Goal: Task Accomplishment & Management: Complete application form

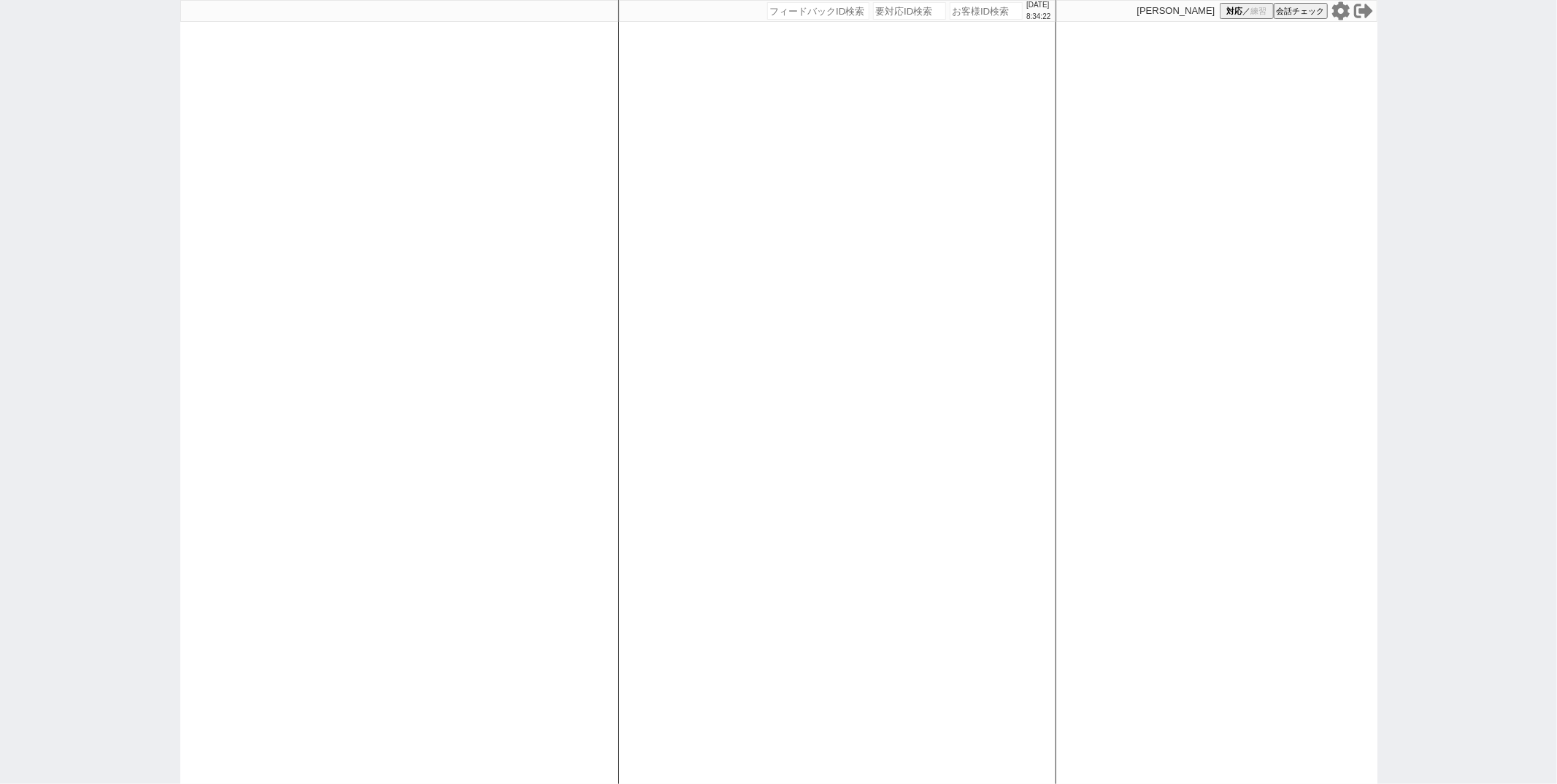
click at [950, 15] on input "number" at bounding box center [986, 11] width 73 height 18
type input "230800"
select select "400"
select select "2"
select select "8"
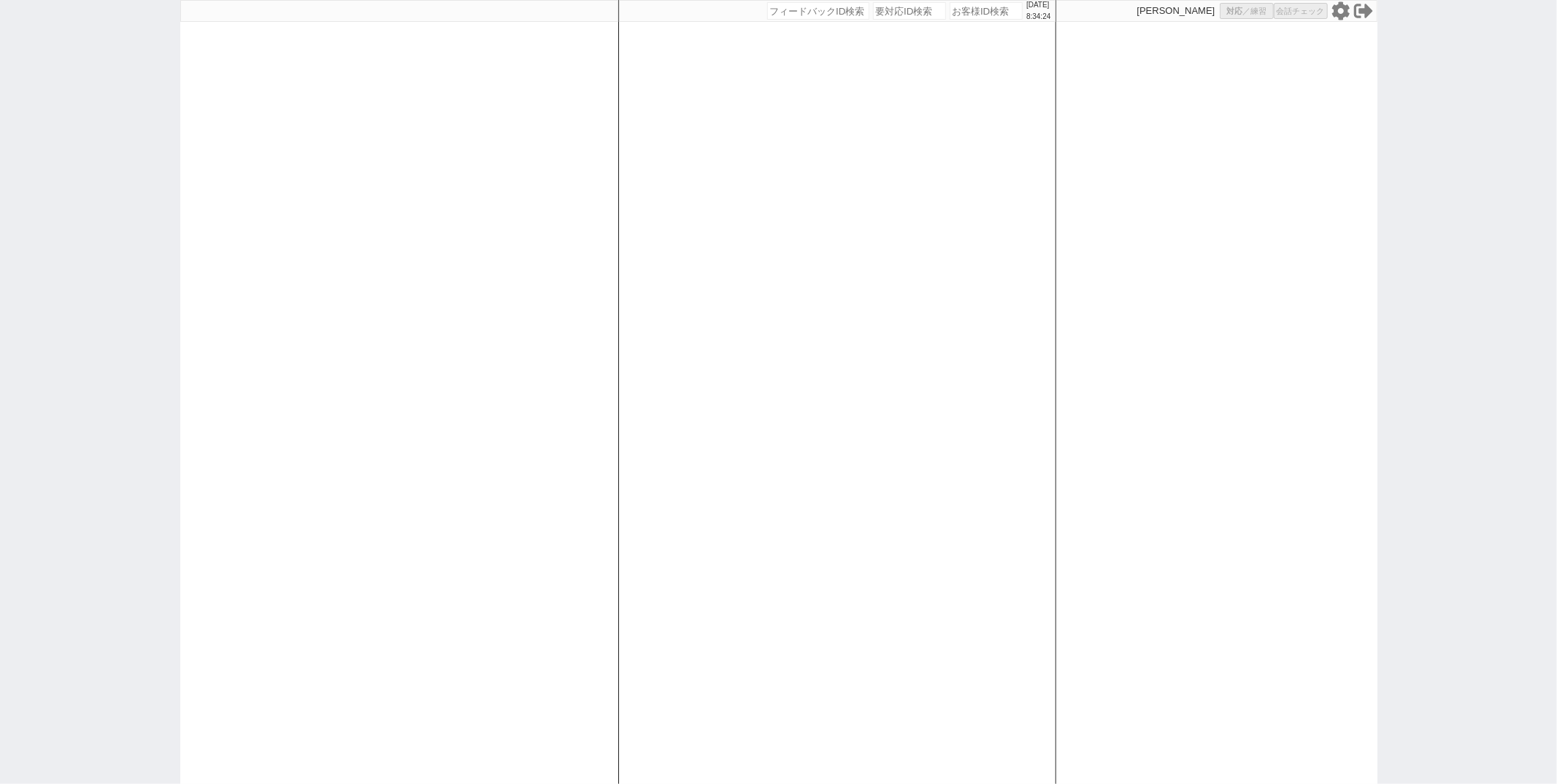
select select "3"
select select "8"
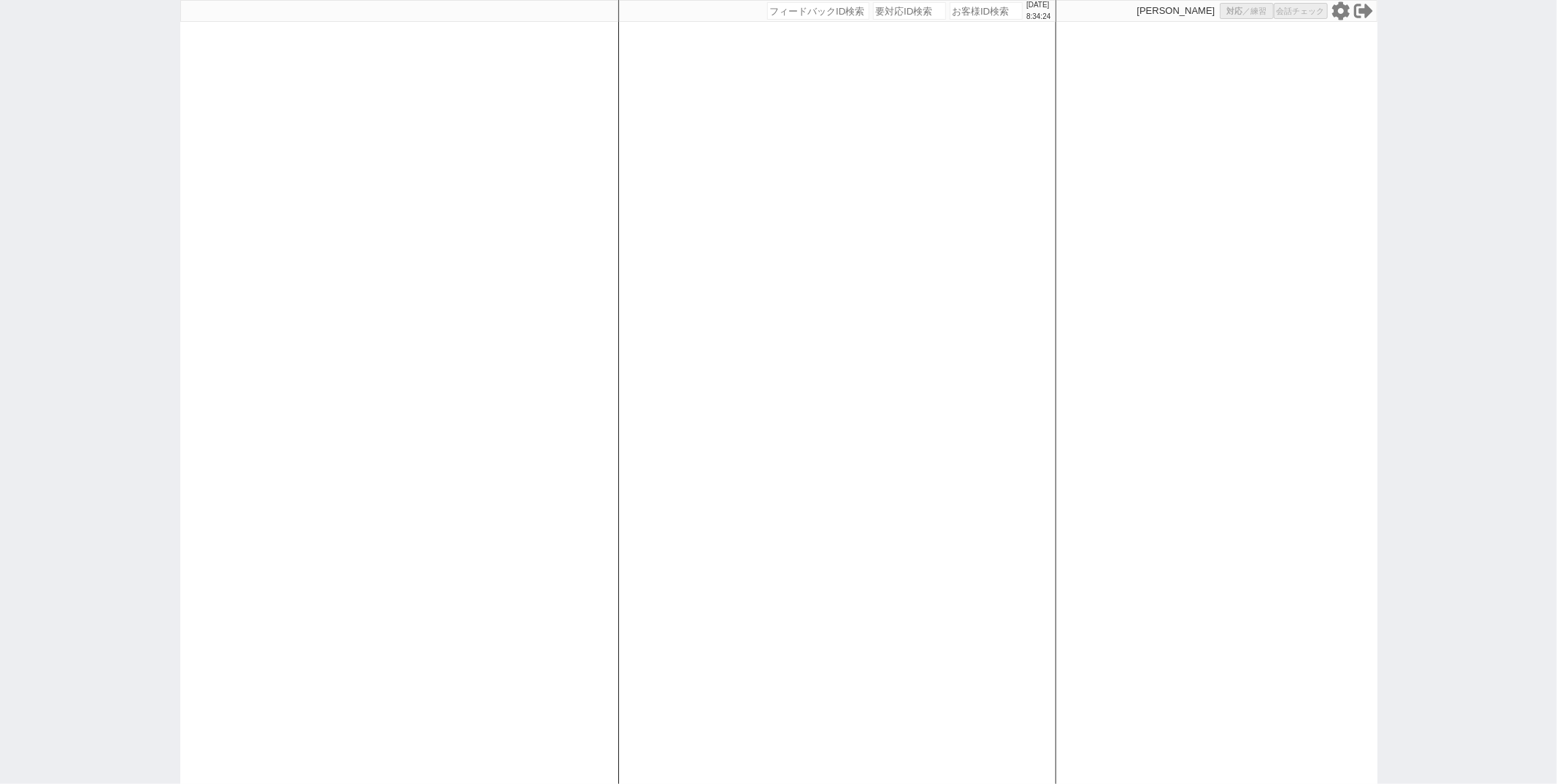
select select "8"
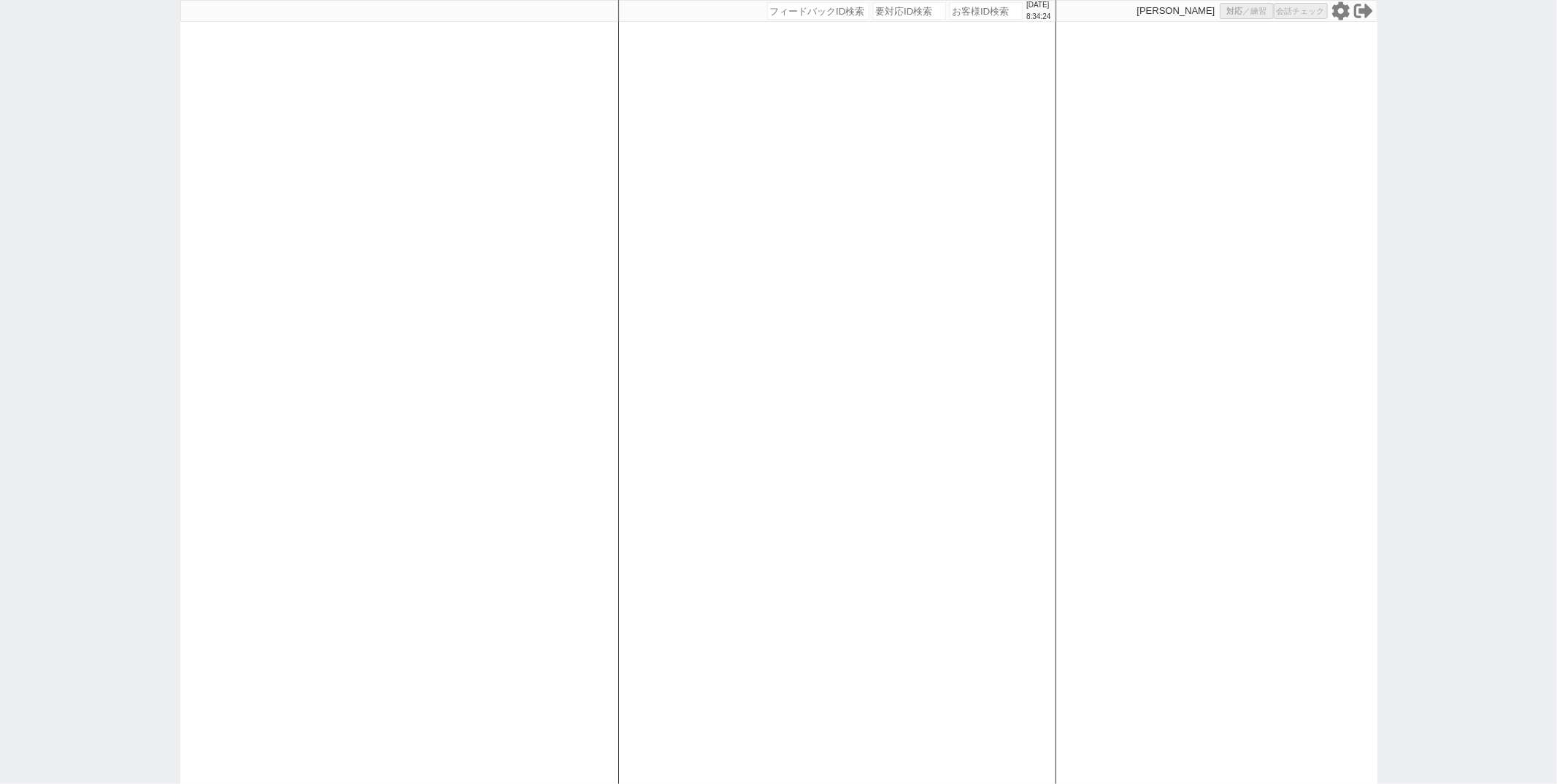
select select "8"
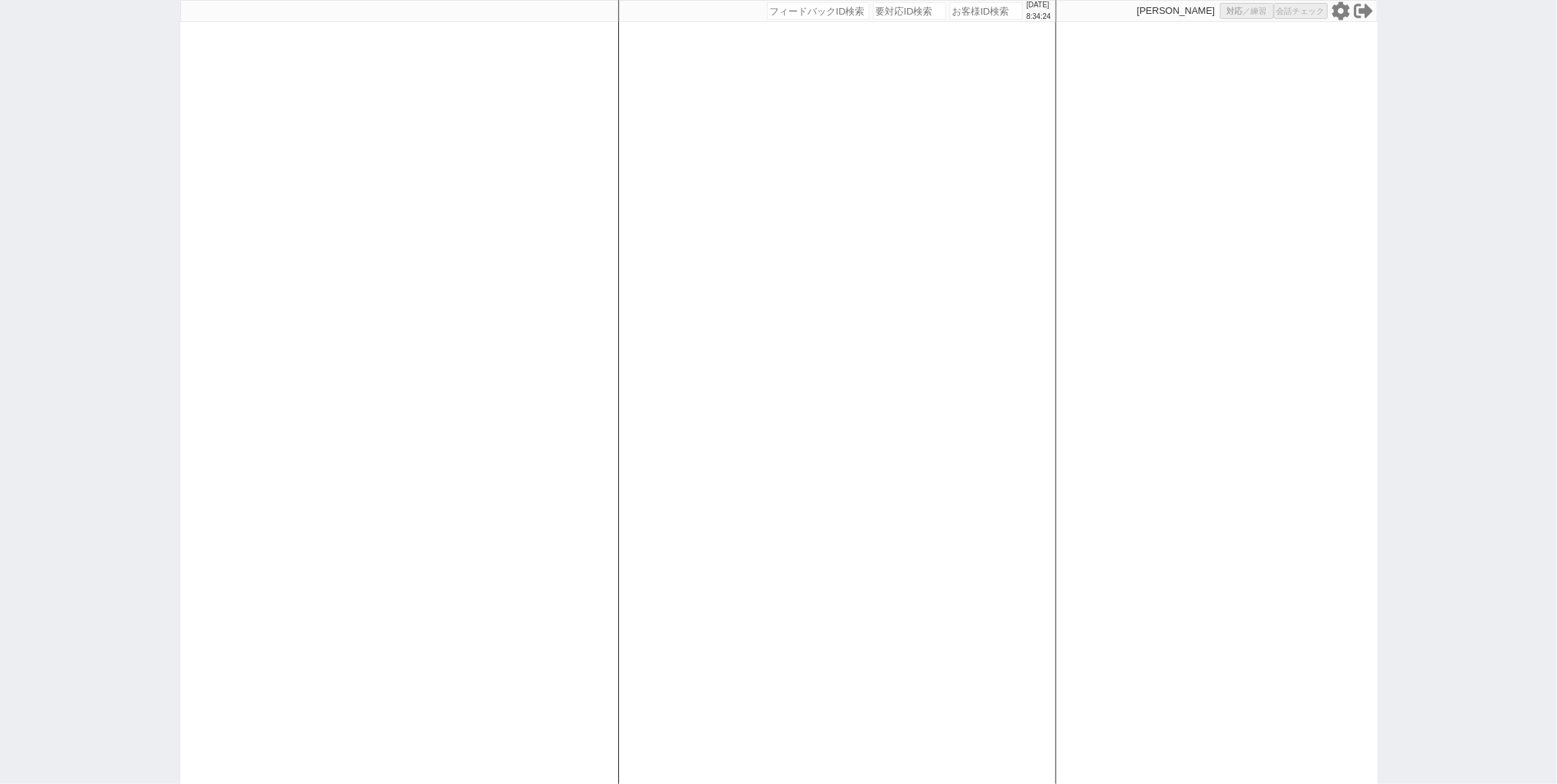
select select "8"
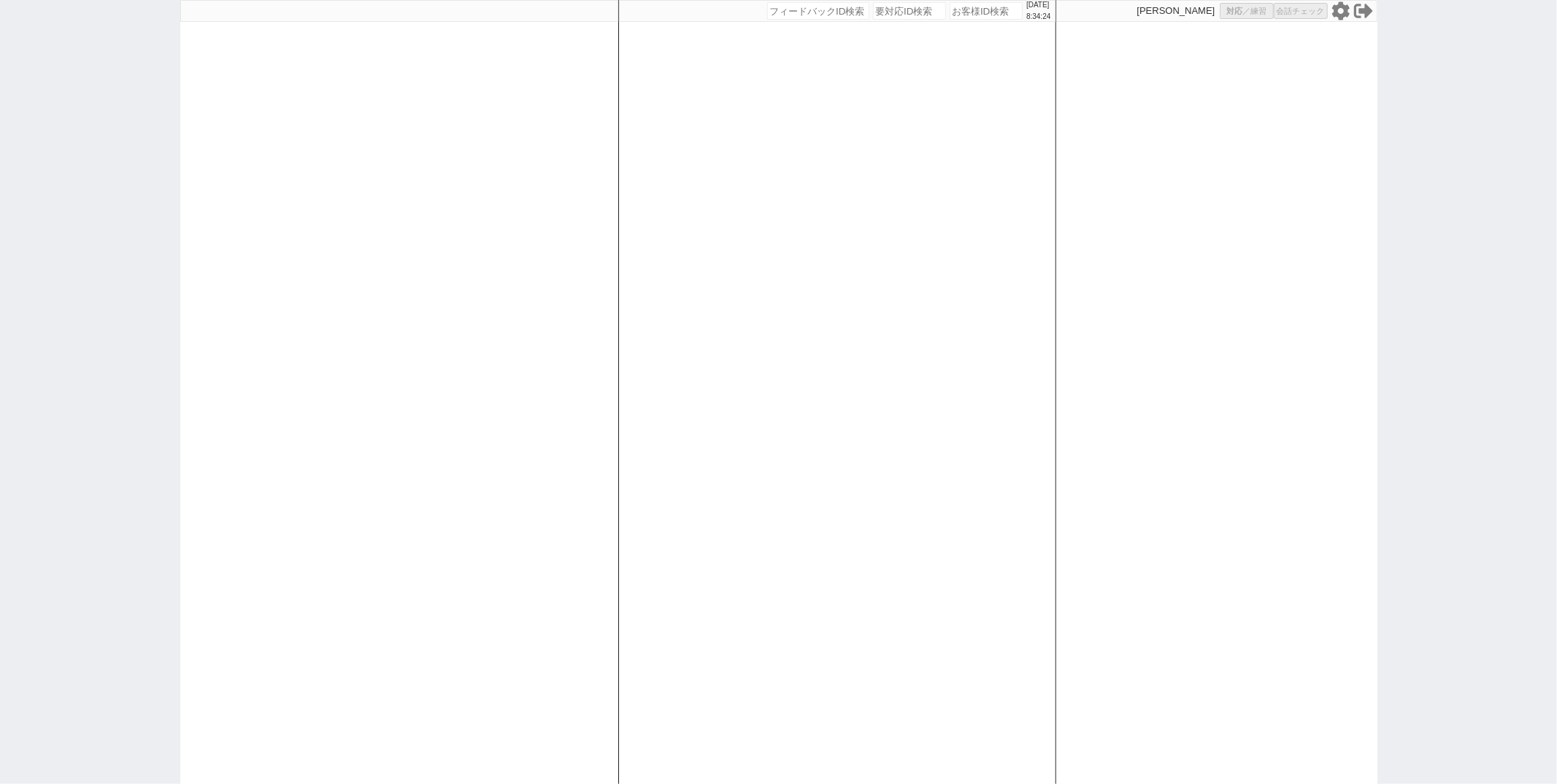
select select "8"
select select "10"
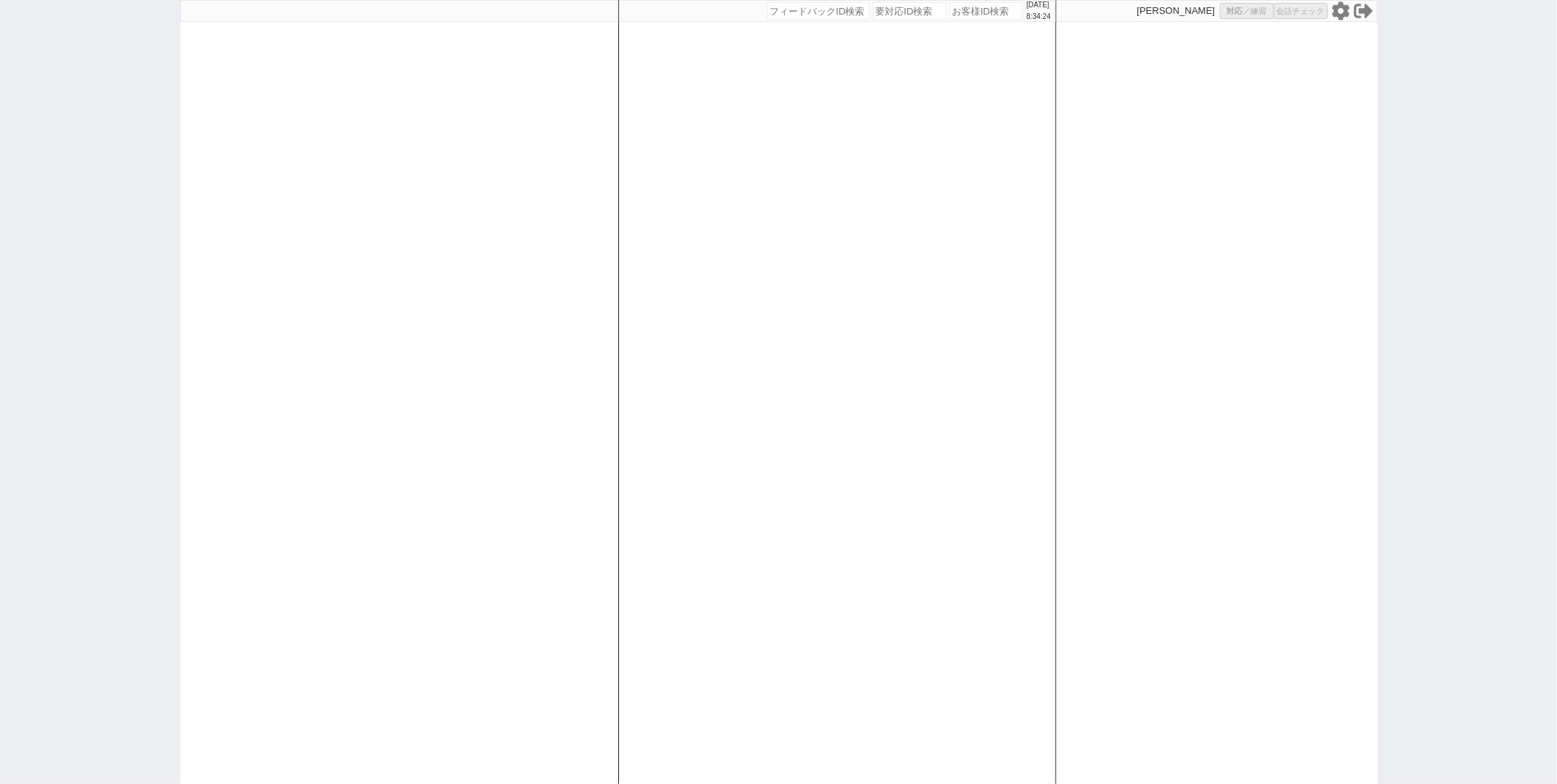
select select "10"
select select "8"
select select "10"
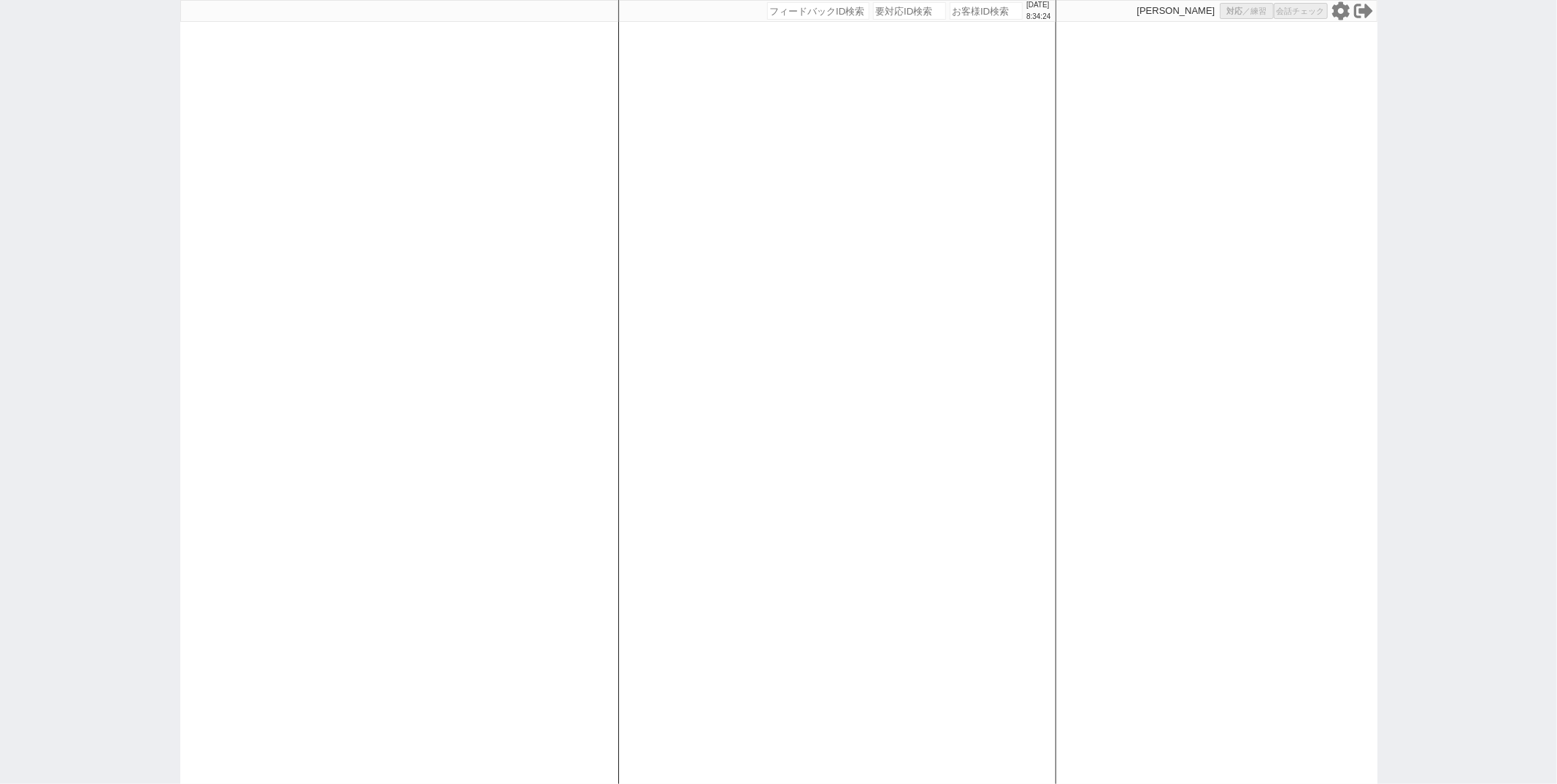
select select "10"
select select "8"
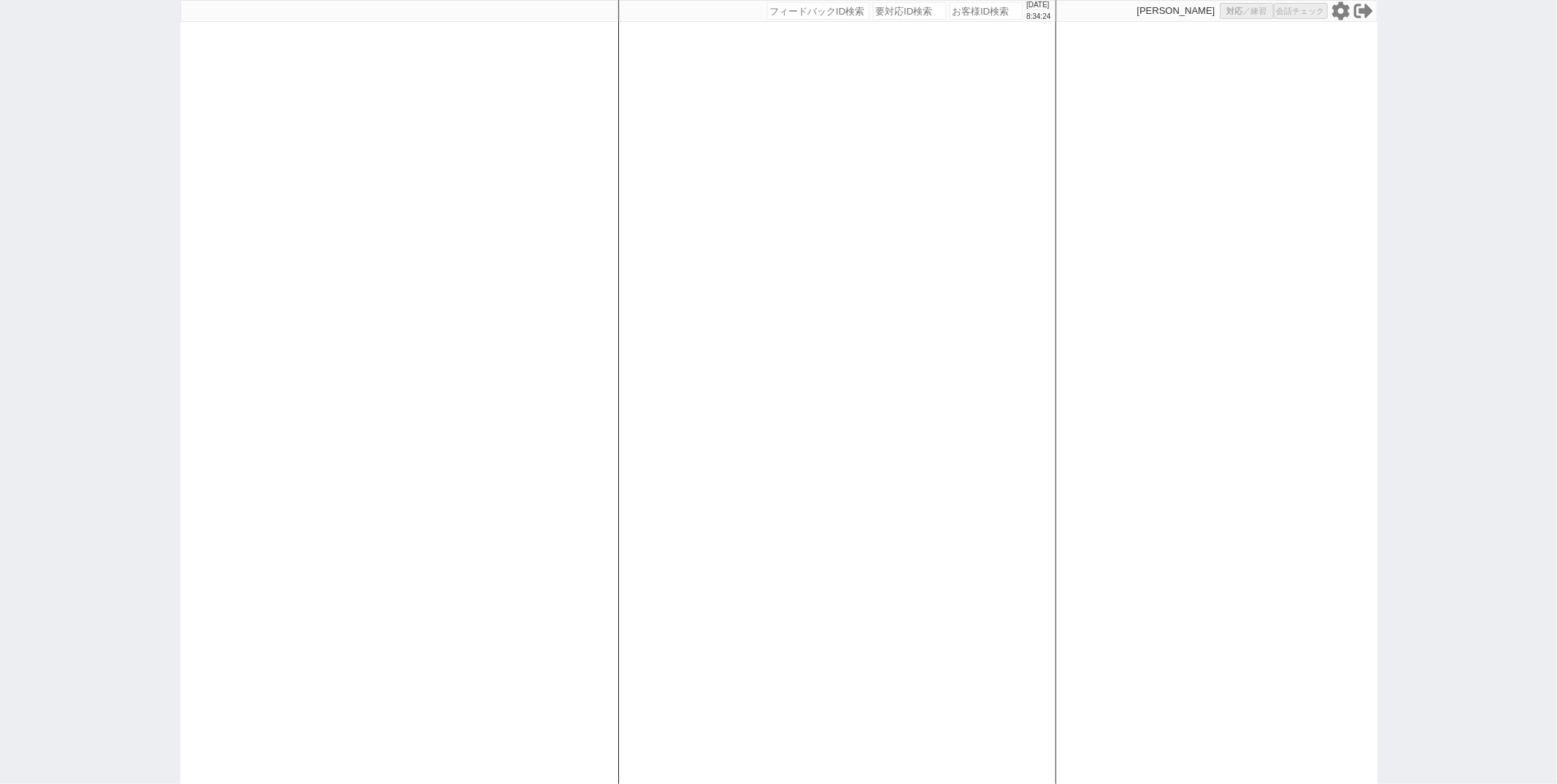
select select "10"
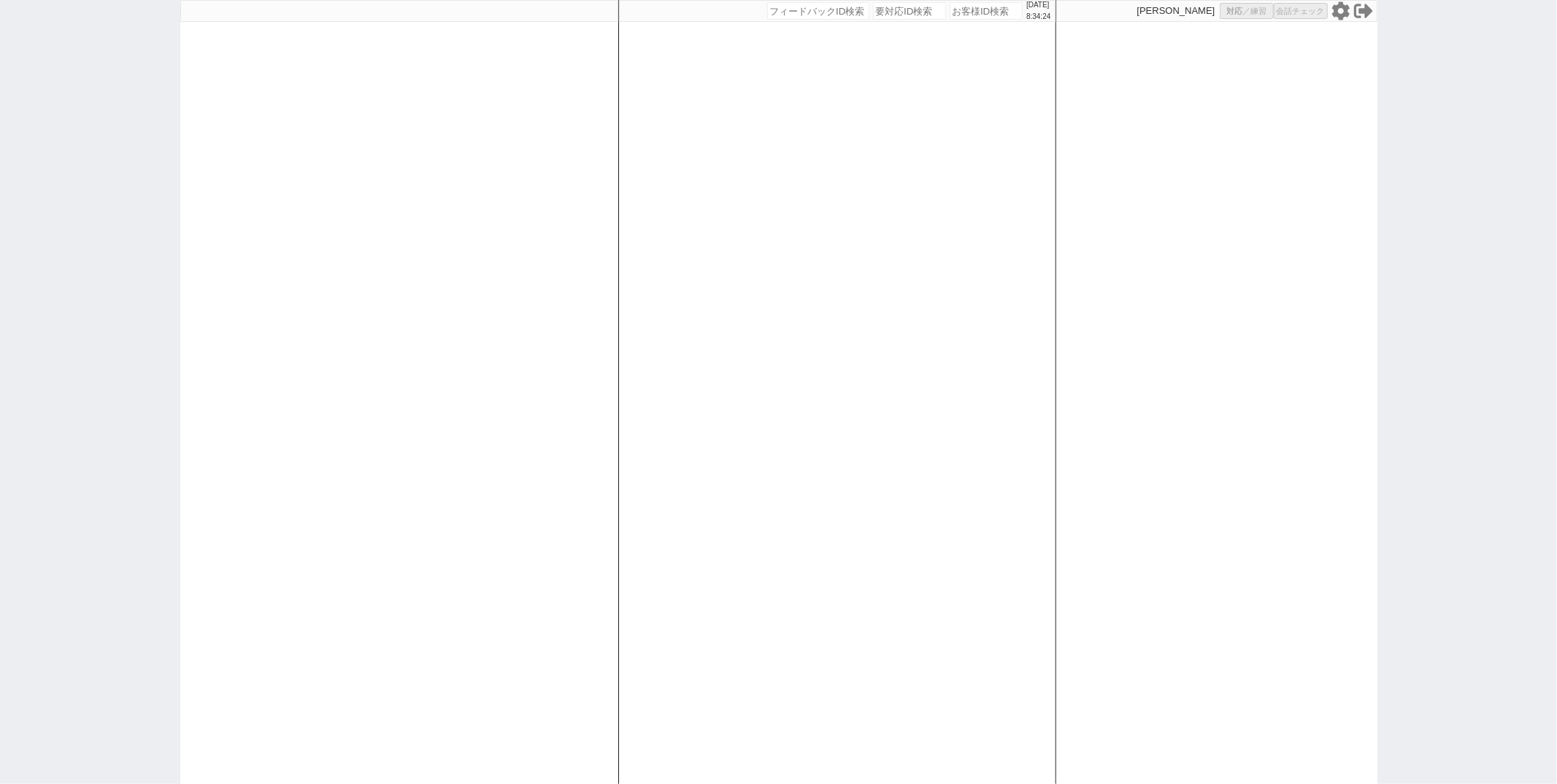
select select "8"
select select "10"
select select "8"
select select "10"
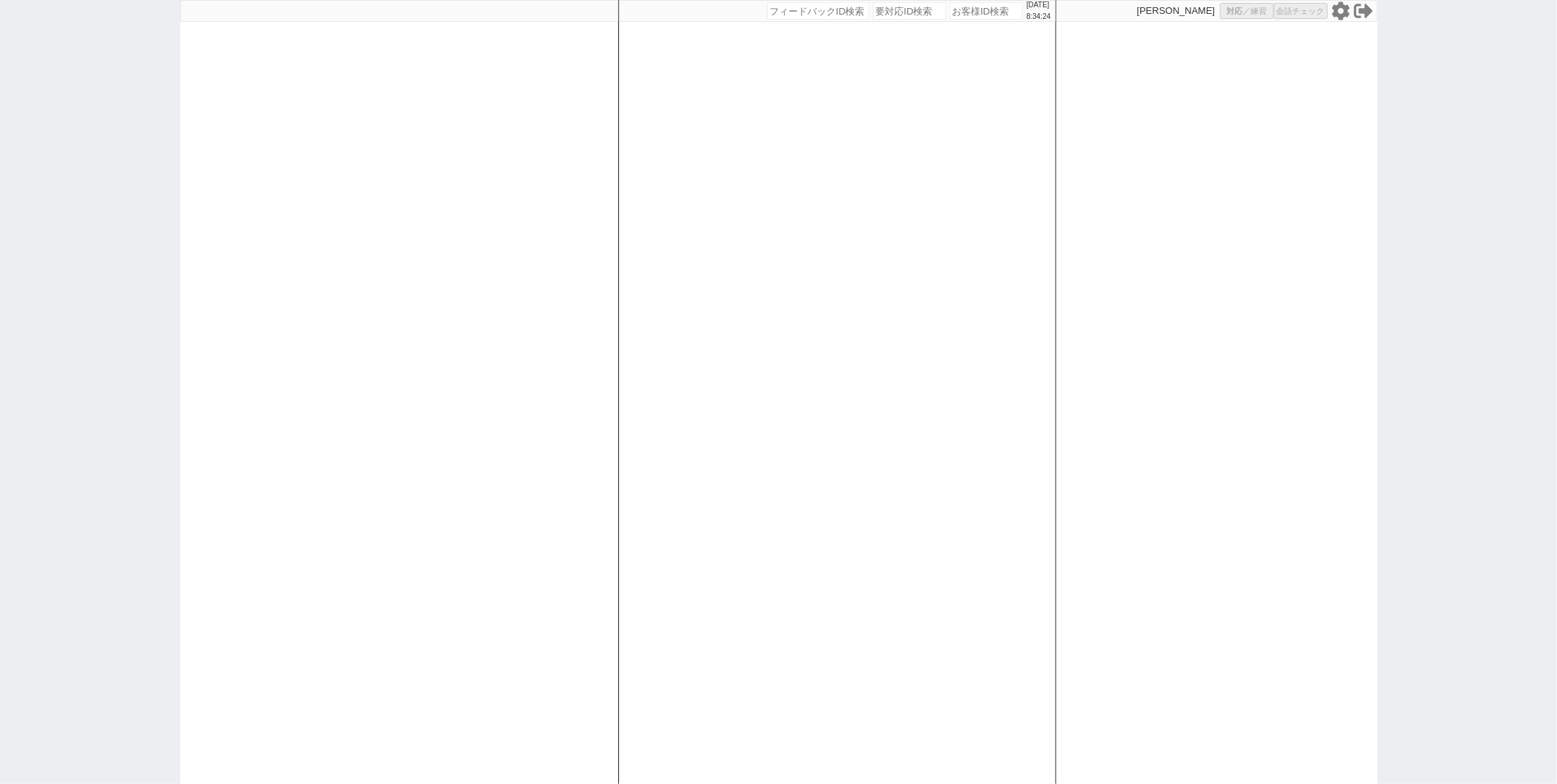
select select "8"
select select "10"
select select "8"
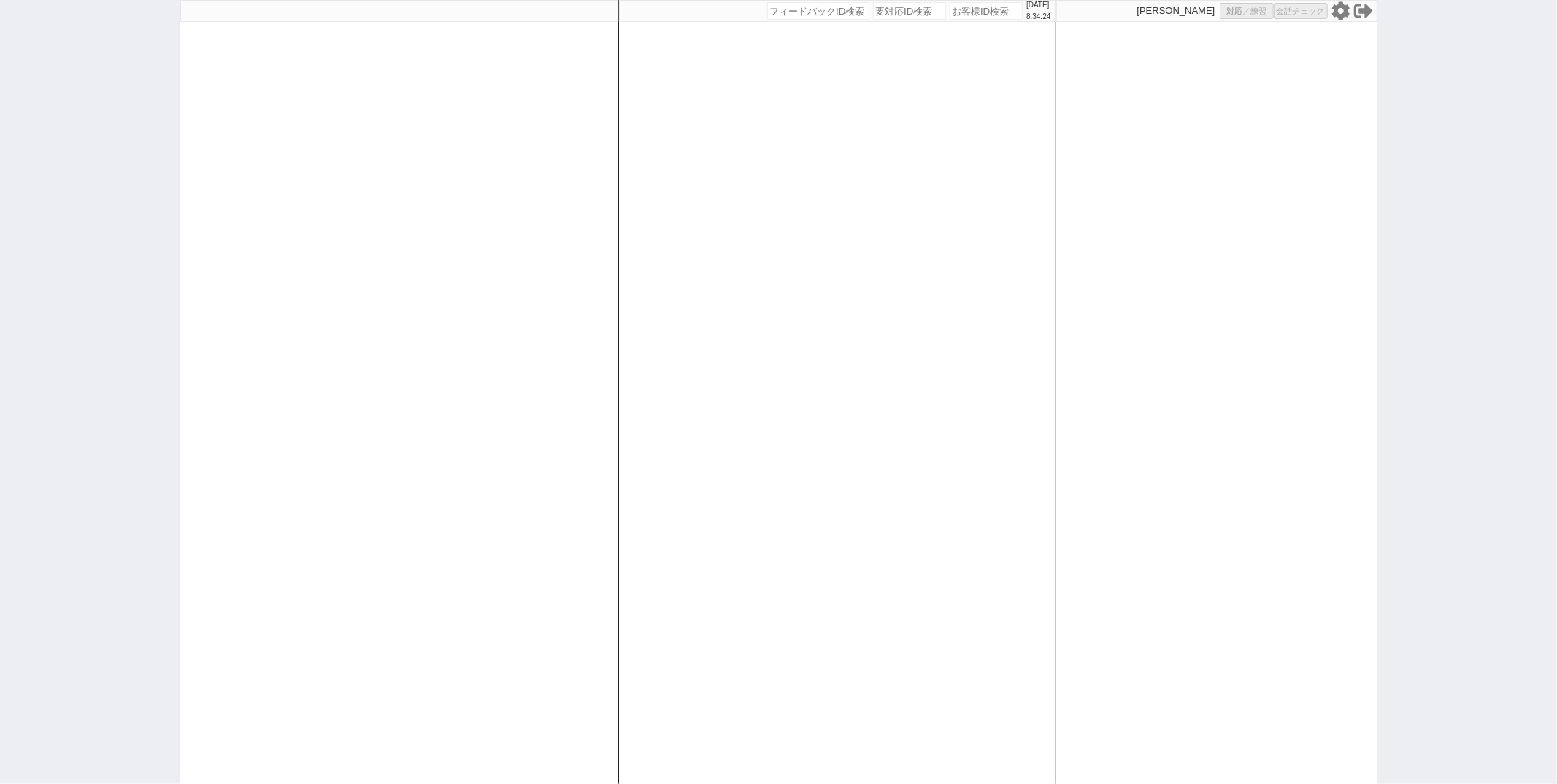
select select "8"
select select "10"
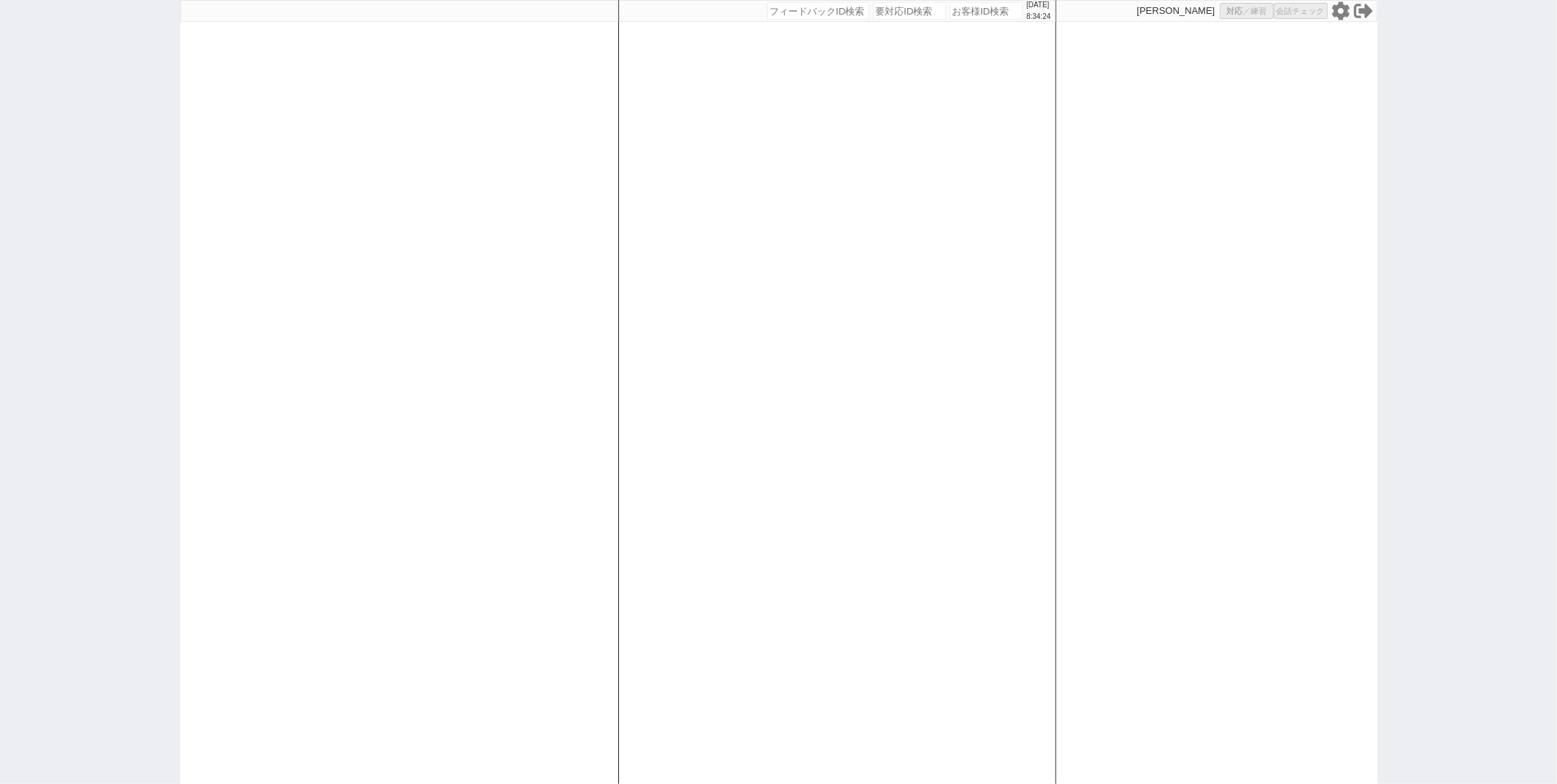
select select "10"
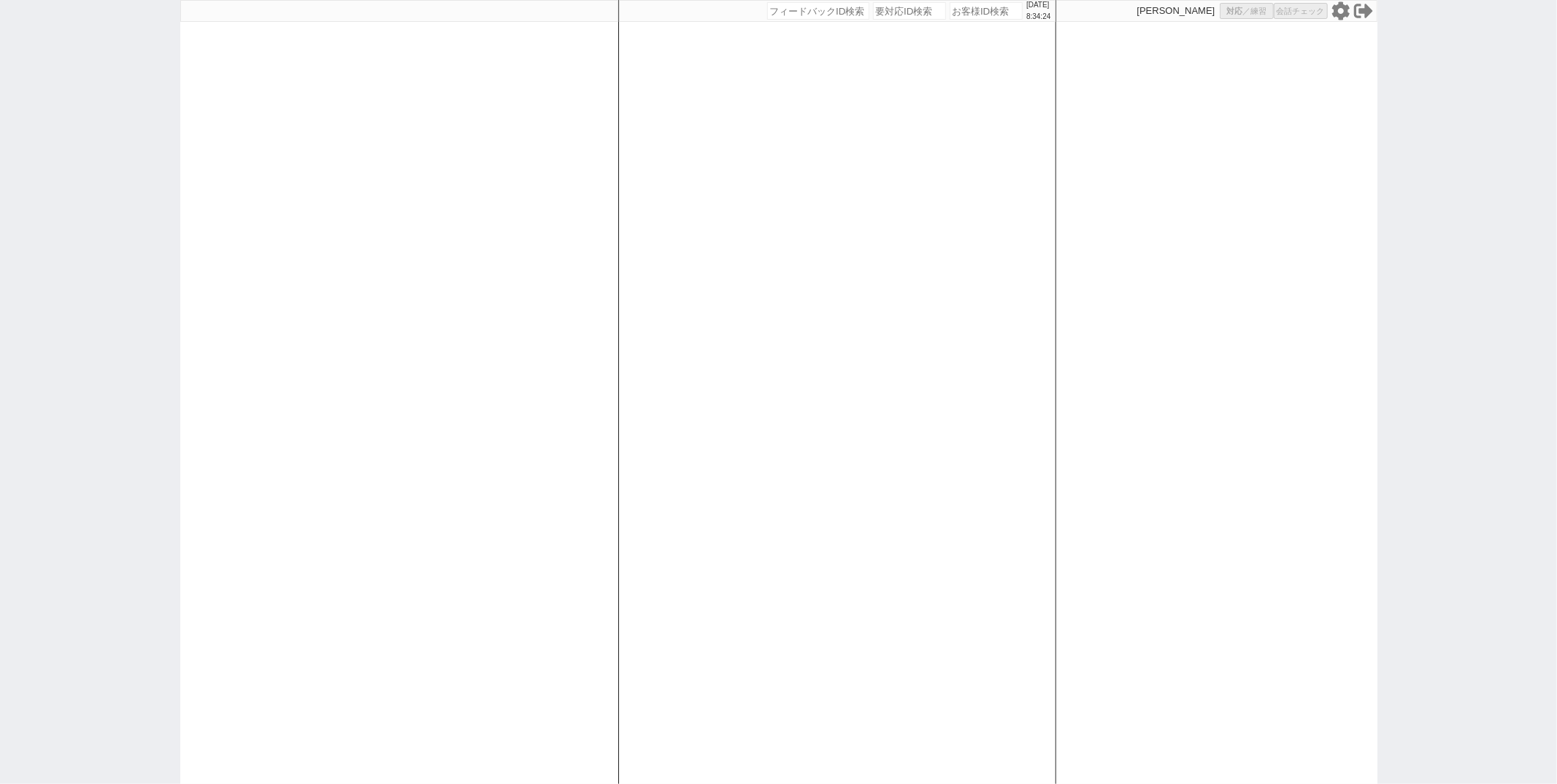
select select "8"
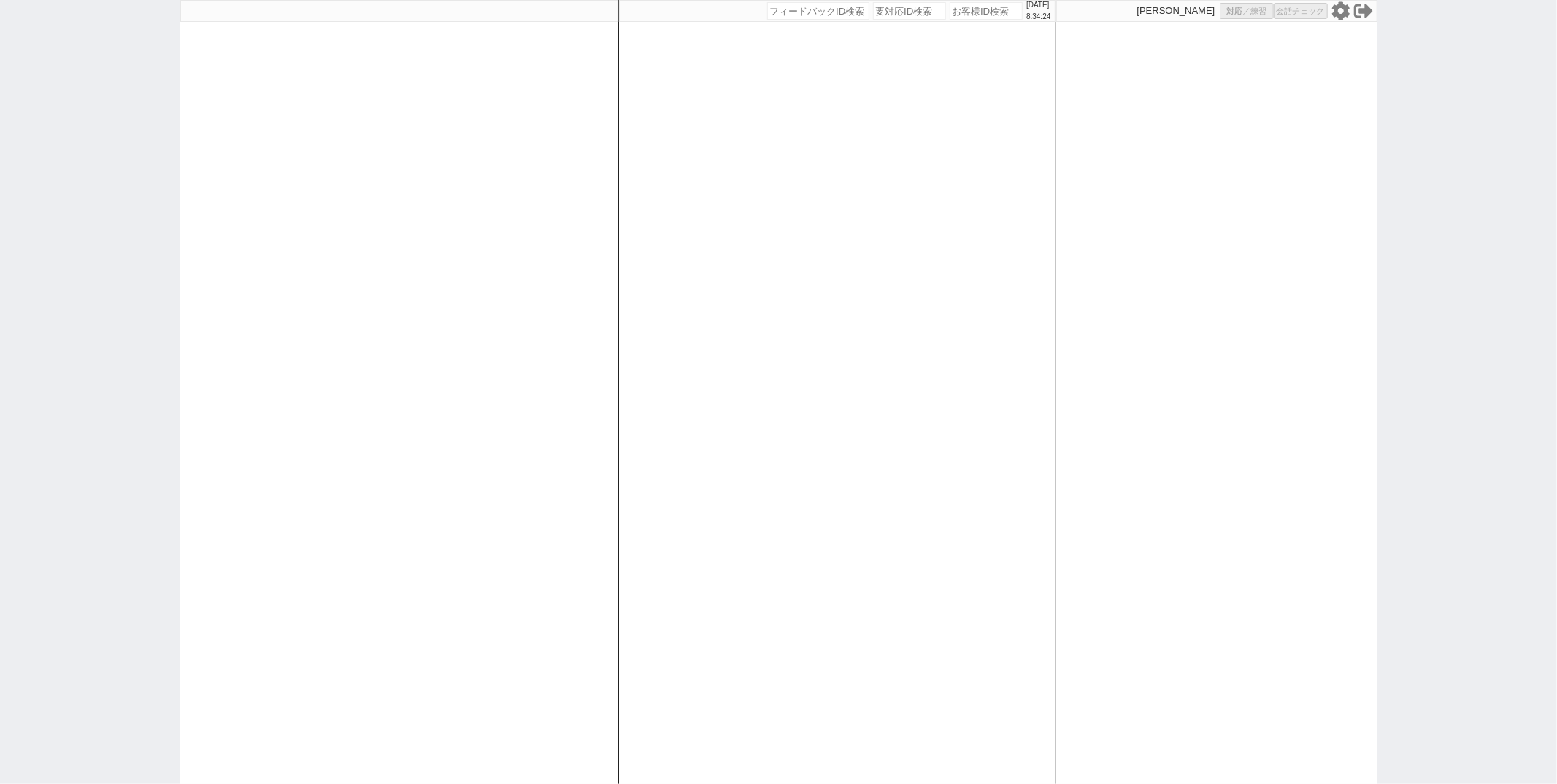
select select "8"
select select "10"
select select "8"
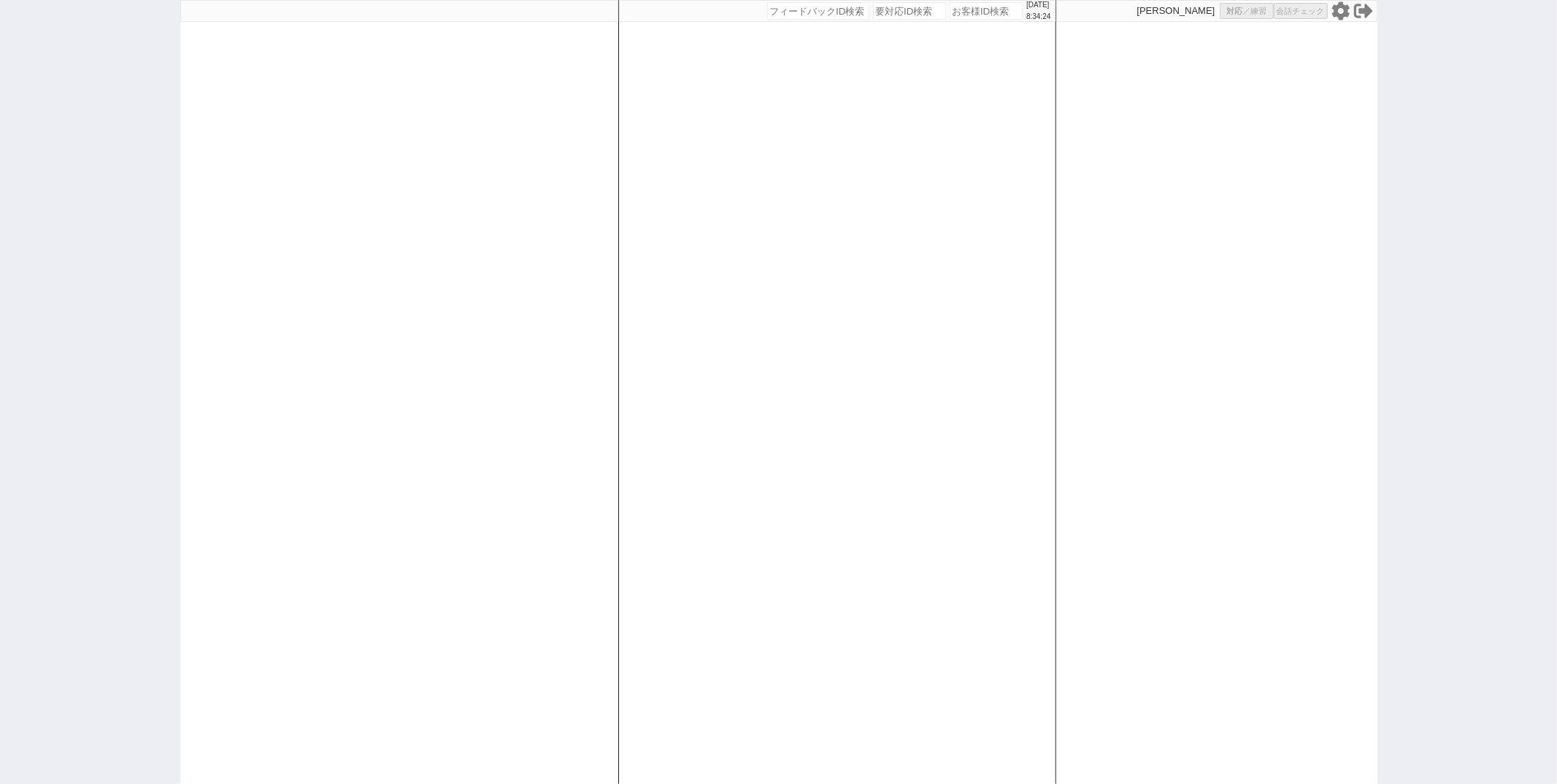
select select "8"
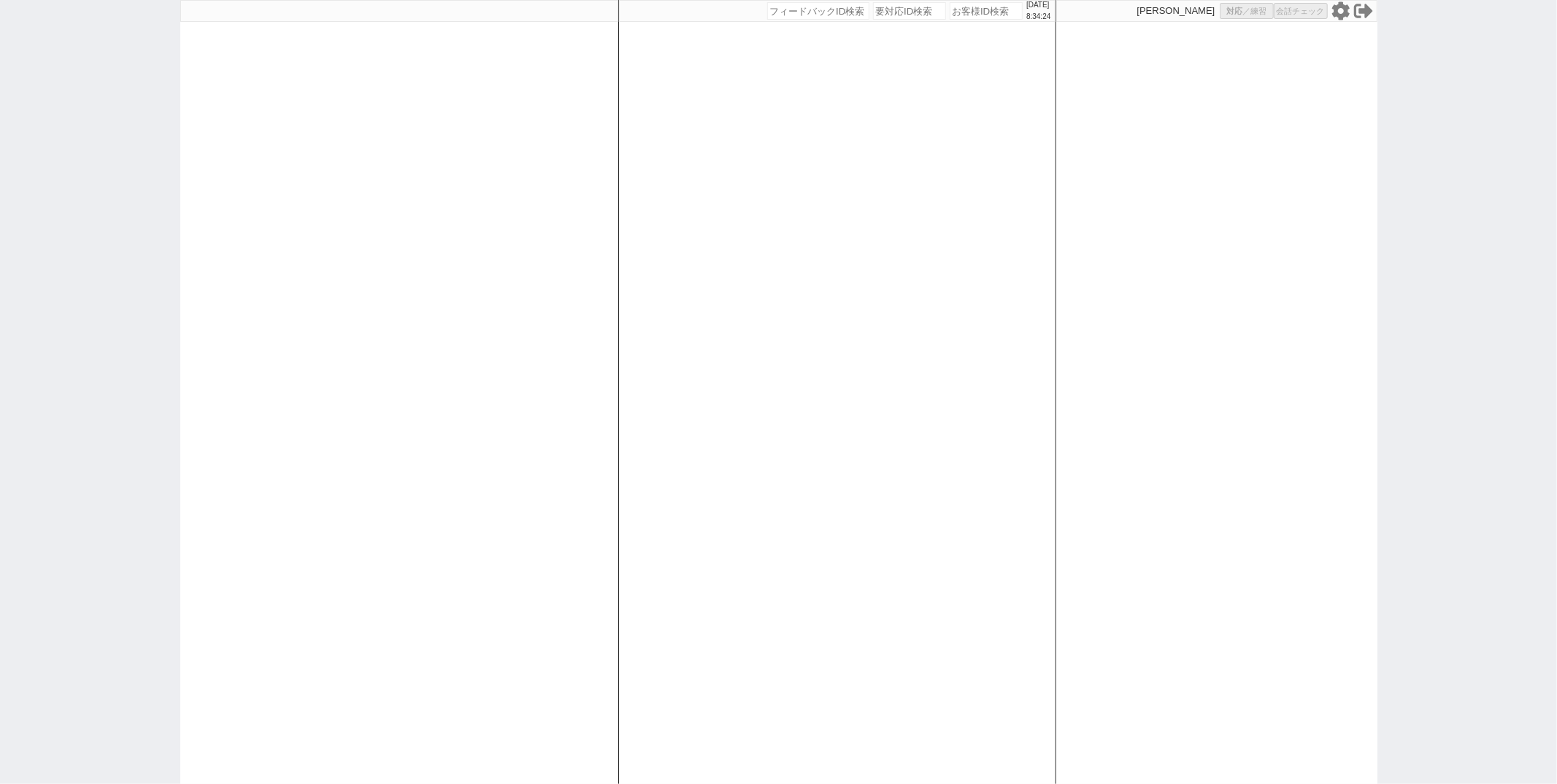
select select "8"
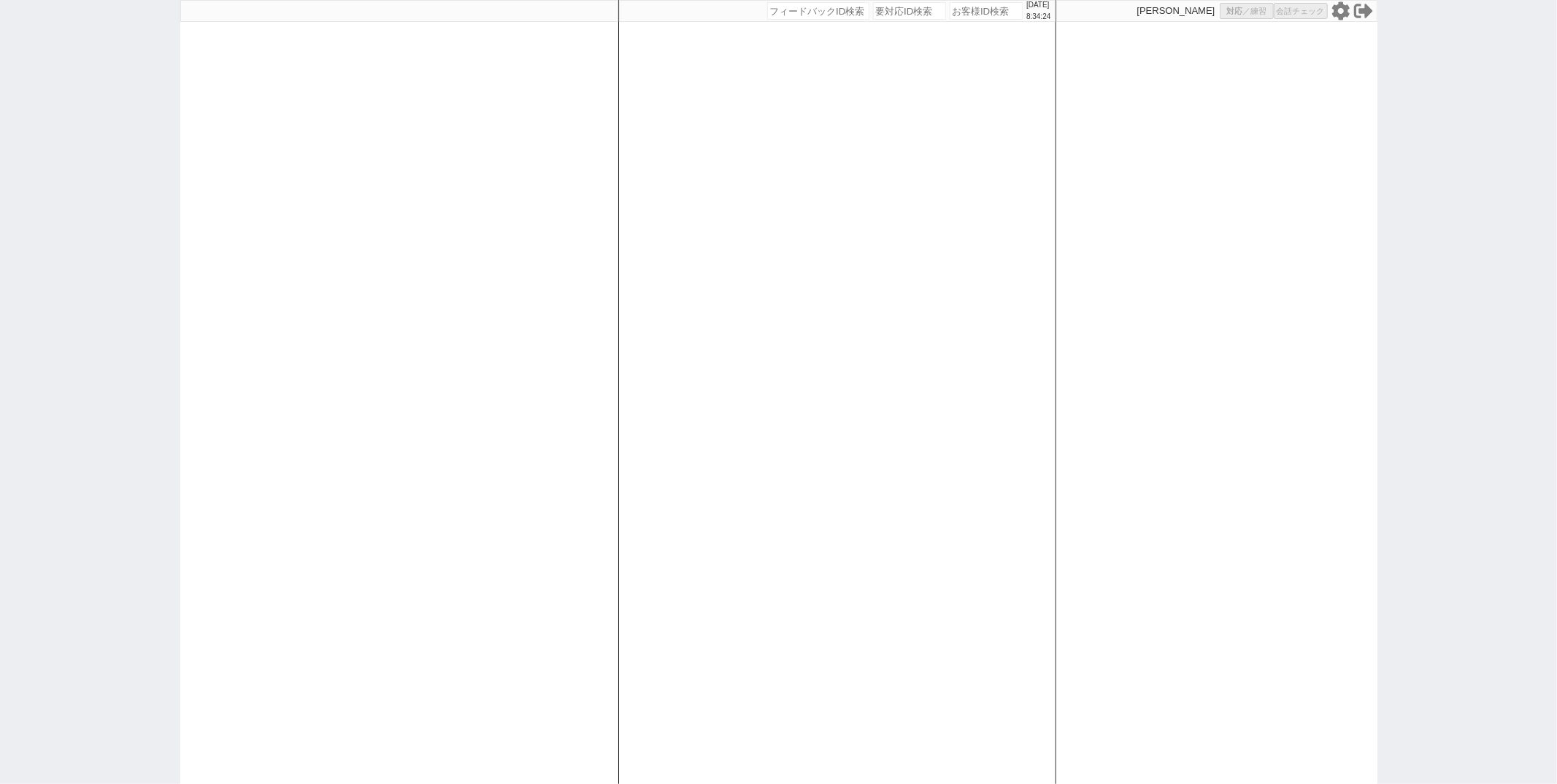
select select "8"
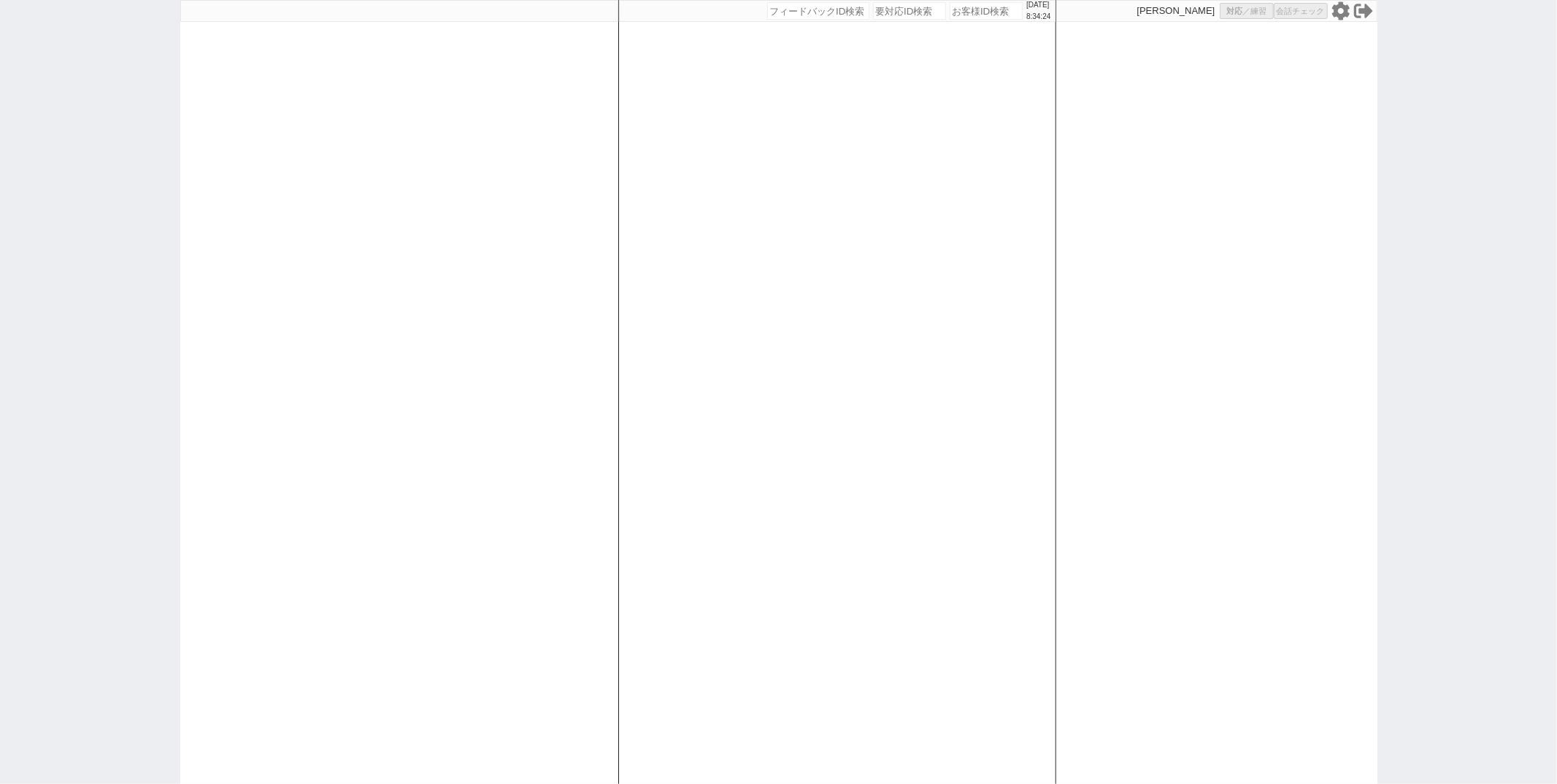
select select "8"
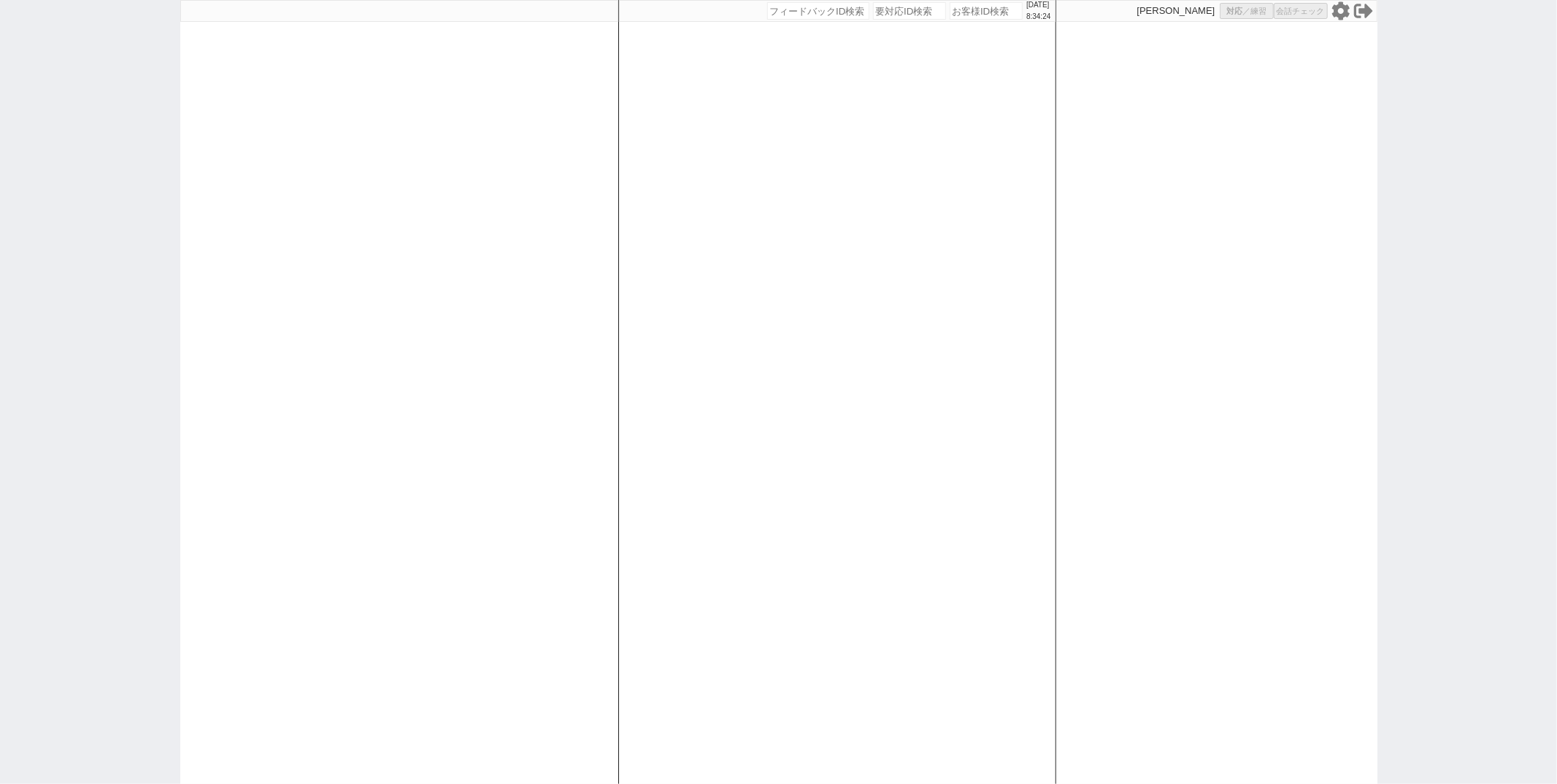
select select "8"
select select "10"
select select "8"
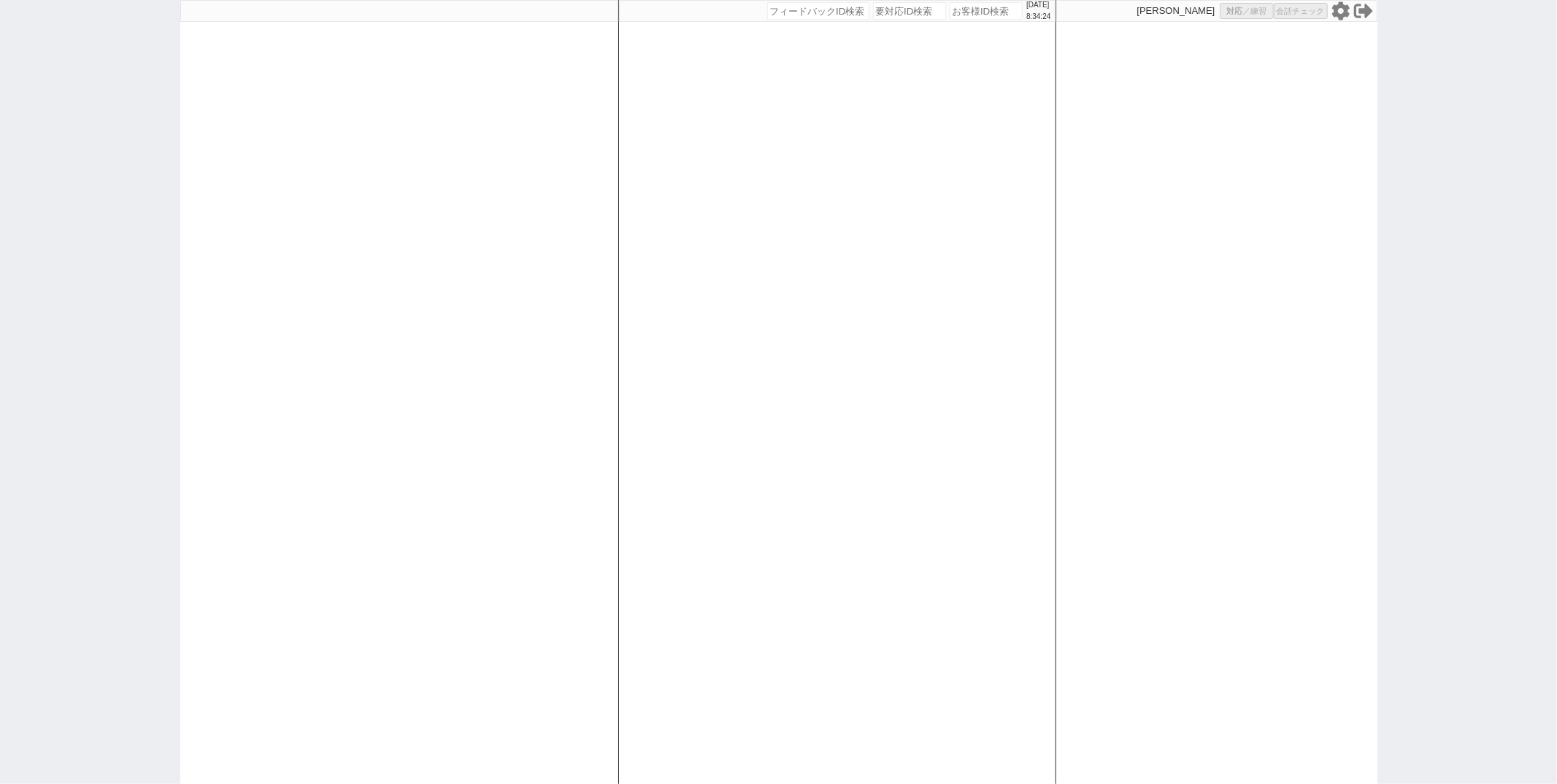
select select "8"
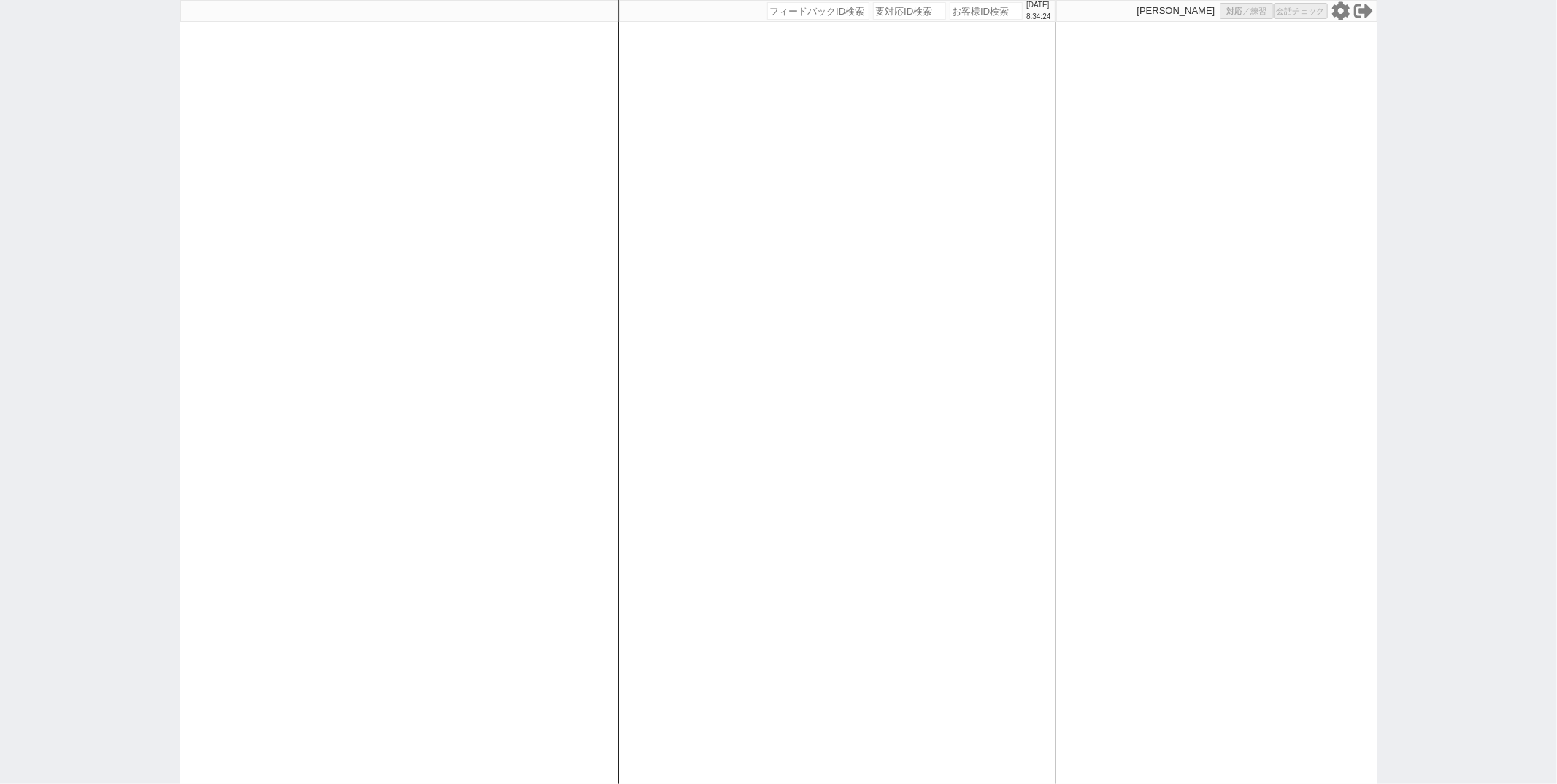
select select "8"
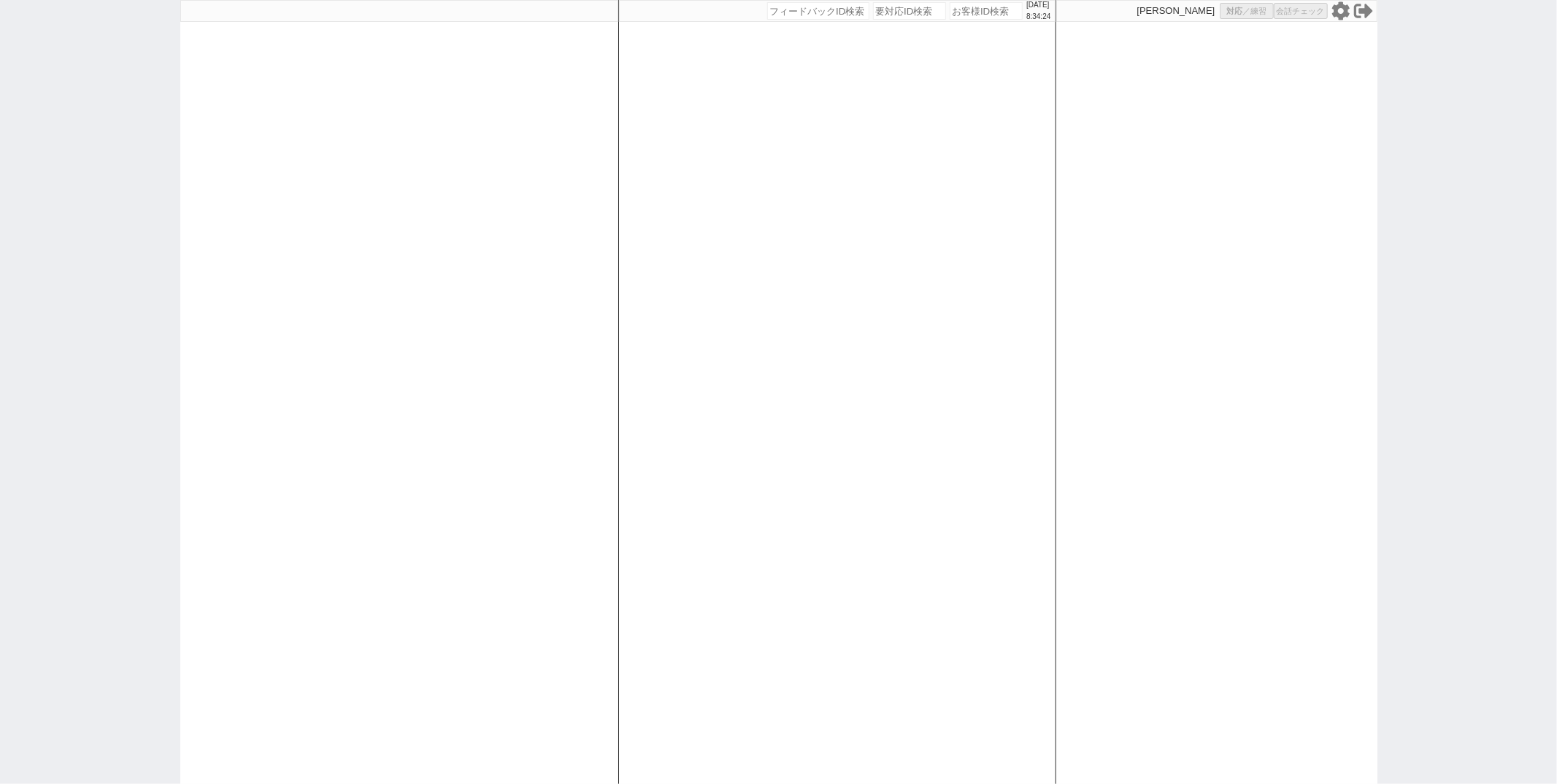
select select "10"
select select "8"
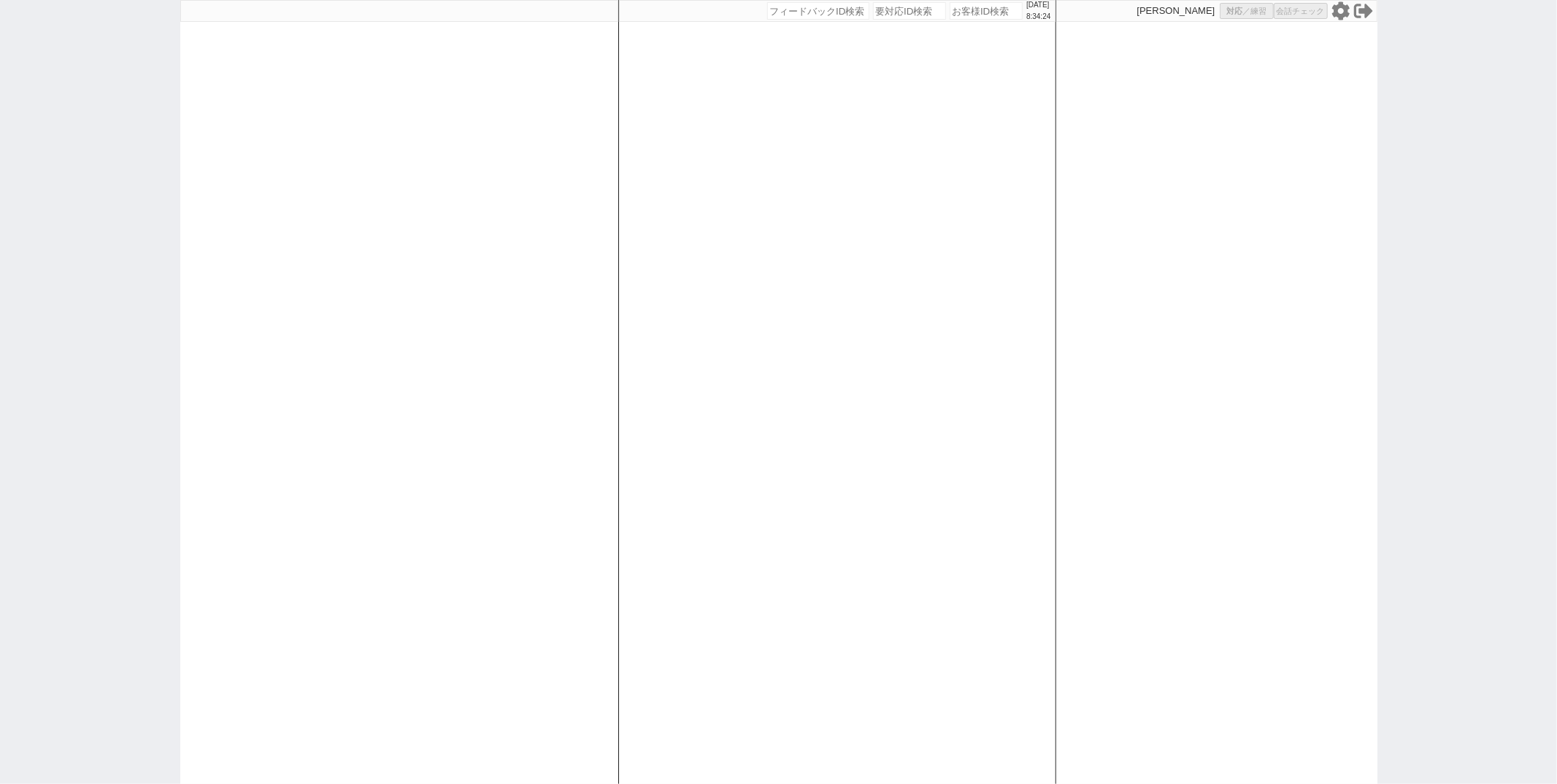
select select "8"
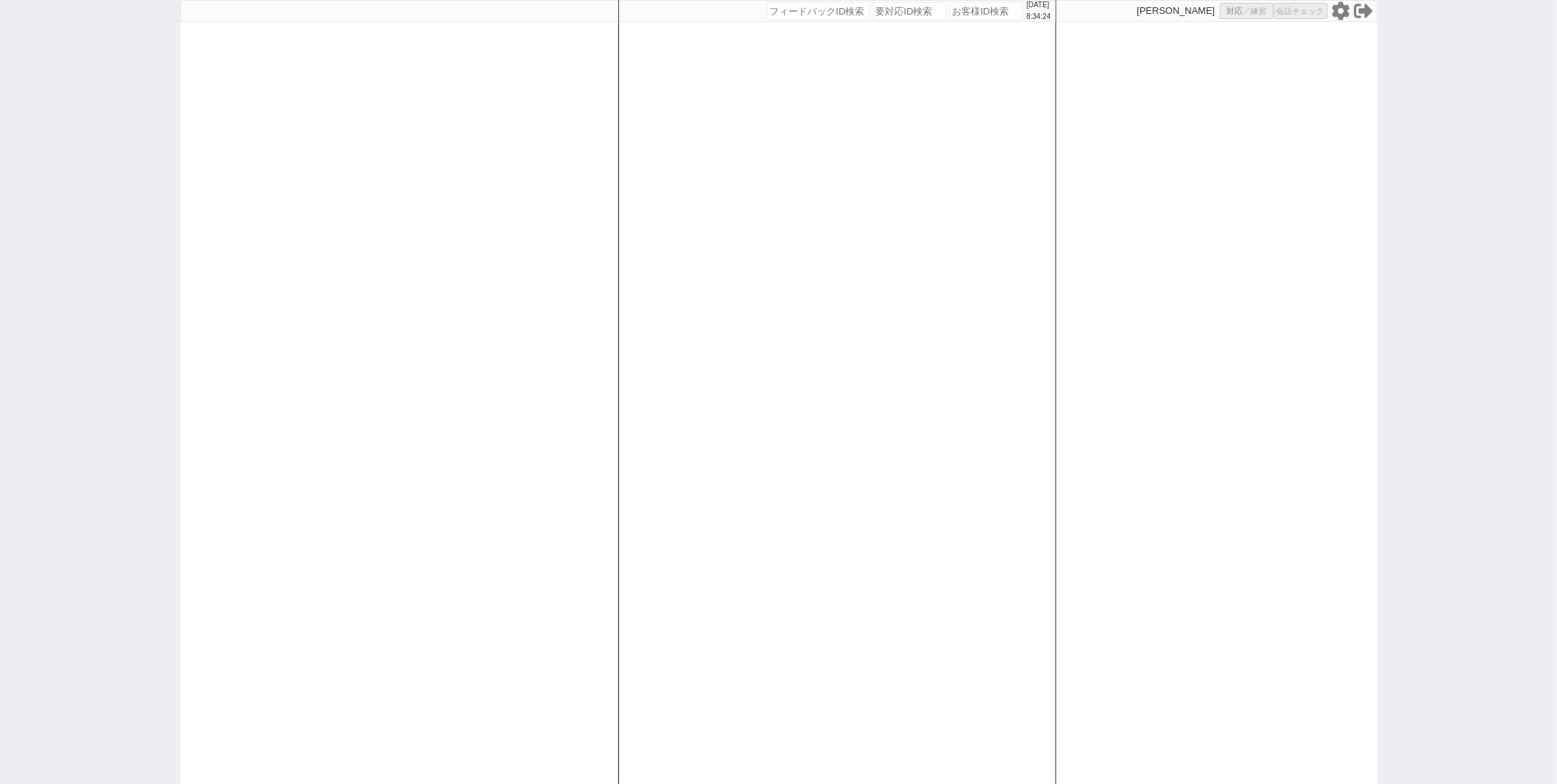
select select "8"
select select "10"
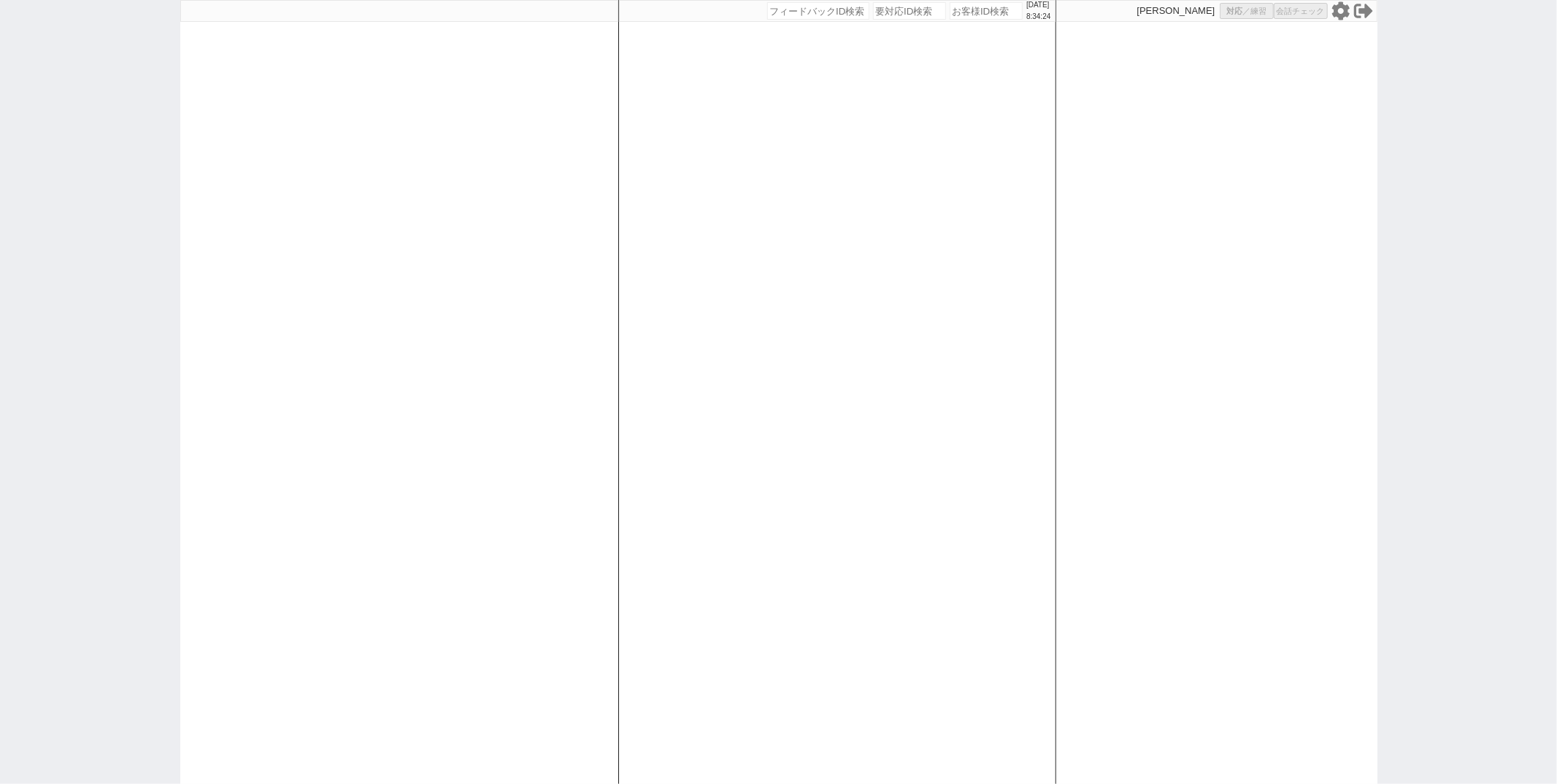
select select "8"
select select "10"
select select "8"
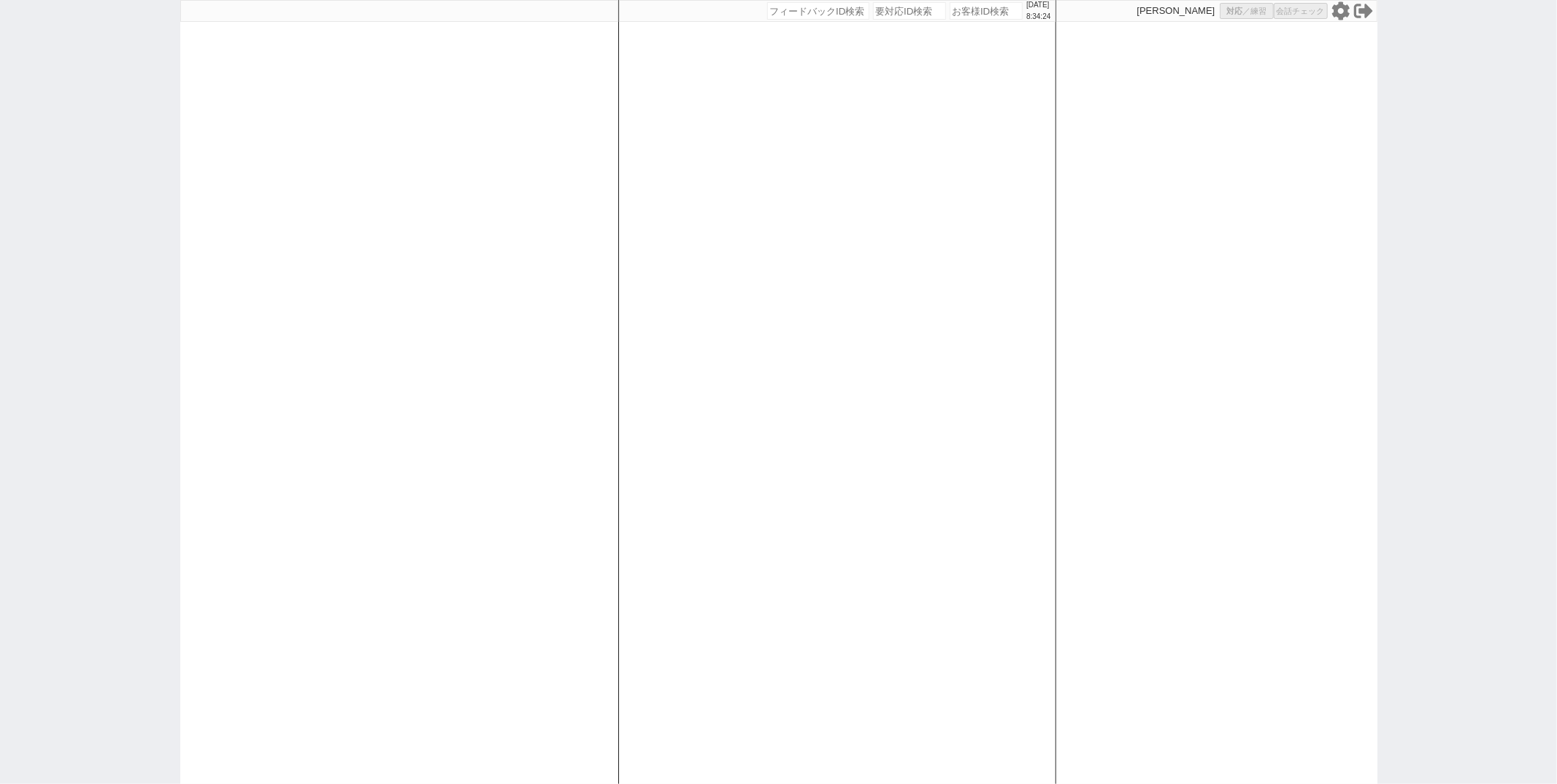
select select "8"
select select "3"
select select "8"
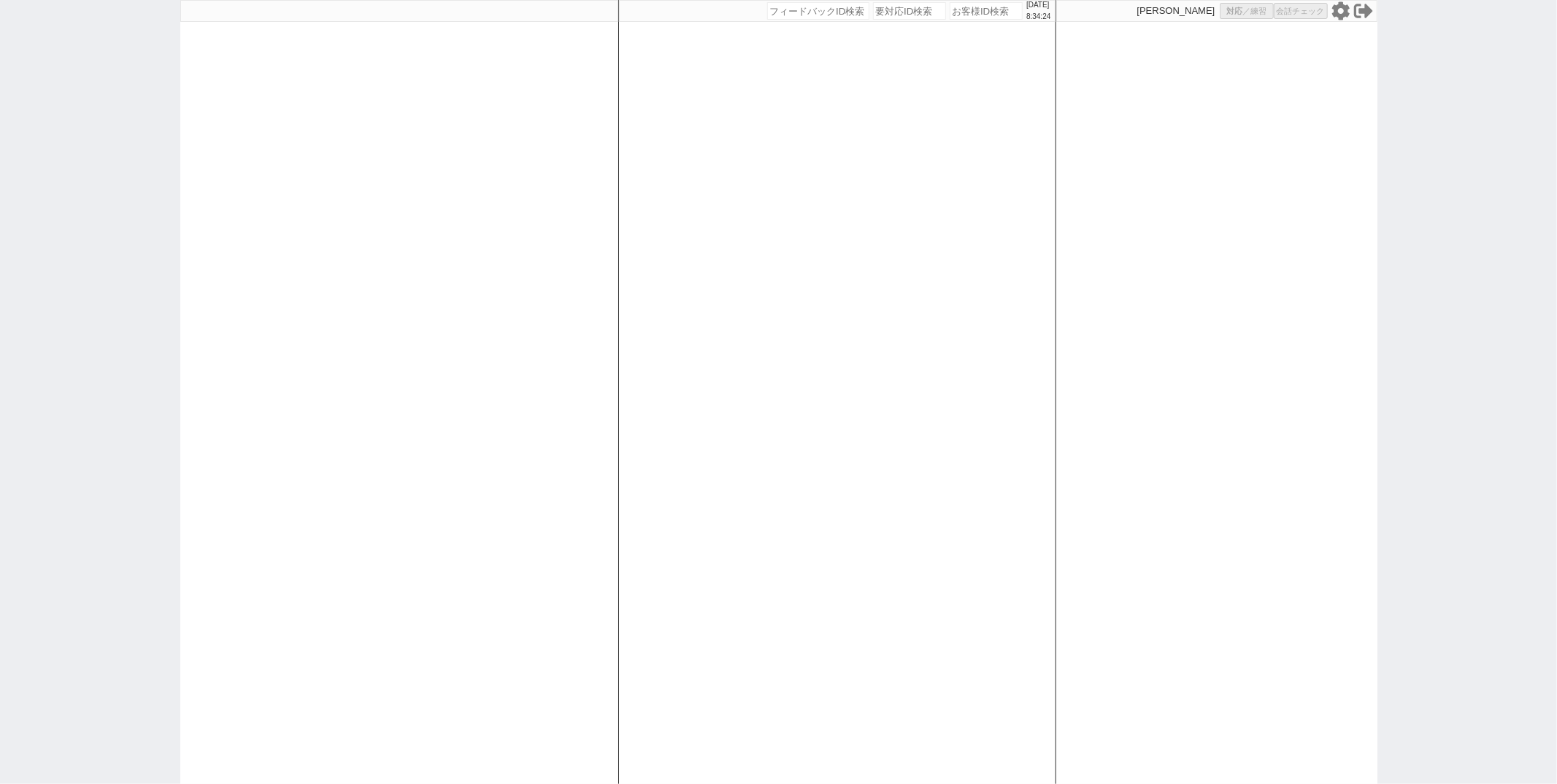
select select "8"
select select "10"
select select "8"
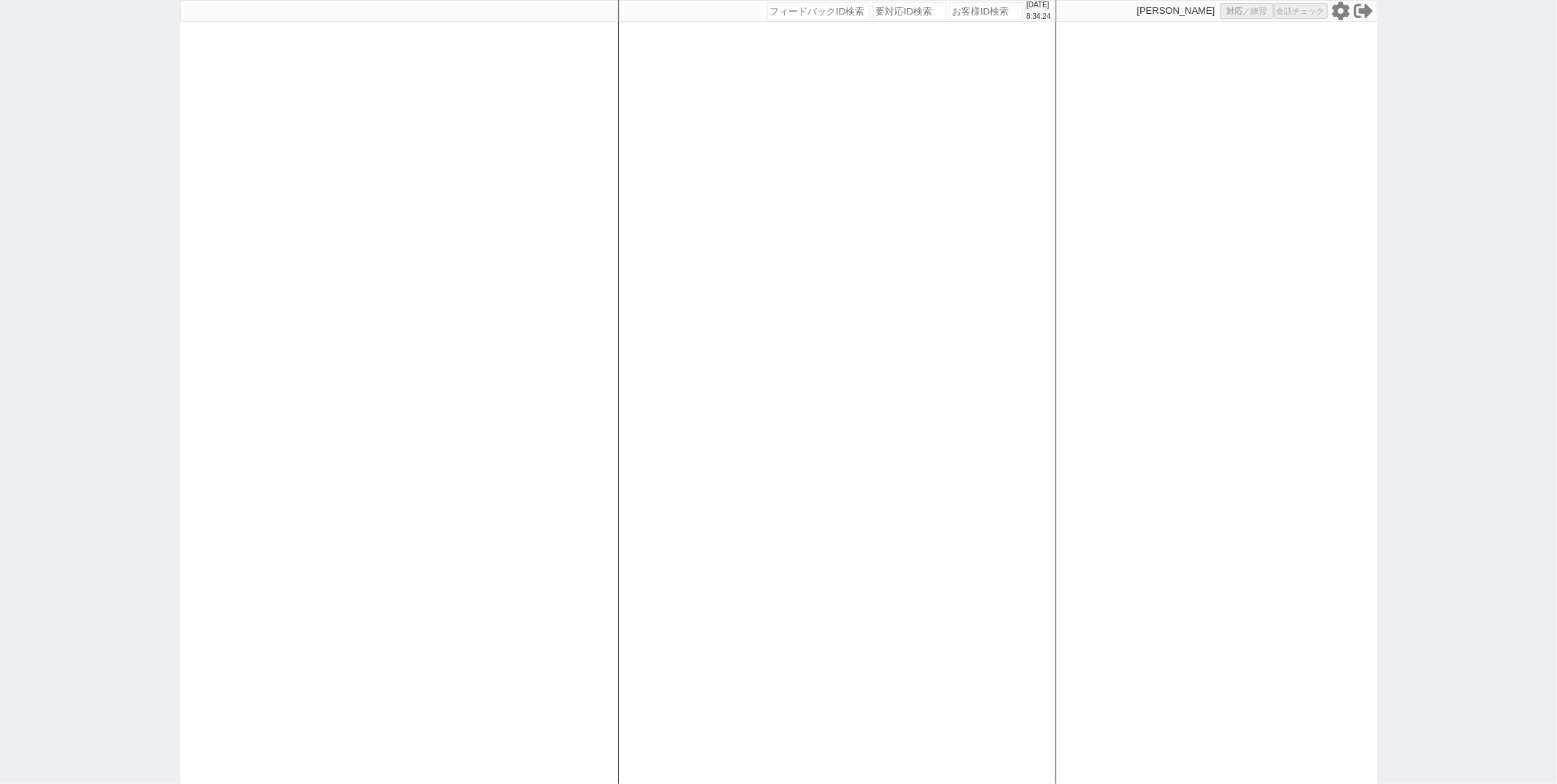
select select "8"
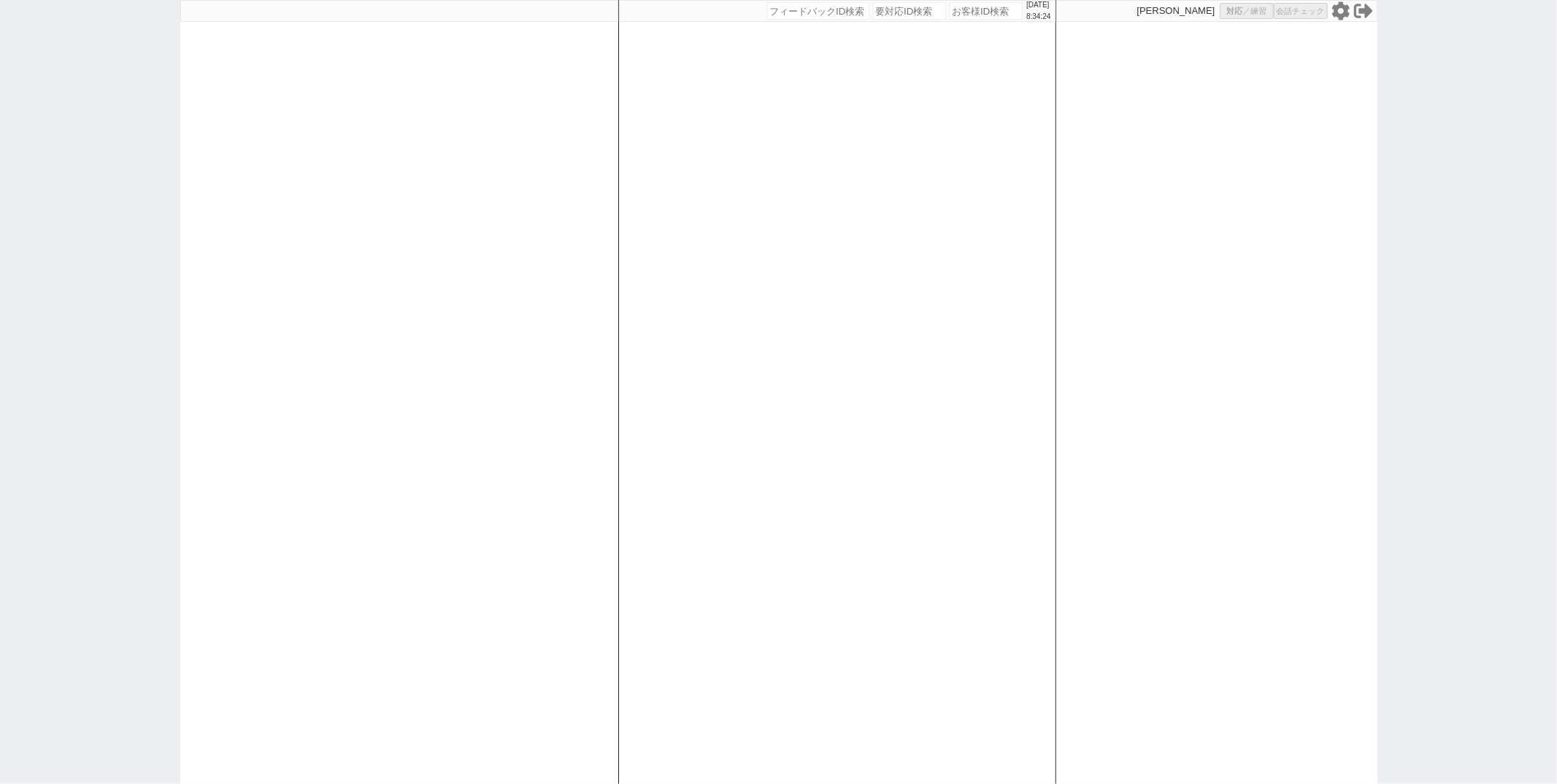
select select "8"
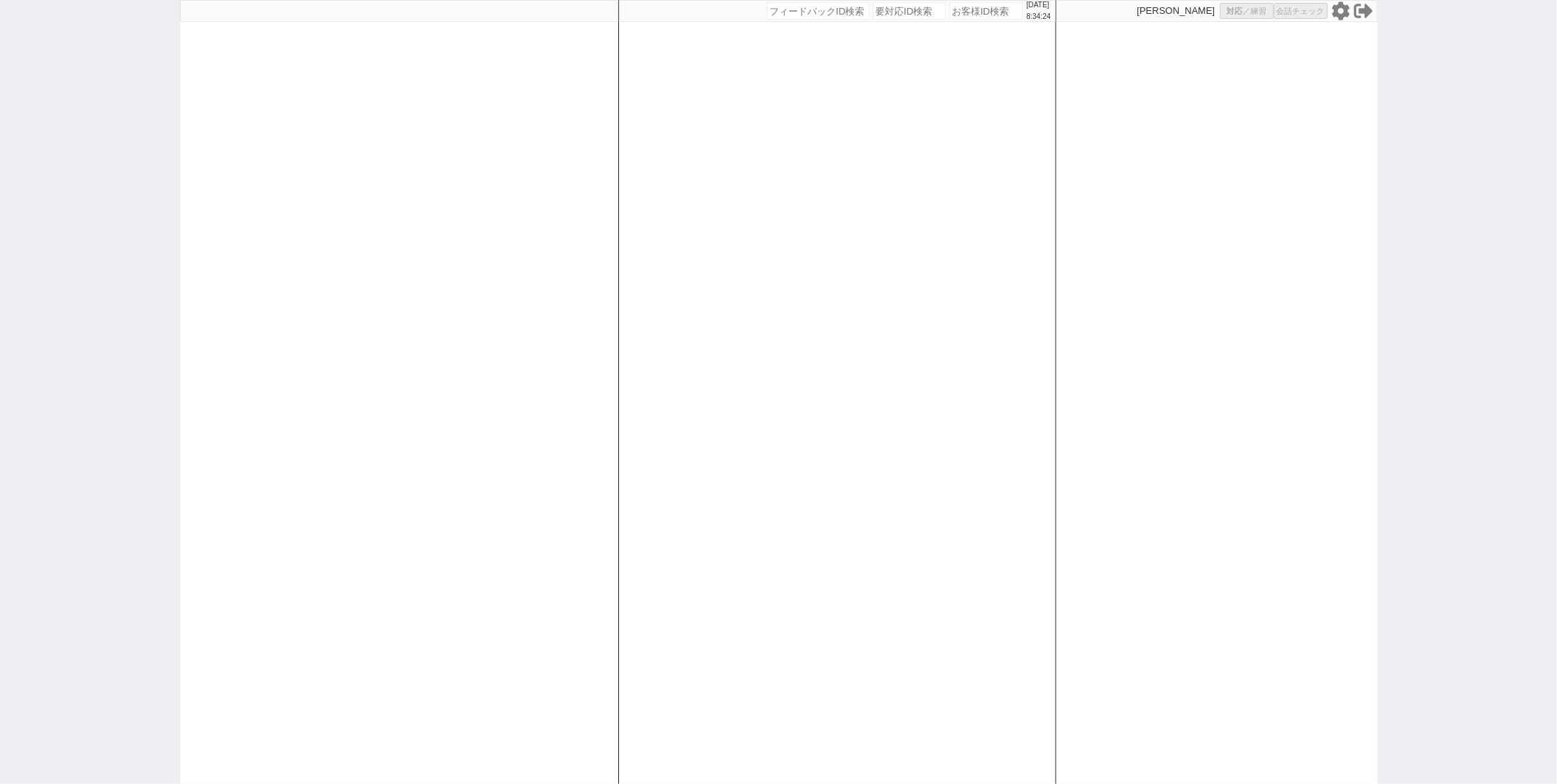
select select "8"
select select "10"
select select "8"
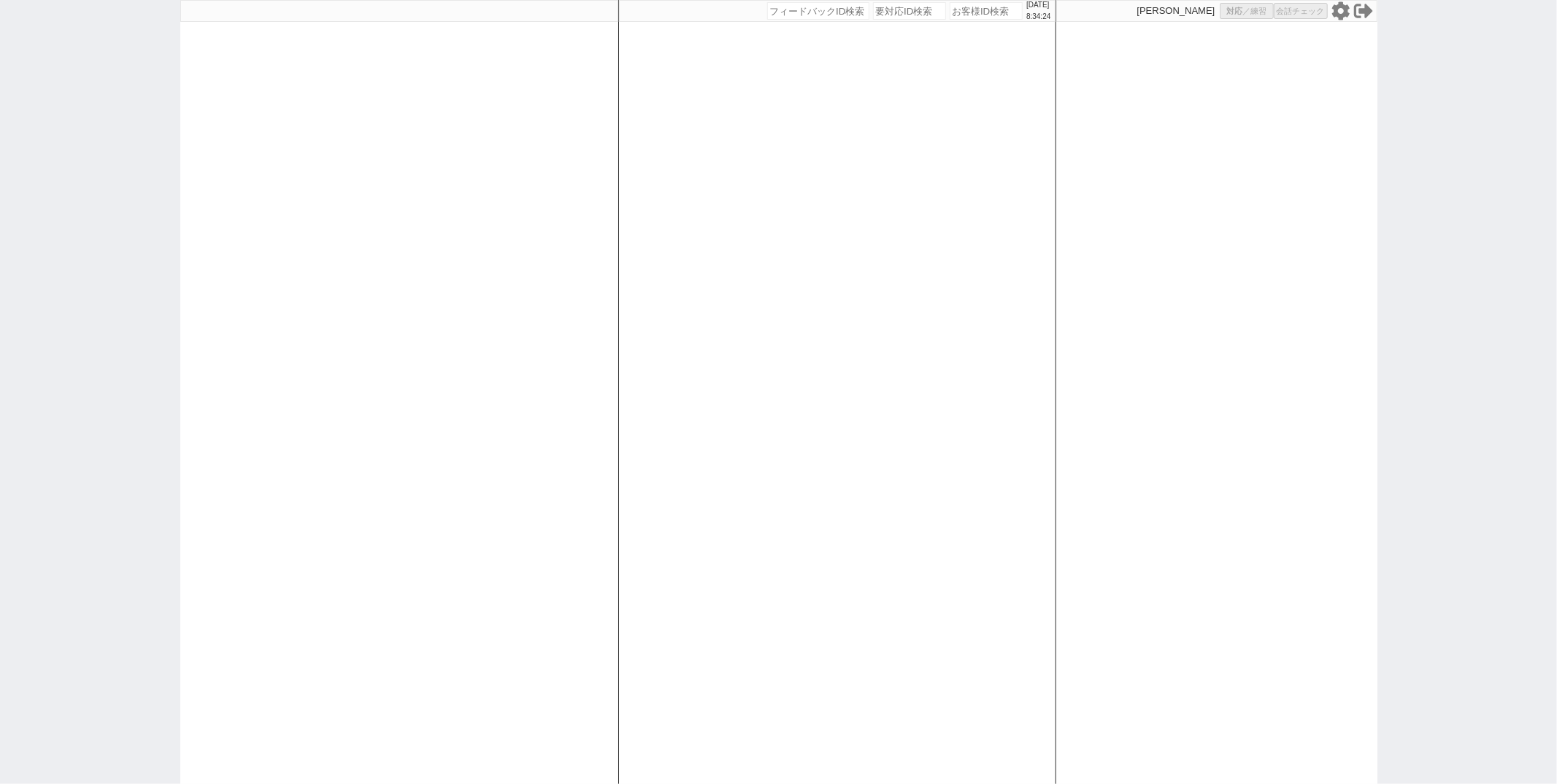
select select "8"
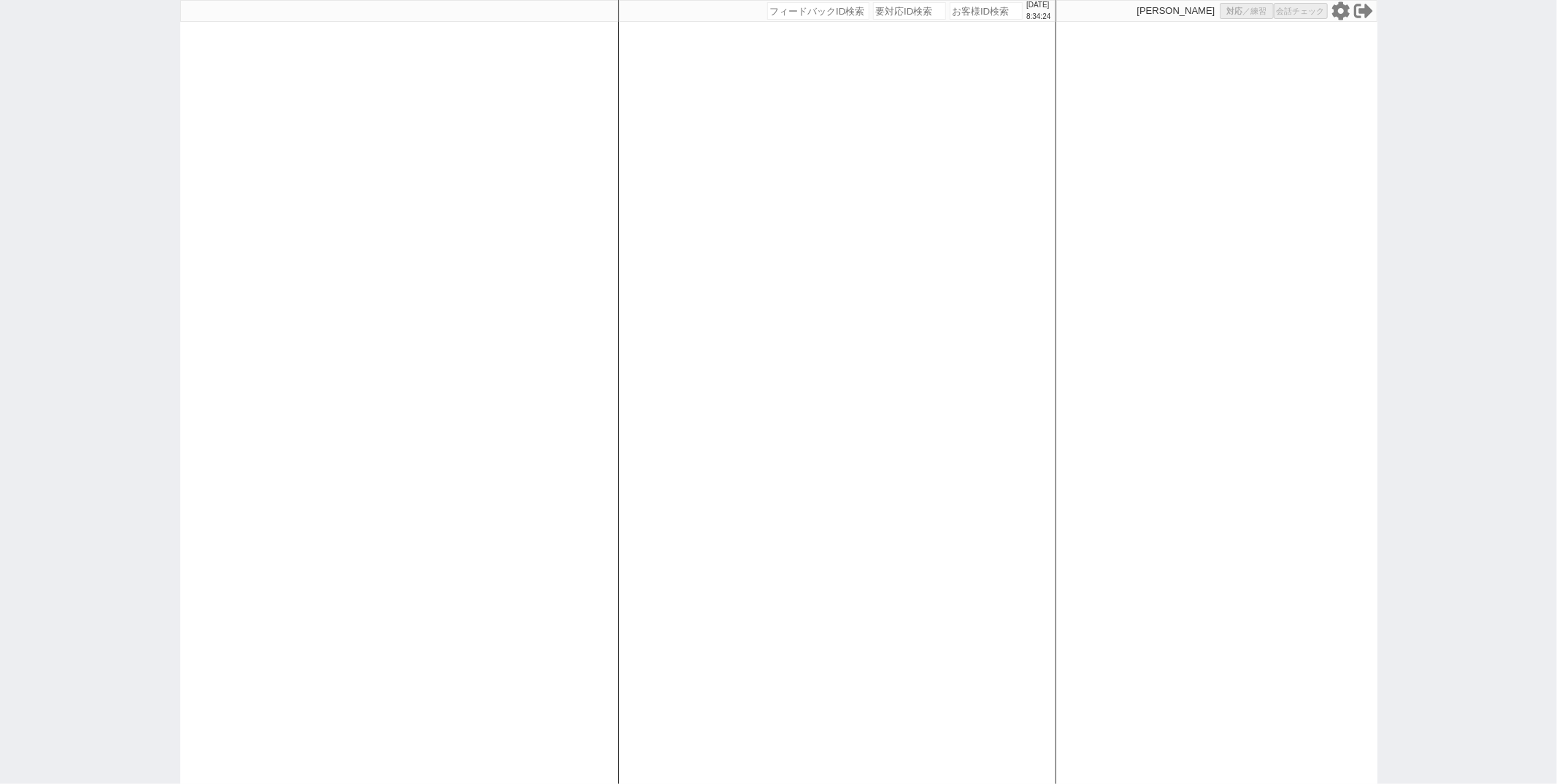
select select "8"
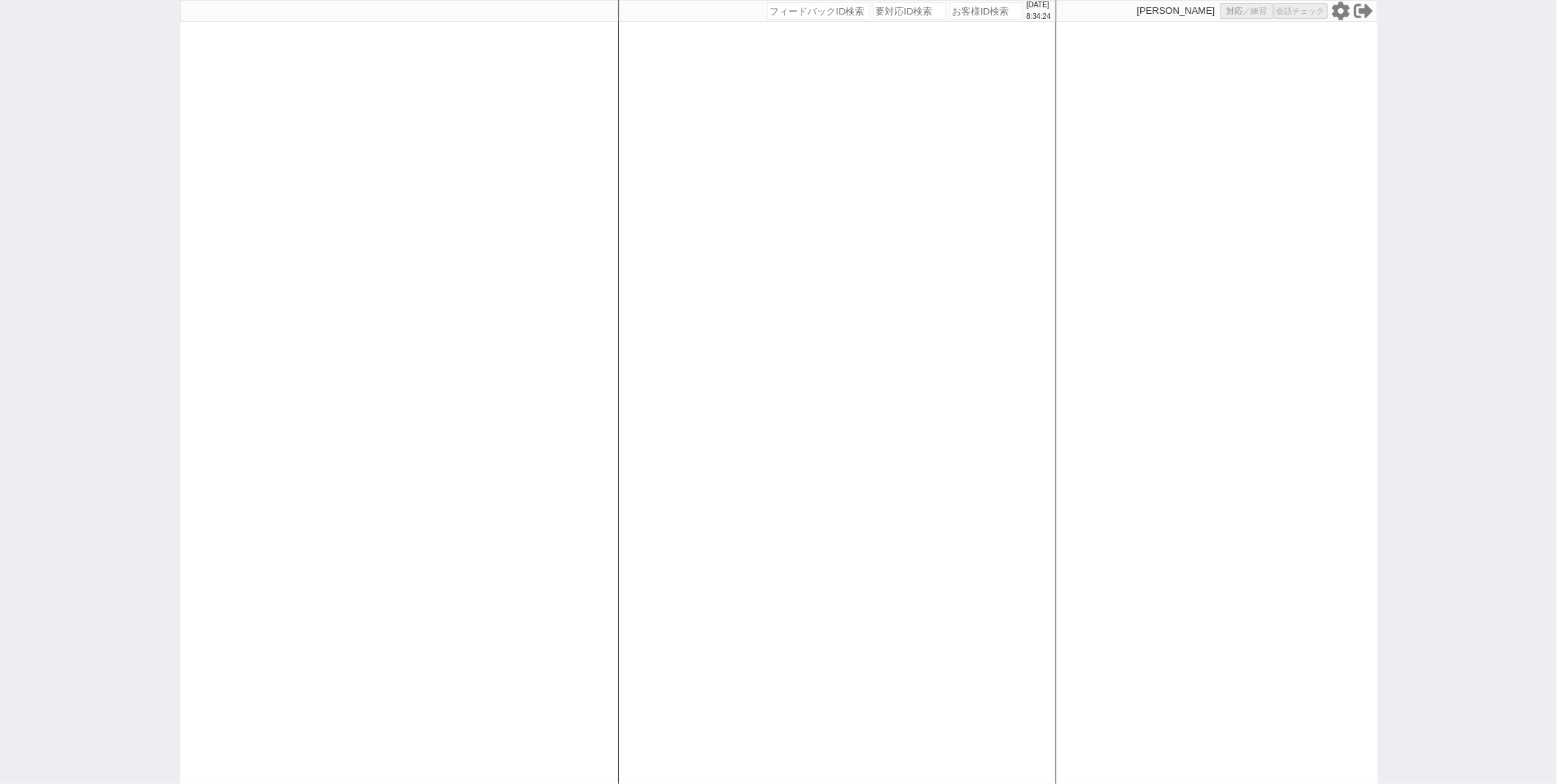
select select "8"
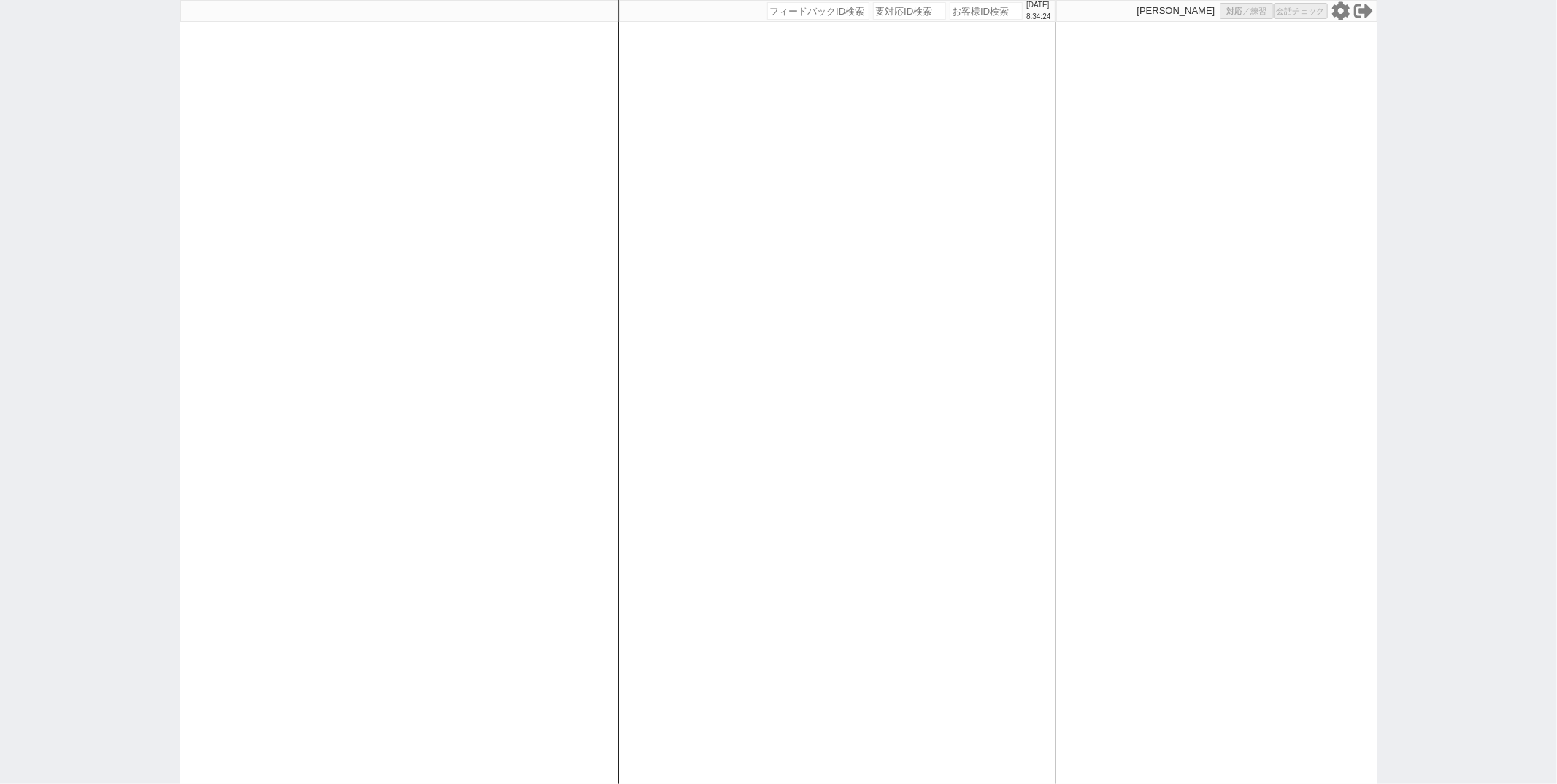
select select "8"
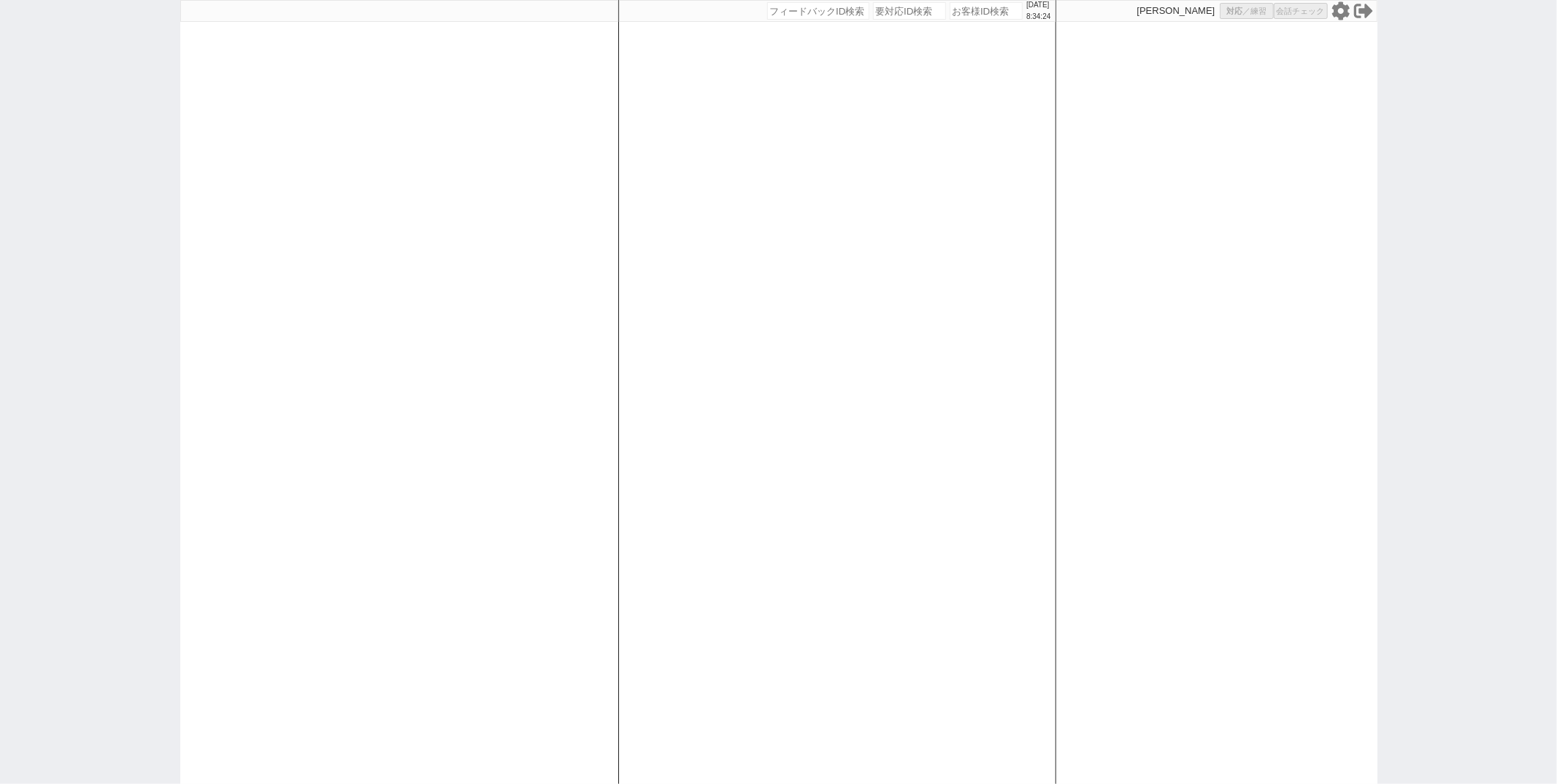
select select "8"
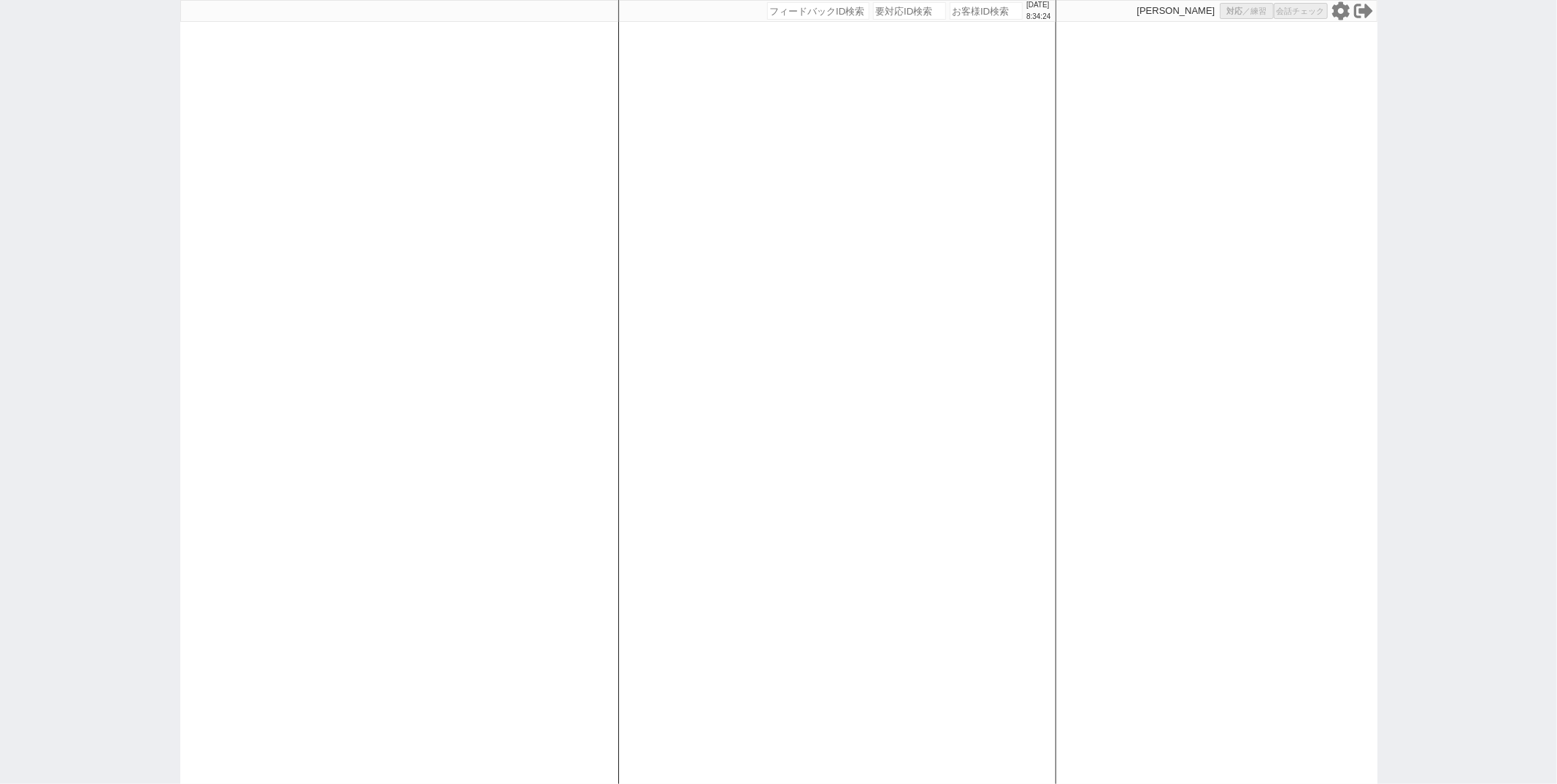
select select "8"
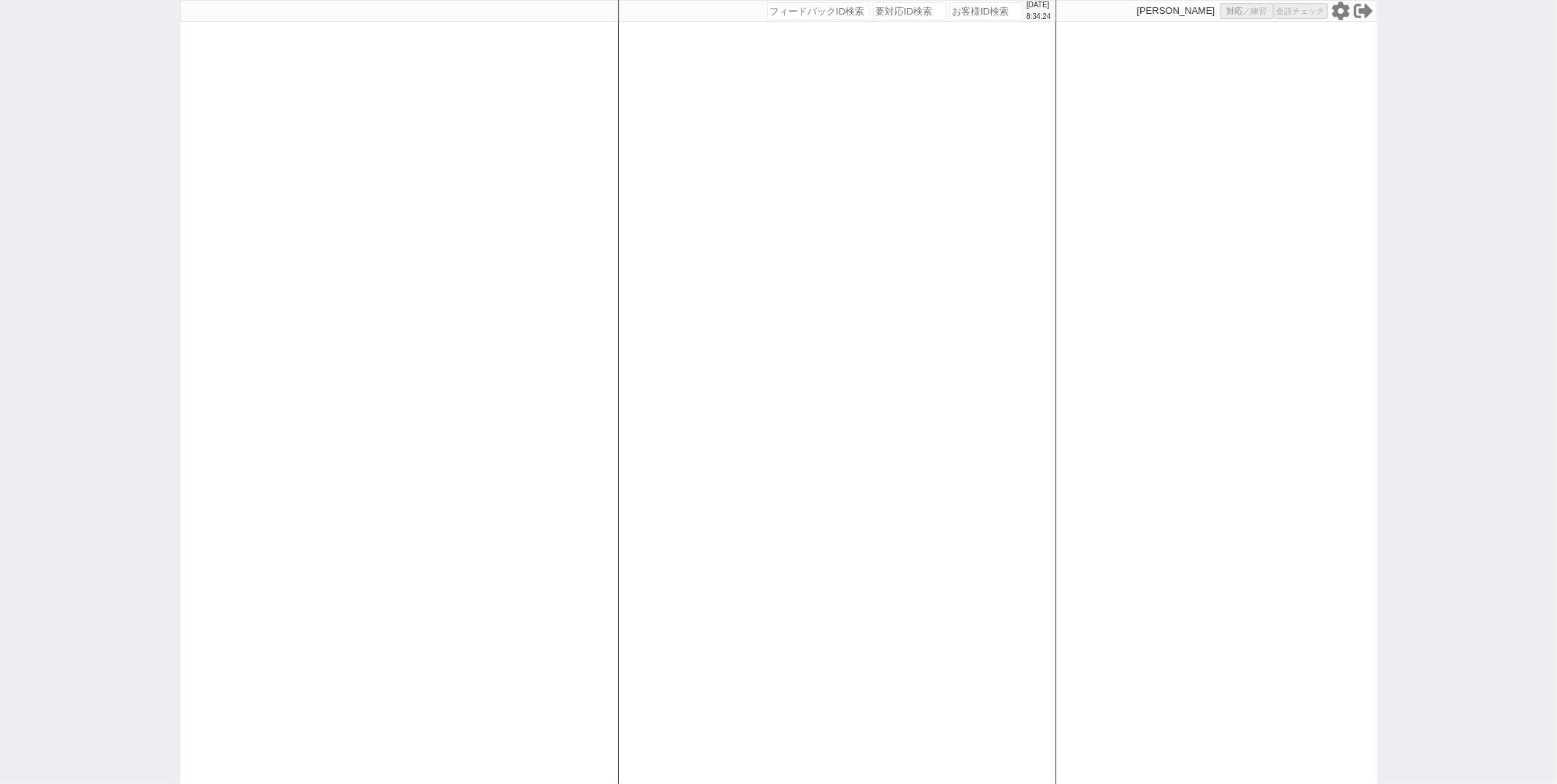
select select "8"
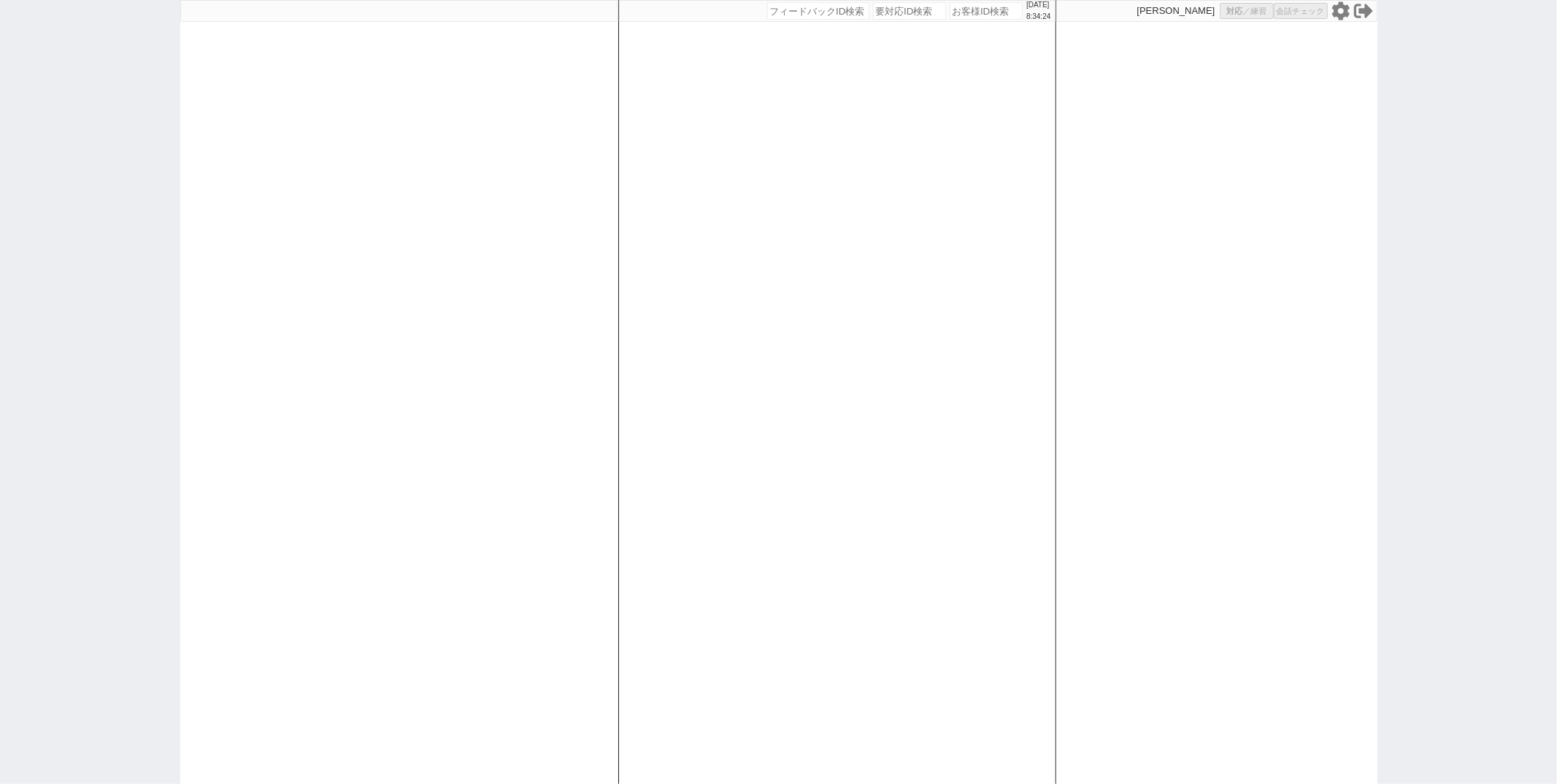
select select "8"
select select "5"
select select "8"
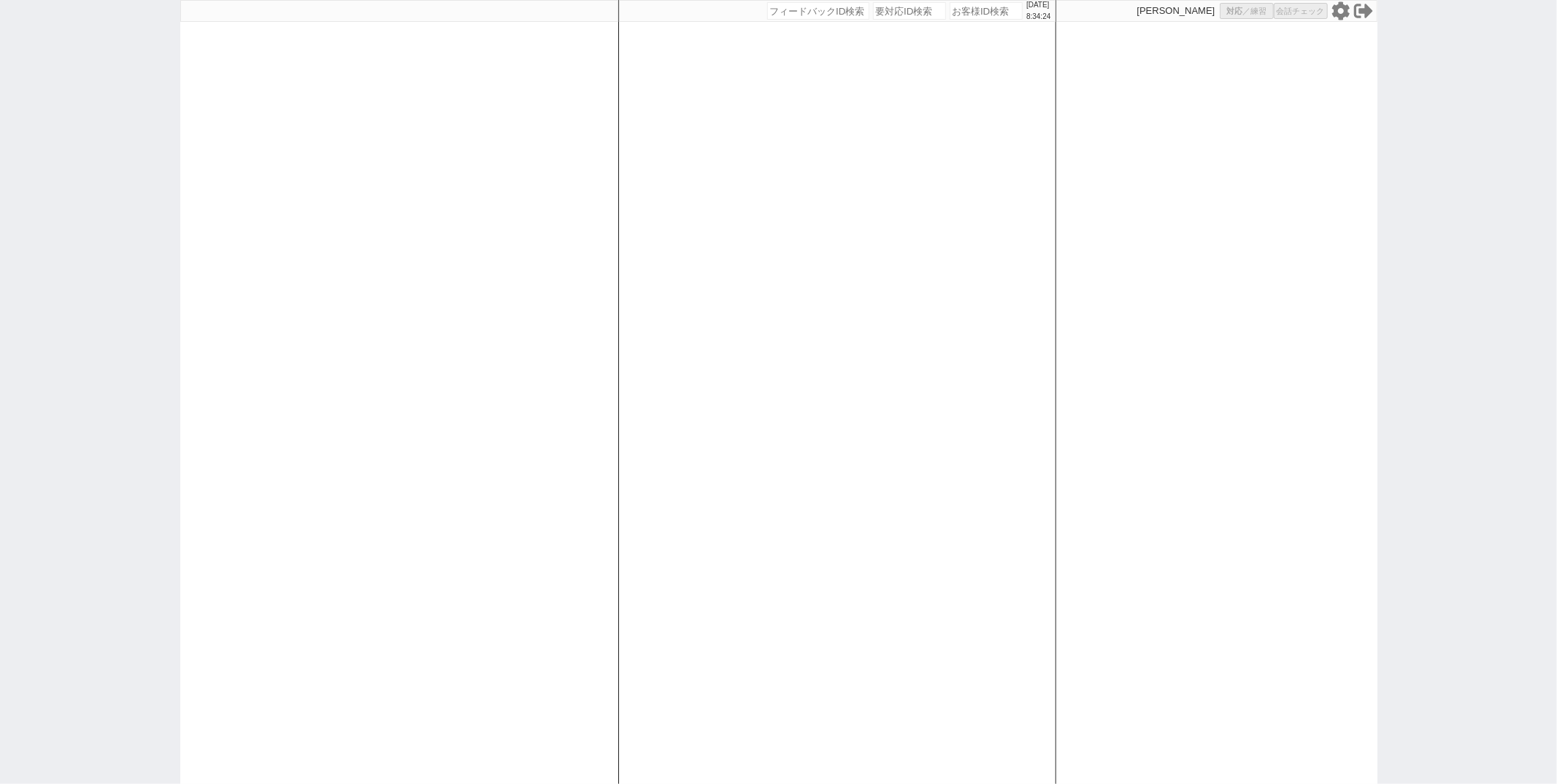
select select "8"
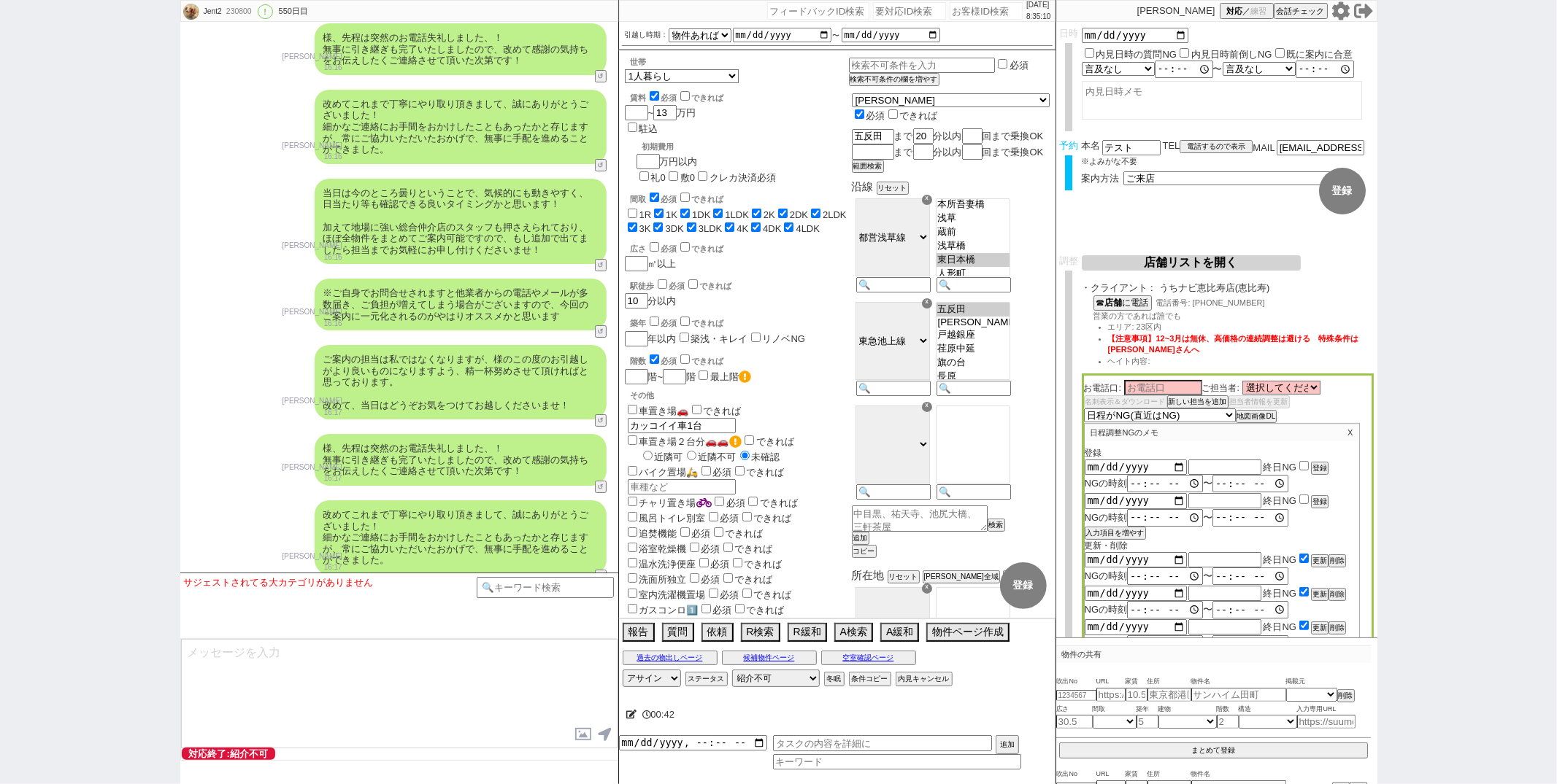
scroll to position [9258, 0]
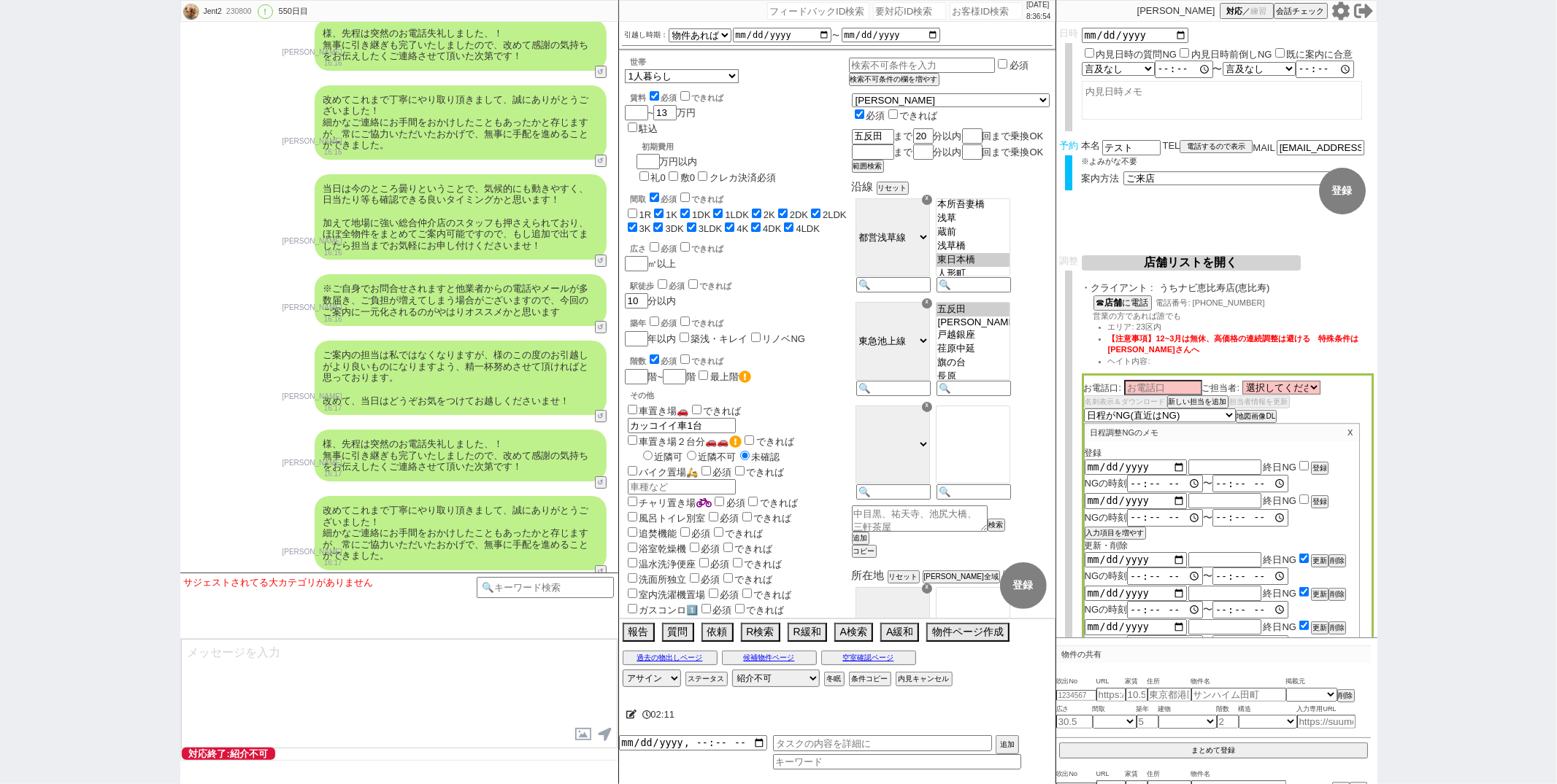
click at [635, 713] on icon at bounding box center [631, 714] width 11 height 10
click at [643, 712] on textarea at bounding box center [808, 712] width 365 height 29
click at [849, 617] on div "２口コンロ2️⃣2️⃣ 必須 できれば" at bounding box center [737, 624] width 224 height 15
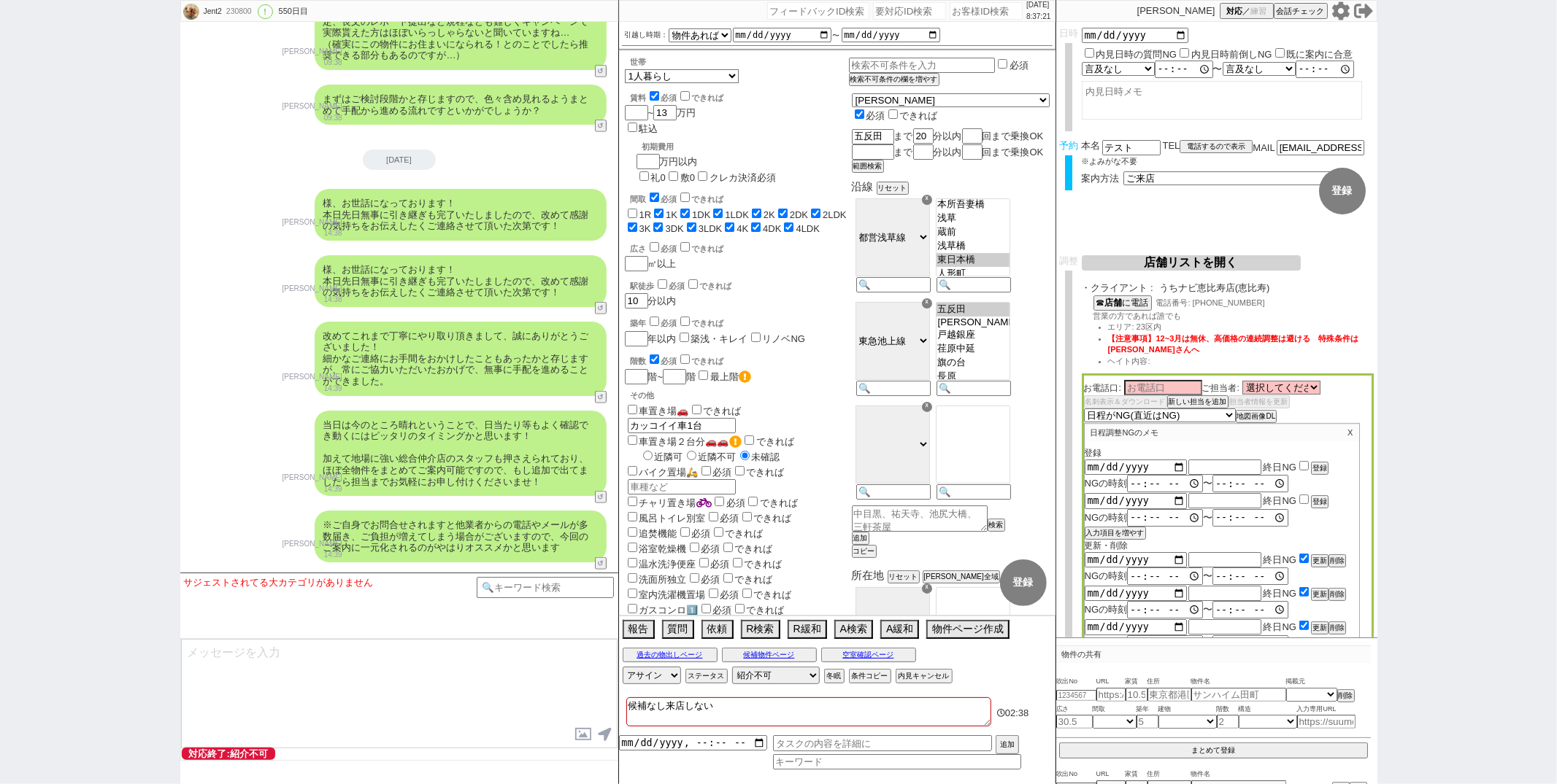
click at [721, 711] on textarea "候補なし来店しない" at bounding box center [808, 712] width 365 height 29
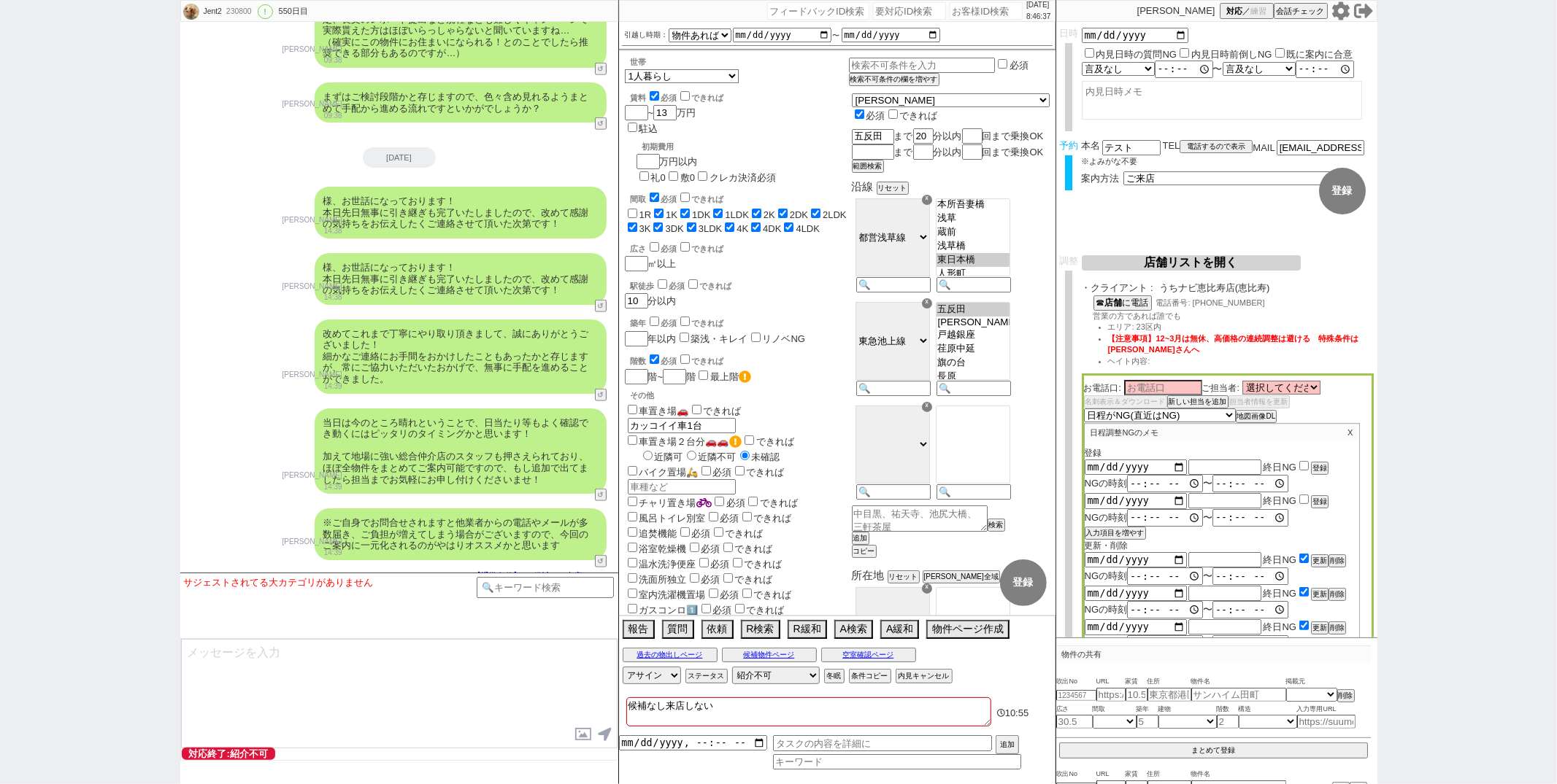
scroll to position [10473, 0]
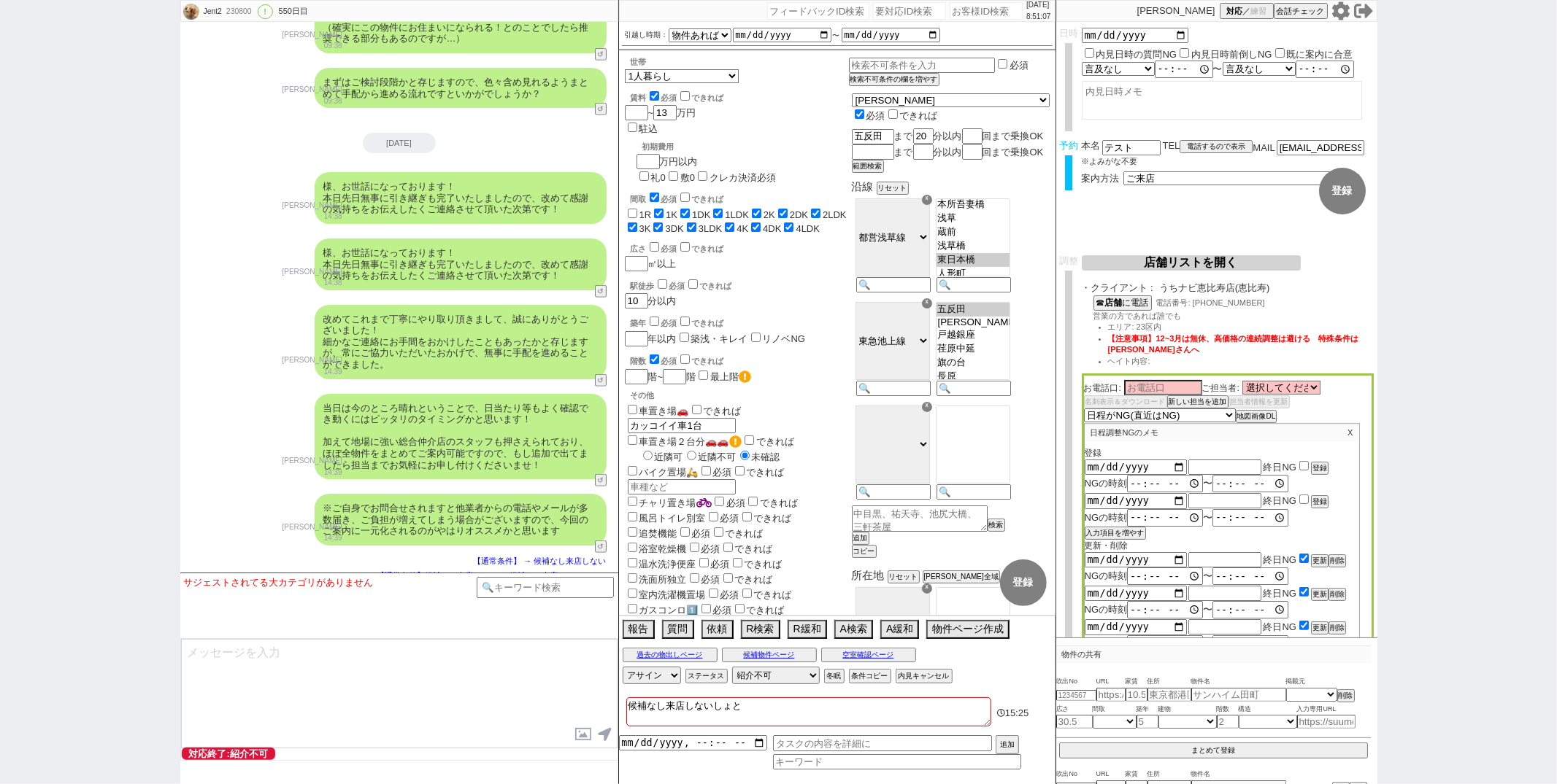
click at [1335, 11] on icon at bounding box center [1340, 11] width 18 height 19
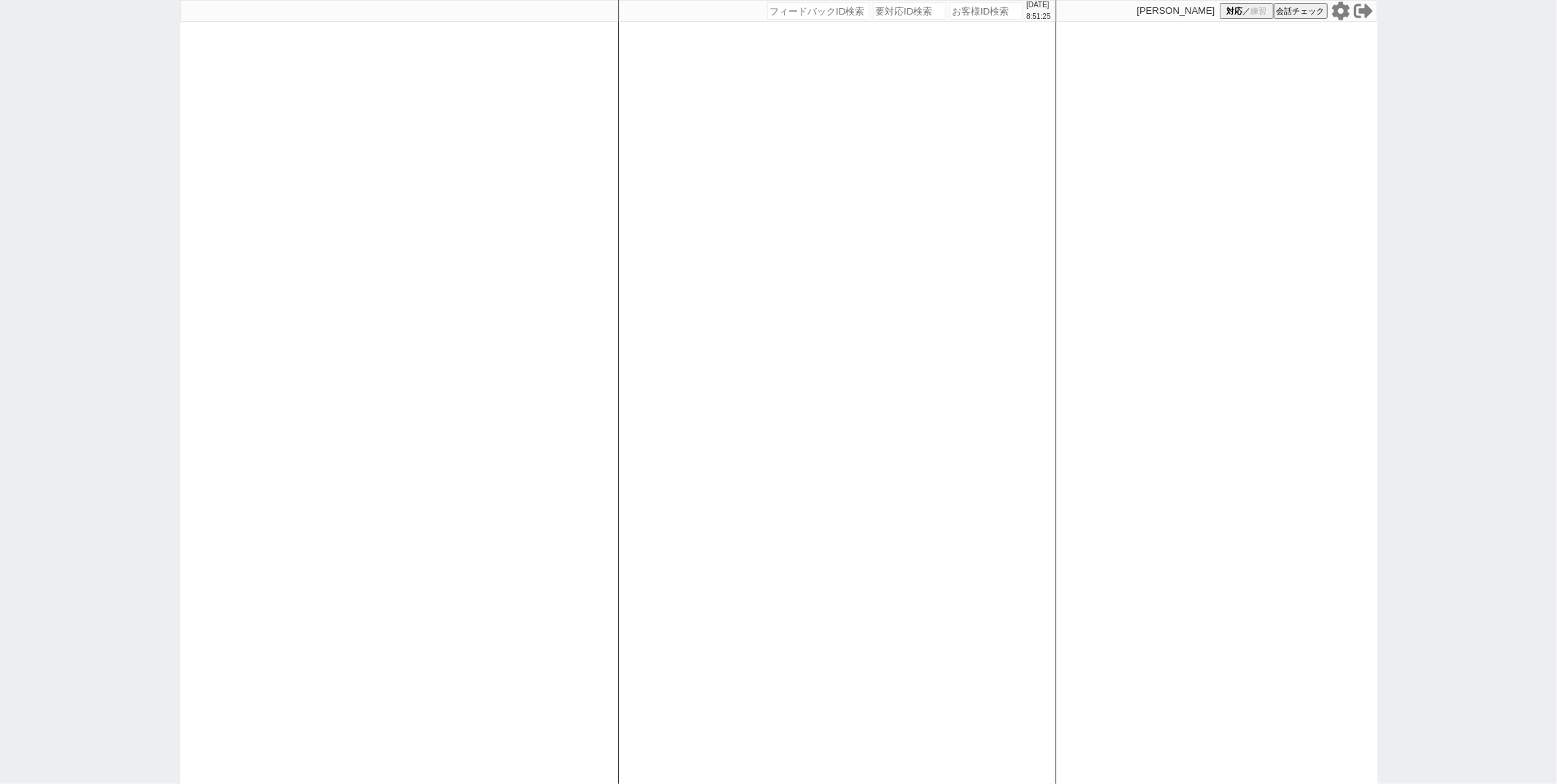
click at [399, 253] on div at bounding box center [399, 392] width 438 height 784
paste input "616207"
type input "616207"
select select "100"
select select "1"
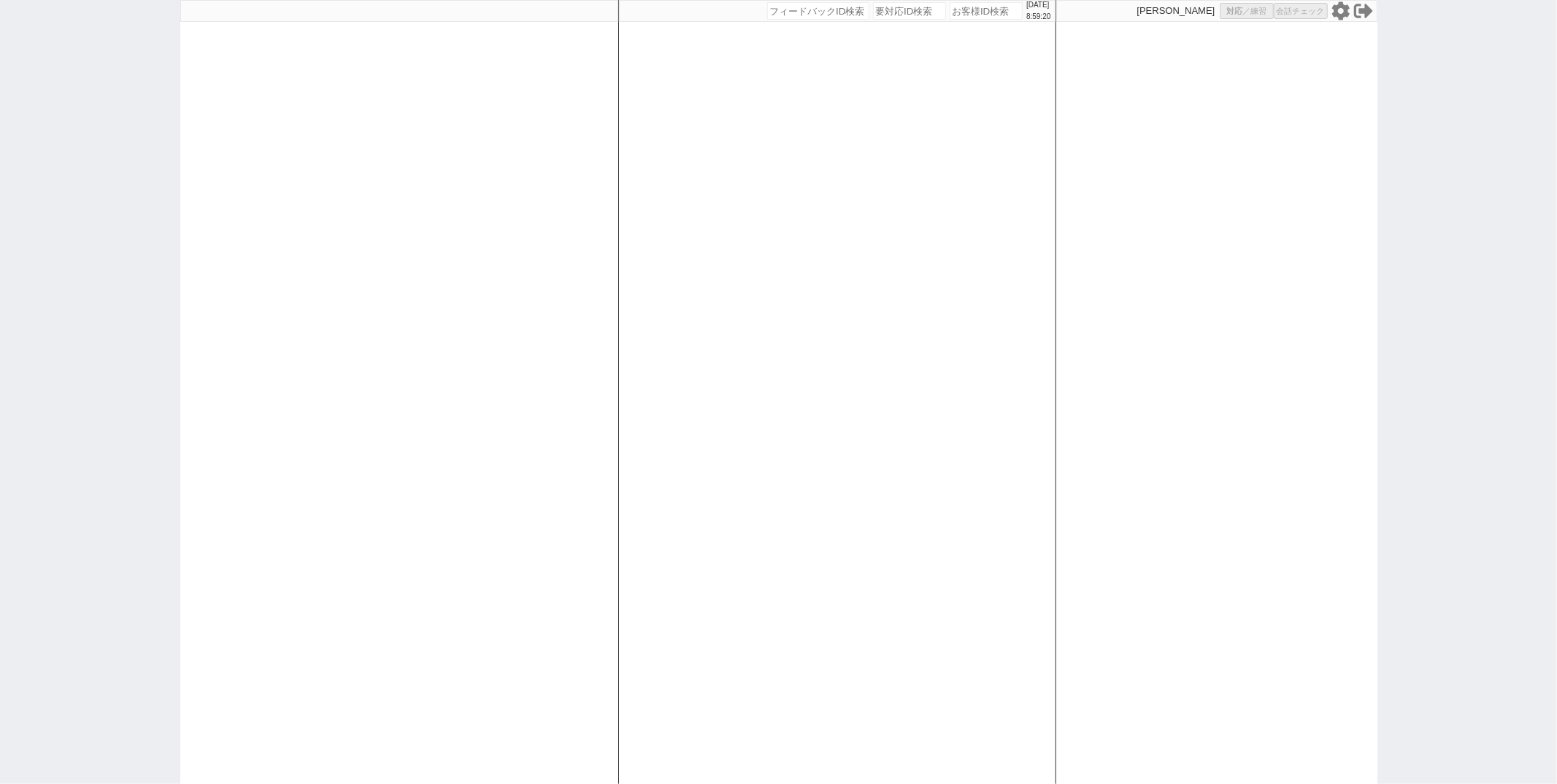
select select "6"
select select "2"
select select "5"
select select "9"
select select
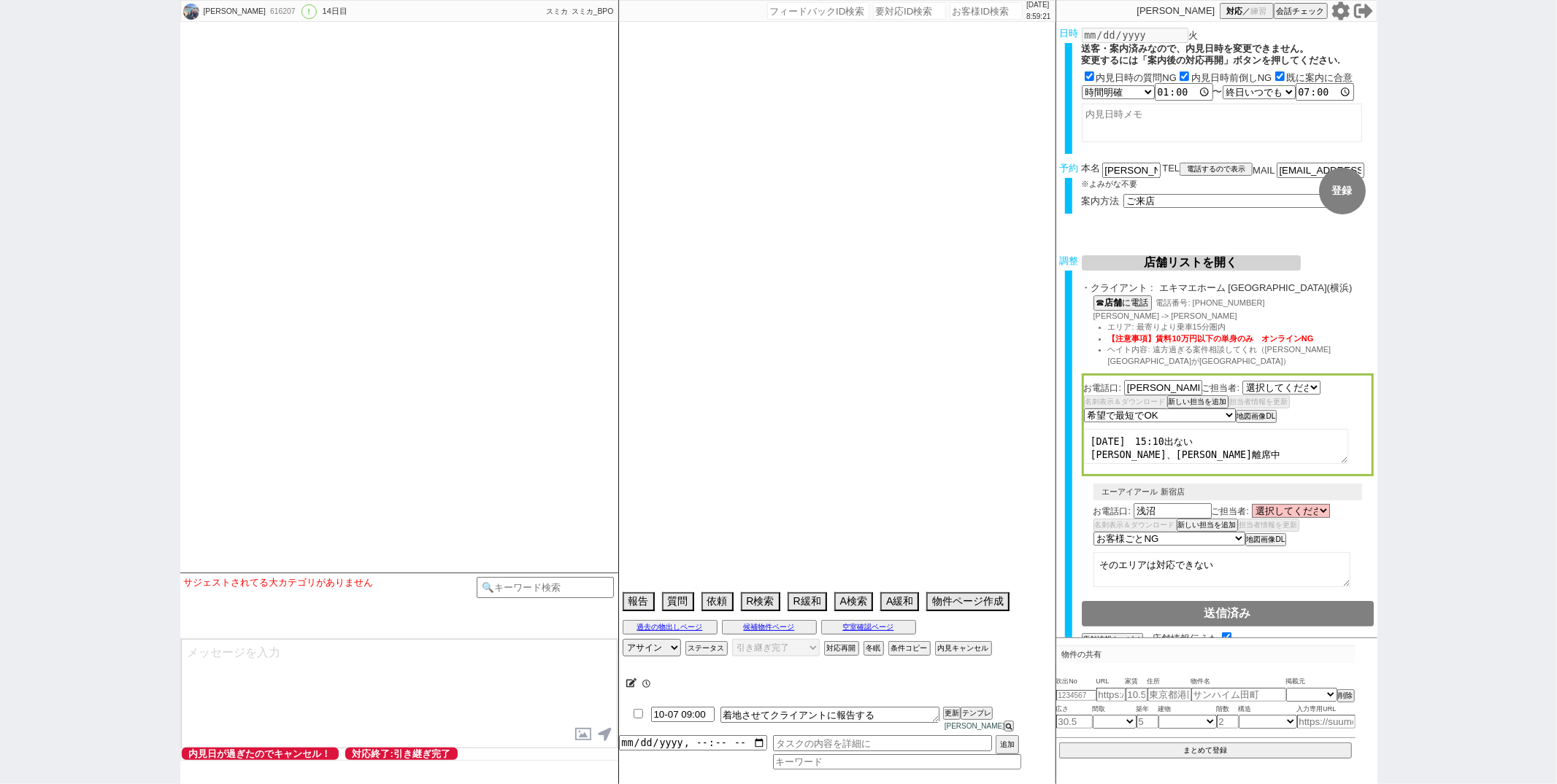
select select "1389"
select select "15"
select select "0"
select select "14"
select select "64"
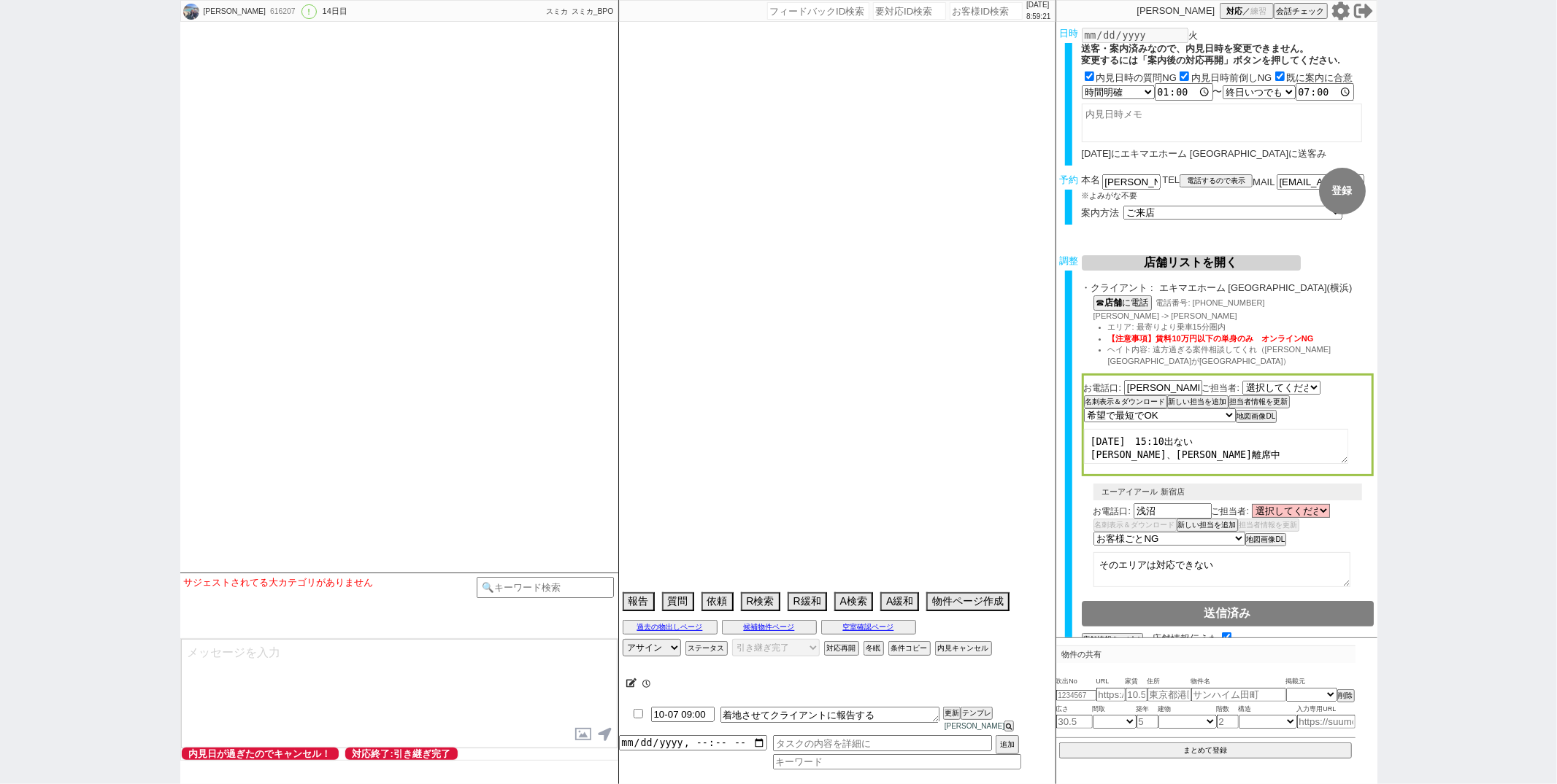
select select "65"
select select "66"
select select "67"
select select "68"
select select "69"
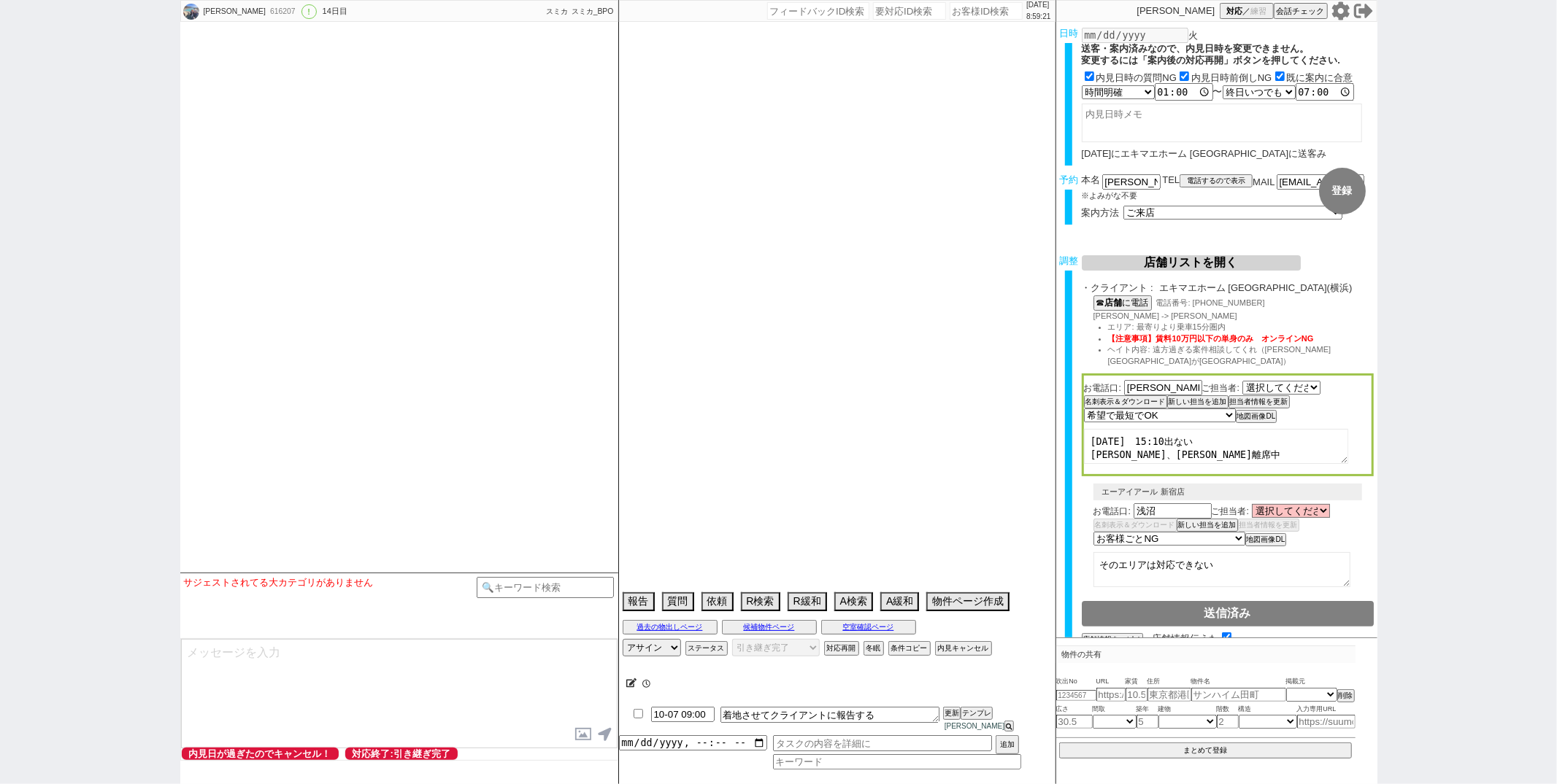
select select "70"
select select "71"
select select "72"
select select "73"
select select "74"
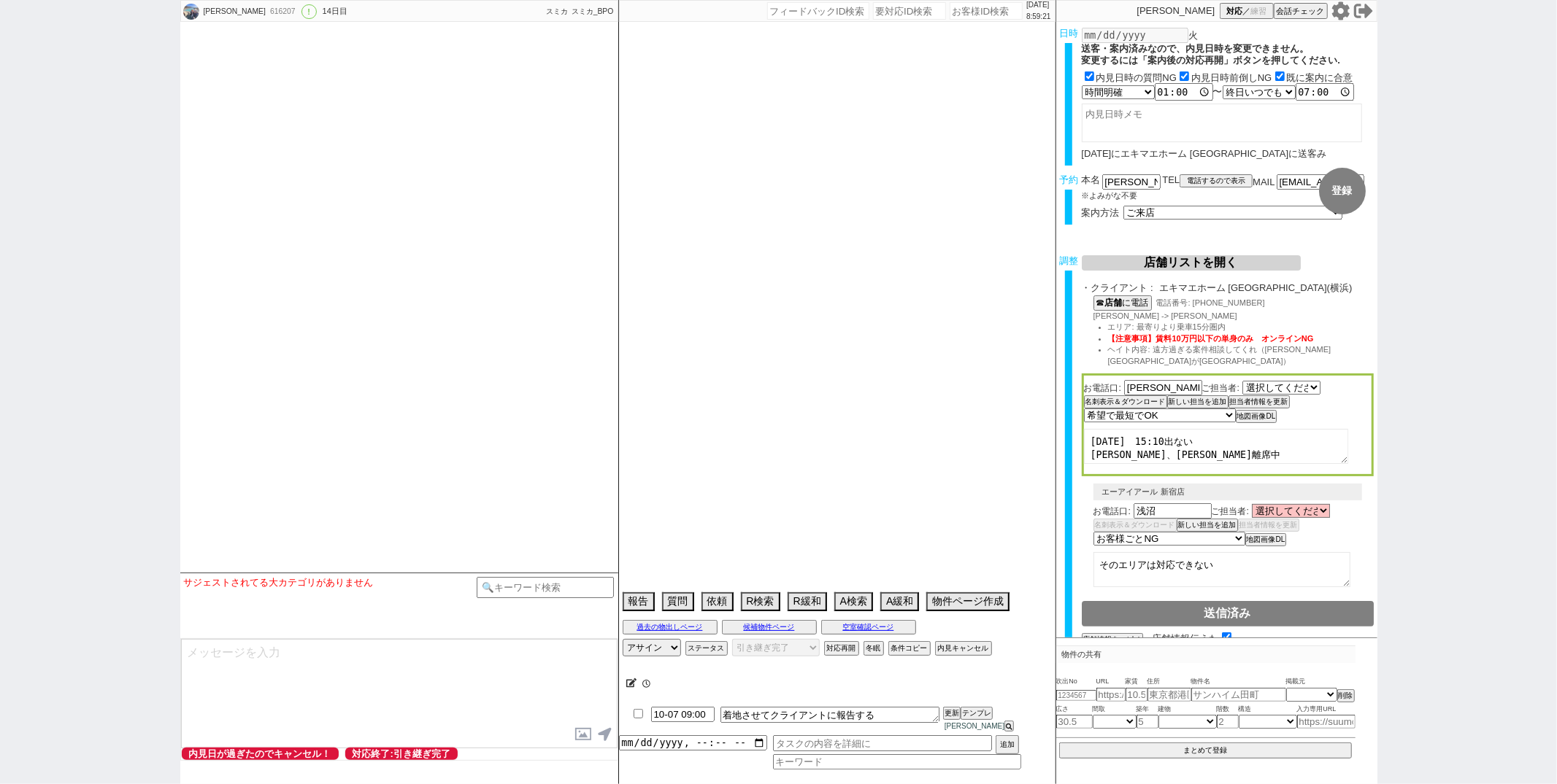
select select "75"
select select "76"
select select "77"
select select "78"
select select "79"
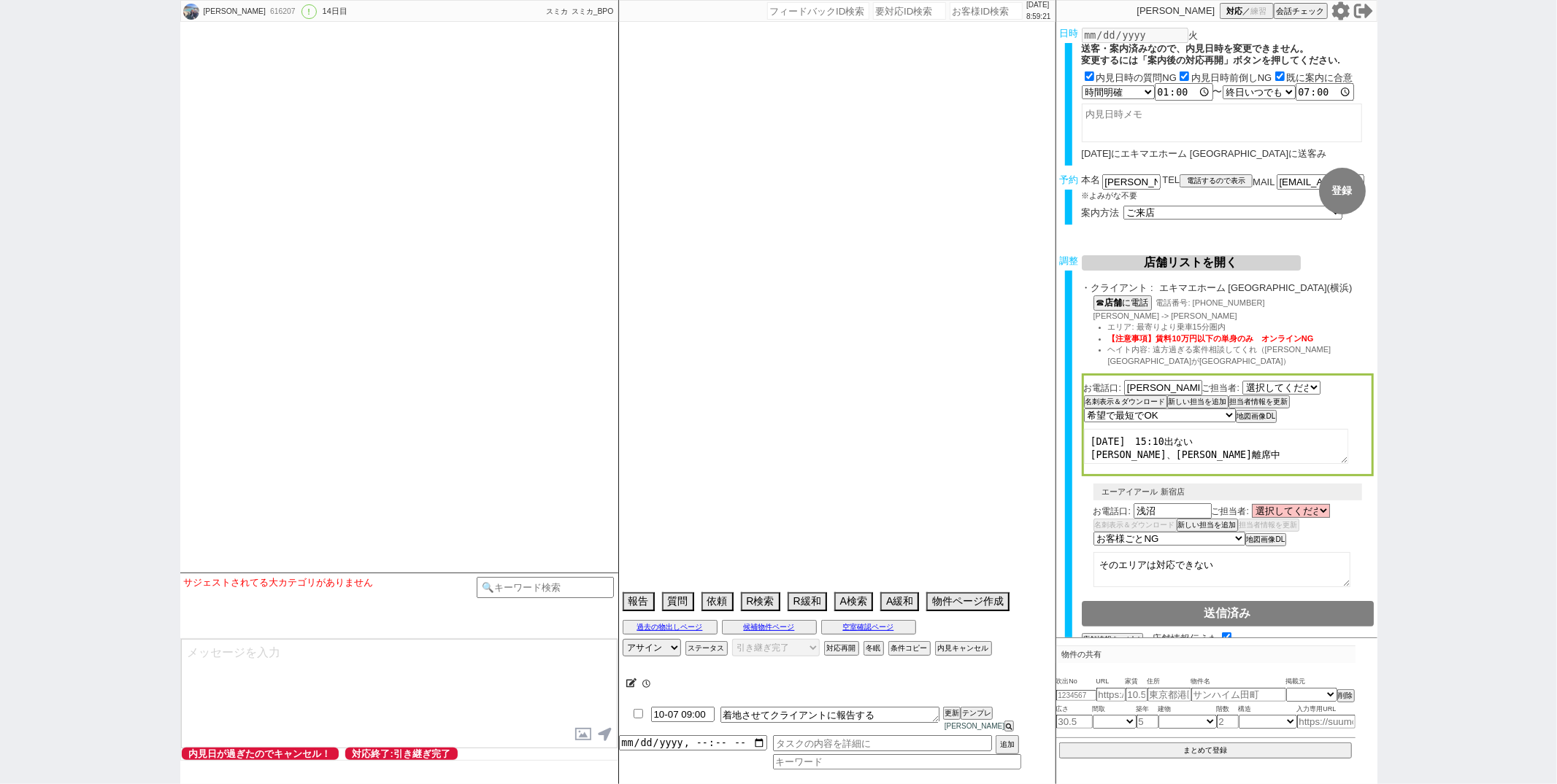
select select "80"
select select "81"
select select "82"
select select "83"
select select "84"
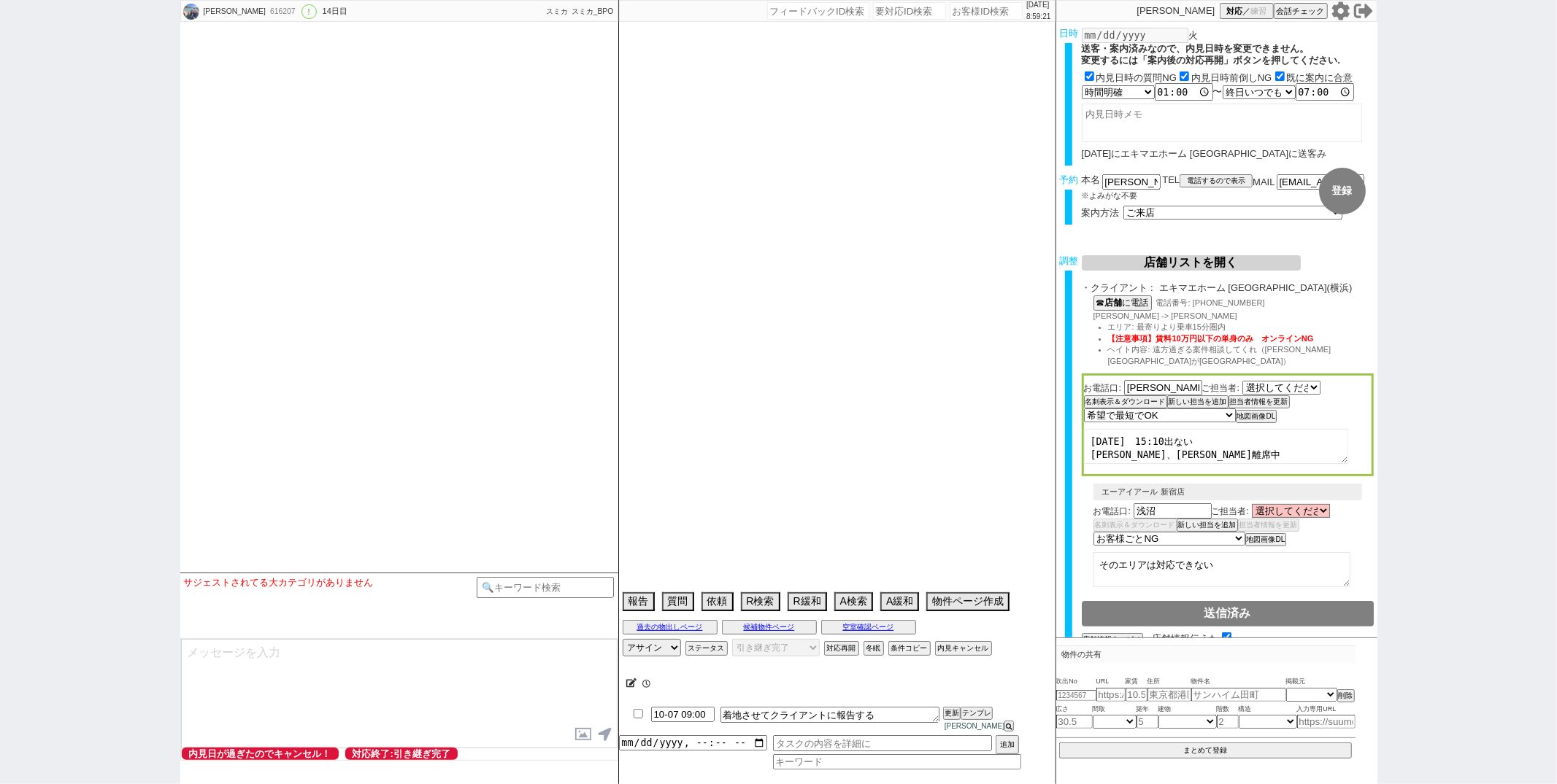
select select "85"
select select "86"
select select "87"
select select "88"
select select "89"
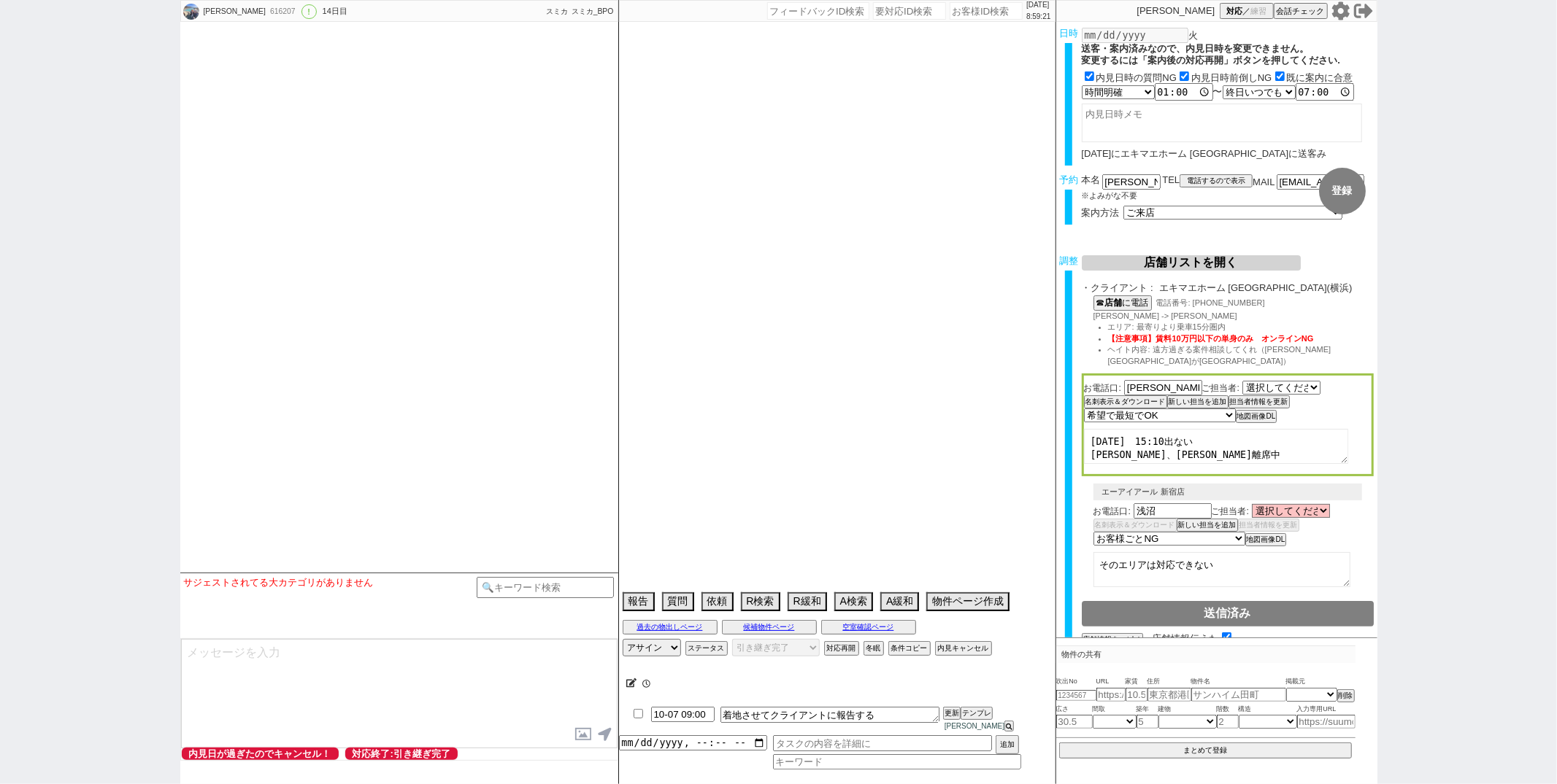
select select "90"
select select "91"
select select "92"
select select "93"
select select "94"
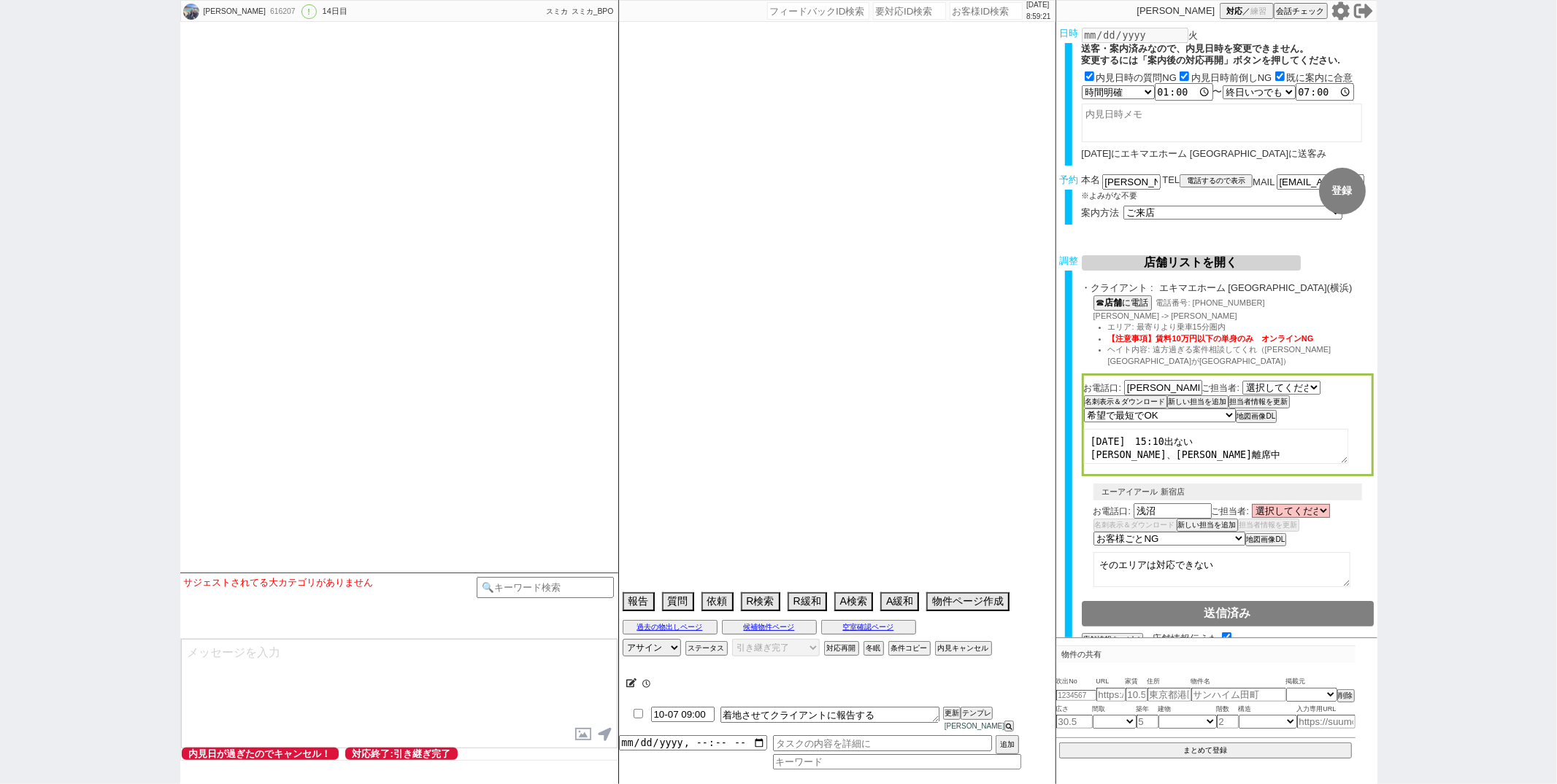
select select "95"
select select "96"
select select "97"
select select "98"
select select "99"
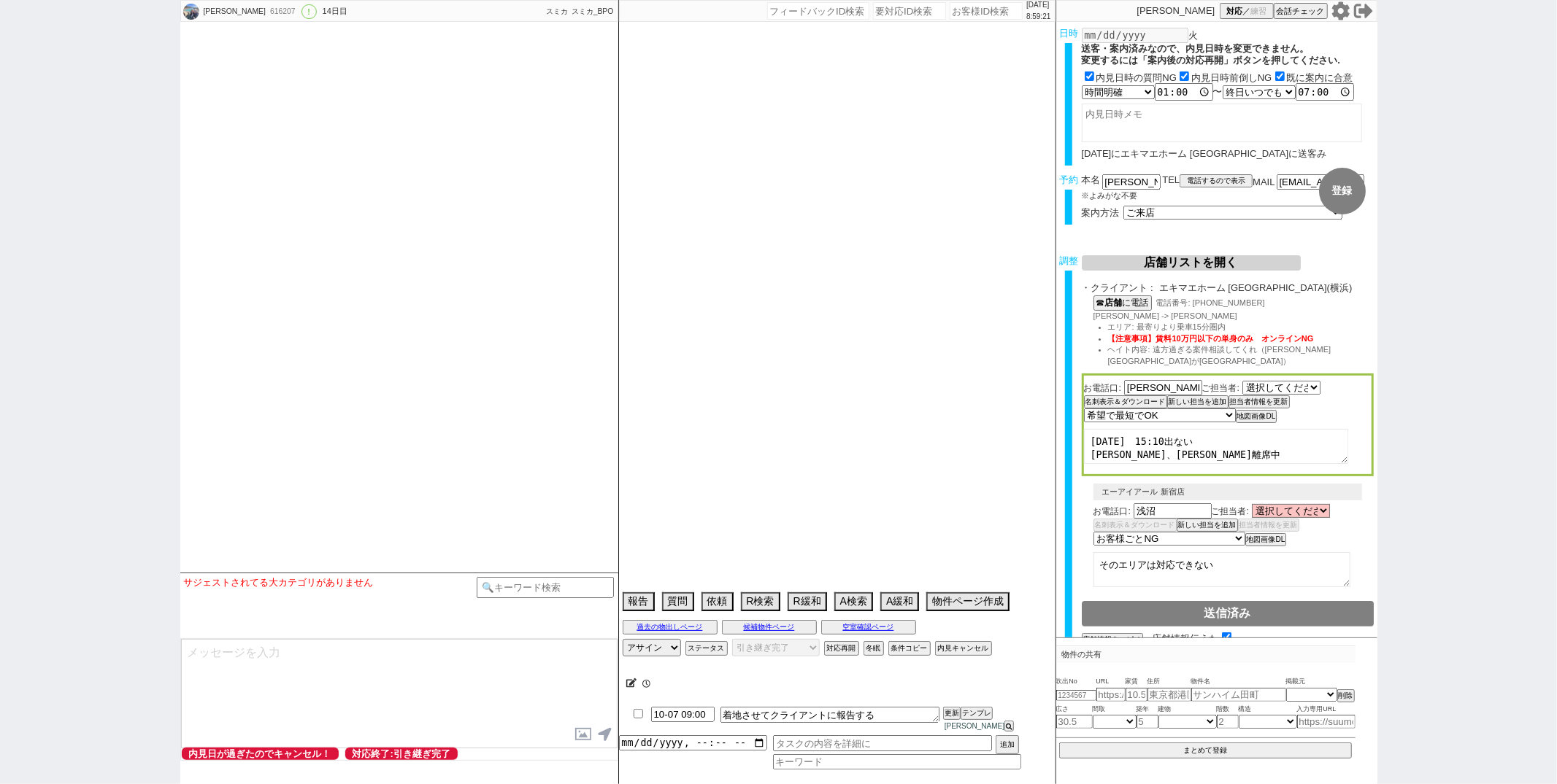
select select "100"
select select "101"
select select "102"
select select "103"
select select "104"
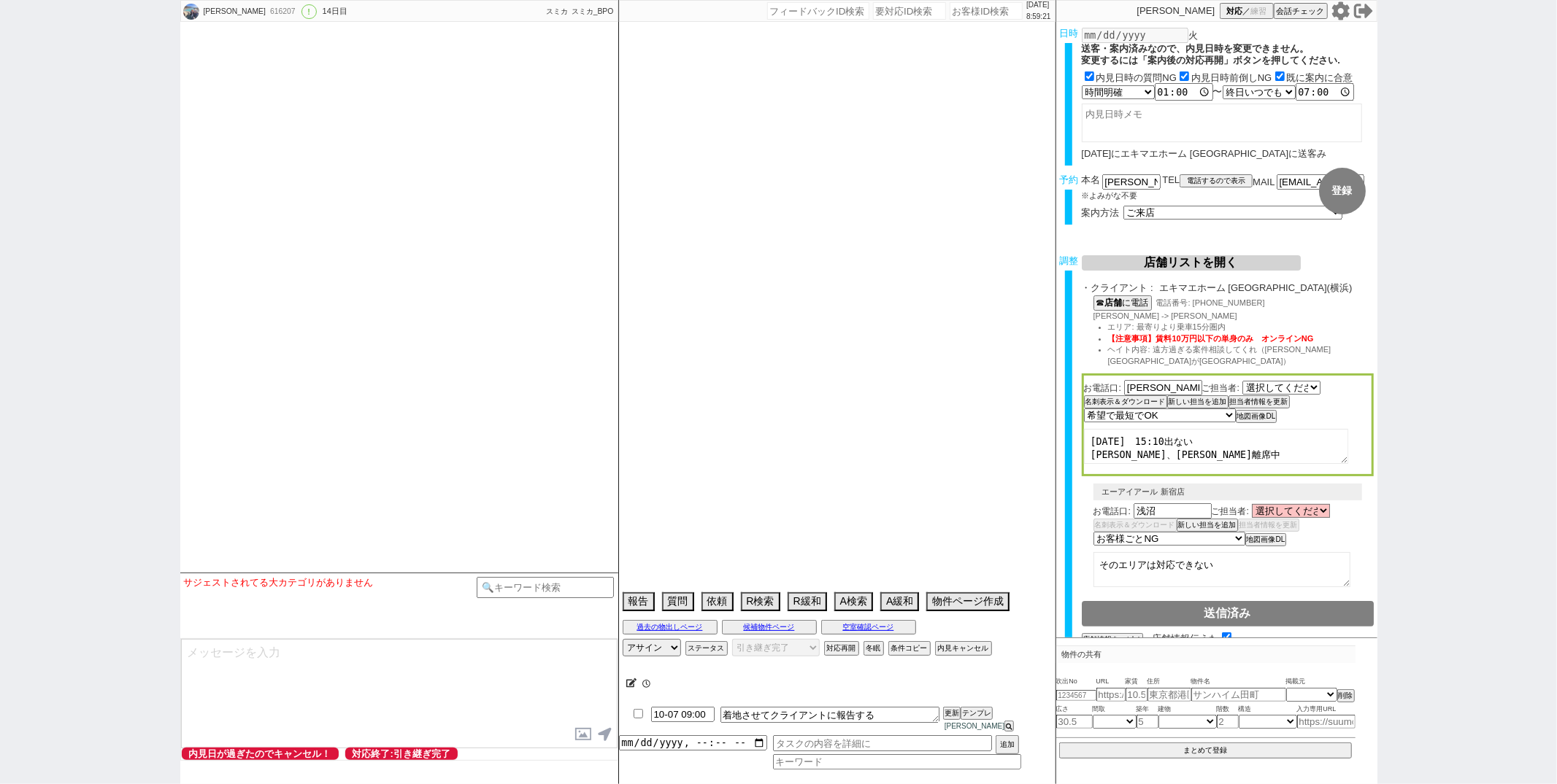
select select "105"
select select "108"
select select "109"
select select "110"
select select "113"
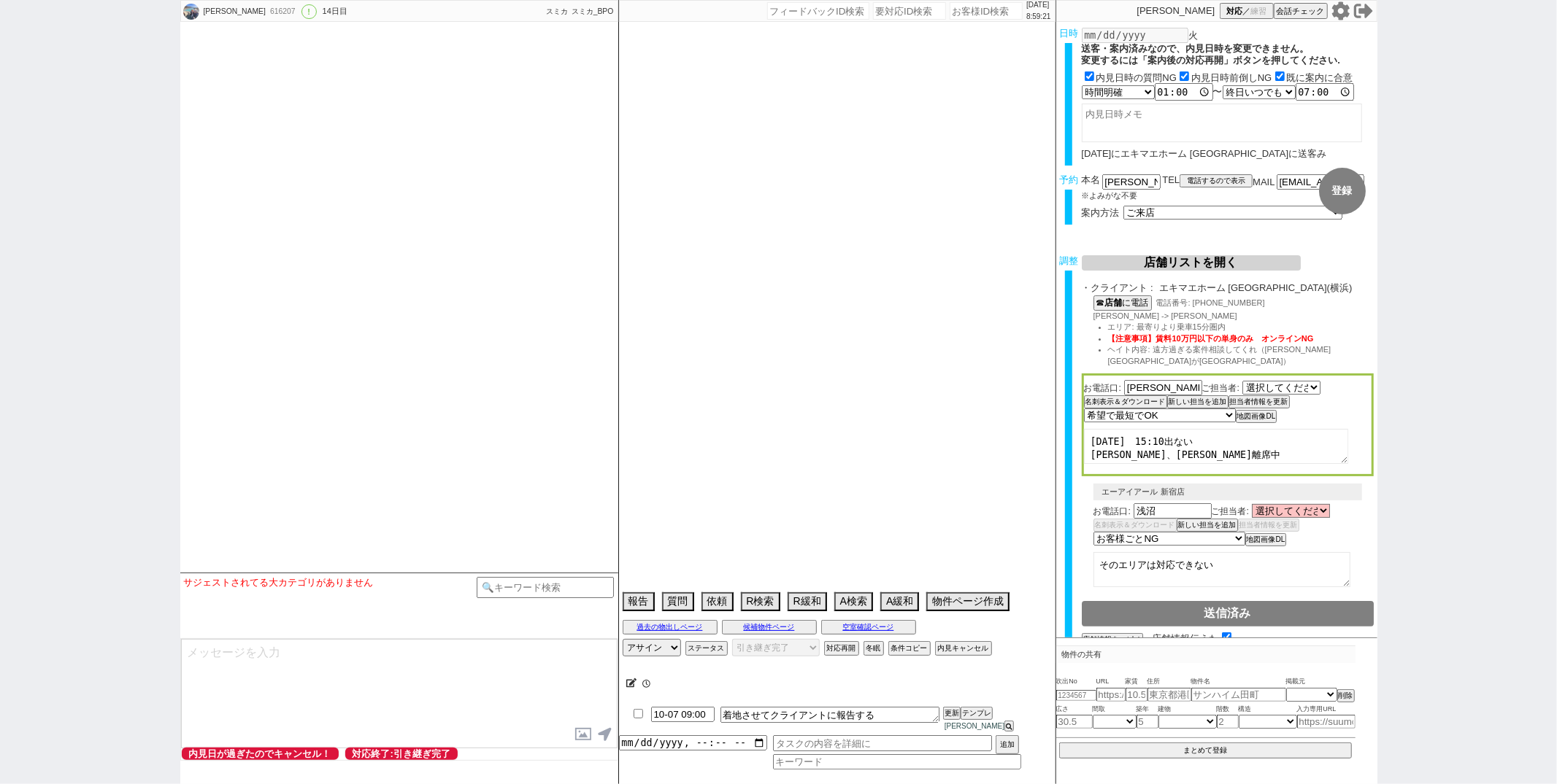
select select "115"
select select "116"
select select "117"
select select "118"
select select "1297"
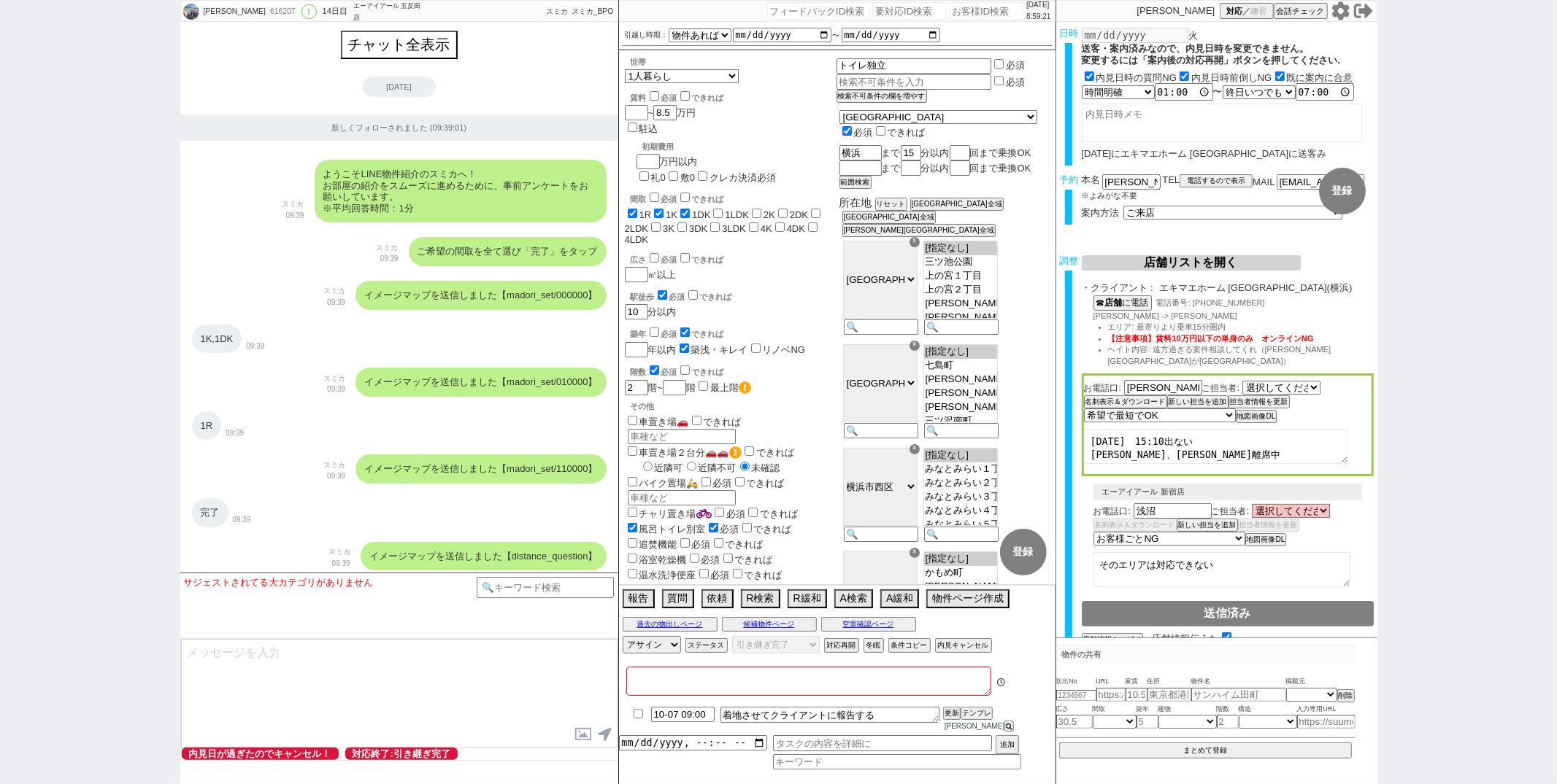
type textarea "10月にならないと予定わからない、他社な 送客は先にしたがこちらで着地させる"
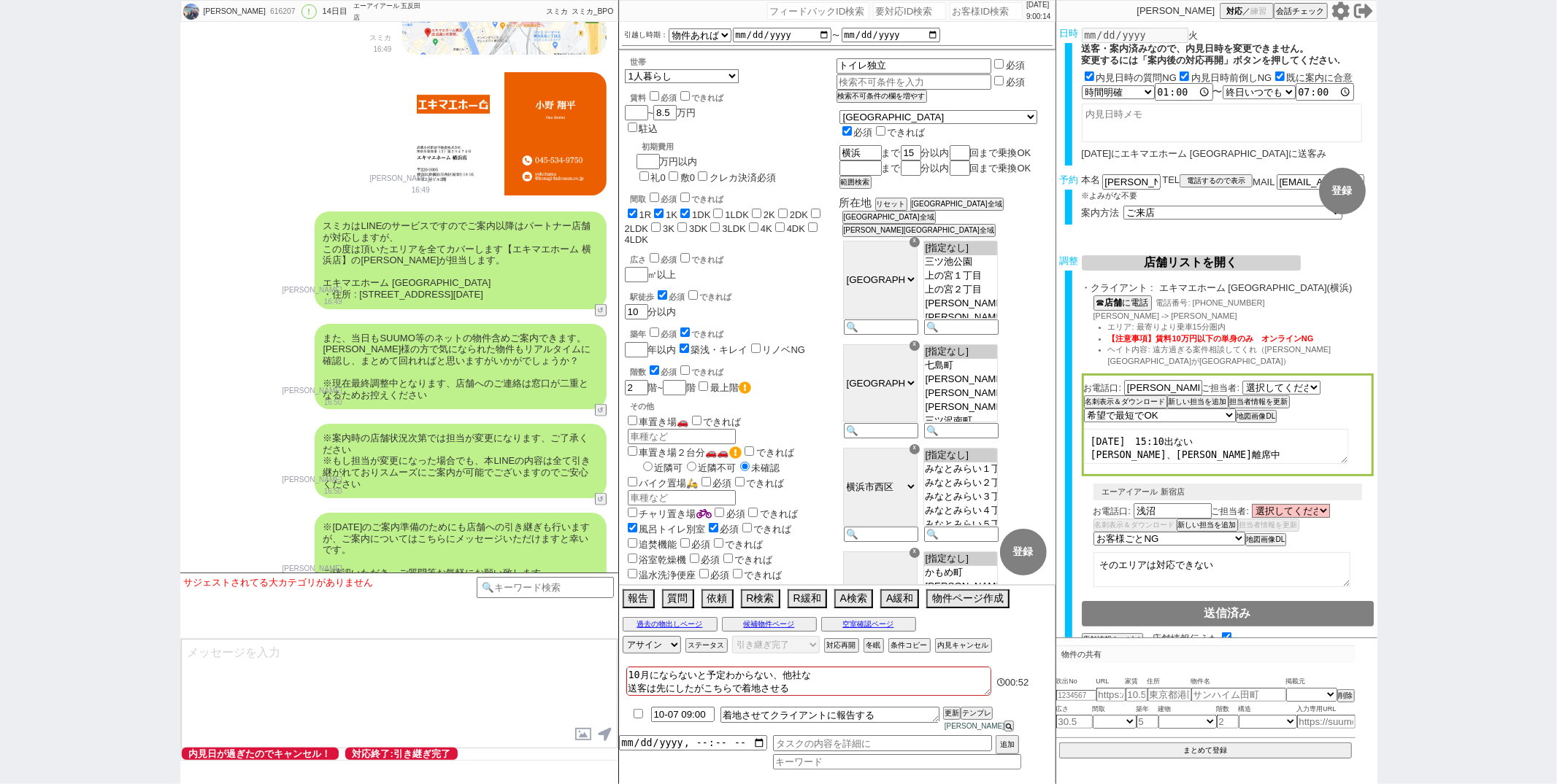
scroll to position [11024, 0]
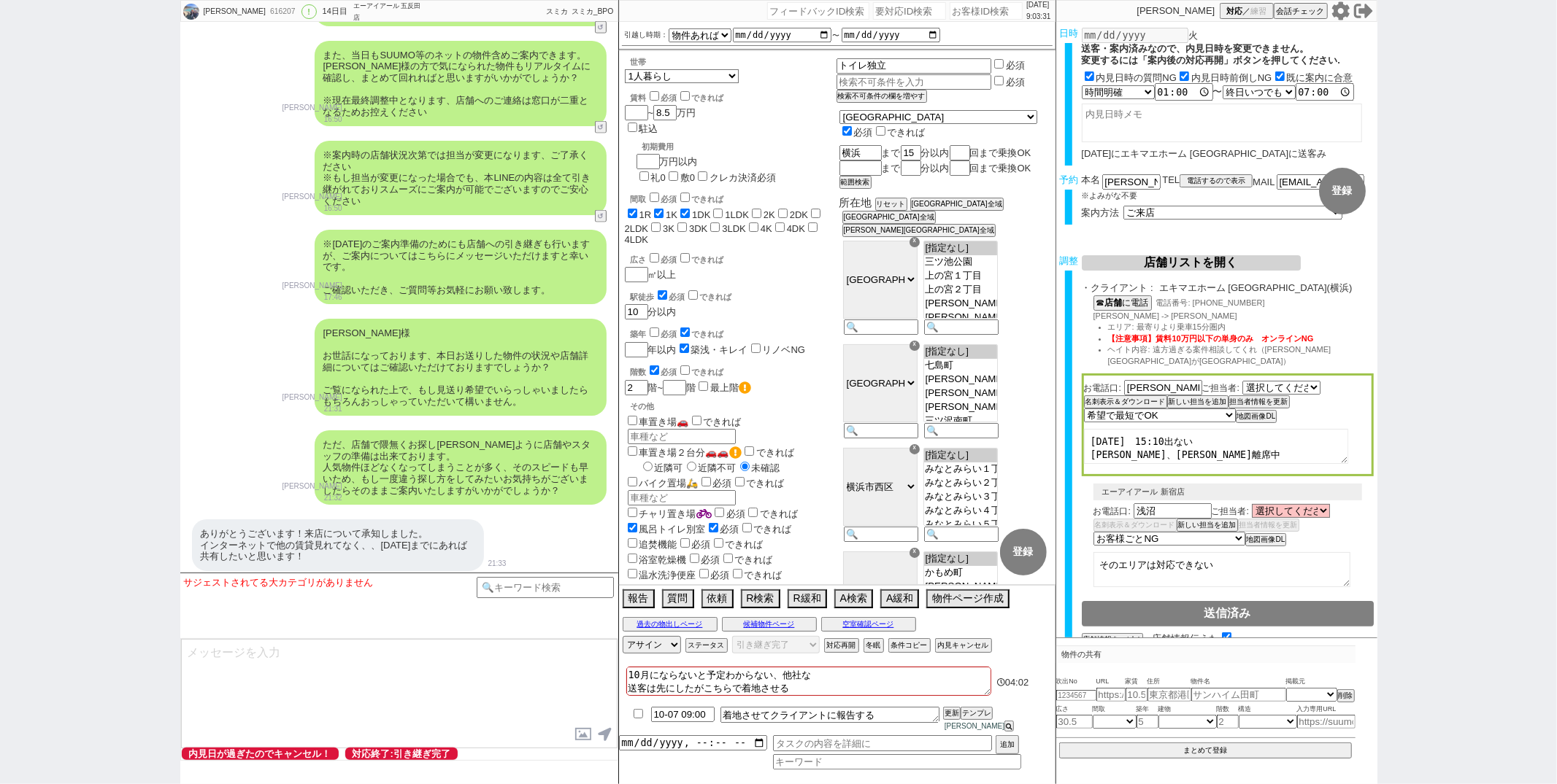
click at [782, 251] on div "広さ 必須 できれば ㎡以上" at bounding box center [730, 266] width 211 height 31
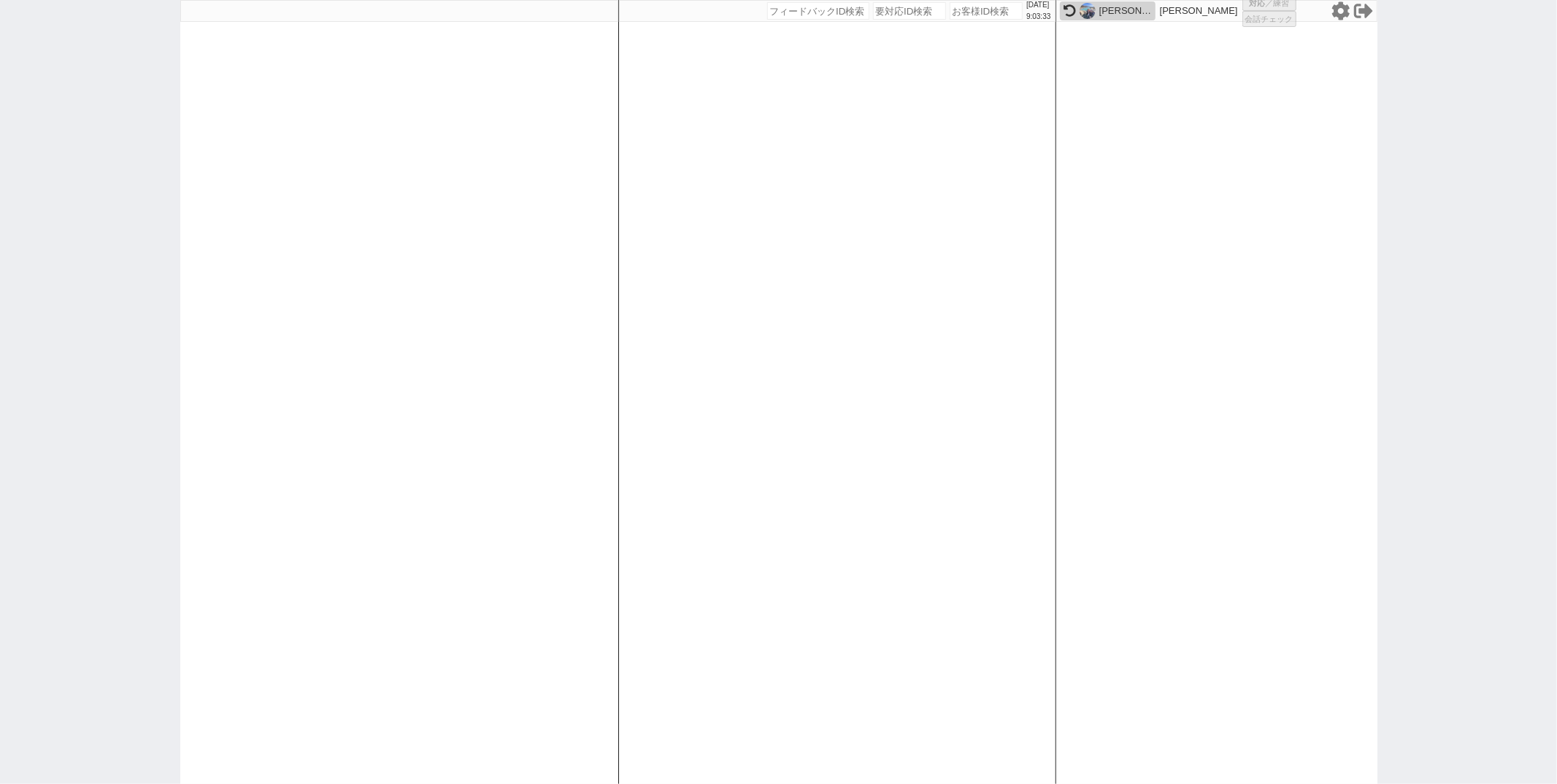
select select "1"
select select "6"
select select "2"
select select "5"
select select "8"
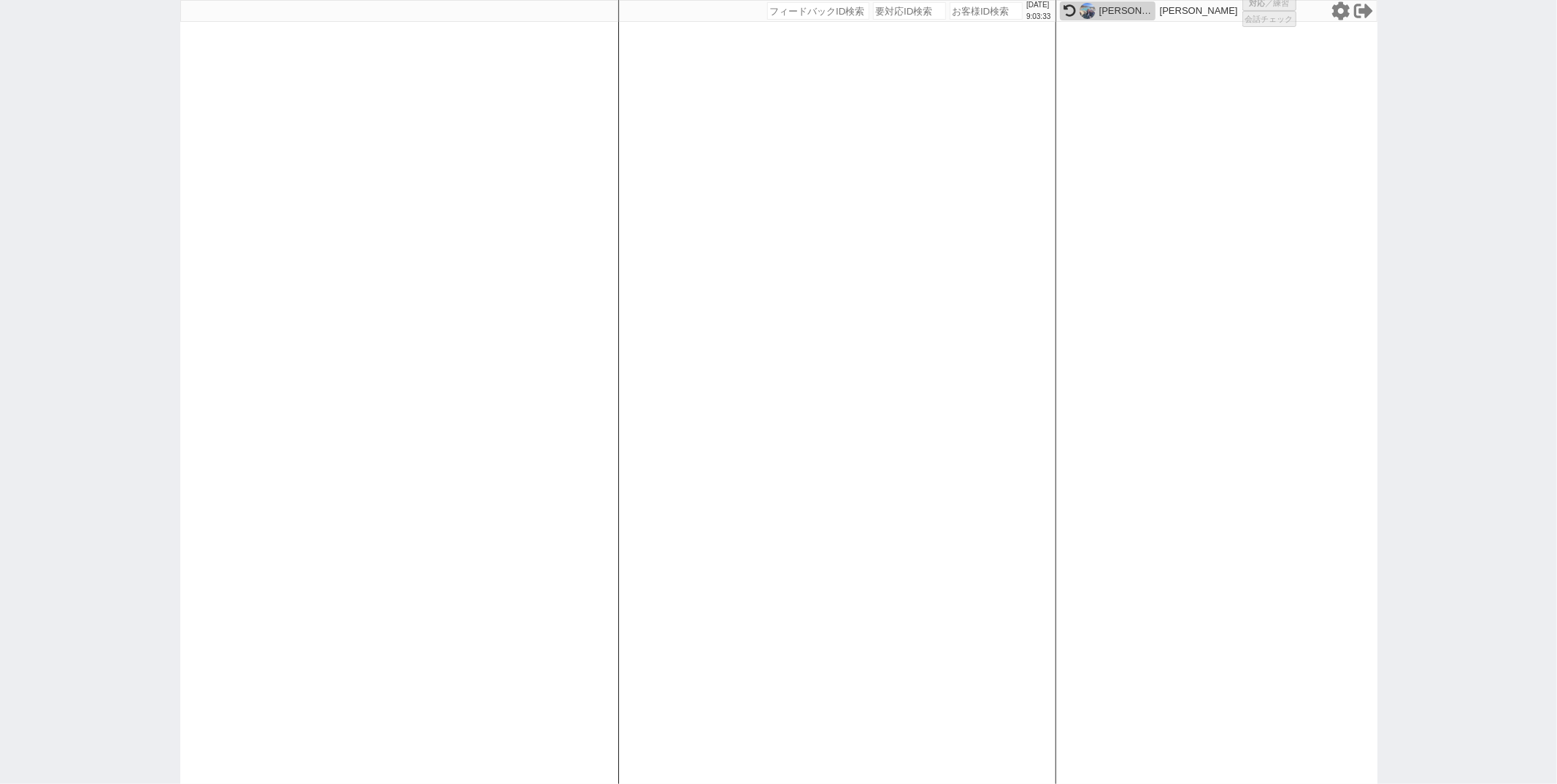
select select
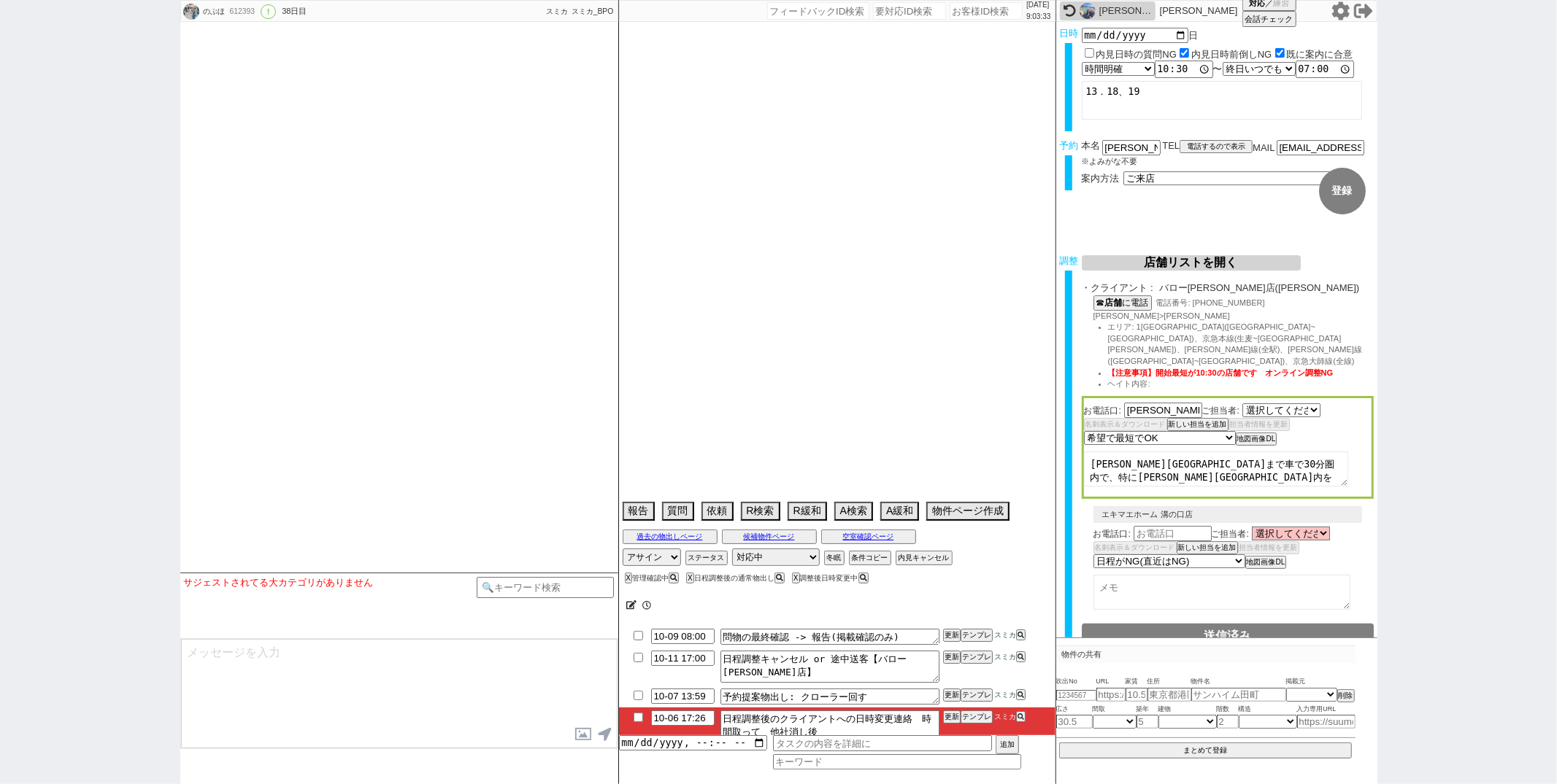
select select "2391"
select select "15"
select select "1"
select select "14"
select select "81"
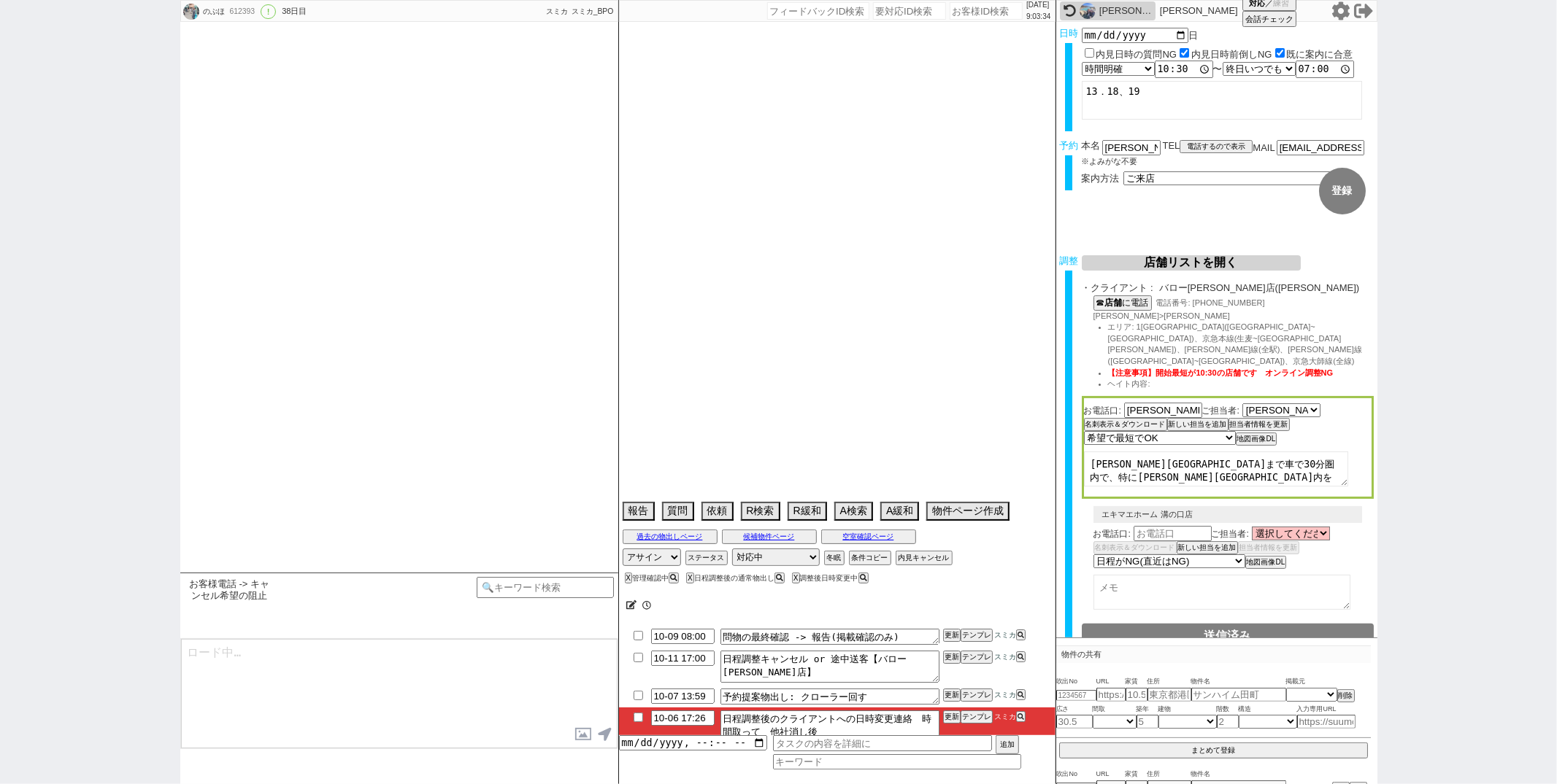
select select "57"
select select "1410"
select select "23"
select select "750"
select select "15"
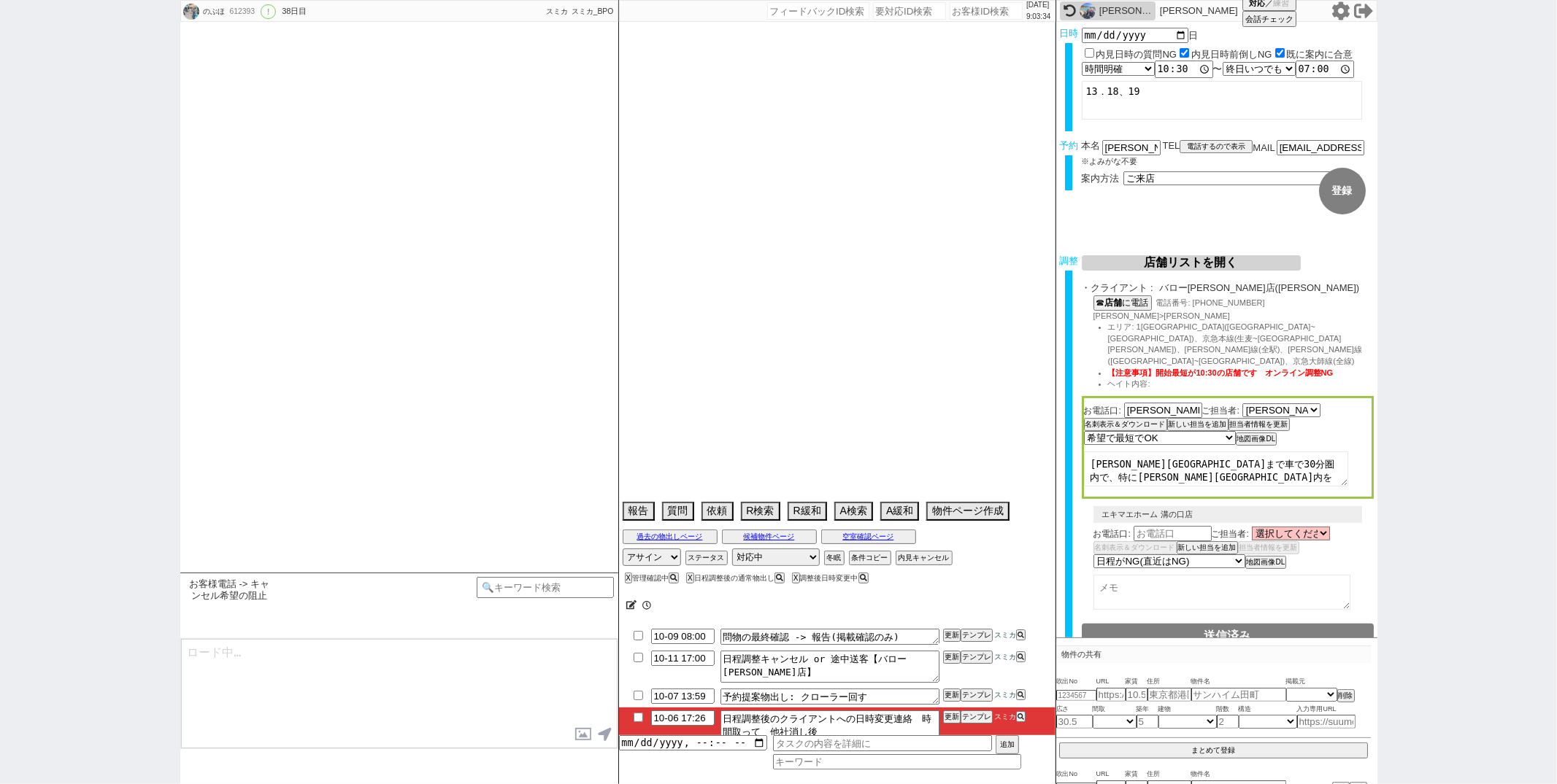
select select "17"
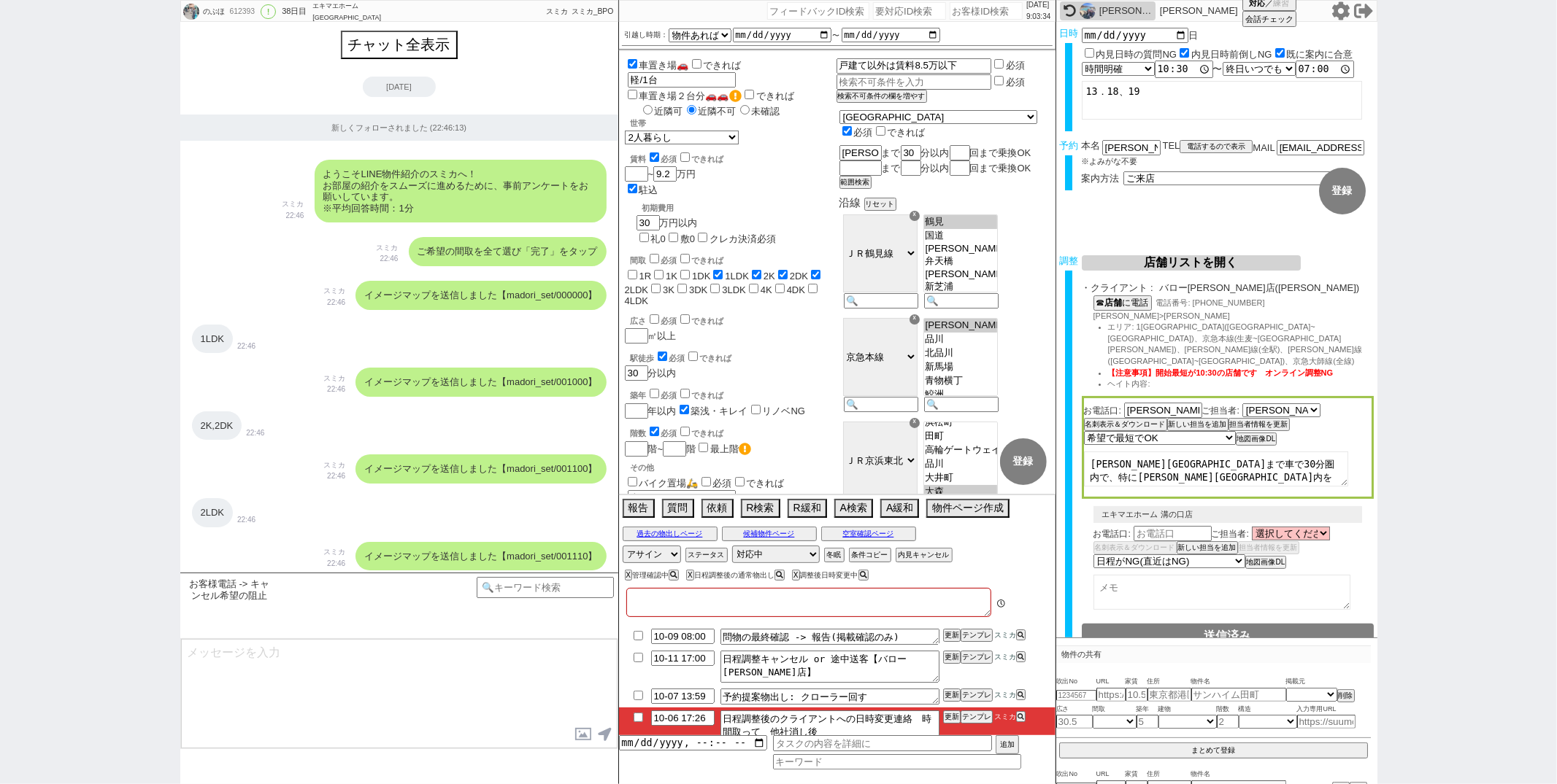
type textarea "平日は仕事なのでラインやメールでお願いしたい発言 他社なし"
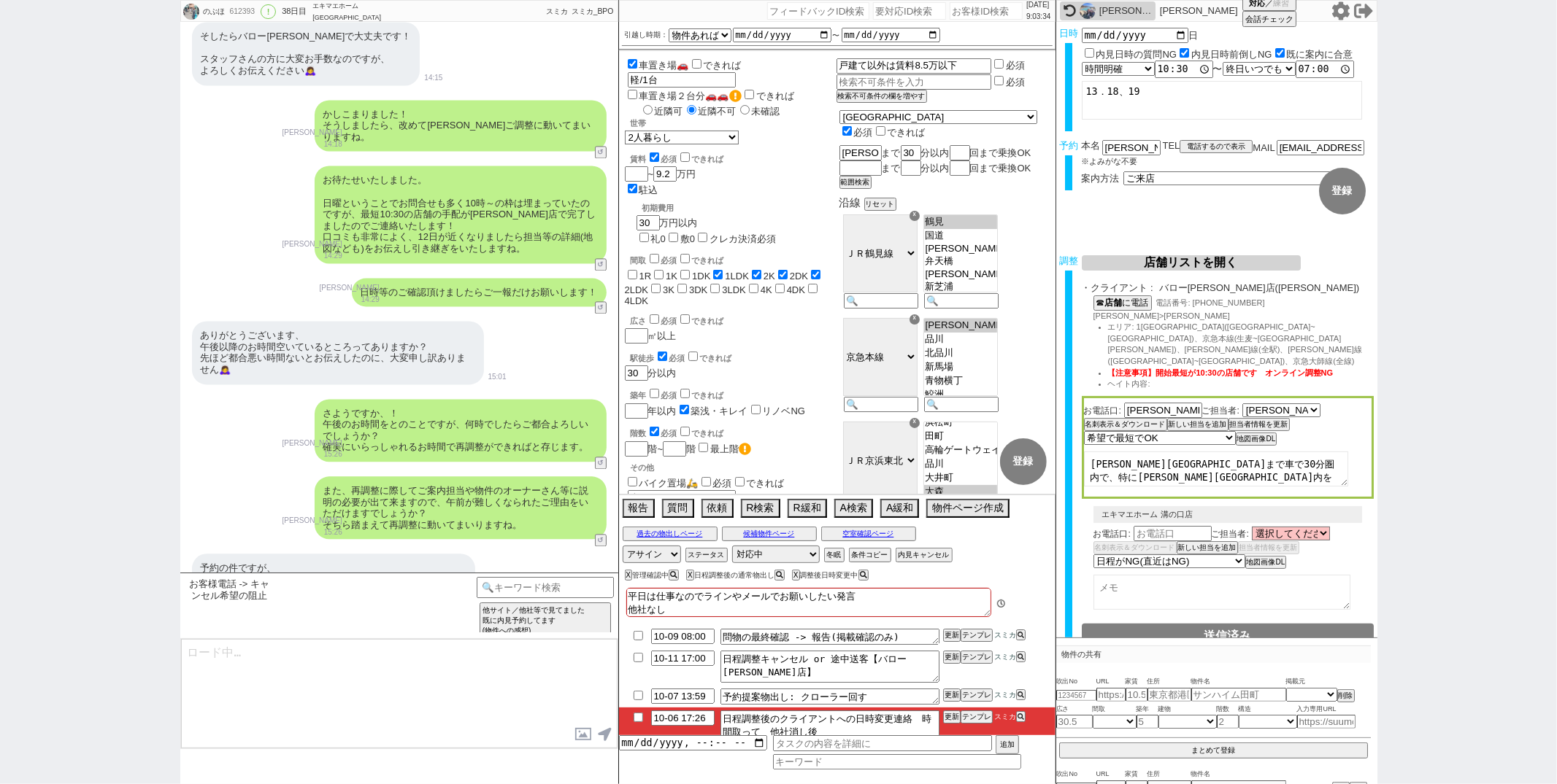
scroll to position [383, 0]
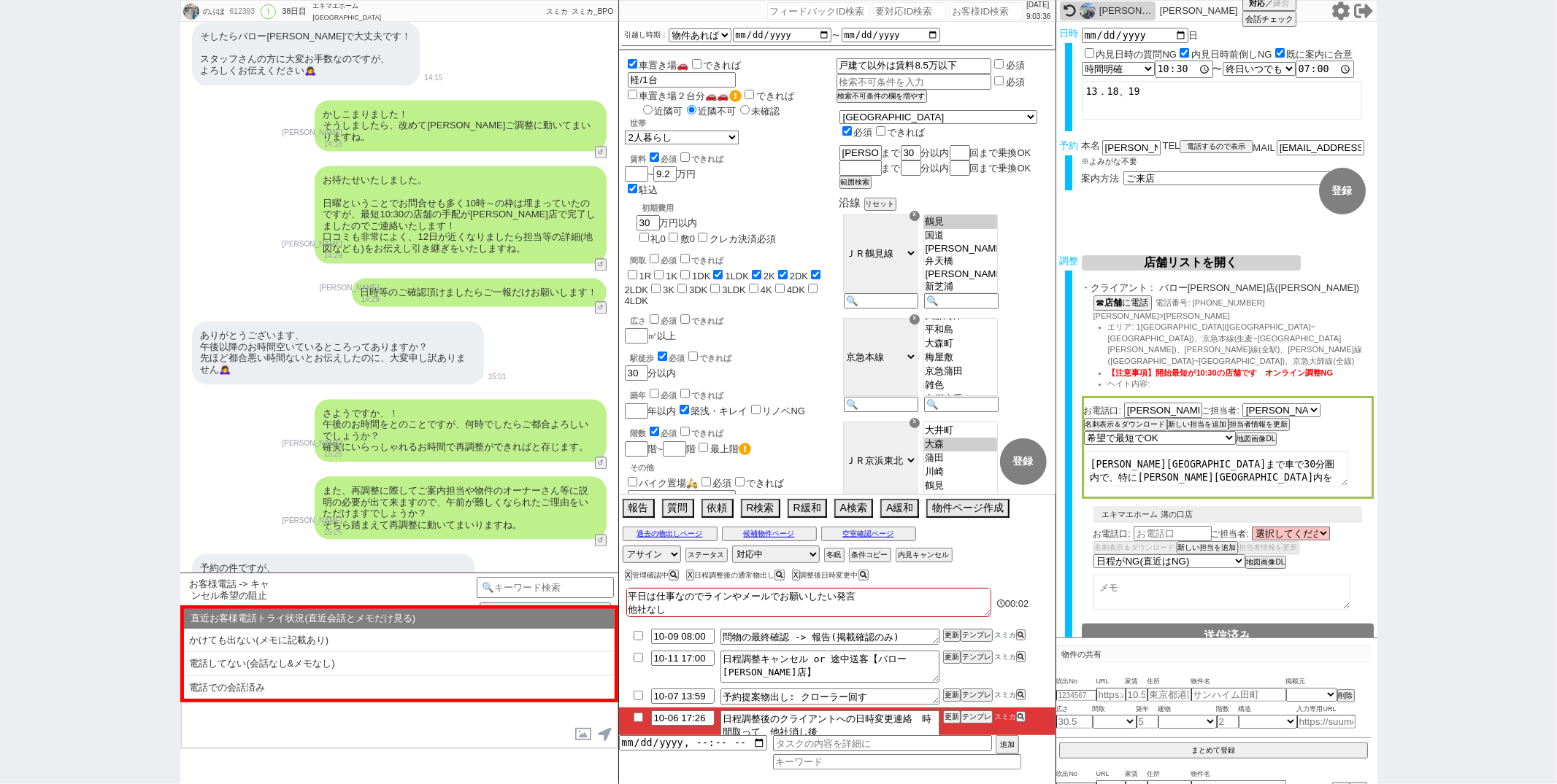
click at [1067, 13] on icon at bounding box center [1070, 11] width 12 height 12
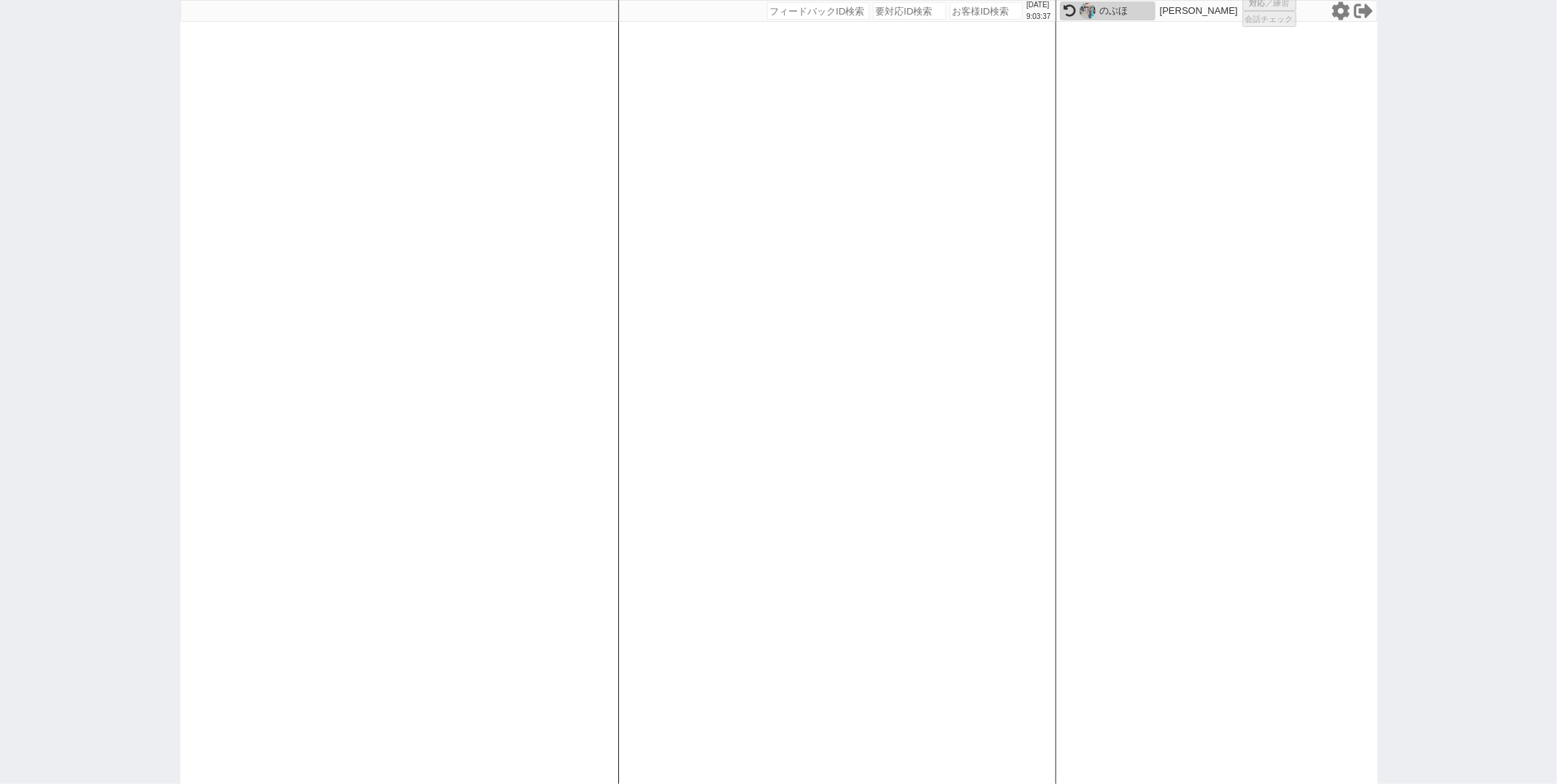
select select "100"
select select "1"
select select "6"
select select "2"
select select "5"
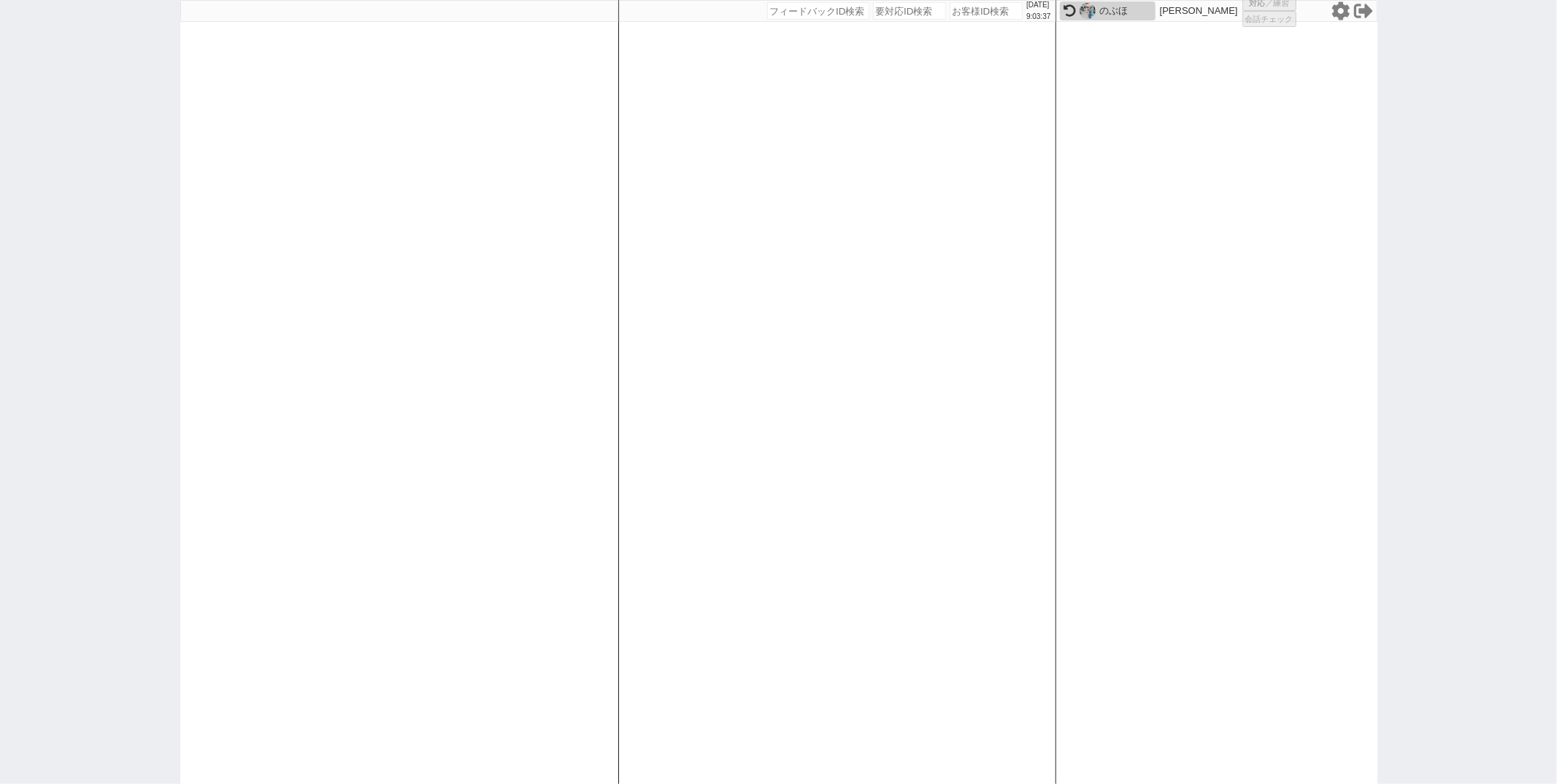
select select "9"
select select
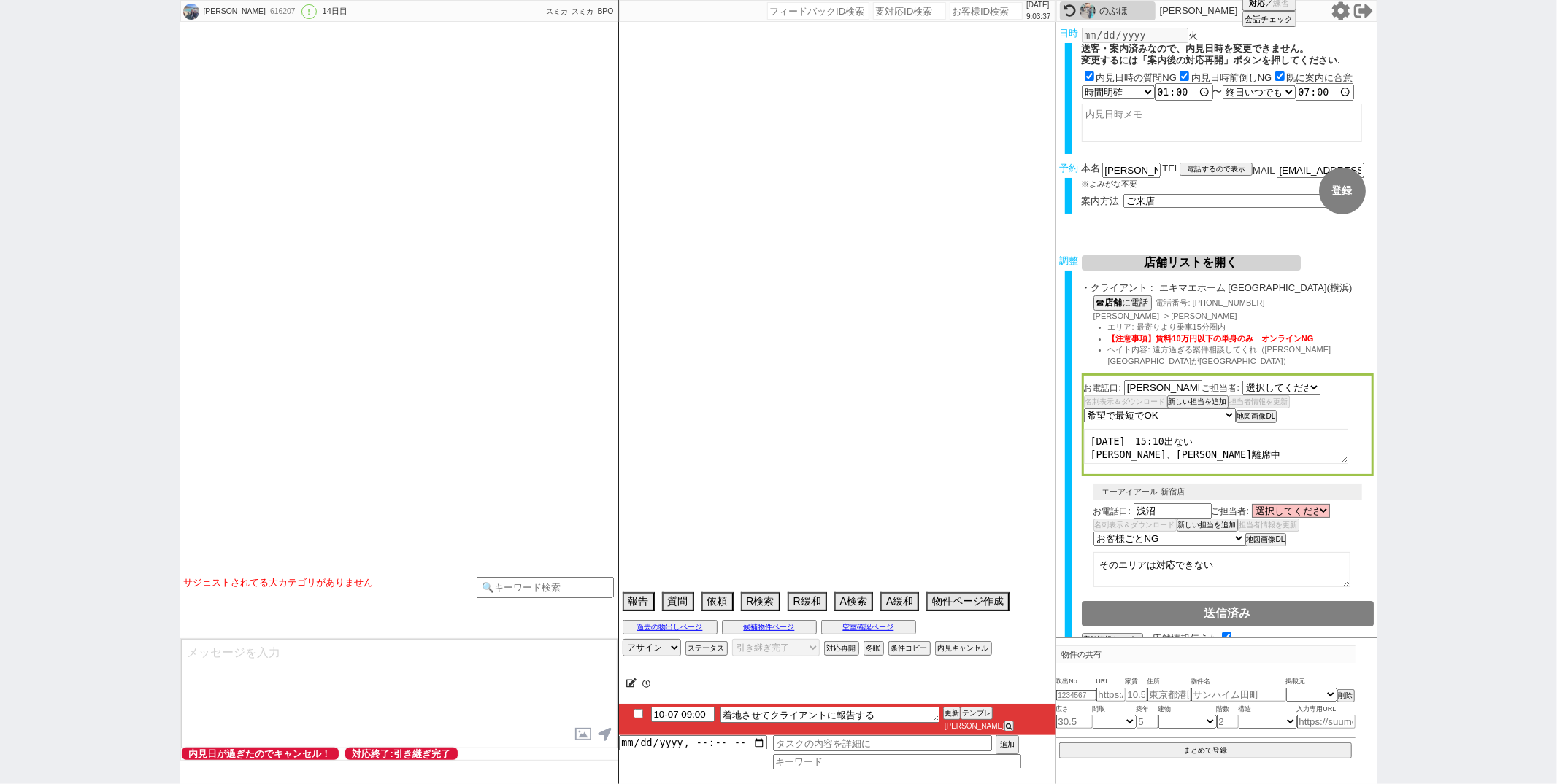
select select "1389"
select select "15"
select select "0"
select select "14"
select select "64"
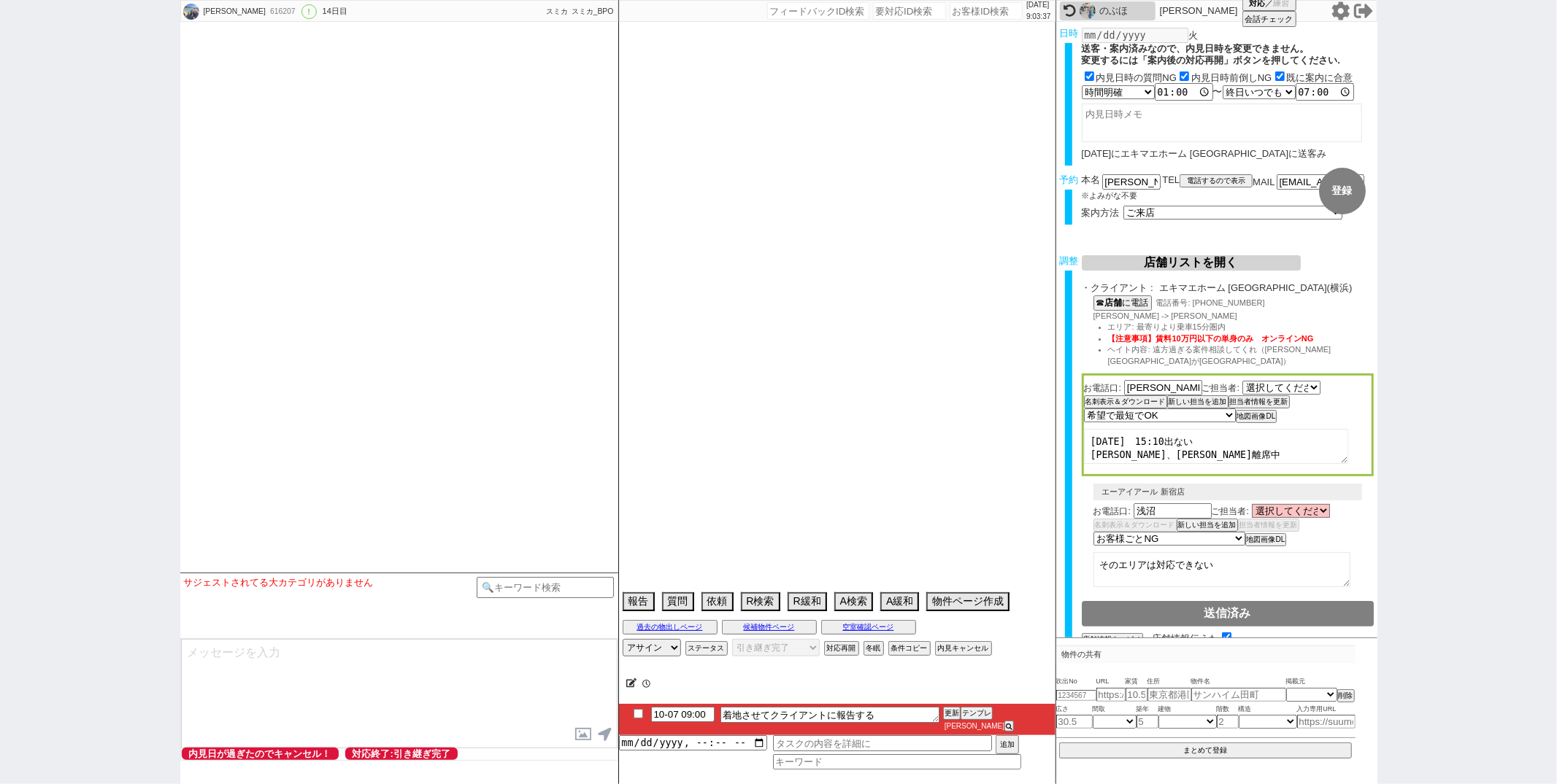
select select "65"
select select "66"
select select "67"
select select "68"
select select "69"
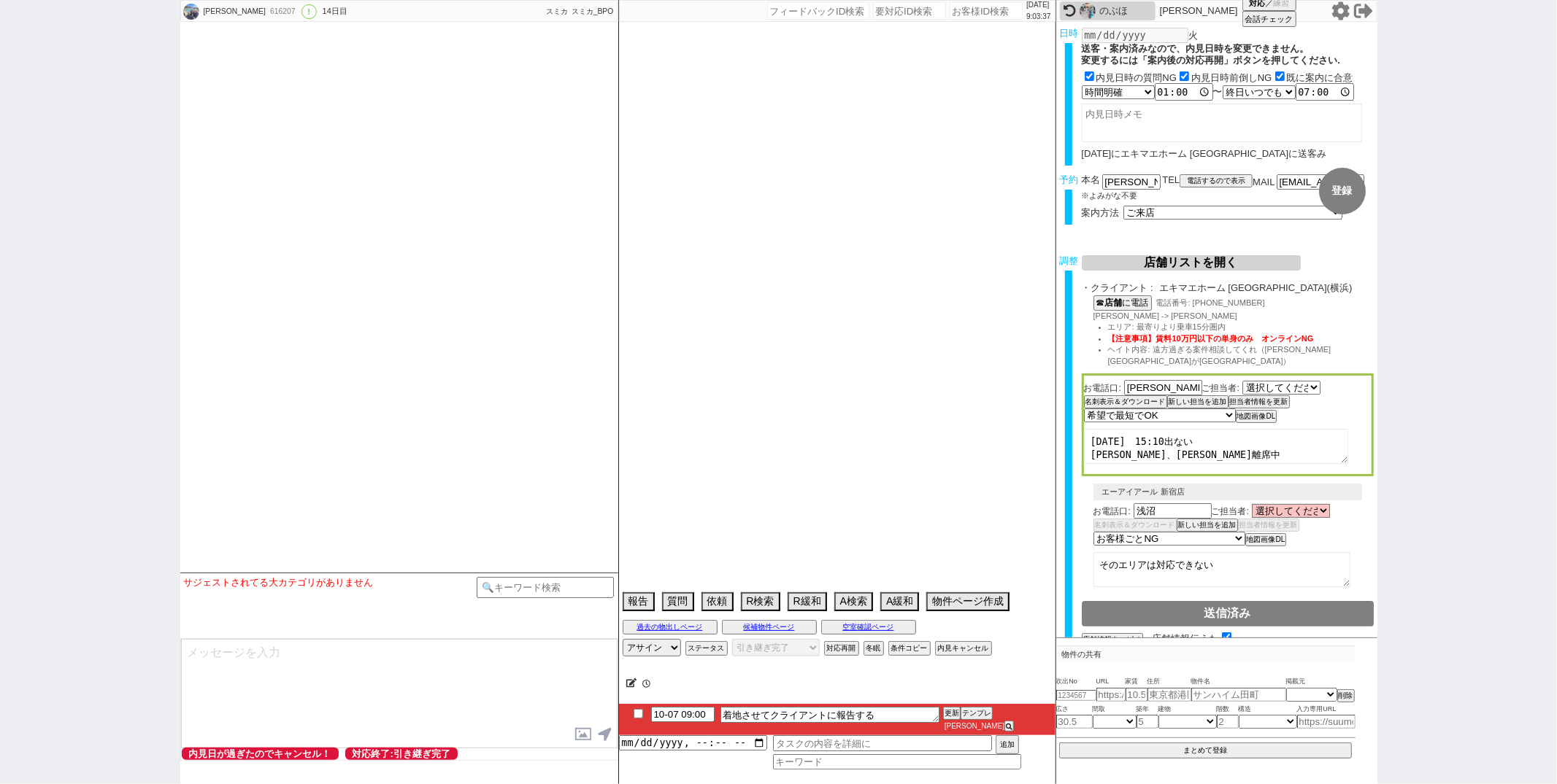
select select "70"
select select "71"
select select "72"
select select "73"
select select "74"
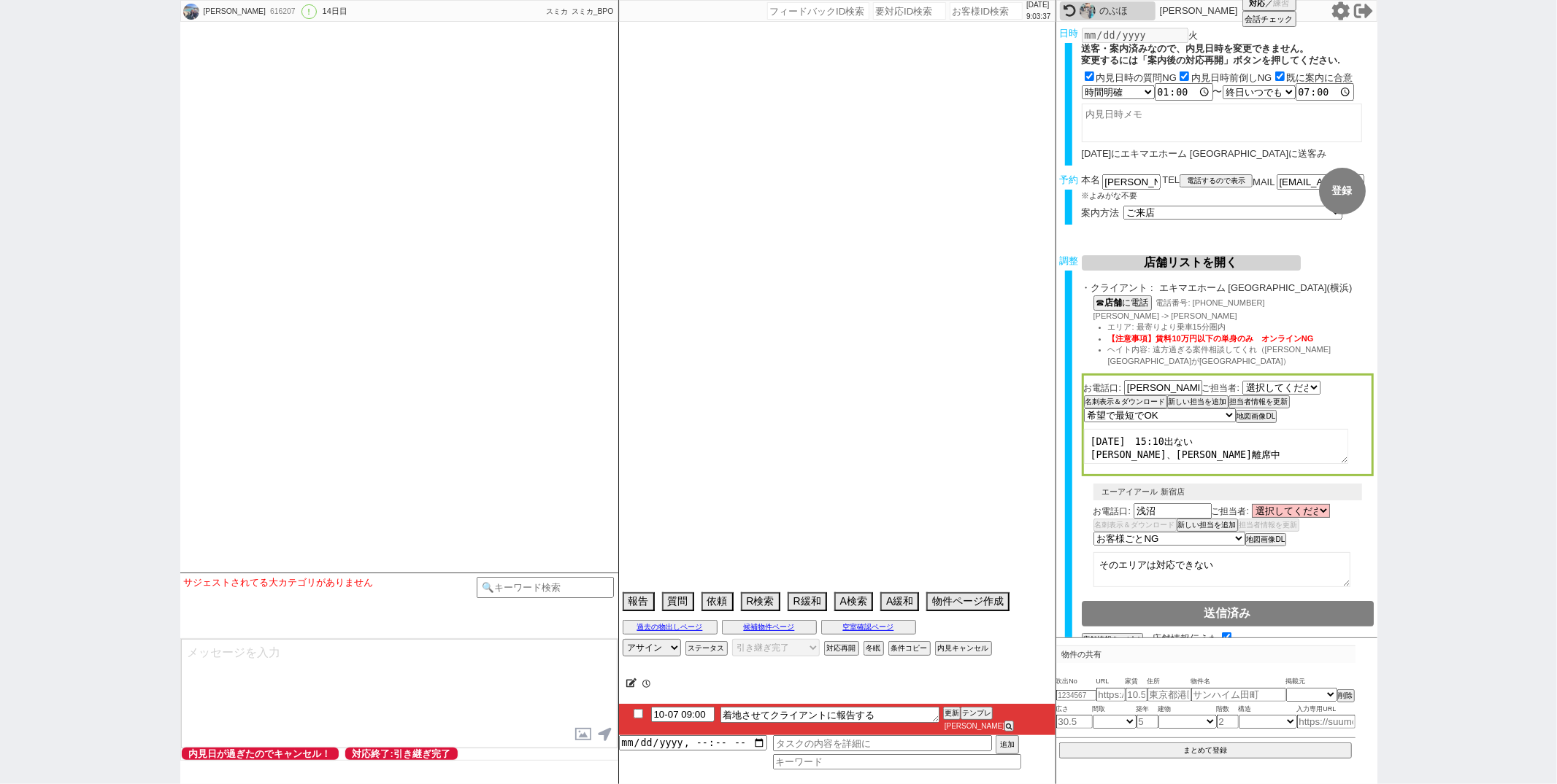
select select "75"
select select "76"
select select "77"
select select "78"
select select "79"
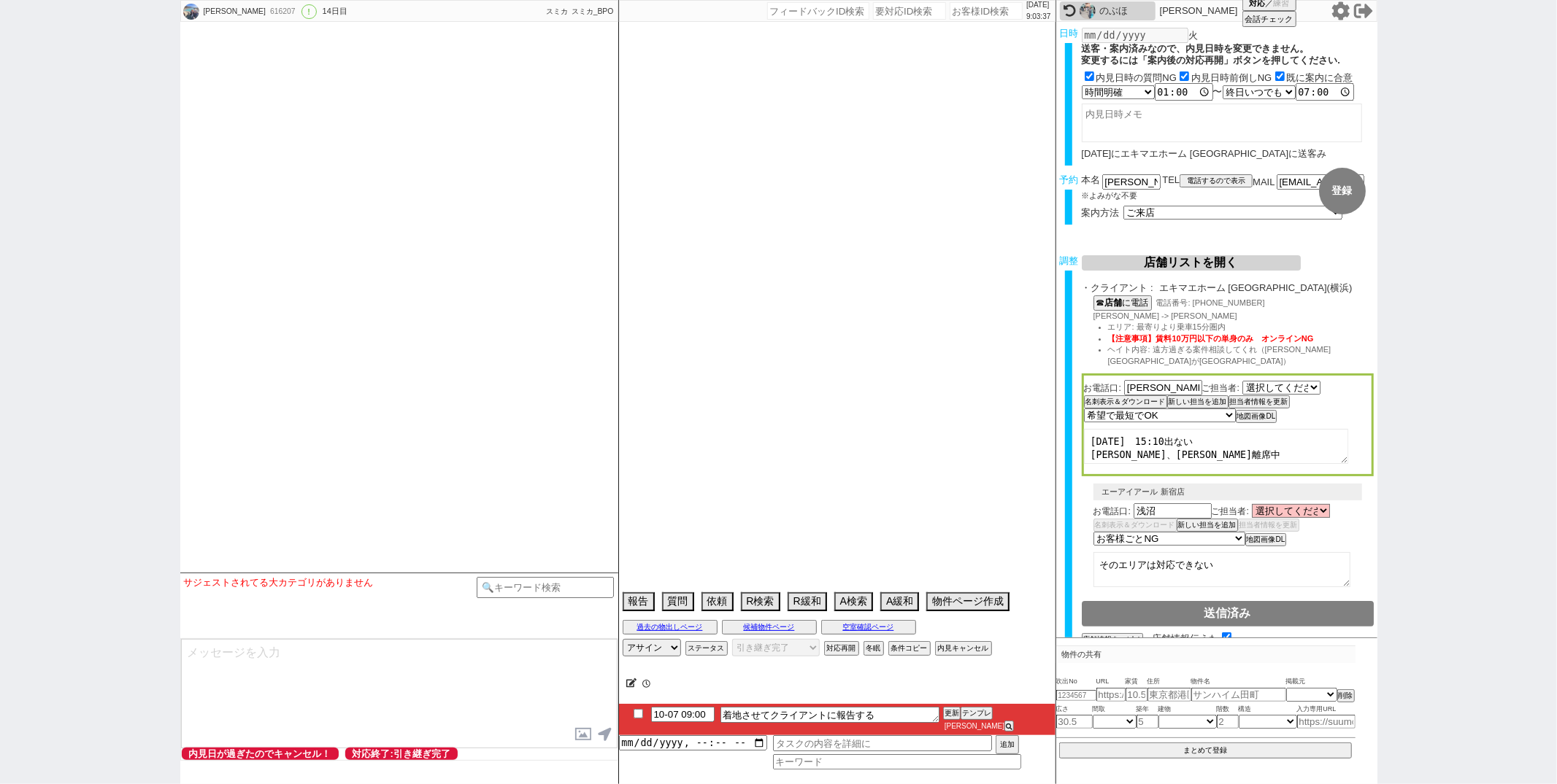
select select "80"
select select "81"
select select "82"
select select "83"
select select "84"
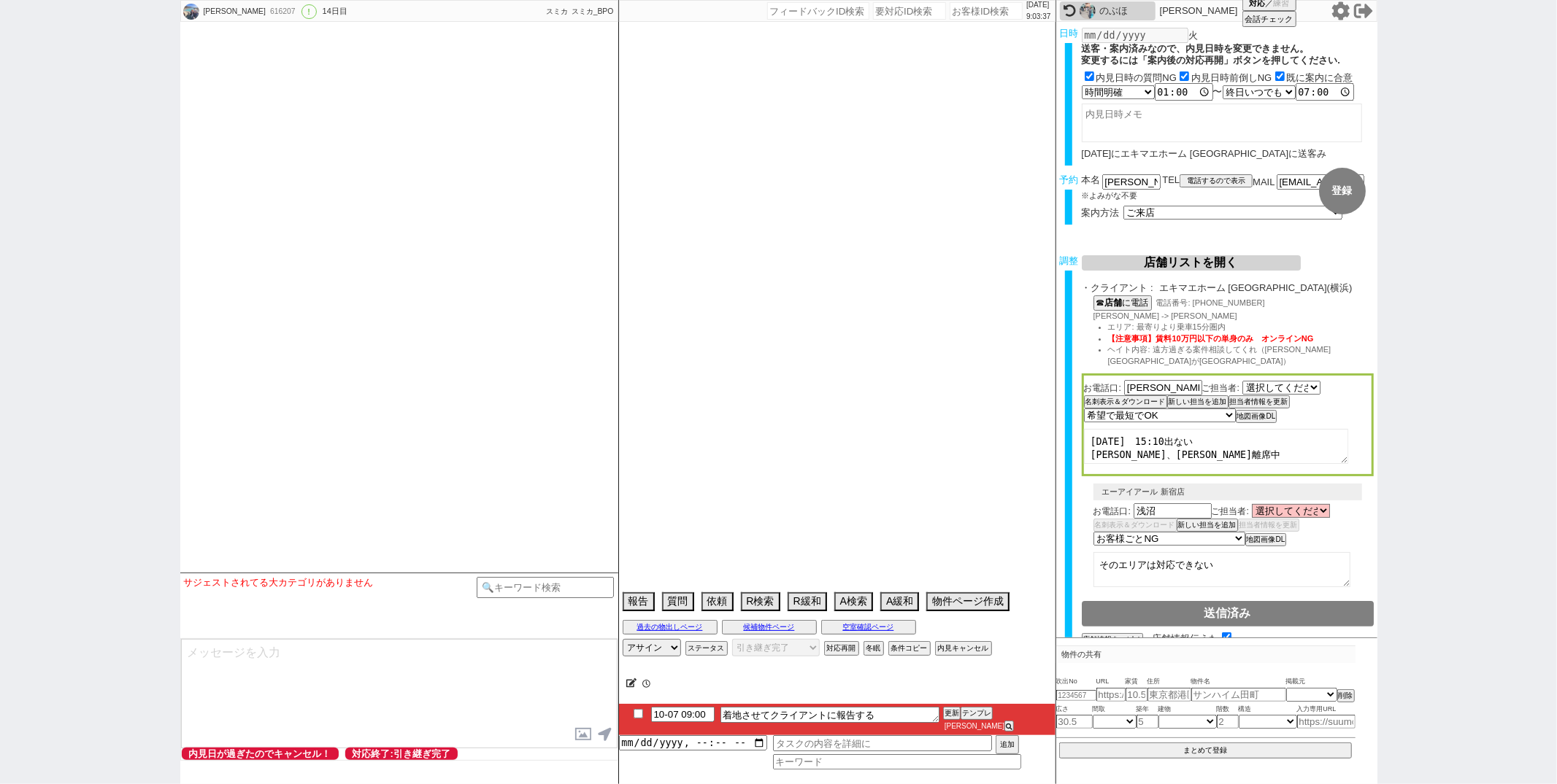
select select "85"
select select "86"
select select "87"
select select "88"
select select "89"
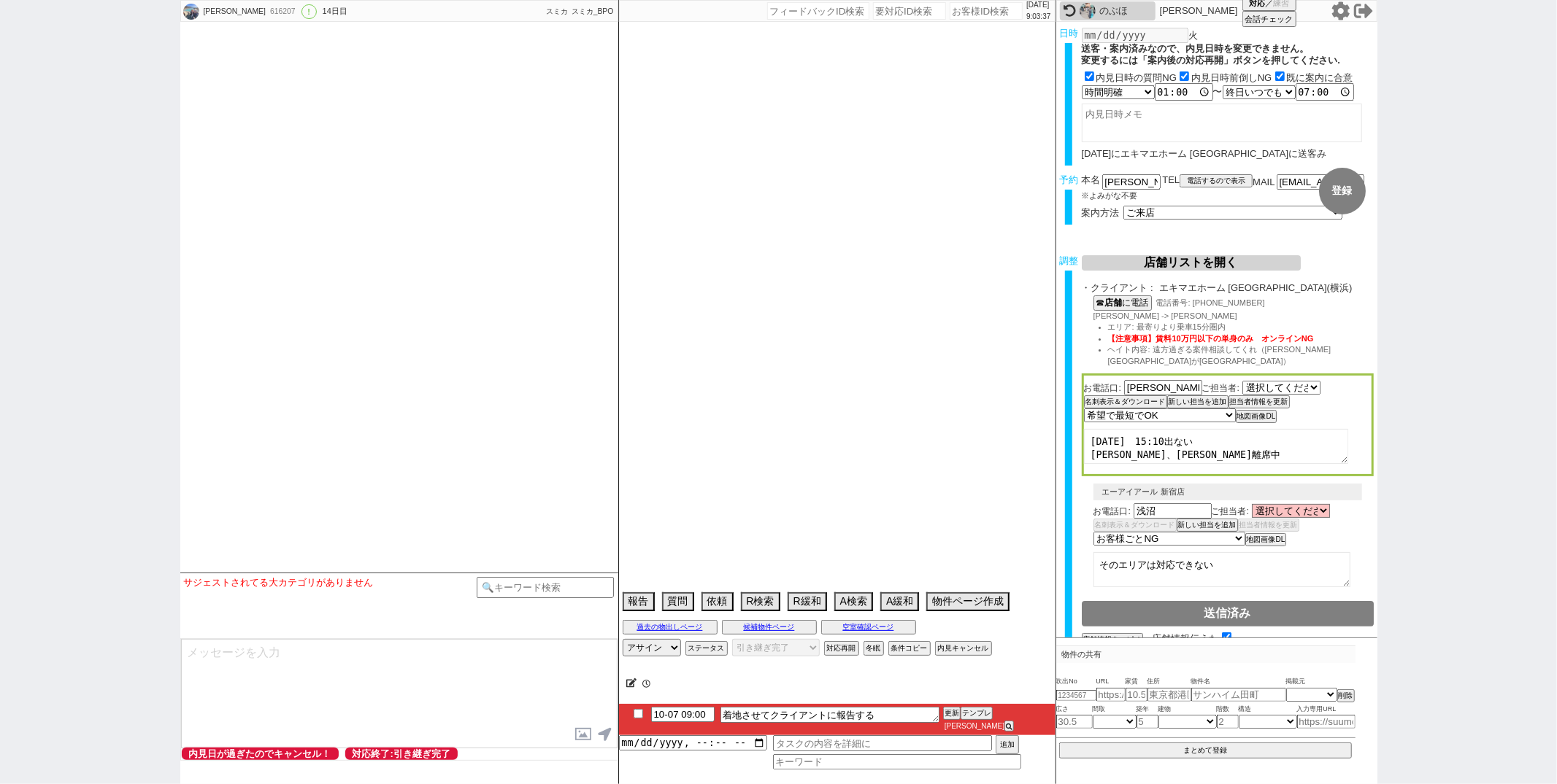
select select "90"
select select "91"
select select "92"
select select "93"
select select "94"
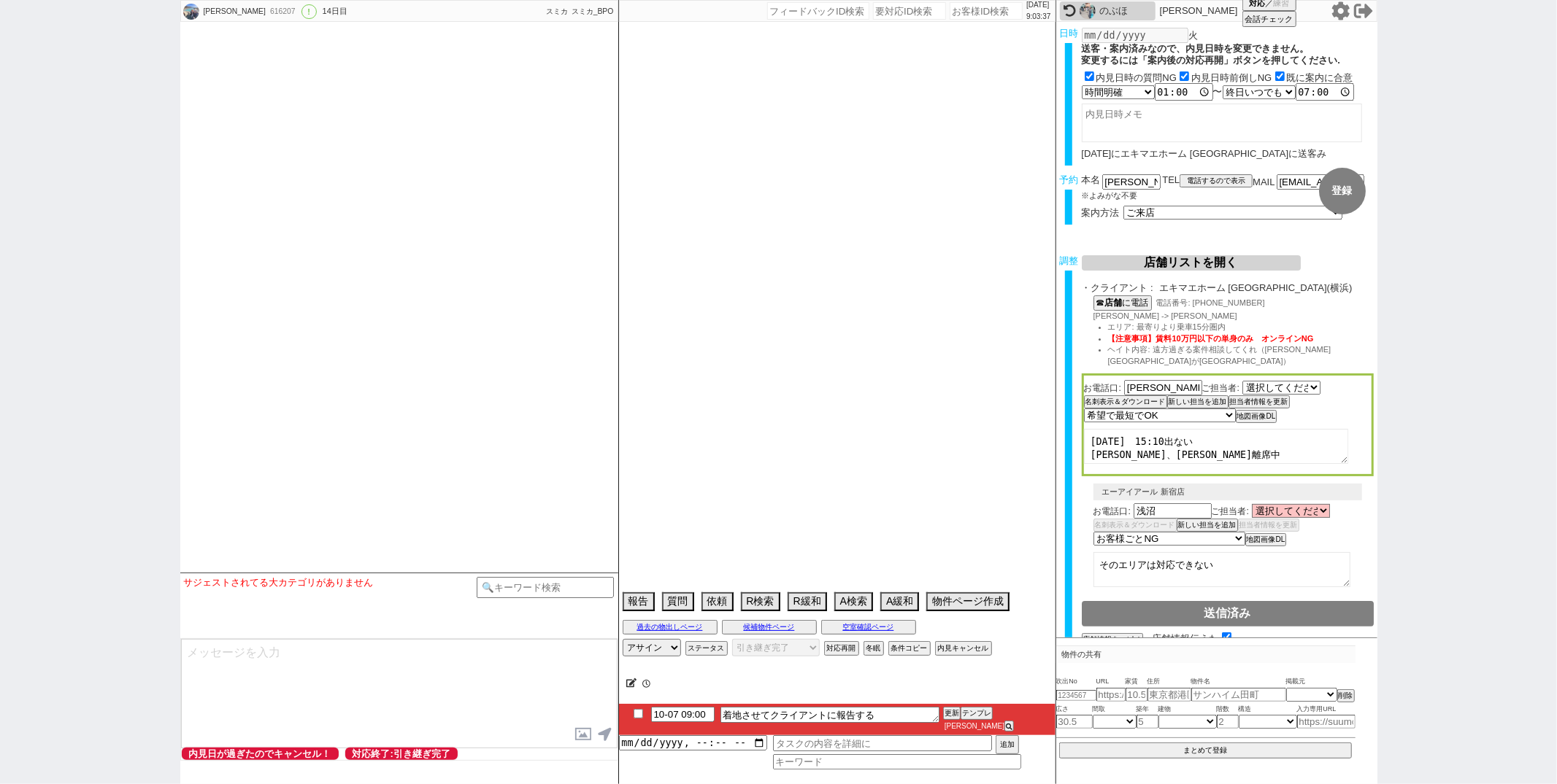
select select "95"
select select "96"
select select "97"
select select "98"
select select "99"
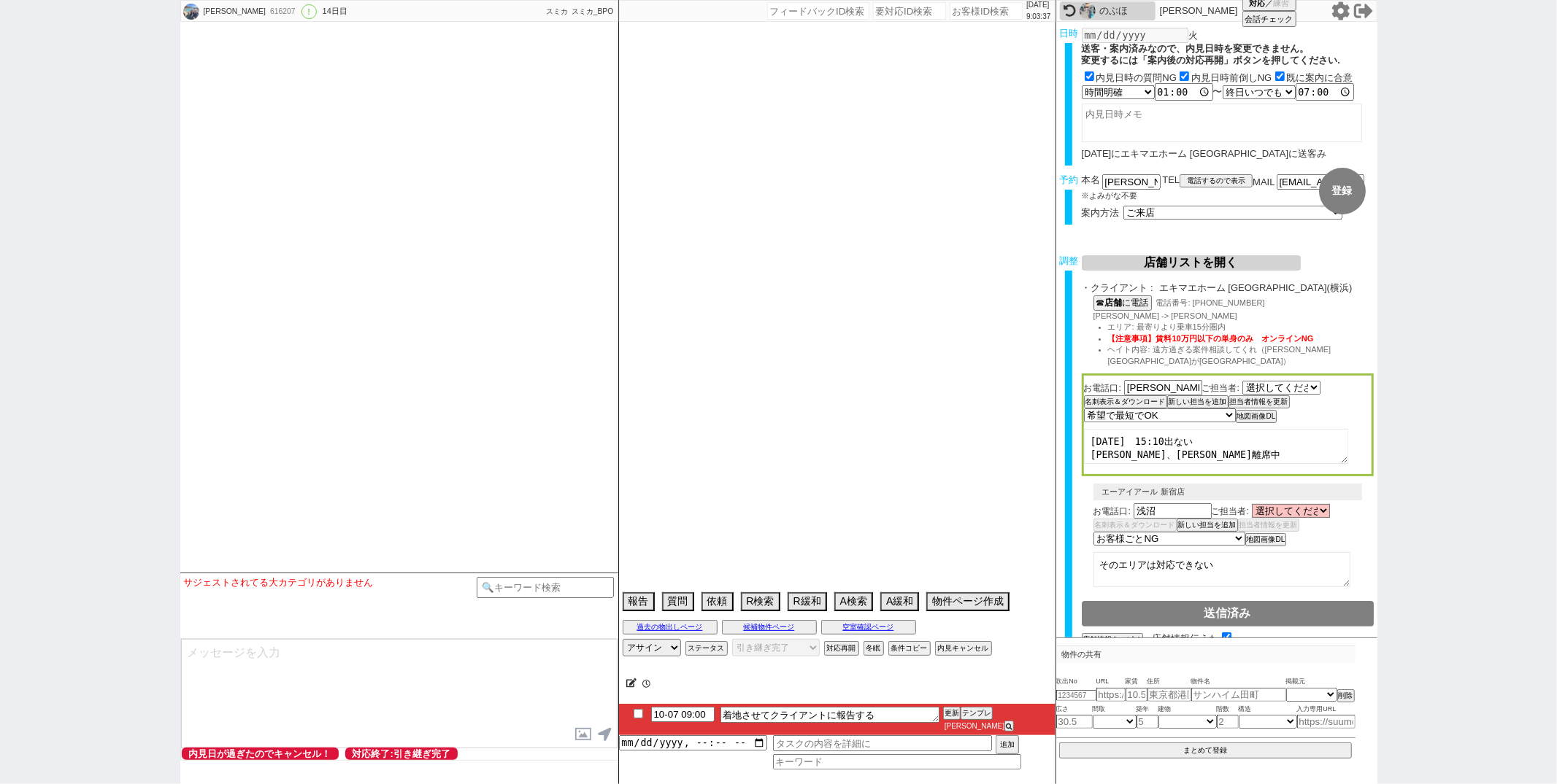
select select "100"
select select "101"
select select "102"
select select "103"
select select "104"
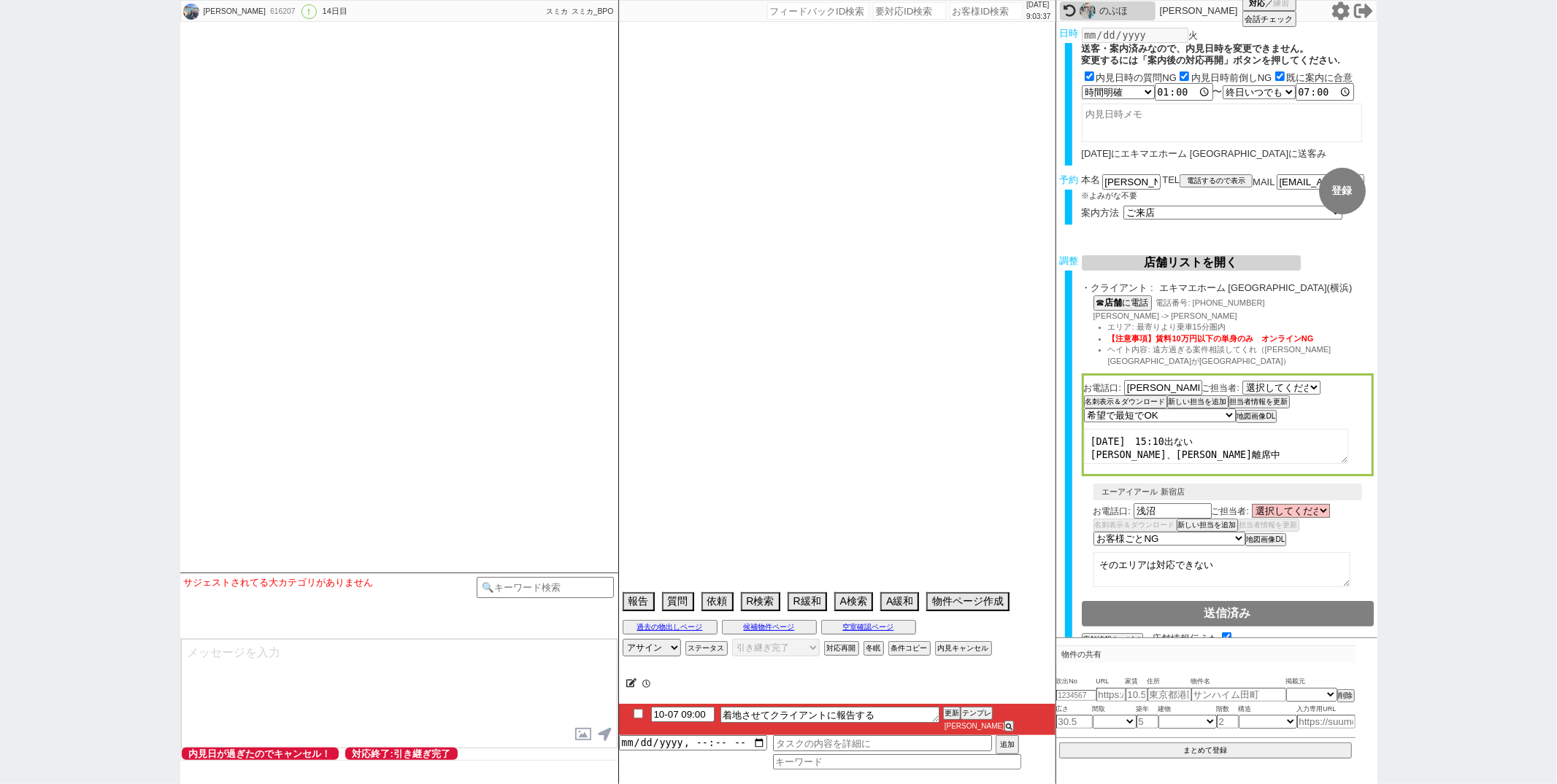
select select "105"
select select "108"
select select "109"
select select "110"
select select "113"
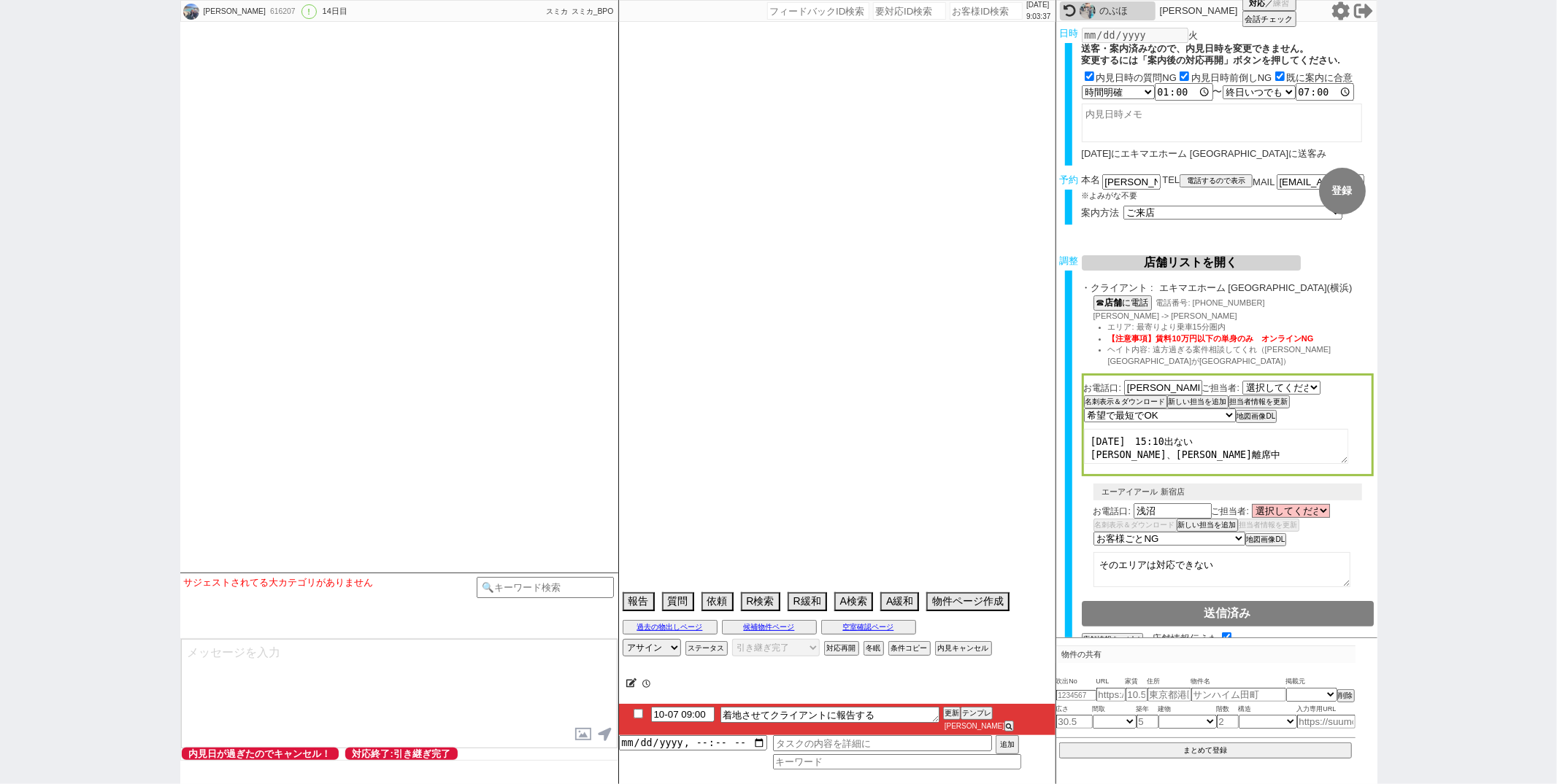
select select "115"
select select "116"
select select "117"
select select "118"
select select "1297"
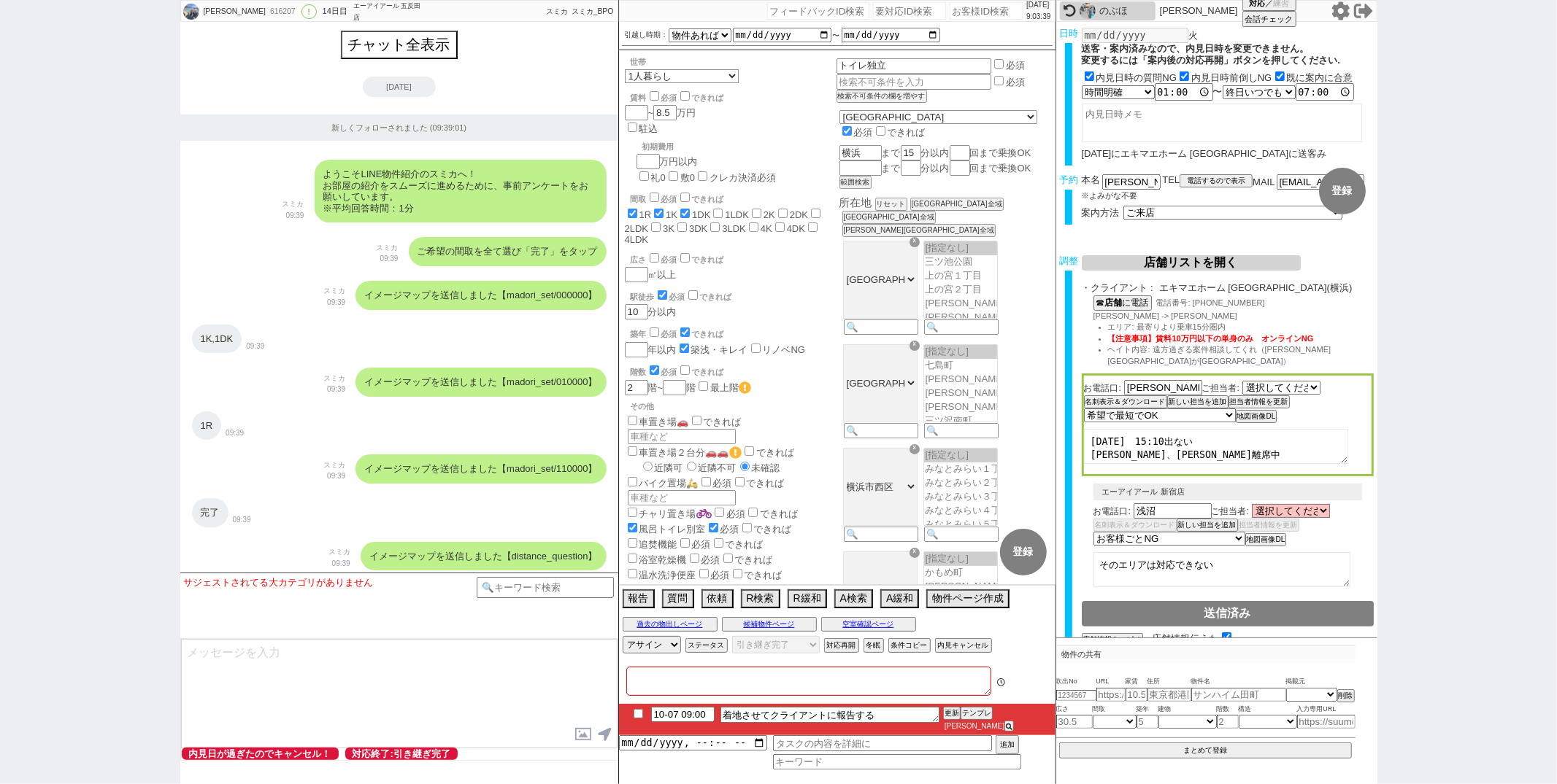
type textarea "10月にならないと予定わからない、他社な 送客は先にしたがこちらで着地させる"
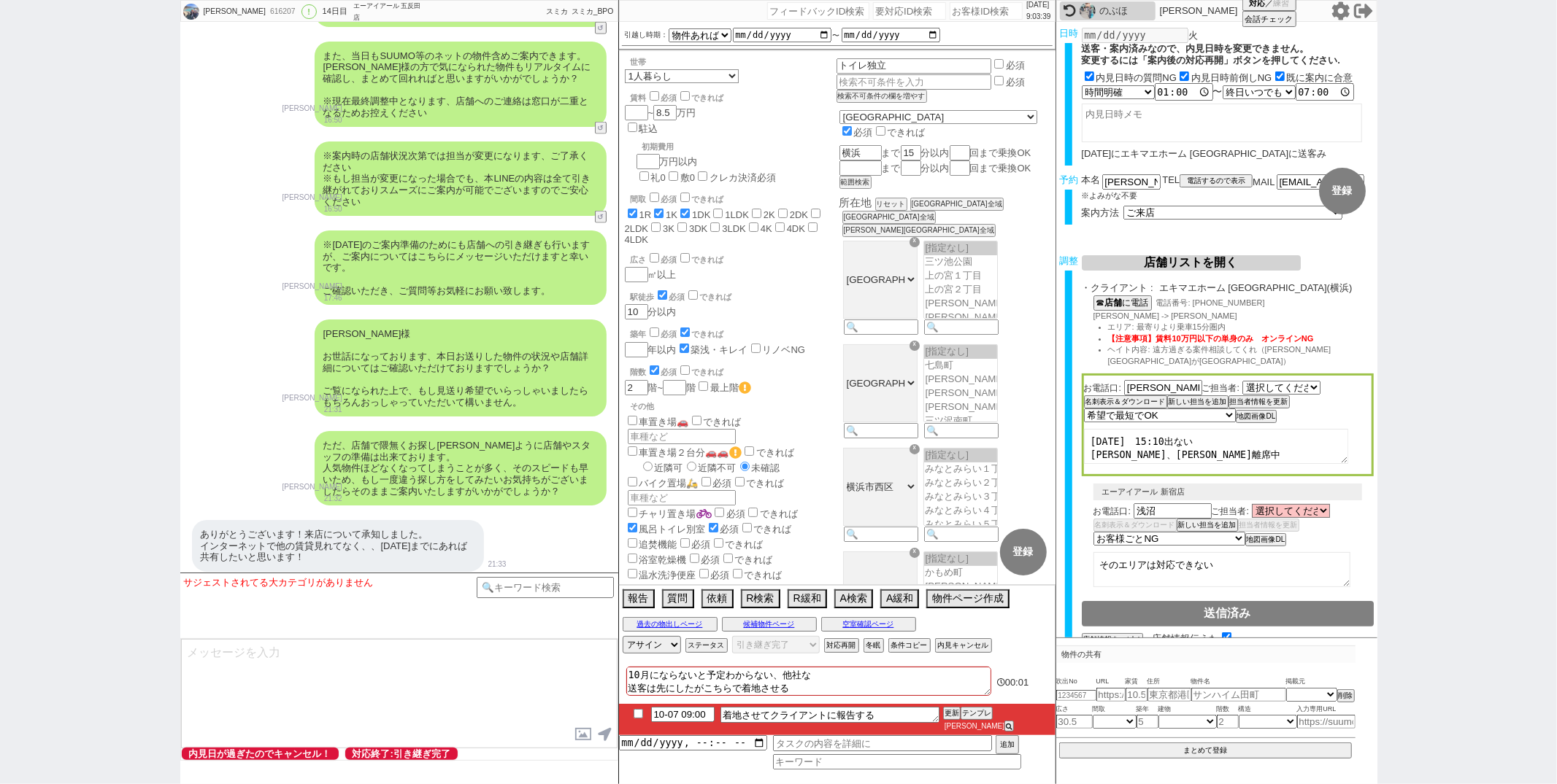
scroll to position [184, 0]
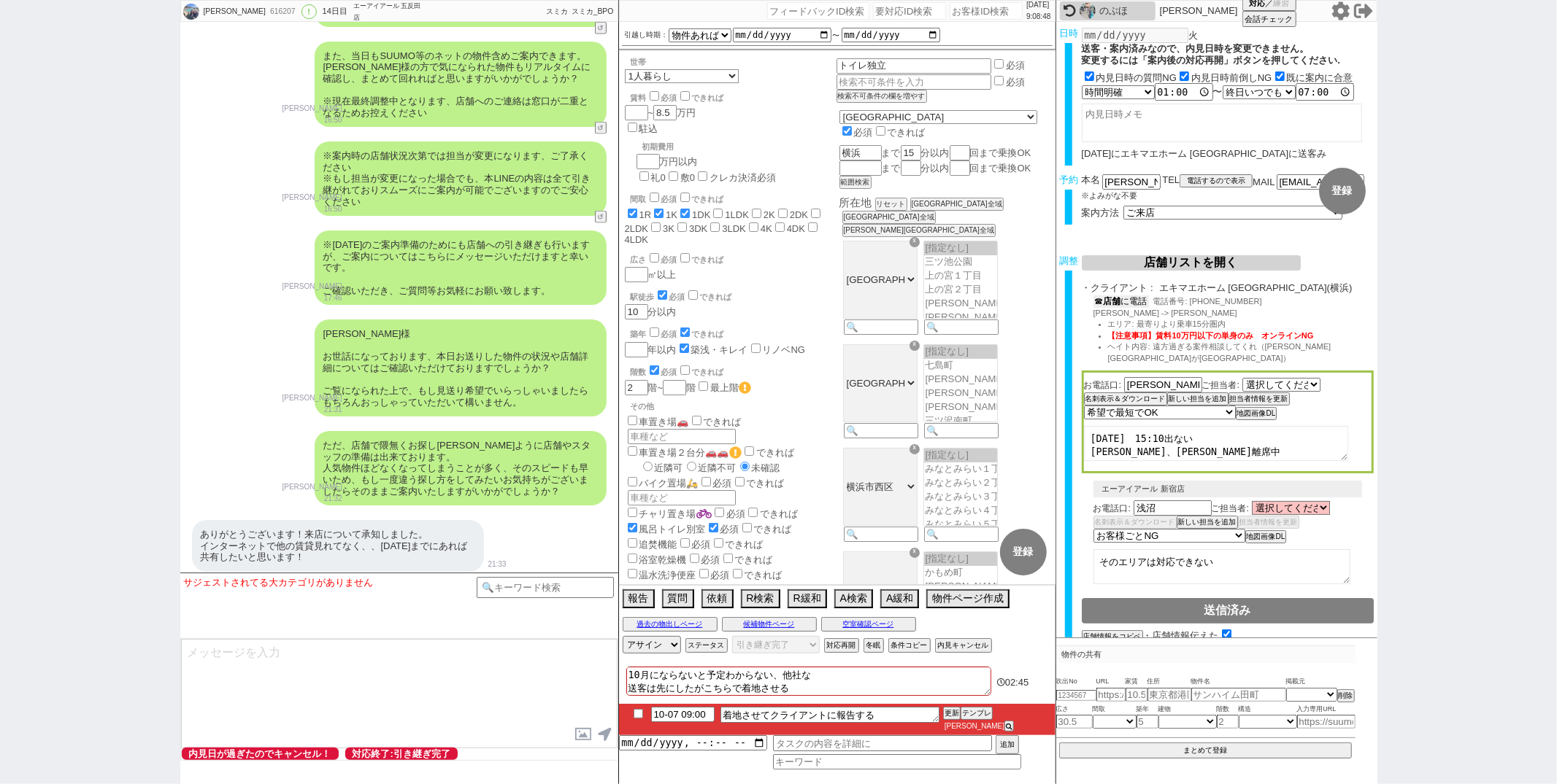
click at [1114, 303] on b "店舗" at bounding box center [1112, 301] width 18 height 11
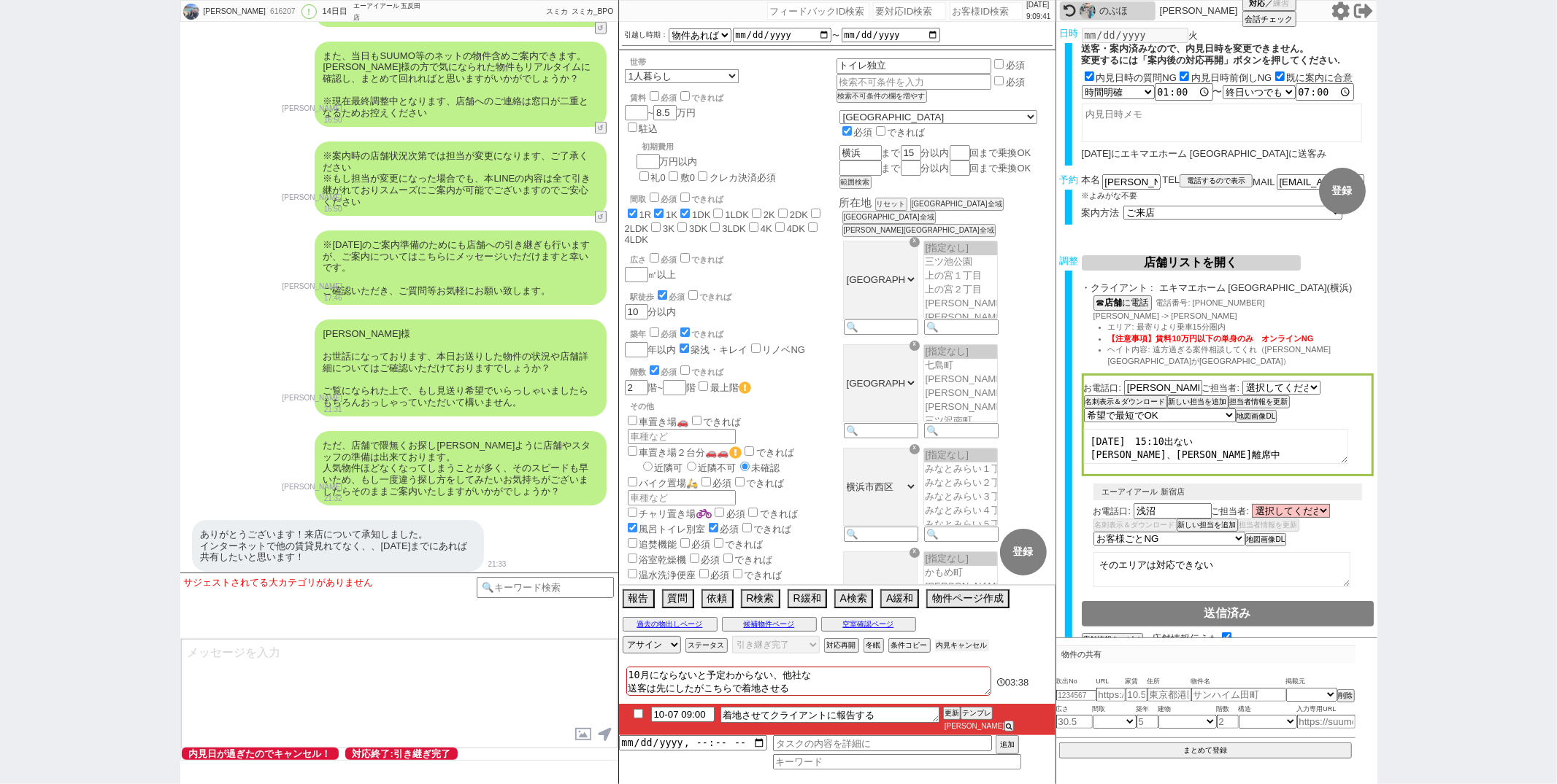
click at [946, 651] on button "内見キャンセル" at bounding box center [962, 645] width 54 height 11
radio input "true"
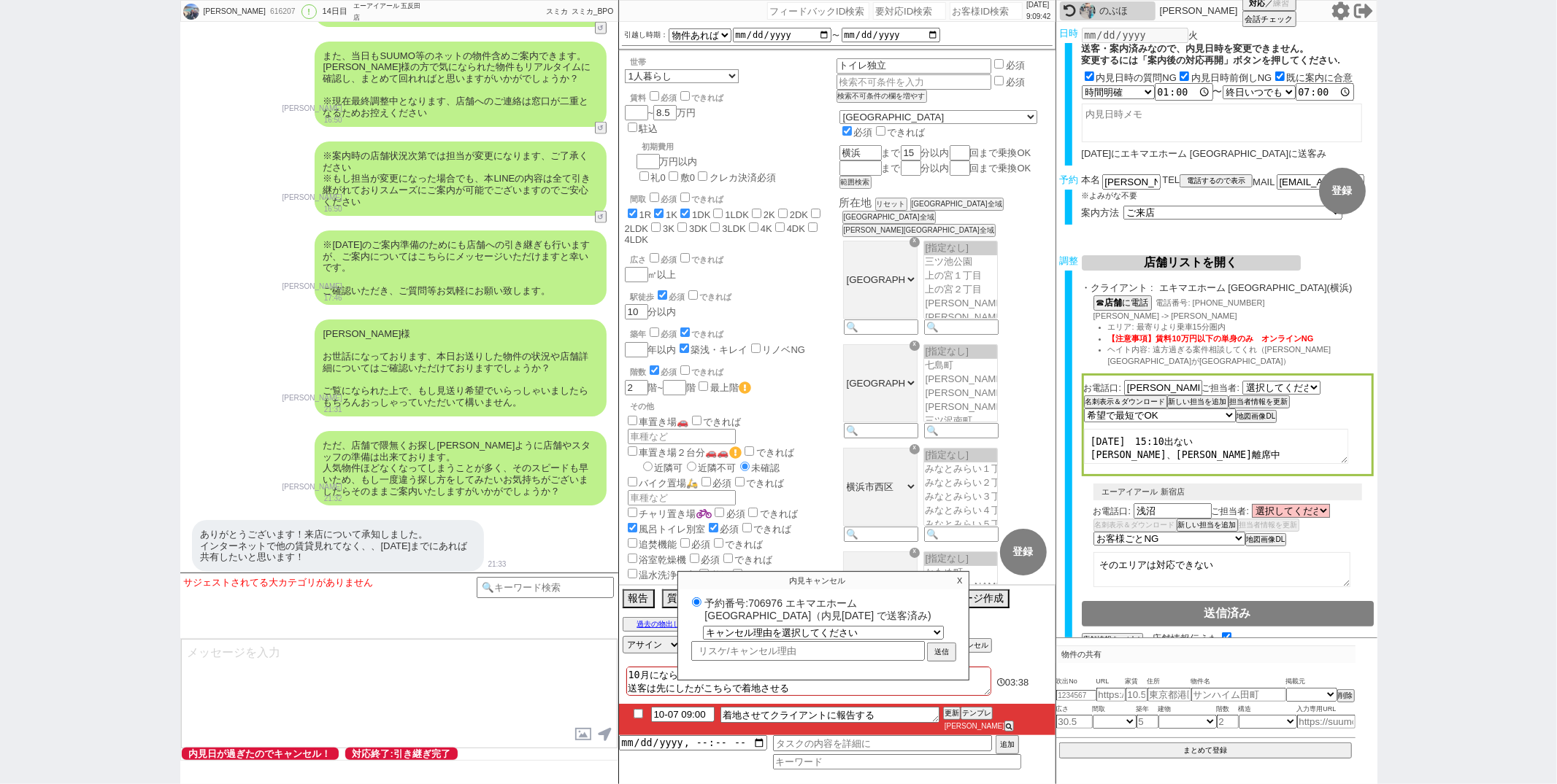
click at [765, 614] on label "予約番号:706976 エキマエホーム 横浜店（内見日 2025/10/07 で送客済み)" at bounding box center [822, 609] width 270 height 27
click at [701, 607] on input "予約番号:706976 エキマエホーム 横浜店（内見日 2025/10/07 で送客済み)" at bounding box center [697, 602] width 10 height 10
click at [765, 614] on label "予約番号:706976 エキマエホーム 横浜店（内見日 2025/10/07 で送客済み)" at bounding box center [822, 609] width 270 height 27
click at [701, 607] on input "予約番号:706976 エキマエホーム 横浜店（内見日 2025/10/07 で送客済み)" at bounding box center [697, 602] width 10 height 10
copy label "706976"
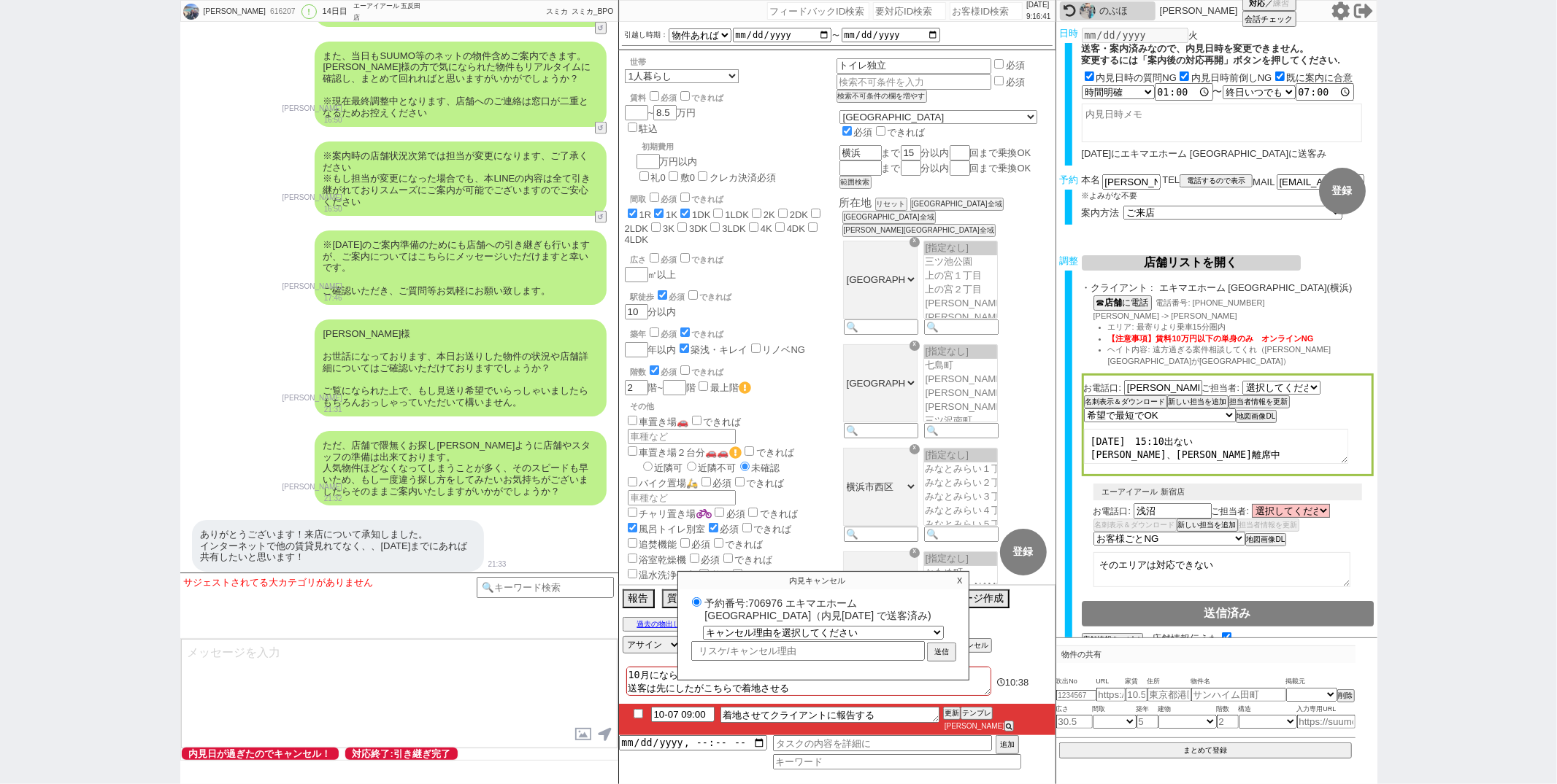
click at [959, 590] on p "X" at bounding box center [959, 581] width 17 height 18
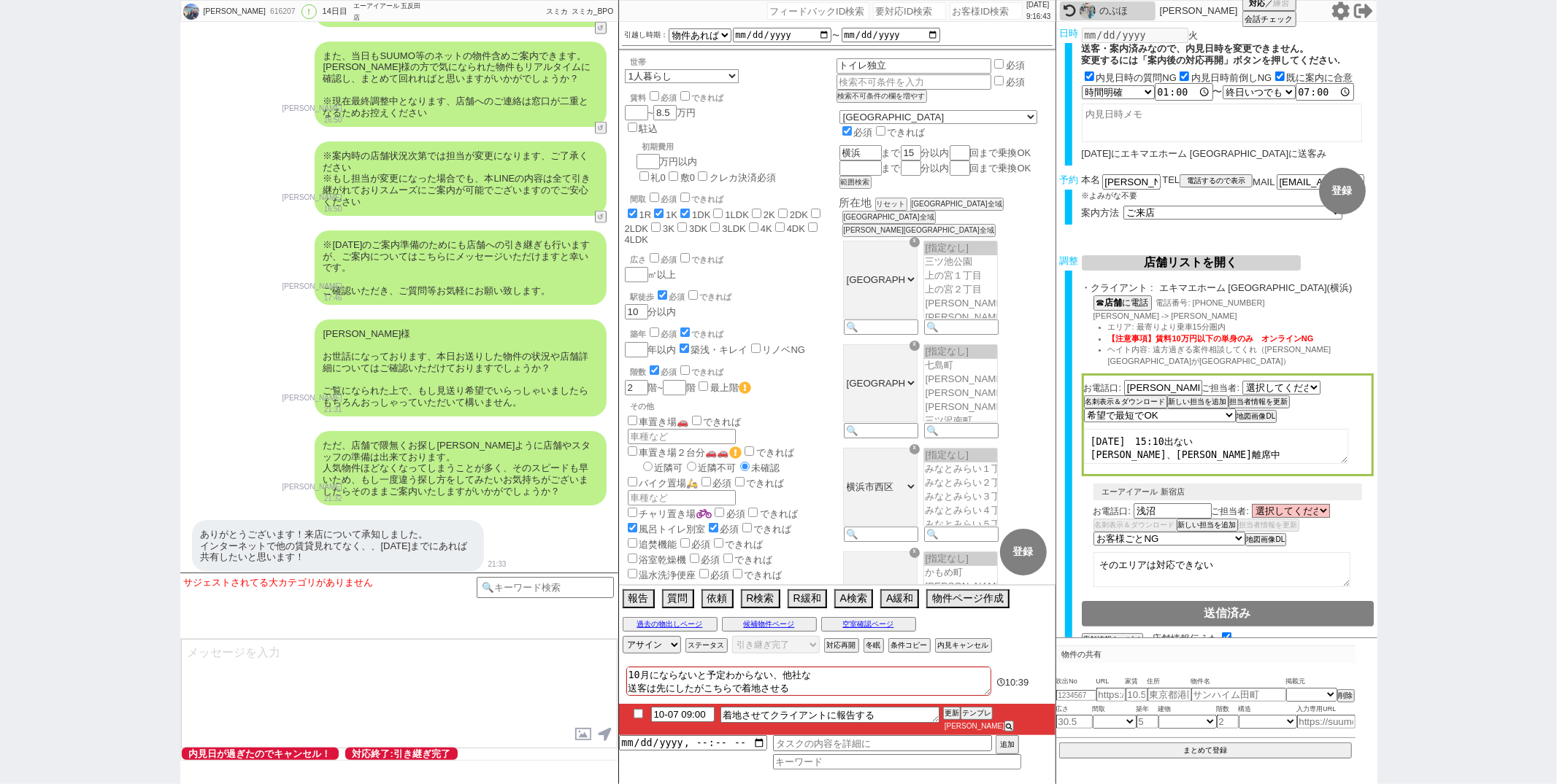
click at [638, 719] on input "checkbox" at bounding box center [638, 713] width 21 height 10
checkbox input "true"
click at [953, 719] on button "更新" at bounding box center [950, 714] width 15 height 11
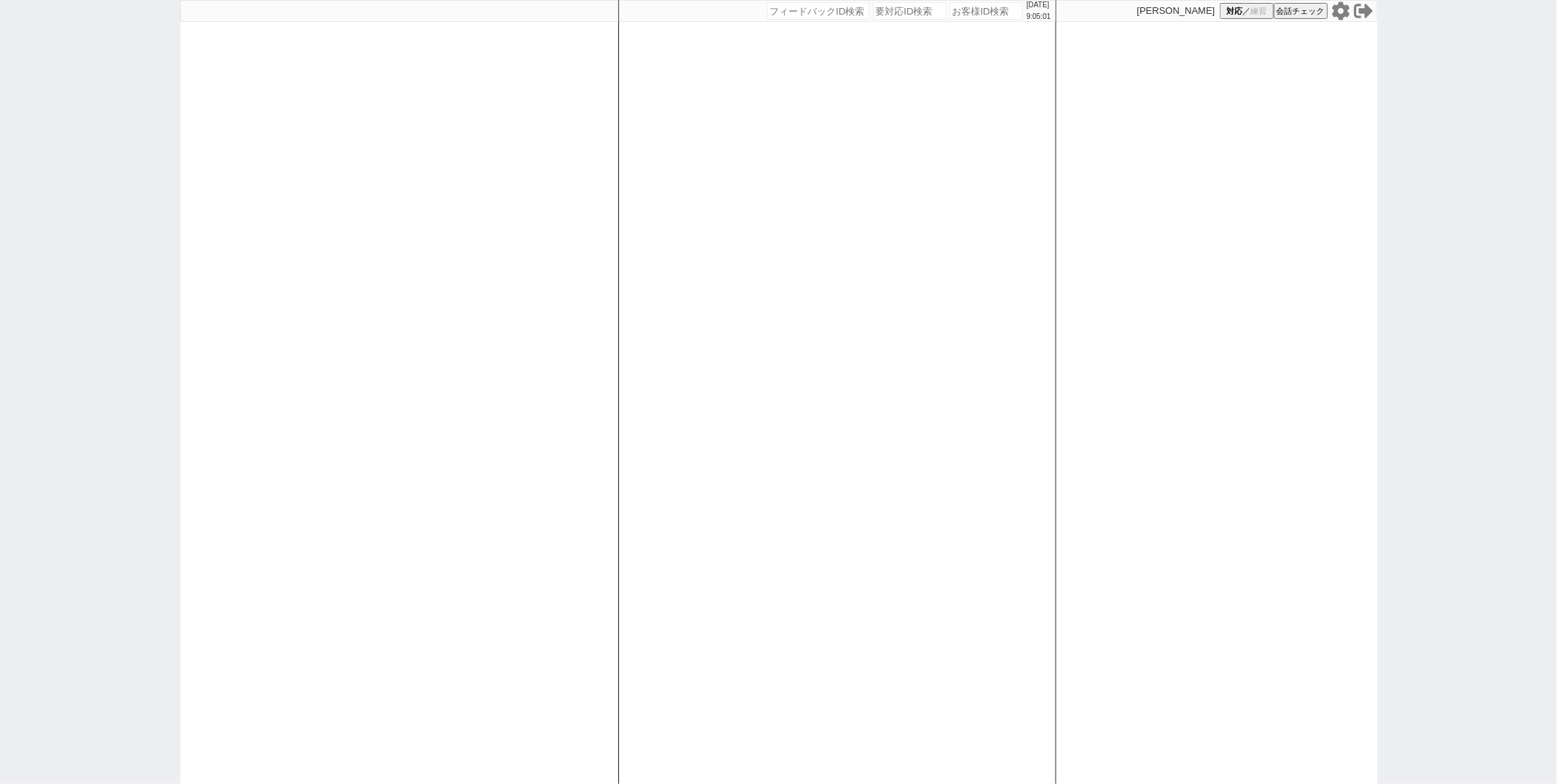
paste input "614678"
type input "614678"
select select "2"
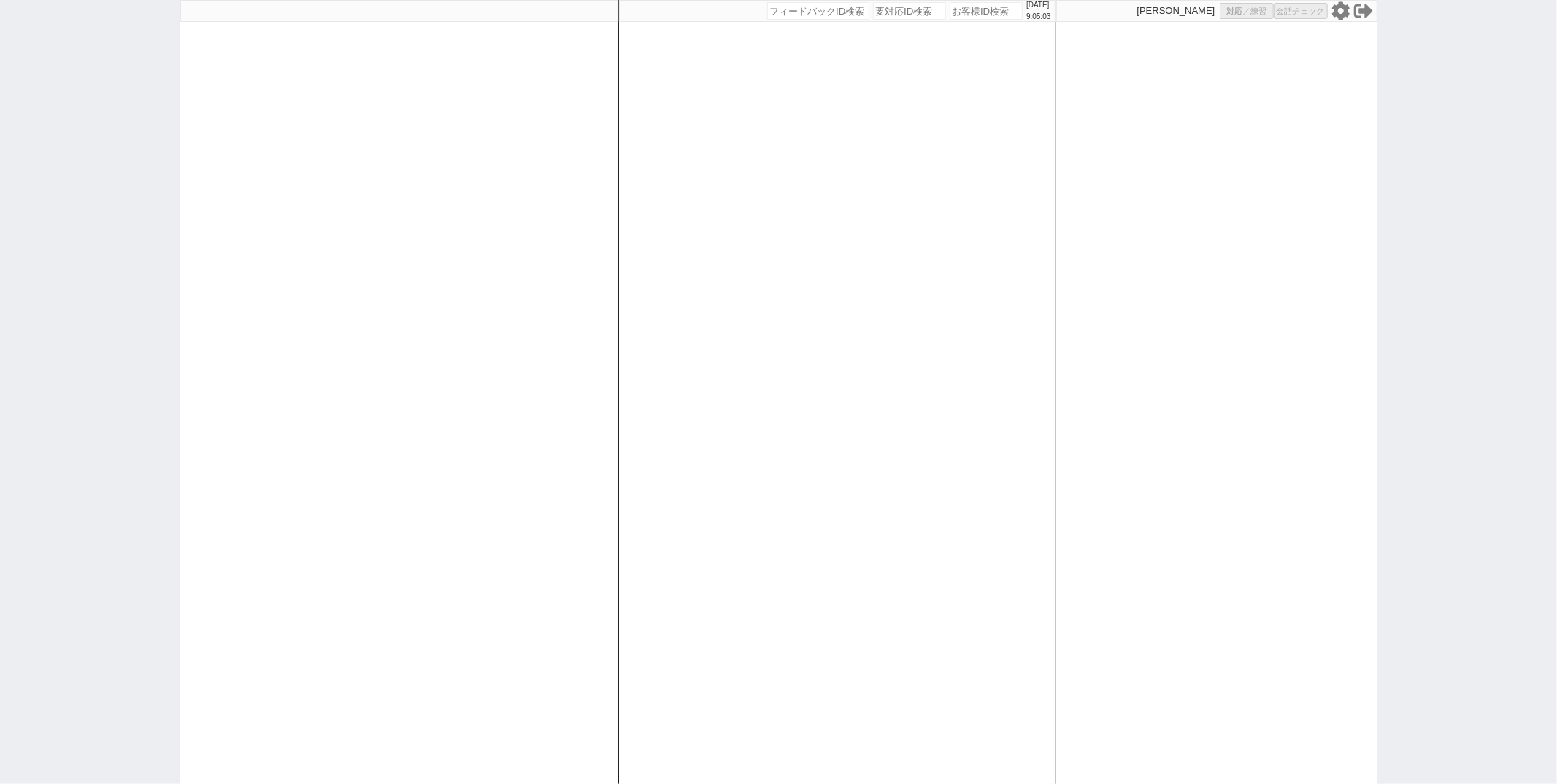
select select
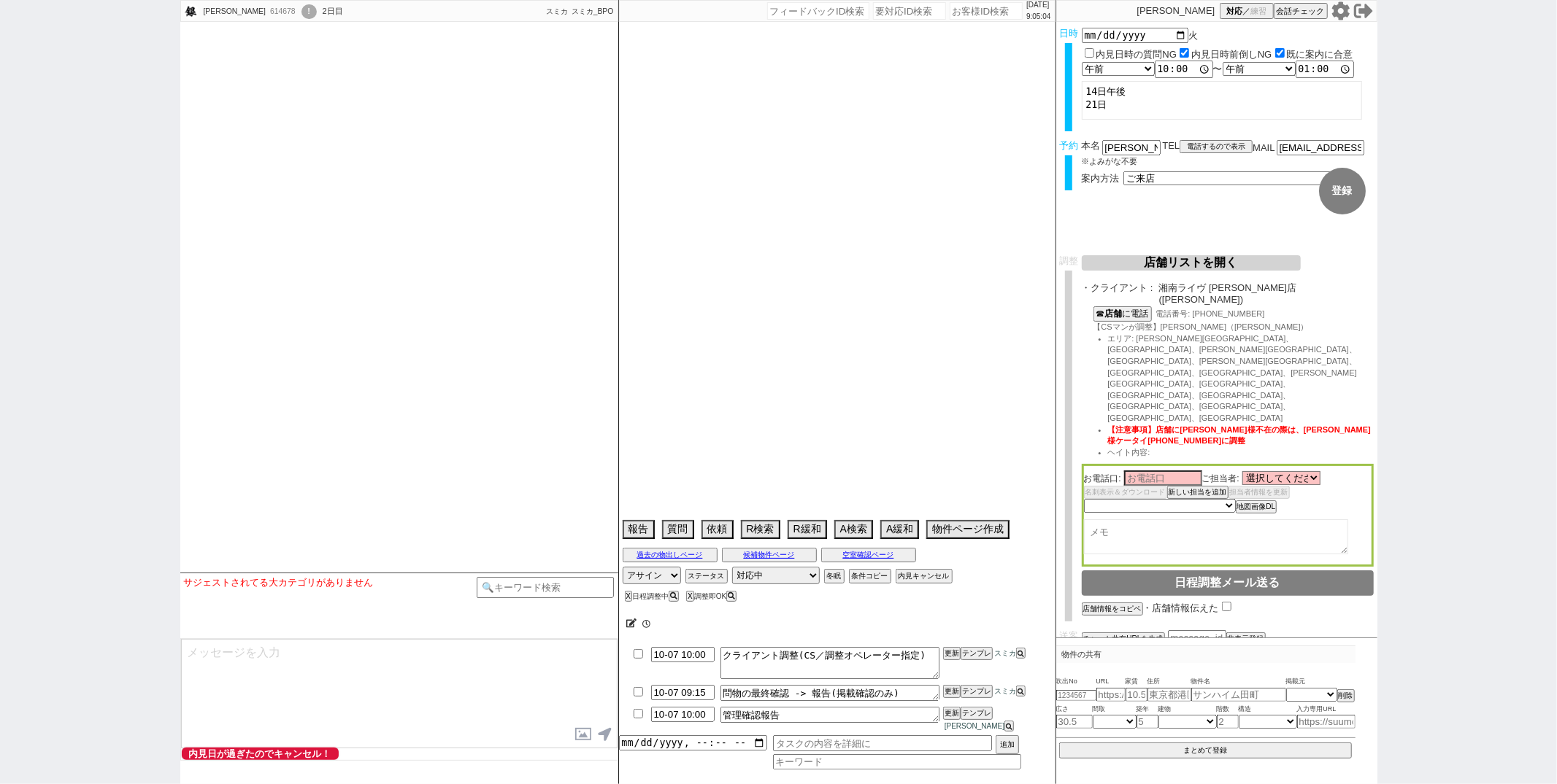
select select "2025"
select select "11"
select select "36"
select select "0"
select select "14"
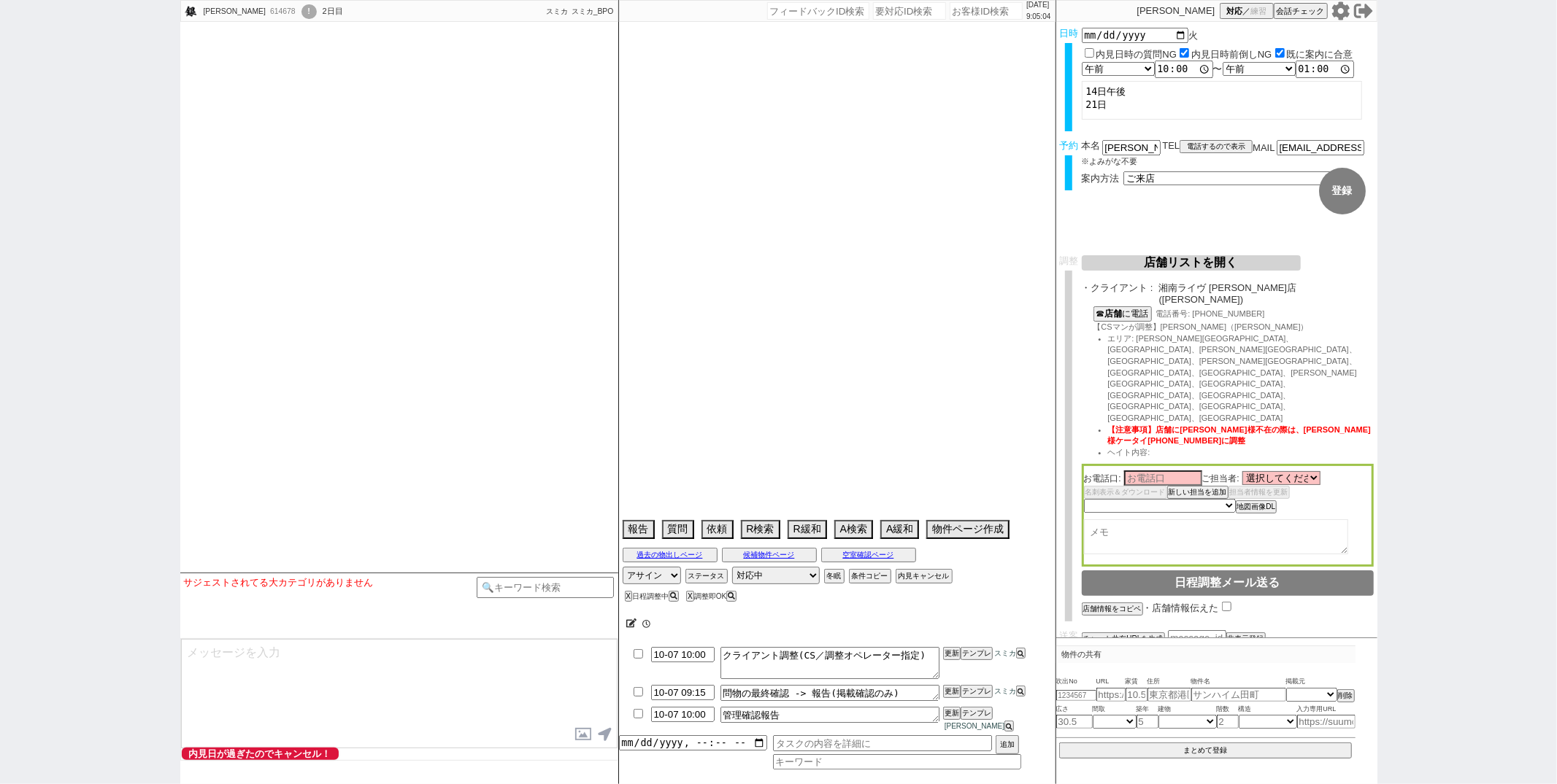
select select "96"
select select "13"
select select "455"
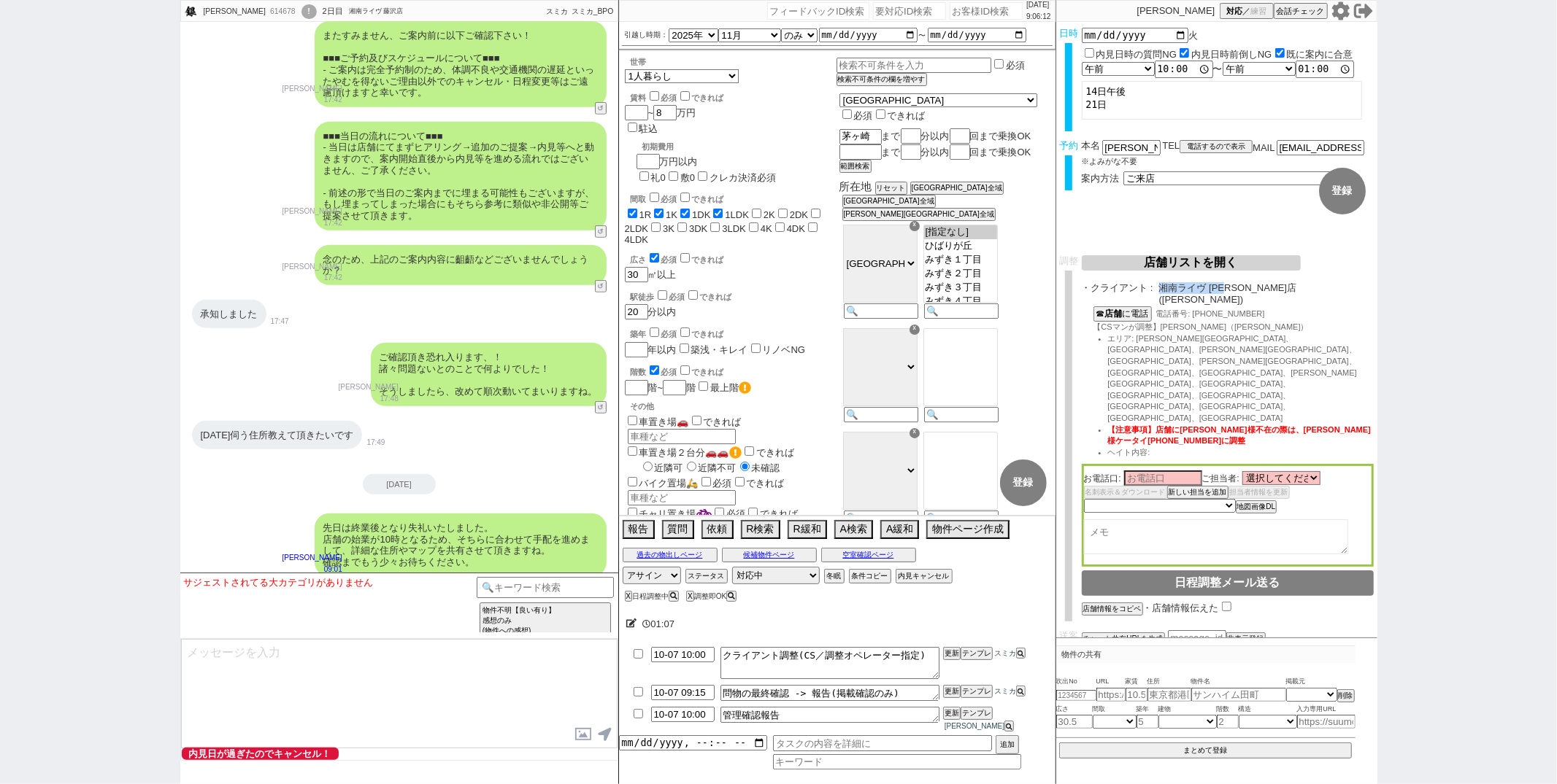
drag, startPoint x: 1157, startPoint y: 286, endPoint x: 1236, endPoint y: 291, distance: 79.2
click at [1236, 291] on div "・クライアント : 湘南ライヴ [PERSON_NAME]店([PERSON_NAME])" at bounding box center [1227, 293] width 292 height 23
copy span "湘南ライヴ 藤沢店"
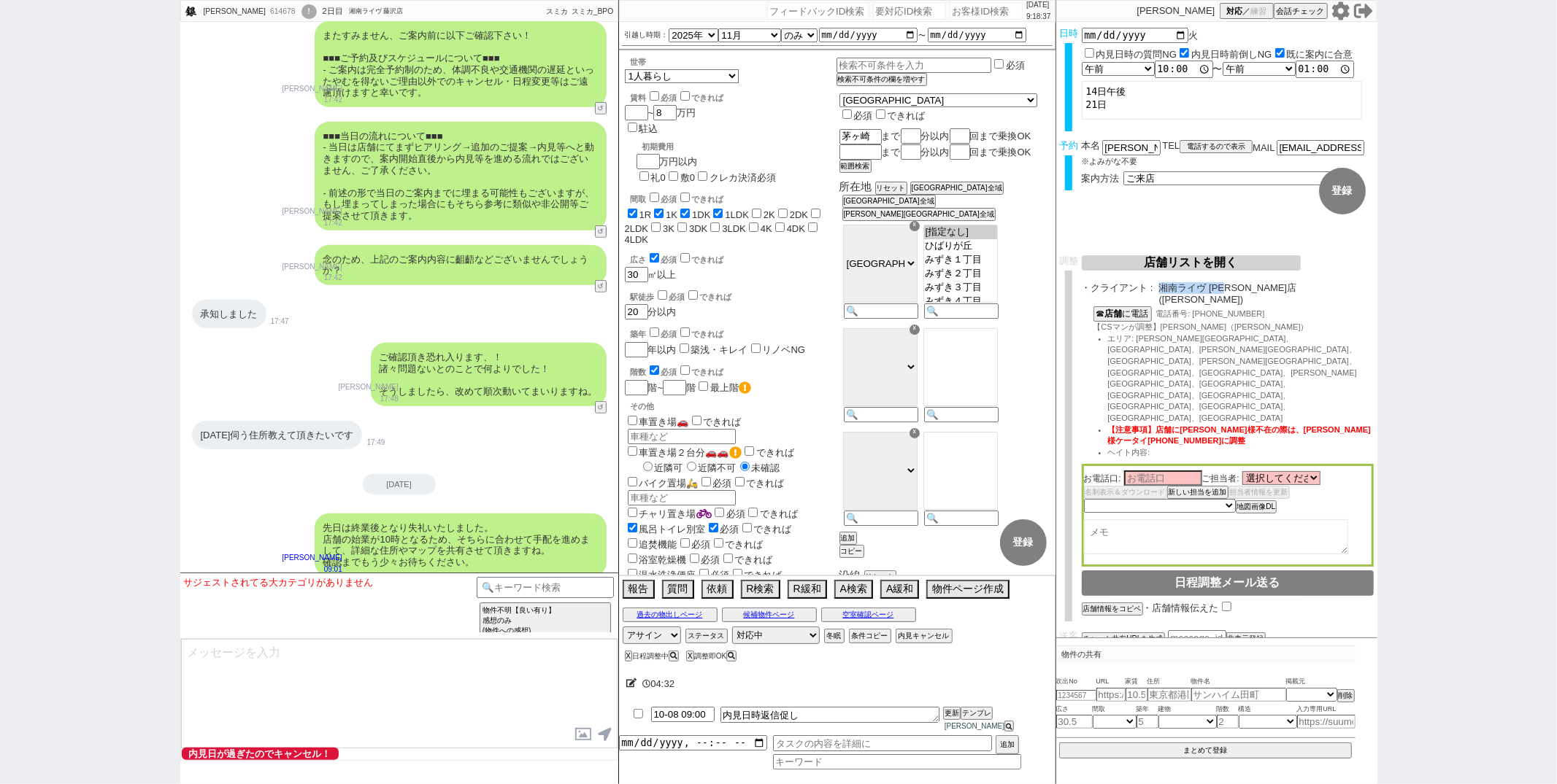
scroll to position [5462, 0]
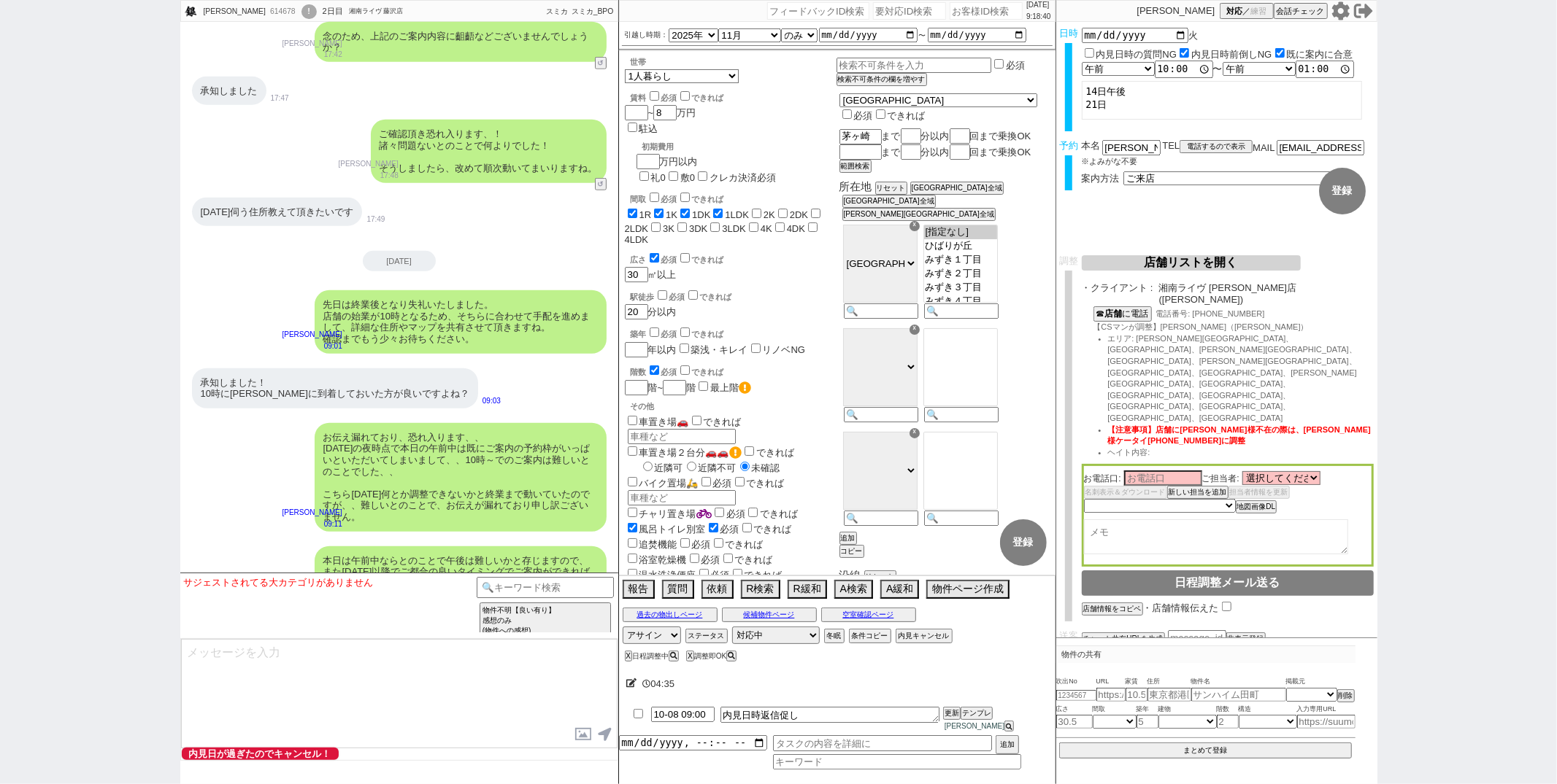
click at [552, 292] on div "先日は終業後となり失礼いたしました。 店舗の始業が10時となるため、そちらに合わせて手配を進めまして、詳細な住所やマップを共有させて頂きますね。 確認までもう…" at bounding box center [399, 322] width 438 height 78
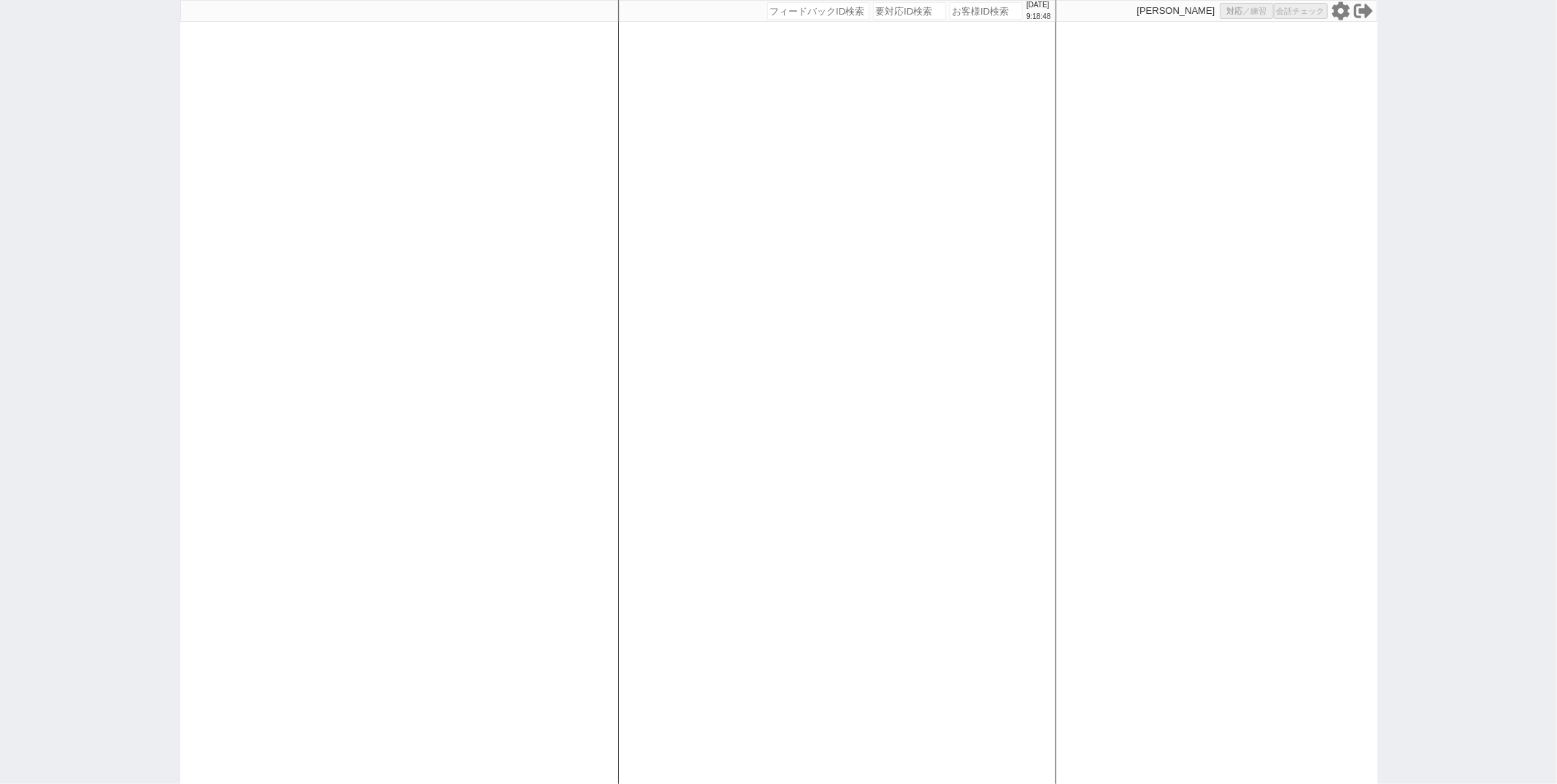
select select "1"
select select "6"
select select "2"
select select "5"
select select "8"
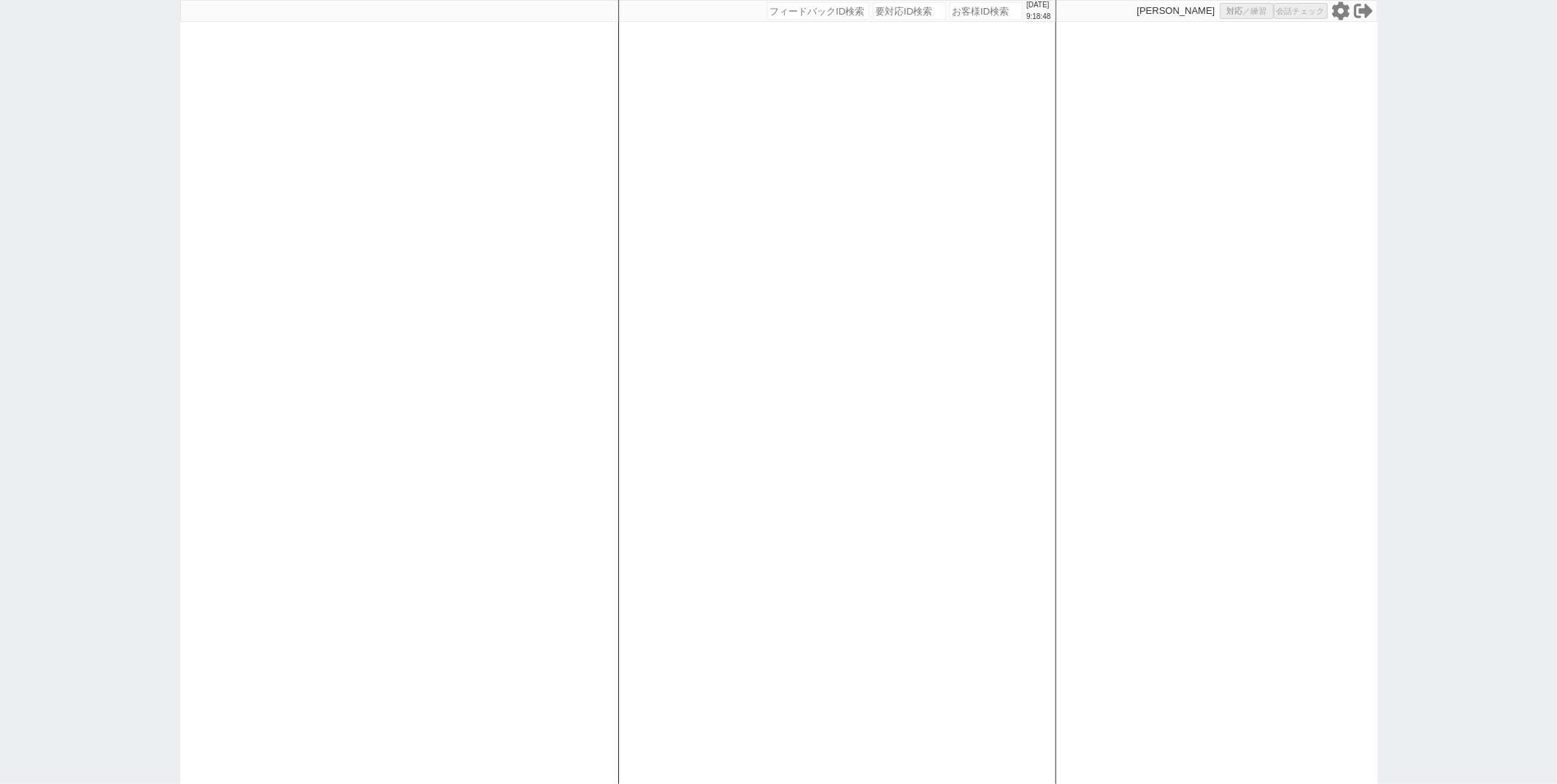
select select
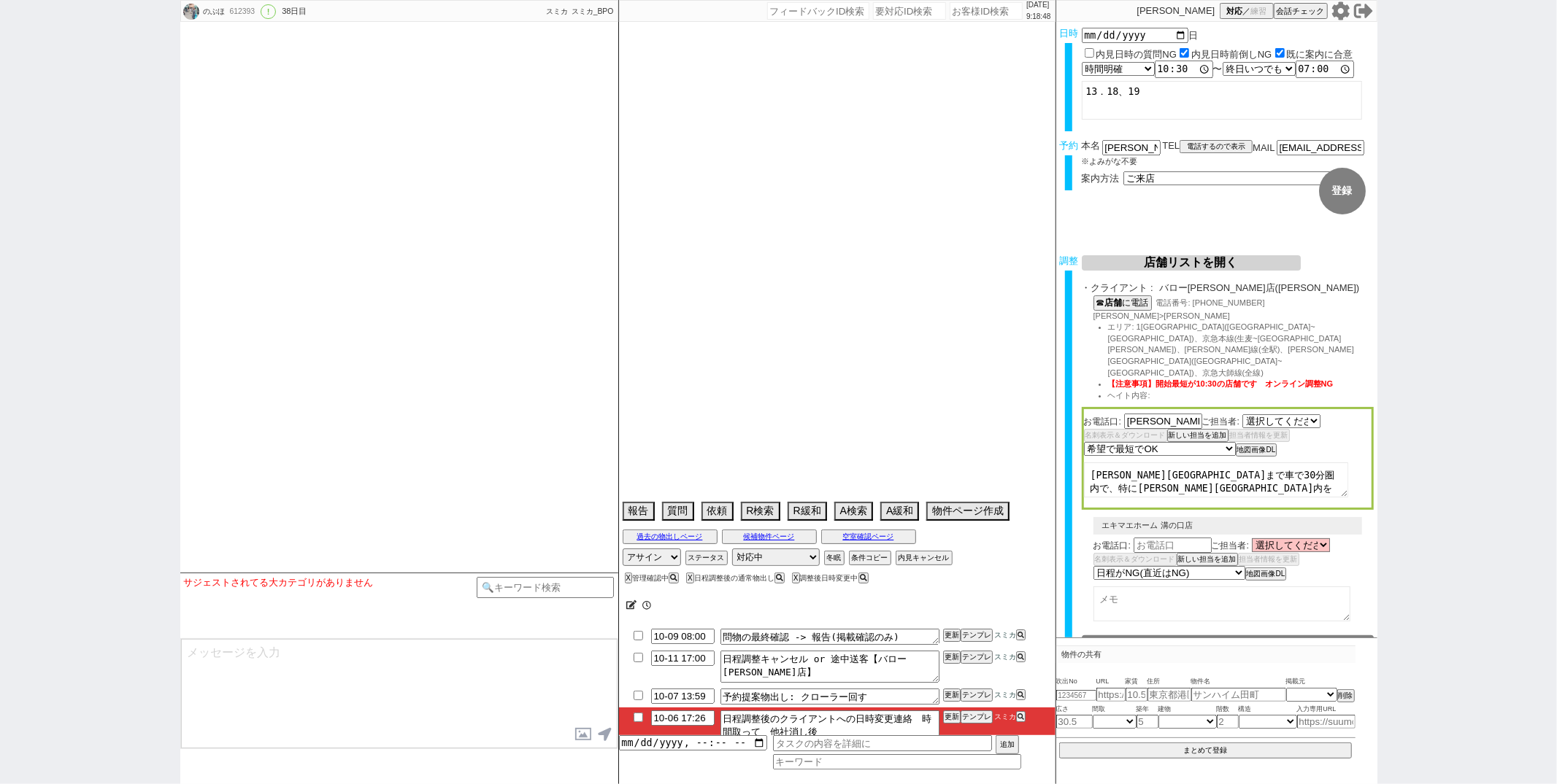
select select "2391"
select select "15"
select select "1"
select select "14"
select select "81"
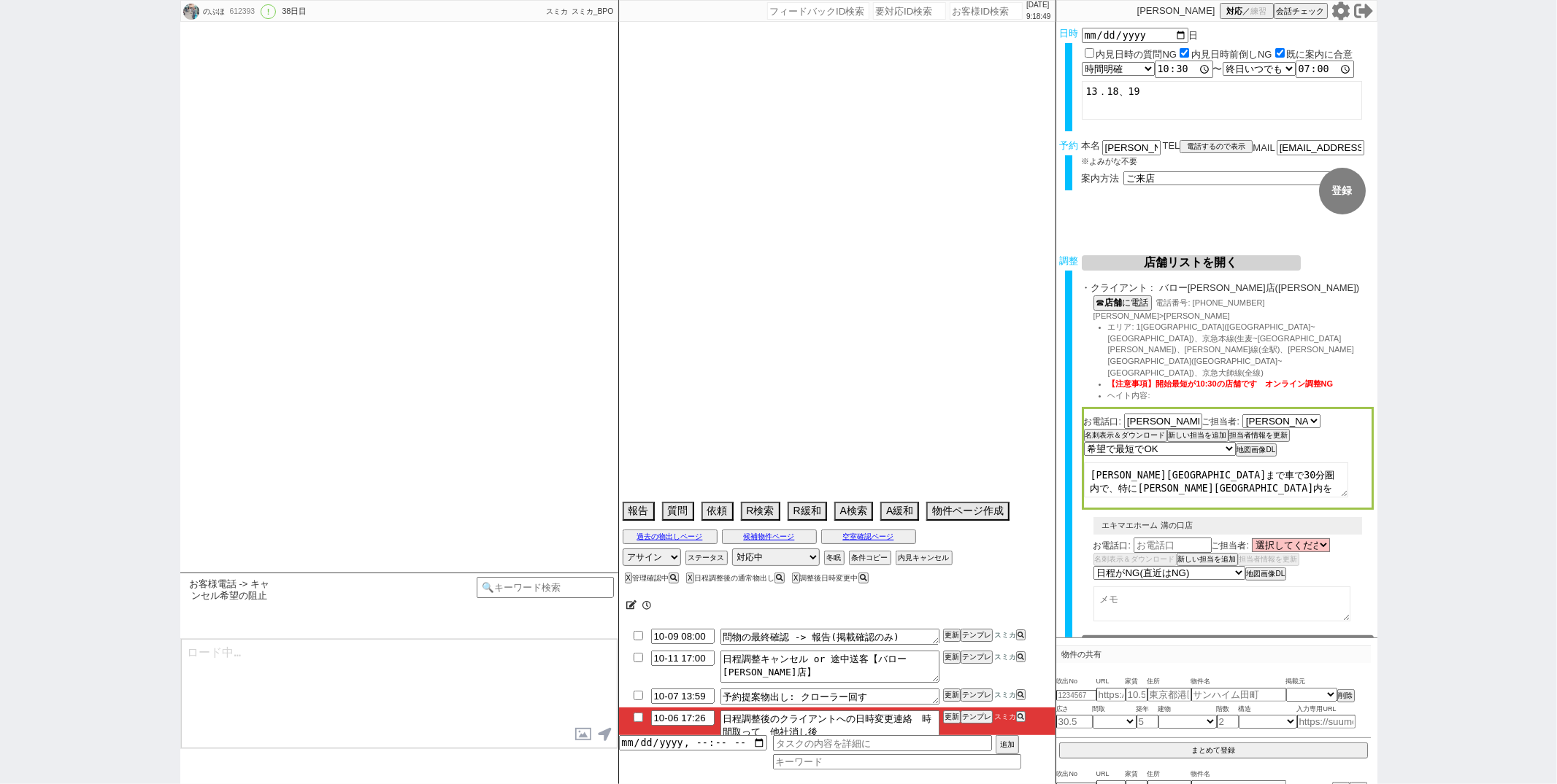
select select "57"
select select "[DATE]"
select select "23"
select select "750"
select select "15"
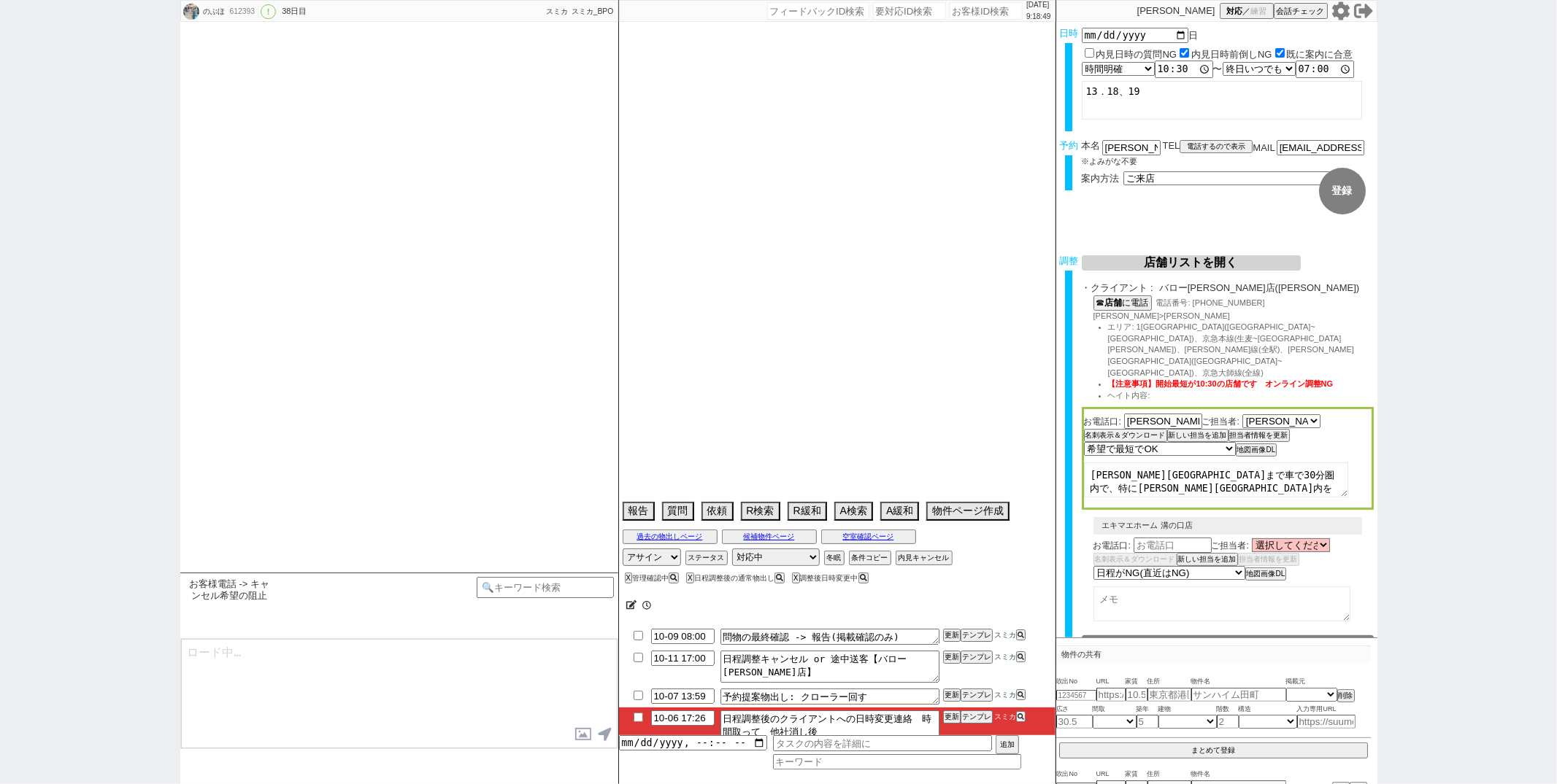
select select "17"
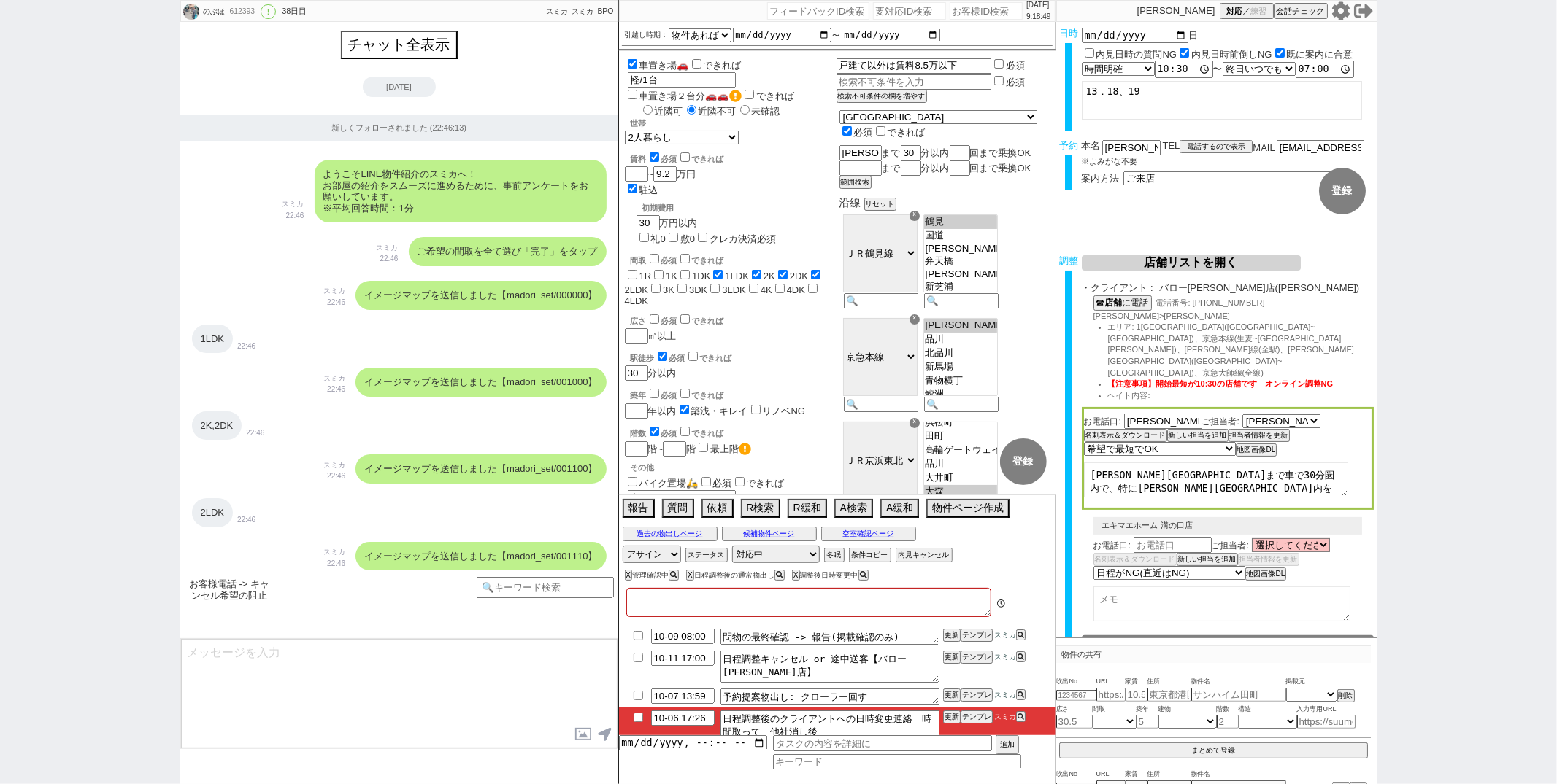
type textarea "平日は仕事なのでラインやメールでお願いしたい発言 他社なし"
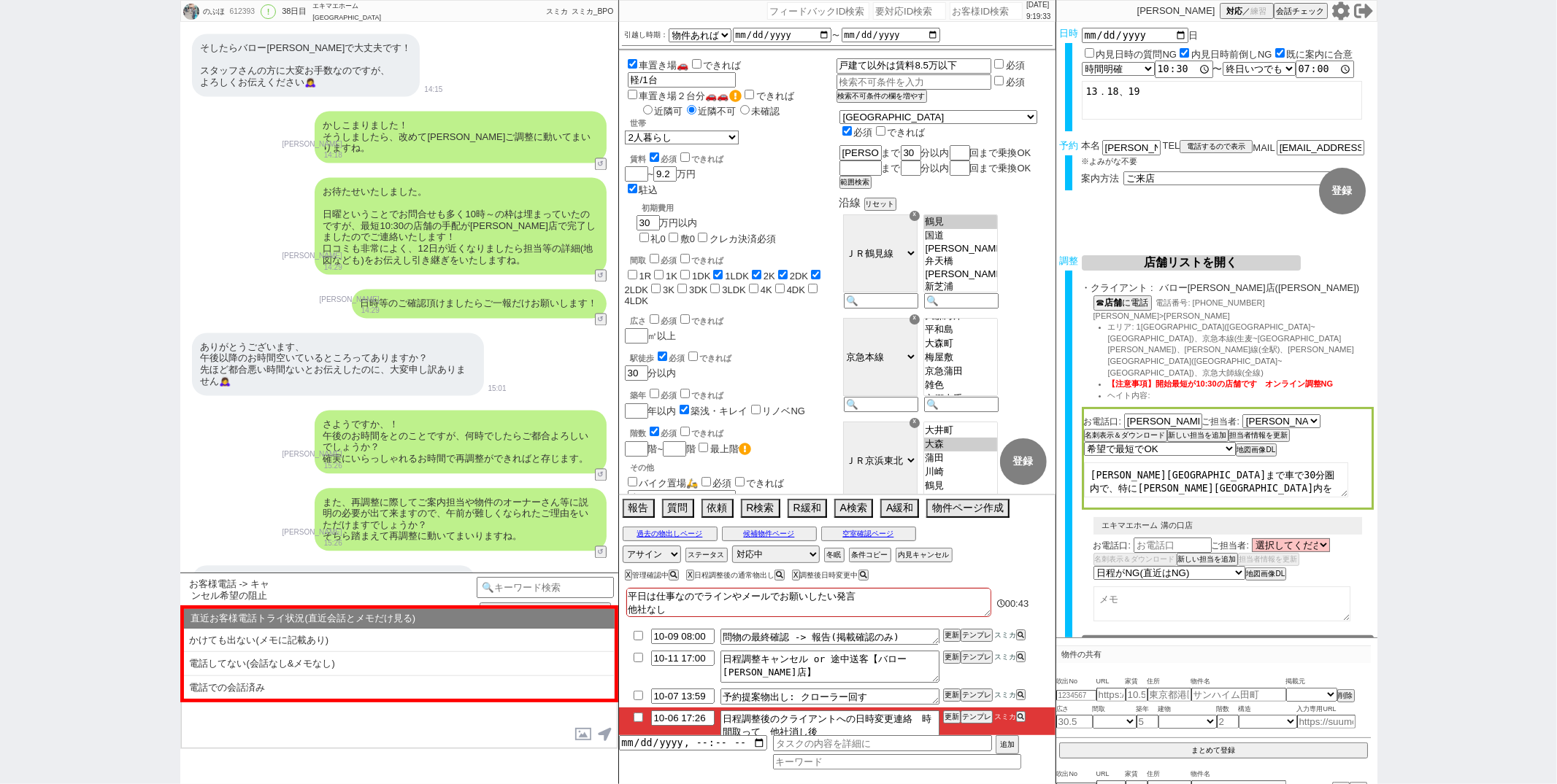
scroll to position [32, 0]
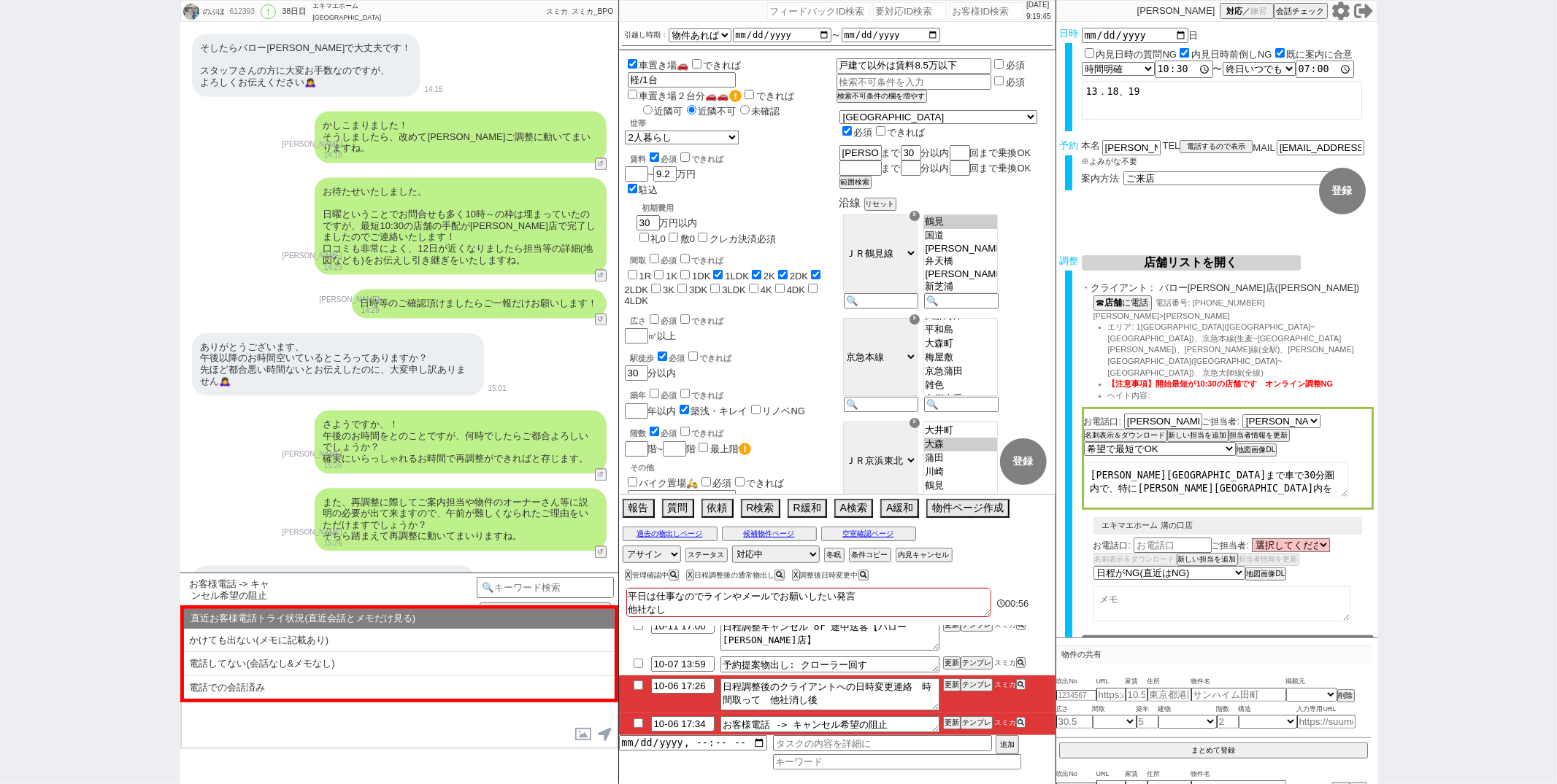
click at [638, 689] on input "checkbox" at bounding box center [638, 685] width 21 height 10
checkbox input "true"
click at [637, 726] on input "checkbox" at bounding box center [638, 723] width 21 height 10
checkbox input "true"
click at [945, 684] on button "更新" at bounding box center [950, 685] width 15 height 11
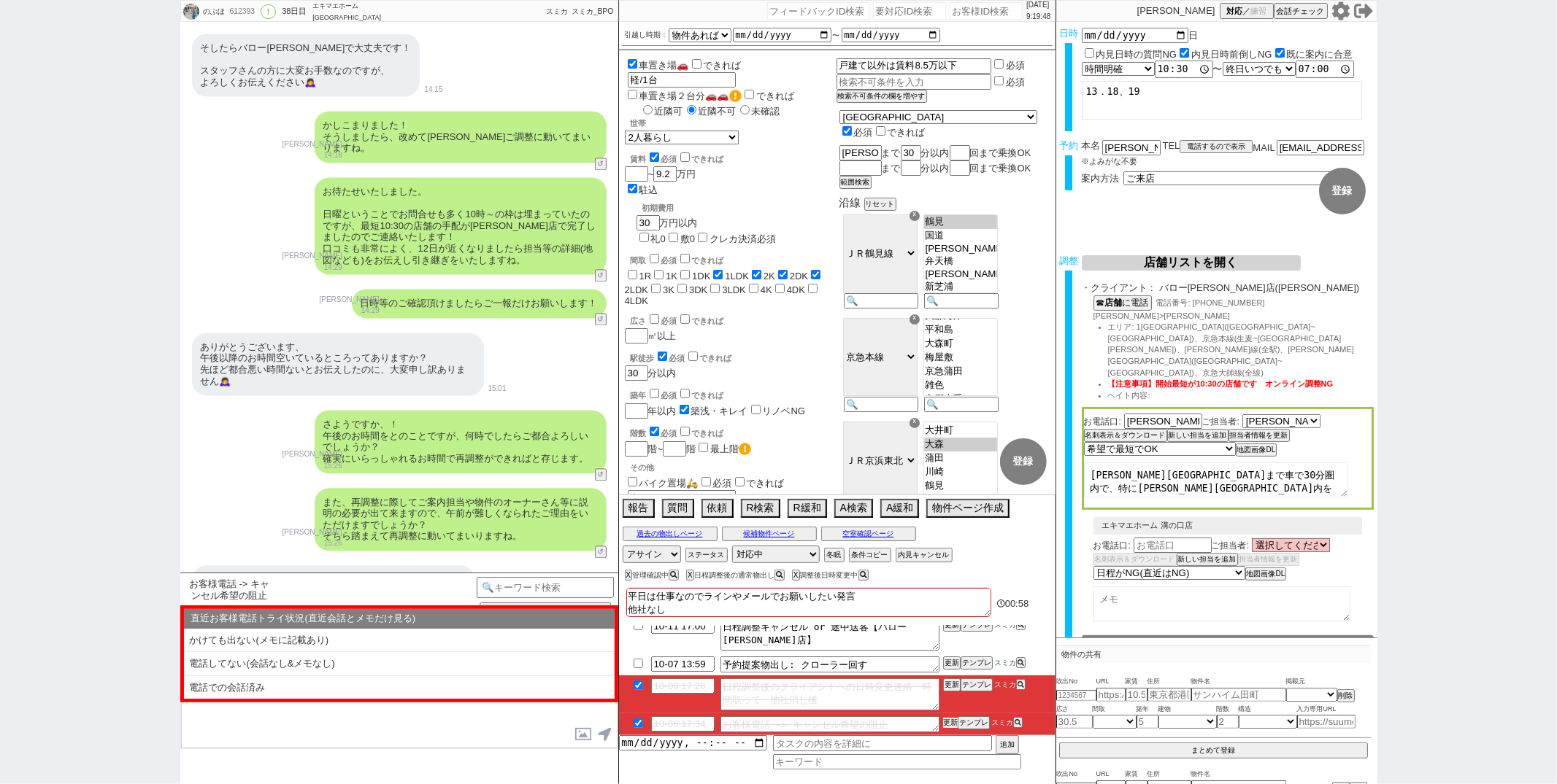
click at [945, 721] on button "更新" at bounding box center [950, 723] width 15 height 11
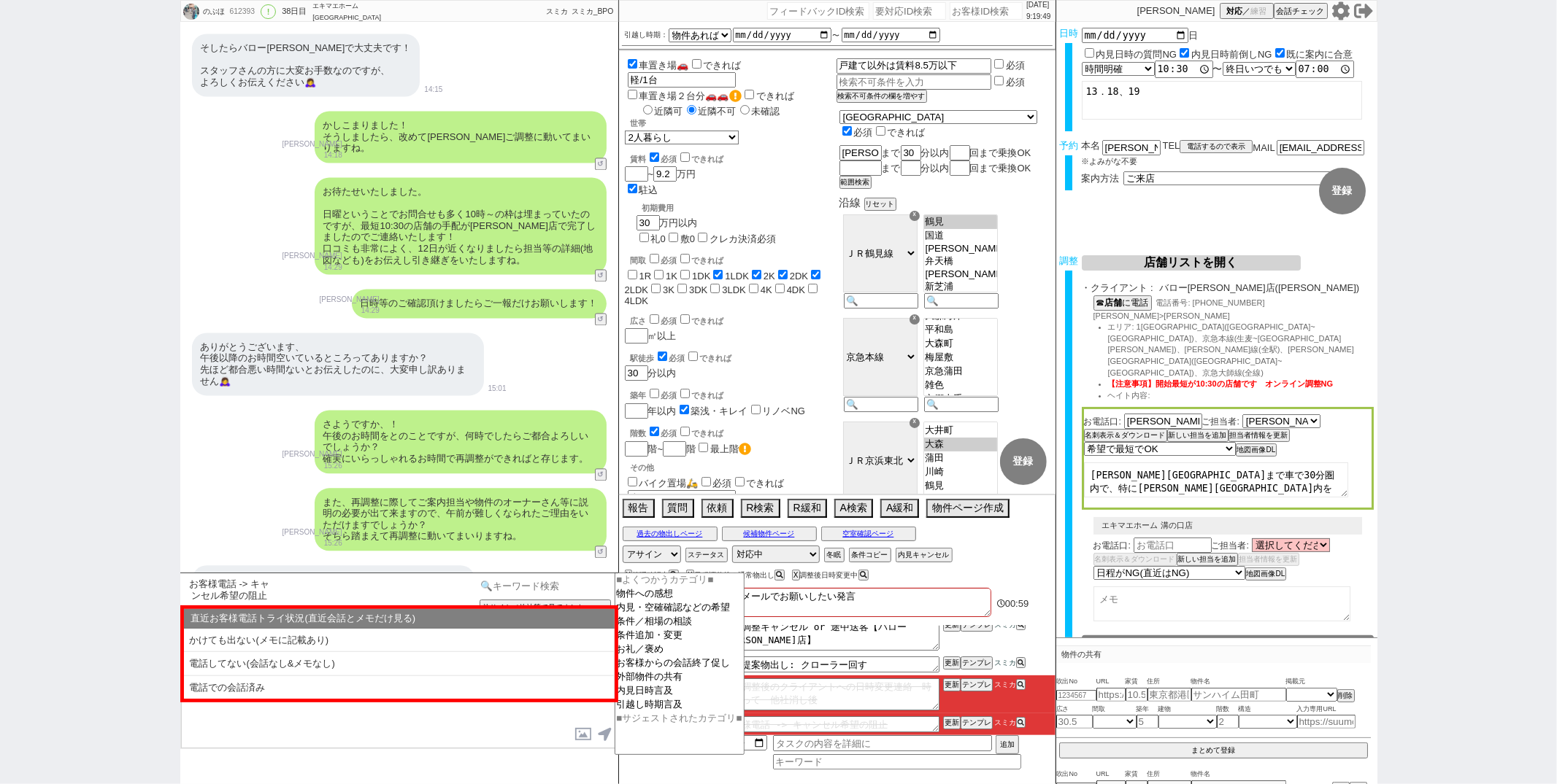
click at [550, 582] on input at bounding box center [546, 586] width 138 height 19
type input "キャンセル"
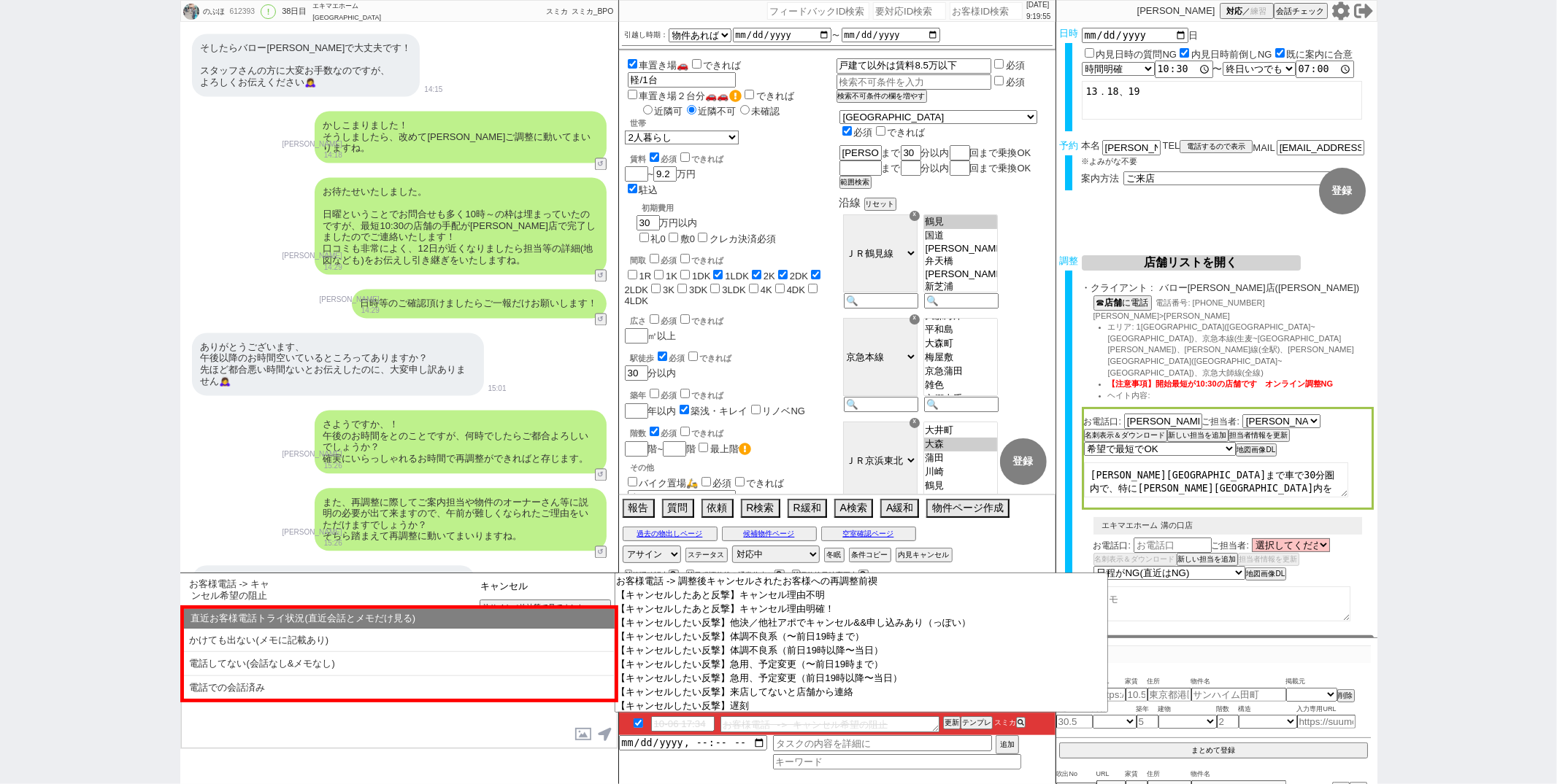
scroll to position [203, 0]
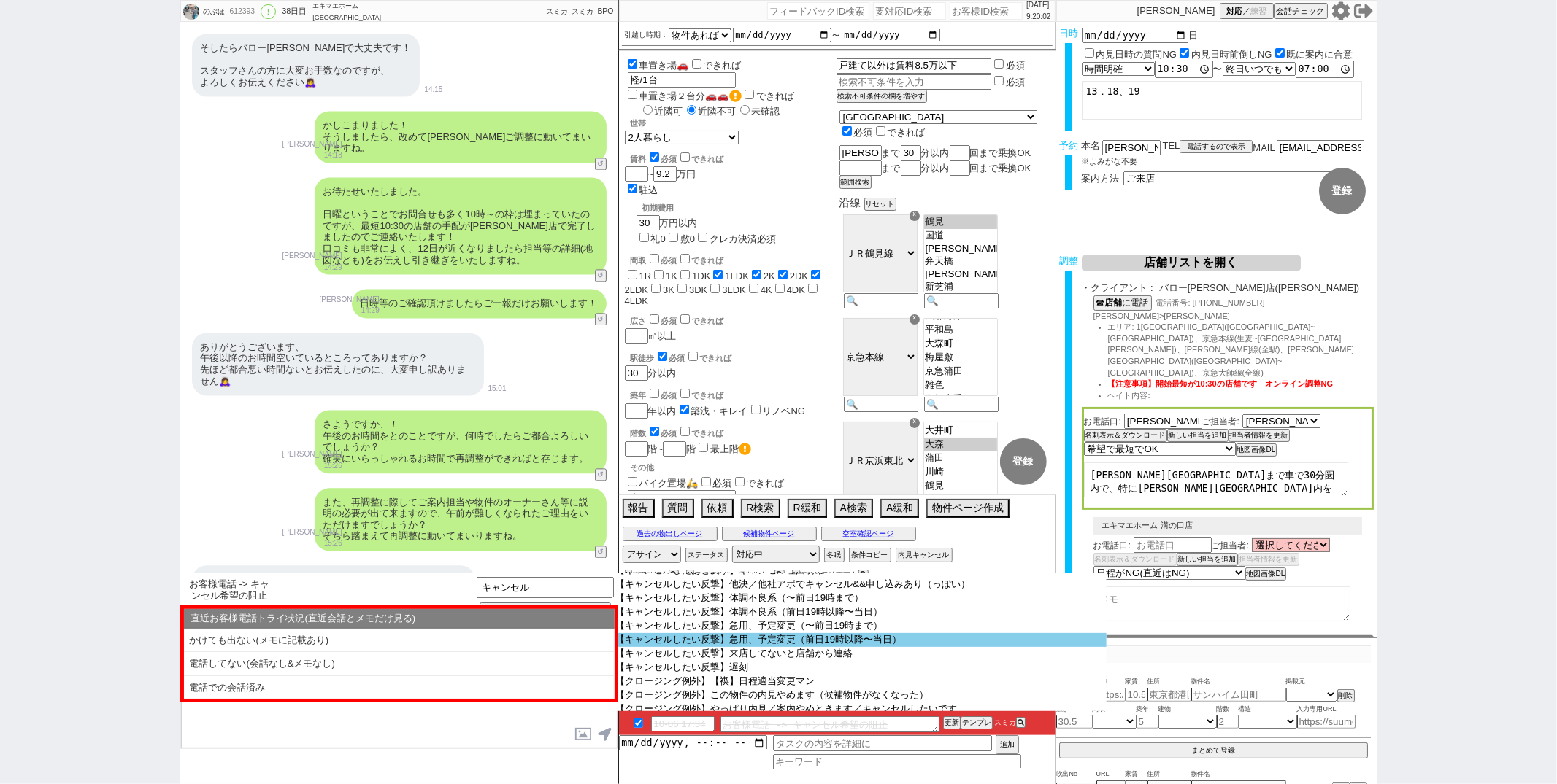
click at [743, 647] on option "【キャンセルしたい反撃】急用、予定変更（前日19時以降〜当日）" at bounding box center [860, 641] width 492 height 14
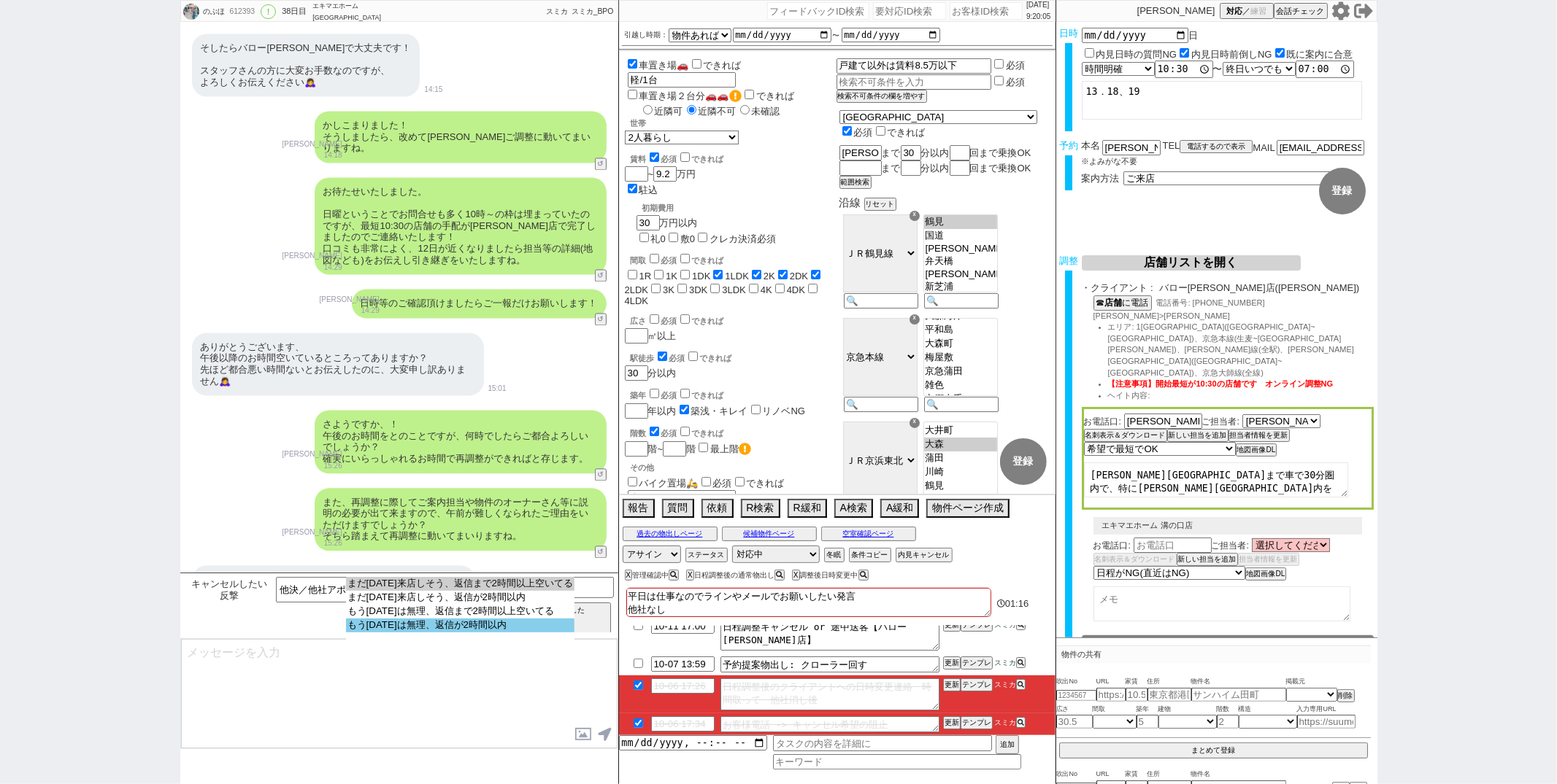
select select "もう今日は無理、返信が2時間以内"
click at [524, 633] on option "もう今日は無理、返信が2時間以内" at bounding box center [460, 626] width 228 height 14
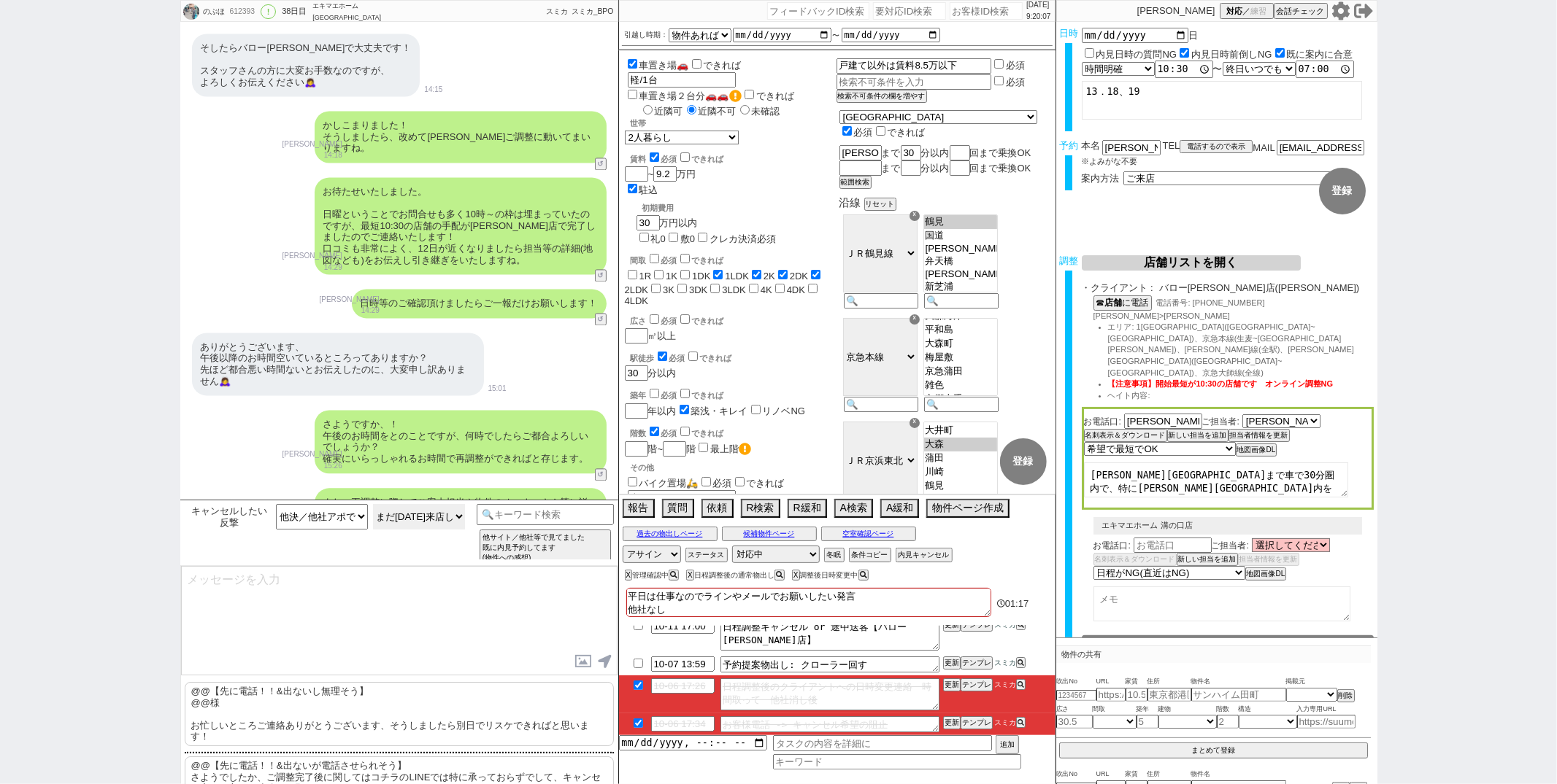
scroll to position [61, 0]
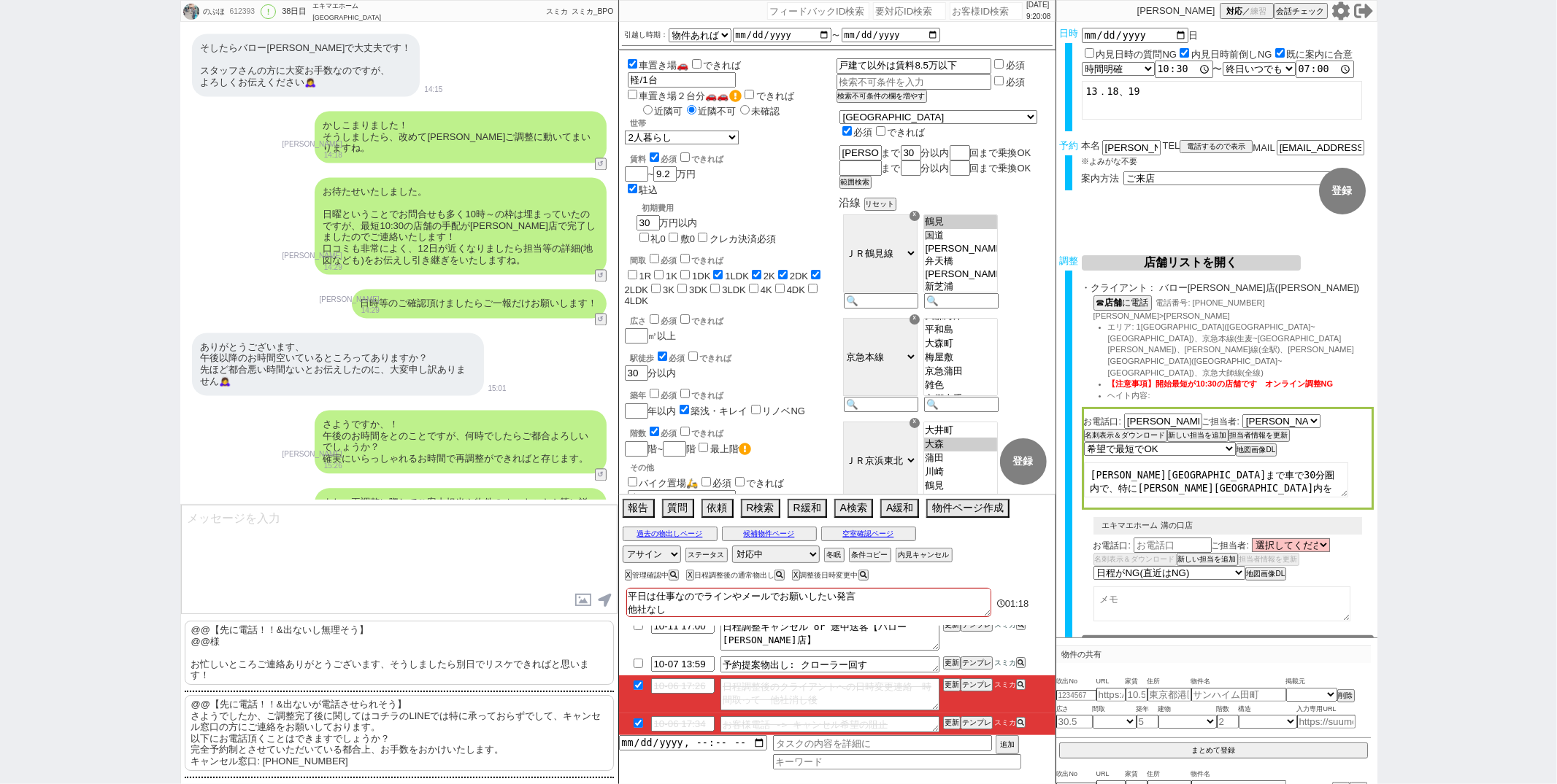
click at [341, 654] on p "@@【先に電話！！&出ないし無理そう】 @@様 お忙しいところご連絡ありがとうございます、そうしましたら別日でリスケできればと思います！" at bounding box center [399, 653] width 429 height 65
type textarea "@@【先に電話！！&出ないし無理そう】 @@様 お忙しいところご連絡ありがとうございます、そうしましたら別日でリスケできればと思います！"
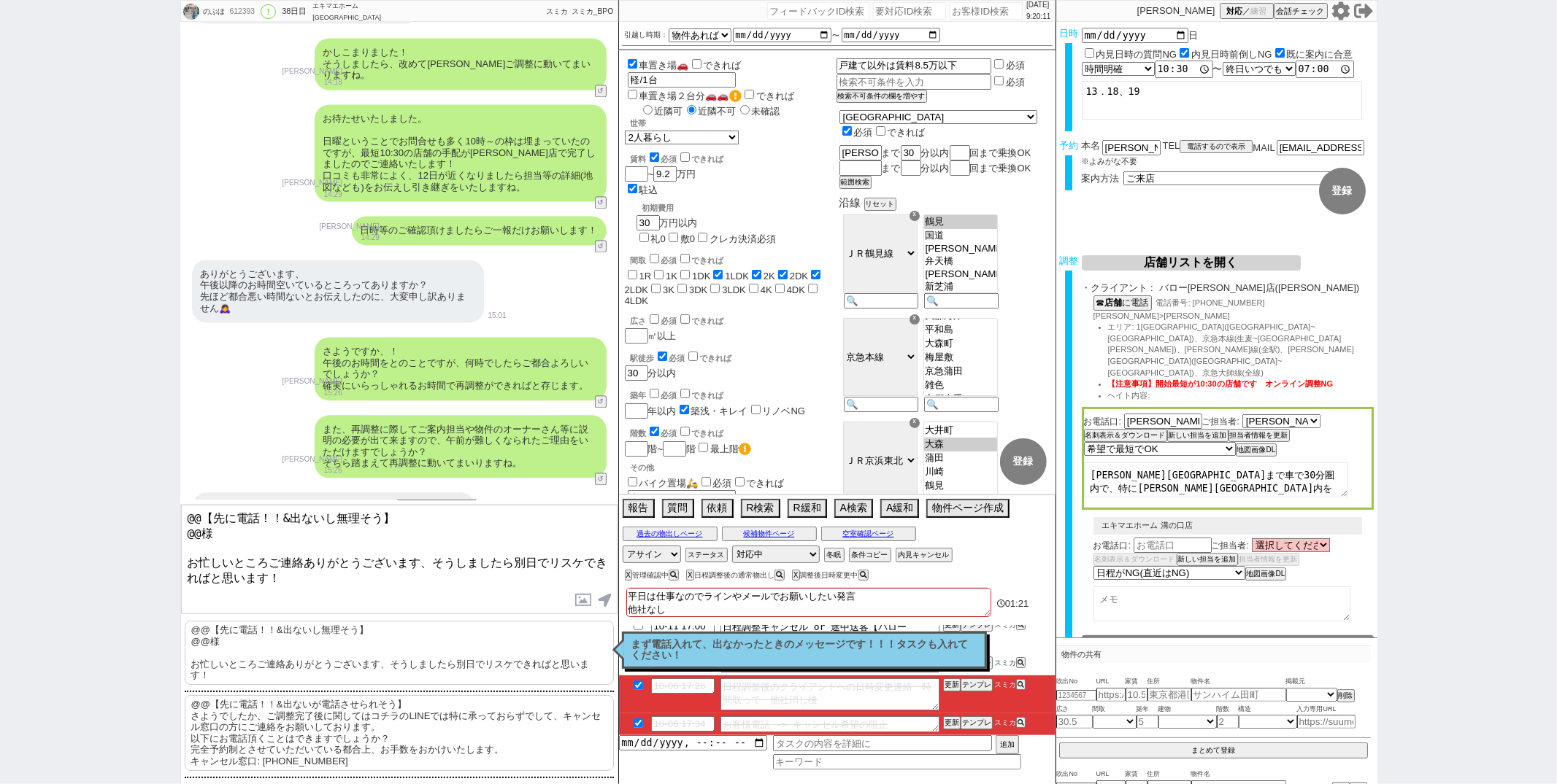
scroll to position [0, 0]
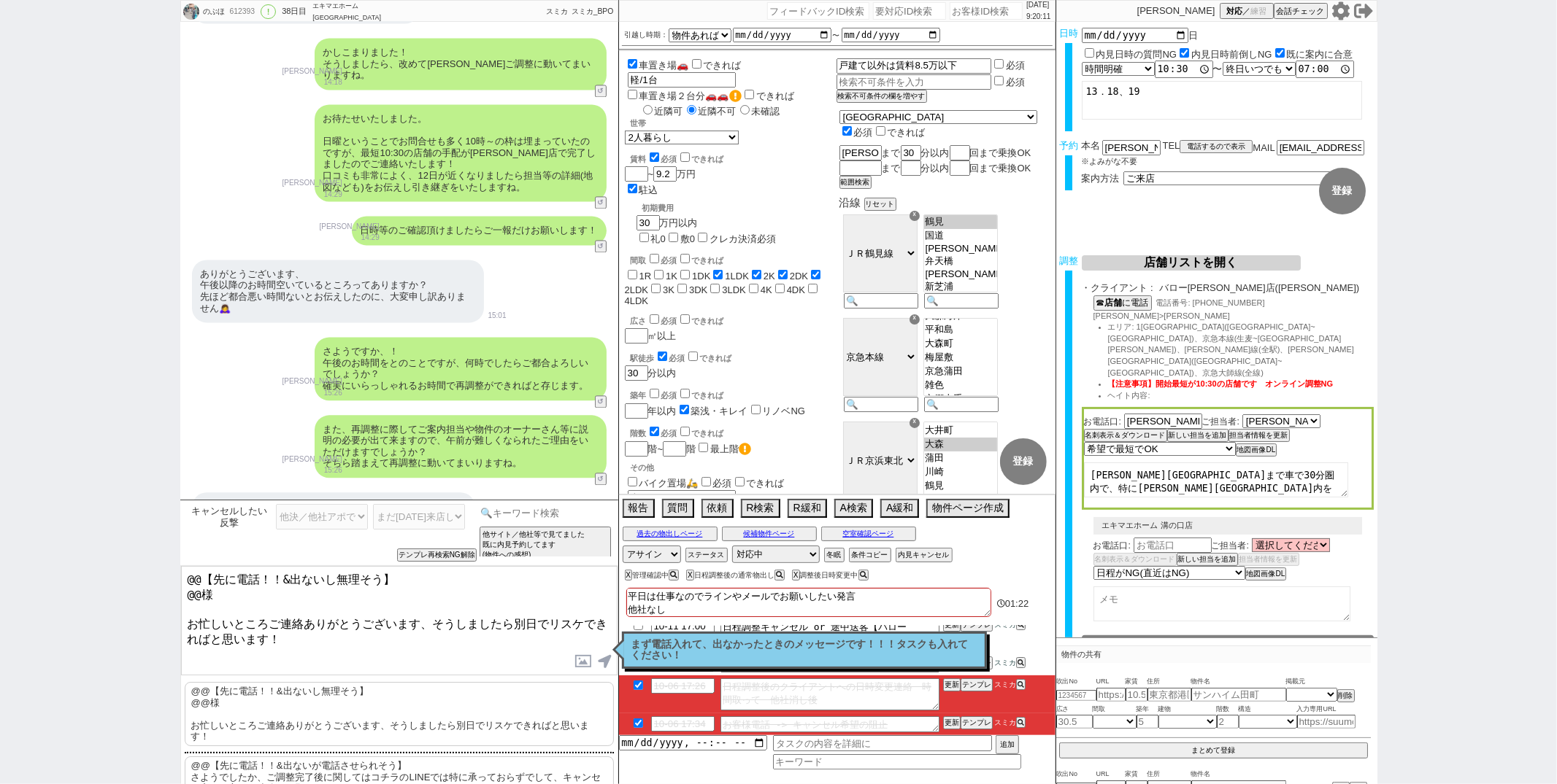
click at [530, 513] on input at bounding box center [546, 513] width 138 height 19
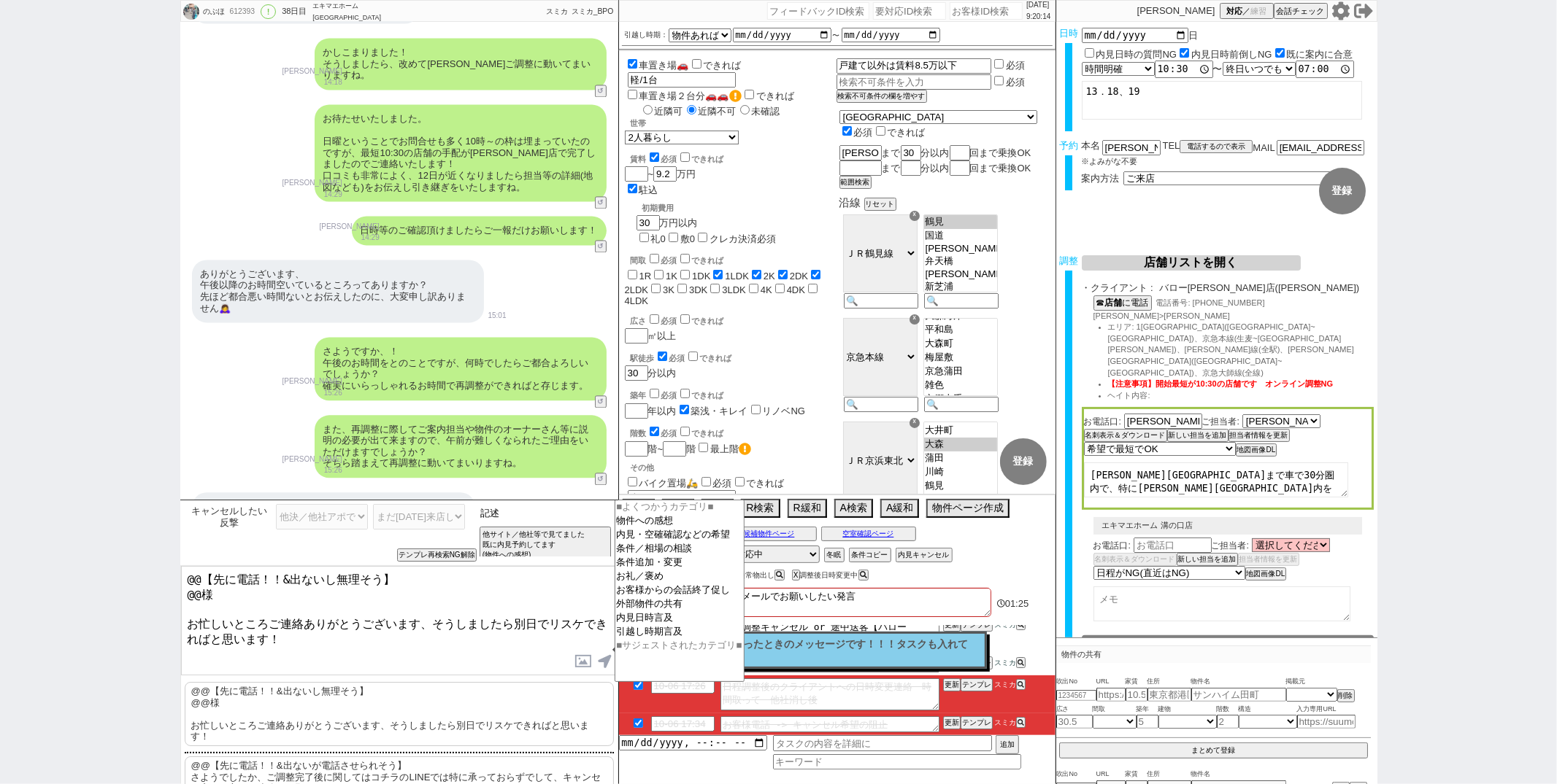
type input "記述"
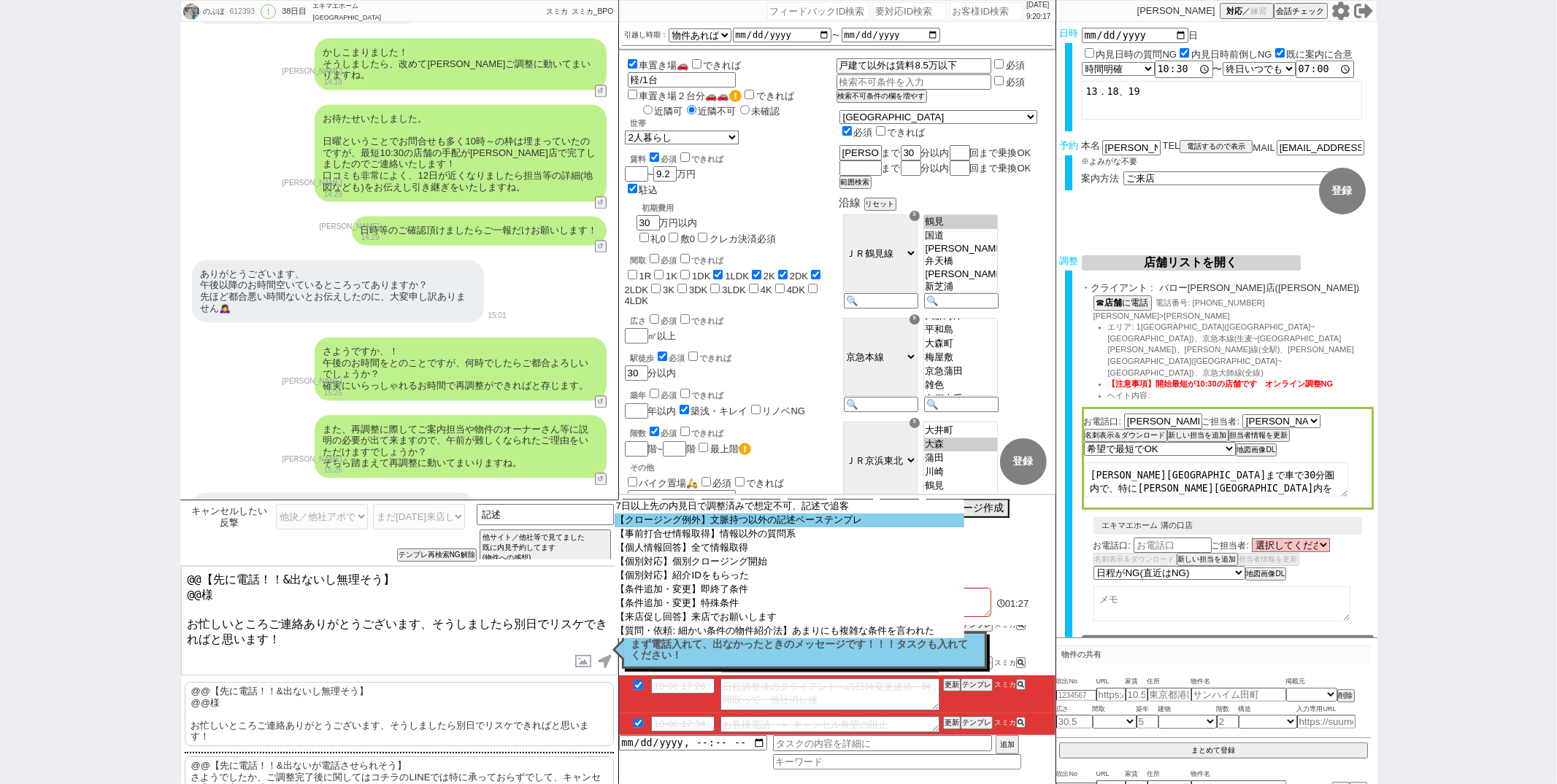
click at [746, 525] on option "【クロージング例外】文脈持つ以外の記述ベーステンプレ" at bounding box center [789, 521] width 349 height 14
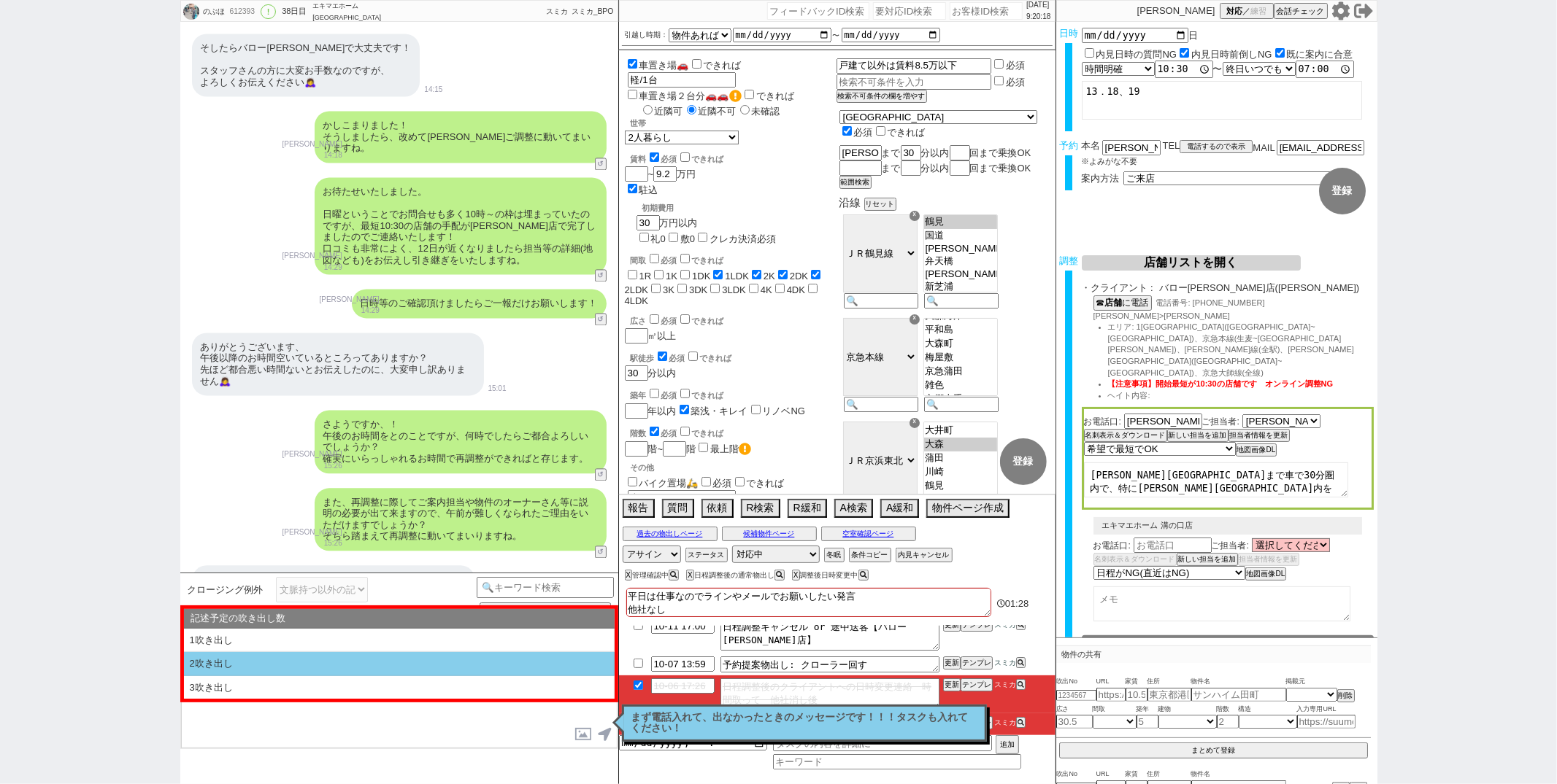
click at [386, 659] on li "2吹き出し" at bounding box center [399, 664] width 431 height 24
type textarea "@@【@@①記述したい内容を②の下に入力@@】@@ @@【@@②記述したい内容を入力後に①と②を@@ごと消して送信！！@@】@@"
select select "2吹き出し"
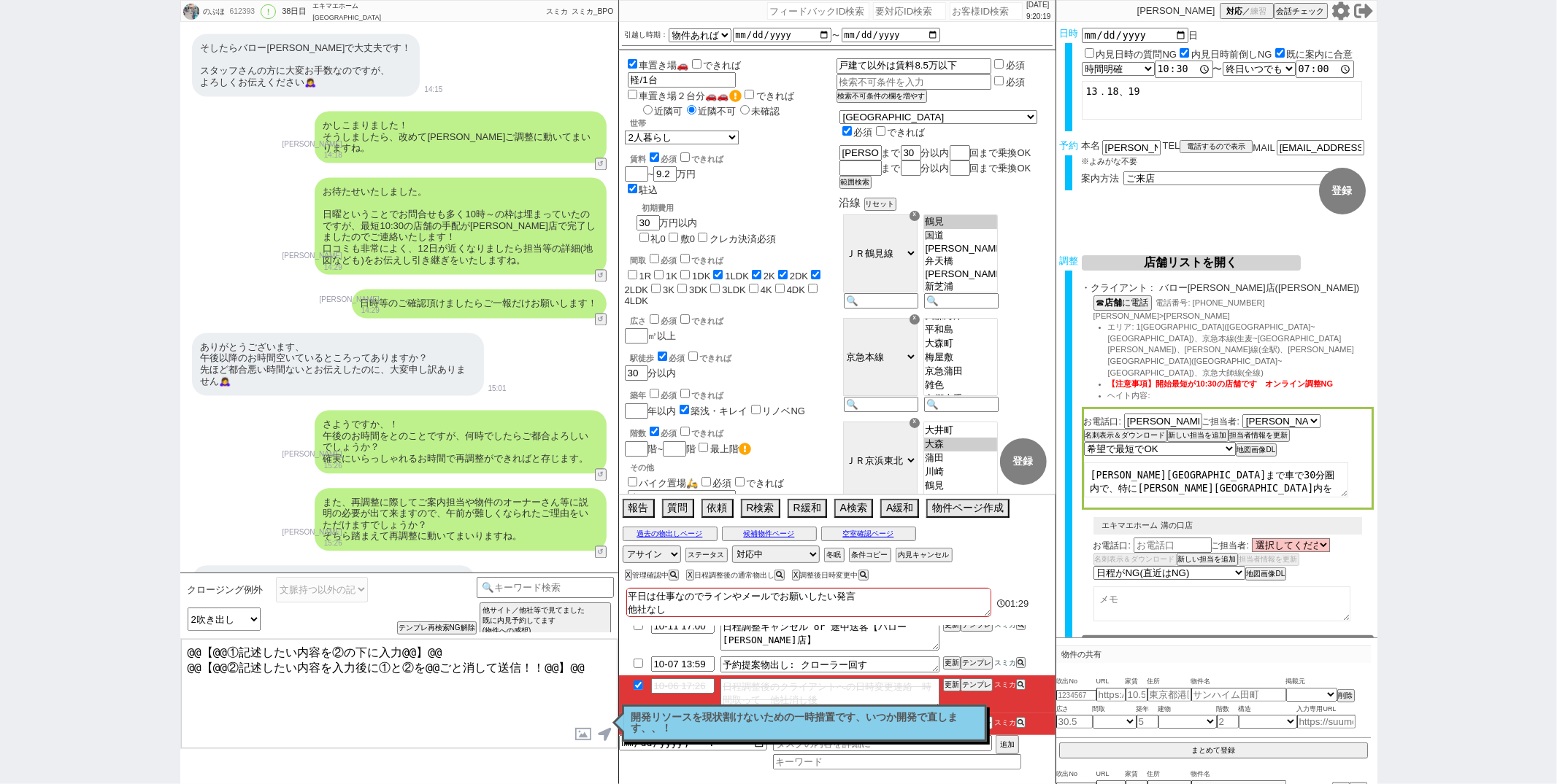
click at [579, 673] on textarea "@@【@@①記述したい内容を②の下に入力@@】@@ @@【@@②記述したい内容を入力後に①と②を@@ごと消して送信！！@@】@@" at bounding box center [400, 694] width 437 height 110
drag, startPoint x: 1121, startPoint y: 143, endPoint x: 976, endPoint y: 128, distance: 145.8
click at [976, 128] on div "のぶほ 612393 ! 0 38日目 エキマエホーム 横浜店 冬眠中 自社客 スミカ スミカ_BPO チャット全表示 2025-08-30 新しくフォローさ…" at bounding box center [779, 392] width 1197 height 784
click at [199, 685] on textarea "@@【@@①記述したい内容を②の下に入力@@】@@ @@【@@②記述したい内容を入力後に①と②を@@ごと消して送信！！@@】@@" at bounding box center [400, 694] width 437 height 110
paste textarea "浅川"
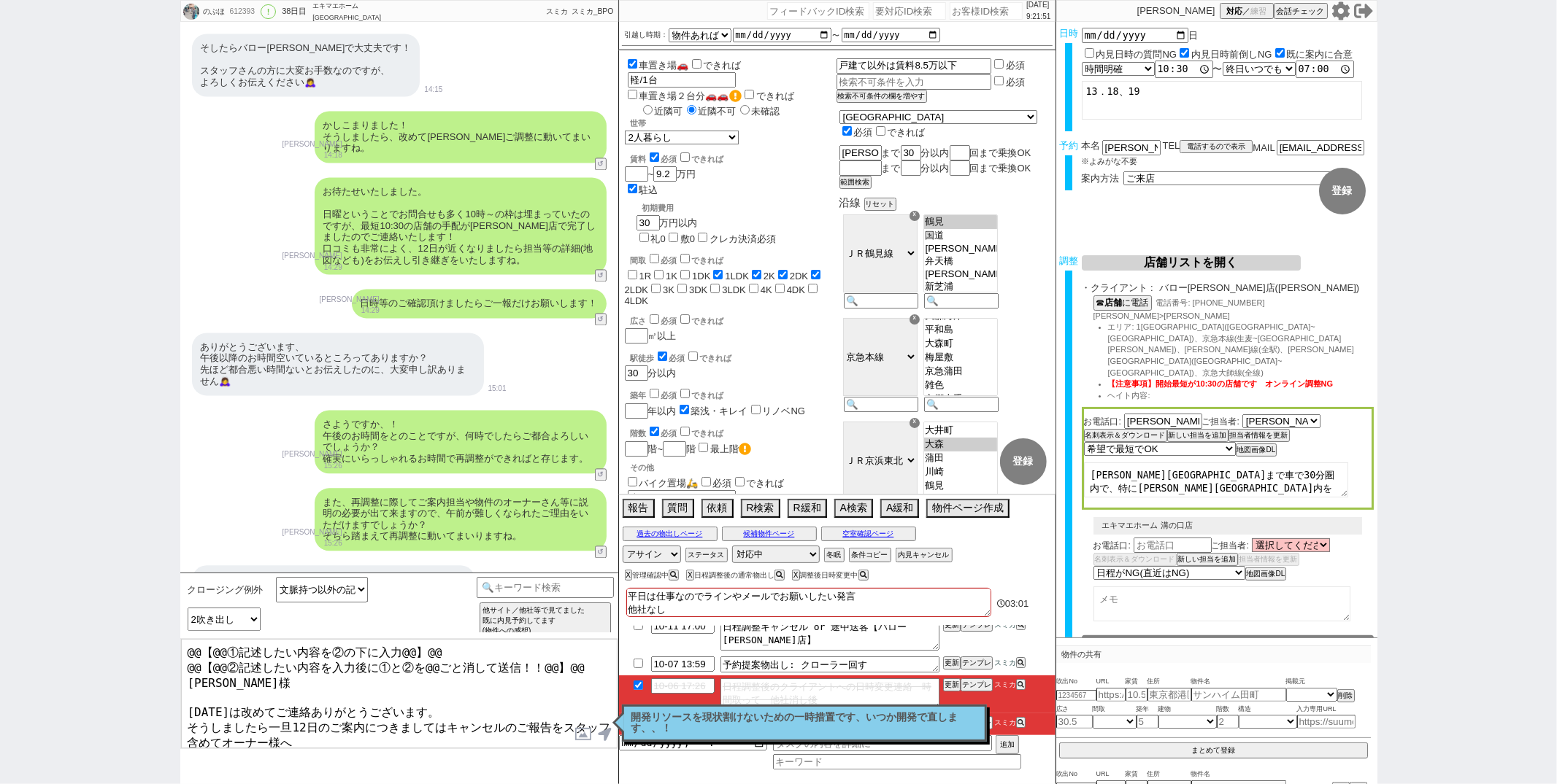
click at [881, 543] on div "過去の物出しページ 候補物件ページ 空室確認ページ" at bounding box center [837, 534] width 437 height 19
click at [881, 542] on div "過去の物出しページ 候補物件ページ 空室確認ページ" at bounding box center [837, 534] width 437 height 19
click at [222, 722] on textarea "@@【@@①記述したい内容を②の下に入力@@】@@ @@【@@②記述したい内容を入力後に①と②を@@ごと消して送信！！@@】@@ 浅川様 昨日は改めてご連絡あ…" at bounding box center [400, 694] width 437 height 110
type textarea "@@【@@①記述したい内容を②の下に入力@@】@@ @@【@@②記述したい内容を入力後に①と②を@@ごと消して送信！！@@】@@ 浅川様 昨日は改めてご連絡あ…"
click at [843, 537] on button "空室確認ページ" at bounding box center [868, 534] width 95 height 11
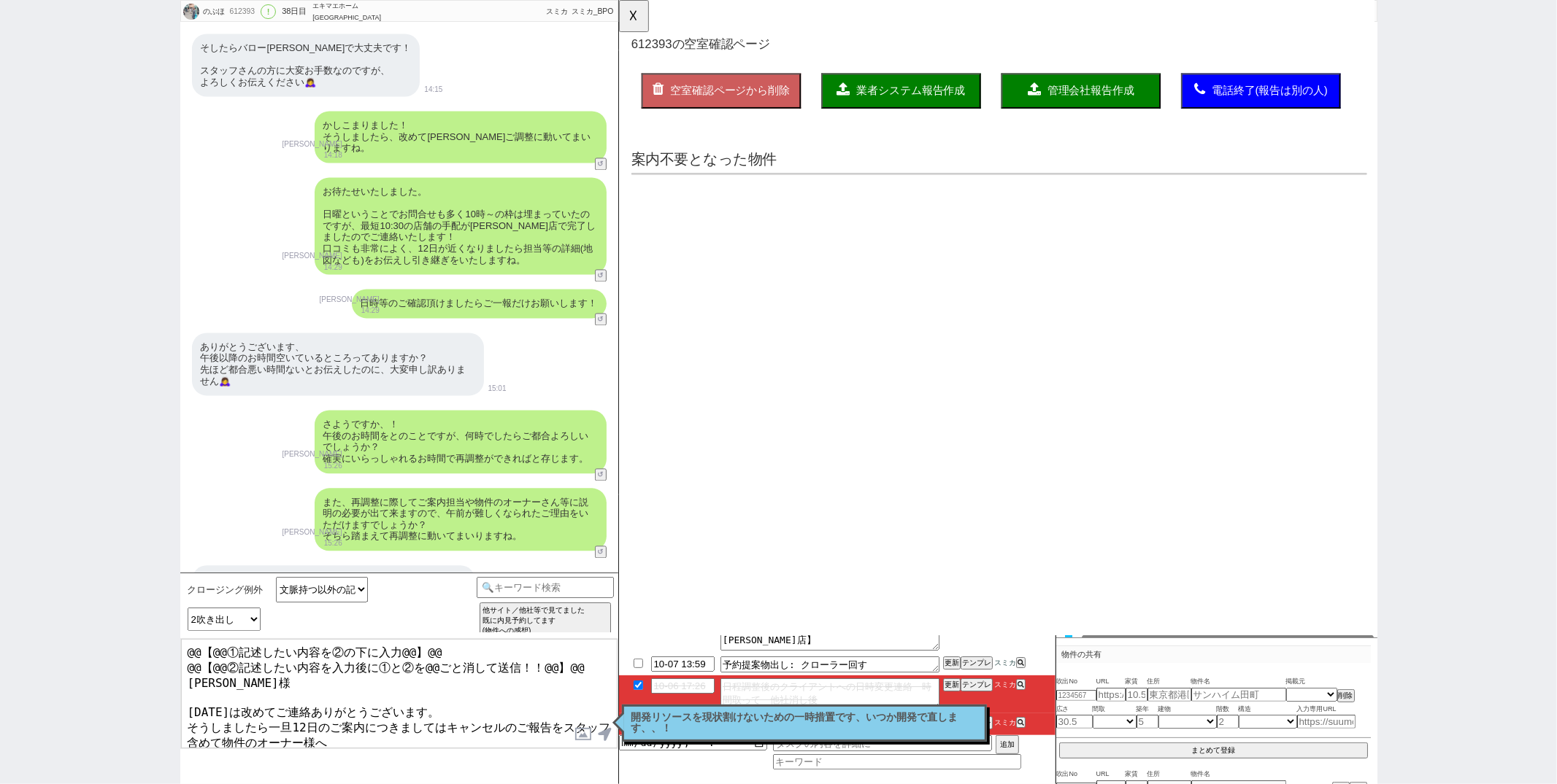
scroll to position [0, 0]
select select "another_room"
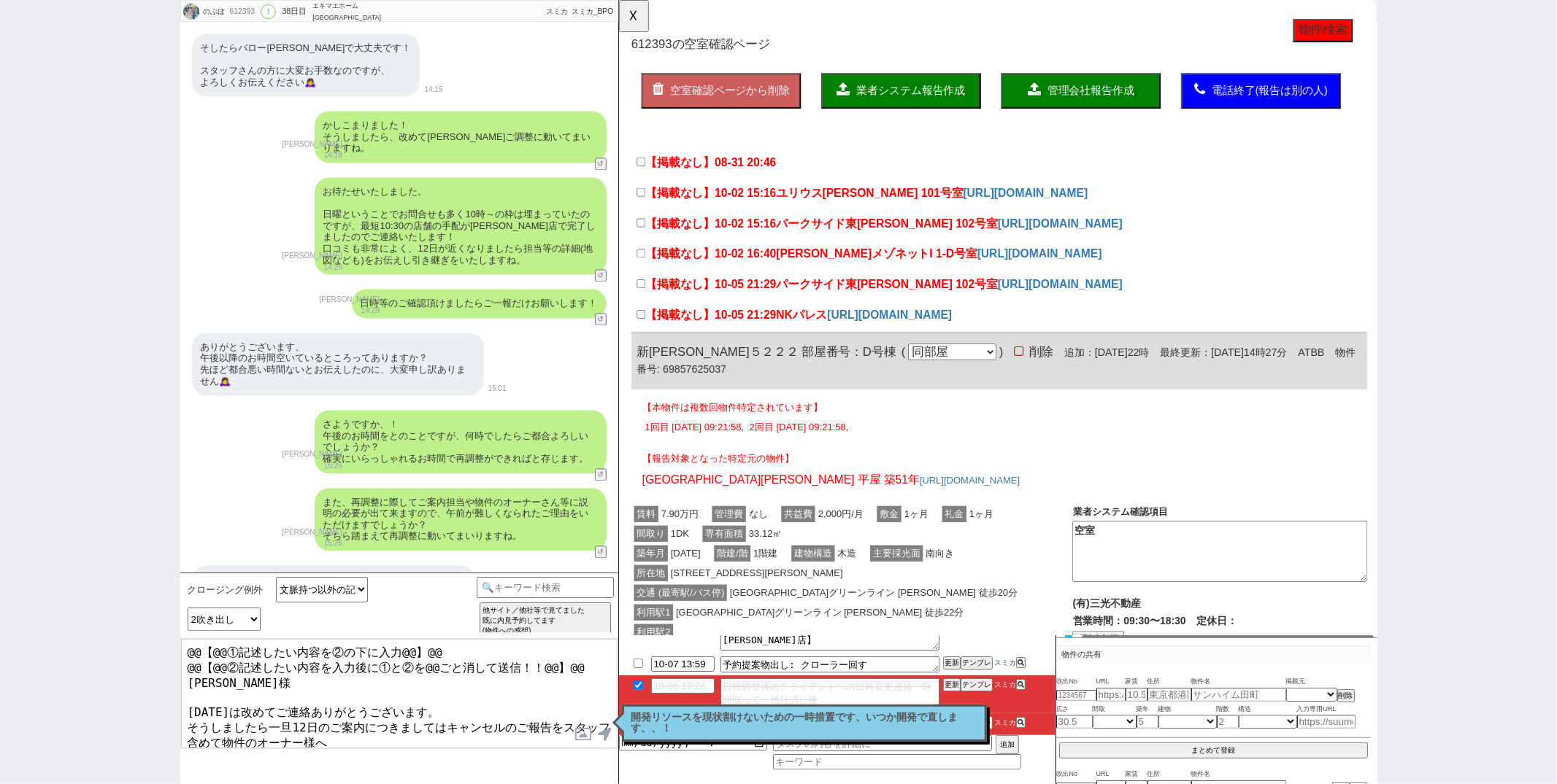
click at [359, 733] on textarea "@@【@@①記述したい内容を②の下に入力@@】@@ @@【@@②記述したい内容を入力後に①と②を@@ごと消して送信！！@@】@@ 浅川様 昨日は改めてご連絡あ…" at bounding box center [400, 694] width 437 height 110
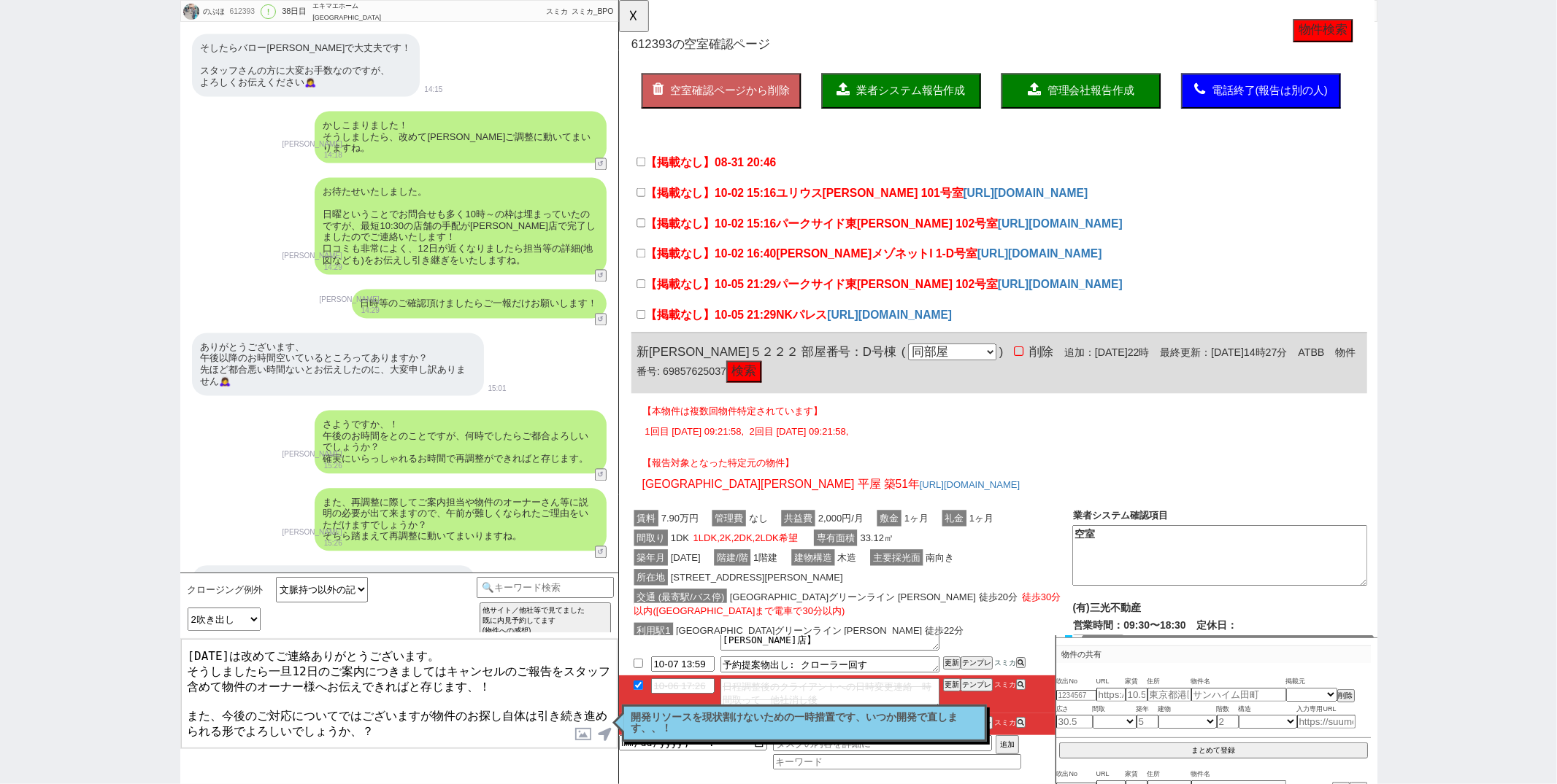
scroll to position [61, 0]
drag, startPoint x: 185, startPoint y: 690, endPoint x: 276, endPoint y: 742, distance: 104.8
click at [276, 742] on textarea "@@【@@①記述したい内容を②の下に入力@@】@@ @@【@@②記述したい内容を入力後に①と②を@@ごと消して送信！！@@】@@ 浅川様 昨日は改めてご連絡あ…" at bounding box center [400, 694] width 437 height 110
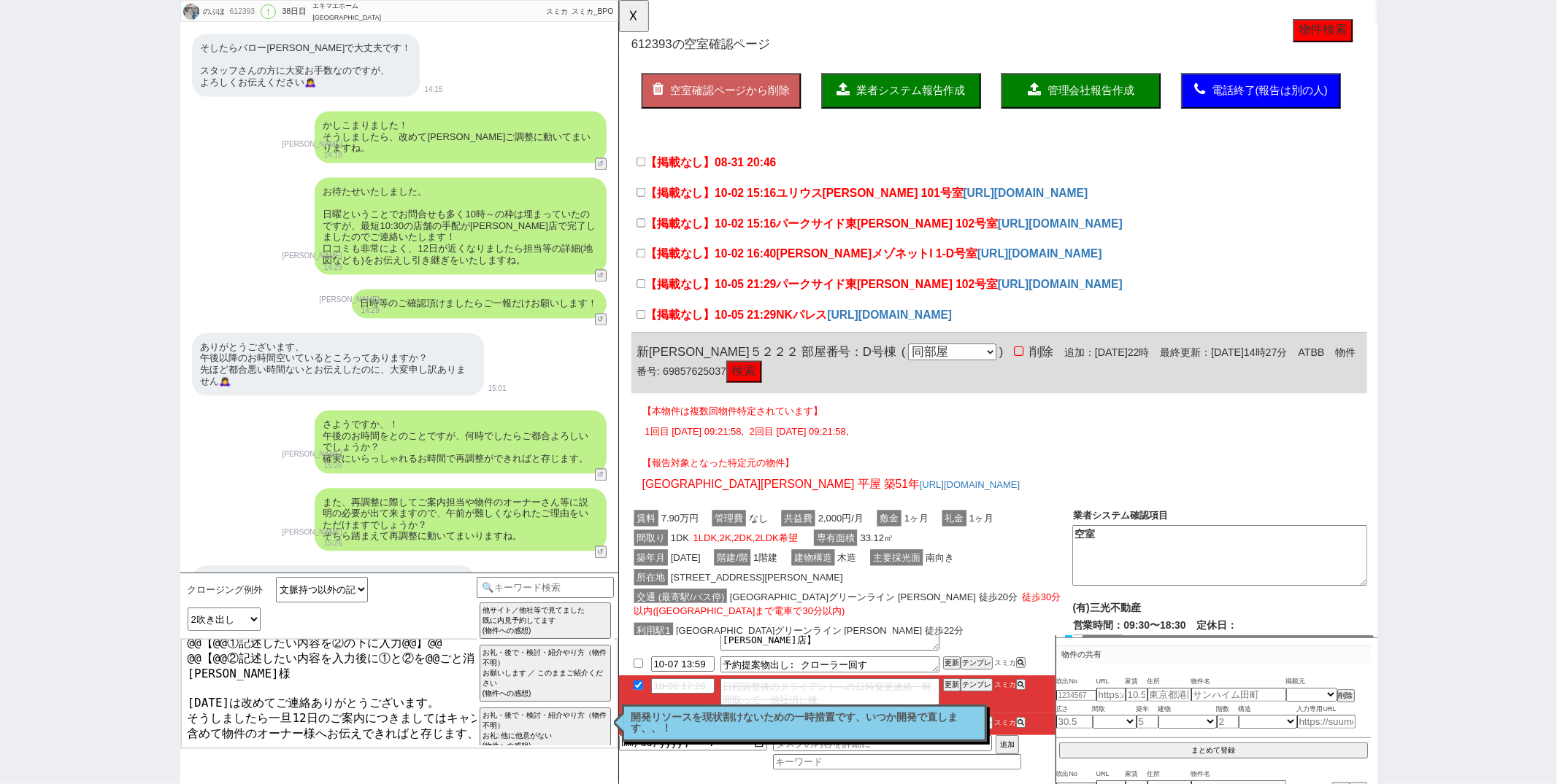
scroll to position [0, 0]
drag, startPoint x: 1194, startPoint y: 651, endPoint x: 708, endPoint y: 529, distance: 501.1
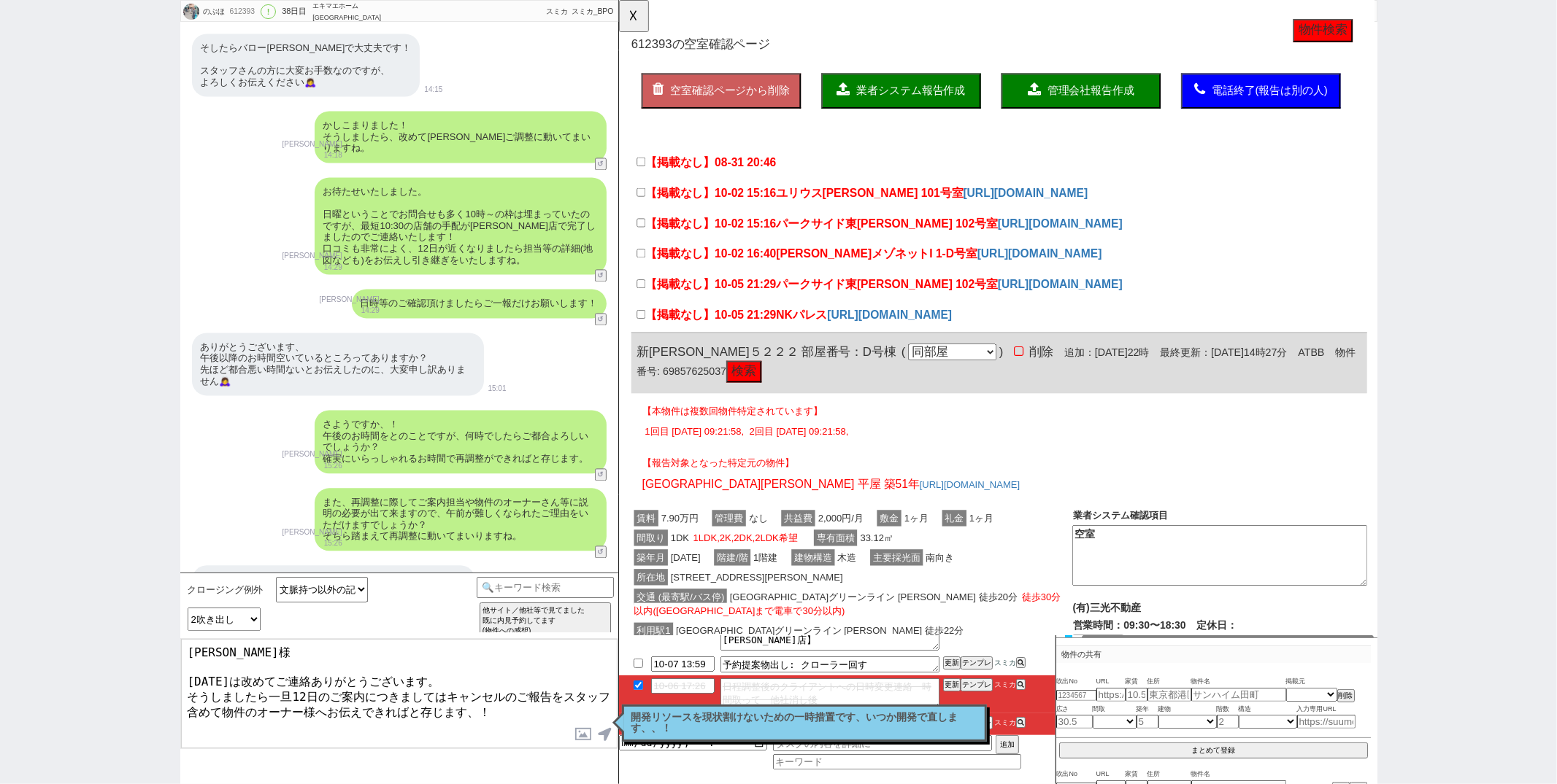
scroll to position [1, 0]
type textarea "浅川様 昨日は改めてご連絡ありがとうございます。 そうしましたら一旦12日のご案内につきましてはキャンセルのご報告をスタッフ含めて物件のオーナー様へお伝えでき…"
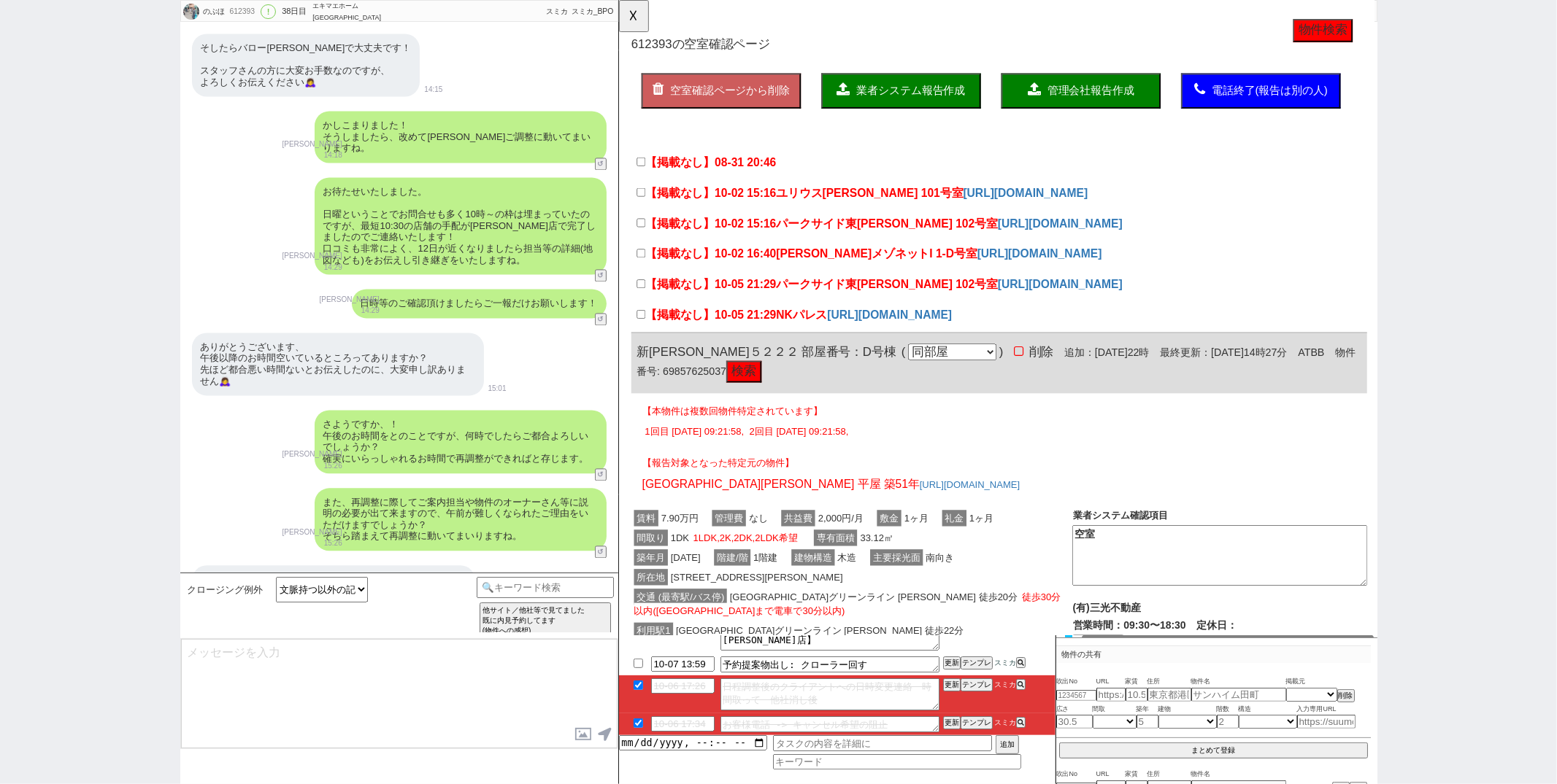
scroll to position [12011, 0]
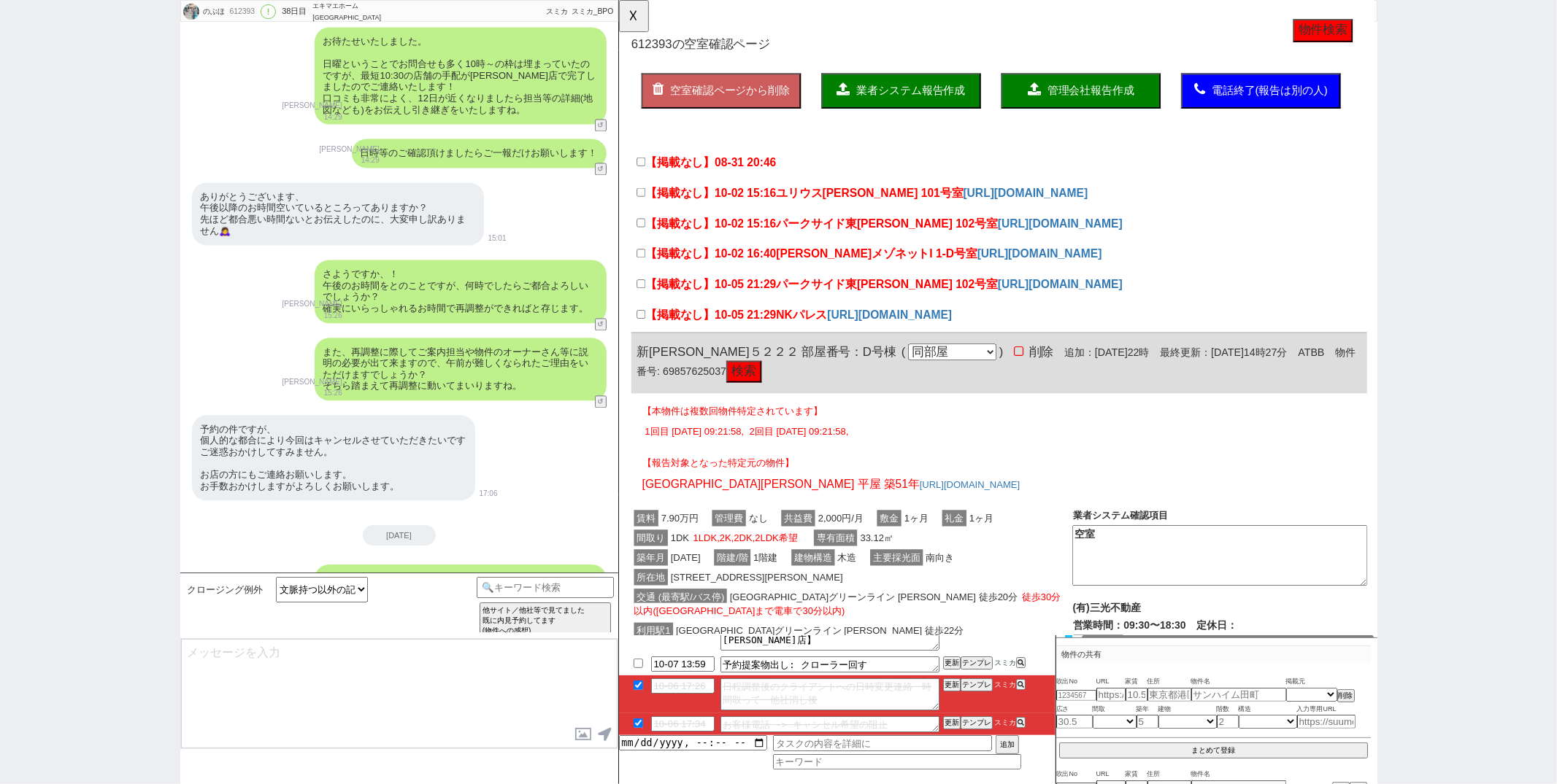
type input "10-07 20:14"
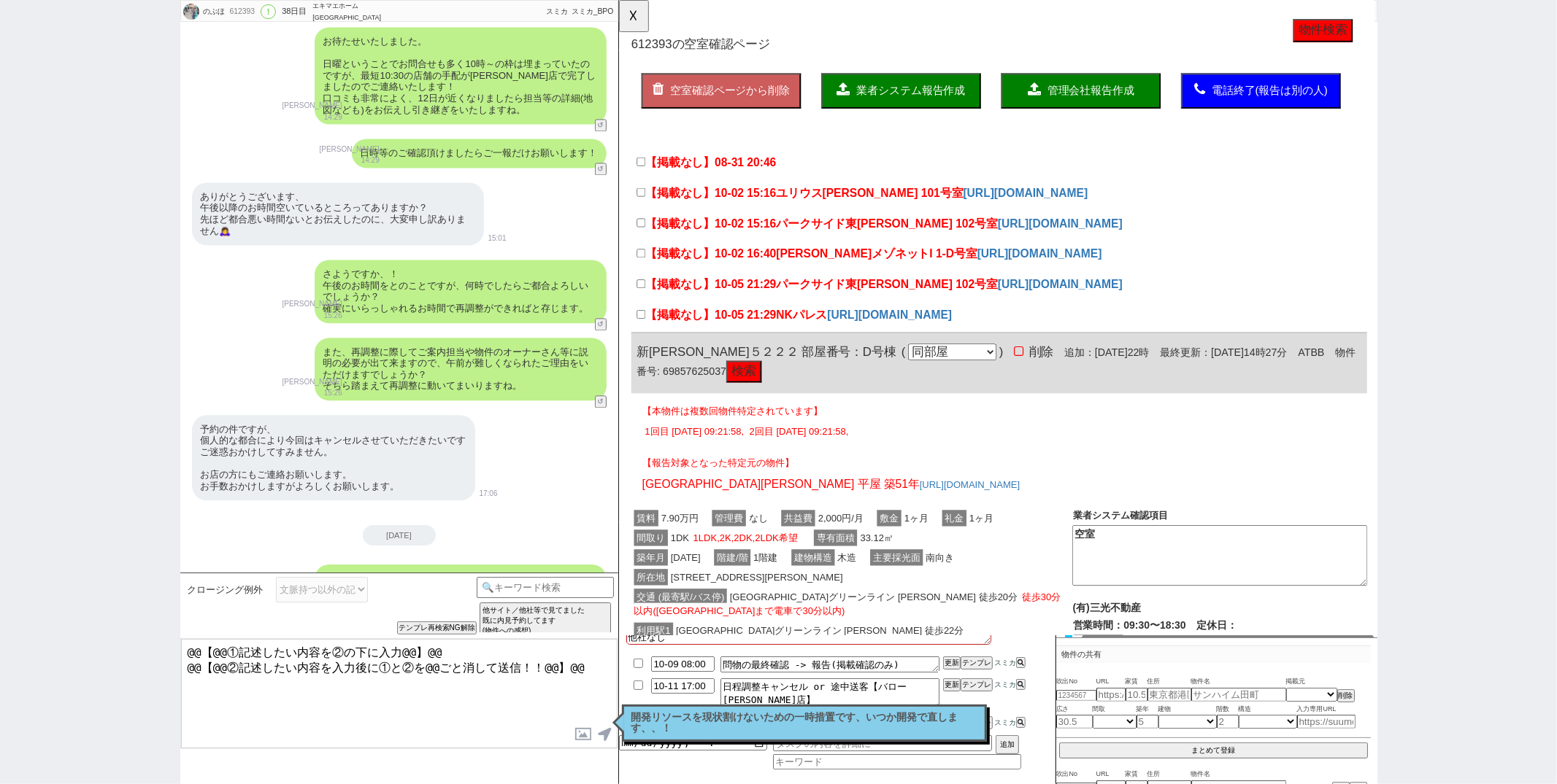
click at [600, 663] on textarea "@@【@@①記述したい内容を②の下に入力@@】@@ @@【@@②記述したい内容を入力後に①と②を@@ごと消して送信！！@@】@@" at bounding box center [400, 694] width 437 height 110
paste textarea "また、今後のご対応についてではございますが物件のお探し自体は引き続き進められる形でよろしいでしょうか、？ こちらでも再度スケジュール等をすり合わせの上ご対応を…"
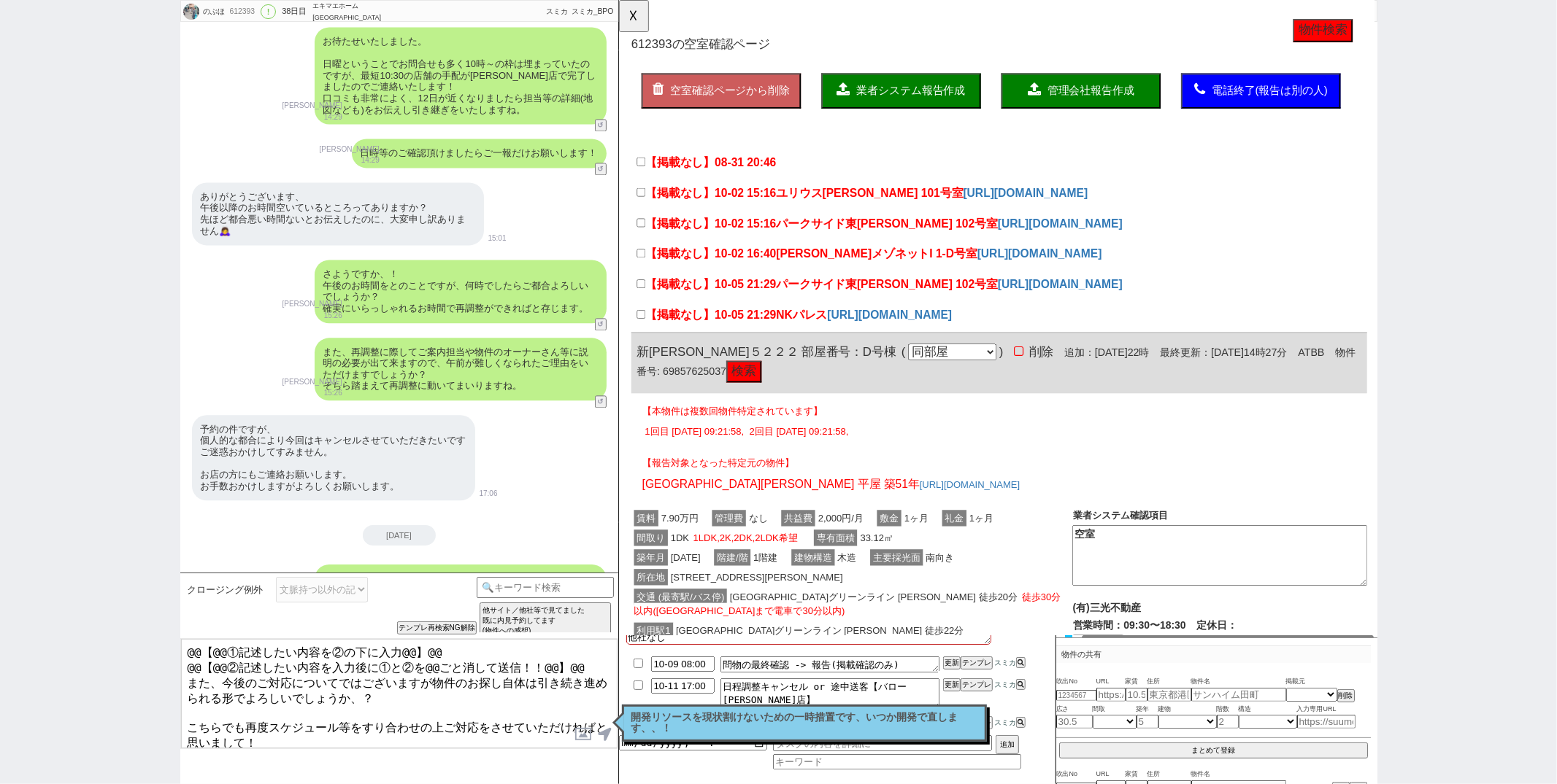
drag, startPoint x: 581, startPoint y: 659, endPoint x: 600, endPoint y: 531, distance: 129.4
click at [584, 567] on div "のぶほ 612393 ! 0 38日目 エキマエホーム 横浜店 冬眠中 自社客 スミカ スミカ_BPO チャット全表示 2025-08-30 新しくフォローさ…" at bounding box center [399, 392] width 438 height 784
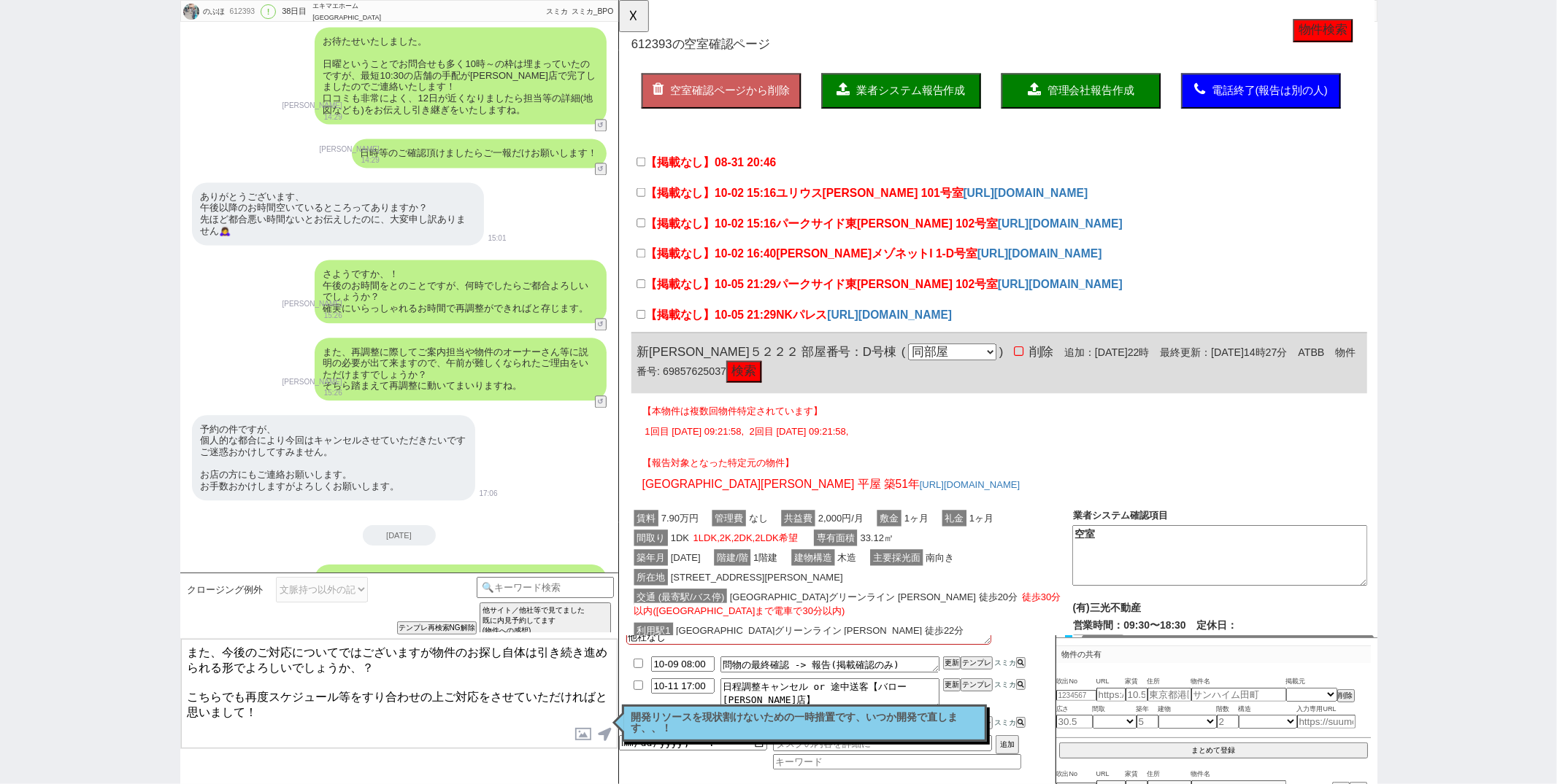
type textarea "また、今後のご対応についてではございますが物件のお探し自体は引き続き進められる形でよろしいでしょうか、？ こちらでも再度スケジュール等をすり合わせの上ご対応を…"
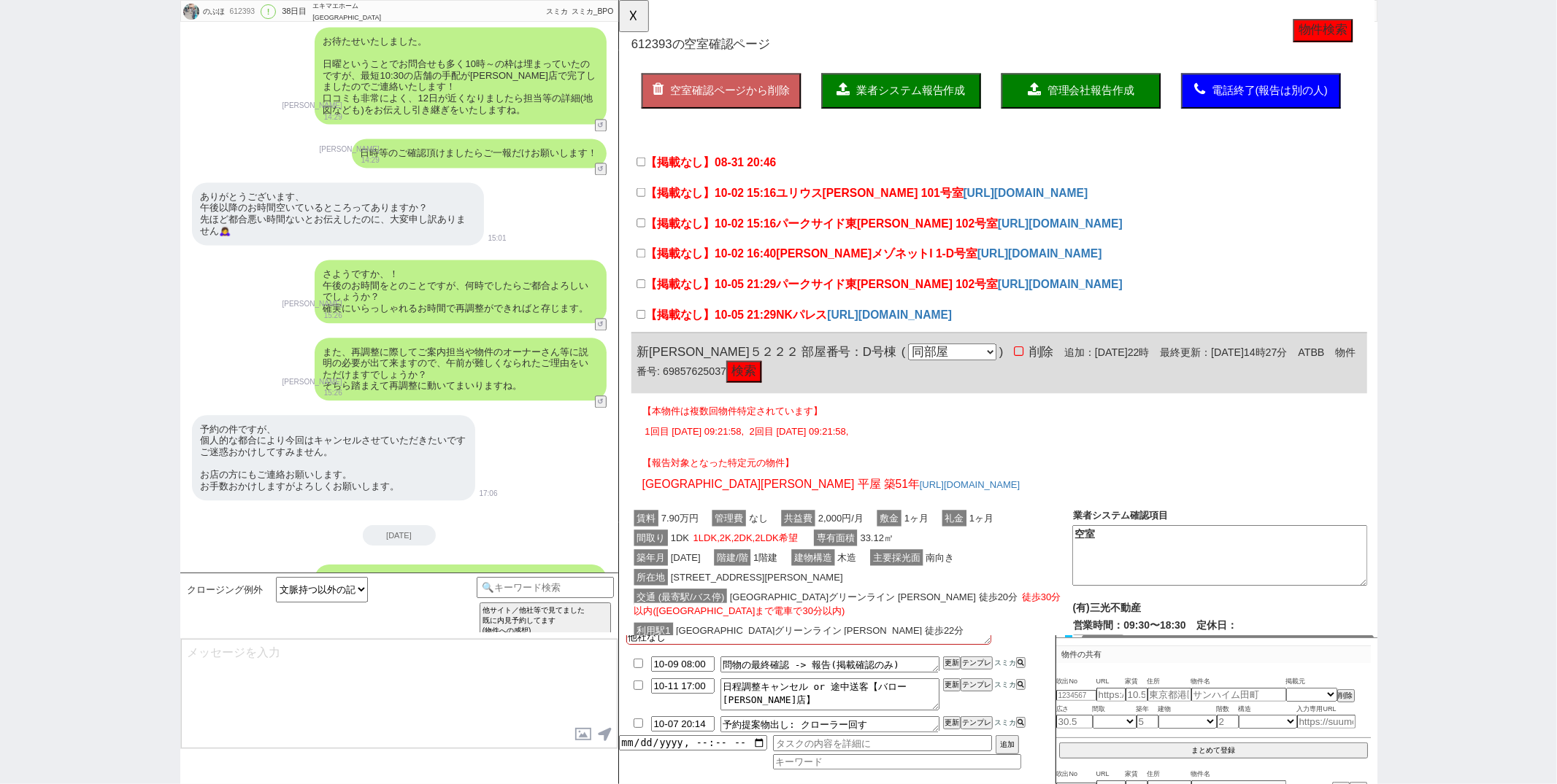
scroll to position [12099, 0]
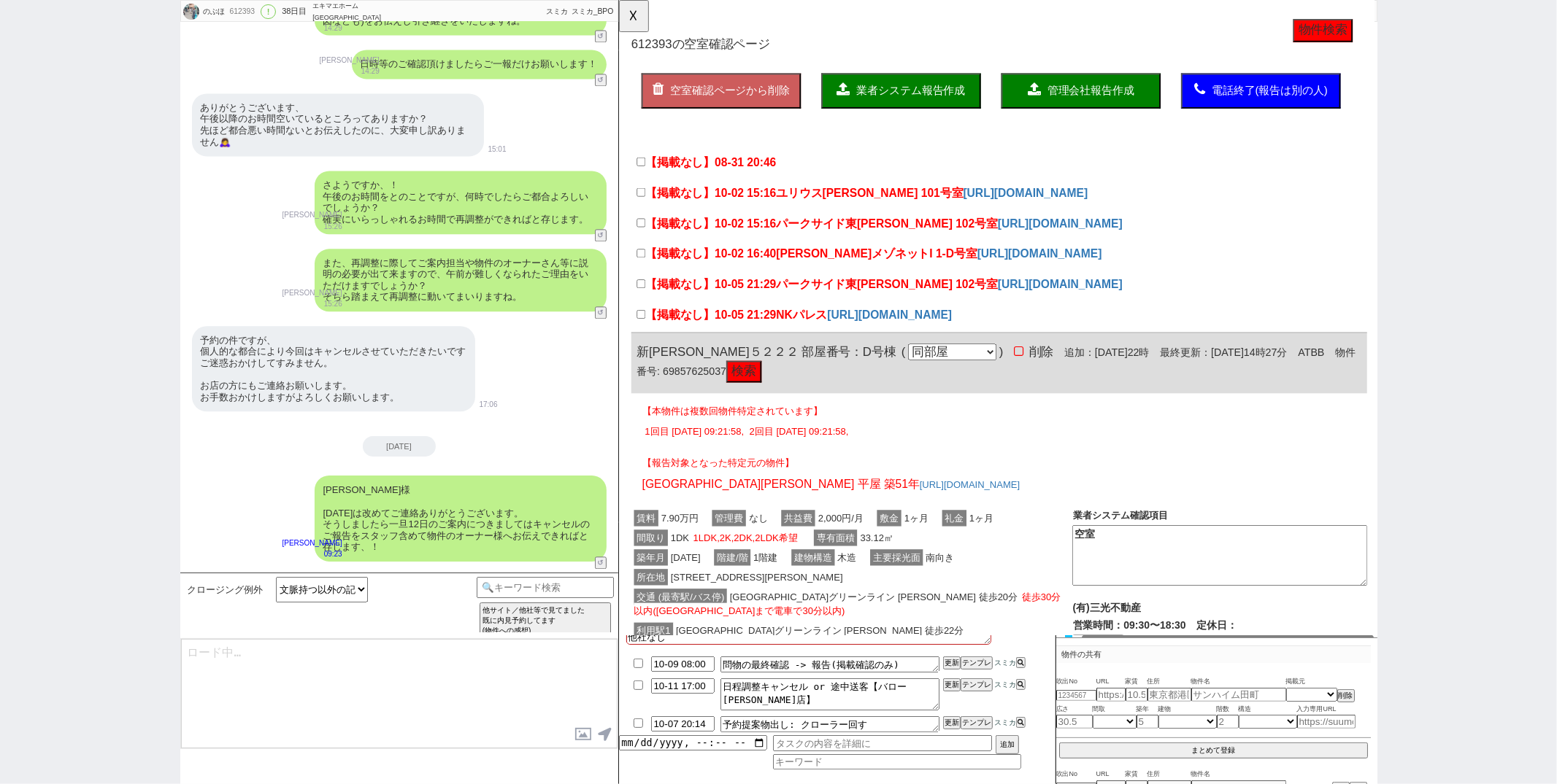
type textarea "@@【@@メッセージは打たず、以下やってください@@】@@ @@【@@タスク整理、追加、条件入力等のやるべきことはやりましたか？？全て終わったら自分に付いたア…"
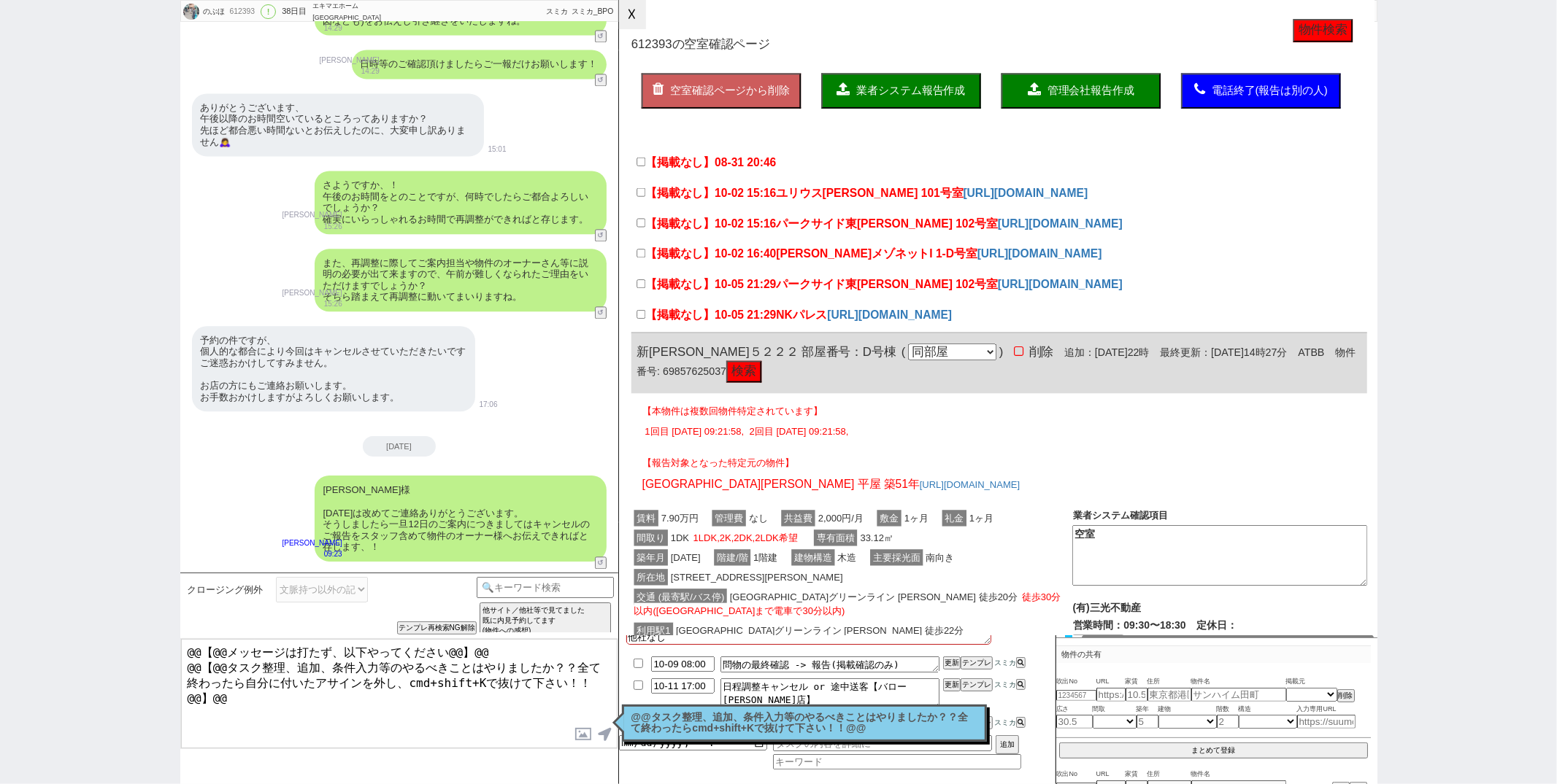
click at [638, 15] on button "☓" at bounding box center [632, 14] width 27 height 29
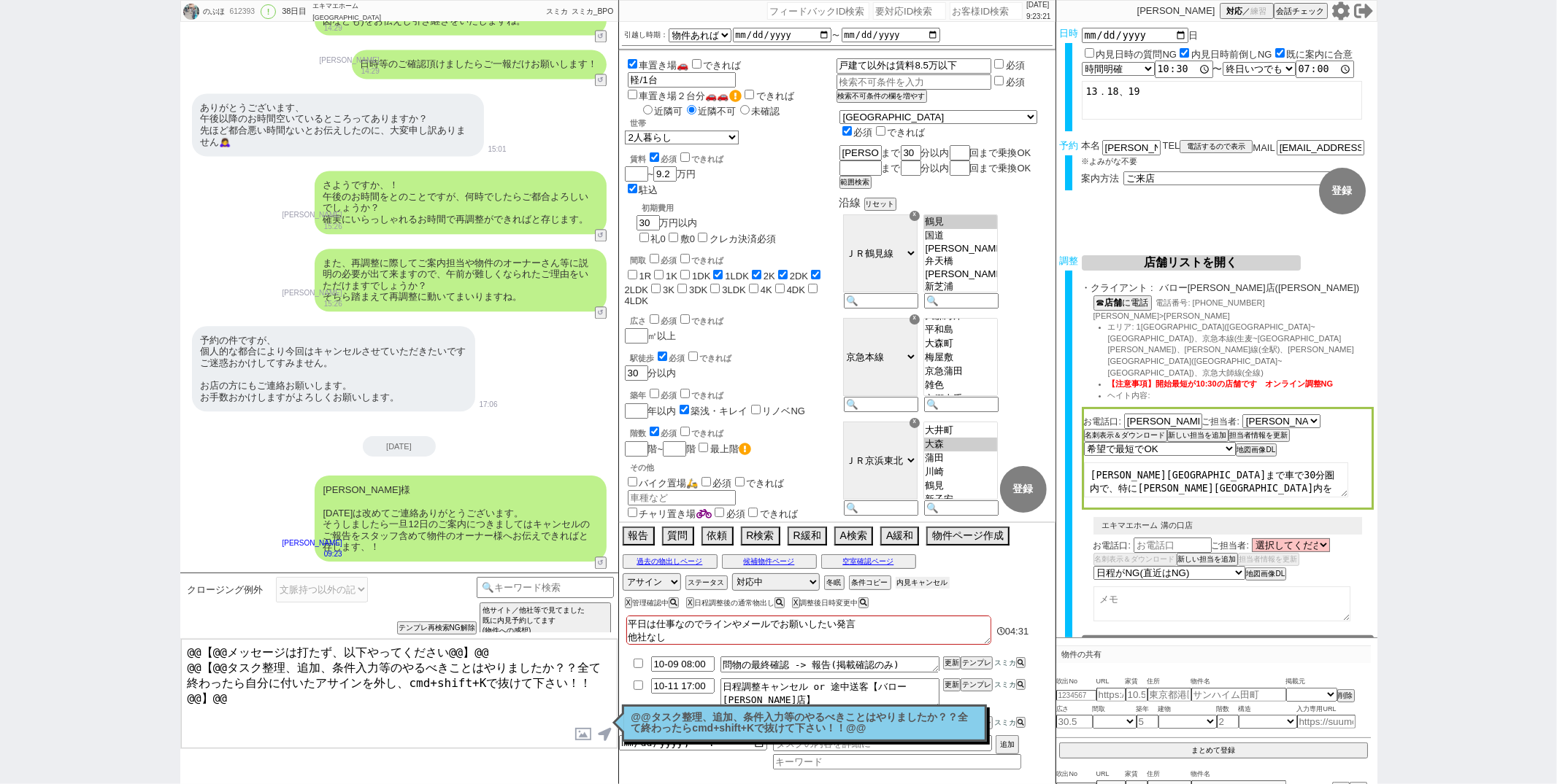
click at [912, 583] on button "内見キャンセル" at bounding box center [922, 582] width 54 height 11
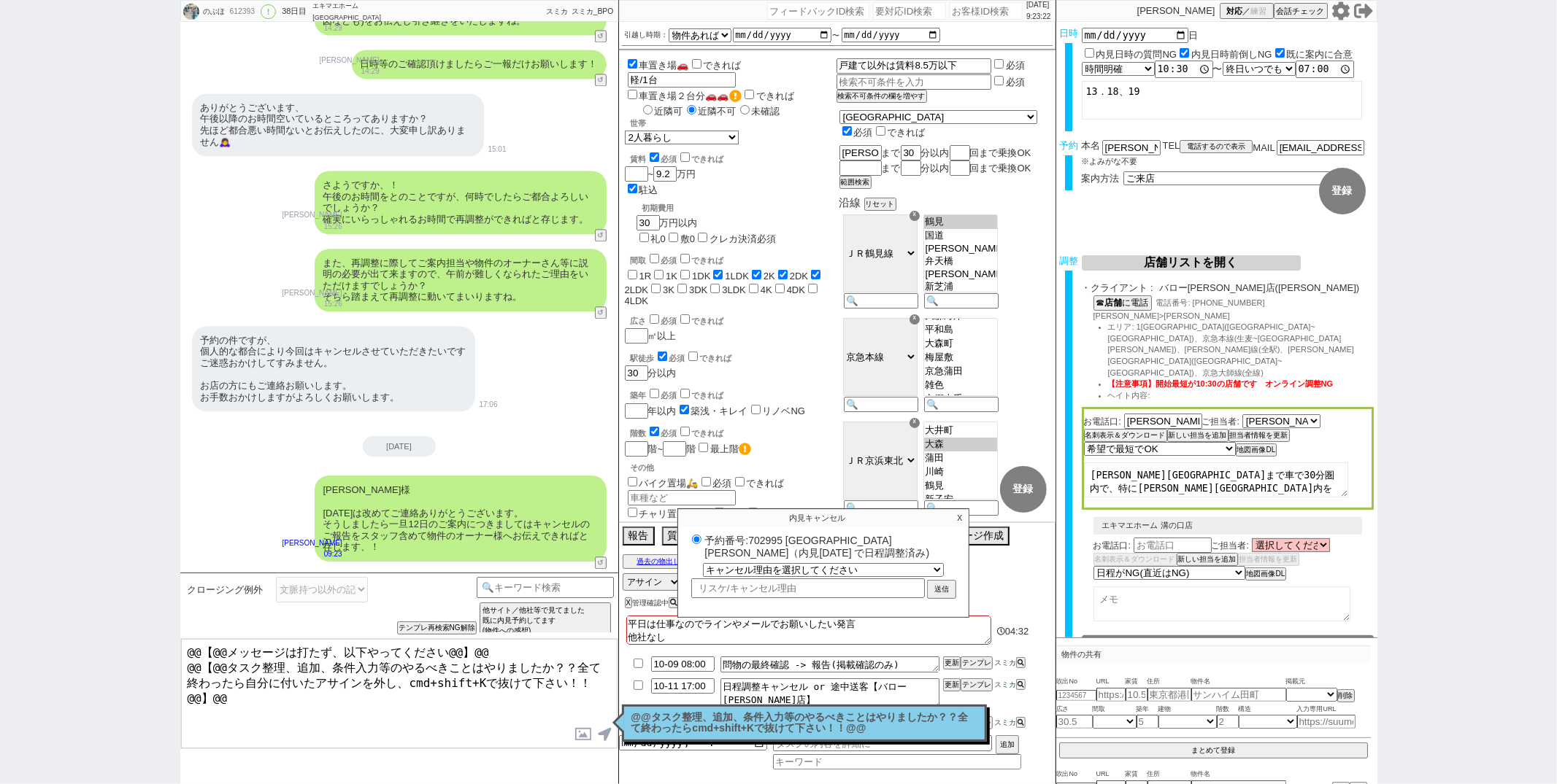
click at [770, 537] on label "予約番号:702995 バロー鶴見店（内見日 2025/10/12 で日程調整済み)" at bounding box center [822, 546] width 270 height 27
click at [701, 537] on input "予約番号:702995 バロー鶴見店（内見日 2025/10/12 で日程調整済み)" at bounding box center [697, 539] width 10 height 10
click at [770, 537] on label "予約番号:702995 バロー鶴見店（内見日 2025/10/12 で日程調整済み)" at bounding box center [822, 546] width 270 height 27
click at [701, 537] on input "予約番号:702995 バロー鶴見店（内見日 2025/10/12 で日程調整済み)" at bounding box center [697, 539] width 10 height 10
copy label "702995"
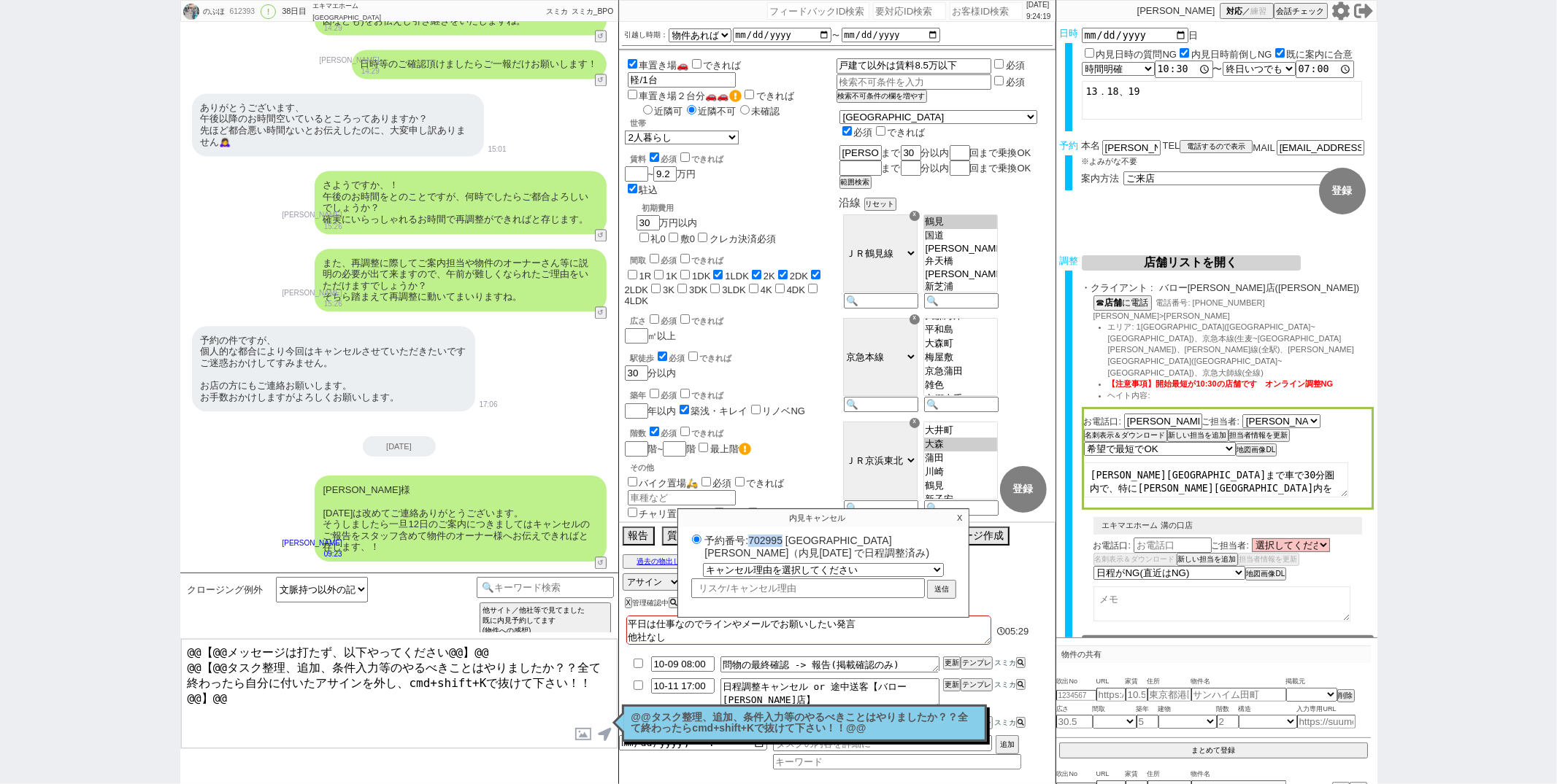
click at [961, 514] on p "X" at bounding box center [959, 518] width 17 height 18
click at [920, 514] on div "☓ 東急東横線 小田急小田原線 ＪＲ京浜東北・根岸線 東急田園都市線 京急本線 ＪＲ中央本線 東急目黒線 ＪＲ南武線 東急大井町線 ＪＲ埼京線 ＪＲ横浜線 湘…" at bounding box center [879, 469] width 80 height 103
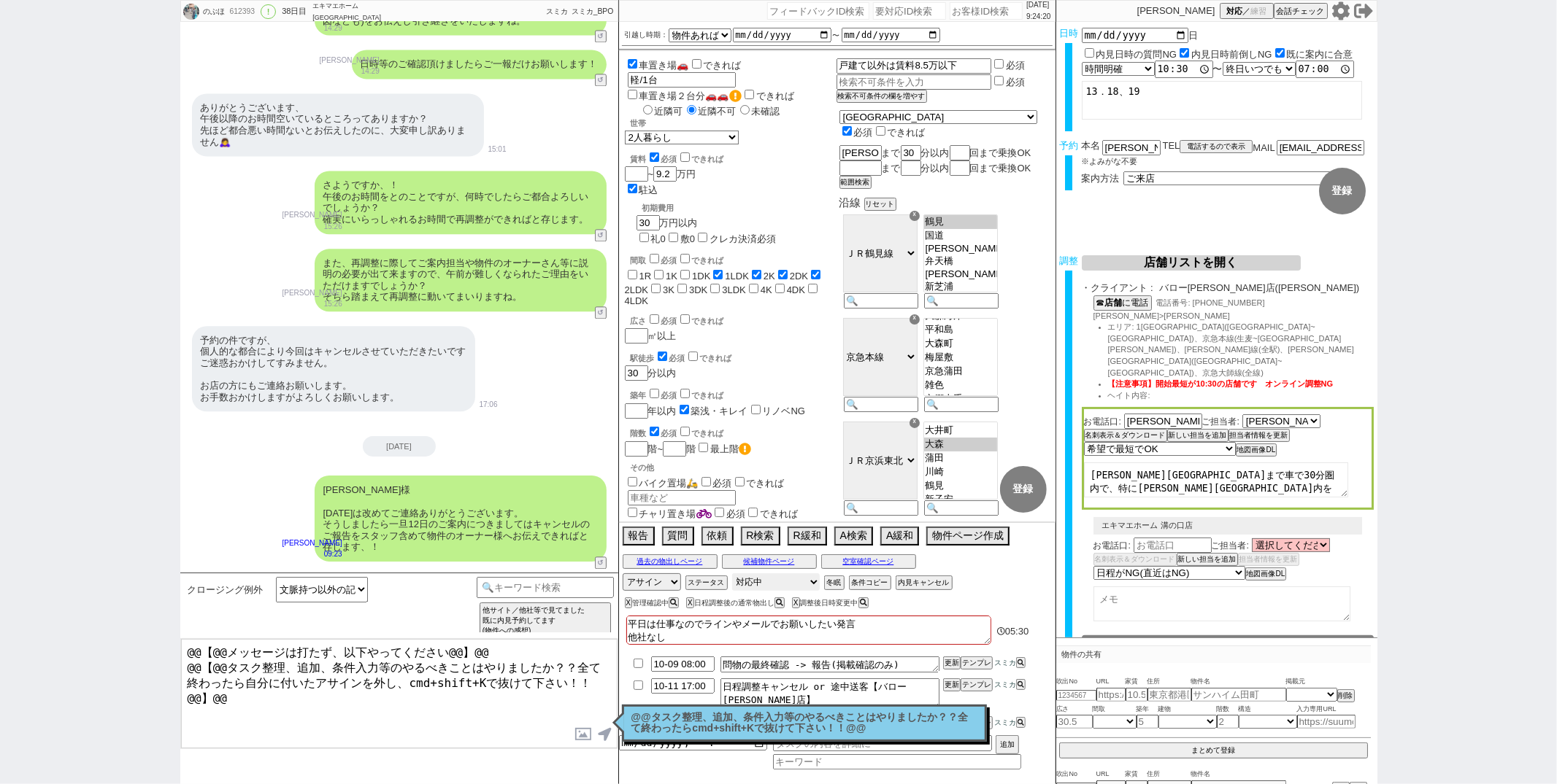
click at [790, 579] on select "対応中 引き継ぎ完了 ブロック 長期間返信なし 紹介不可 別の所で決まった 客の都合で引越しが無くなった 接客開始後に冬眠" at bounding box center [775, 582] width 88 height 18
click at [917, 584] on button "内見キャンセル" at bounding box center [922, 582] width 54 height 11
radio input "true"
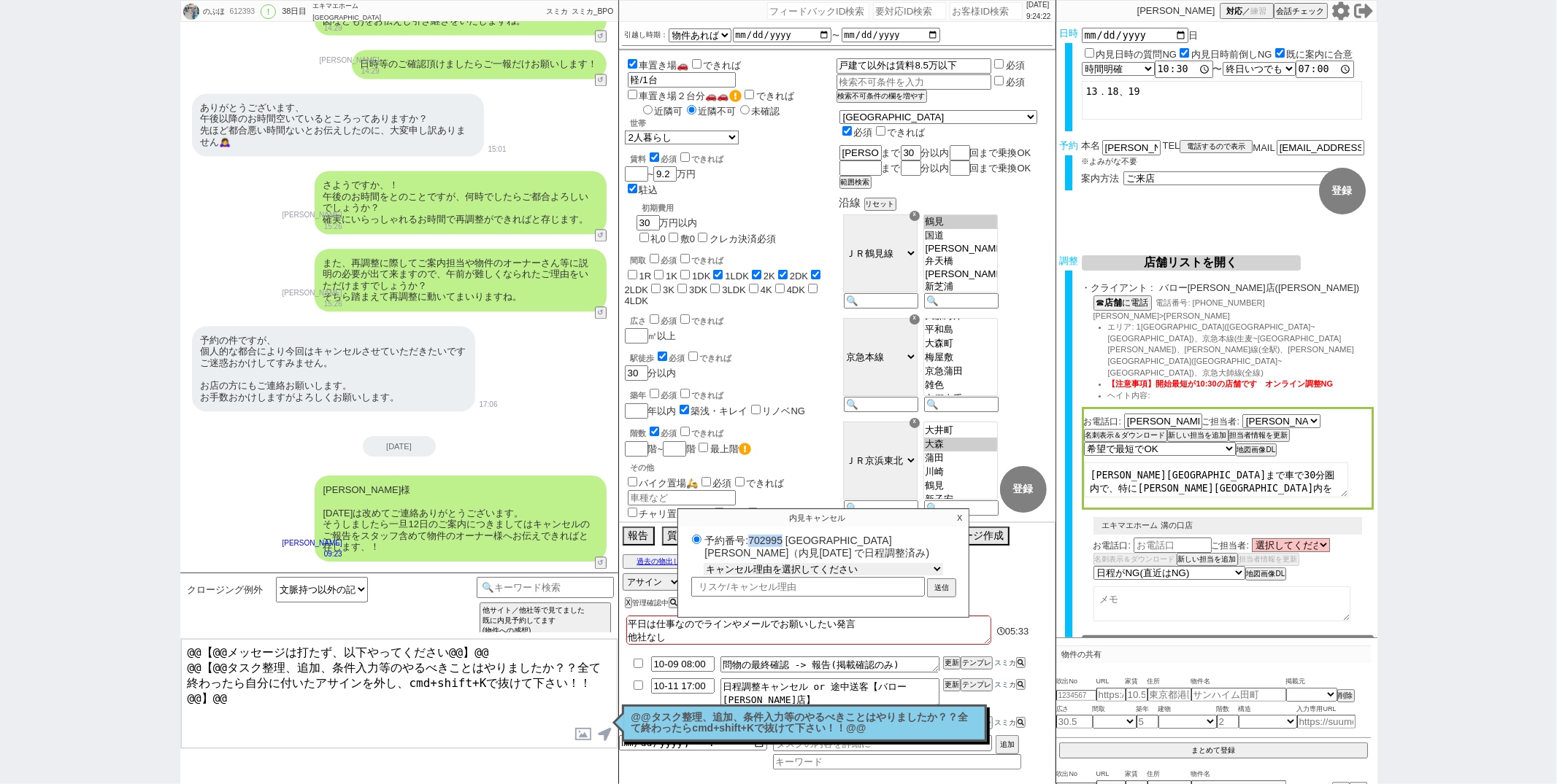
click at [843, 565] on select "キャンセル理由を選択してください 希望物件が出なかった 希望物件が見れなかった 返信がこなくなった 他決(日程調整前) 引越し自体消滅(日程調整前) 都合が変…" at bounding box center [823, 569] width 240 height 12
select select "6"
click at [704, 565] on select "キャンセル理由を選択してください 希望物件が出なかった 希望物件が見れなかった 返信がこなくなった 他決(日程調整前) 引越し自体消滅(日程調整前) 都合が変…" at bounding box center [823, 569] width 240 height 12
radio input "true"
click at [825, 567] on select "キャンセル理由を選択してください 希望物件が出なかった 希望物件が見れなかった 返信がこなくなった 他決(日程調整前) 引越し自体消滅(日程調整前) 都合が変…" at bounding box center [823, 569] width 240 height 12
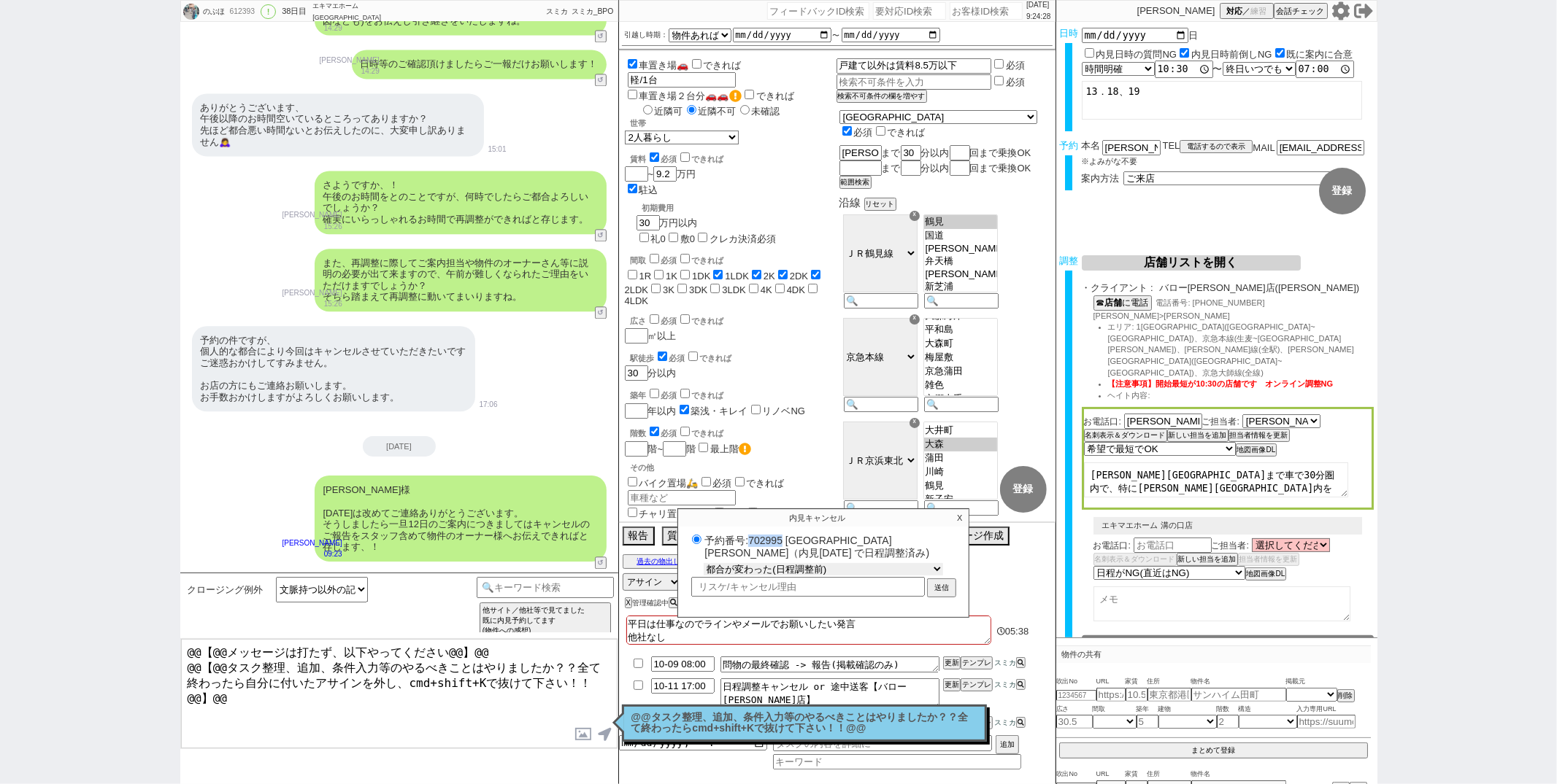
select select "112"
click at [704, 565] on select "キャンセル理由を選択してください 希望物件が出なかった 希望物件が見れなかった 返信がこなくなった 他決(日程調整前) 引越し自体消滅(日程調整前) 都合が変…" at bounding box center [823, 569] width 240 height 12
radio input "true"
click at [782, 583] on input "text" at bounding box center [808, 587] width 233 height 17
type input "k"
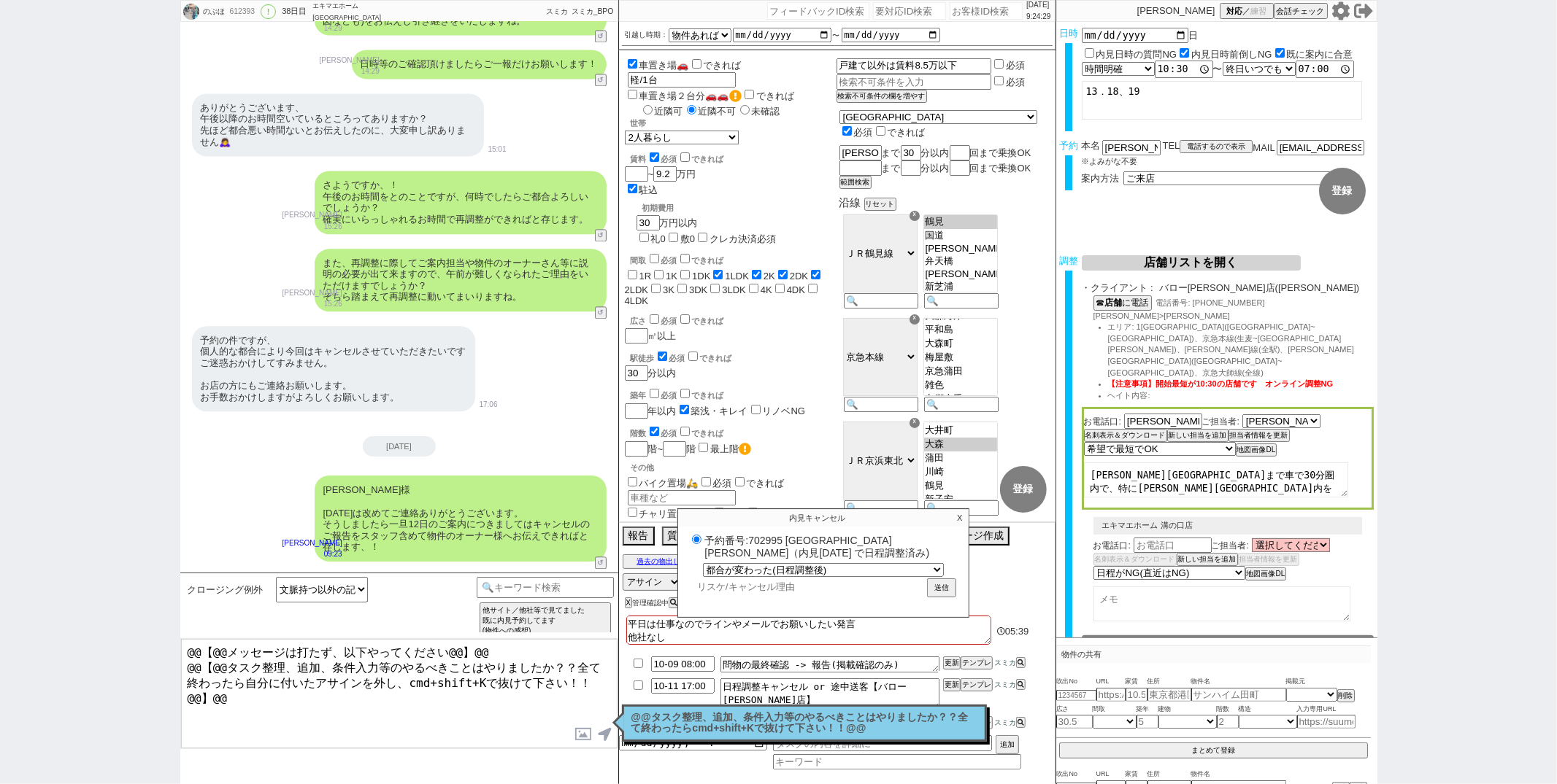
radio input "true"
type input "ko"
radio input "true"
type input "koj"
radio input "true"
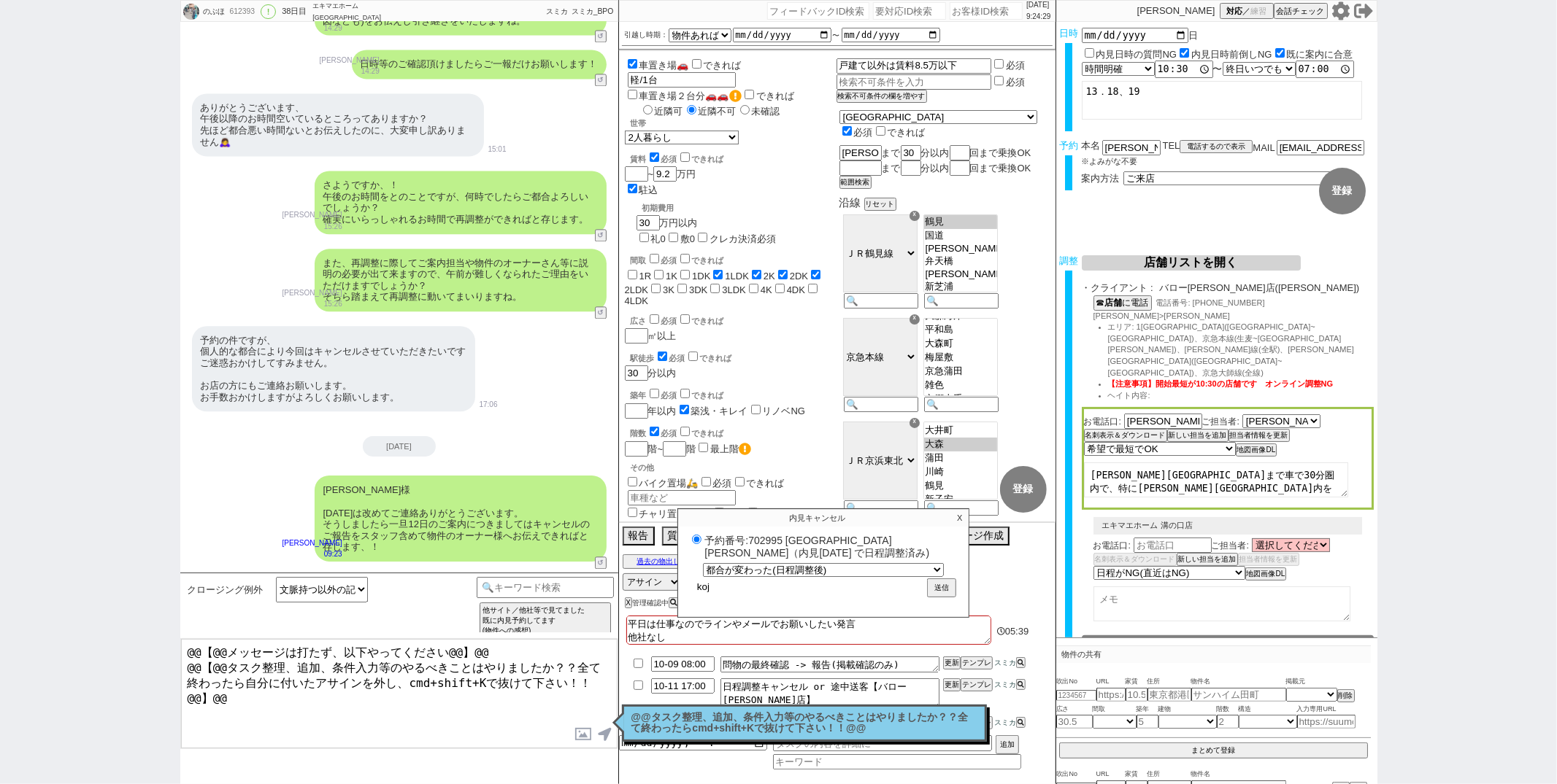
type input "koji"
radio input "true"
type input "koj"
radio input "true"
type input "ko"
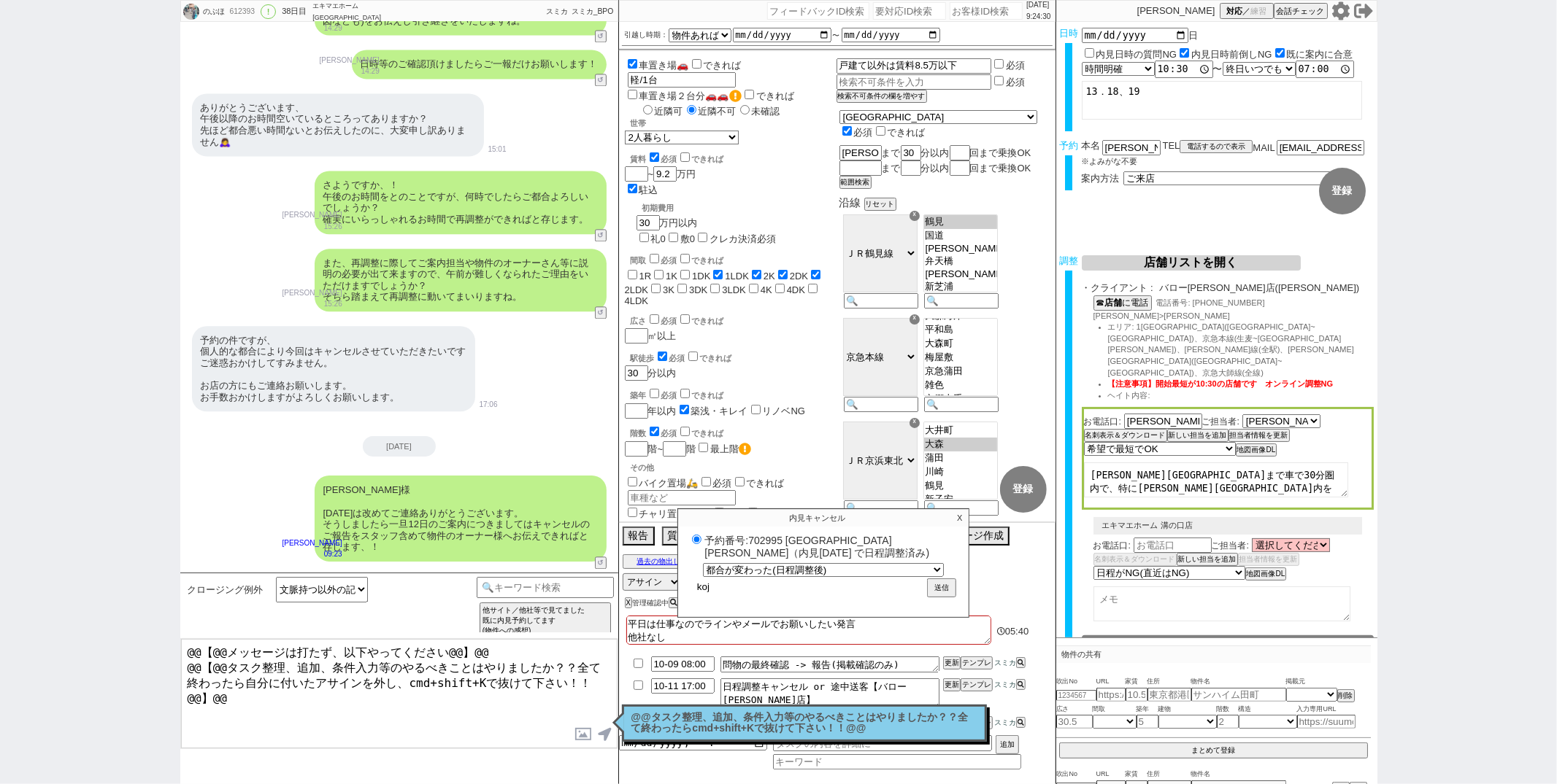
radio input "true"
type input "k"
radio input "true"
type input "ｋ"
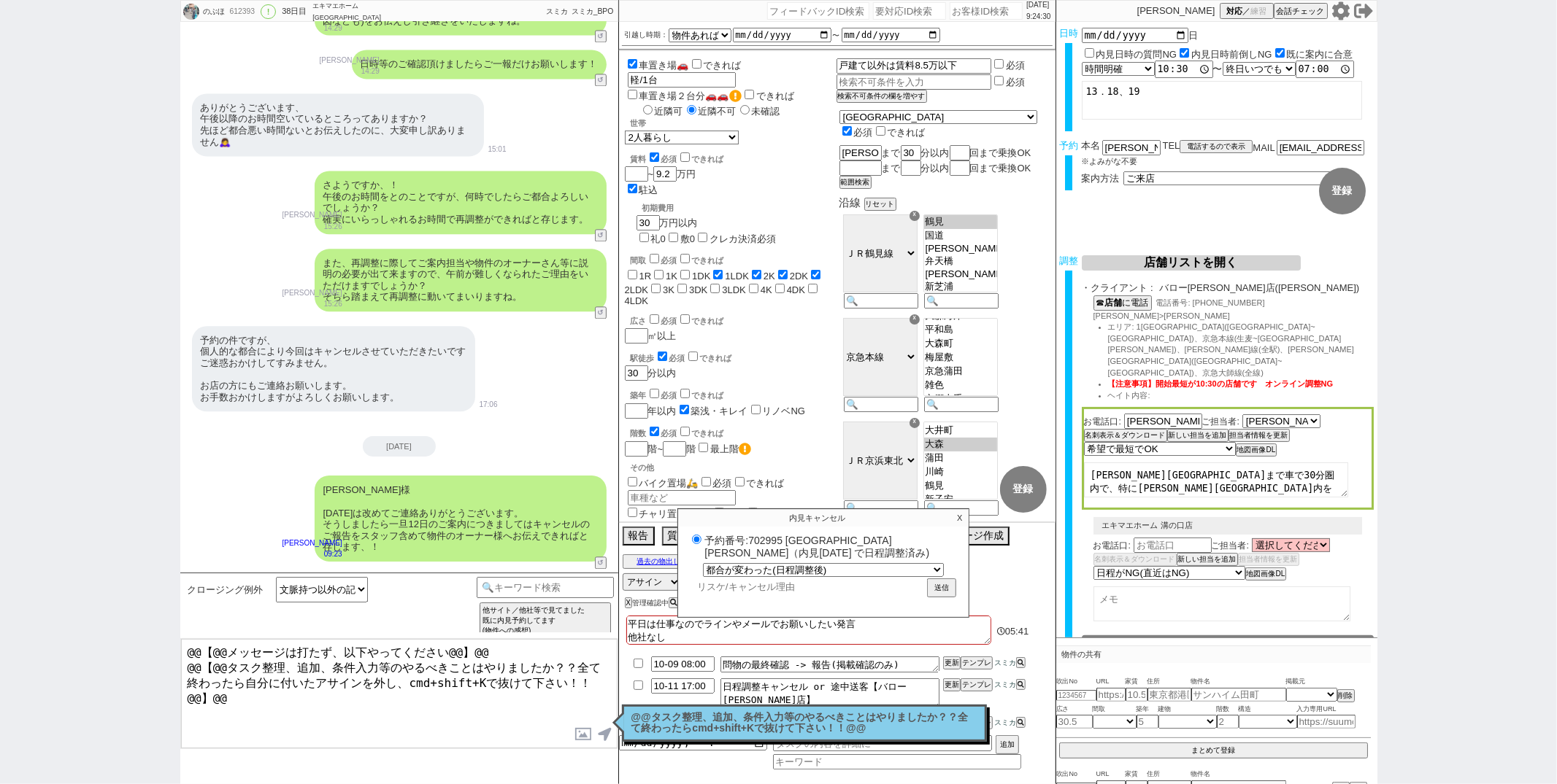
radio input "true"
type input "こ"
radio input "true"
type input "こｊ"
radio input "true"
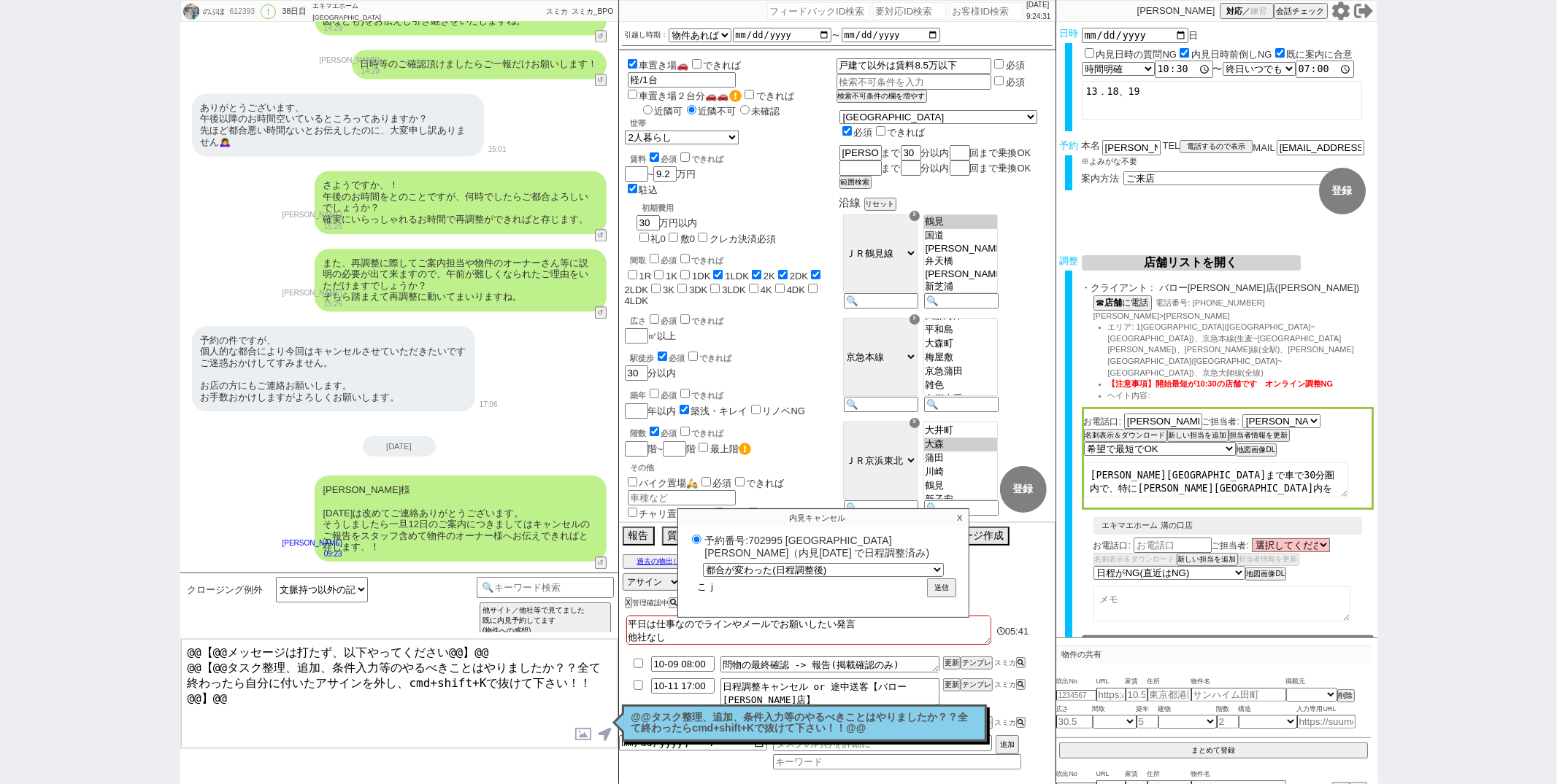
type input "こじ"
radio input "true"
type input "こじｎ"
radio input "true"
type input "こじん"
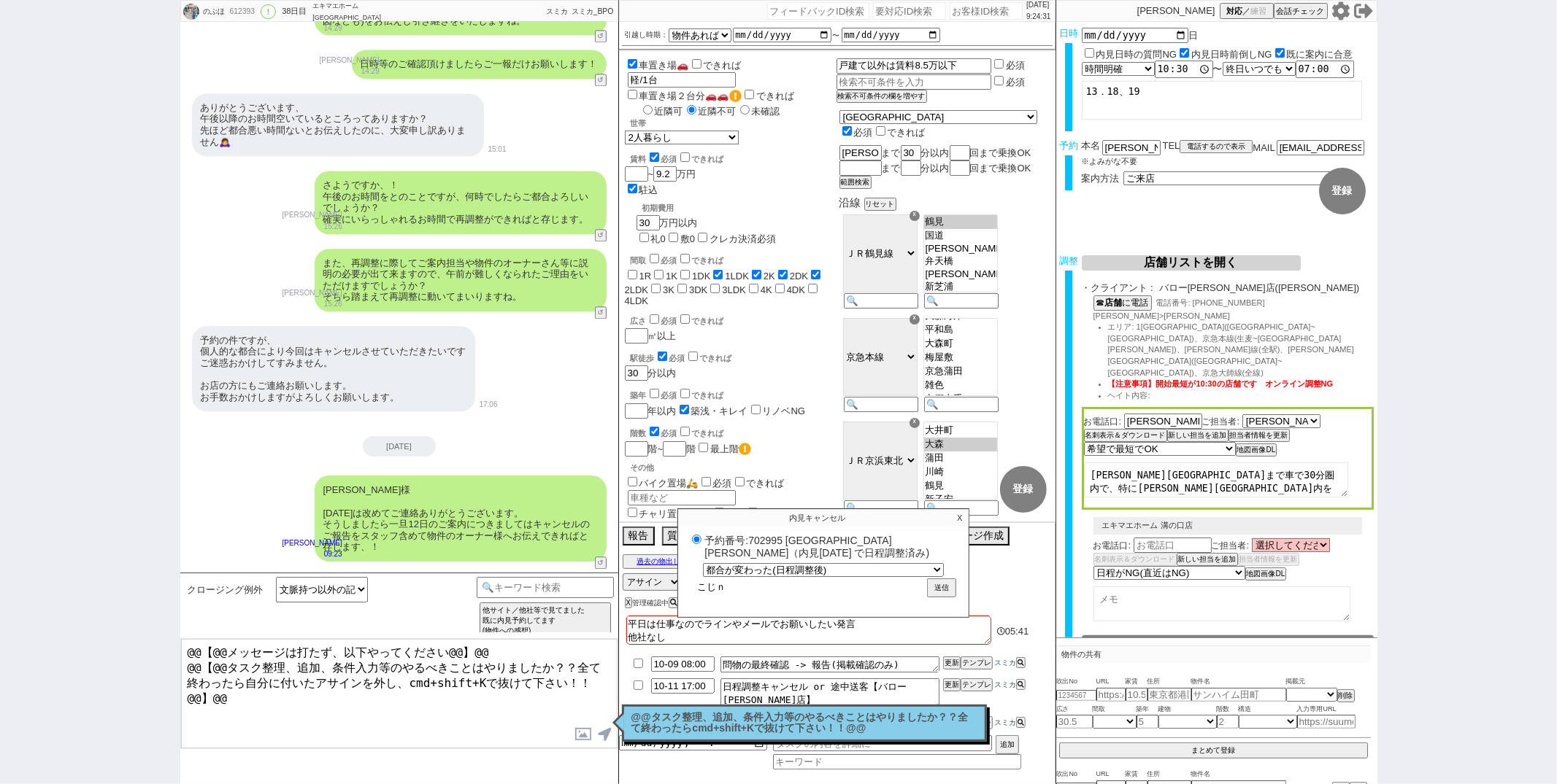
radio input "true"
type input "こじんｔ"
radio input "true"
type input "こじんて"
radio input "true"
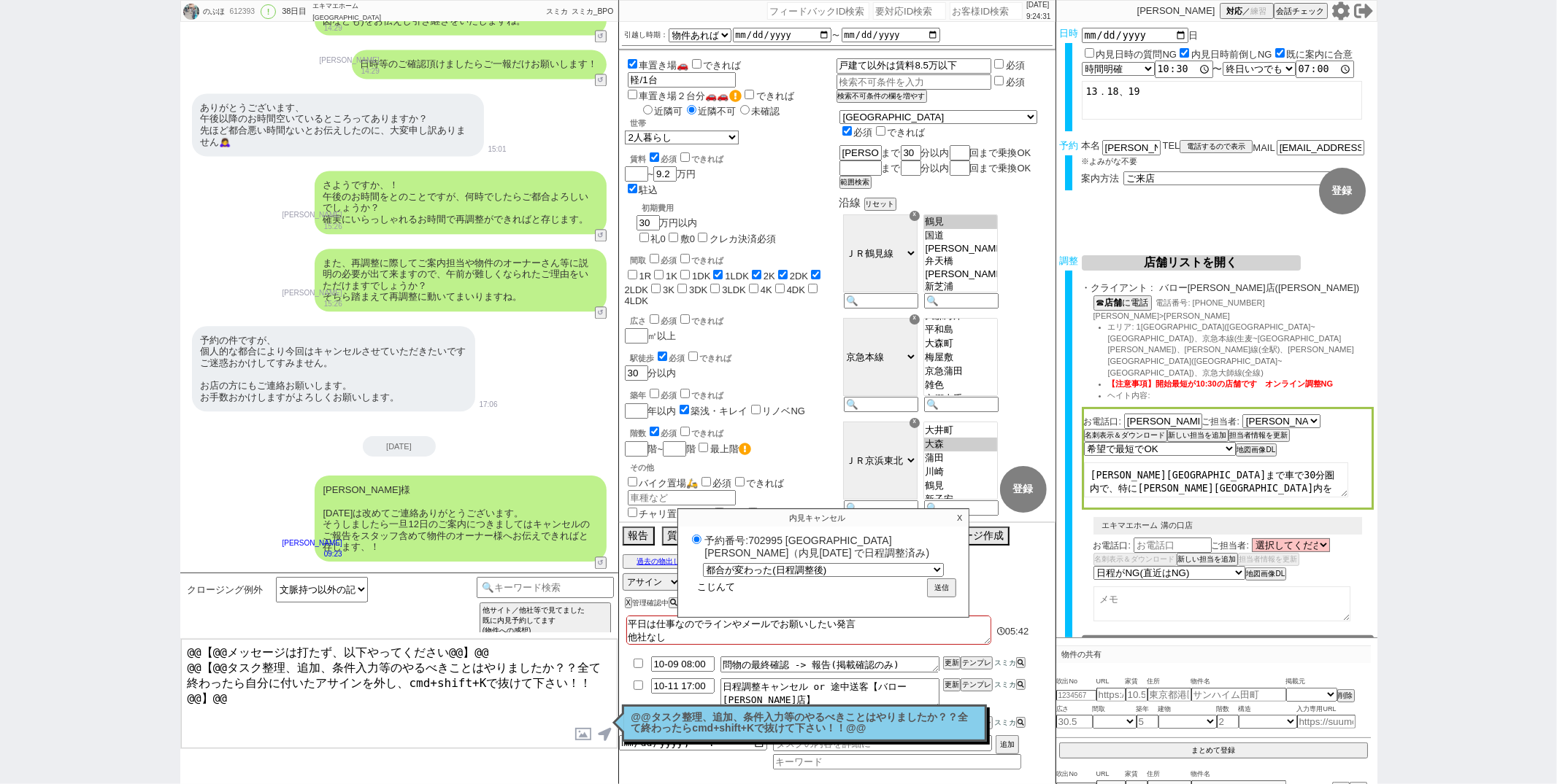
type input "こじんてｋ"
radio input "true"
type input "こじんてき"
radio input "true"
type input "こじんてきｎ"
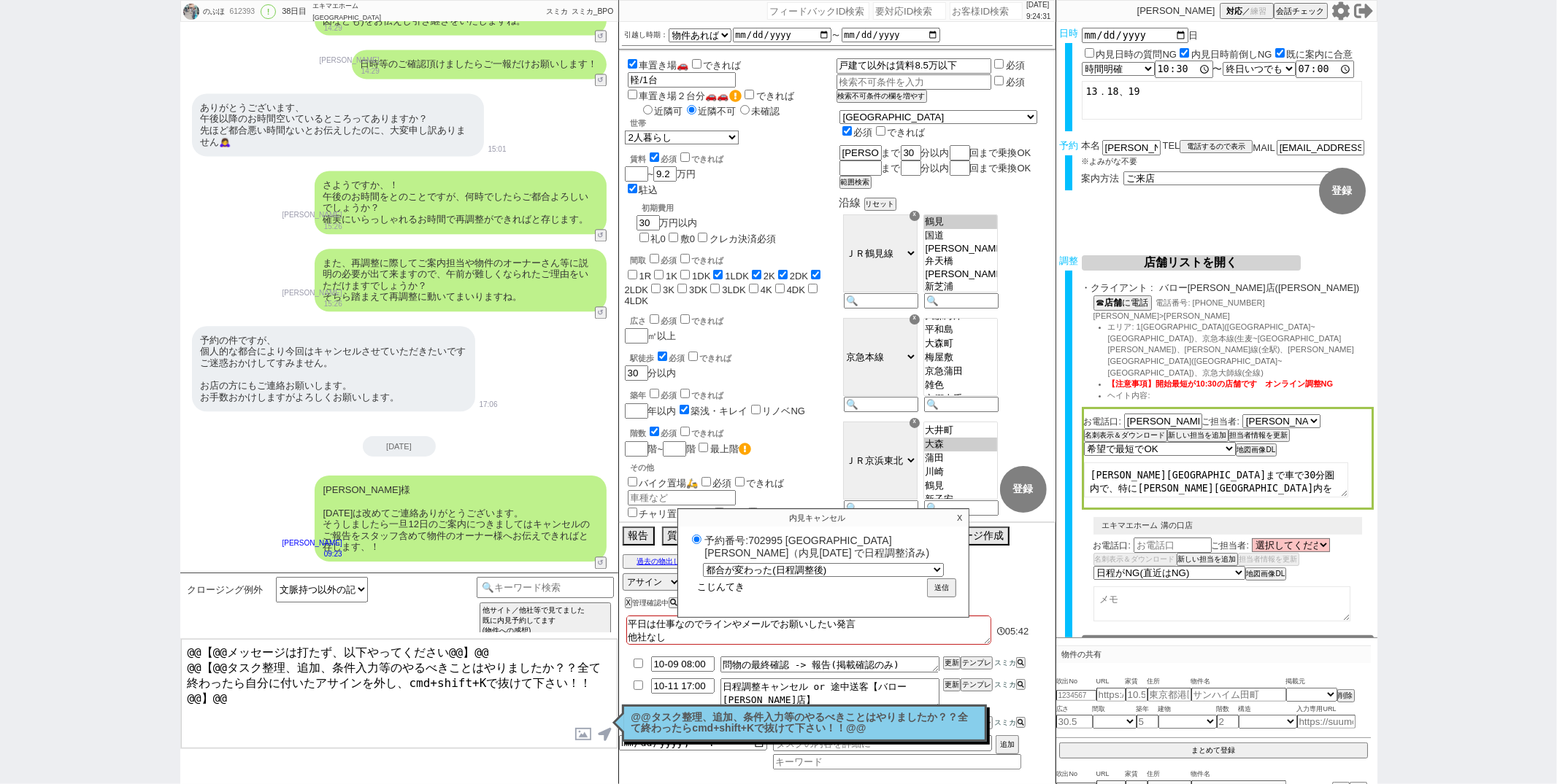
radio input "true"
type input "こじんてきな"
radio input "true"
type input "個人的な"
radio input "true"
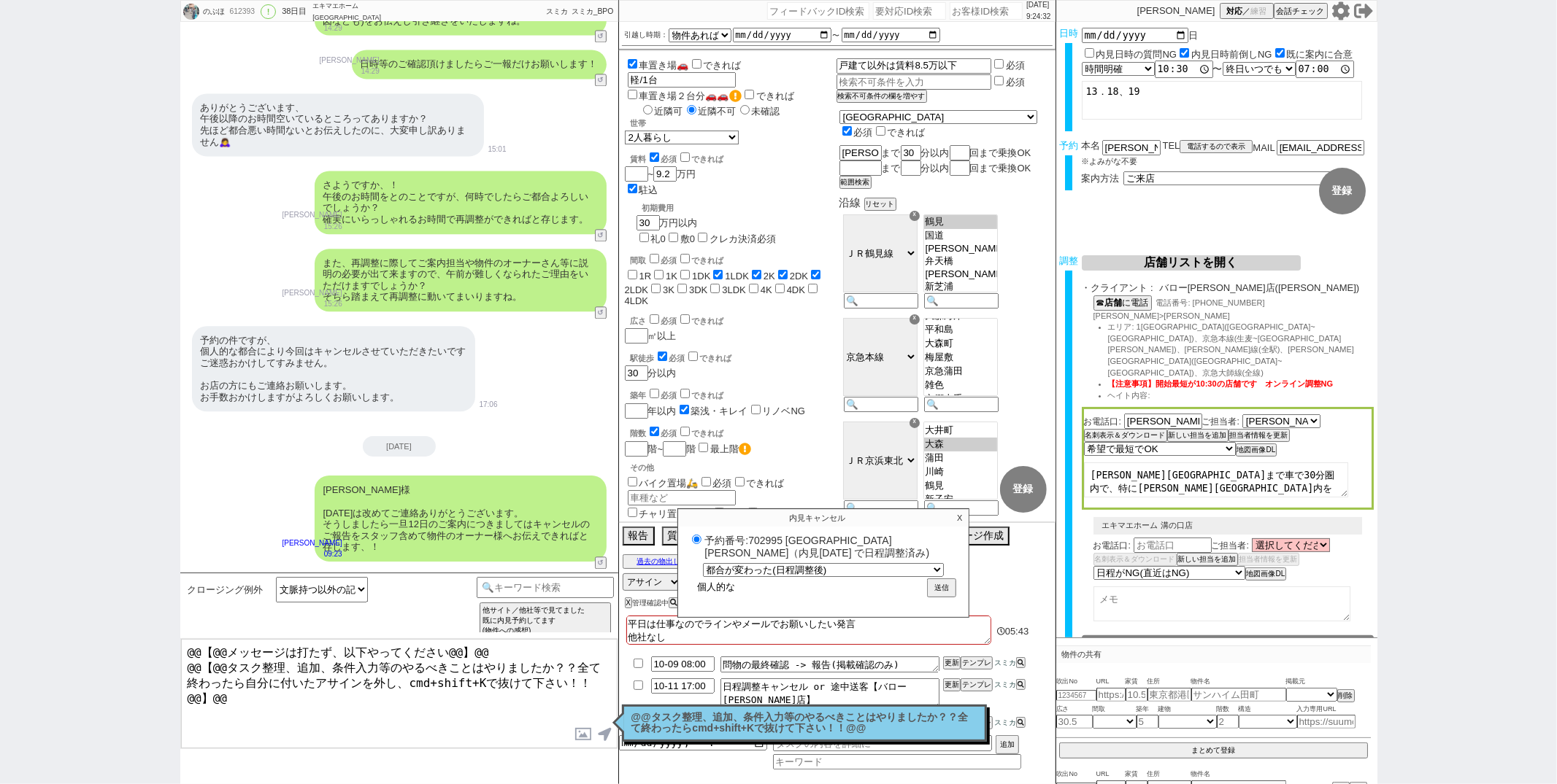
type input "個人的なｒ"
radio input "true"
type input "個人的なり"
radio input "true"
type input "個人的なりｙ"
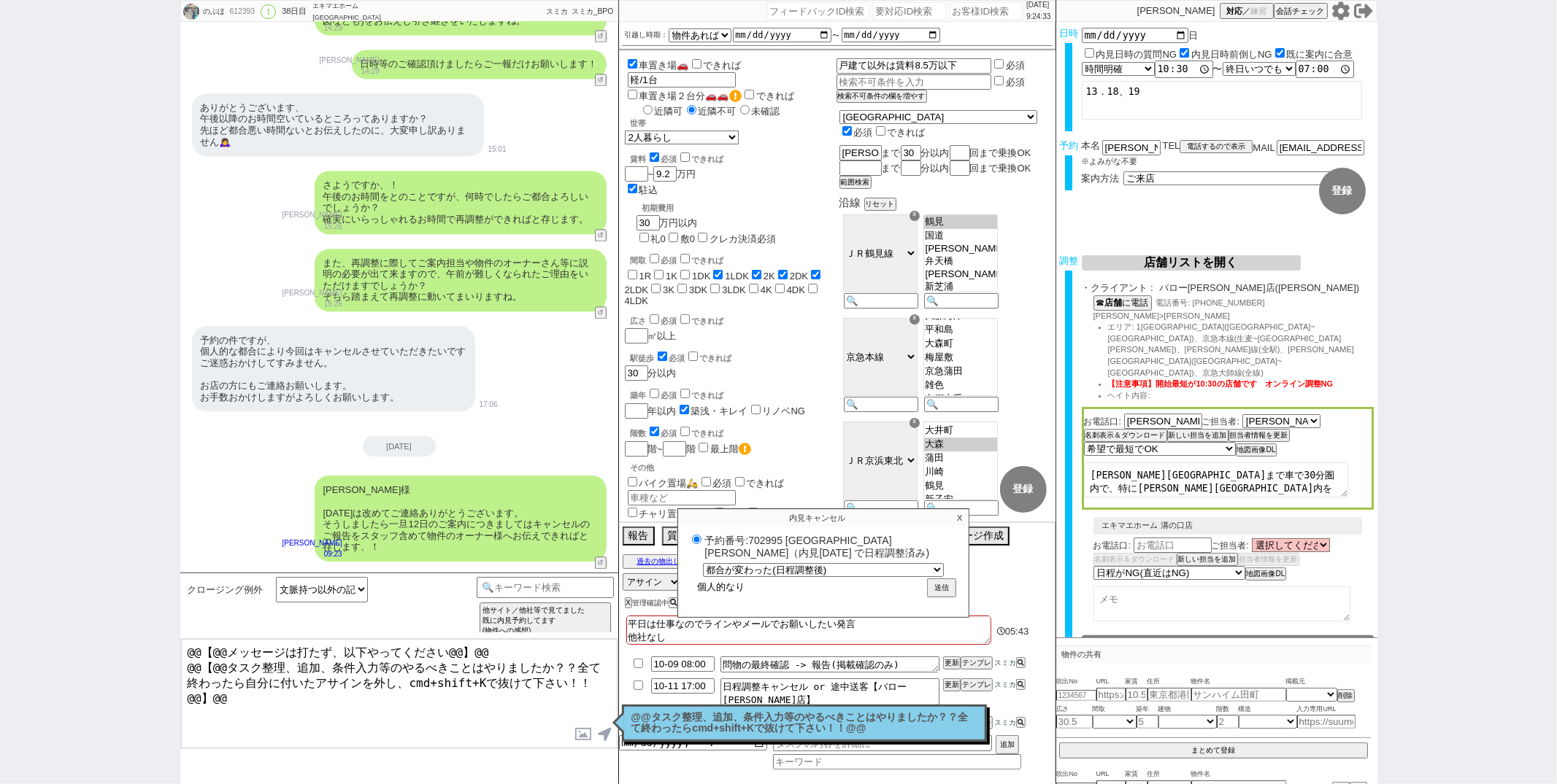
radio input "true"
type input "個人的なりゆ"
radio input "true"
type input "個人的なりゆう"
radio input "true"
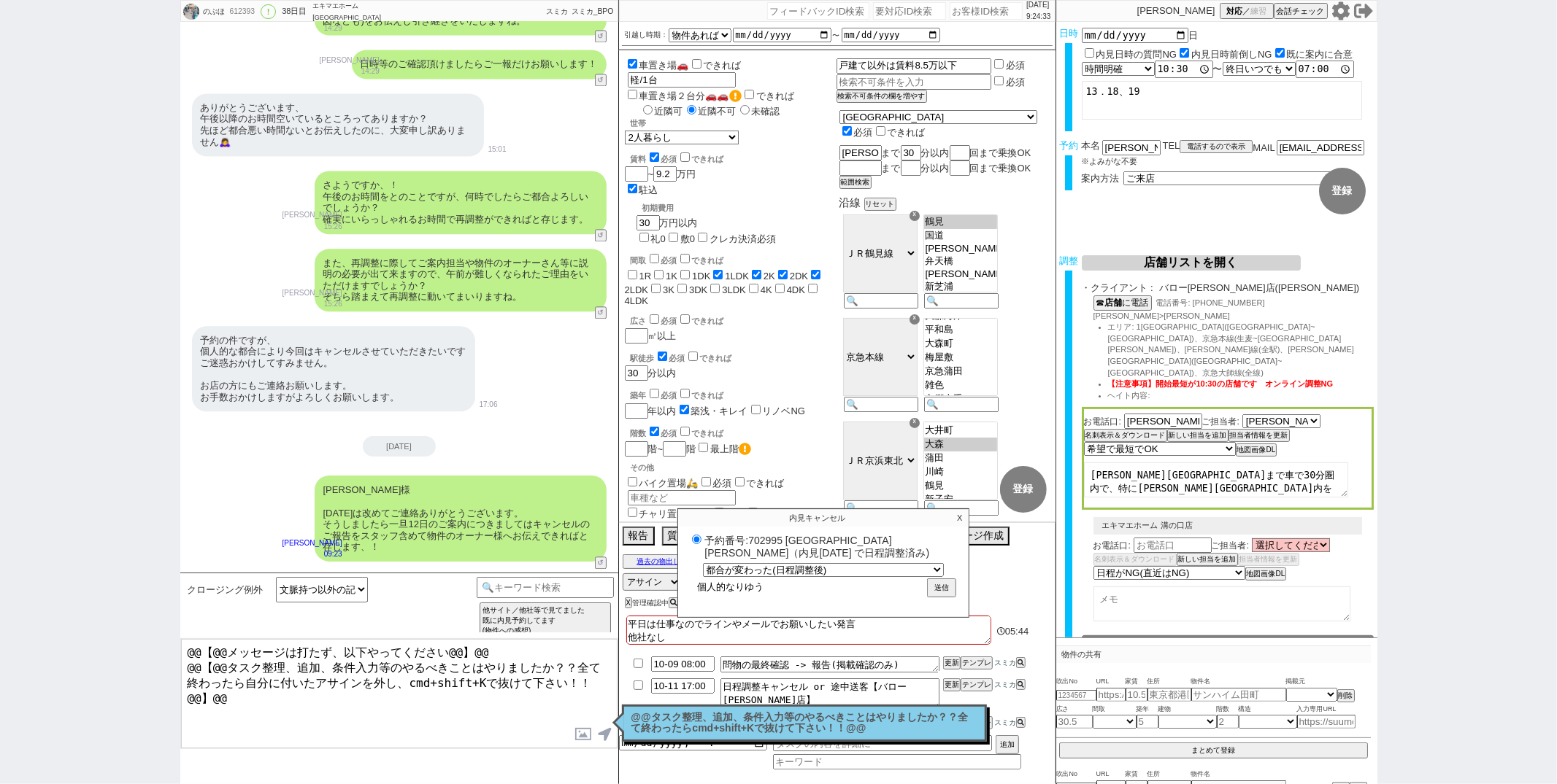
type input "個人的なりゆうｄ"
radio input "true"
type input "個人的なりゆうで"
radio input "true"
type input "個人的な理由で"
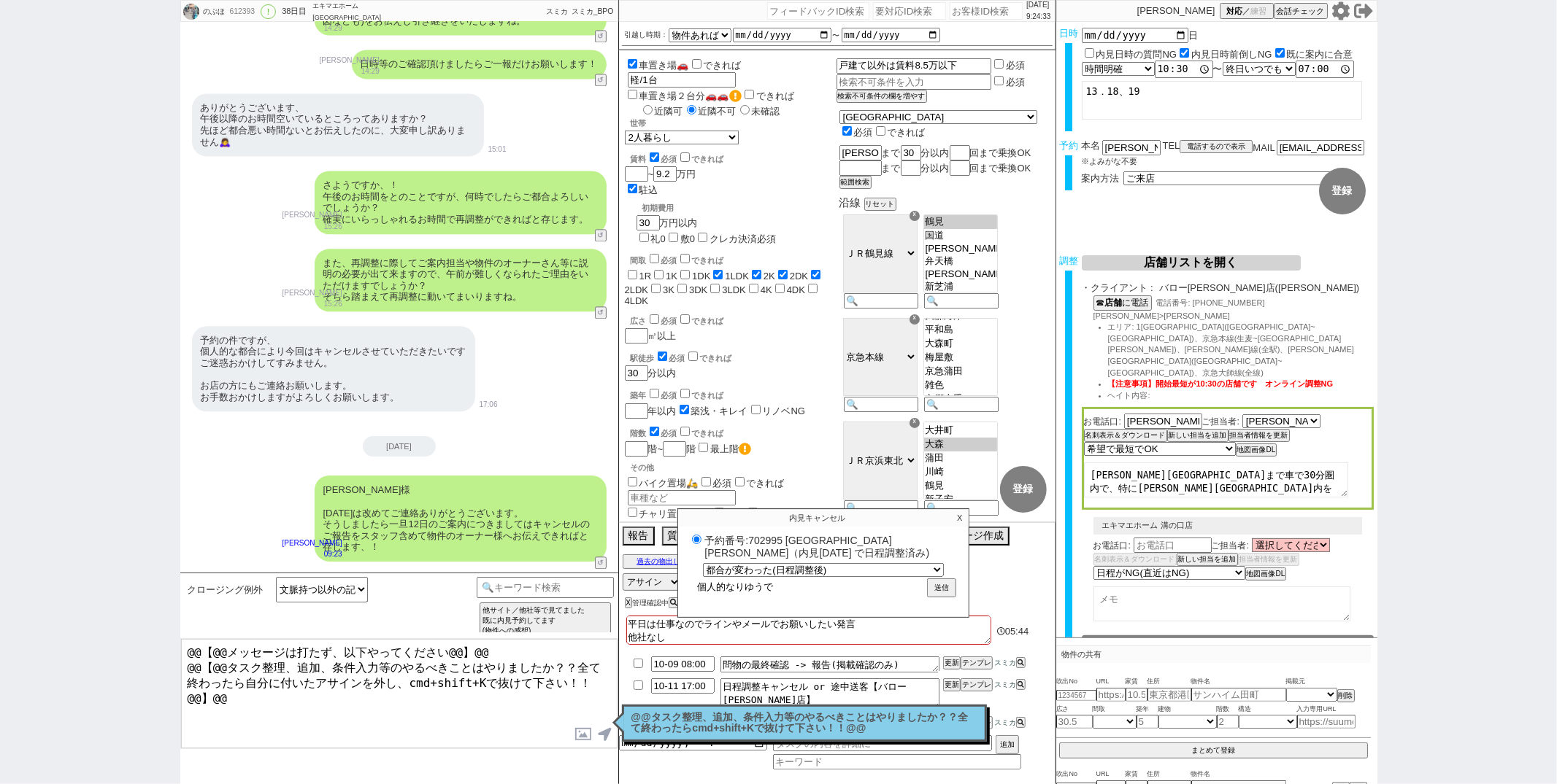
radio input "true"
type input "個人的な理由でｋ"
radio input "true"
type input "個人的な理由でｋｙ"
radio input "true"
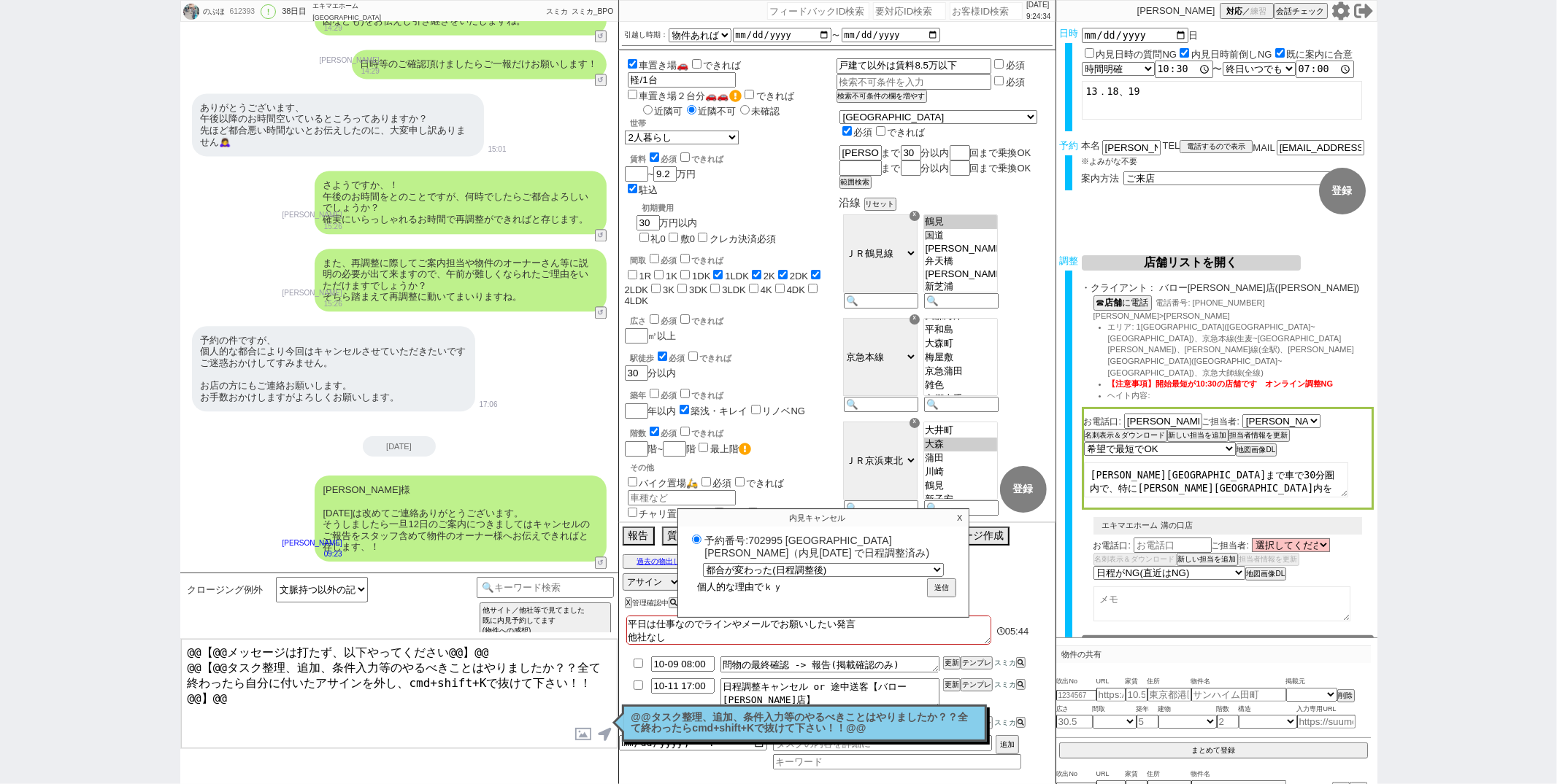
type input "個人的な理由できゃ"
radio input "true"
type input "個人的な理由できゃｎ"
radio input "true"
type input "個人的な理由できゃん"
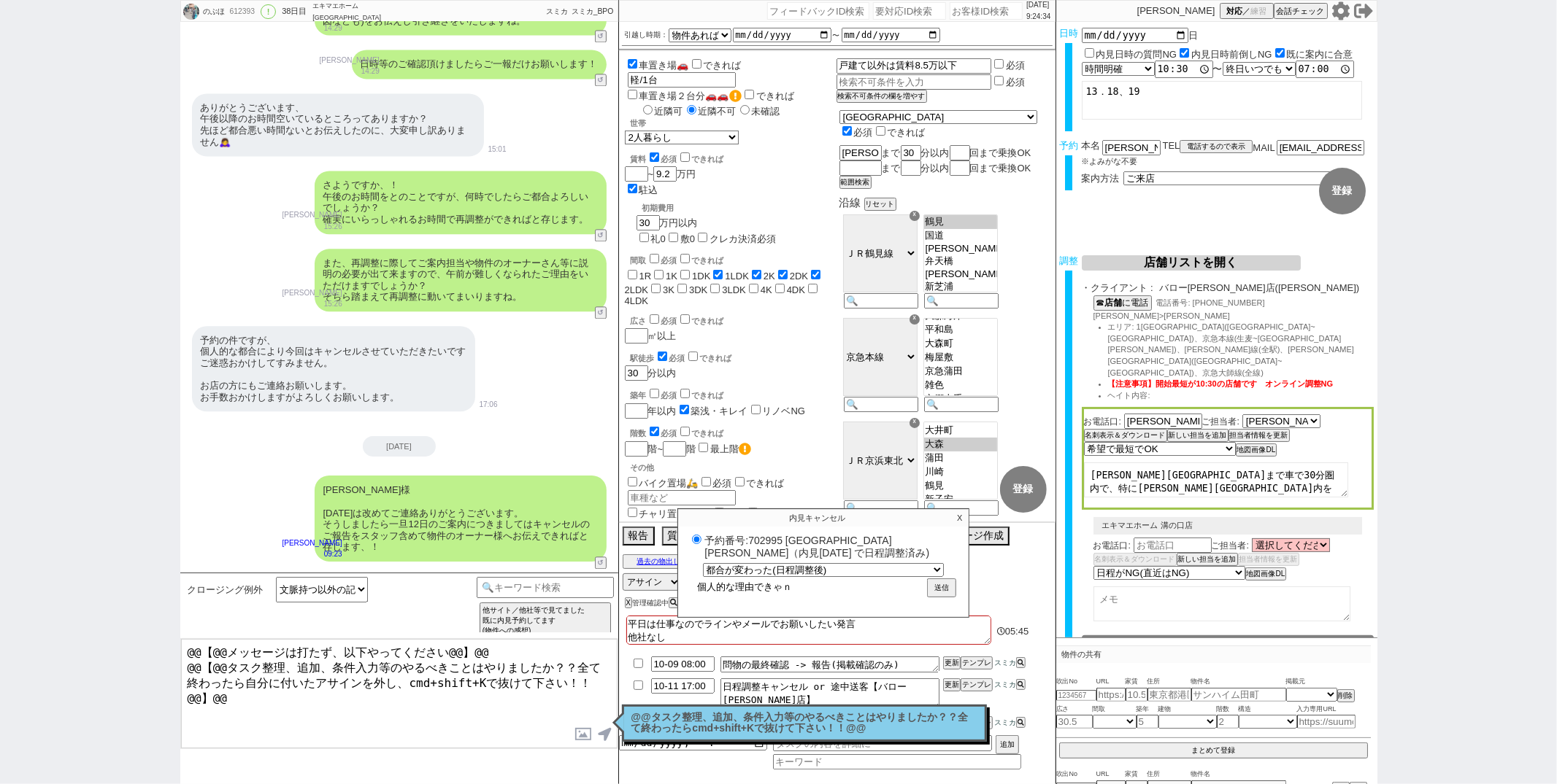
radio input "true"
type input "個人的な理由できゃんｓ"
radio input "true"
type input "個人的な理由できゃんせ"
radio input "true"
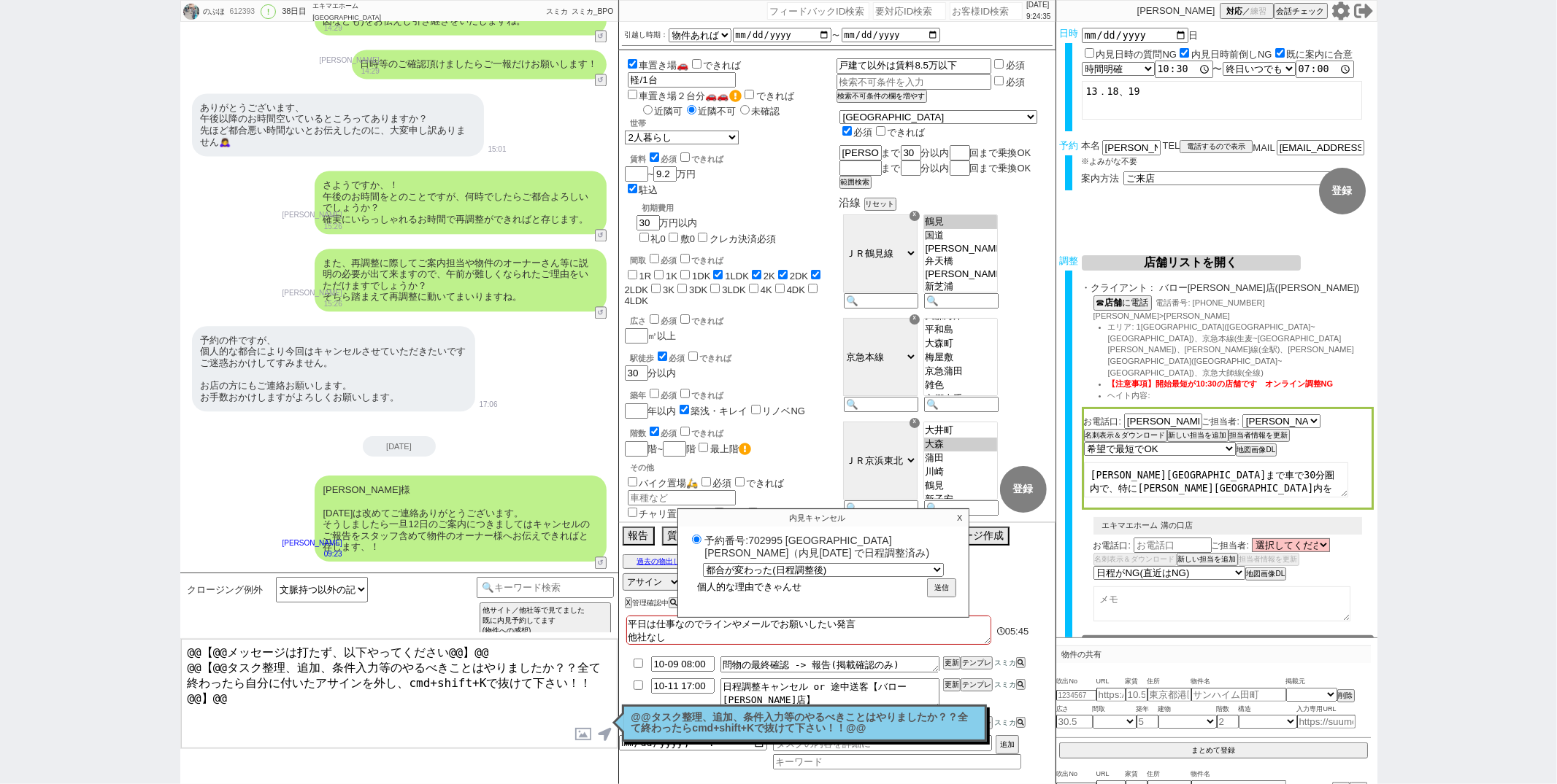
type input "個人的な理由できゃんせｒ"
radio input "true"
type input "個人的な理由できゃんせる"
radio input "true"
type input "個人的な理由でキャンセル"
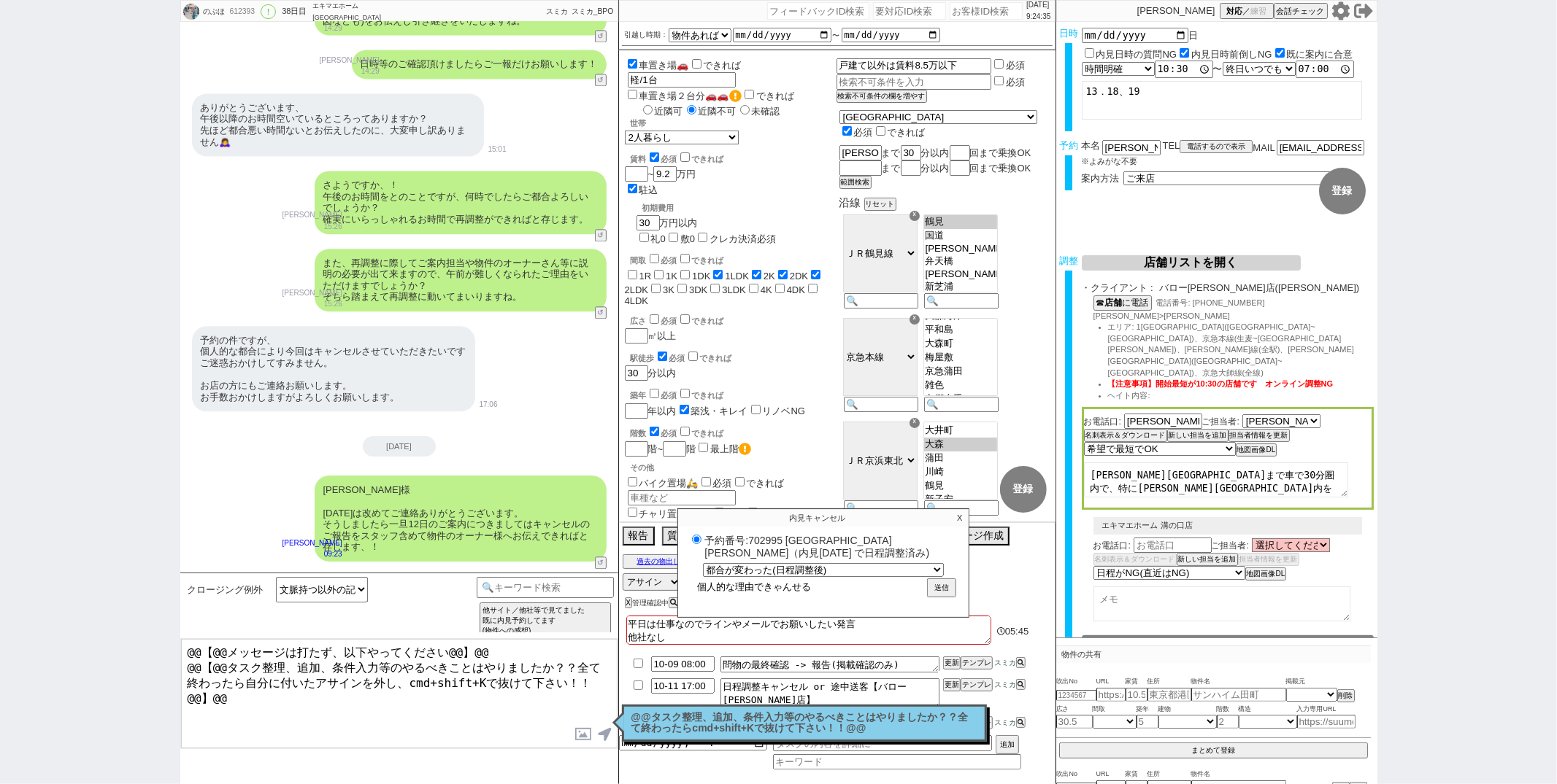
radio input "true"
type input "個人的な理由でキャンセル"
click at [948, 587] on button "送信" at bounding box center [942, 590] width 27 height 16
radio input "true"
type textarea "平日は仕事なのでラインやメールでお願いしたい発言 他社なし 調整後キャンセルあり"
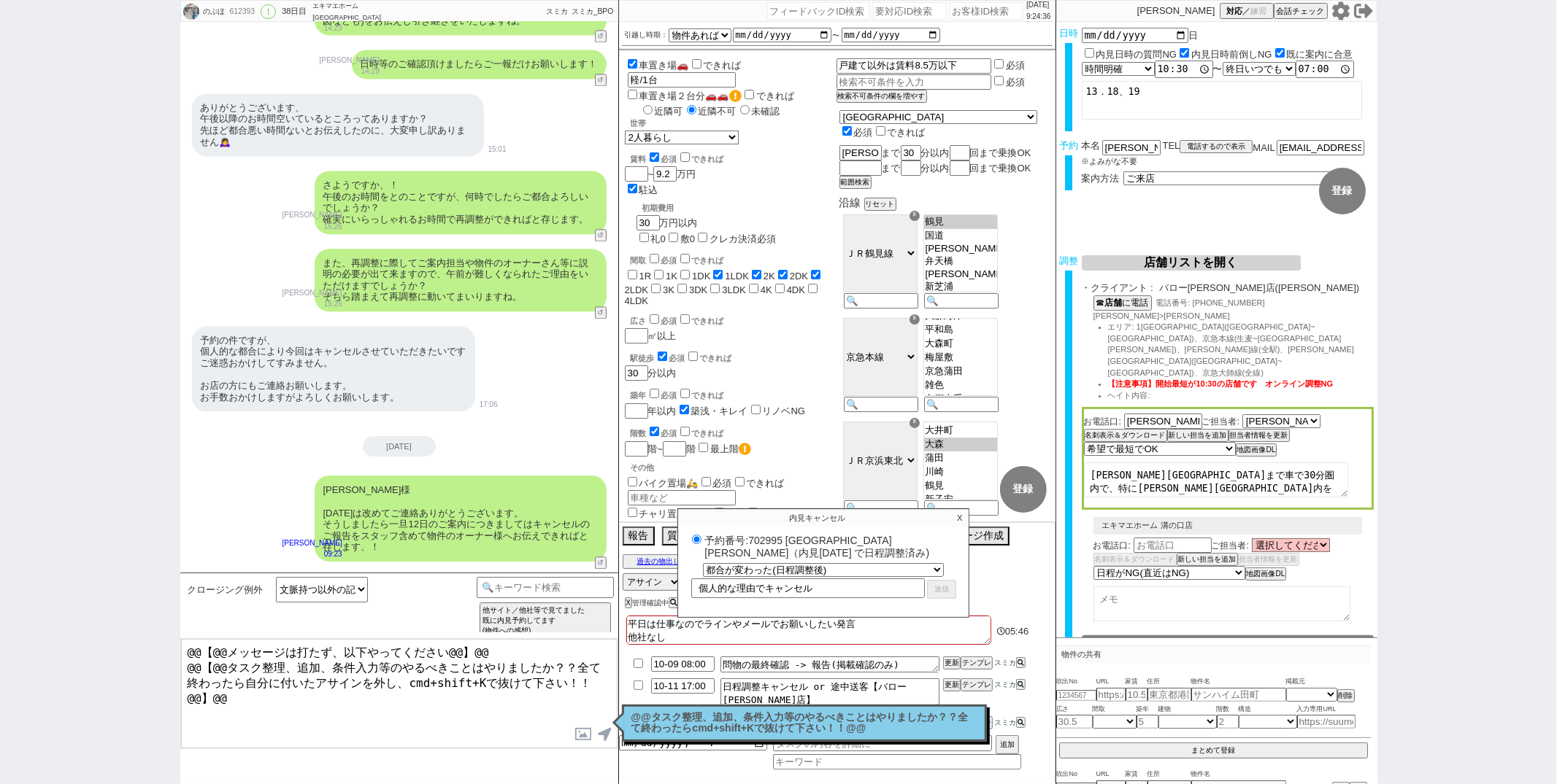
checkbox input "false"
checkbox input "true"
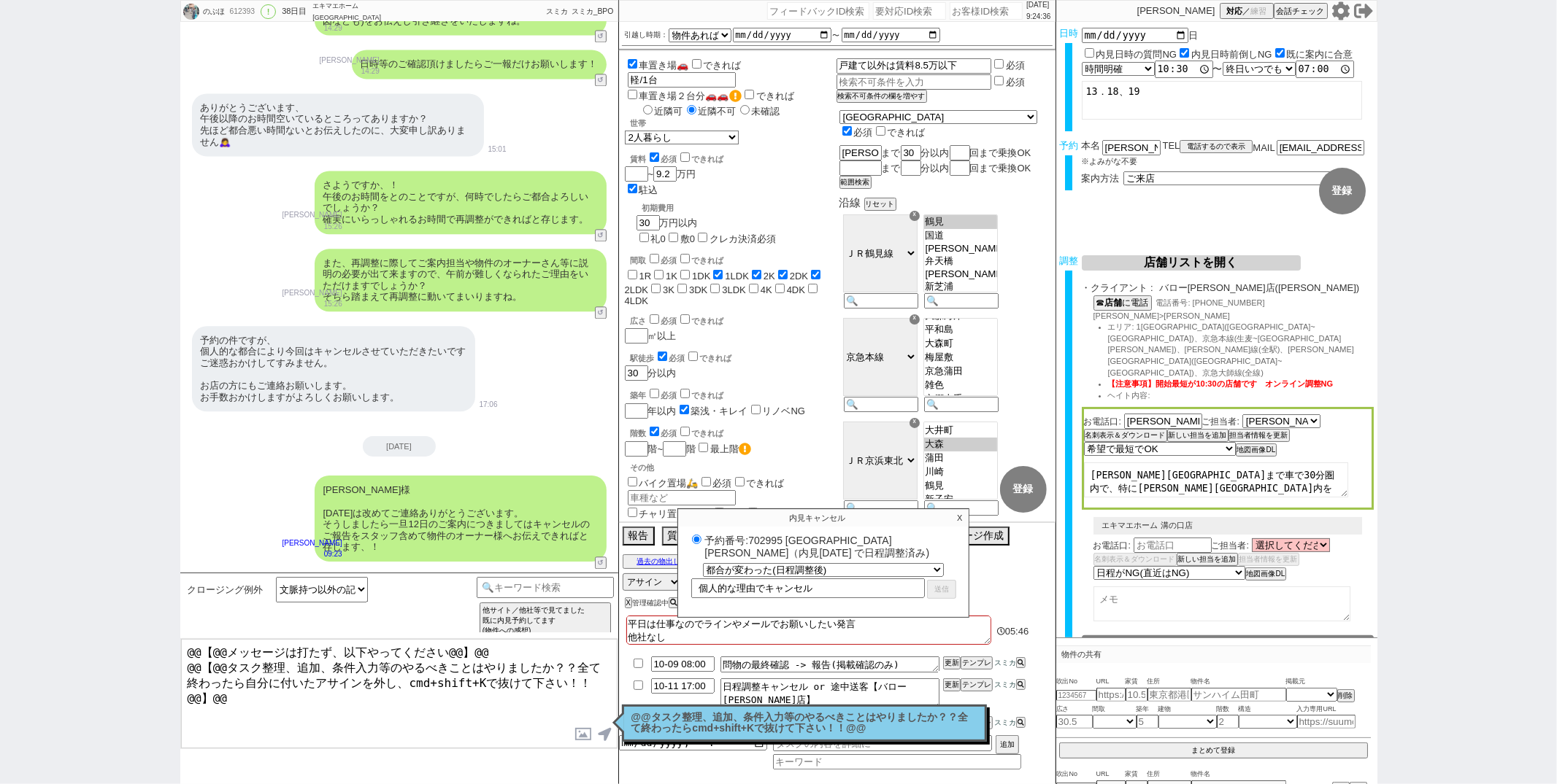
checkbox input "true"
checkbox input "false"
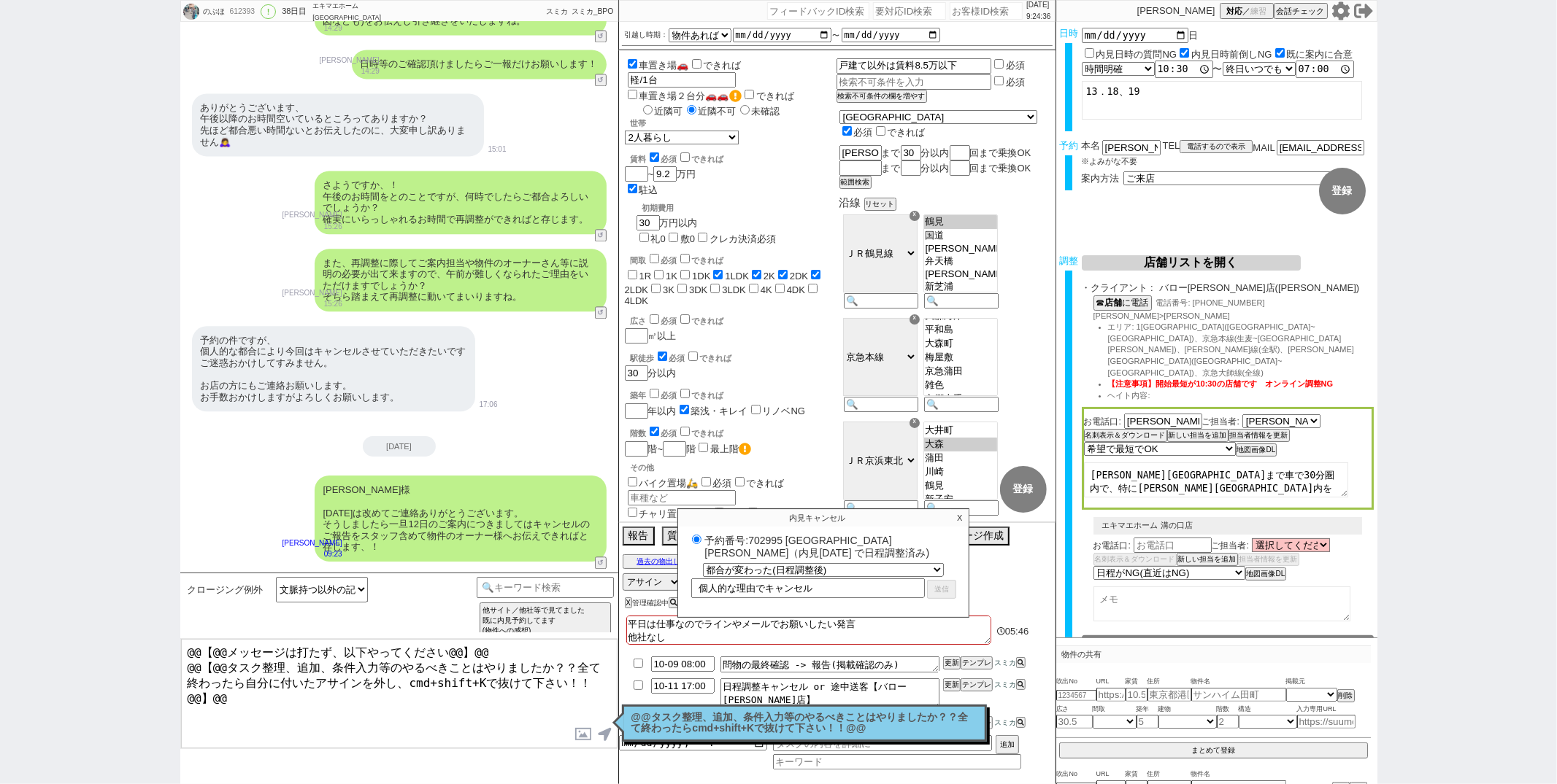
checkbox input "false"
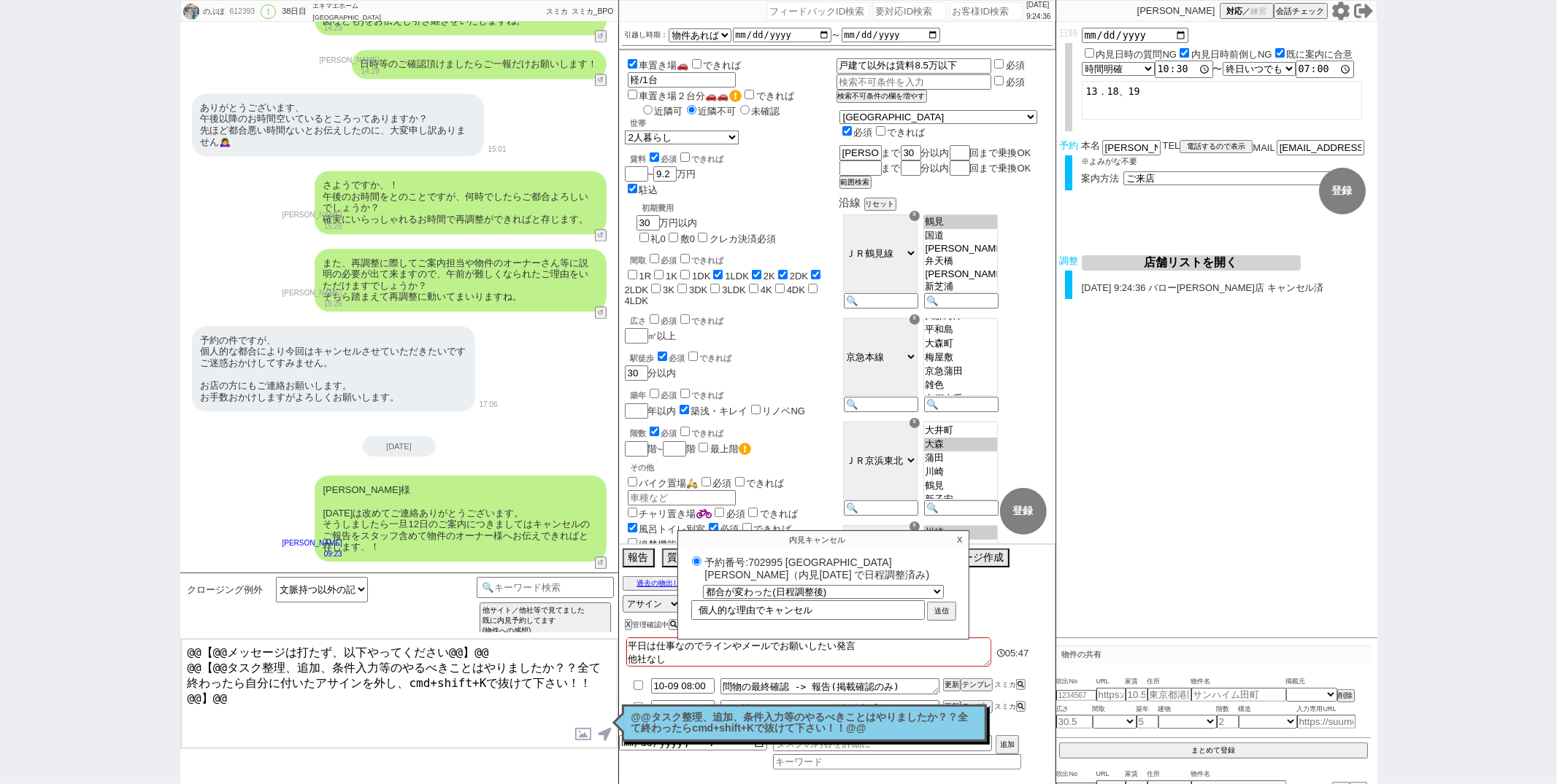
select select
select select "0"
radio input "true"
click at [958, 542] on p "X" at bounding box center [959, 540] width 17 height 18
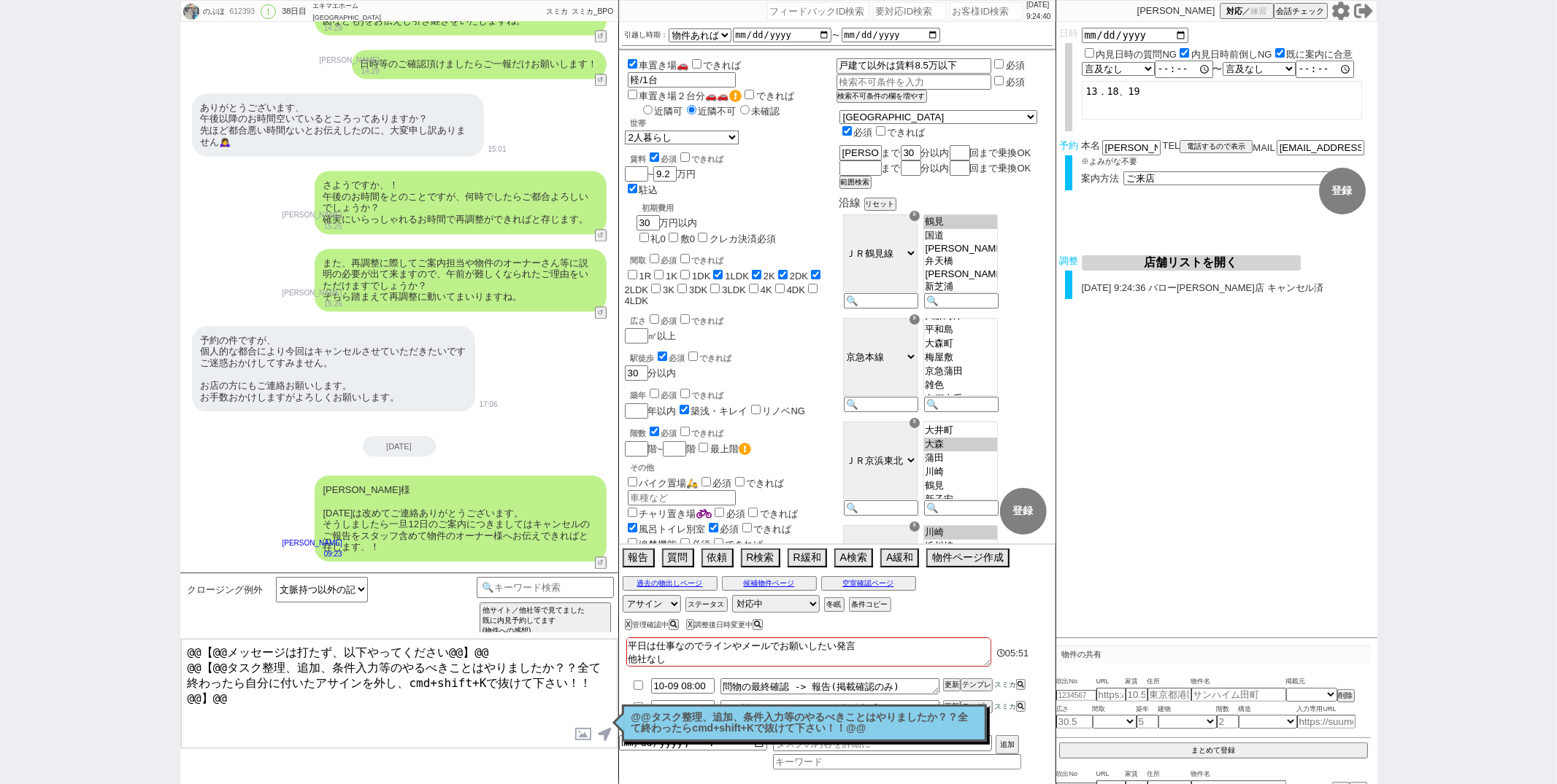
click at [653, 659] on textarea "平日は仕事なのでラインやメールでお願いしたい発言 他社なし 調整後キャンセルあり" at bounding box center [808, 652] width 365 height 29
type textarea "平日は仕事なのでラインやメールでお願いしたい発言 調整後キャンセルあり"
checkbox input "false"
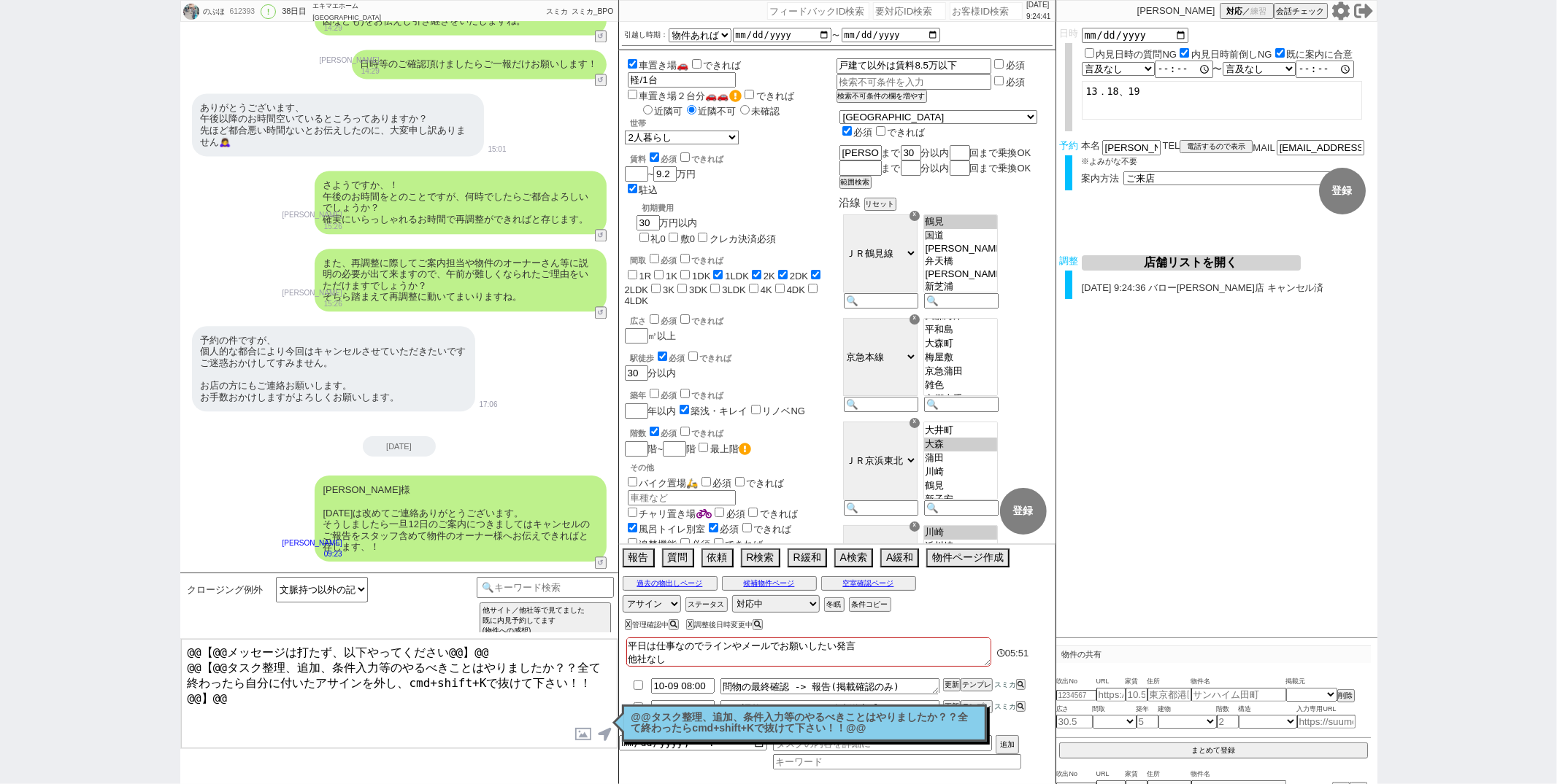
checkbox input "false"
checkbox input "true"
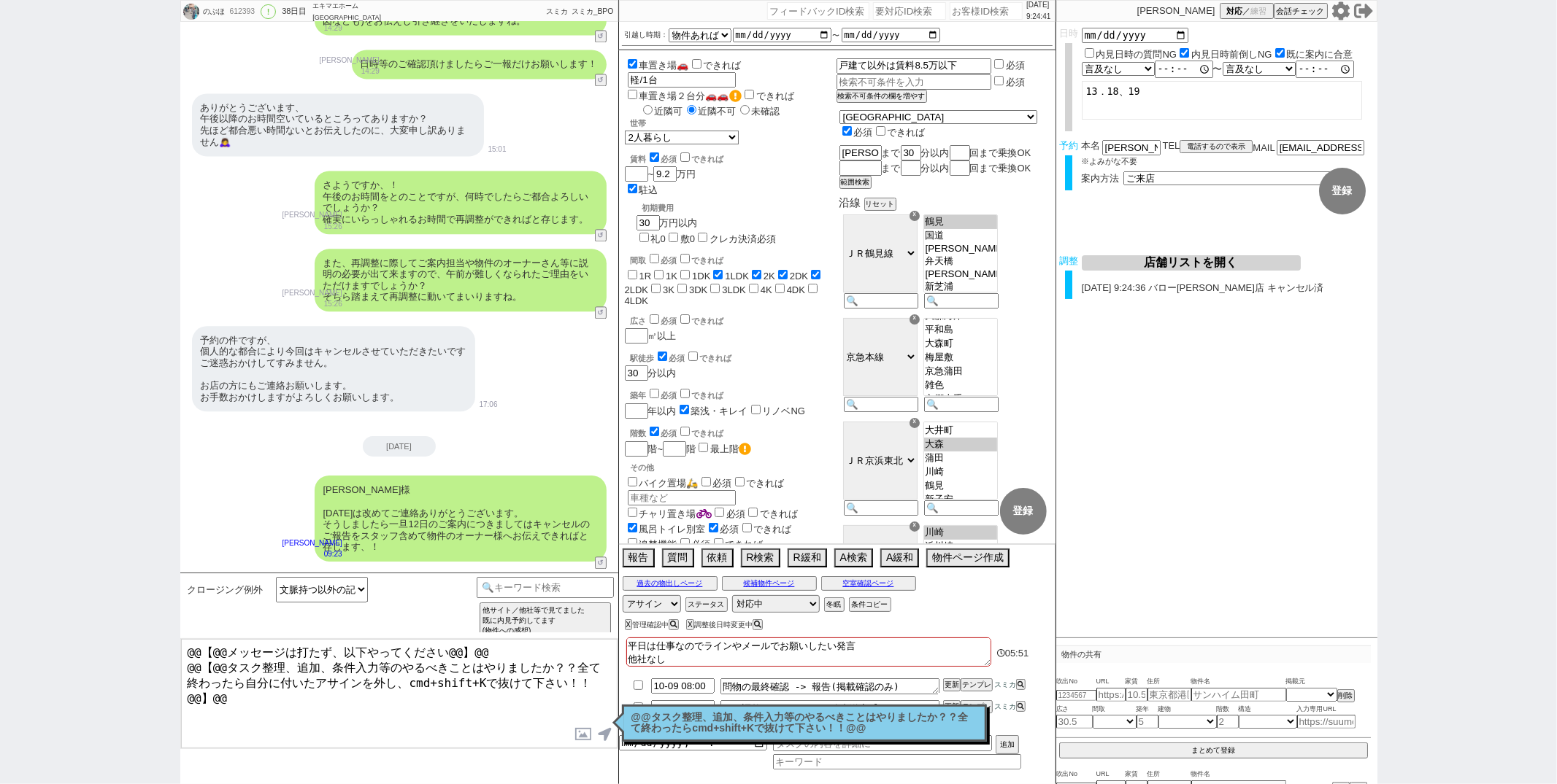
checkbox input "true"
checkbox input "false"
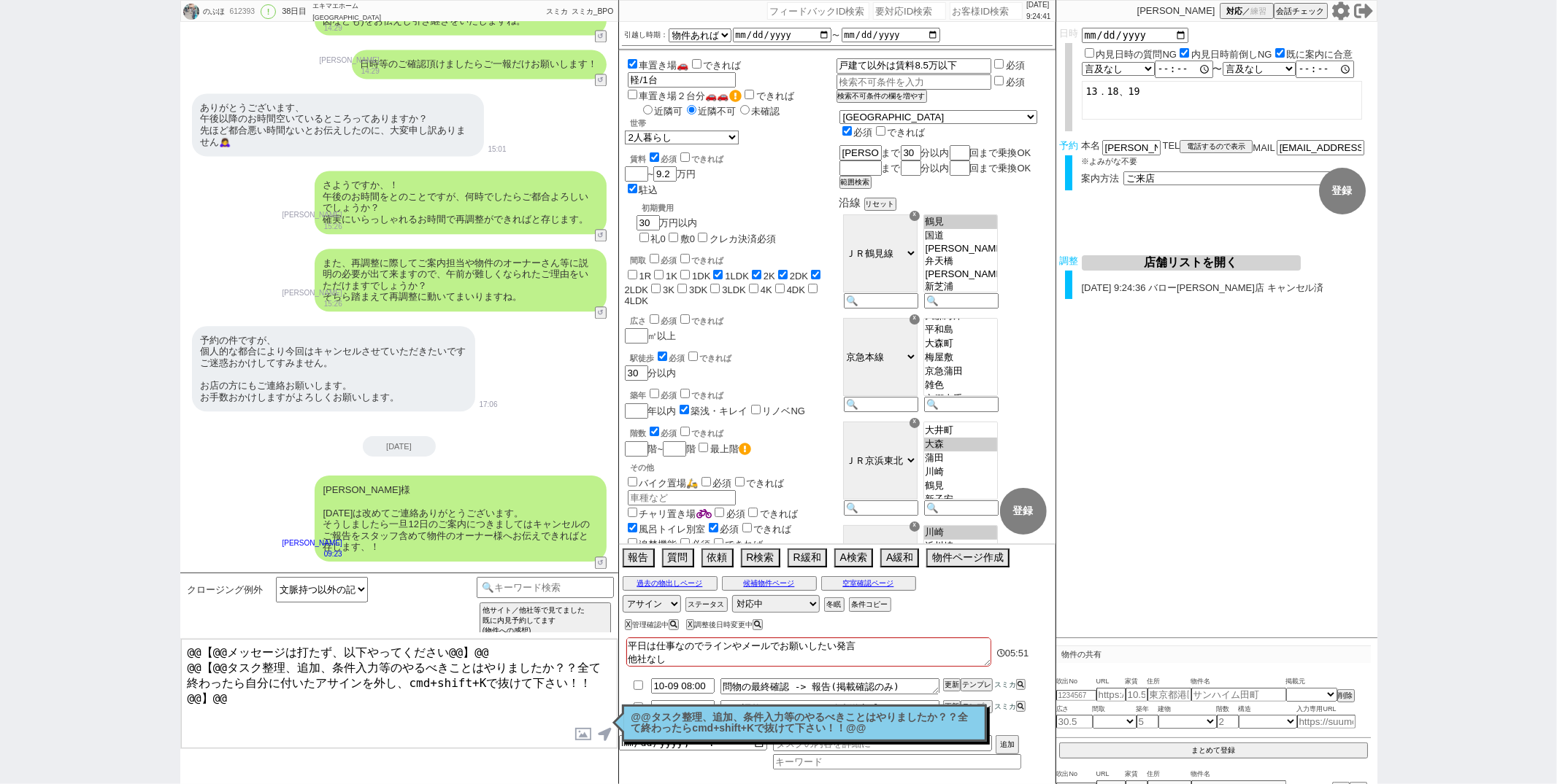
checkbox input "false"
type textarea "平日は仕事なのでラインやメールでお願いしたい発言 調整後キャンセルあり)"
checkbox input "false"
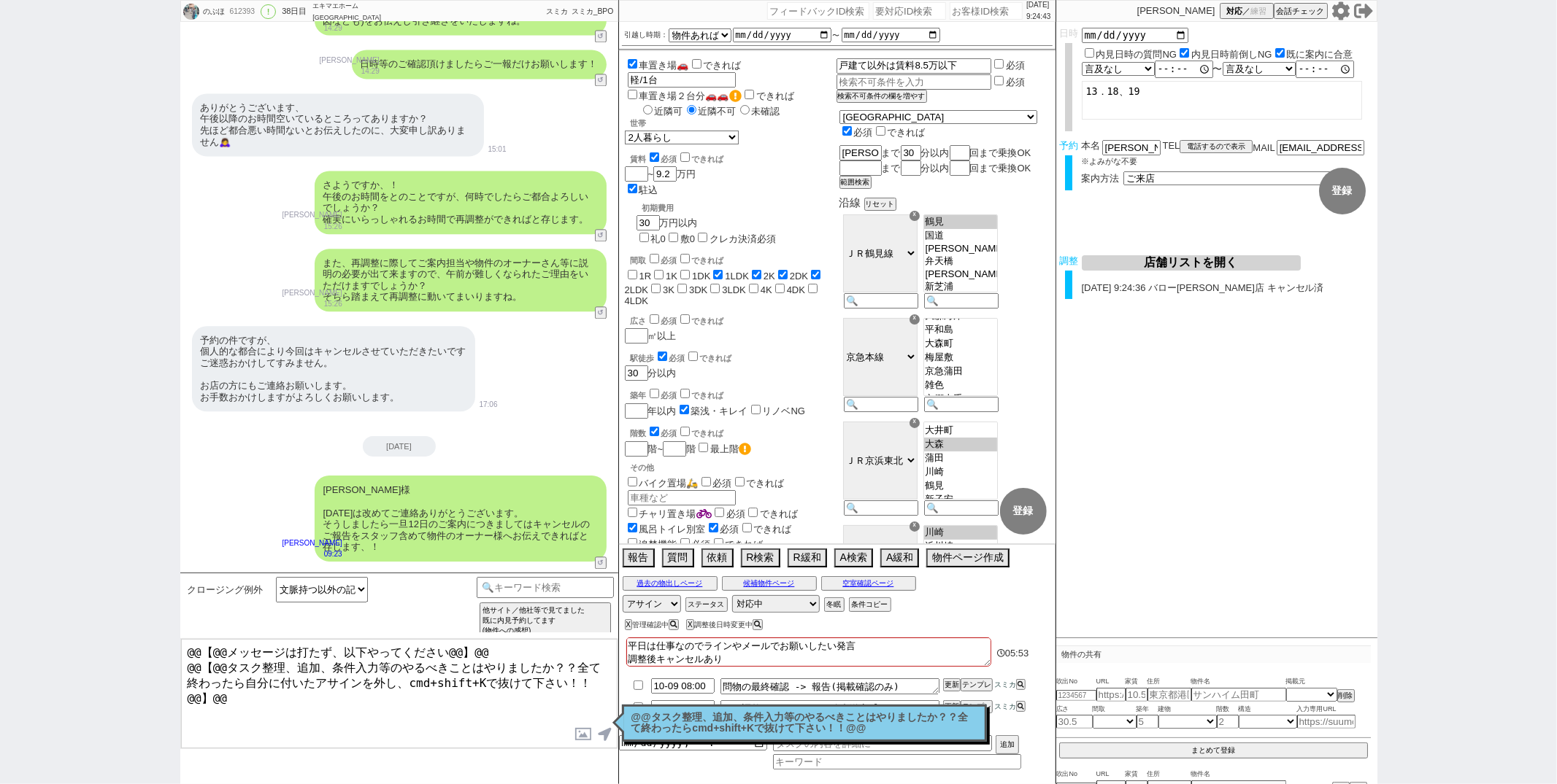
checkbox input "false"
checkbox input "true"
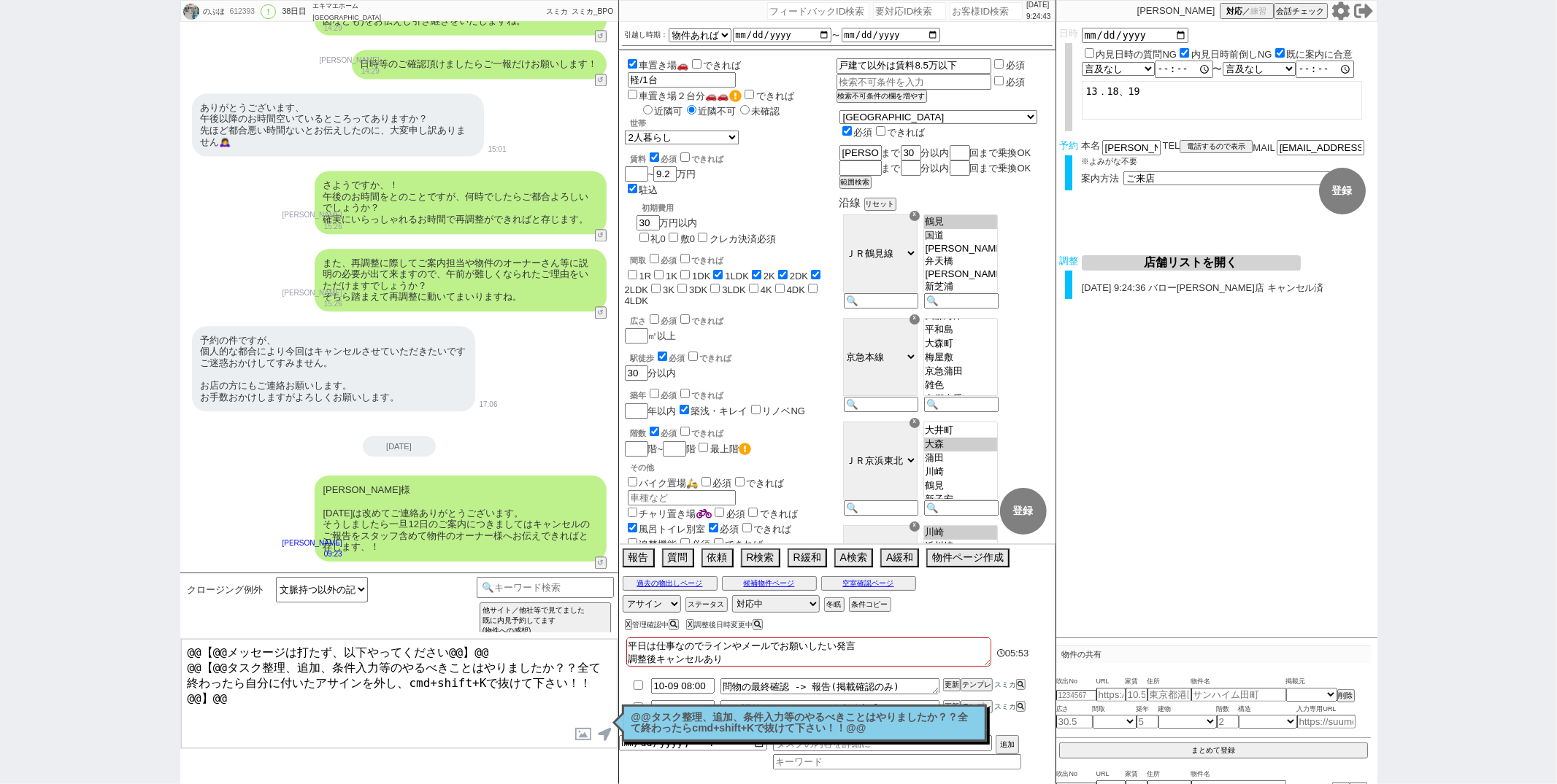
checkbox input "false"
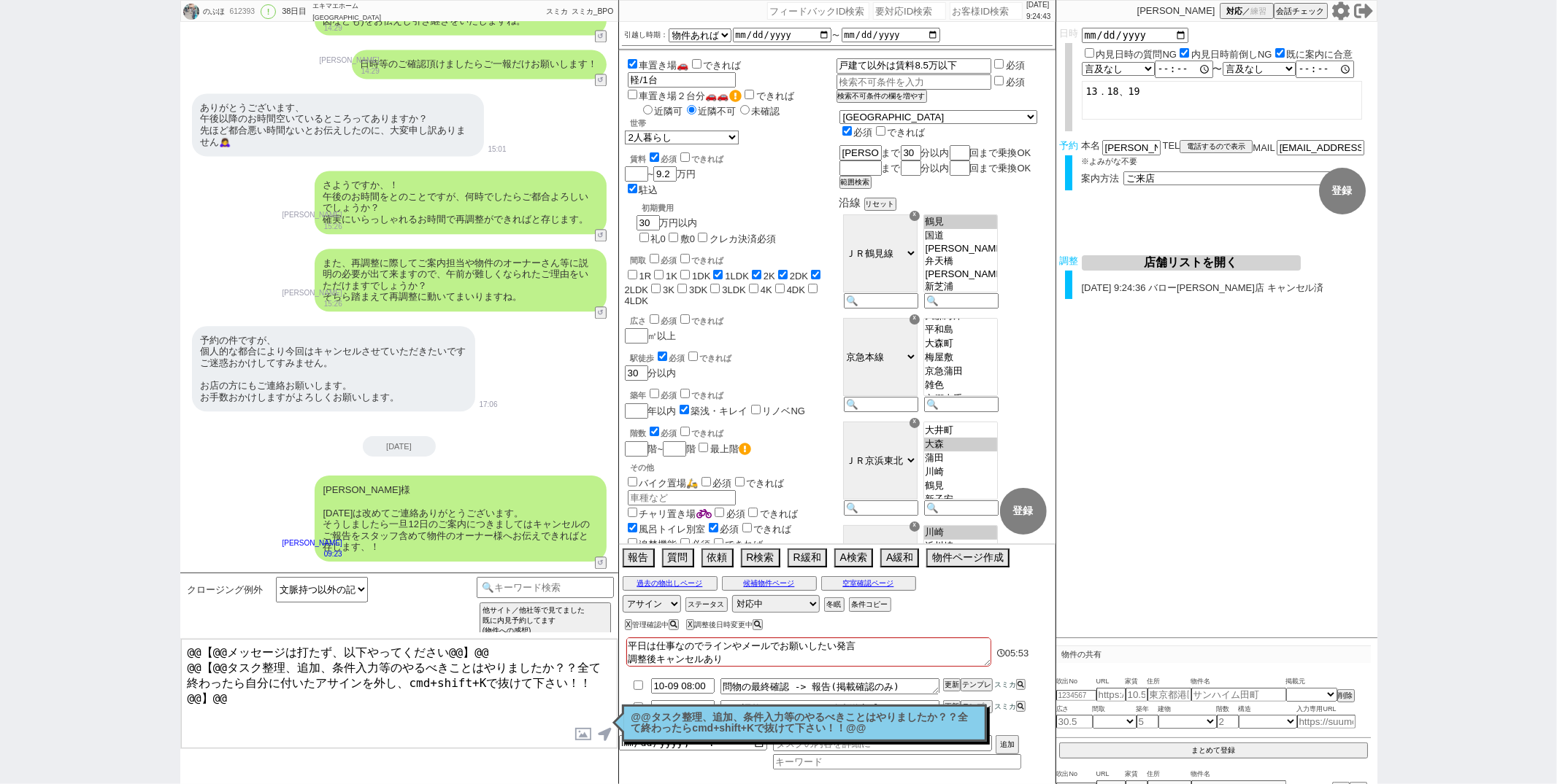
checkbox input "false"
type textarea "平日は仕事なのでラインやメールでお願いしたい発言 調整後キャンセルあり()"
checkbox input "false"
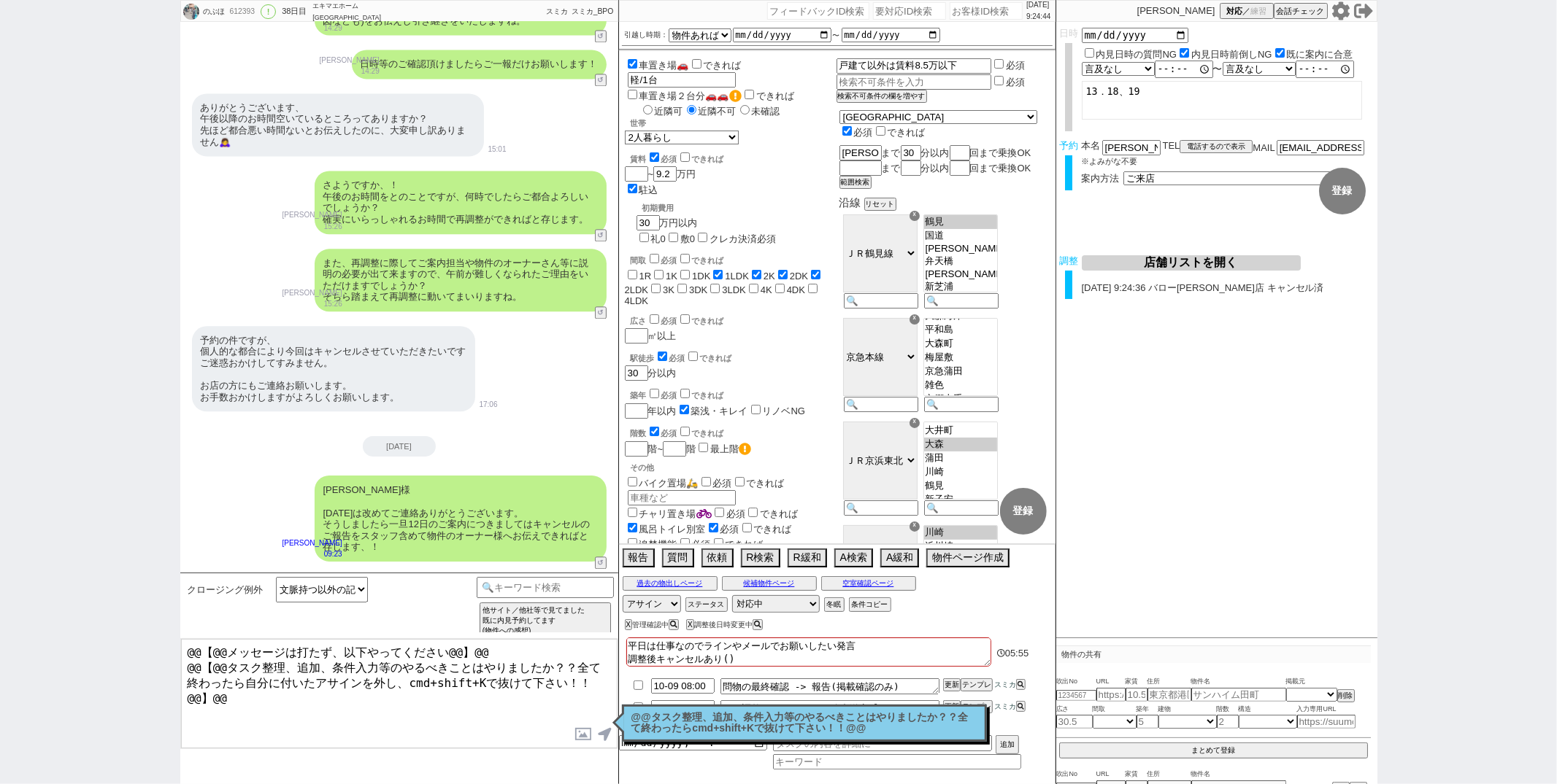
checkbox input "true"
checkbox input "false"
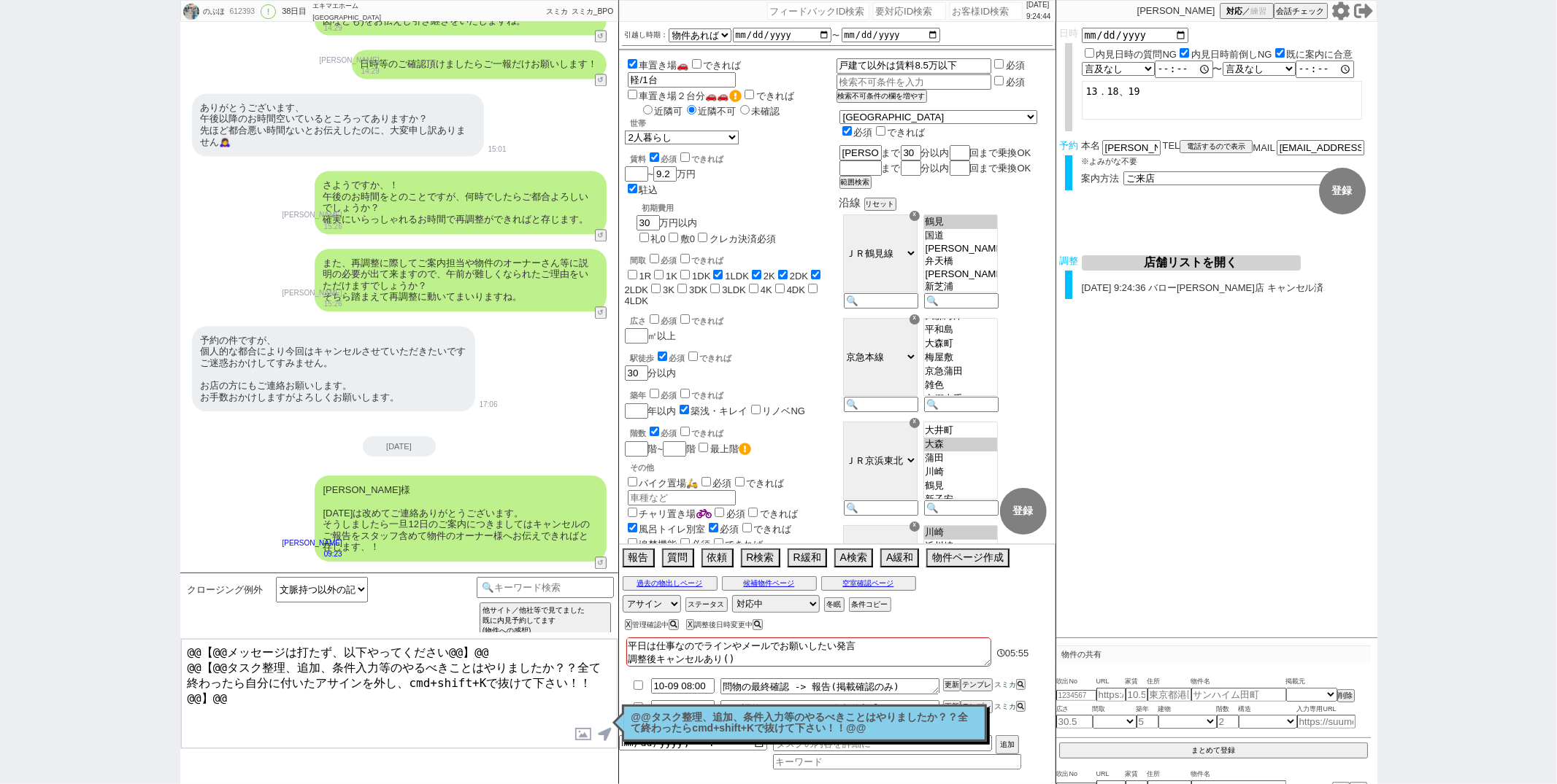
checkbox input "false"
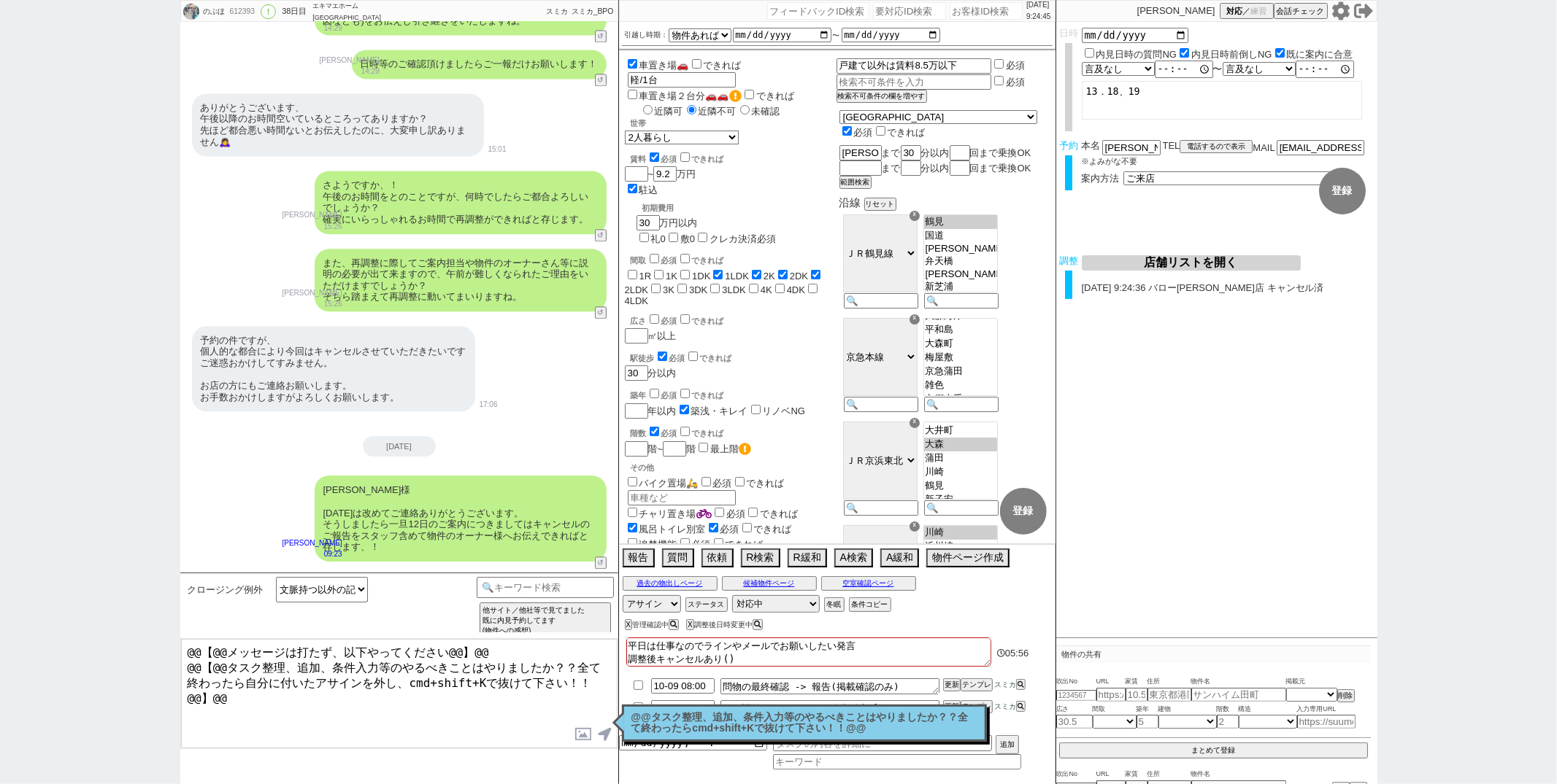
type textarea "平日は仕事なのでラインやメールでお願いしたい発言 調整後キャンセルあり(ｋ)"
checkbox input "false"
checkbox input "true"
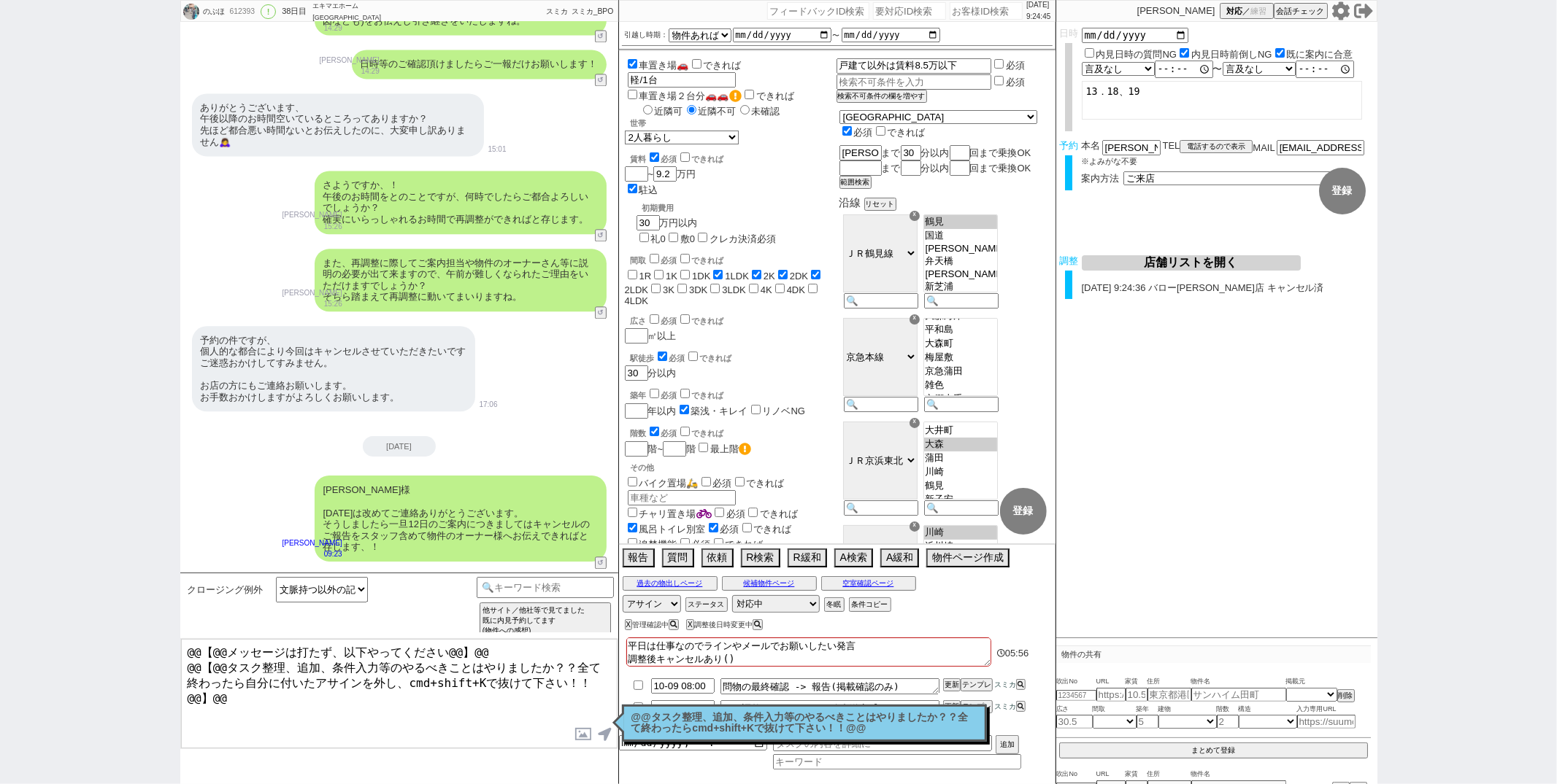
checkbox input "true"
checkbox input "false"
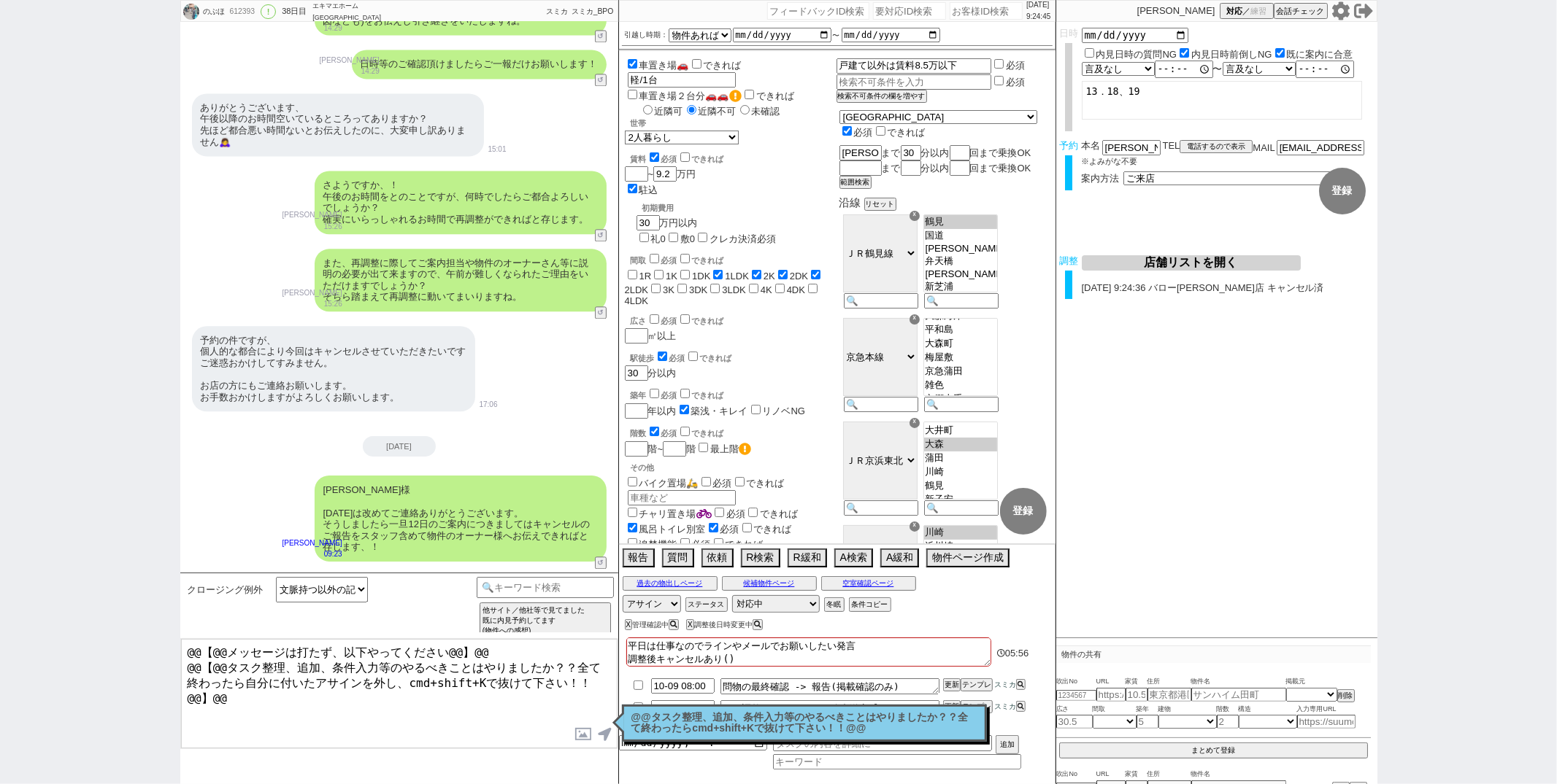
checkbox input "false"
type textarea "平日は仕事なのでラインやメールでお願いしたい発言 調整後キャンセルあり(こ)"
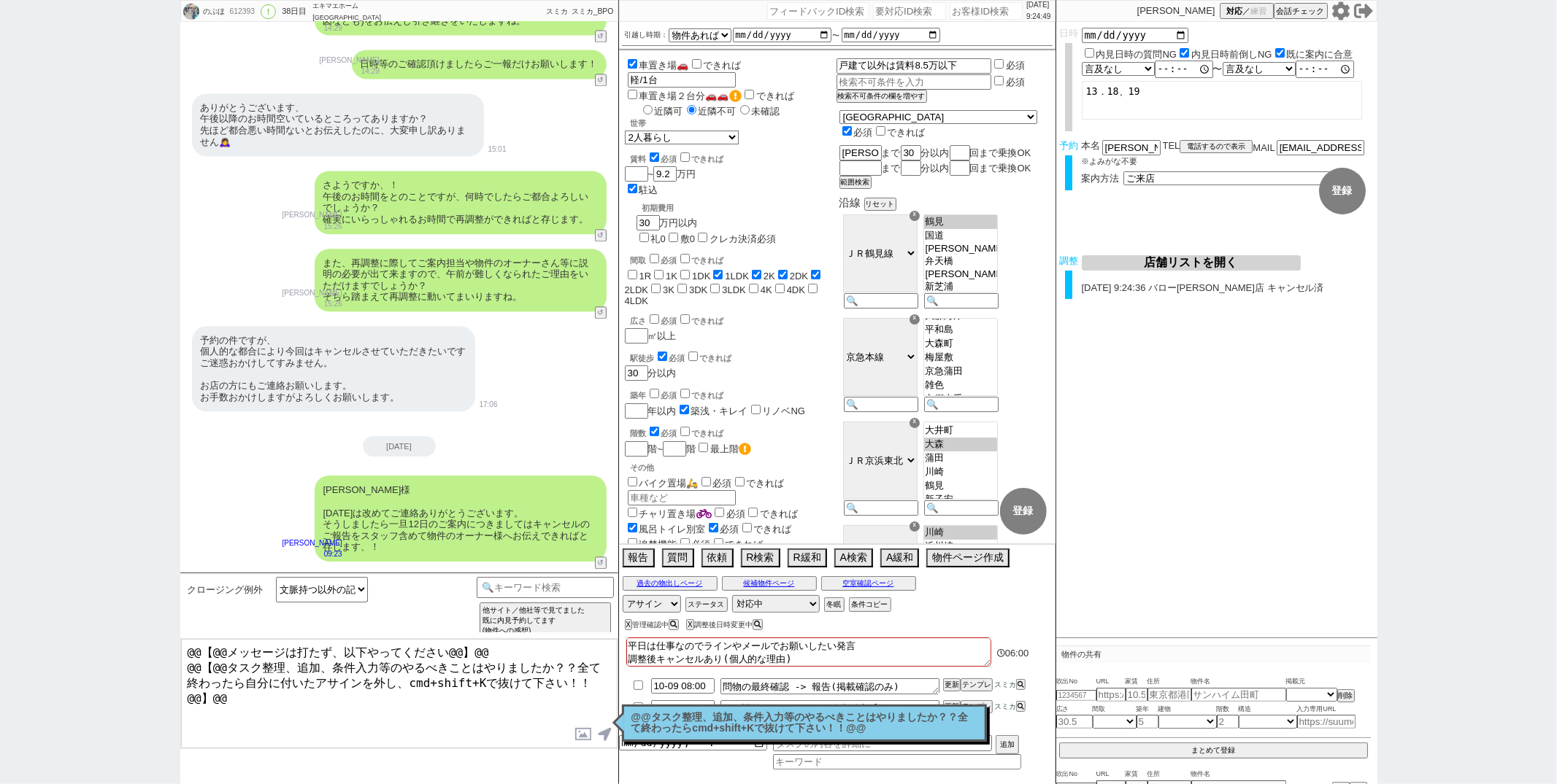
click at [635, 714] on p "@@タスク整理、追加、条件入力等のやるべきことはやりましたか？？全て終わったらcmd+shift+Kで抜けて下さい！！@@" at bounding box center [804, 724] width 346 height 23
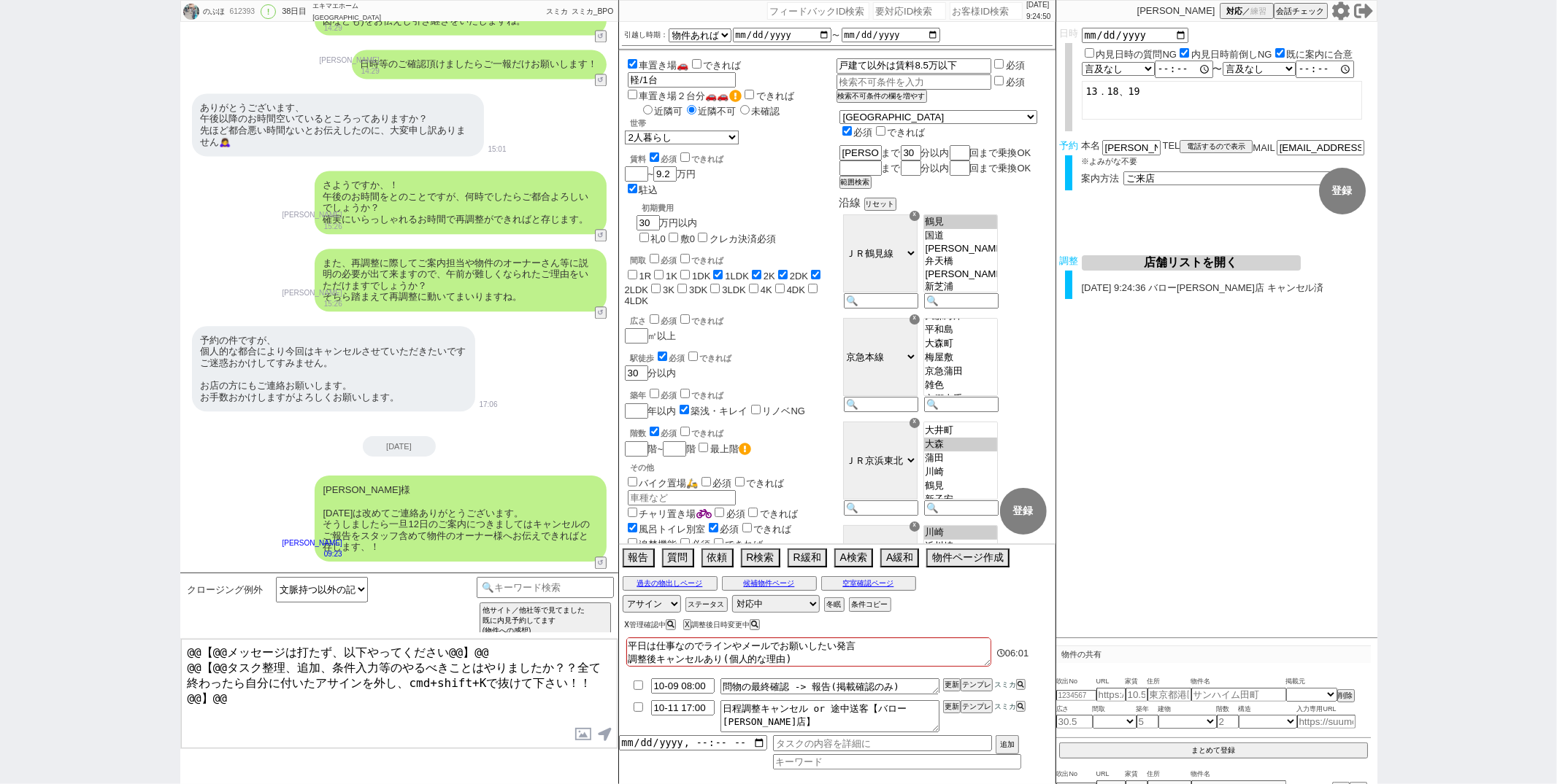
click at [626, 625] on button "X" at bounding box center [628, 625] width 5 height 8
click at [626, 626] on button "X" at bounding box center [628, 625] width 5 height 8
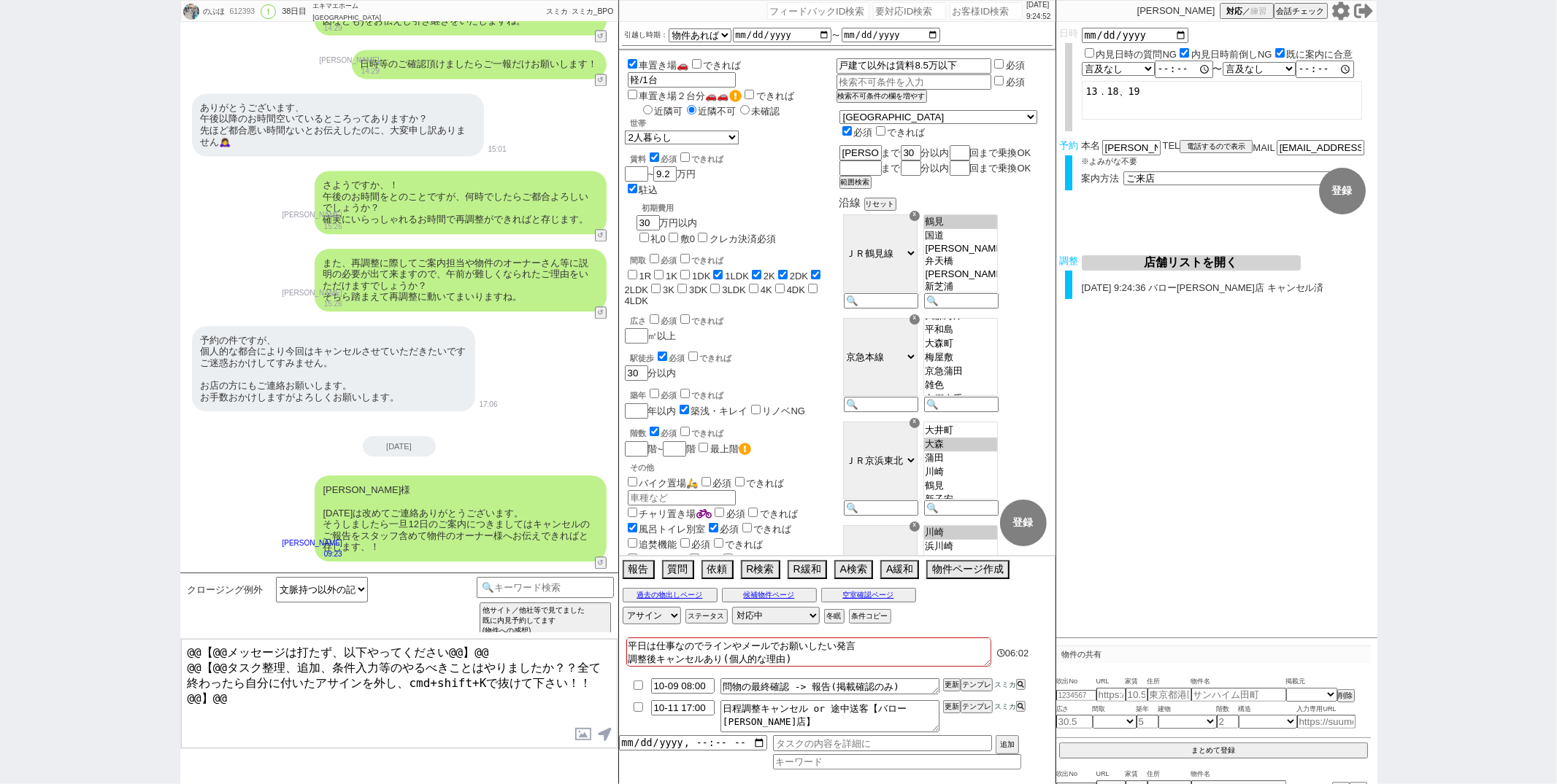
click at [638, 684] on input "checkbox" at bounding box center [638, 685] width 21 height 10
click at [637, 704] on input "checkbox" at bounding box center [638, 707] width 21 height 10
click at [952, 687] on button "更新" at bounding box center [950, 685] width 15 height 11
click at [952, 707] on button "更新" at bounding box center [950, 707] width 15 height 11
click at [516, 332] on div "予約の件ですが、 個人的な都合により今回はキャンセルさせていただきたいです ご迷惑おかけしてすみません。 お店の方にもご連絡お願いします。 お手数おかけします…" at bounding box center [399, 369] width 438 height 101
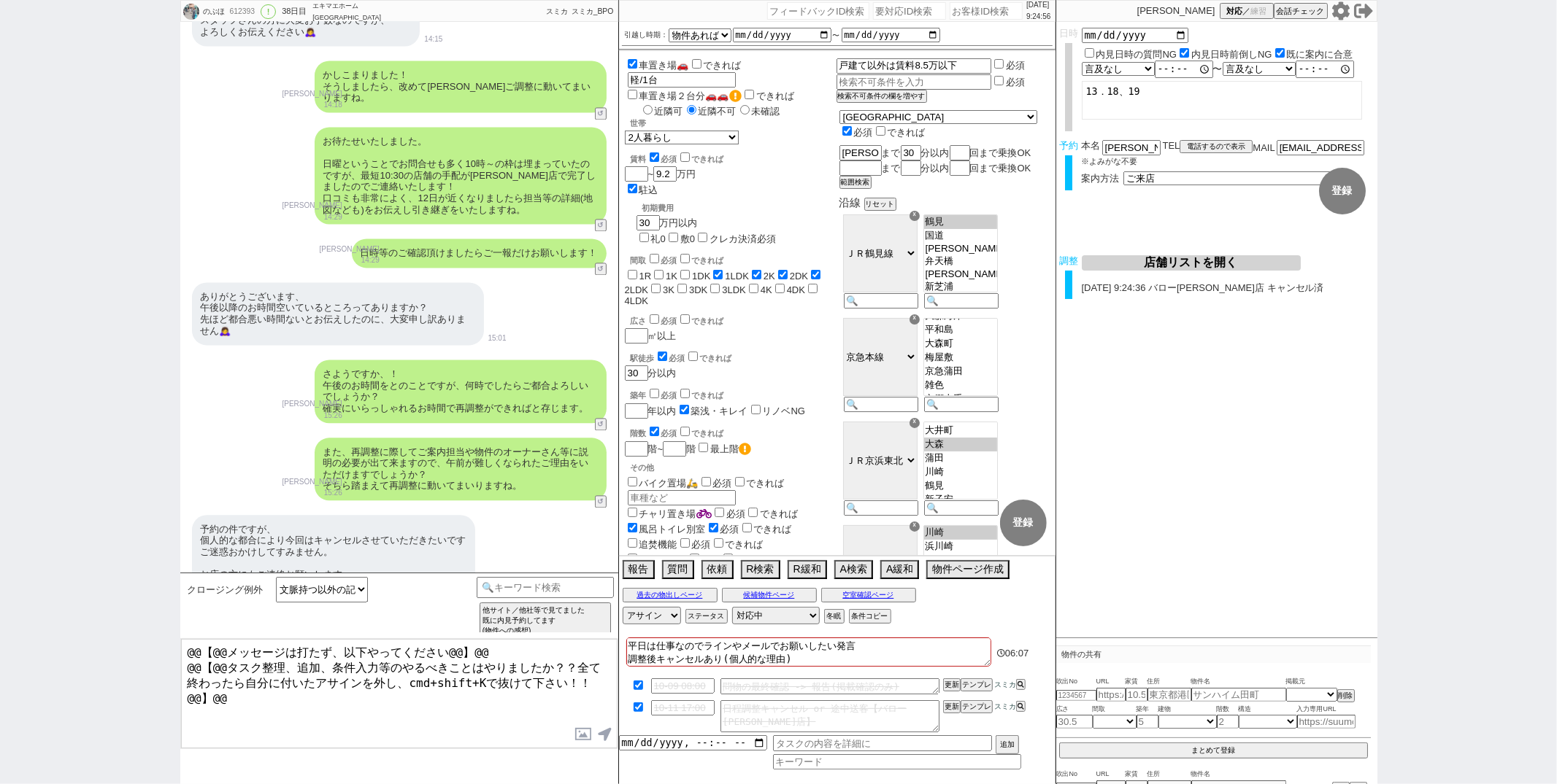
scroll to position [11907, 0]
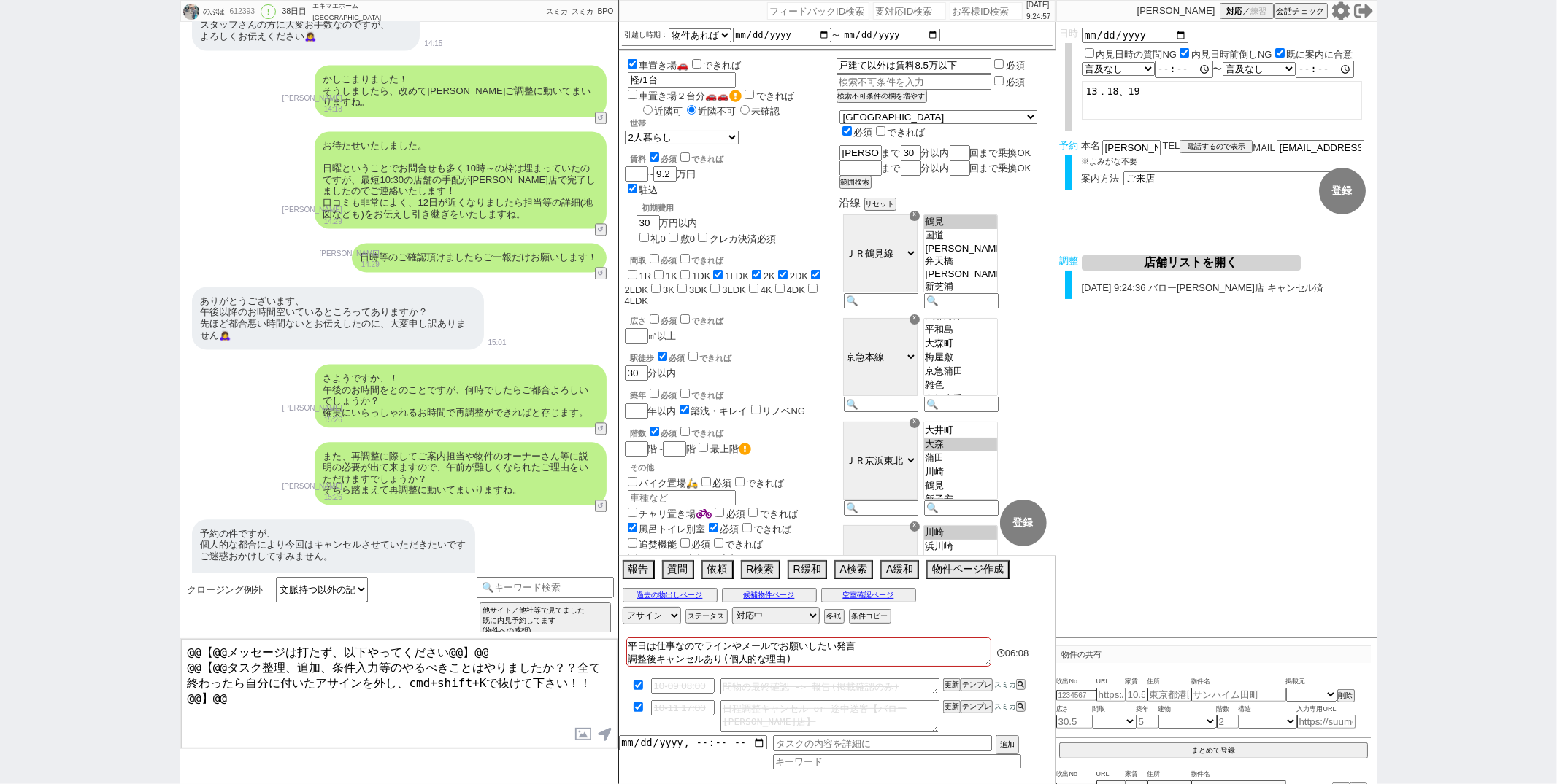
click at [811, 312] on div "広さ 必須 できれば" at bounding box center [733, 319] width 206 height 15
click at [249, 11] on div "612393" at bounding box center [241, 11] width 33 height 11
copy div "612393"
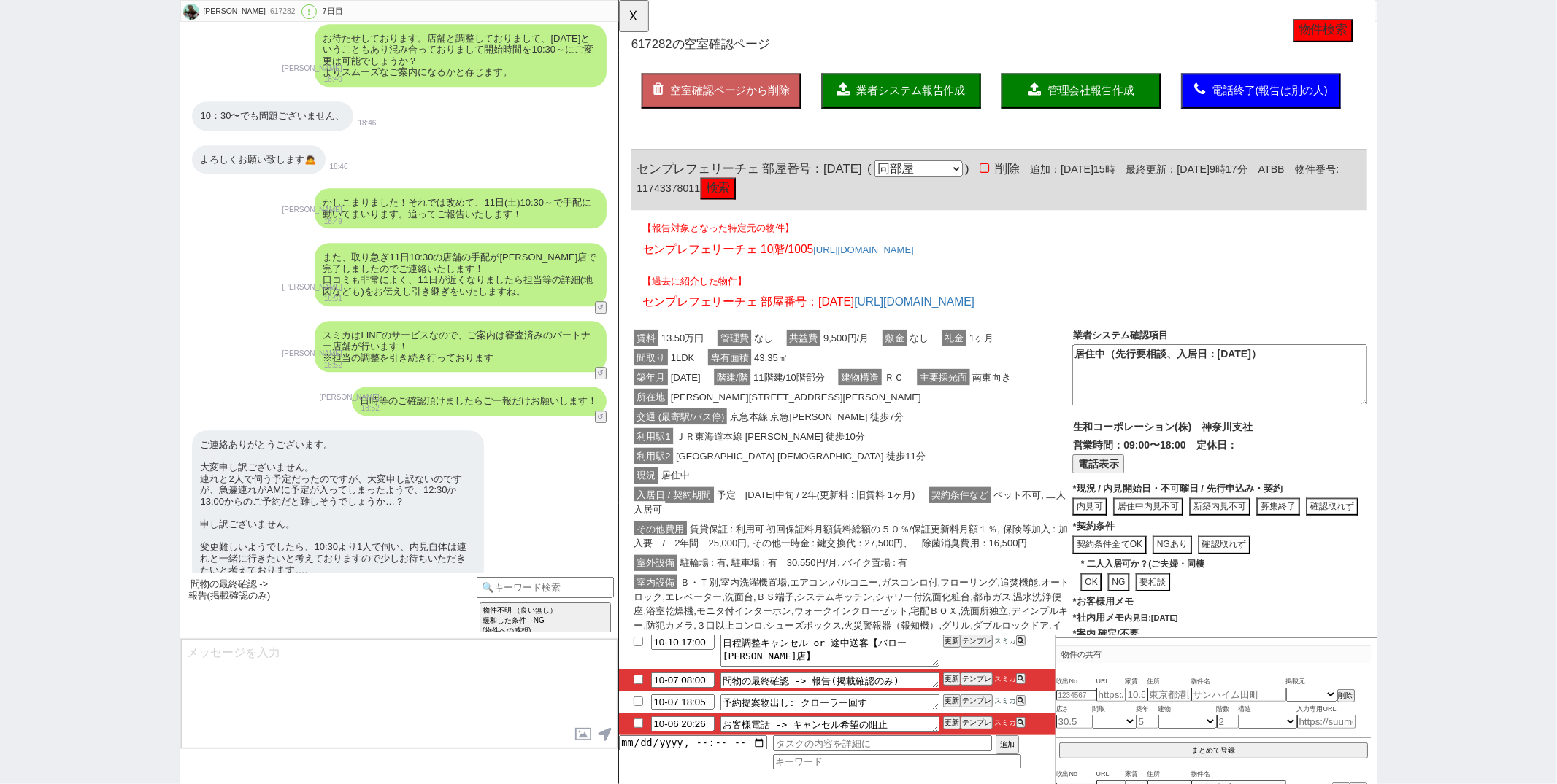
scroll to position [0, 0]
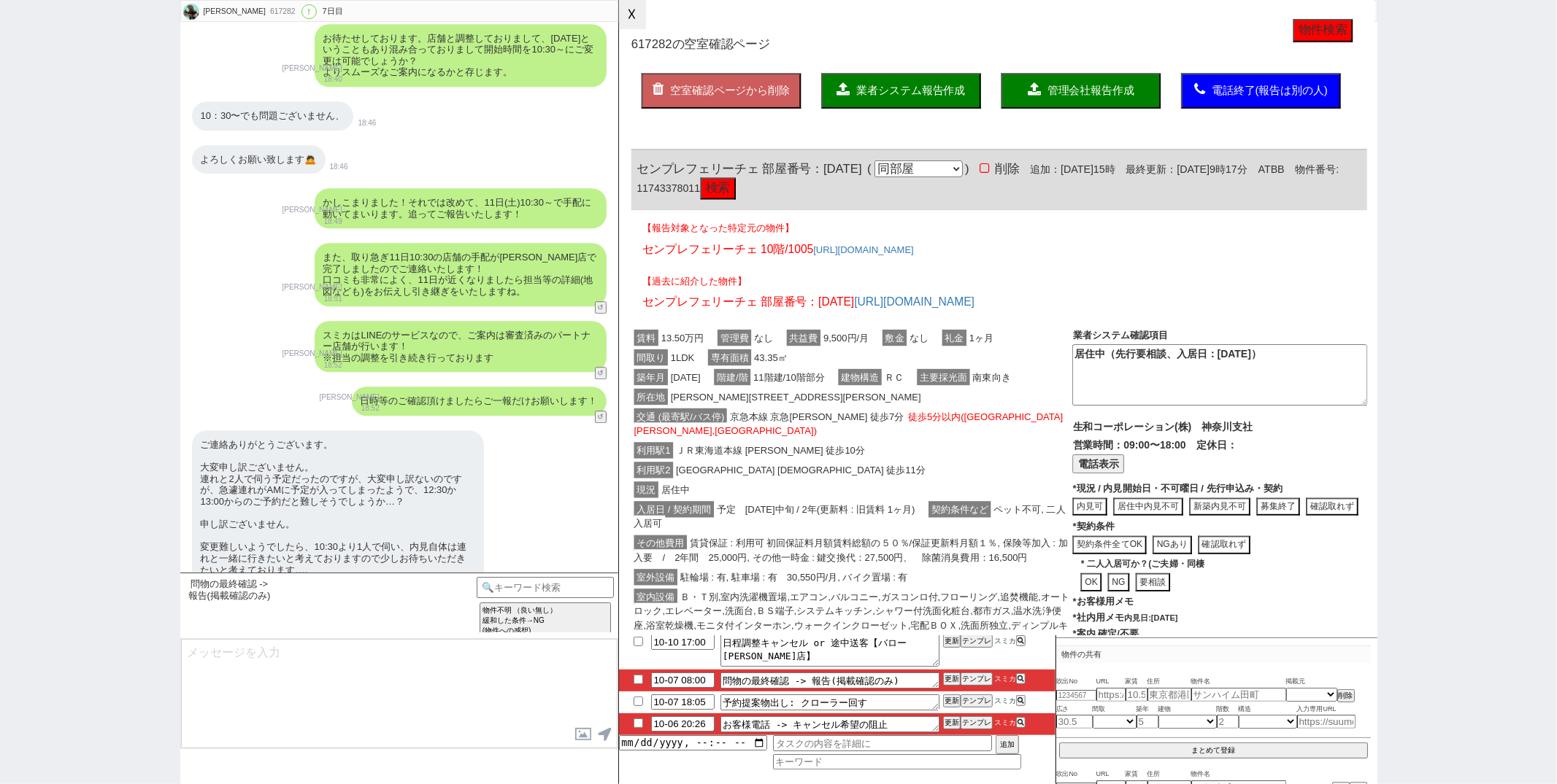
click at [630, 11] on button "☓" at bounding box center [632, 14] width 27 height 29
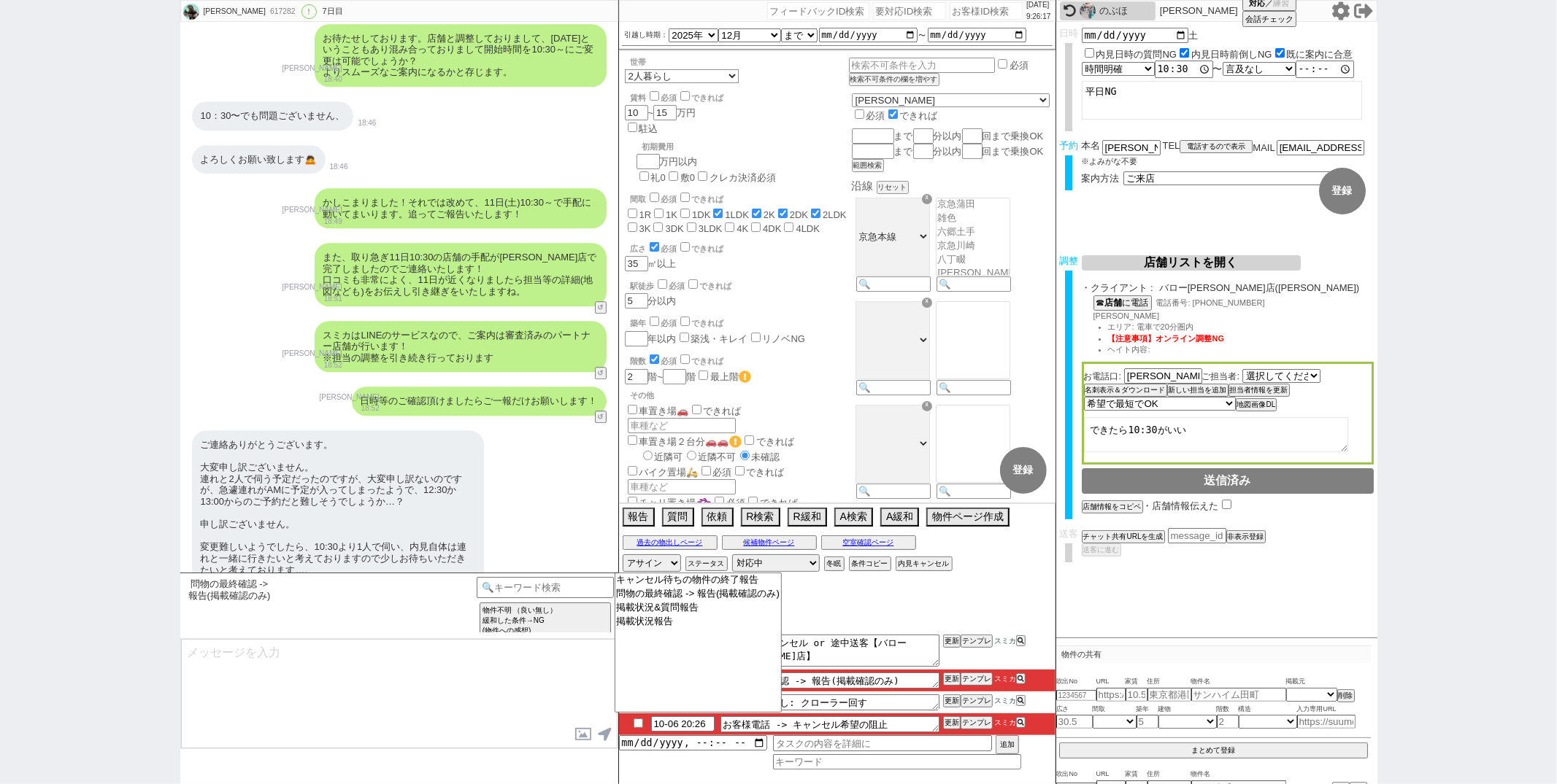
click at [552, 680] on textarea at bounding box center [400, 694] width 437 height 110
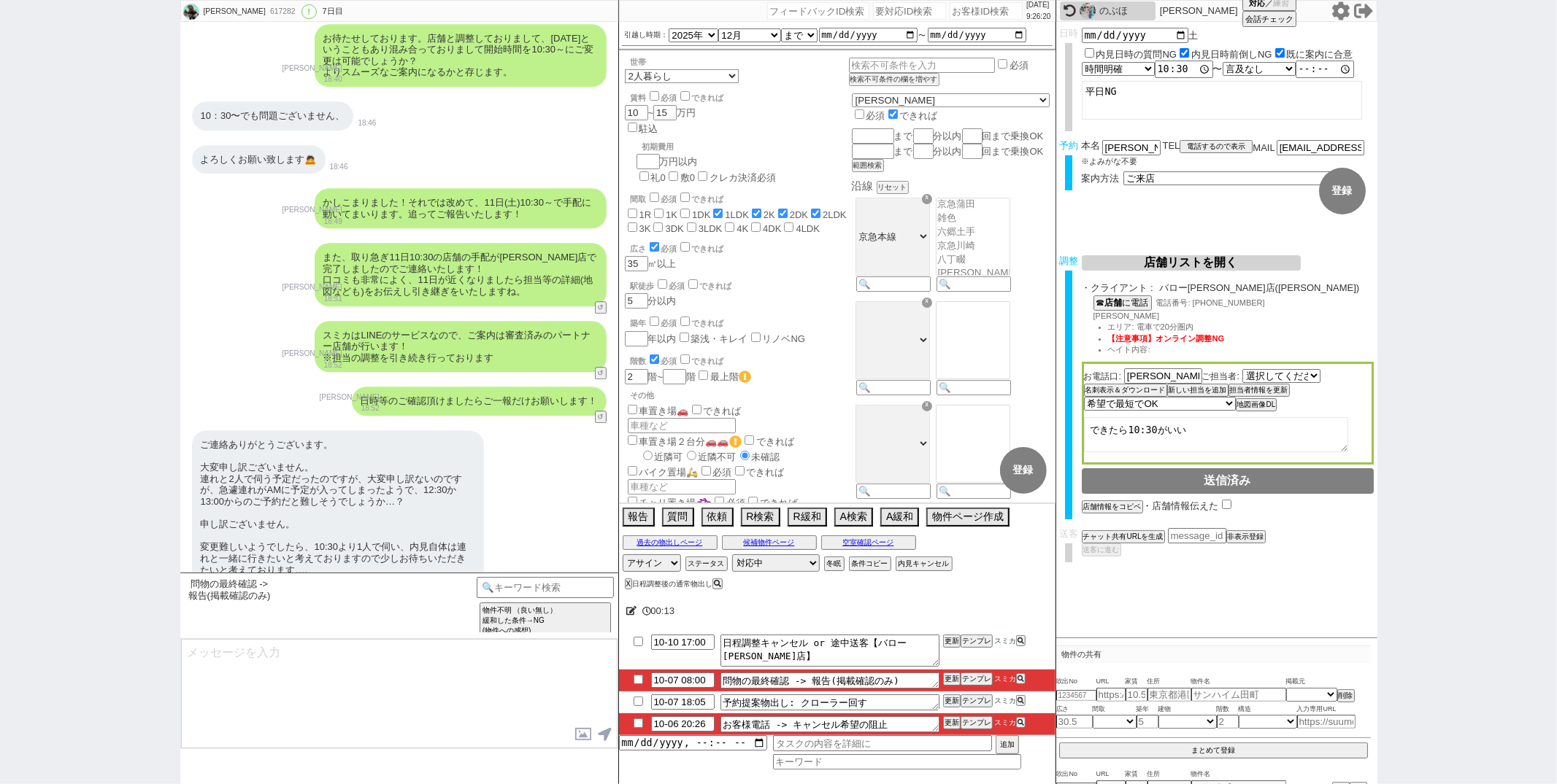
click at [266, 8] on div "617282" at bounding box center [282, 11] width 33 height 11
copy div "617282"
click at [353, 734] on textarea at bounding box center [400, 694] width 437 height 110
drag, startPoint x: 1117, startPoint y: 145, endPoint x: 1066, endPoint y: 145, distance: 51.0
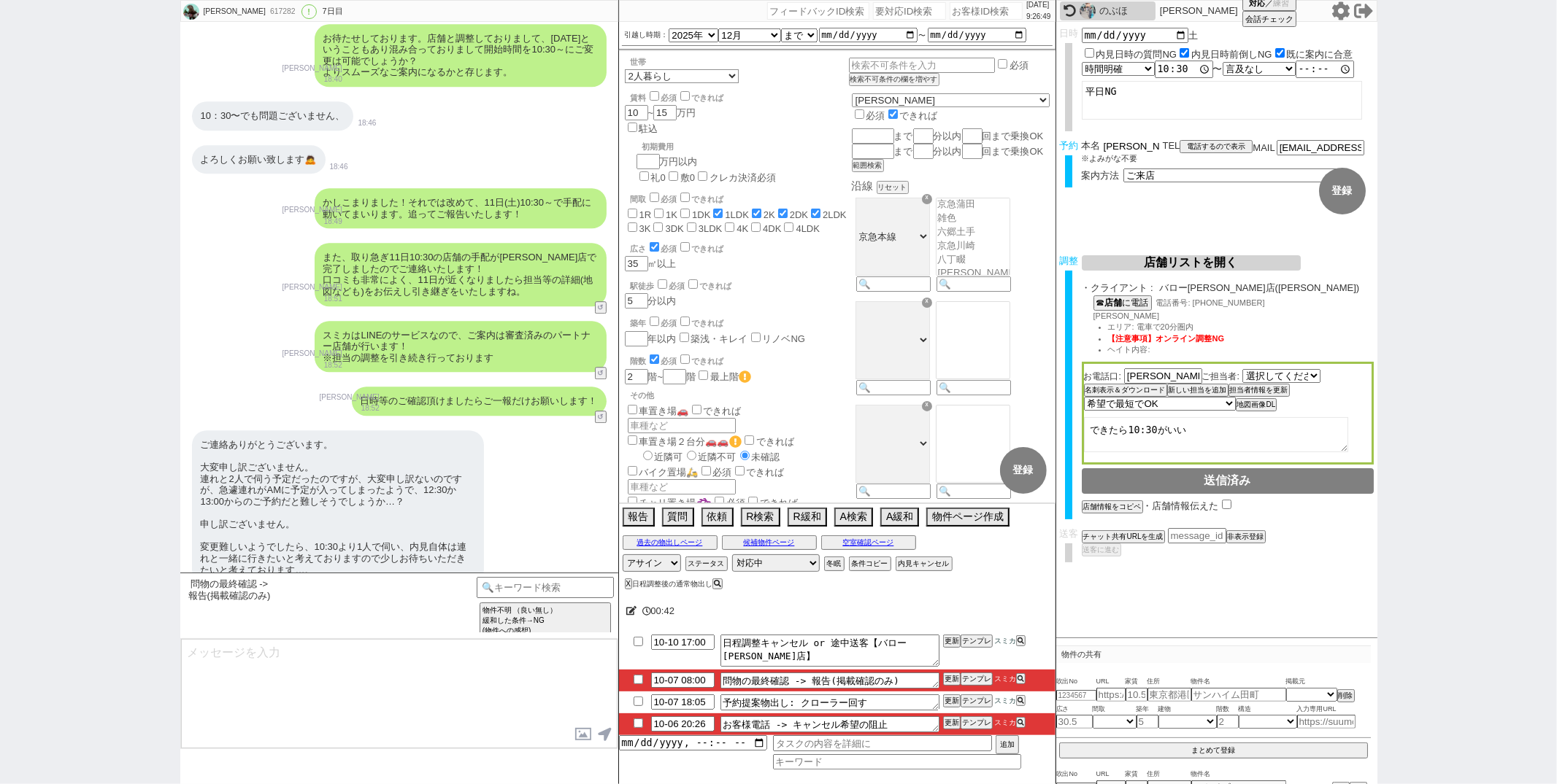
click at [1066, 145] on div "予約 本名 澤菜月 ※よみがな不要 TEL 電話するので表示 電話の理由 356 初日調整での禊 357 問物漏れ回収 359 内見日が怪しいので前倒し&他社…" at bounding box center [1217, 169] width 321 height 57
click at [641, 725] on input "checkbox" at bounding box center [638, 723] width 21 height 10
click at [955, 726] on button "更新" at bounding box center [950, 723] width 15 height 11
click at [310, 668] on textarea at bounding box center [400, 694] width 437 height 110
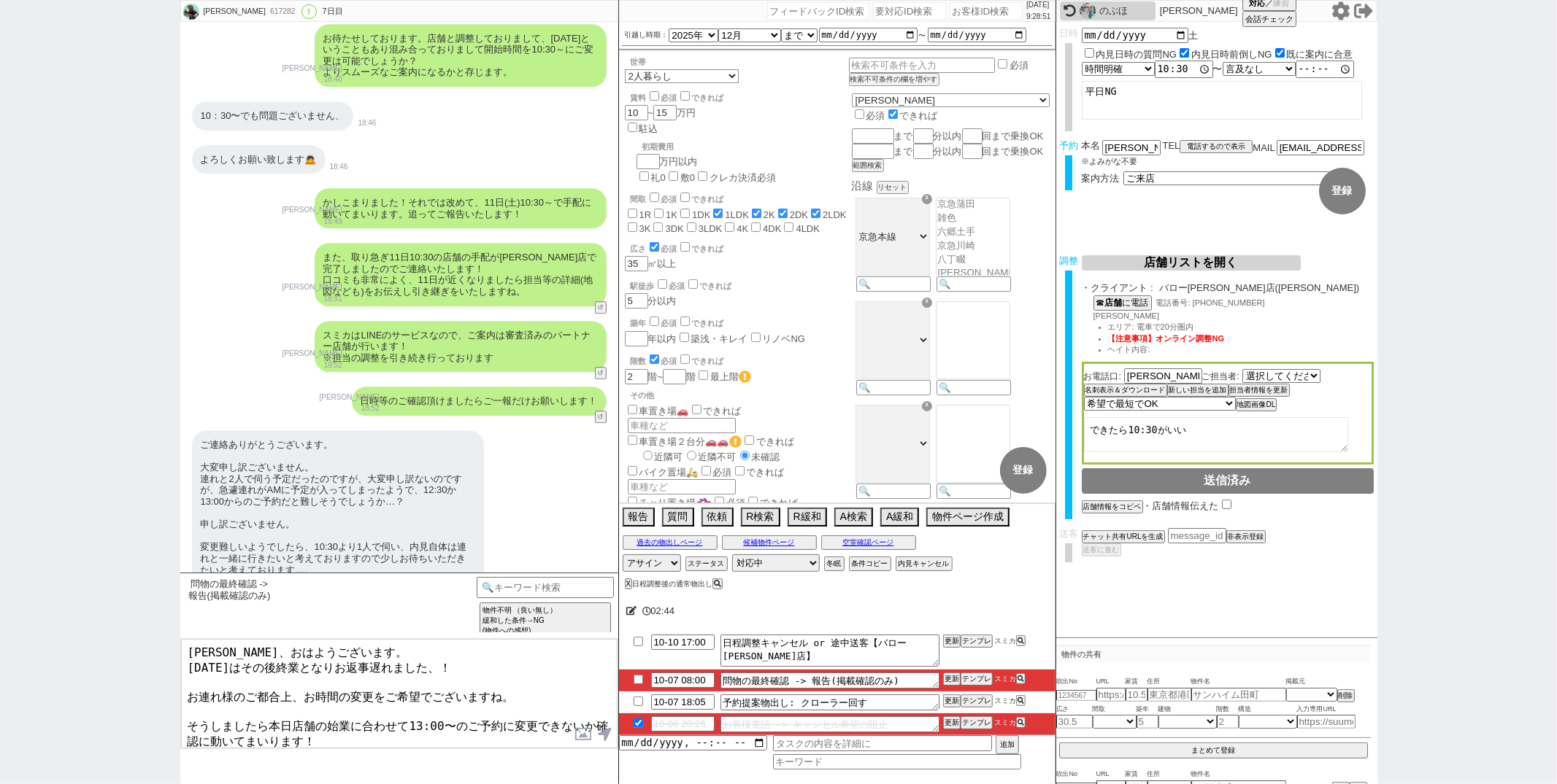
scroll to position [37, 0]
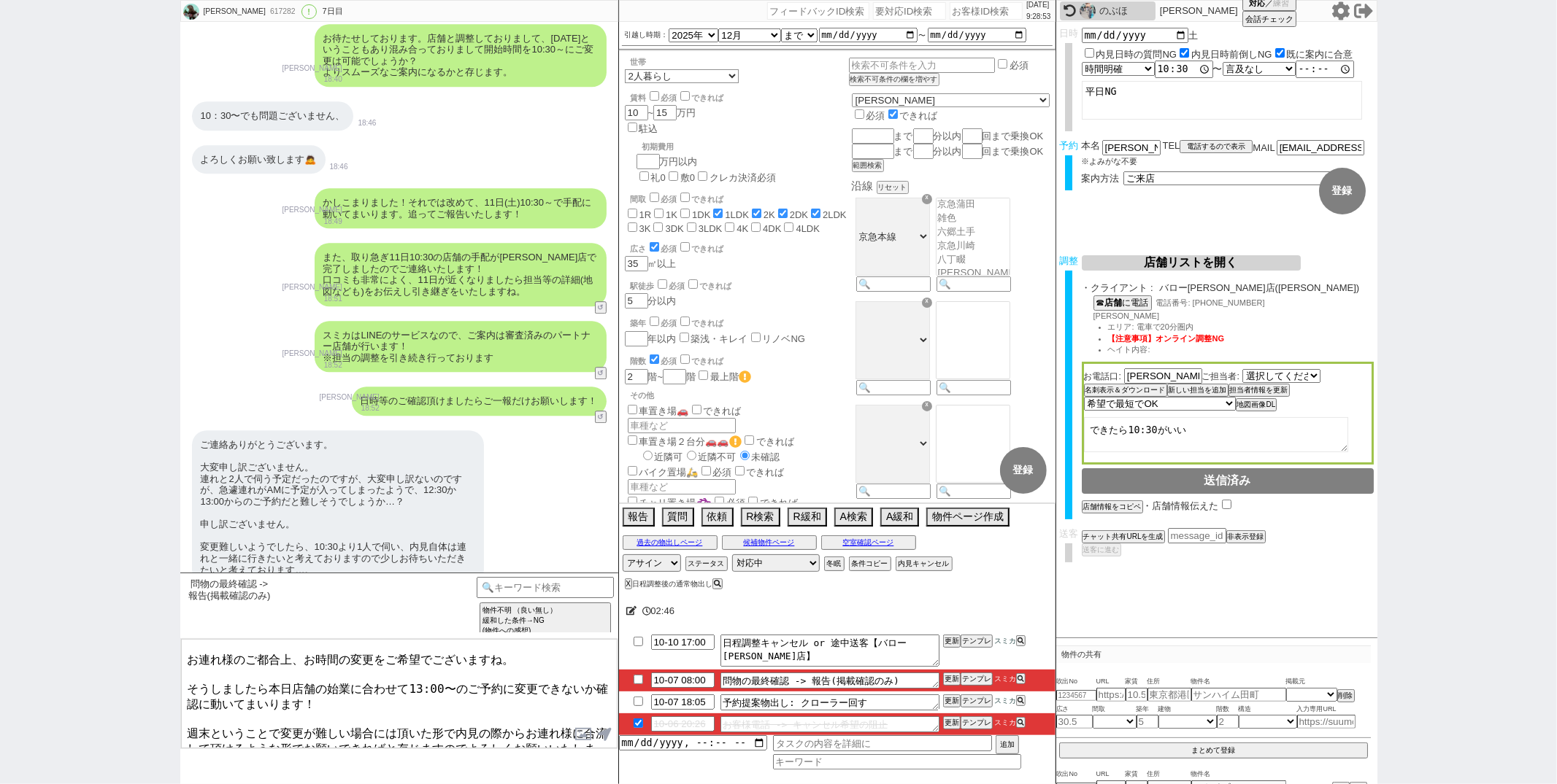
drag, startPoint x: 189, startPoint y: 712, endPoint x: 279, endPoint y: 758, distance: 101.1
click at [279, 758] on div "問物の最終確認 -> 報告(掲載確認のみ) 中カテゴリを選択 小カテゴリを選択 テンプレ再検索NG解除 物件不明 （良い無し） 緩和した条件→NG (物件への…" at bounding box center [399, 678] width 438 height 211
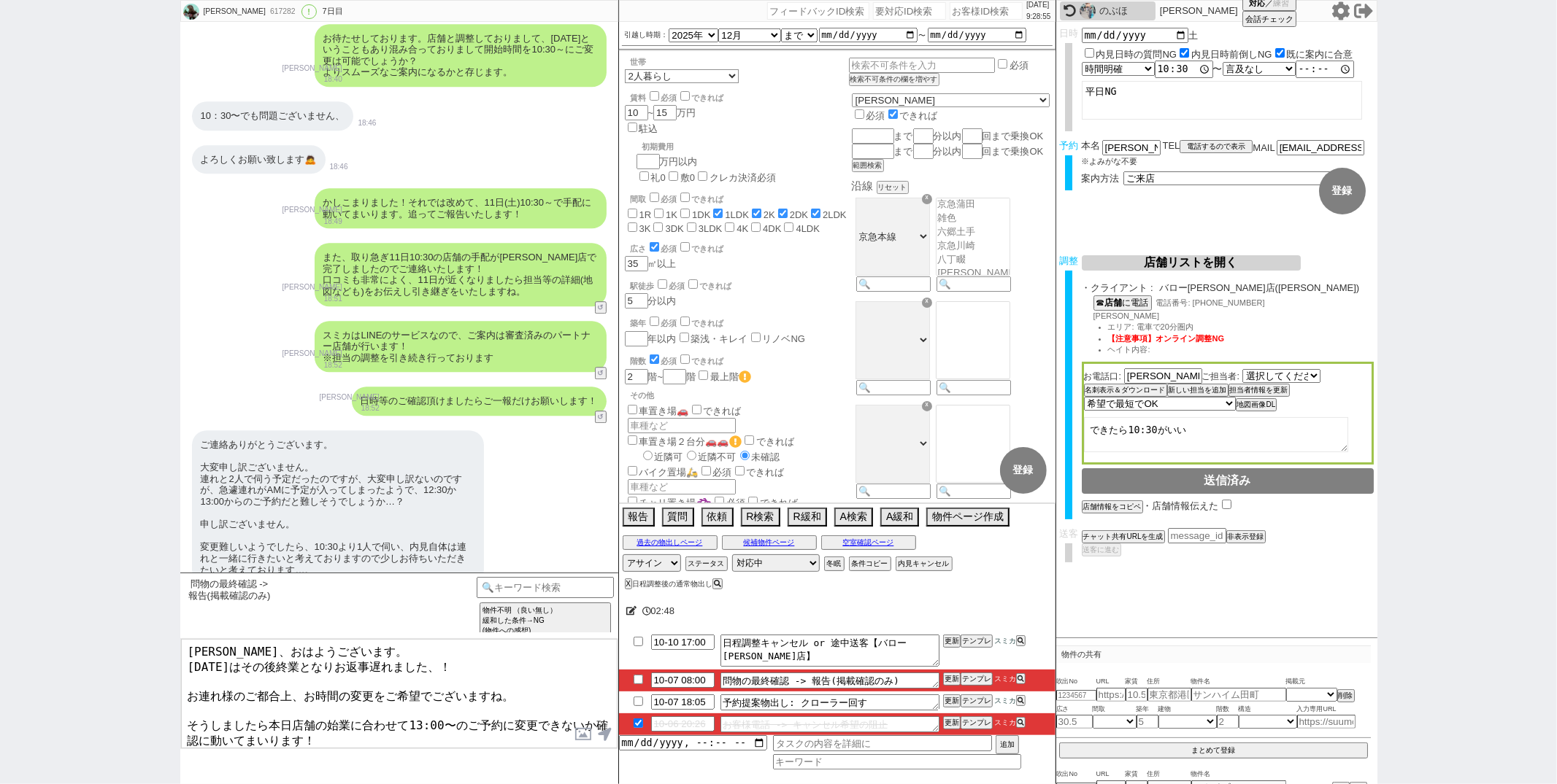
scroll to position [0, 0]
paste textarea "週末ということで変更が難しい場合には頂いた形で内見の際からお連れ様に合流して頂けるような形でお願いできればと存じますのでよろしくお願いいたします、！"
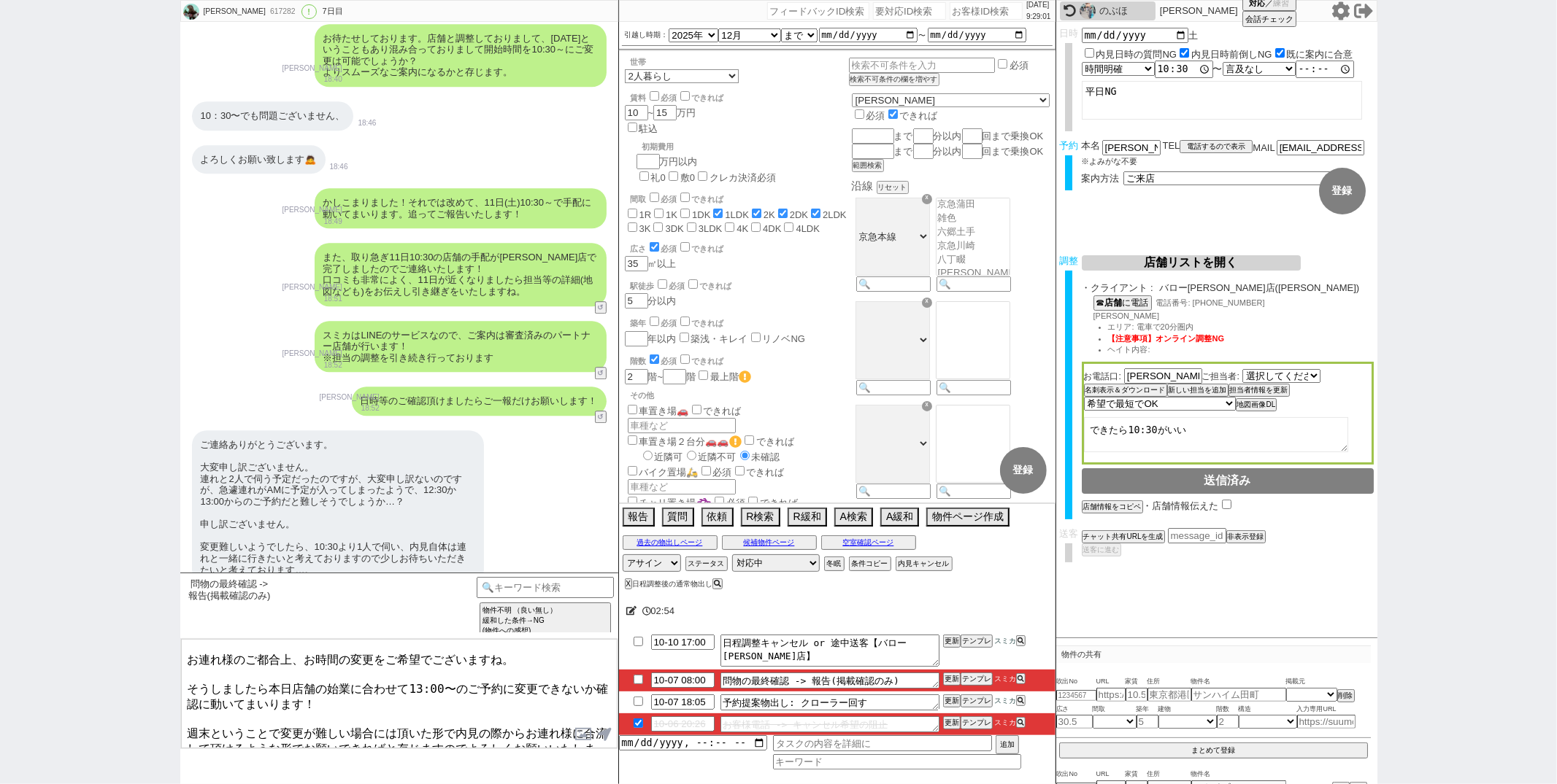
drag, startPoint x: 190, startPoint y: 651, endPoint x: 347, endPoint y: 788, distance: 208.4
click at [347, 784] on html "Natsuki 617282 ! 0 7日目 冬眠中 自社客 スミカ スミカ_BPO チャット全表示 2025-10-01 新しくフォローされました (13:…" at bounding box center [778, 392] width 1557 height 784
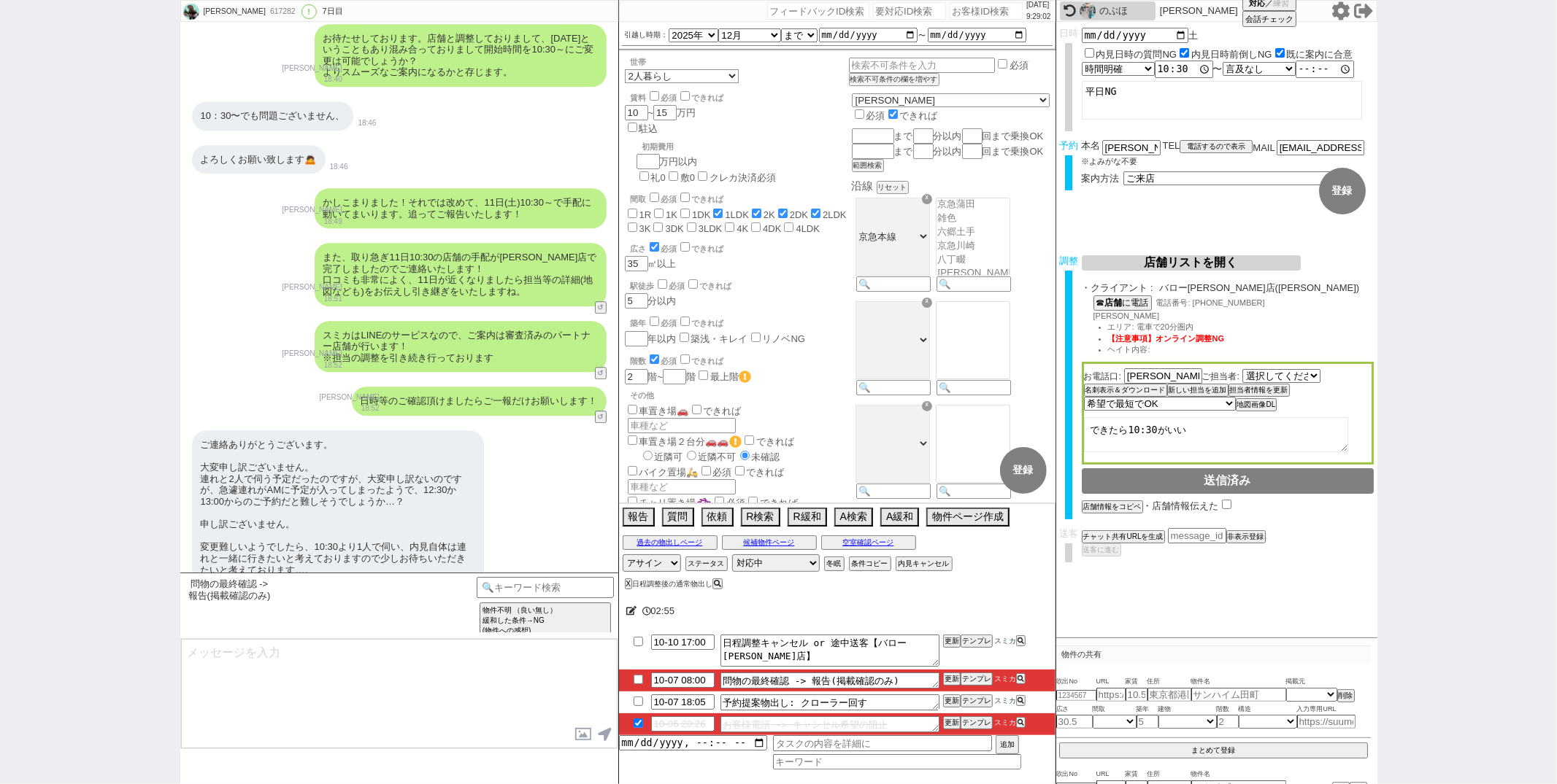
scroll to position [0, 0]
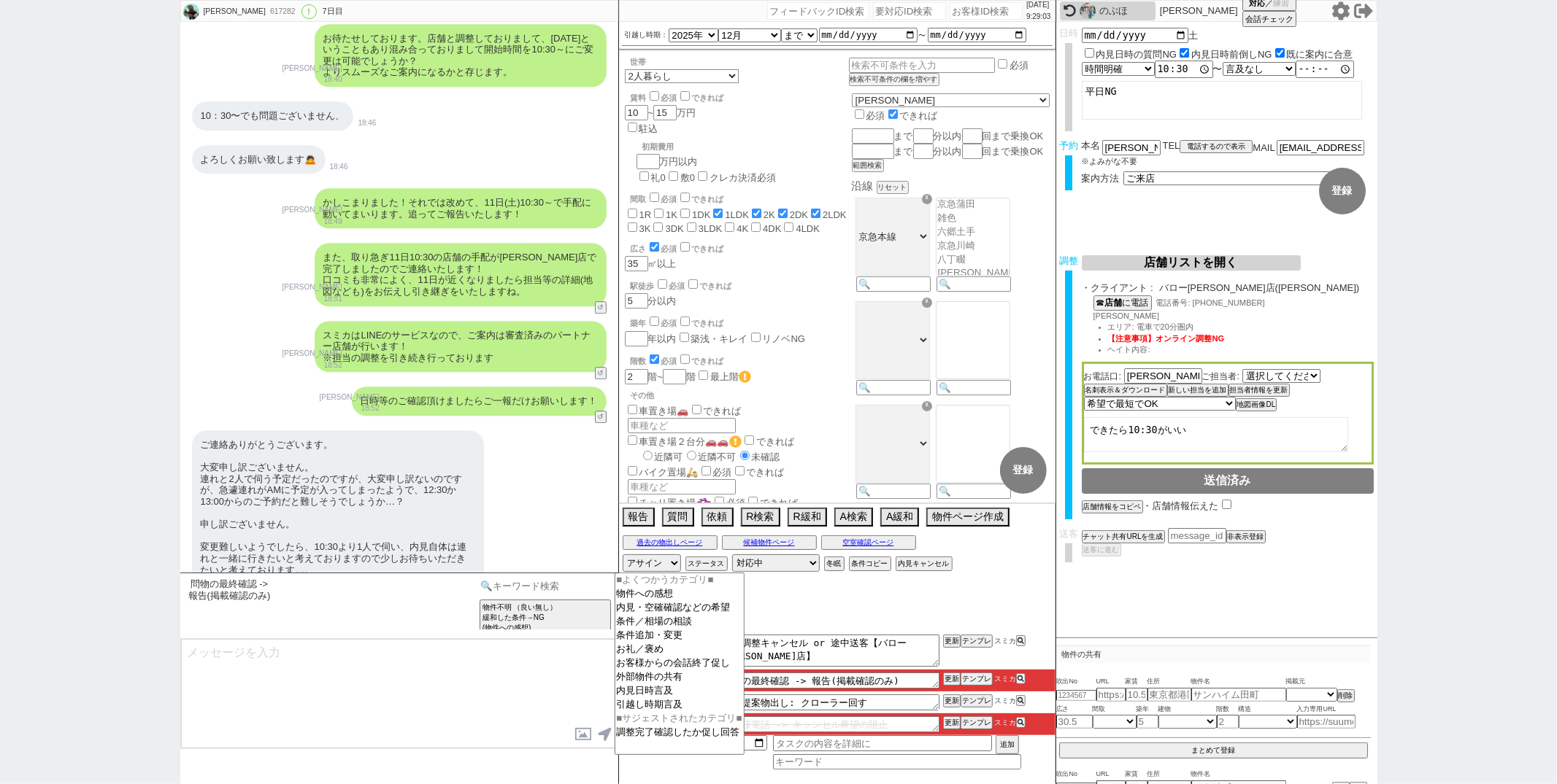
click at [539, 587] on input at bounding box center [546, 586] width 138 height 19
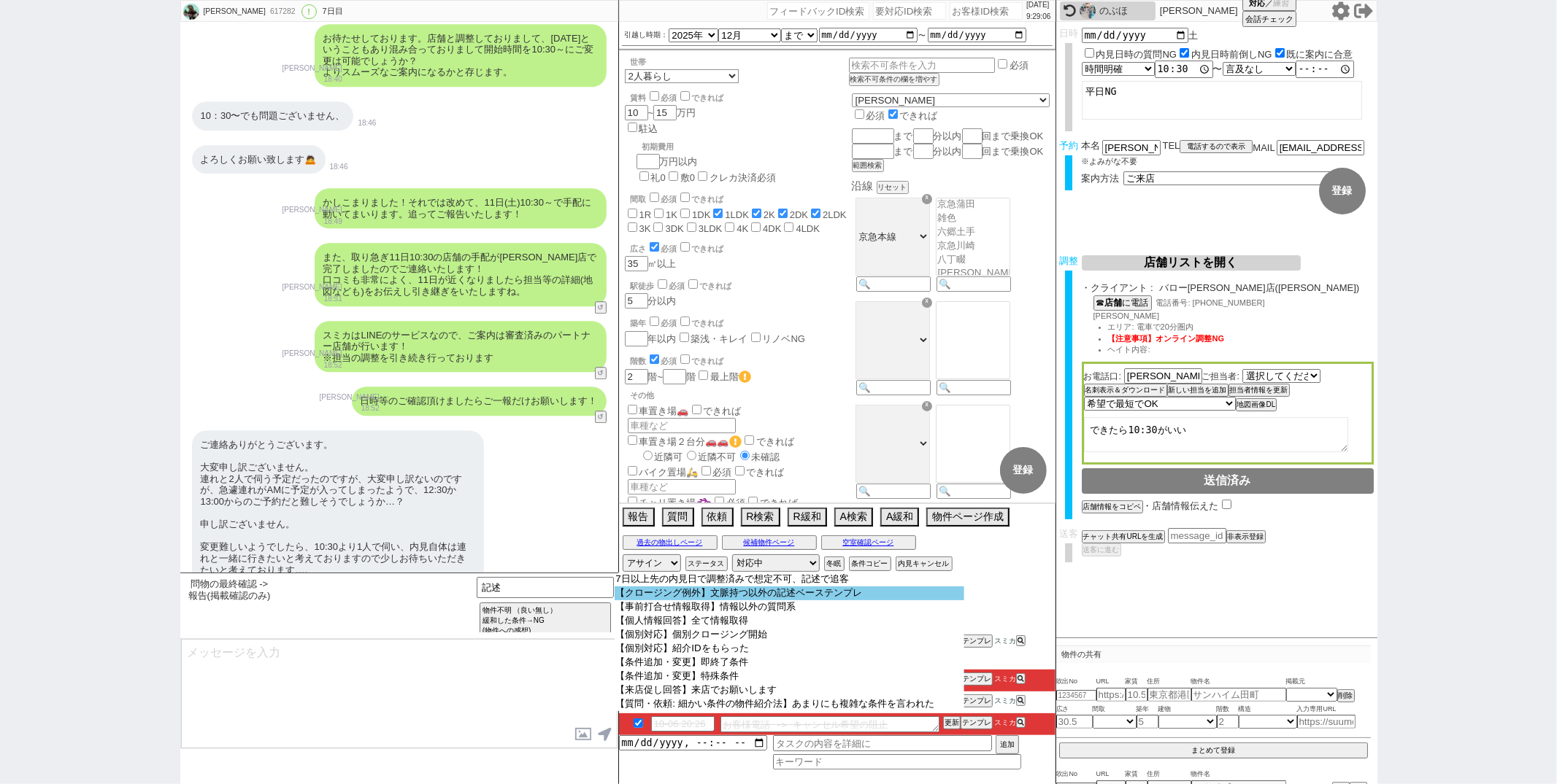
click at [655, 592] on option "【クロージング例外】文脈持つ以外の記述ベーステンプレ" at bounding box center [789, 594] width 349 height 14
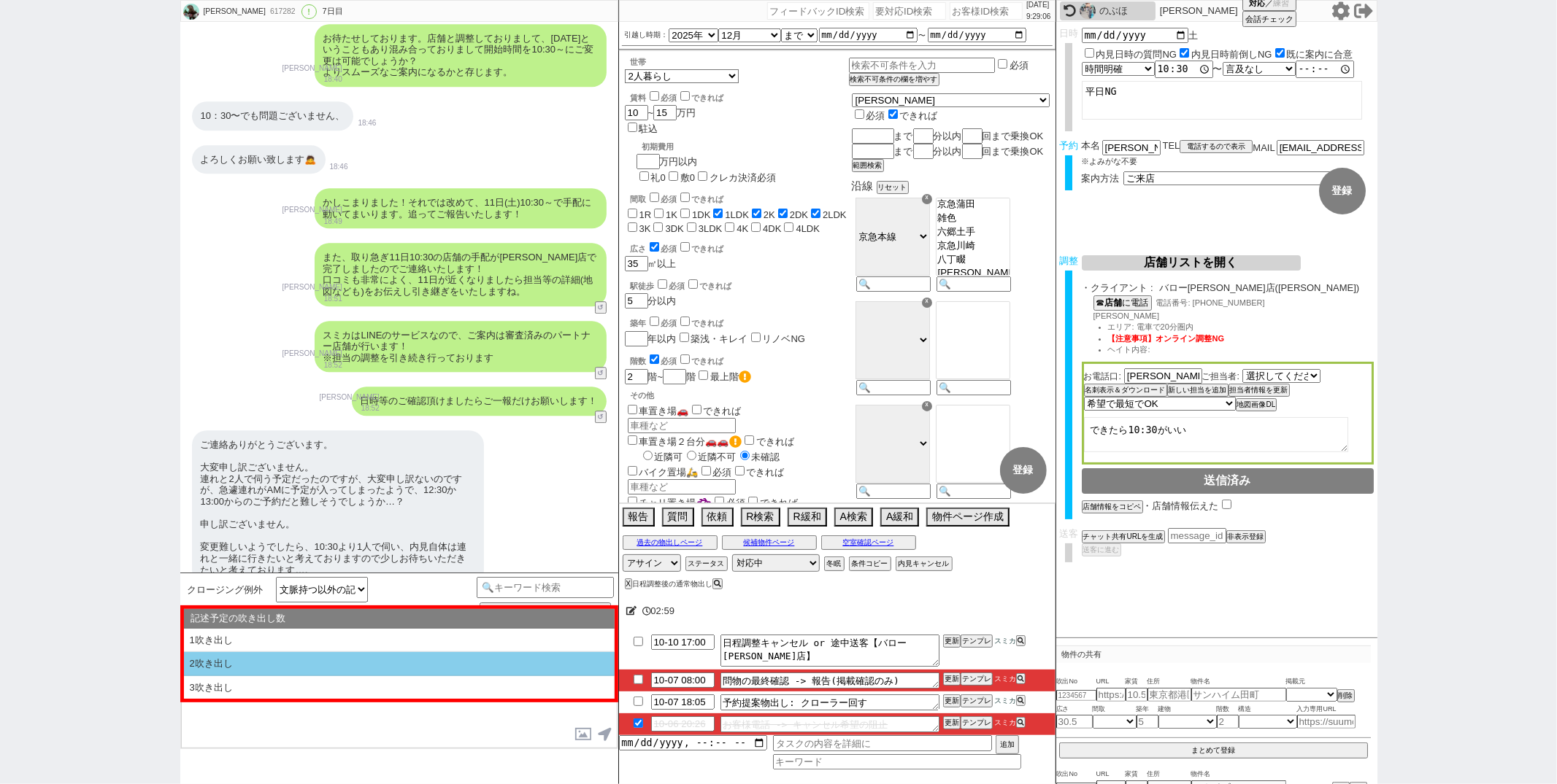
click at [424, 671] on li "2吹き出し" at bounding box center [399, 664] width 431 height 24
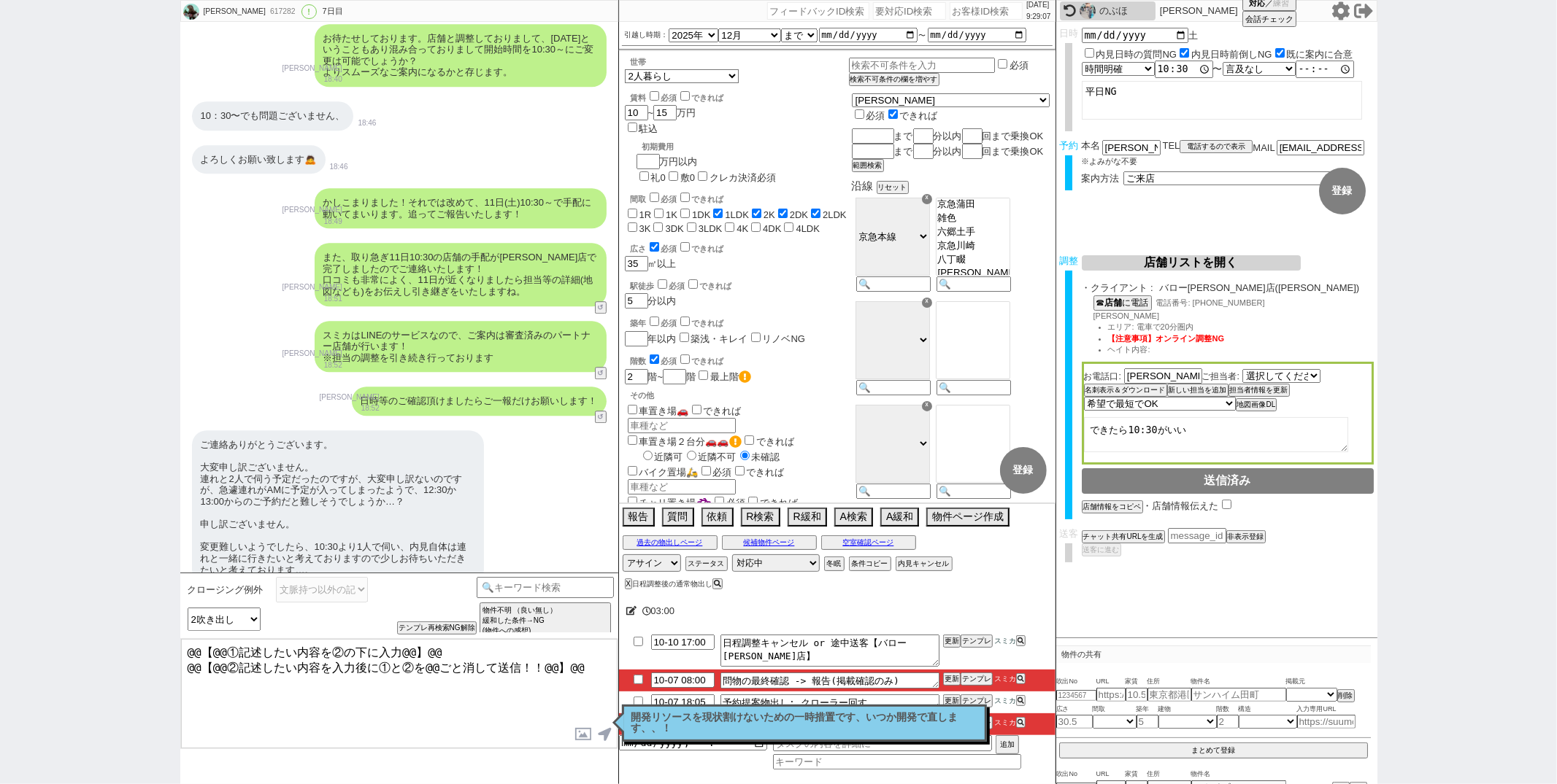
click at [580, 672] on textarea "@@【@@①記述したい内容を②の下に入力@@】@@ @@【@@②記述したい内容を入力後に①と②を@@ごと消して送信！！@@】@@" at bounding box center [400, 694] width 437 height 110
paste textarea "澤さま、おはようございます。 昨日はその後終業となりお返事遅れました、！ お連れ様のご都合上、お時間の変更をご希望でございますね。 そうしましたら本日店舗の始…"
drag, startPoint x: 578, startPoint y: 663, endPoint x: 637, endPoint y: 320, distance: 348.0
click at [637, 320] on div "Natsuki 617282 ! 0 7日目 冬眠中 自社客 スミカ スミカ_BPO チャット全表示 2025-10-01 新しくフォローされました (13:…" at bounding box center [779, 392] width 1197 height 784
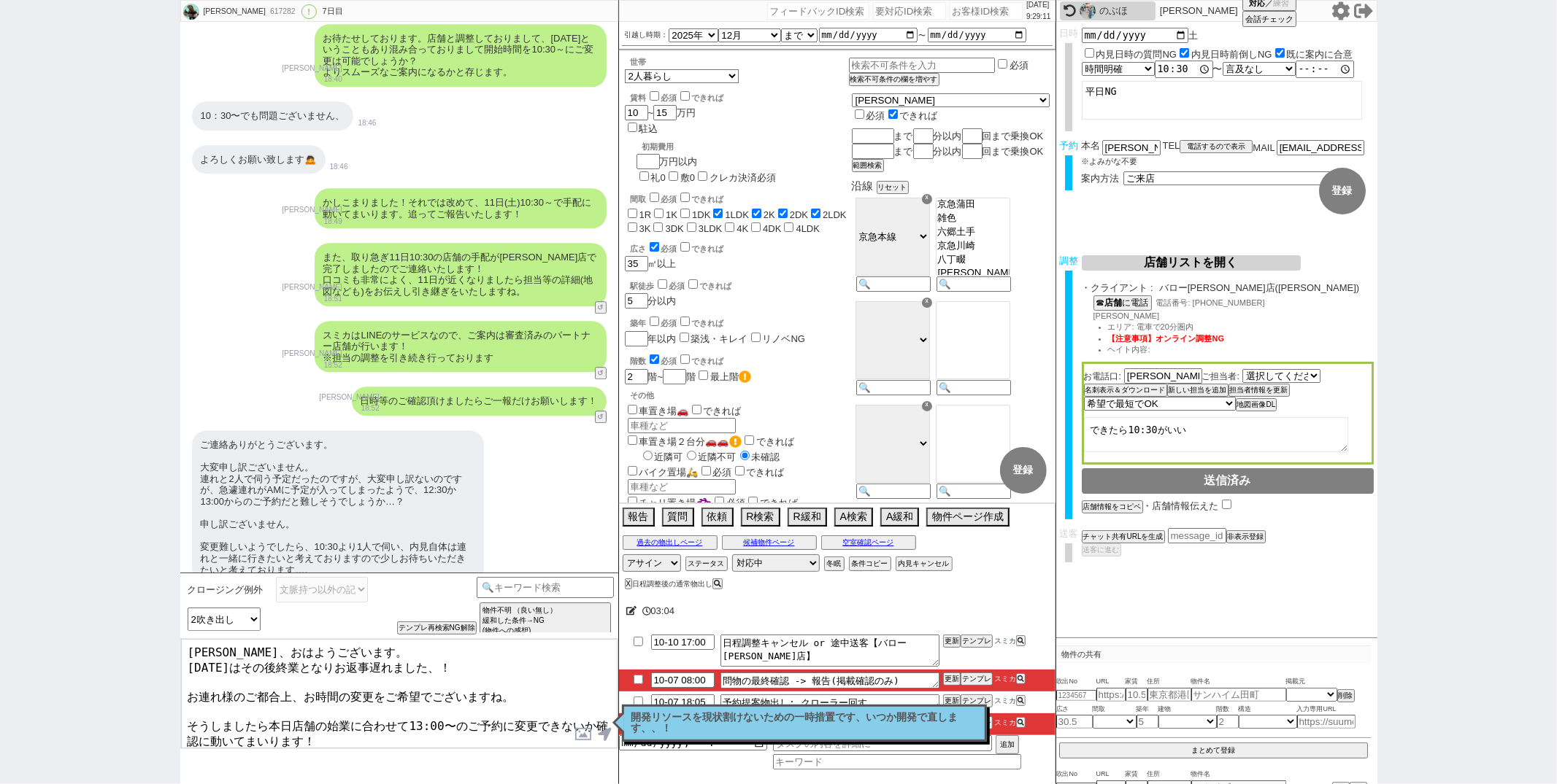
scroll to position [49, 0]
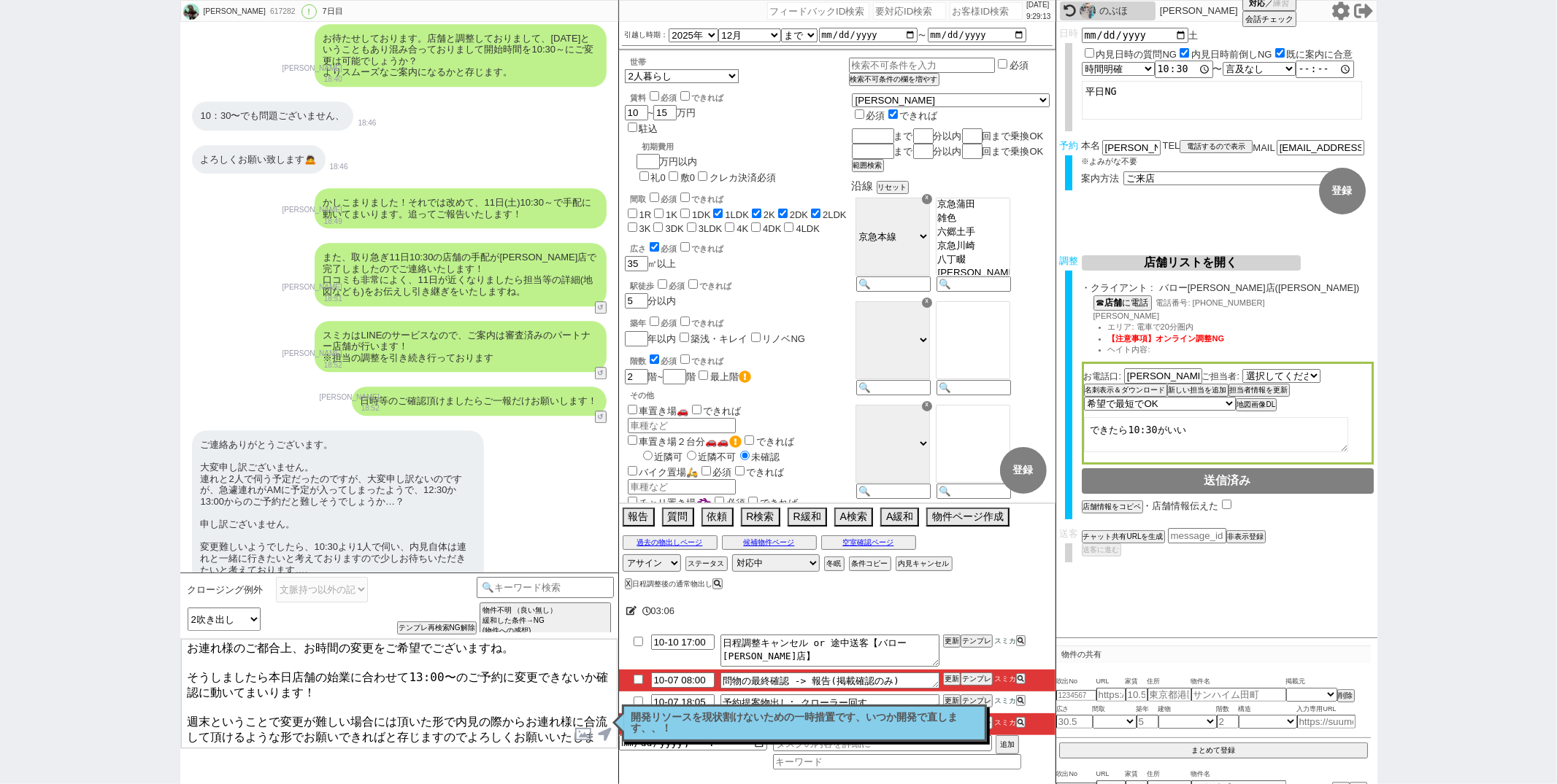
drag, startPoint x: 190, startPoint y: 713, endPoint x: 284, endPoint y: 795, distance: 124.7
click at [284, 784] on html "Natsuki 617282 ! 0 7日目 冬眠中 自社客 スミカ スミカ_BPO チャット全表示 2025-10-01 新しくフォローされました (13:…" at bounding box center [778, 392] width 1557 height 784
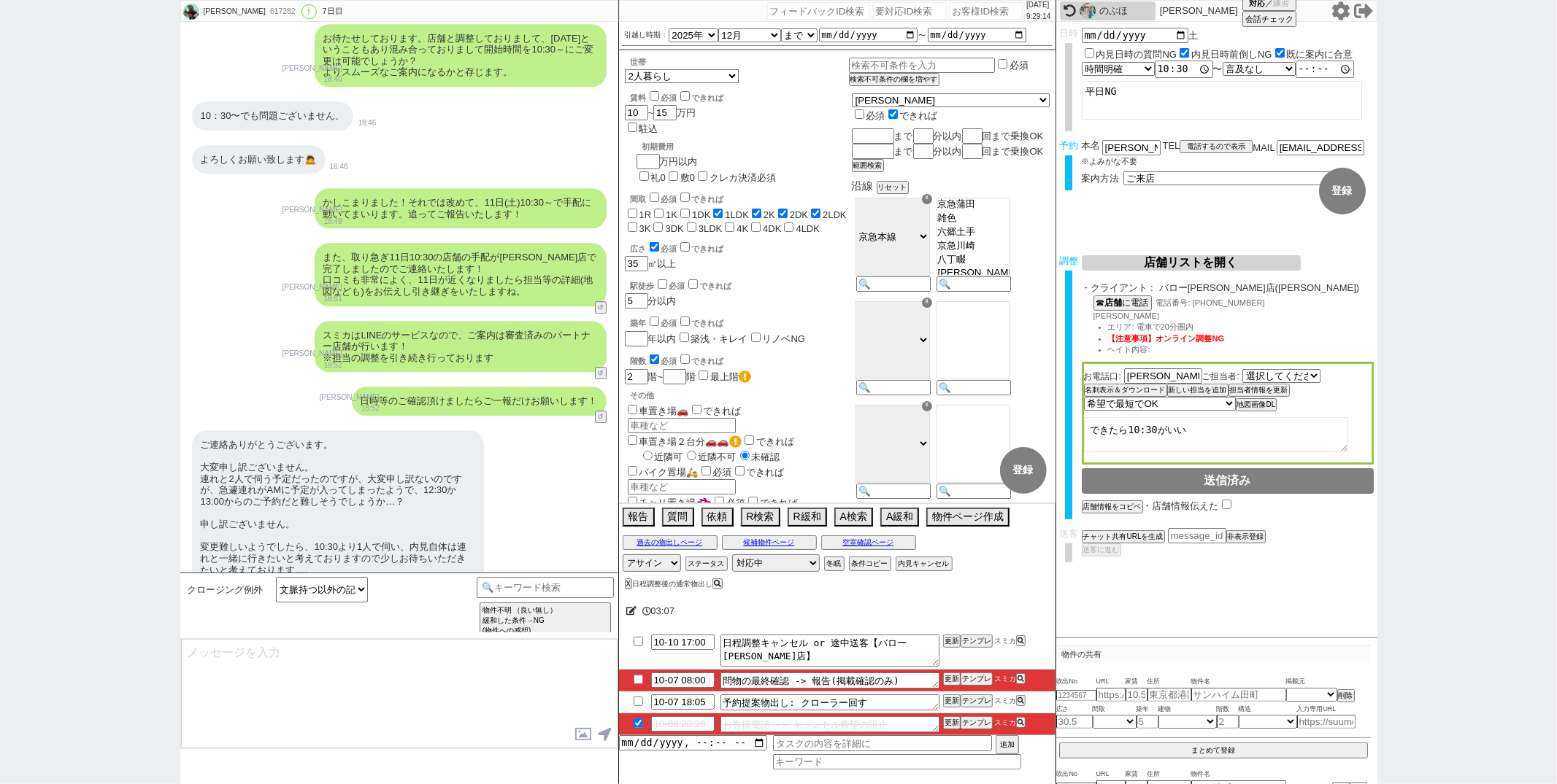
scroll to position [8167, 0]
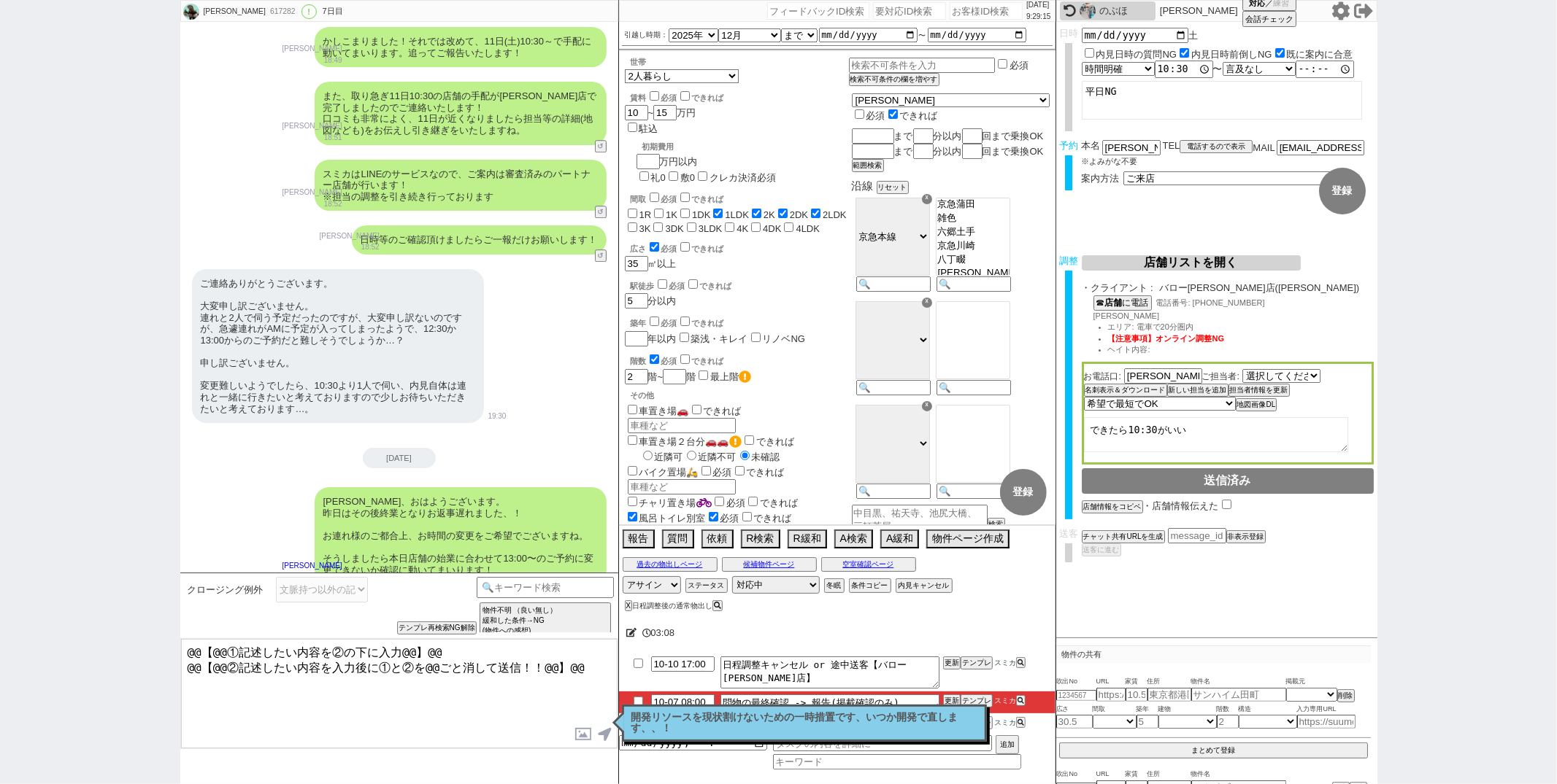
click at [553, 694] on textarea "@@【@@①記述したい内容を②の下に入力@@】@@ @@【@@②記述したい内容を入力後に①と②を@@ごと消して送信！！@@】@@" at bounding box center [400, 694] width 437 height 110
paste textarea "週末ということで変更が難しい場合には頂いた形で内見の際からお連れ様に合流して頂けるような形でお願いできればと存じますのでよろしくお願いいたします、！"
drag, startPoint x: 576, startPoint y: 664, endPoint x: 764, endPoint y: 355, distance: 361.7
click at [764, 355] on div "Natsuki 617282 ! 0 7日目 冬眠中 自社客 スミカ スミカ_BPO チャット全表示 2025-10-01 新しくフォローされました (13:…" at bounding box center [779, 392] width 1197 height 784
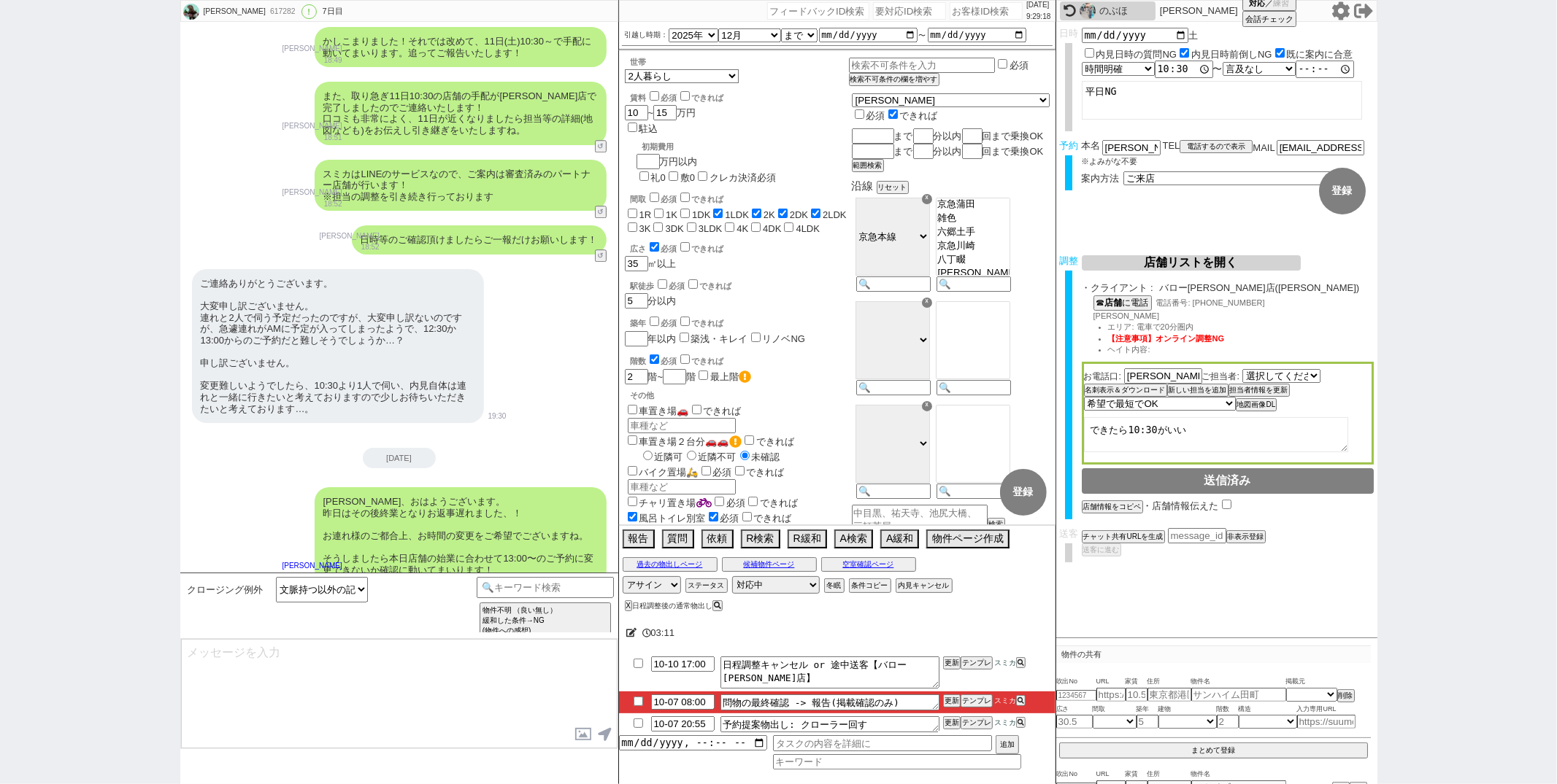
scroll to position [8234, 0]
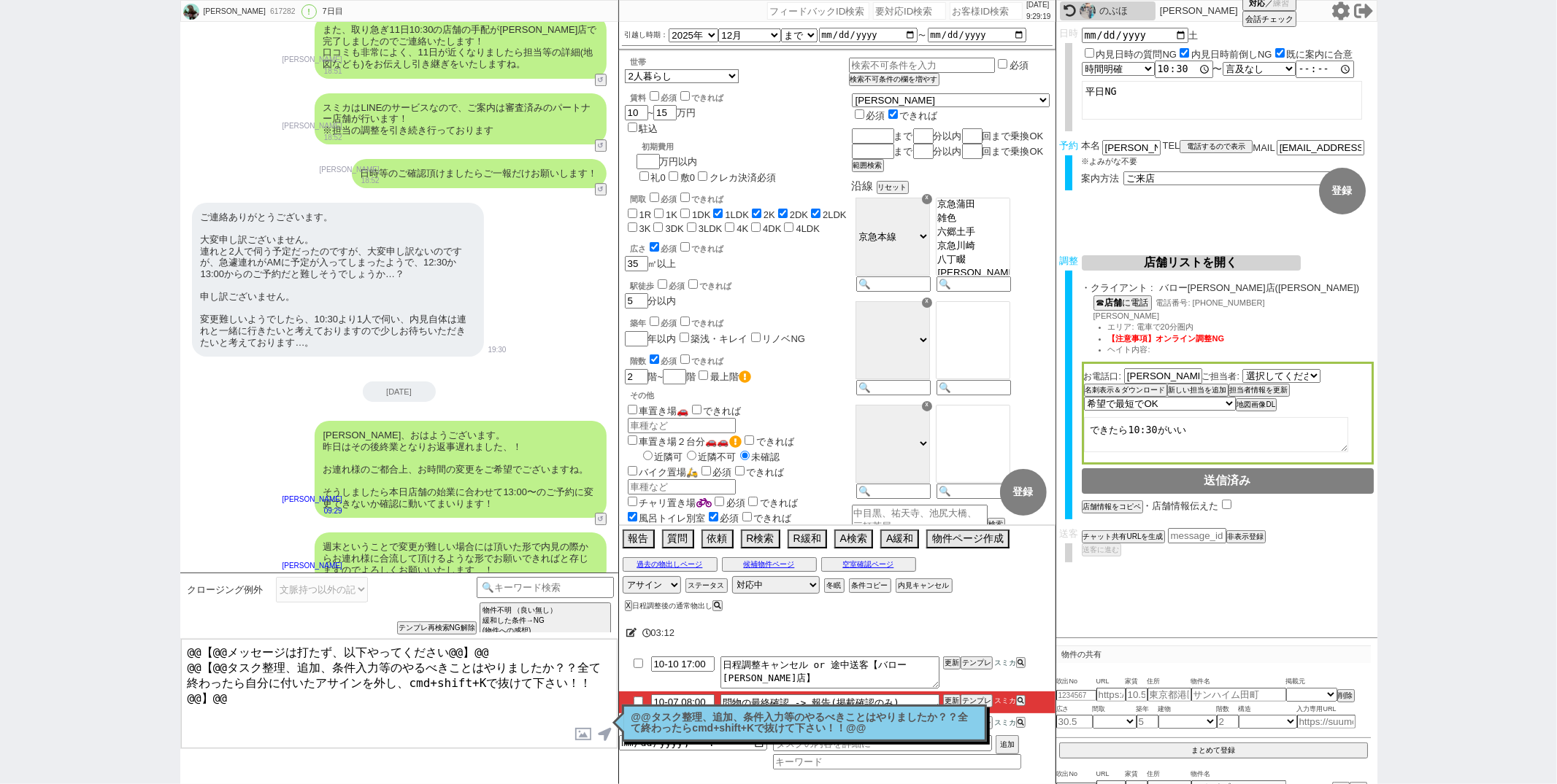
click at [688, 723] on p "@@タスク整理、追加、条件入力等のやるべきことはやりましたか？？全て終わったらcmd+shift+Kで抜けて下さい！！@@" at bounding box center [804, 724] width 346 height 23
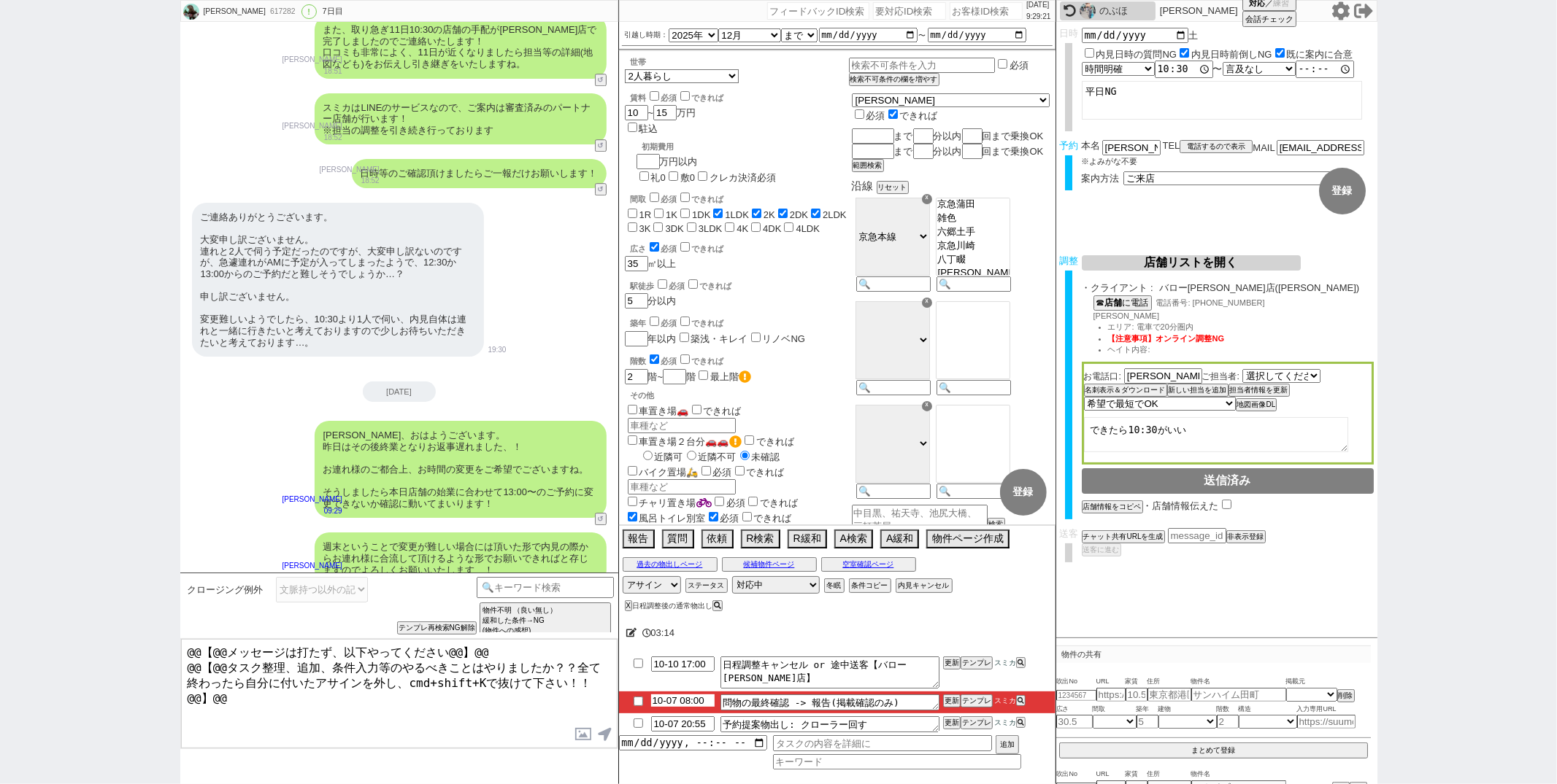
click at [675, 701] on input "10-07 08:00" at bounding box center [683, 701] width 64 height 12
click at [951, 697] on button "更新" at bounding box center [950, 702] width 15 height 11
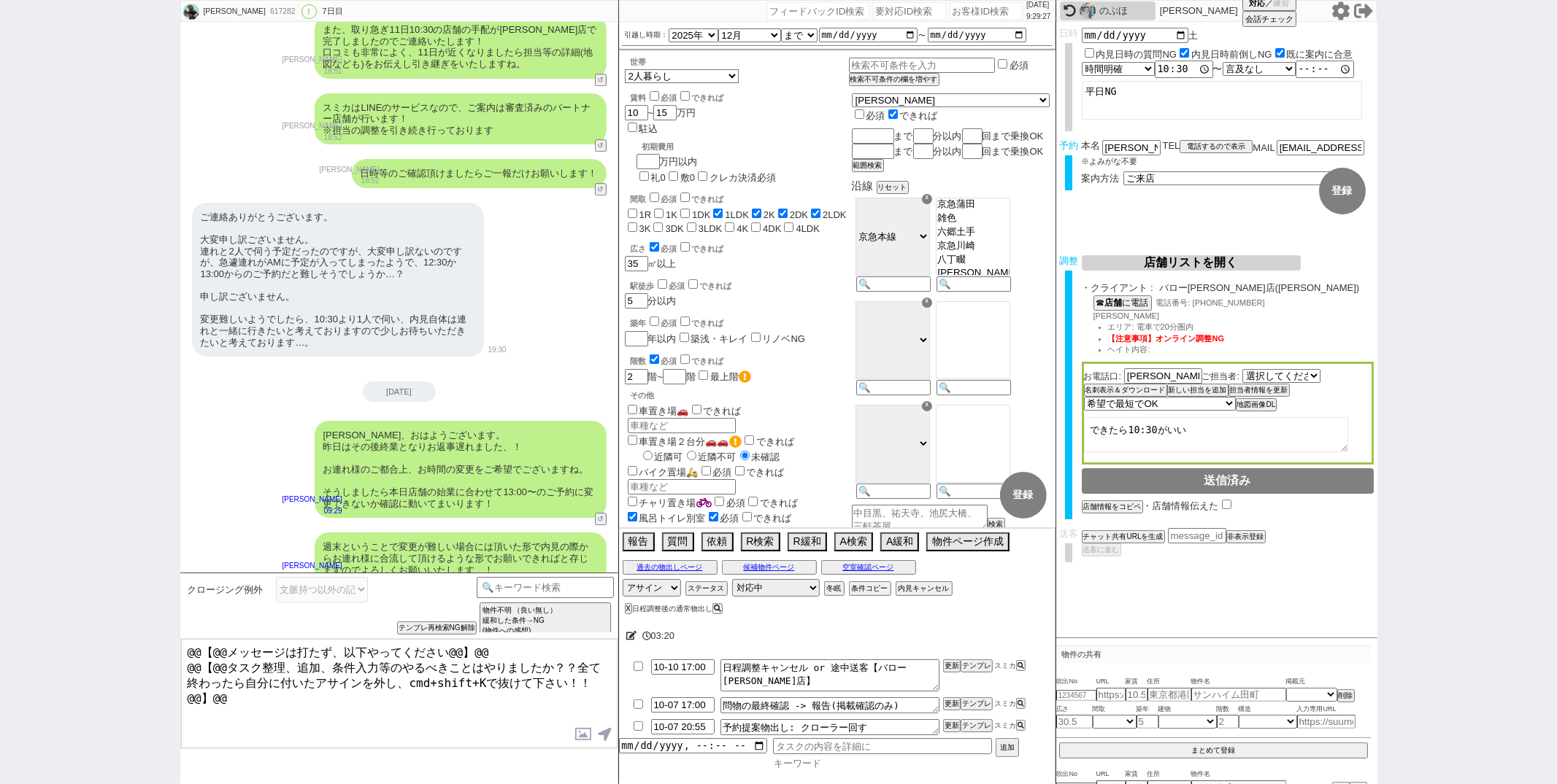
click at [825, 763] on input at bounding box center [897, 764] width 248 height 12
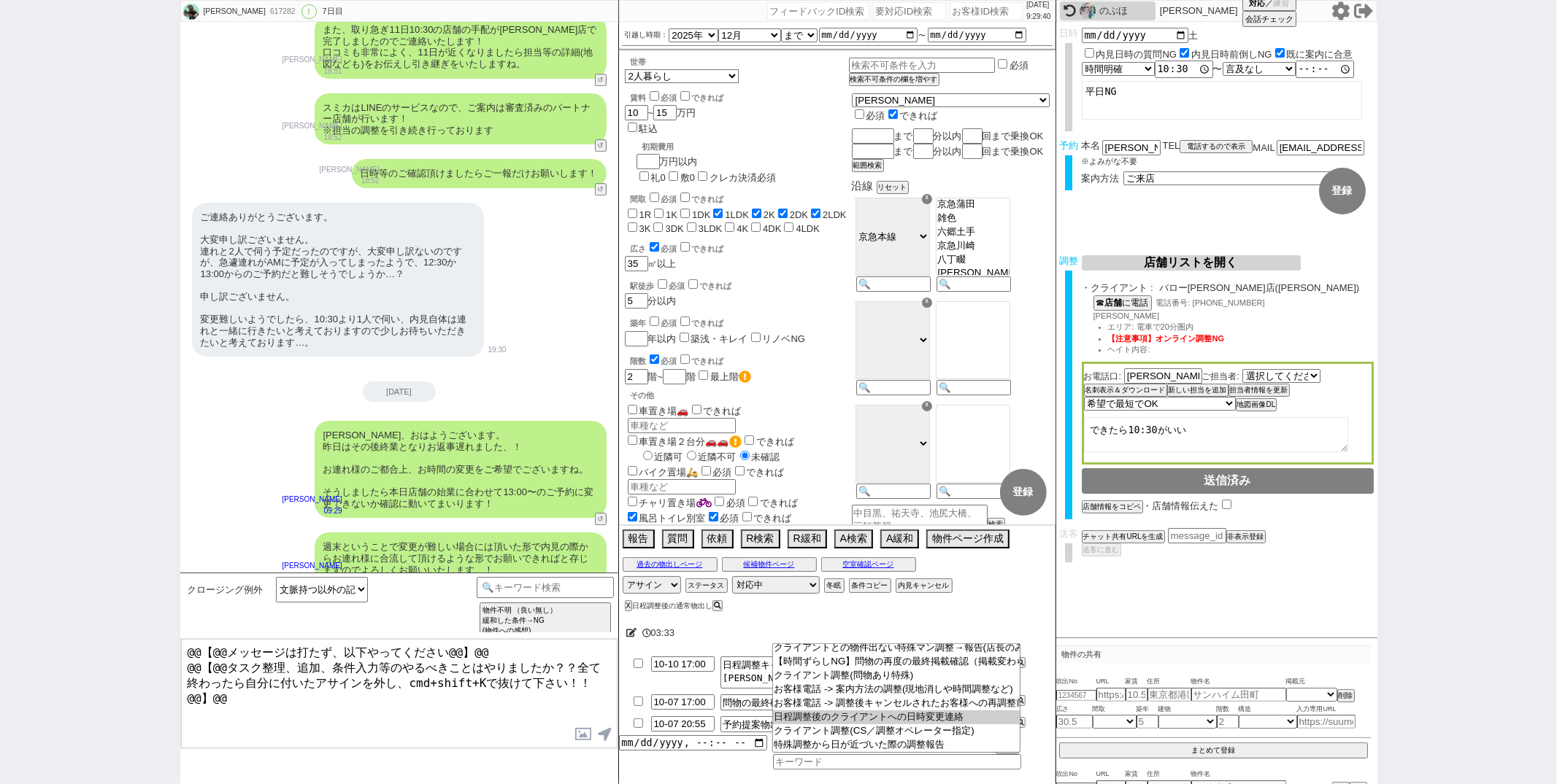
scroll to position [0, 0]
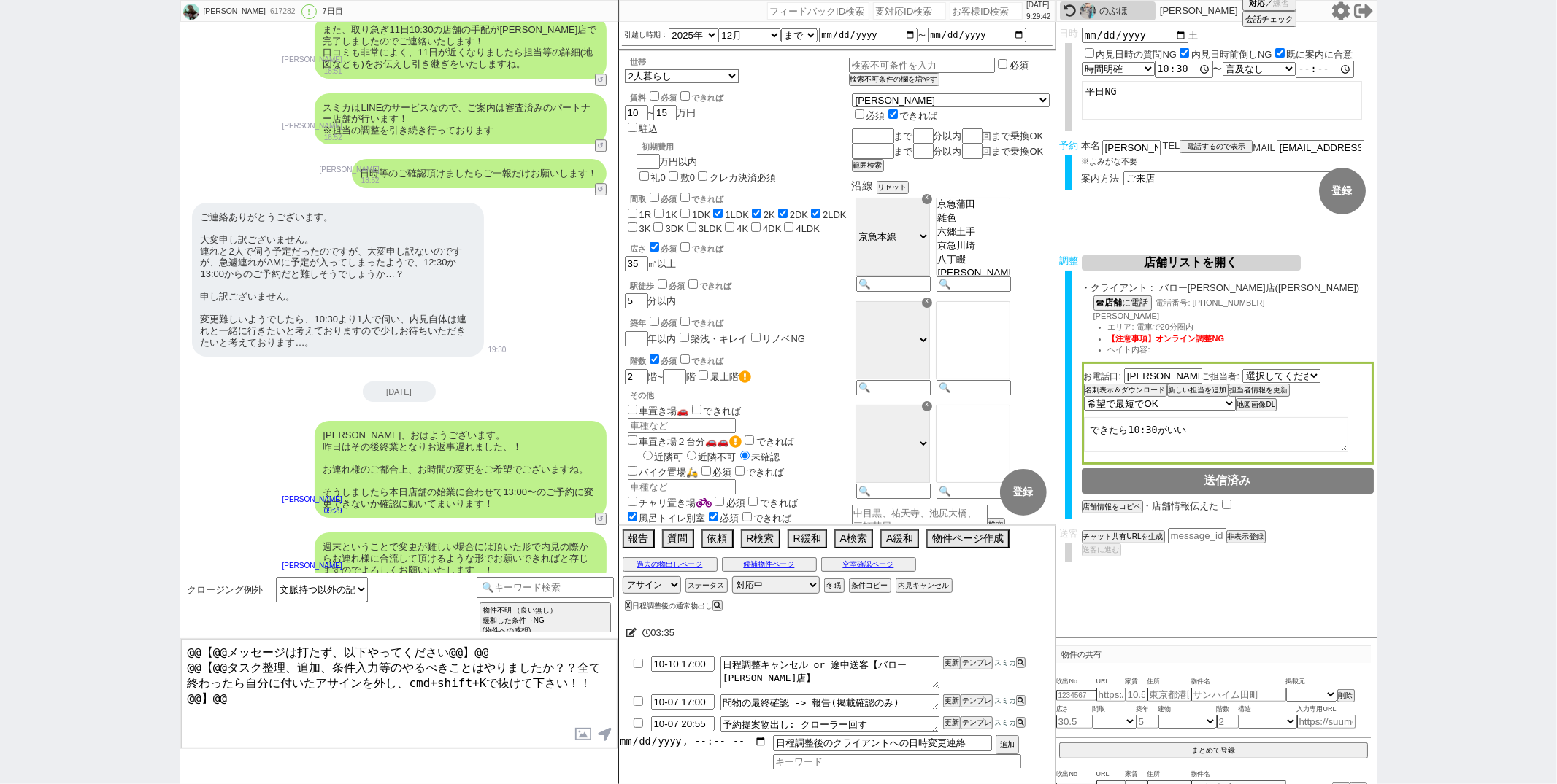
click at [688, 747] on input "datetime-local" at bounding box center [693, 742] width 149 height 12
click at [1005, 746] on button "追加" at bounding box center [1005, 746] width 20 height 16
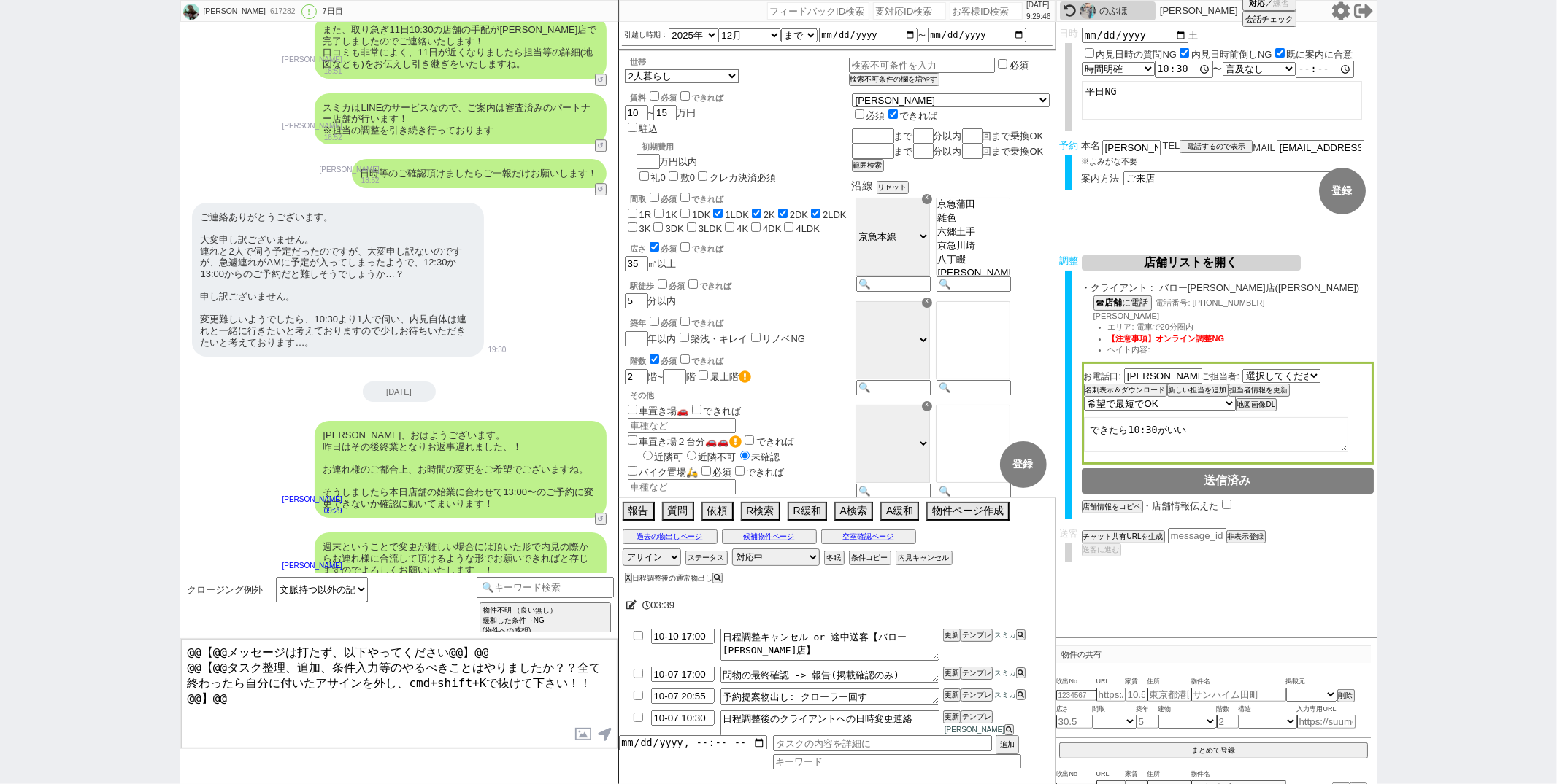
click at [271, 441] on div "澤さま、おはようございます。 昨日はその後終業となりお返事遅れました、！ お連れ様のご都合上、お時間の変更をご希望でございますね。 そうしましたら本日店舗の始…" at bounding box center [399, 469] width 438 height 111
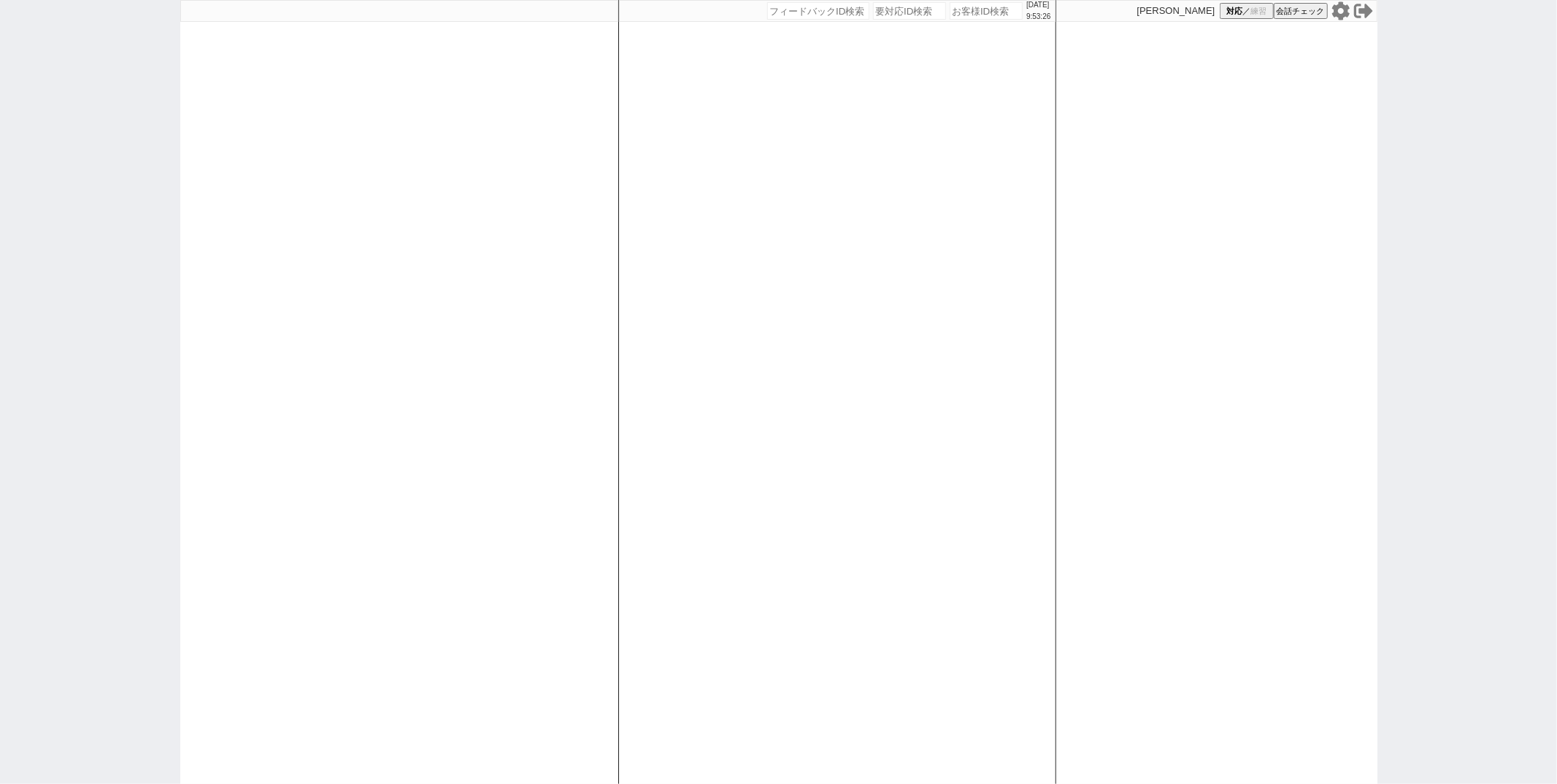
paste input "614678"
type input "614678"
select select "3"
select select "2"
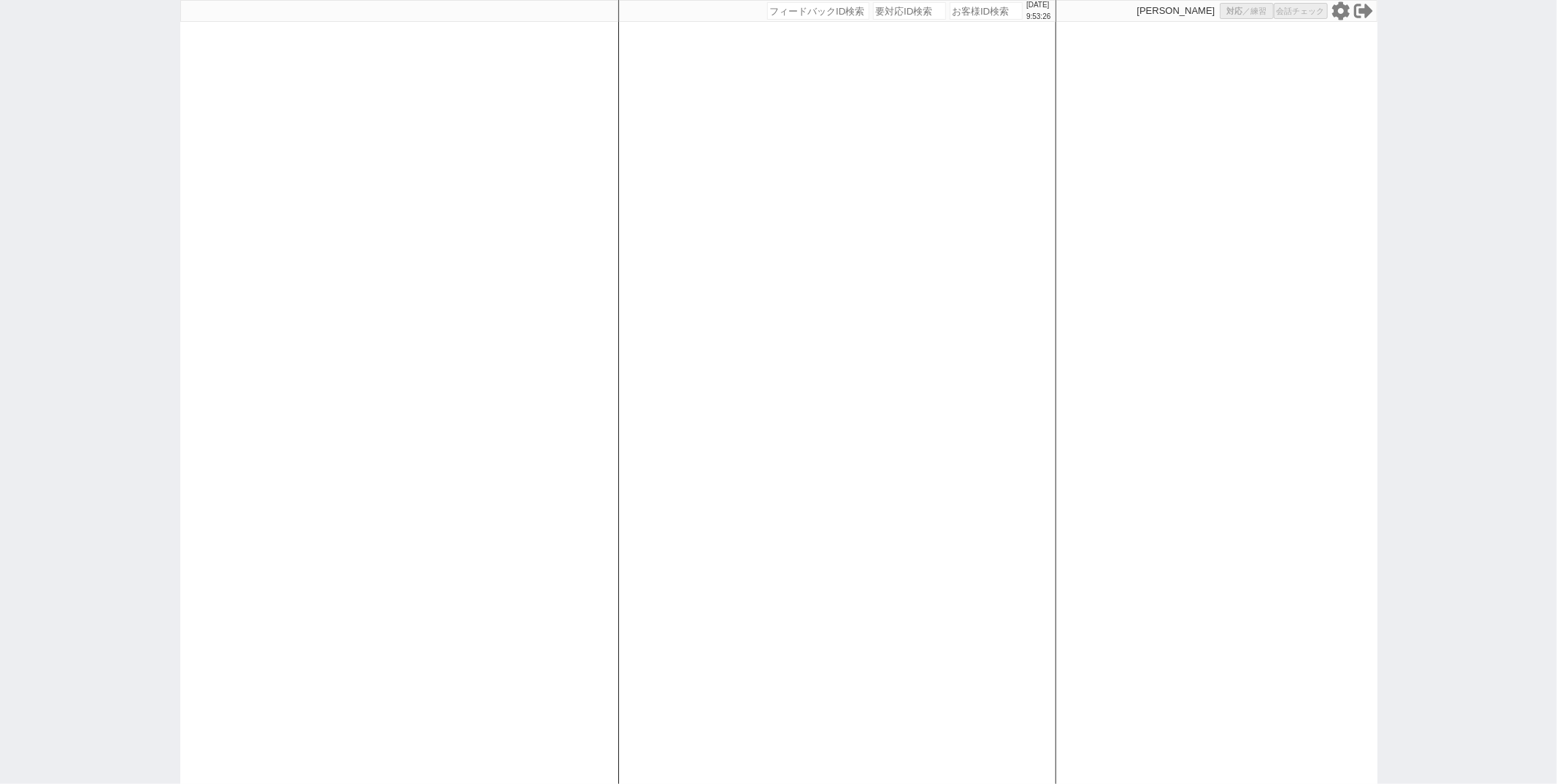
select select
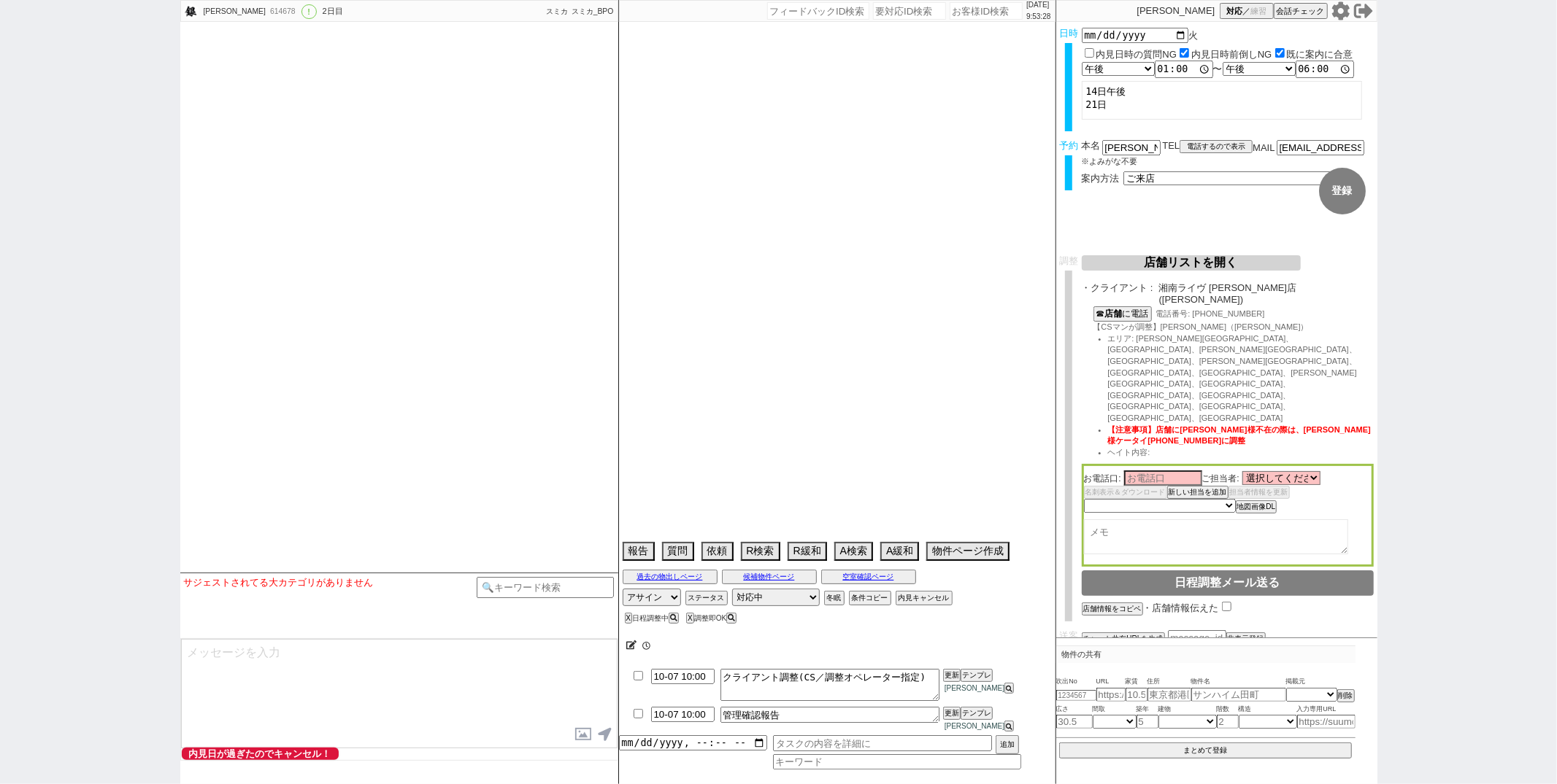
select select "2025"
select select "11"
select select "36"
select select "0"
select select "14"
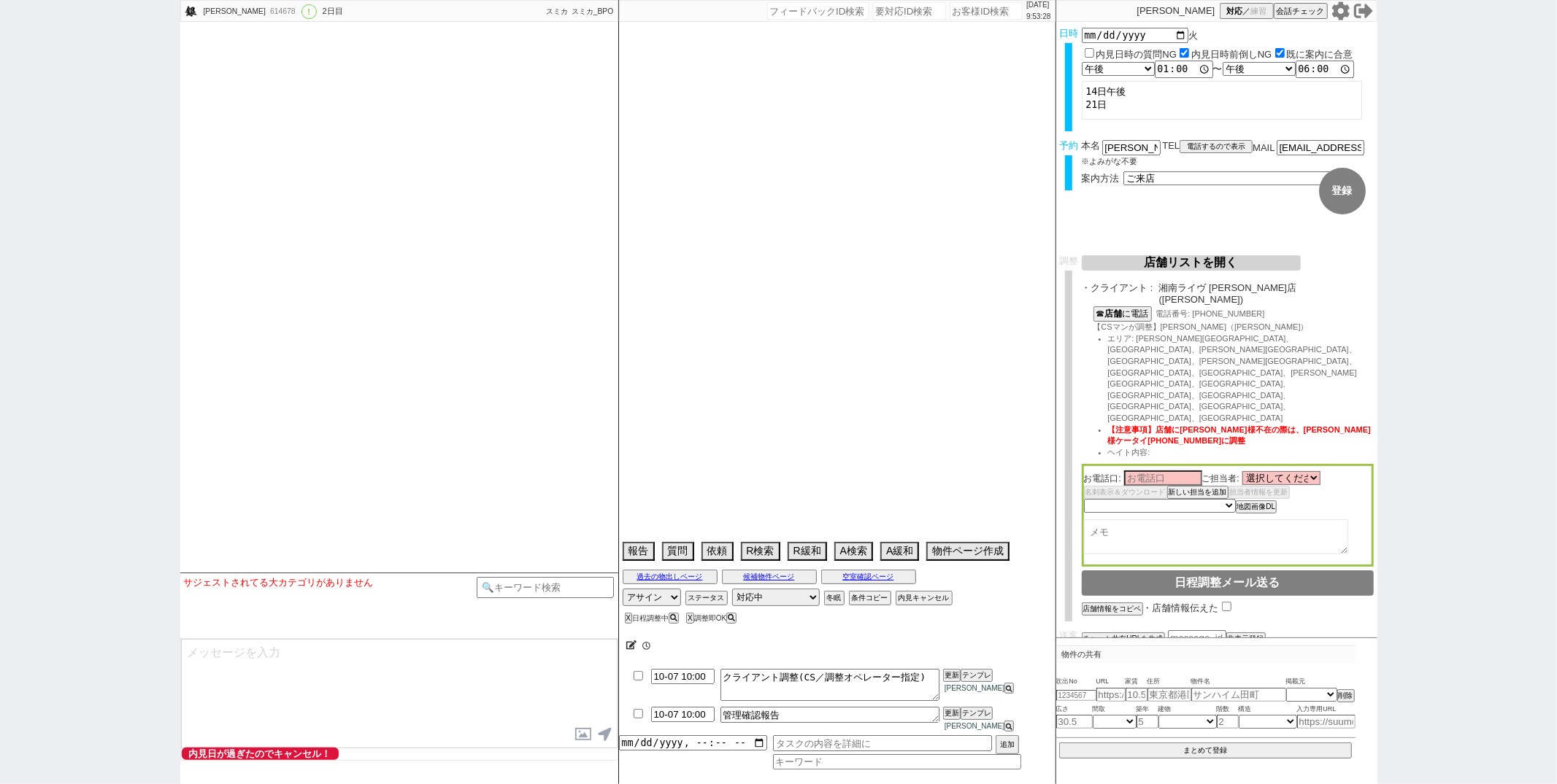
select select "96"
select select "13"
select select "455"
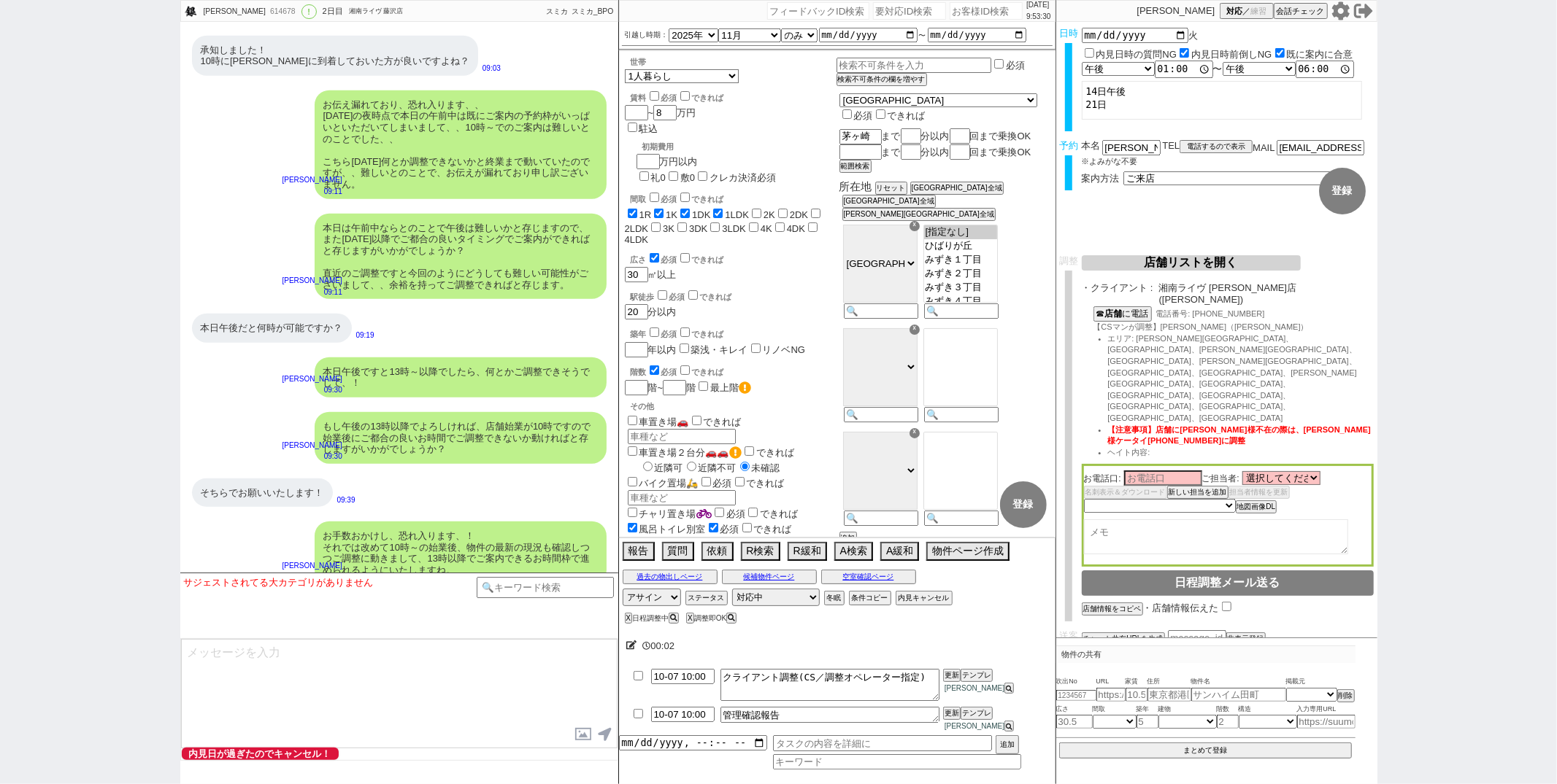
scroll to position [5804, 0]
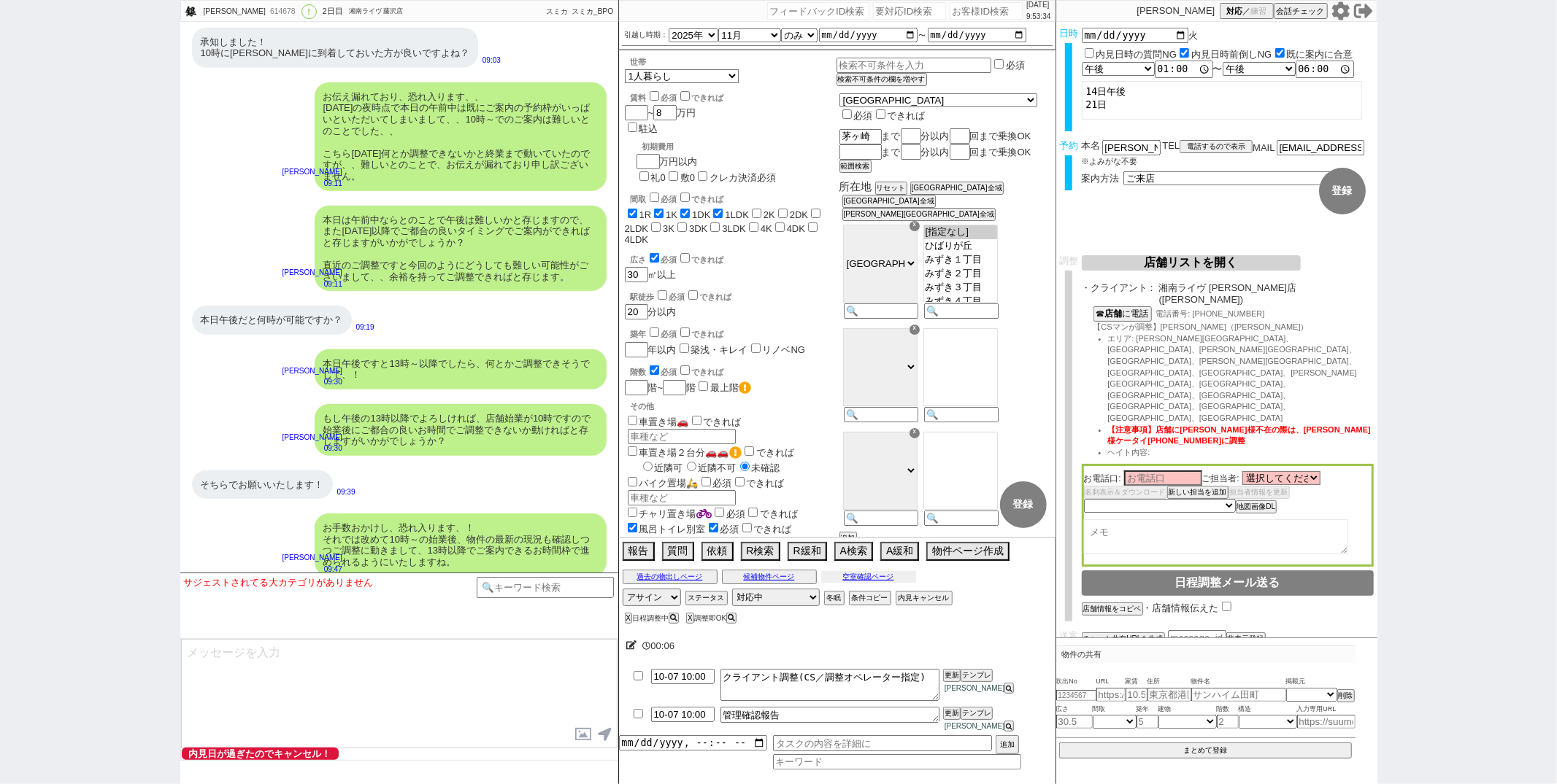
click at [864, 583] on button "空室確認ページ" at bounding box center [868, 576] width 95 height 11
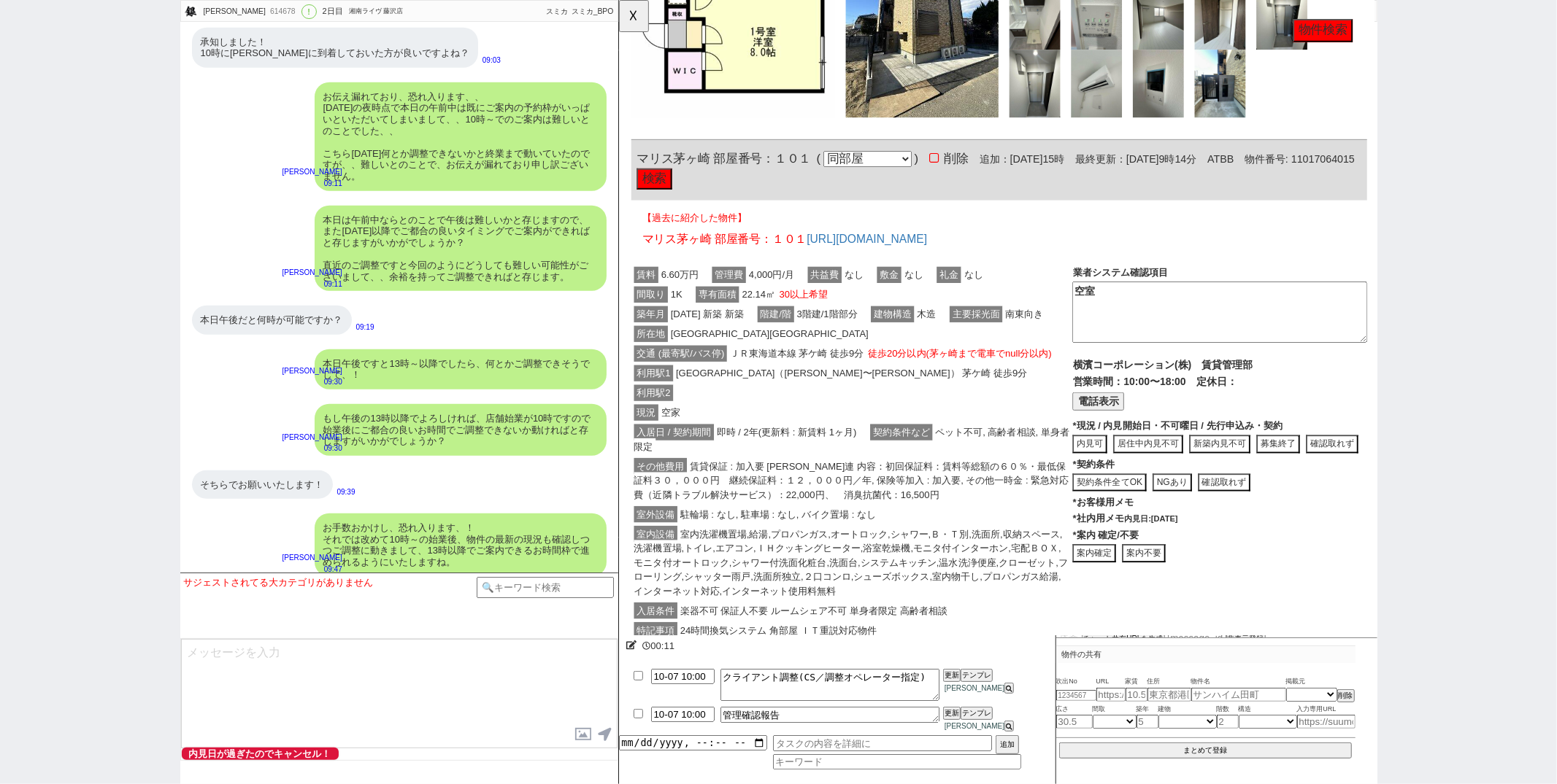
scroll to position [55, 0]
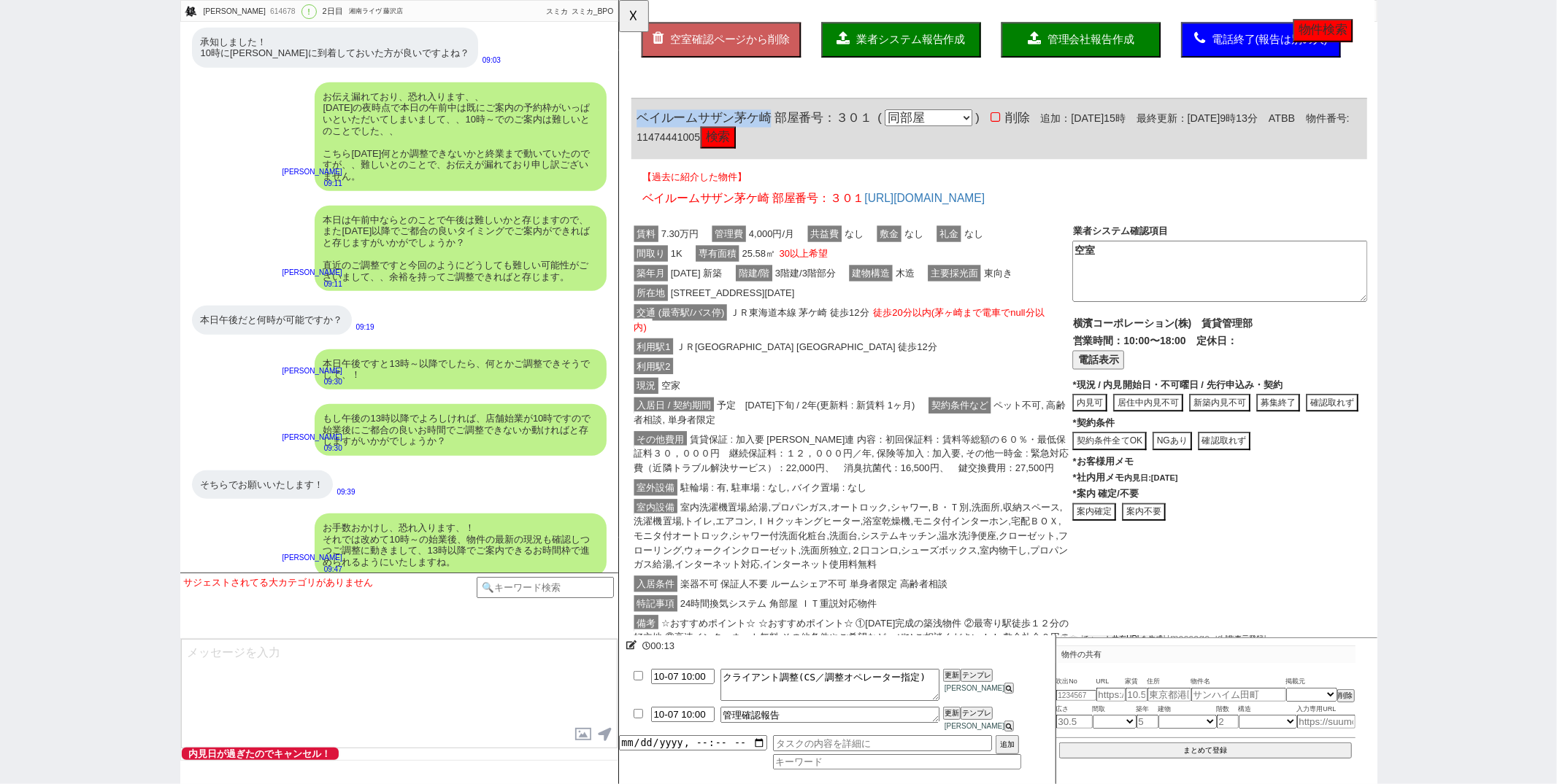
drag, startPoint x: 637, startPoint y: 125, endPoint x: 776, endPoint y: 124, distance: 139.0
click at [776, 124] on span "ベイルームサザン茅ケ崎 部屋番号：３０１" at bounding box center [764, 126] width 253 height 15
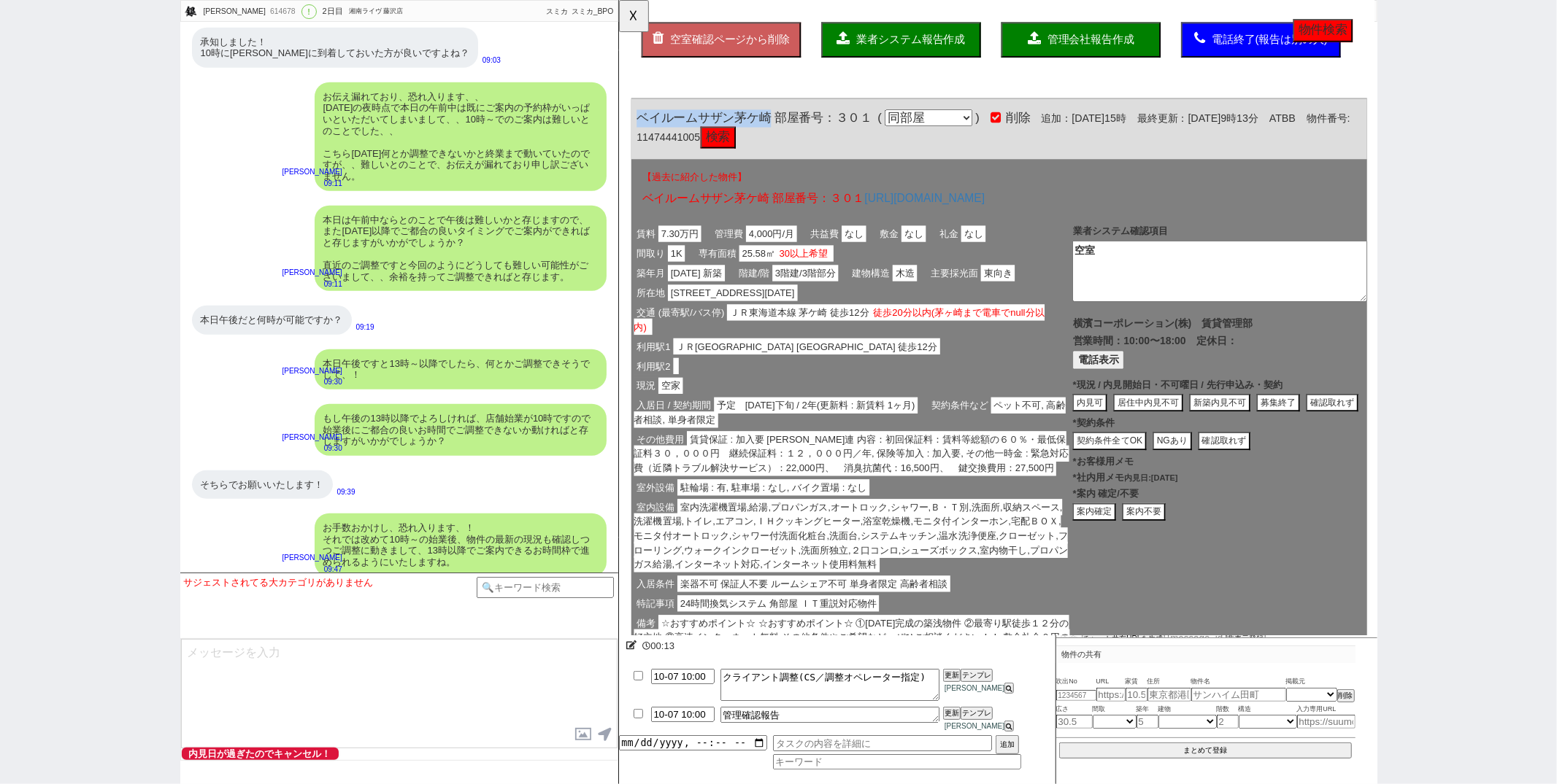
copy span "ベイルームサザン茅ケ崎"
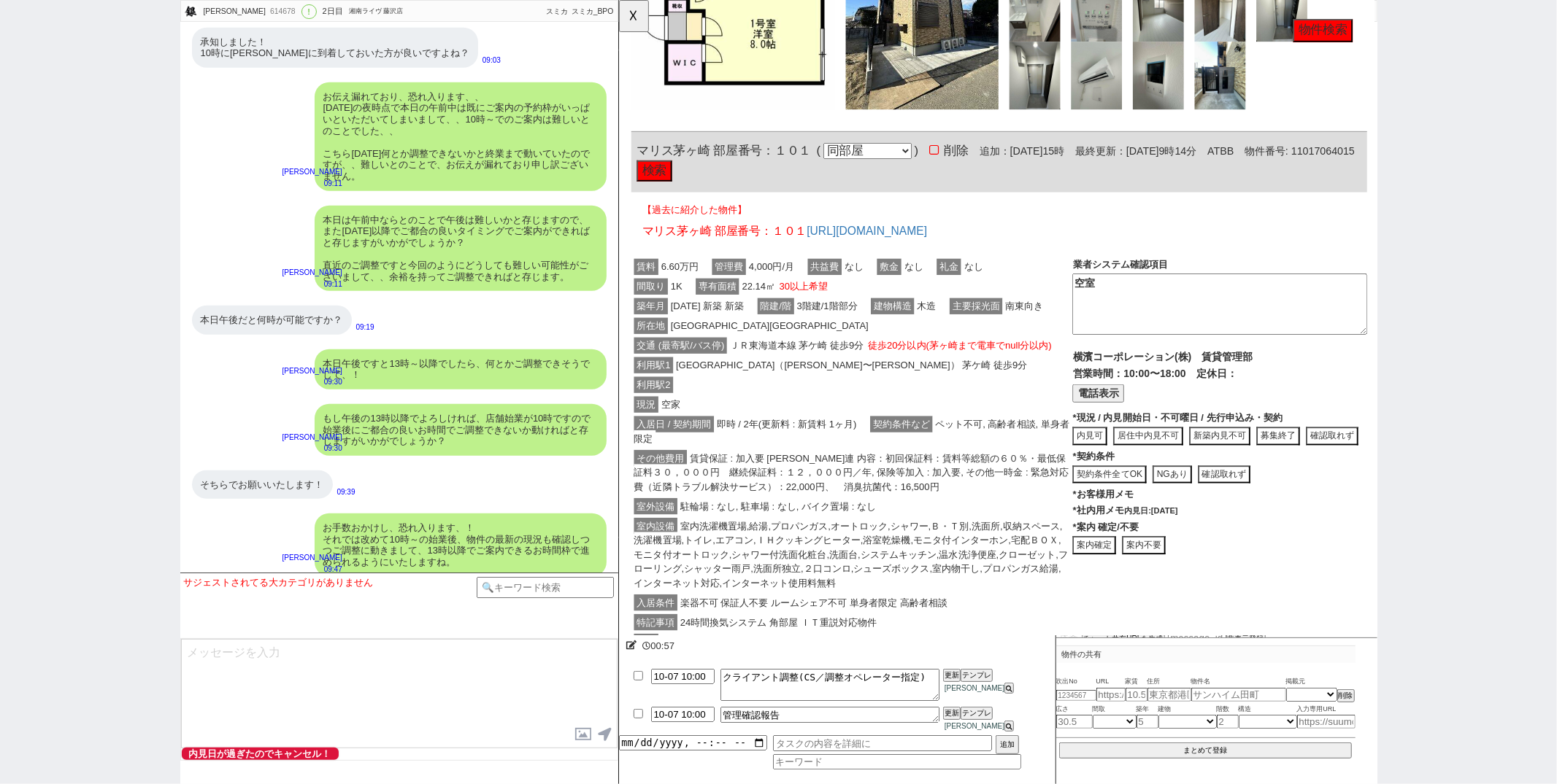
scroll to position [878, 0]
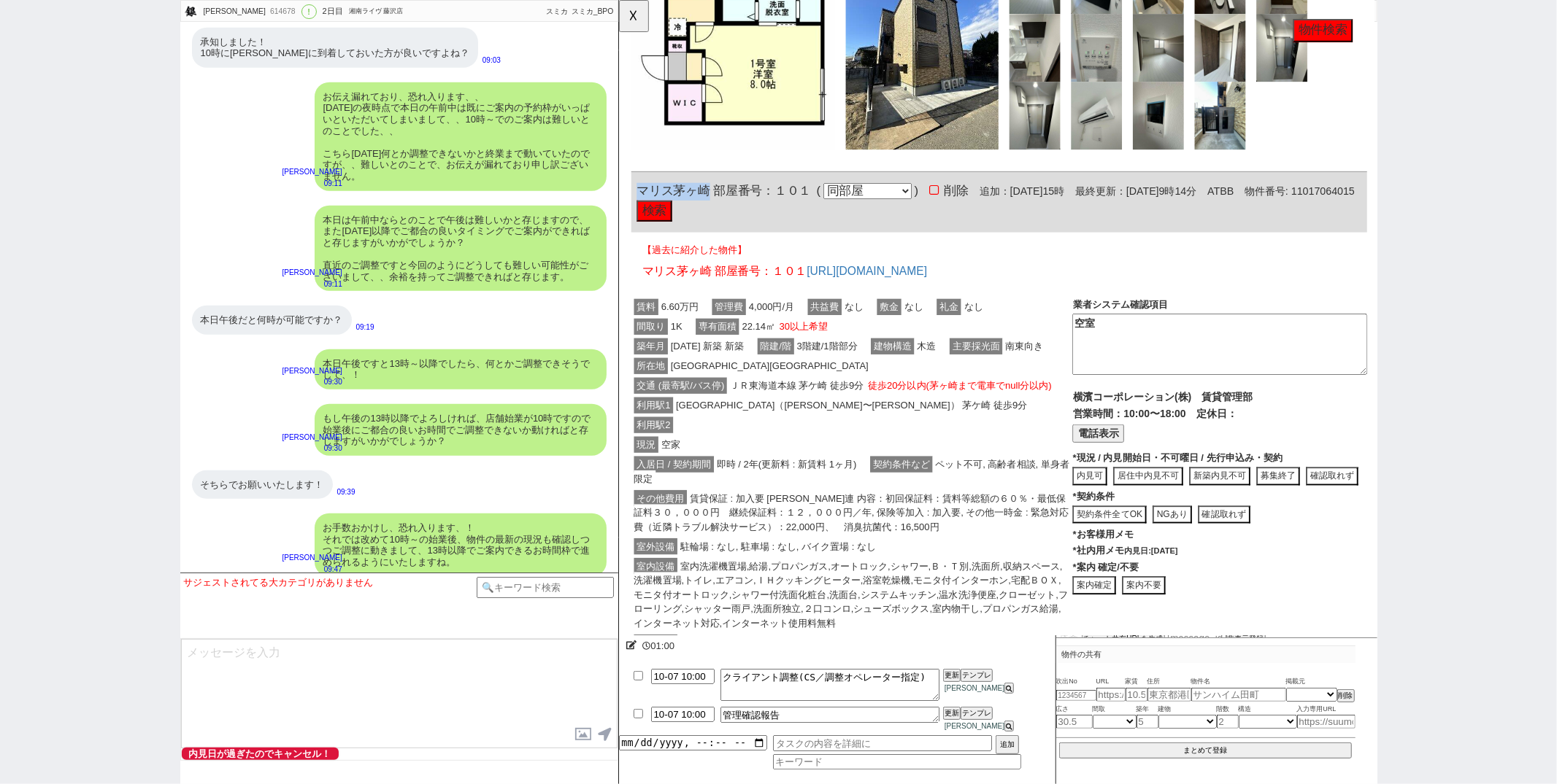
drag, startPoint x: 636, startPoint y: 199, endPoint x: 714, endPoint y: 199, distance: 78.0
click at [714, 199] on div "マリス茅ヶ崎 部屋番号：１０１ ( 同部屋 同建物別部屋 別建物別部屋 別建物 ) 削除 追加：2025年10月6日15時 最終更新：2025年10月7日9時…" at bounding box center [1027, 217] width 791 height 65
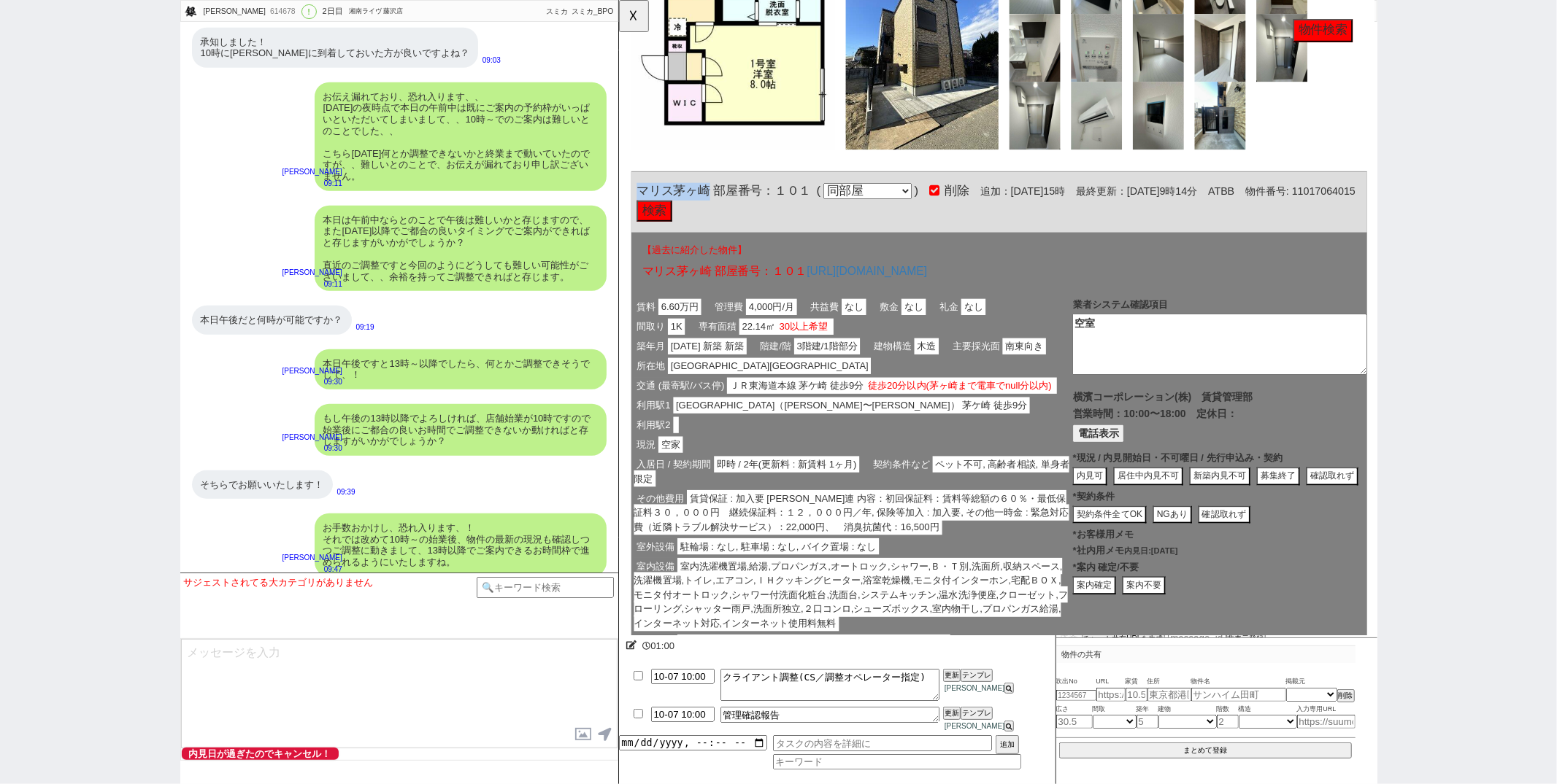
copy span "マリス茅ヶ崎"
click at [626, 23] on button "☓" at bounding box center [632, 14] width 27 height 29
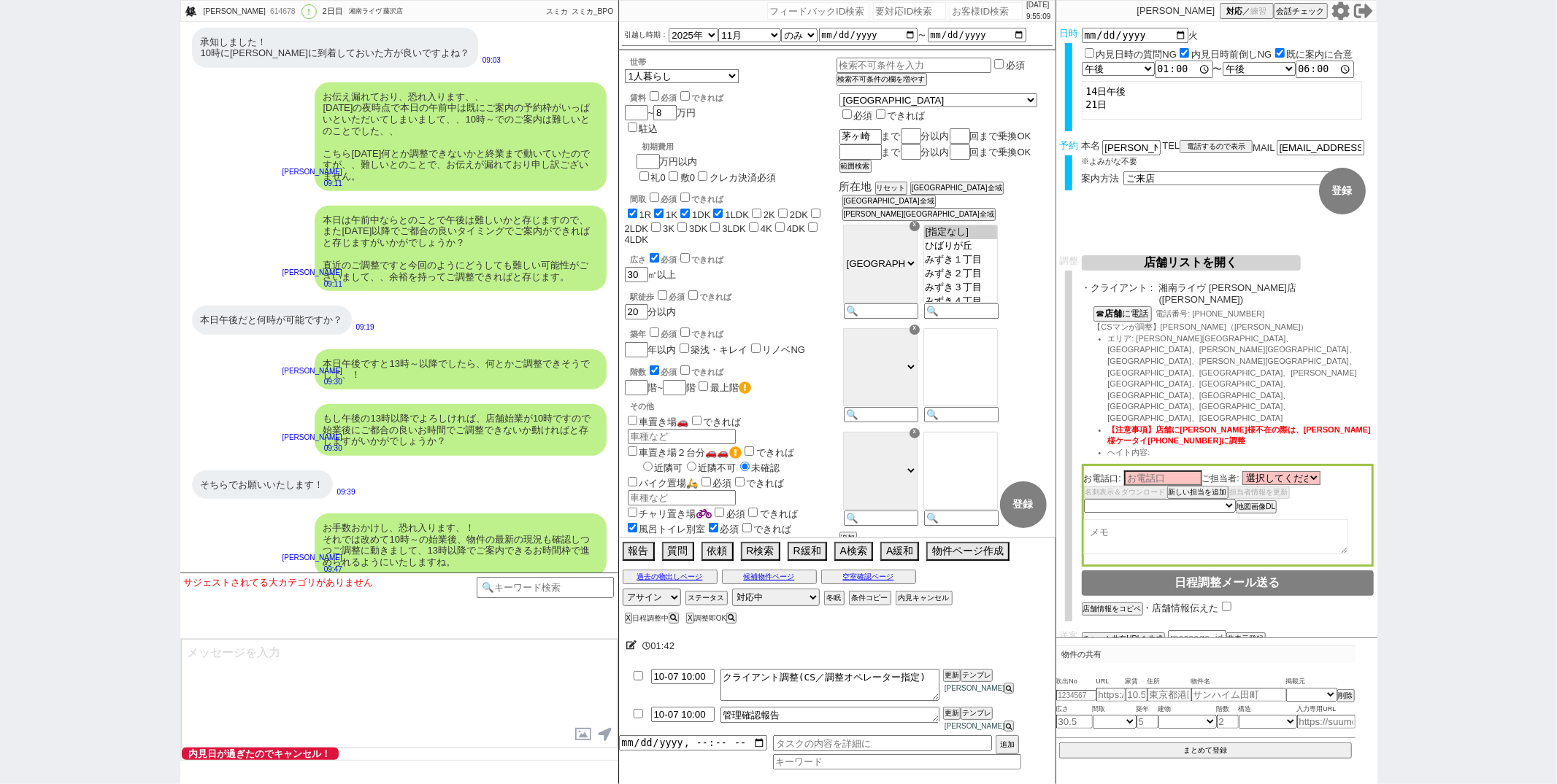
scroll to position [5473, 0]
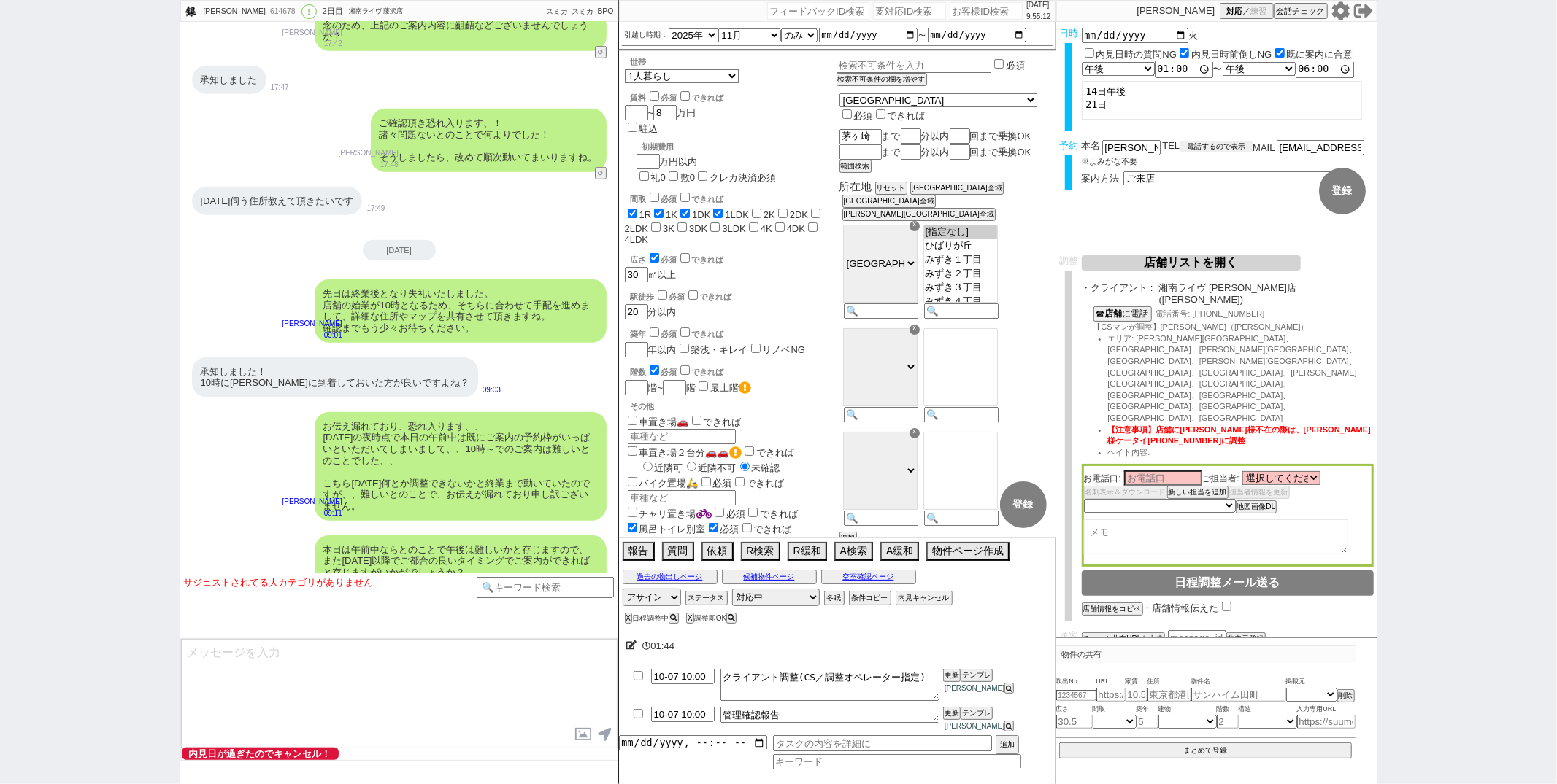
click at [1210, 144] on button "電話するので表示" at bounding box center [1216, 147] width 73 height 11
click at [1210, 144] on select "電話の理由 356 初日調整での禊 357 問物漏れ回収 359 内見日が怪しいので前倒し&他社消し 360 調整まできて無言が長いマンを起こす 361 調整…" at bounding box center [1216, 147] width 73 height 12
click select "電話の理由 356 初日調整での禊 357 問物漏れ回収 359 内見日が怪しいので前倒し&他社消し 360 調整まできて無言が長いマンを起こす 361 調整…" at bounding box center [1216, 147] width 73 height 12
select select "356"
click at [1142, 170] on button "📞 お客様 に電話" at bounding box center [1119, 176] width 68 height 12
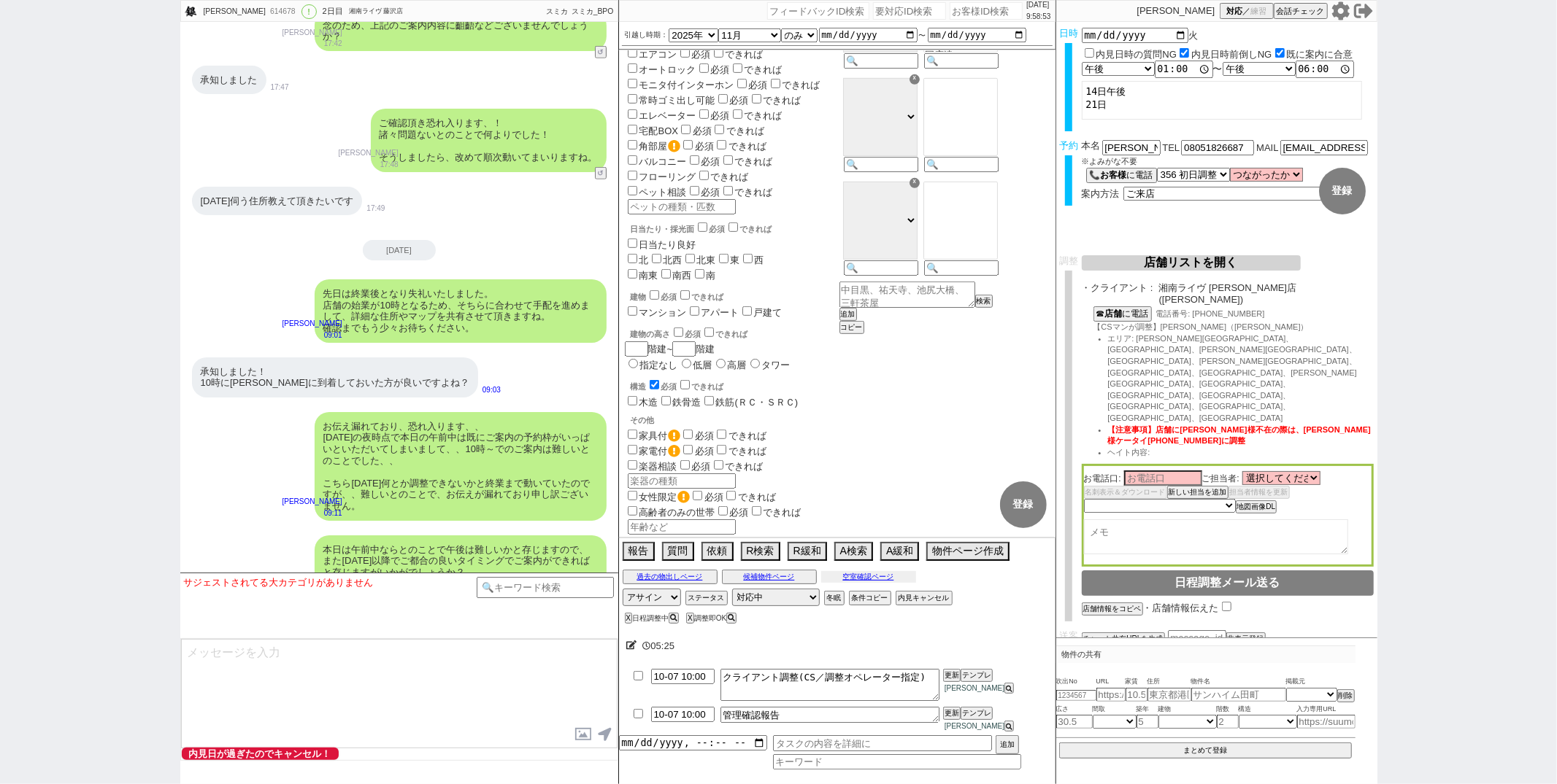
click at [847, 583] on button "空室確認ページ" at bounding box center [868, 576] width 95 height 11
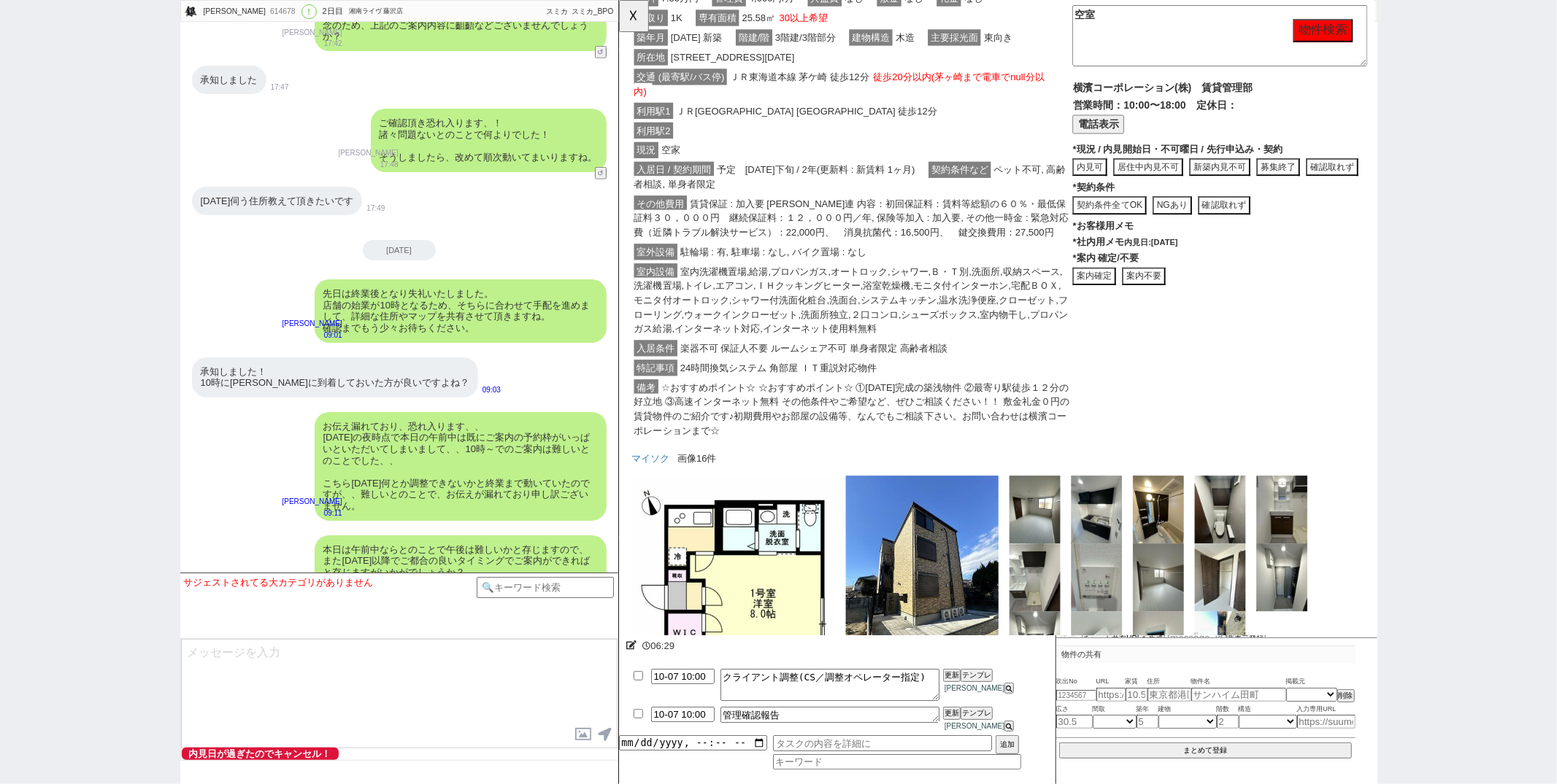
scroll to position [98, 0]
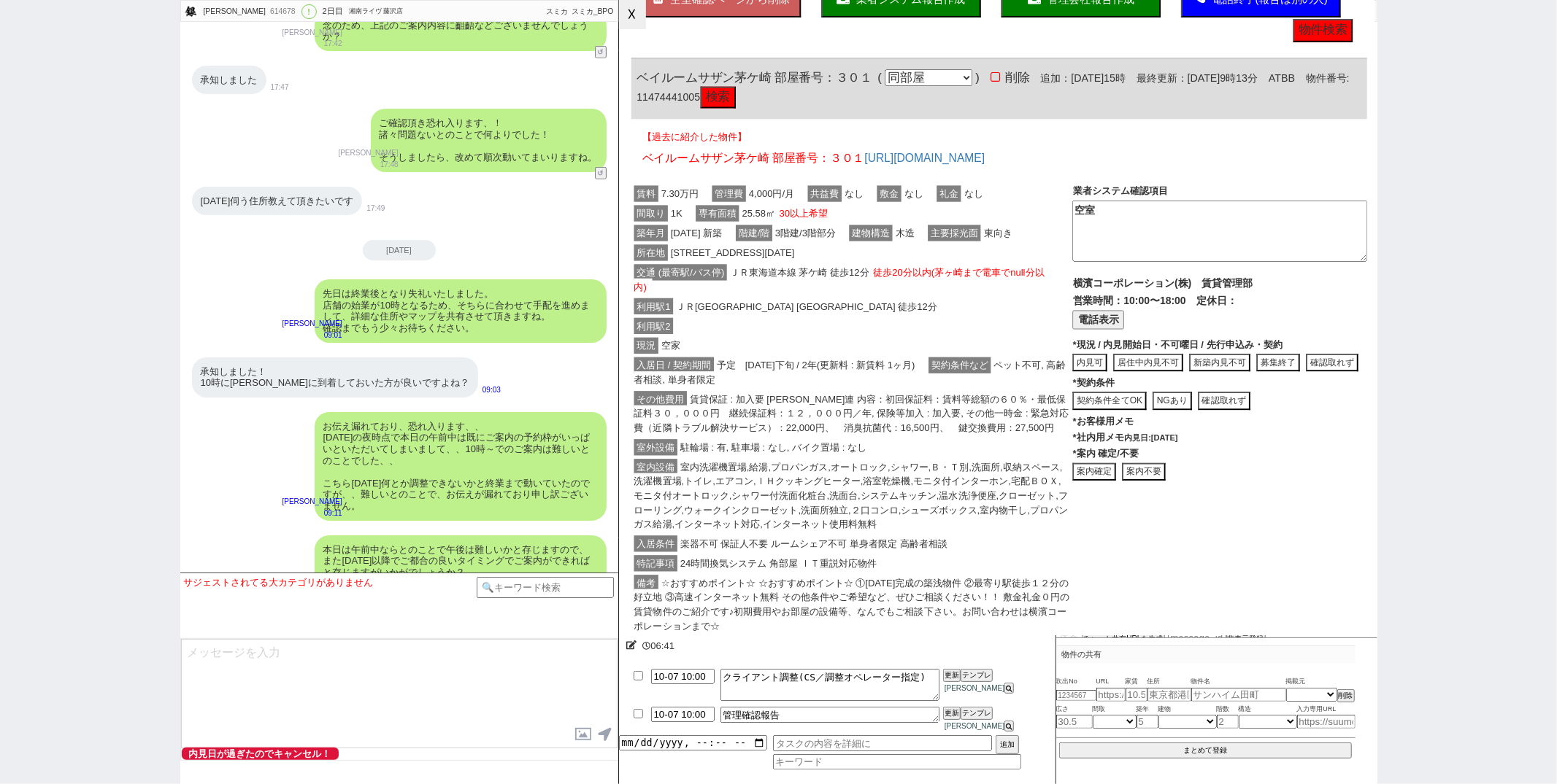
click at [641, 27] on button "☓" at bounding box center [632, 14] width 27 height 29
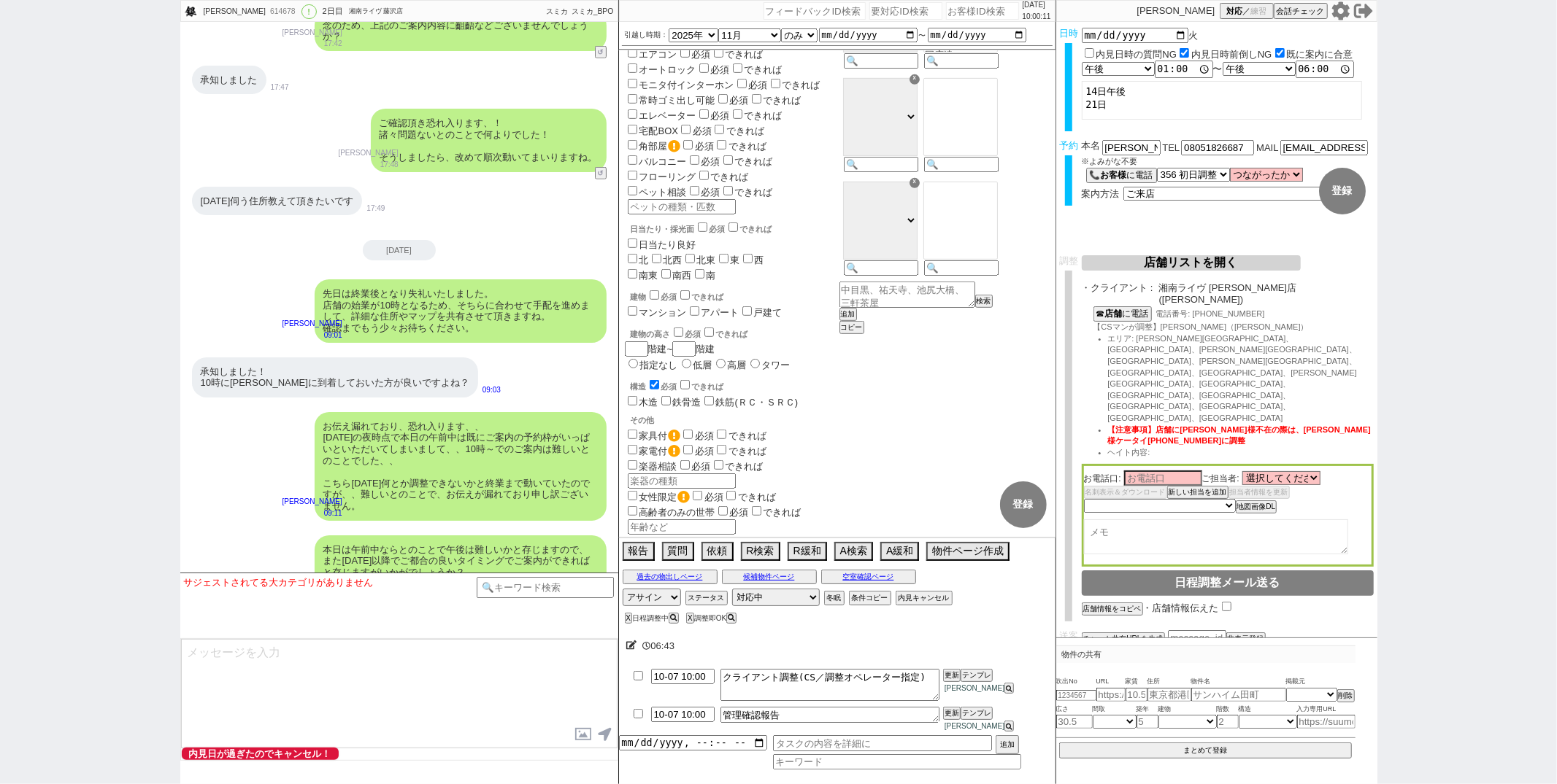
click at [341, 685] on textarea at bounding box center [400, 694] width 437 height 110
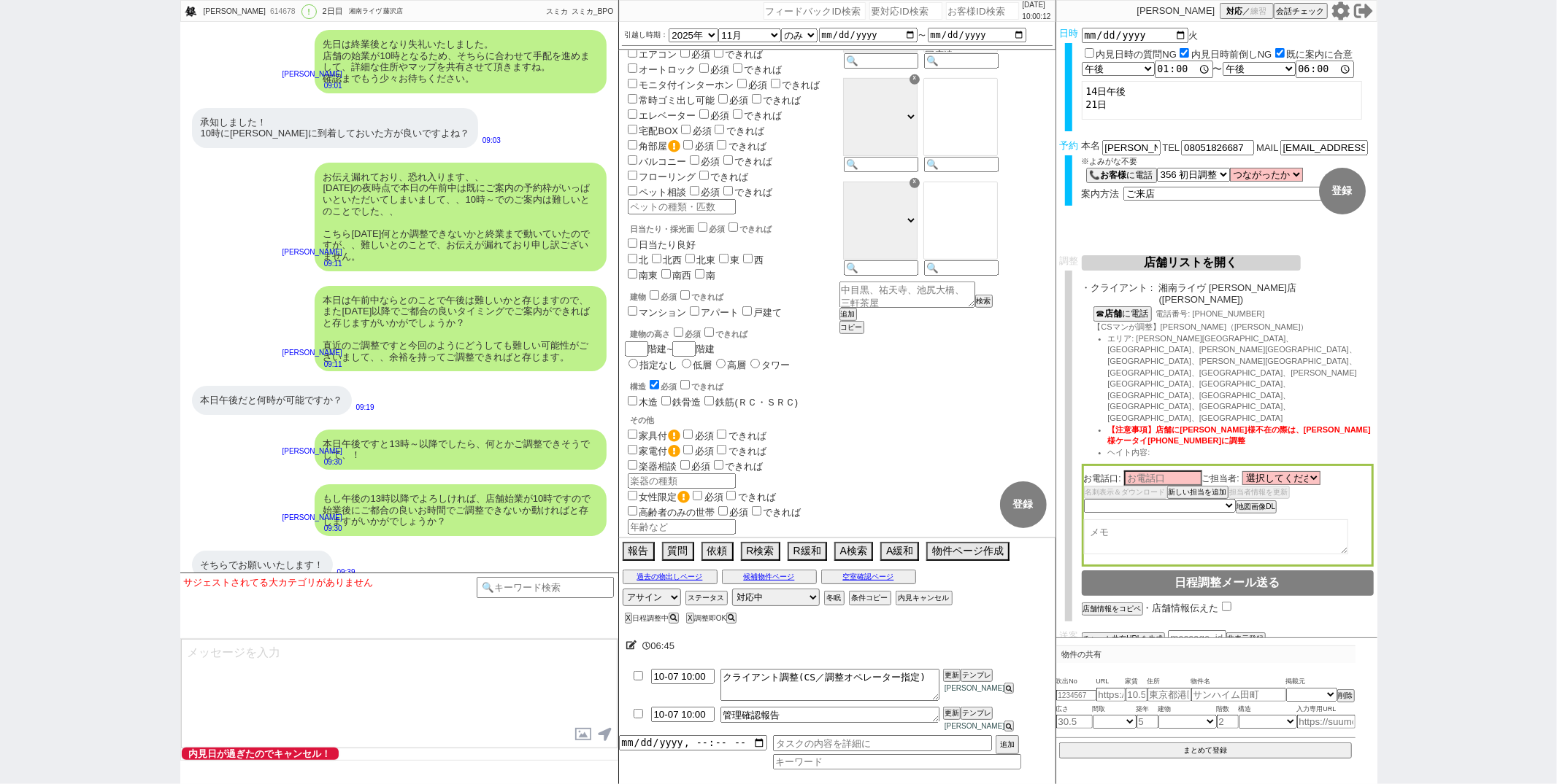
scroll to position [5804, 0]
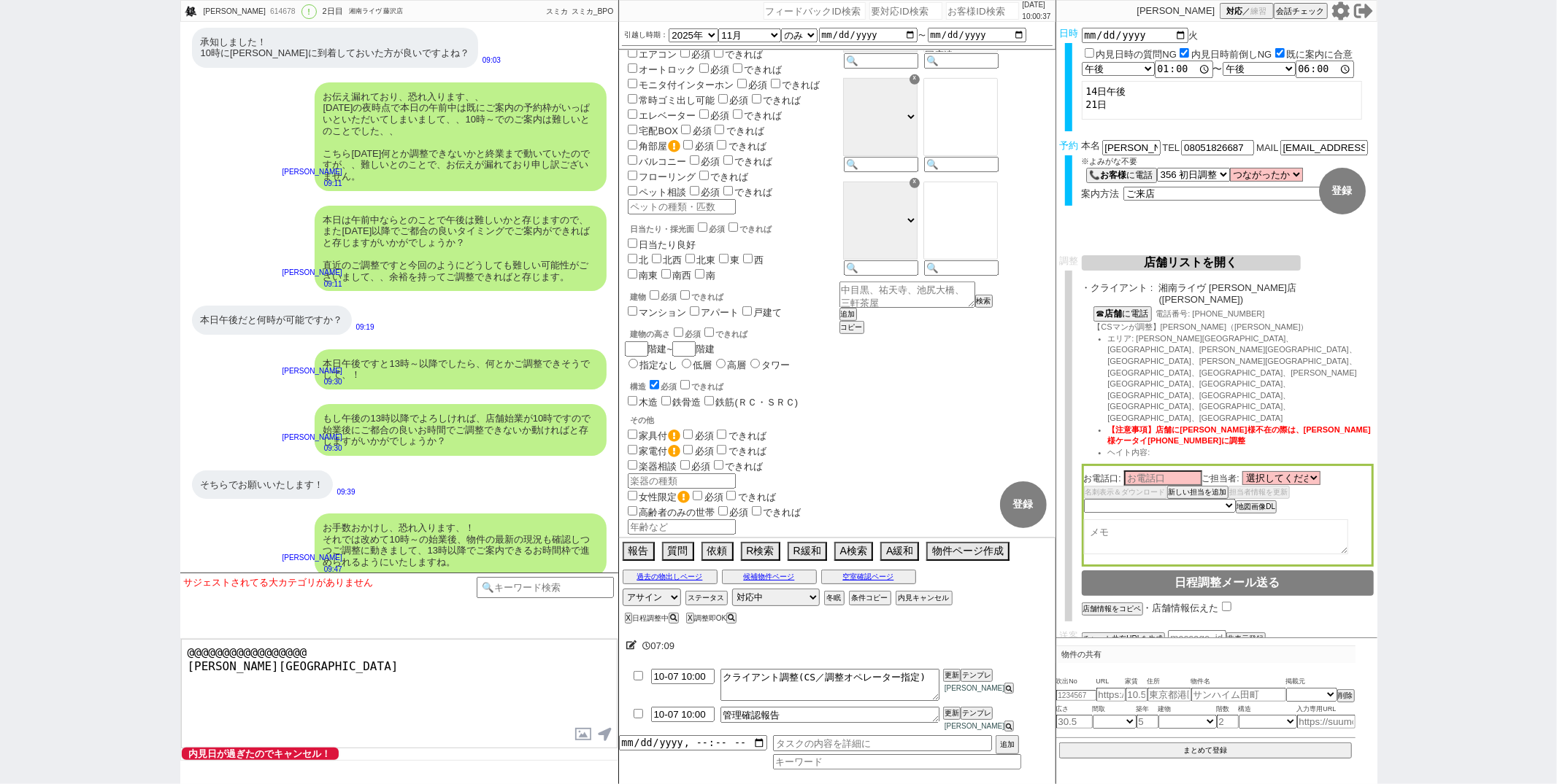
type textarea "@@@@@@@@@@@@@@@@@ 南口 中海岸4丁目"
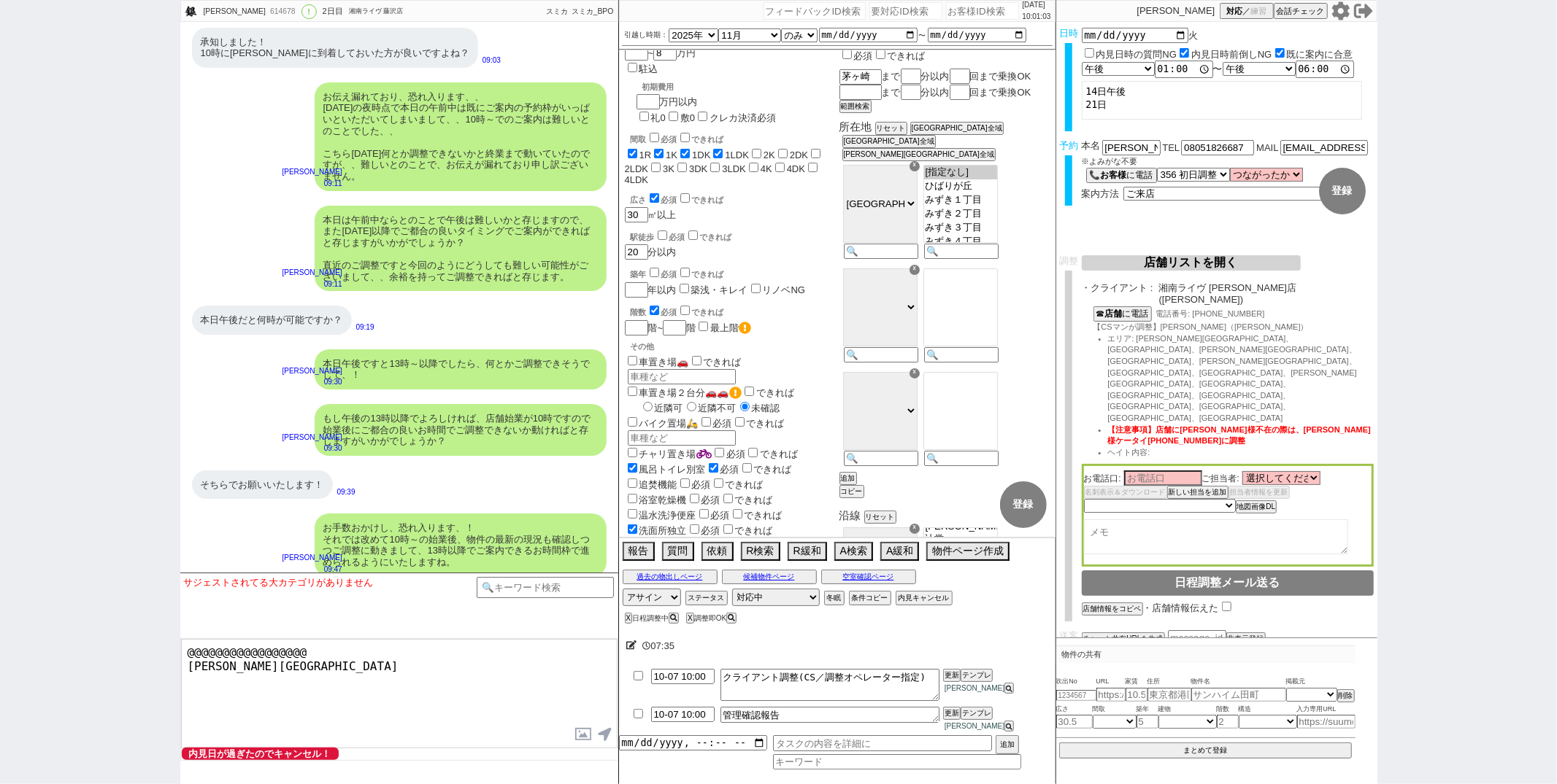
scroll to position [0, 0]
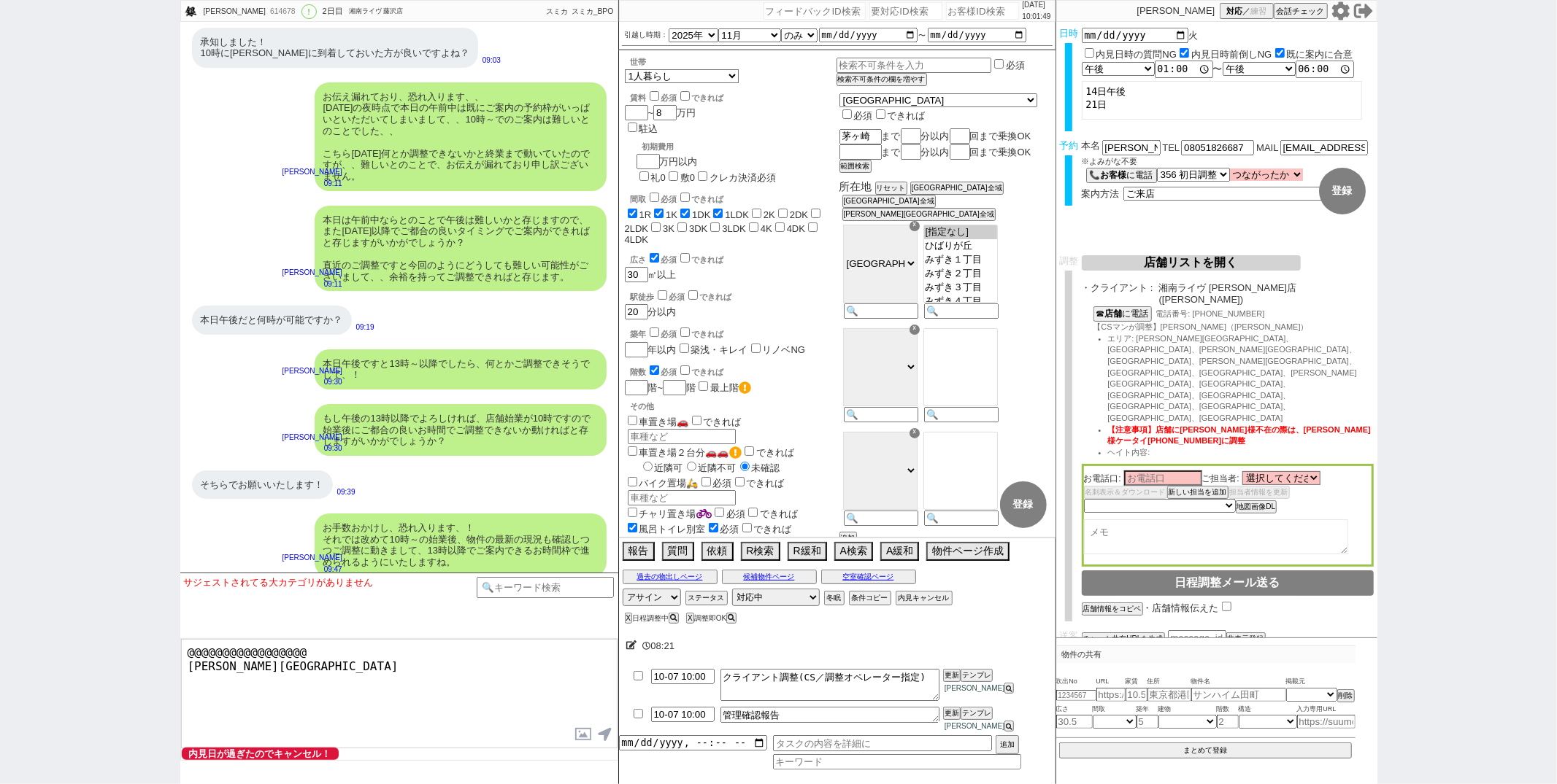
click at [1251, 172] on select "つながったか つながった つながらなかった" at bounding box center [1266, 175] width 73 height 12
select select "true"
click at [1230, 169] on select "つながったか つながった つながらなかった" at bounding box center [1266, 175] width 73 height 12
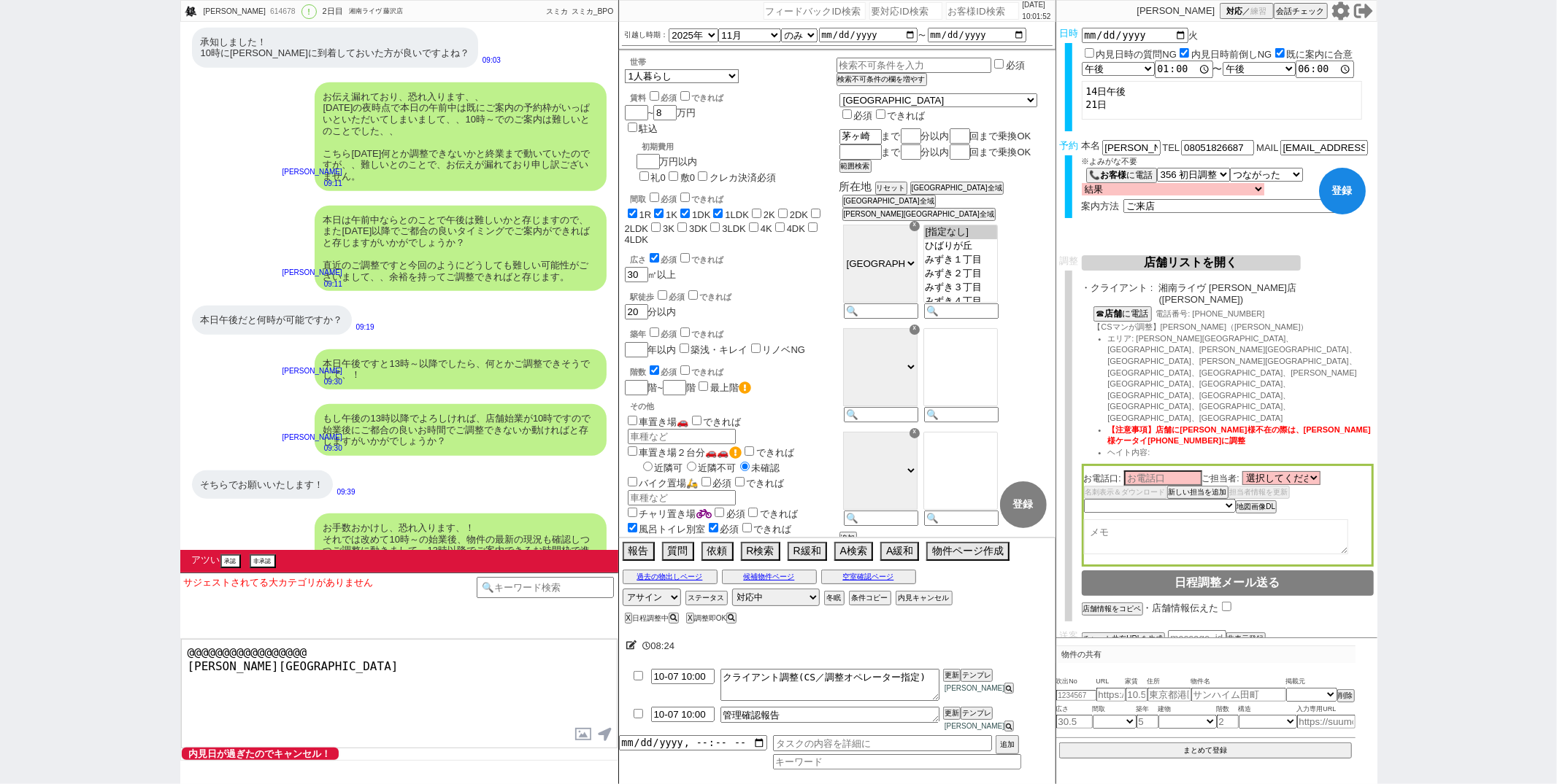
click at [1219, 190] on div "本名 片野銀次郎 ※よみがな不要 TEL 電話するので表示 電話の理由 356 初日調整での禊 357 問物漏れ回収 359 内見日が怪しいので前倒し&他社消…" at bounding box center [1227, 177] width 292 height 73
select select "1"
click at [1081, 183] on select "結果 クロージング成功(日程調整OK) クロージング成功(日程調整はまだ) クロージング失敗(引き続き追っていく) クロージング失敗(対応終了) クロージング…" at bounding box center [1172, 189] width 182 height 12
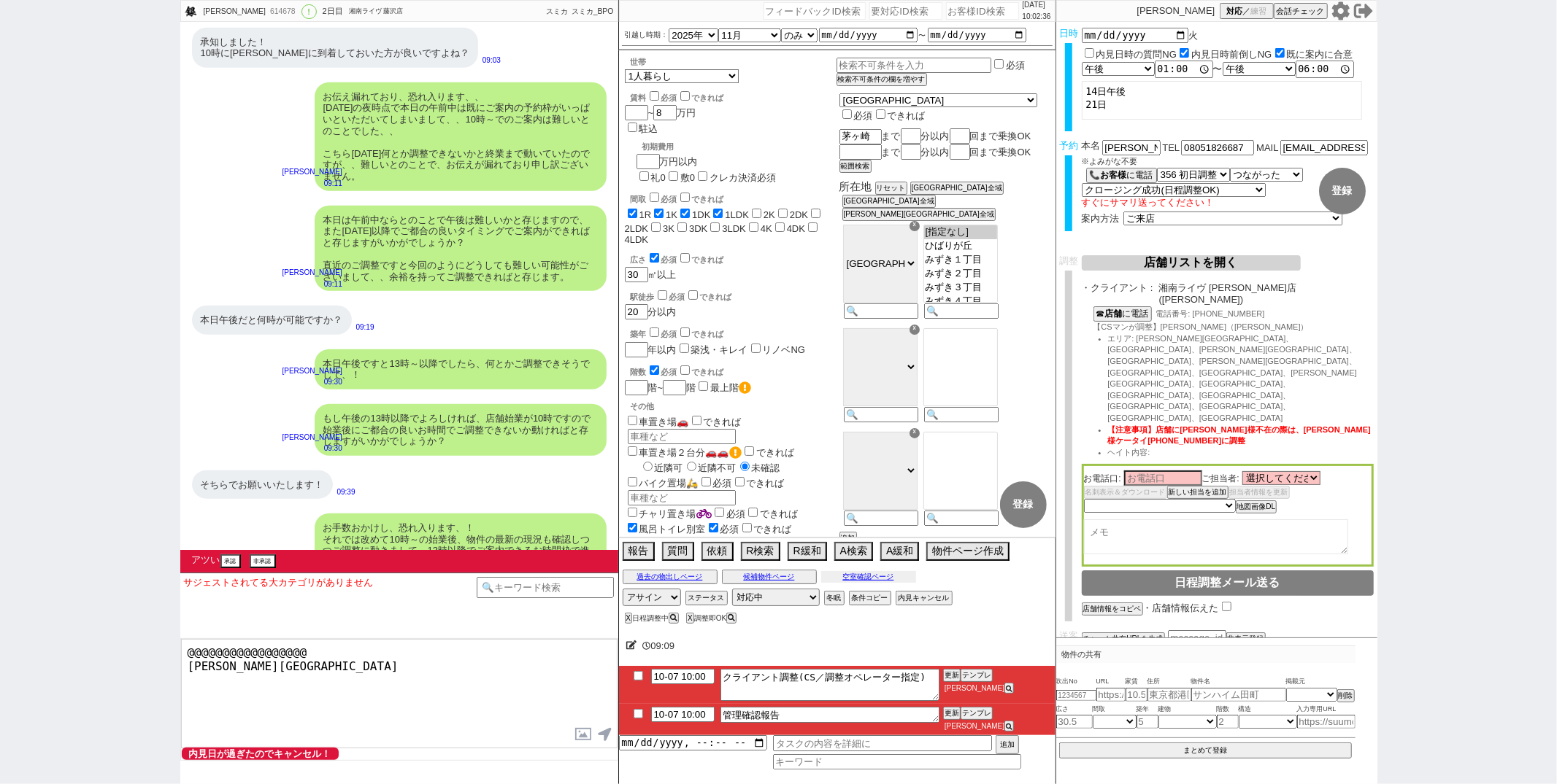
click at [842, 583] on button "空室確認ページ" at bounding box center [868, 576] width 95 height 11
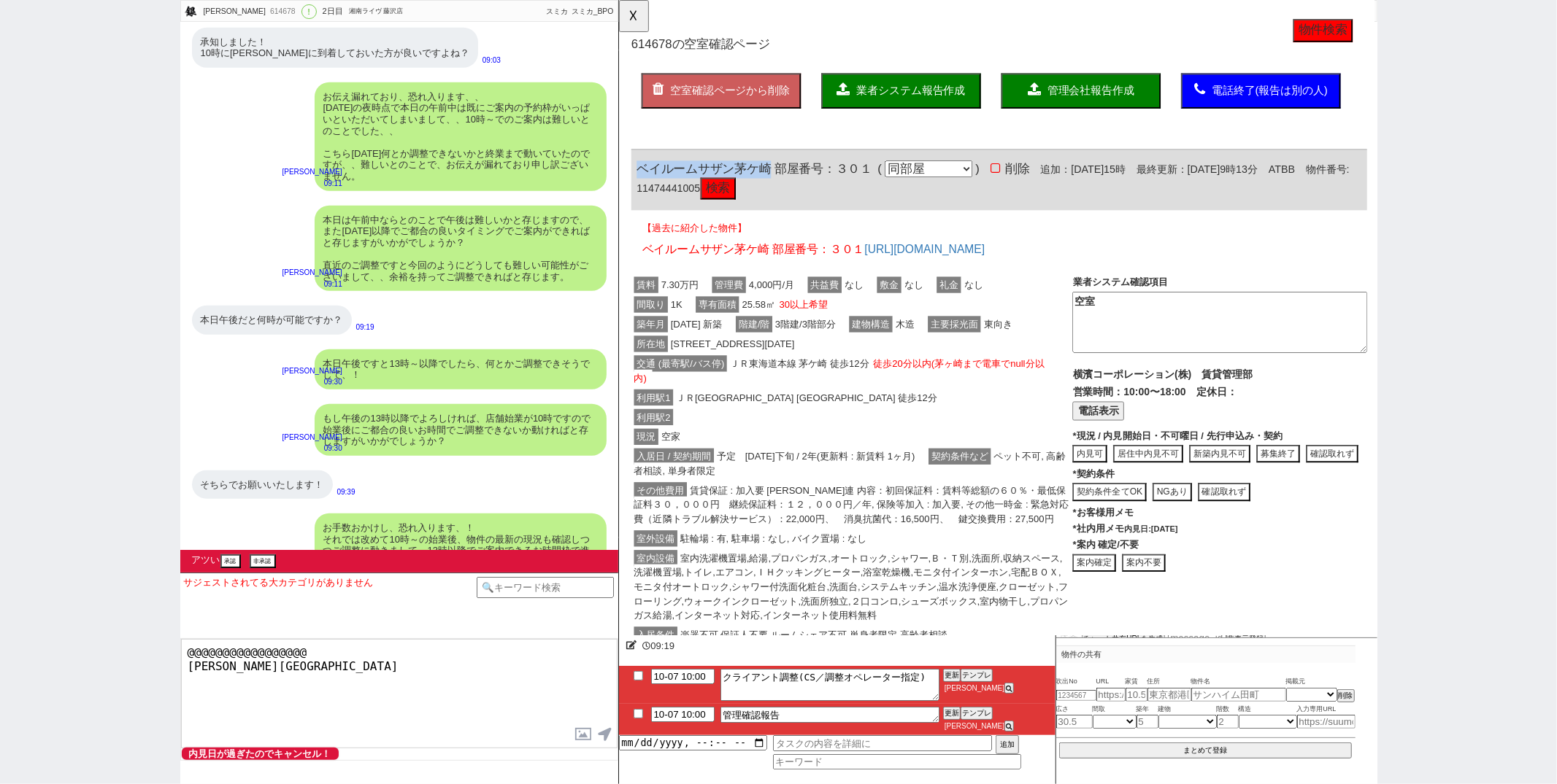
drag, startPoint x: 638, startPoint y: 178, endPoint x: 781, endPoint y: 178, distance: 143.0
click at [781, 178] on span "ベイルームサザン茅ケ崎 部屋番号：３０１" at bounding box center [764, 181] width 253 height 15
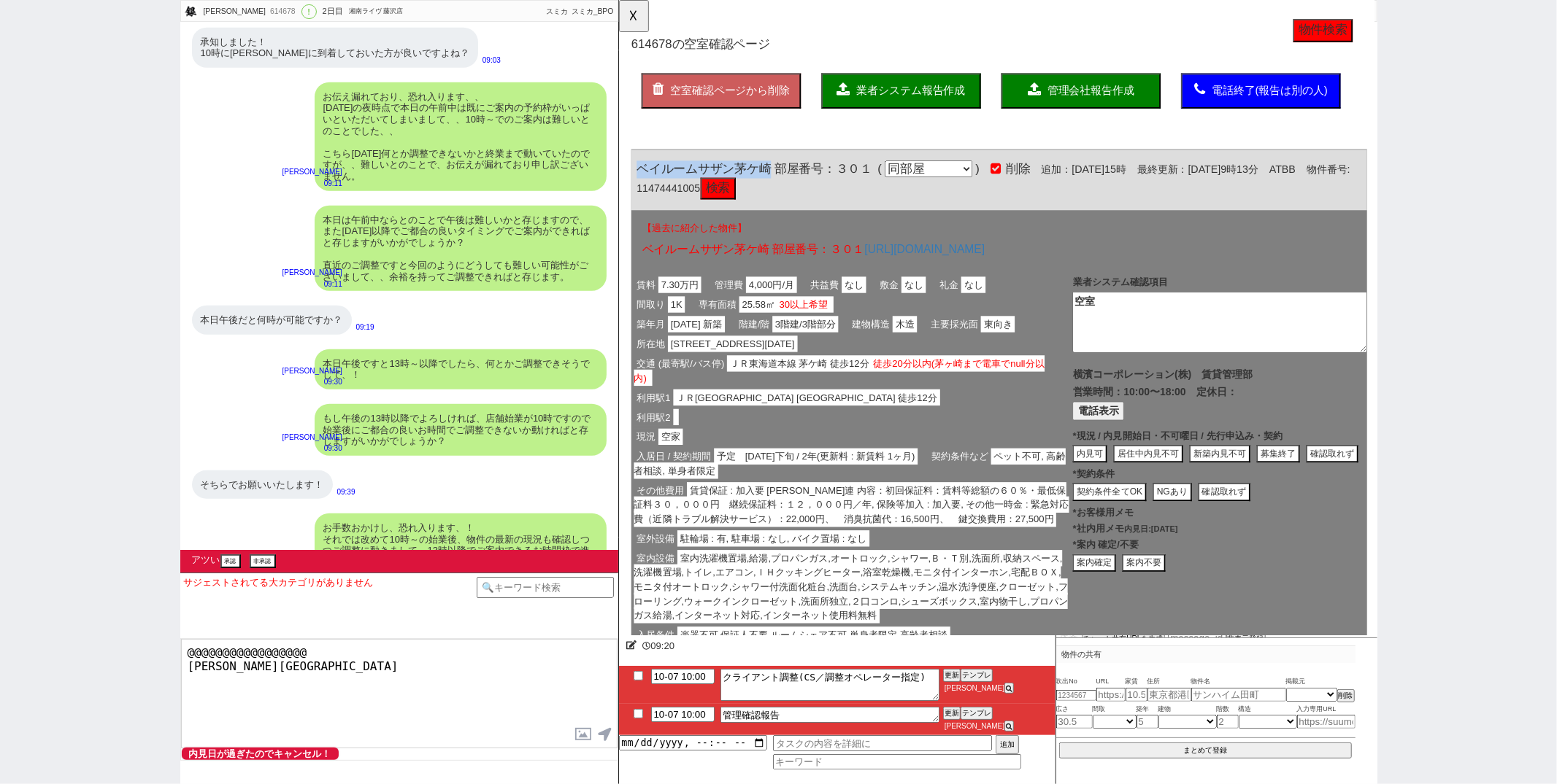
copy span "ベイルームサザン茅ケ崎"
click at [630, 20] on button "☓" at bounding box center [632, 14] width 27 height 29
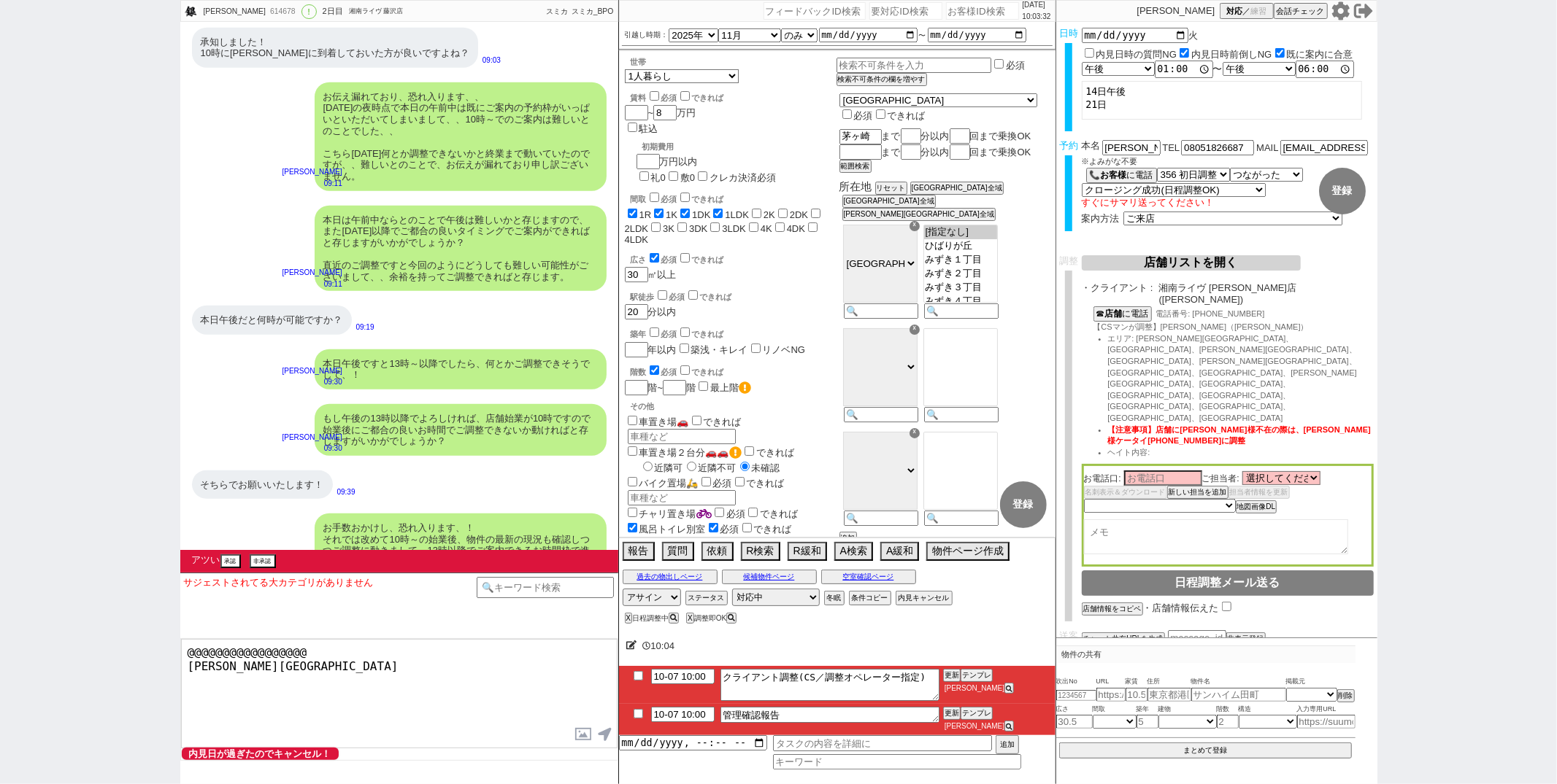
scroll to position [5826, 0]
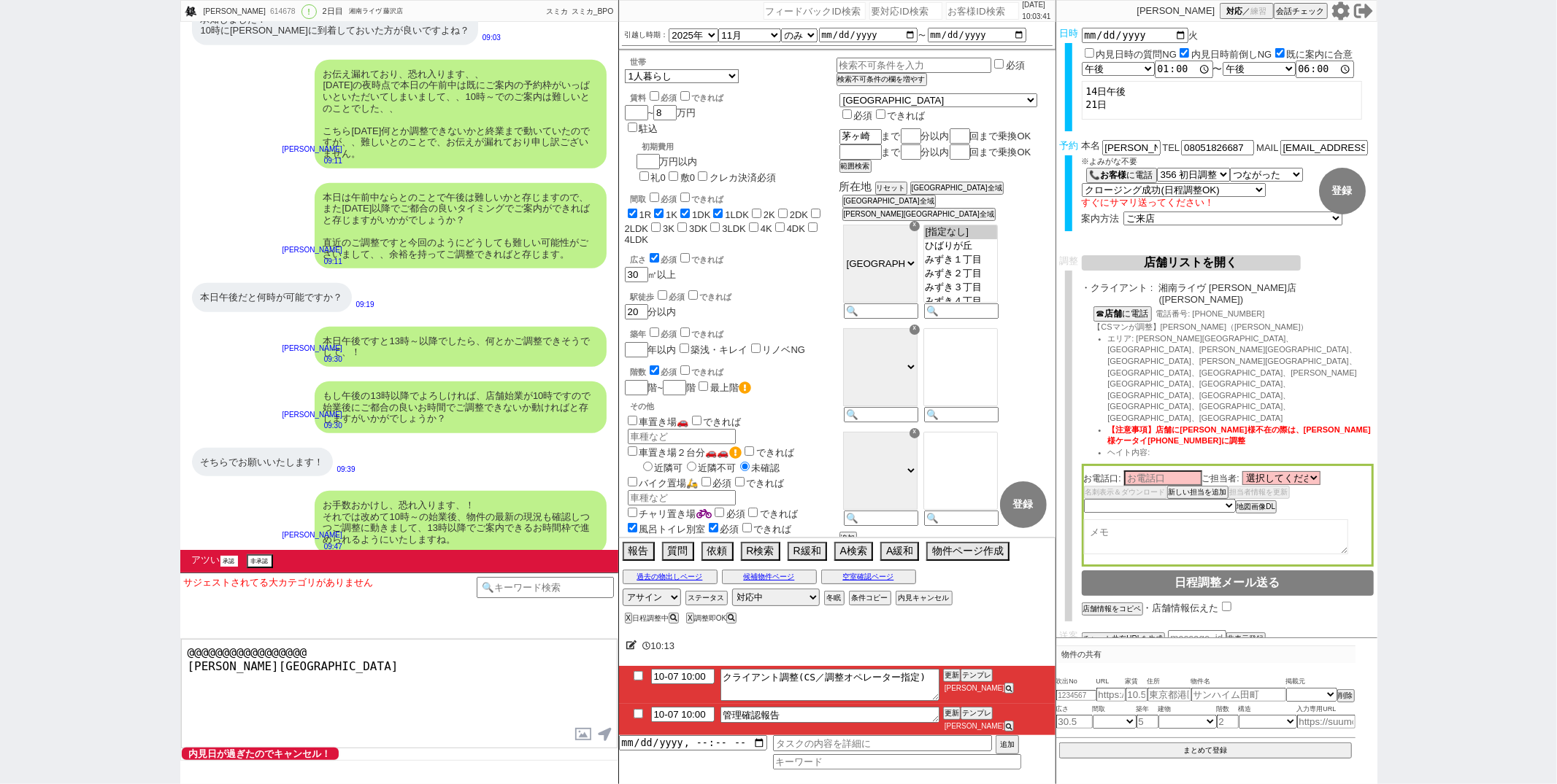
click at [233, 563] on button "承認" at bounding box center [229, 561] width 18 height 11
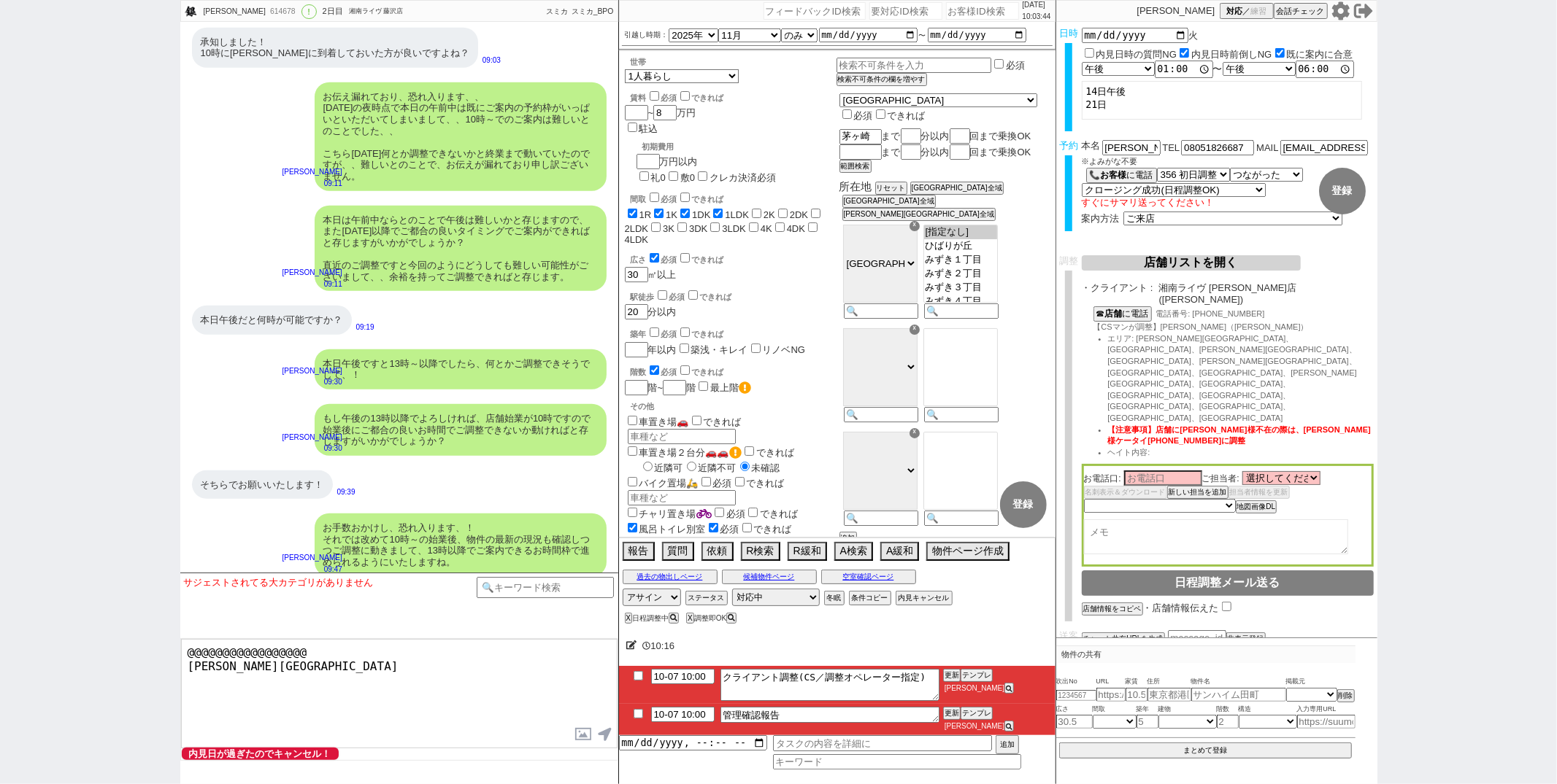
drag, startPoint x: 187, startPoint y: 674, endPoint x: 306, endPoint y: 713, distance: 125.2
click at [306, 713] on textarea "@@@@@@@@@@@@@@@@@ 南口 中海岸4丁目" at bounding box center [400, 694] width 437 height 110
type textarea "@@@@@@@@@@@@@@@@@ 南口"
click at [625, 655] on div "10:19" at bounding box center [837, 646] width 437 height 29
click at [629, 651] on icon at bounding box center [631, 645] width 11 height 10
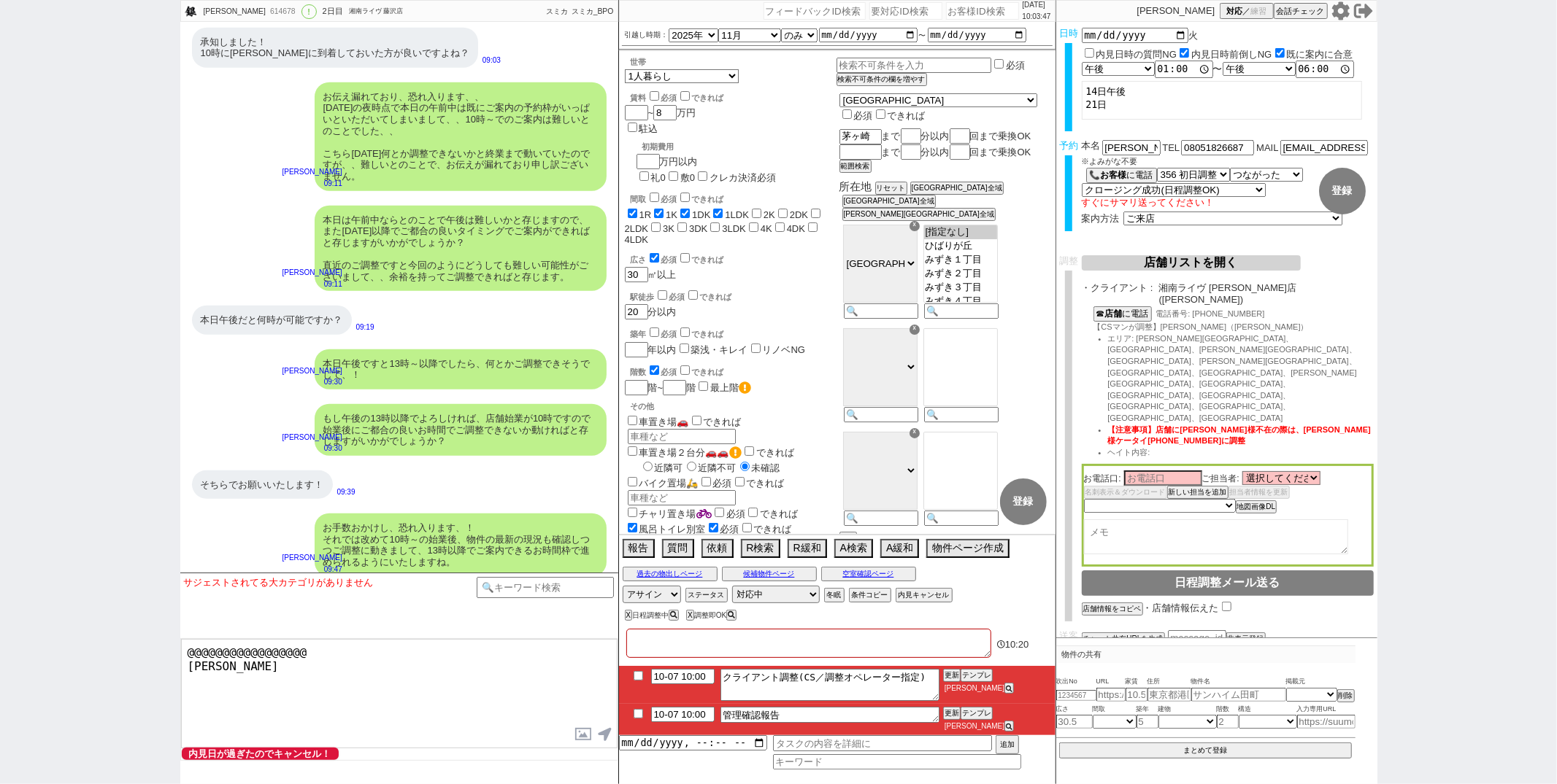
click at [630, 655] on textarea at bounding box center [808, 643] width 365 height 29
paste textarea "中海岸4丁目"
type textarea "中海岸4丁目"
checkbox input "true"
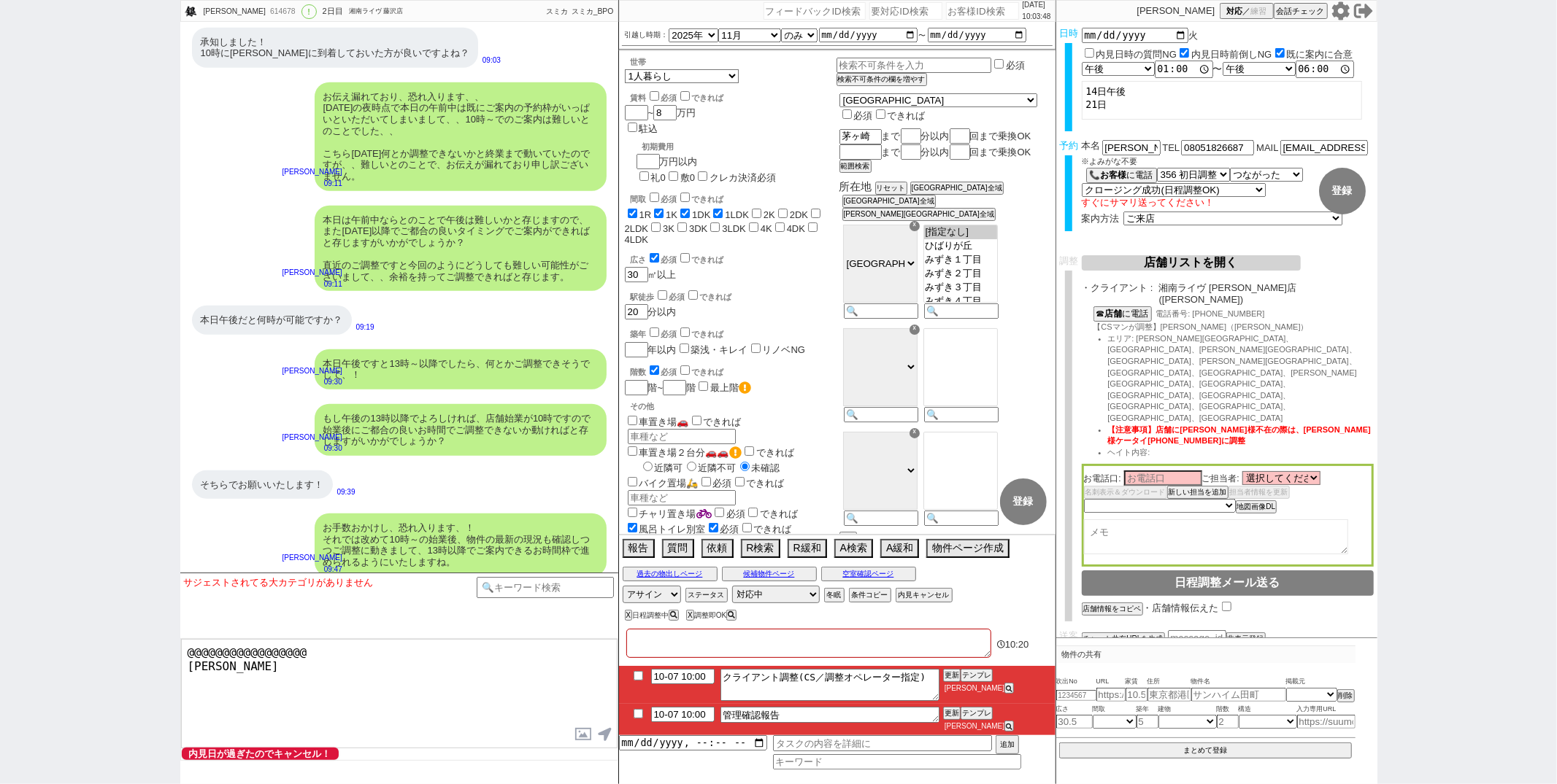
checkbox input "true"
checkbox input "false"
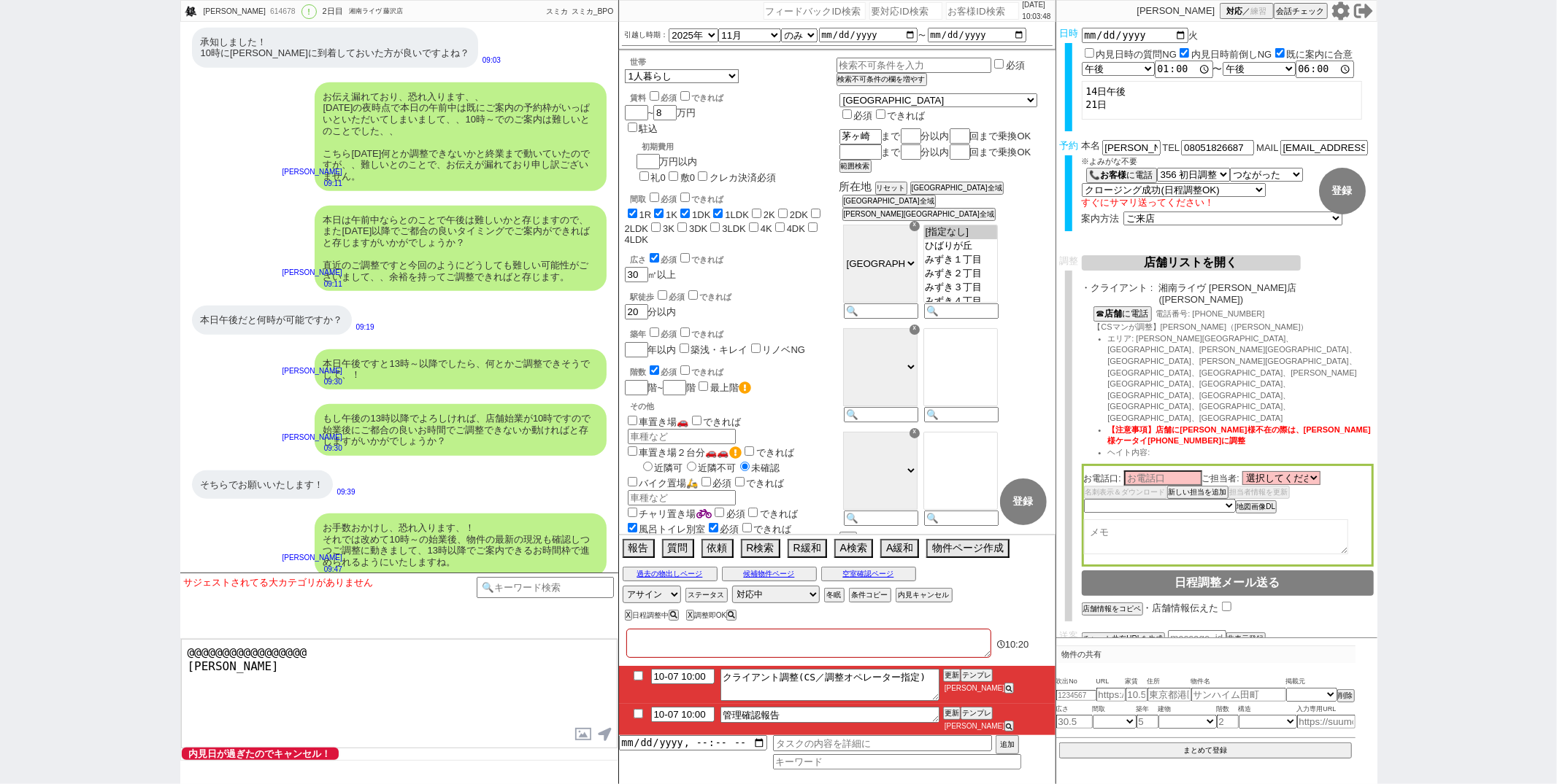
checkbox input "false"
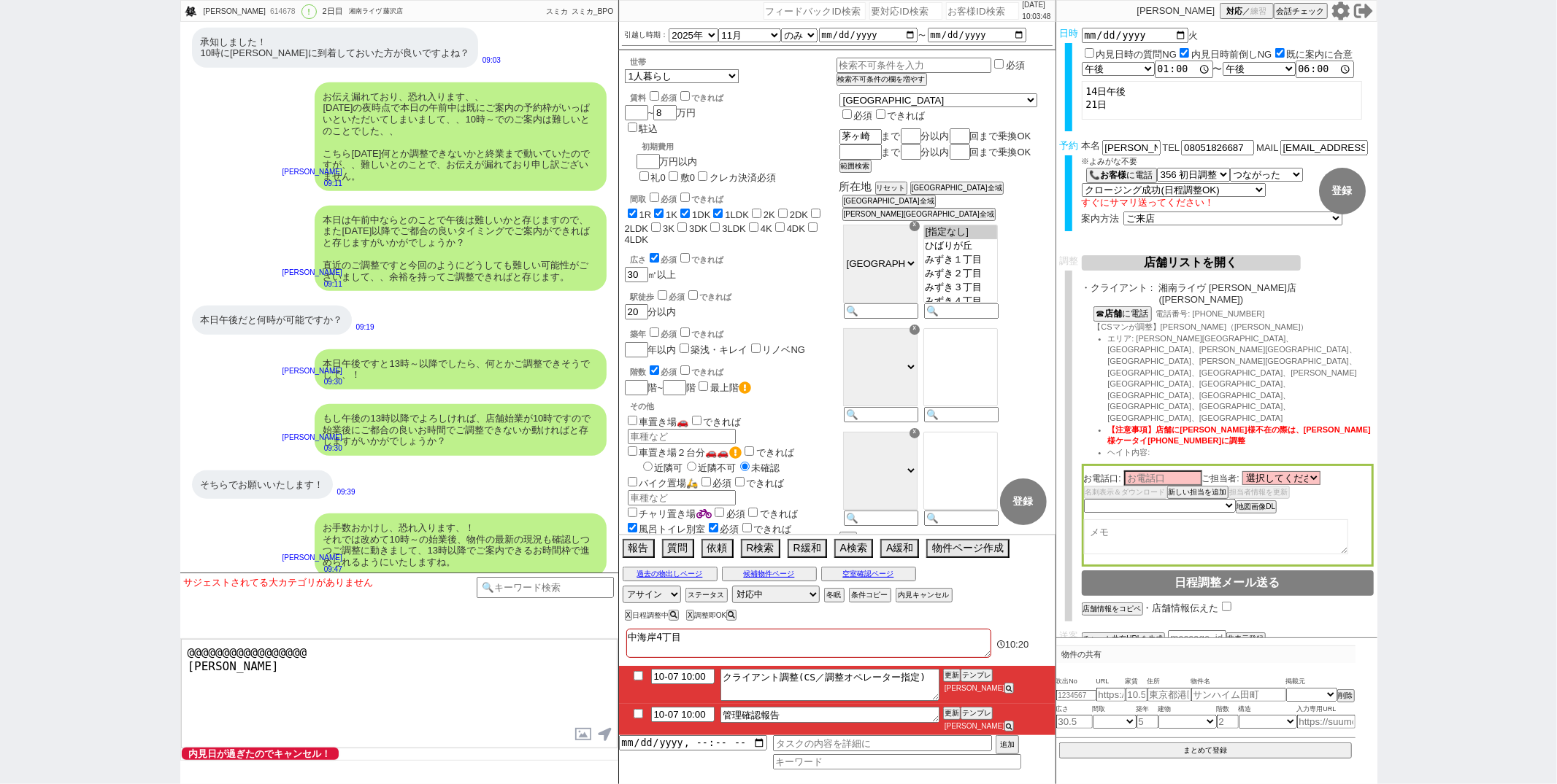
checkbox input "false"
type textarea "中海岸4丁目"
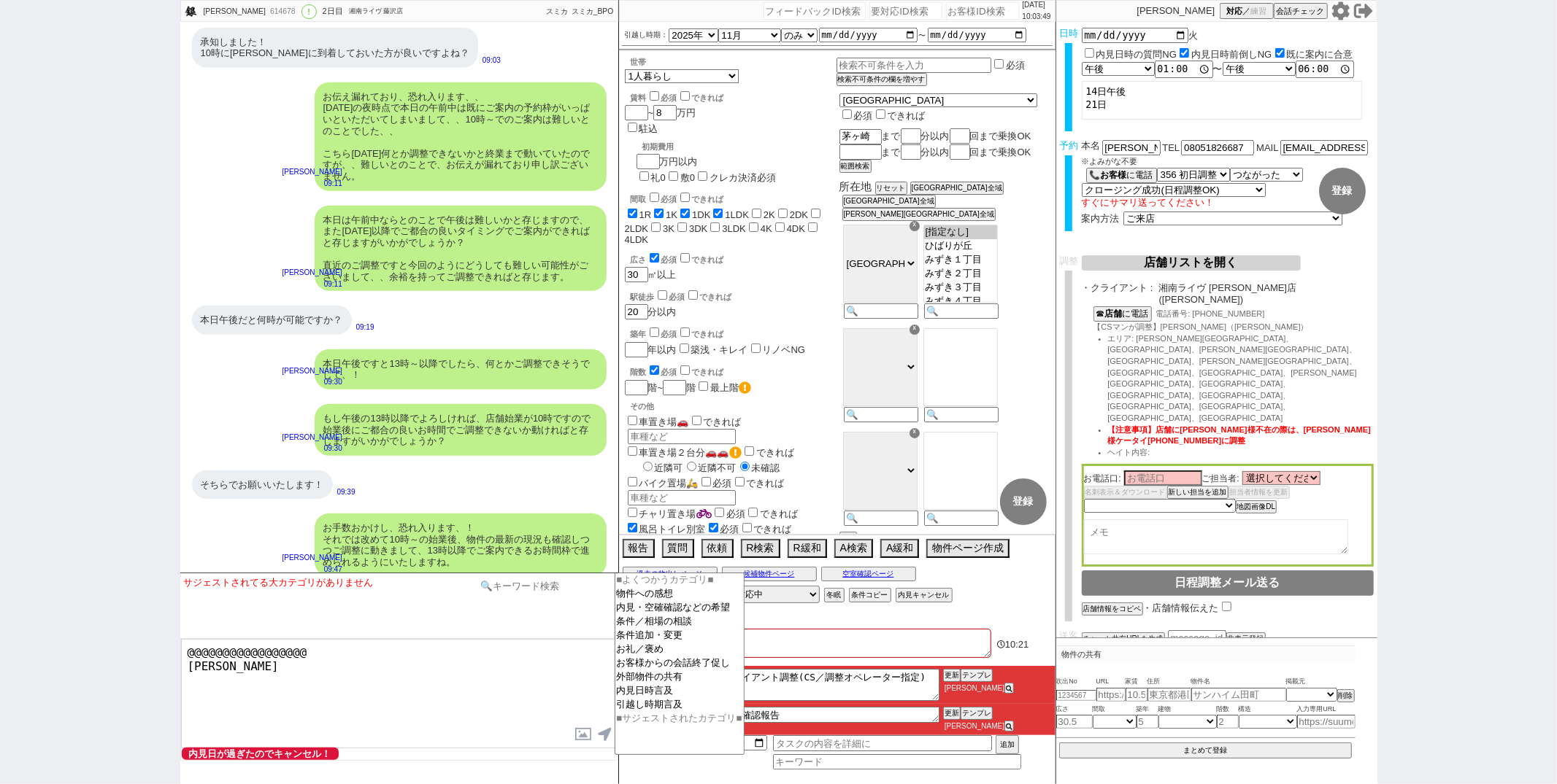
click at [517, 585] on input at bounding box center [546, 586] width 138 height 19
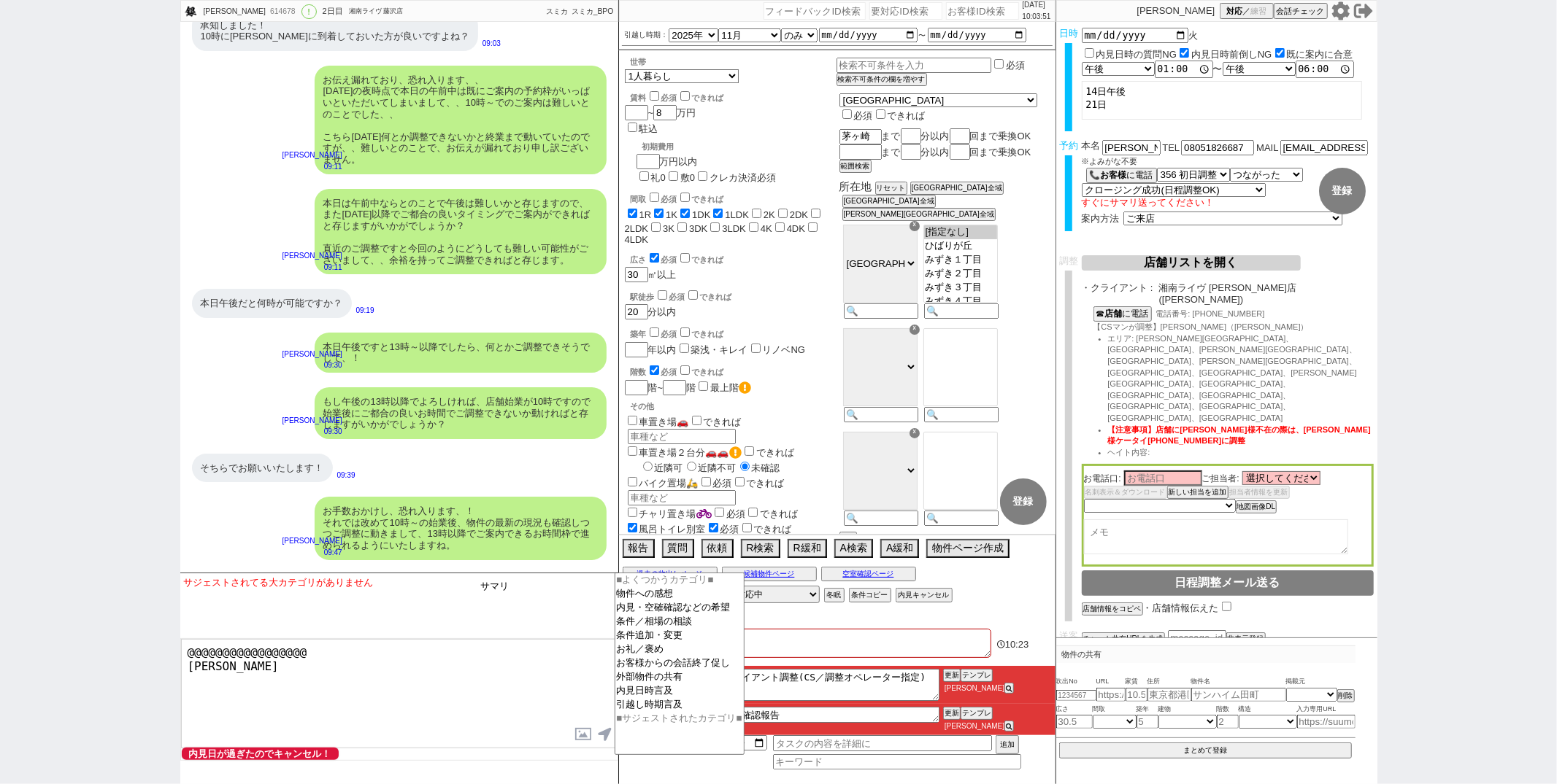
type input "サマリ"
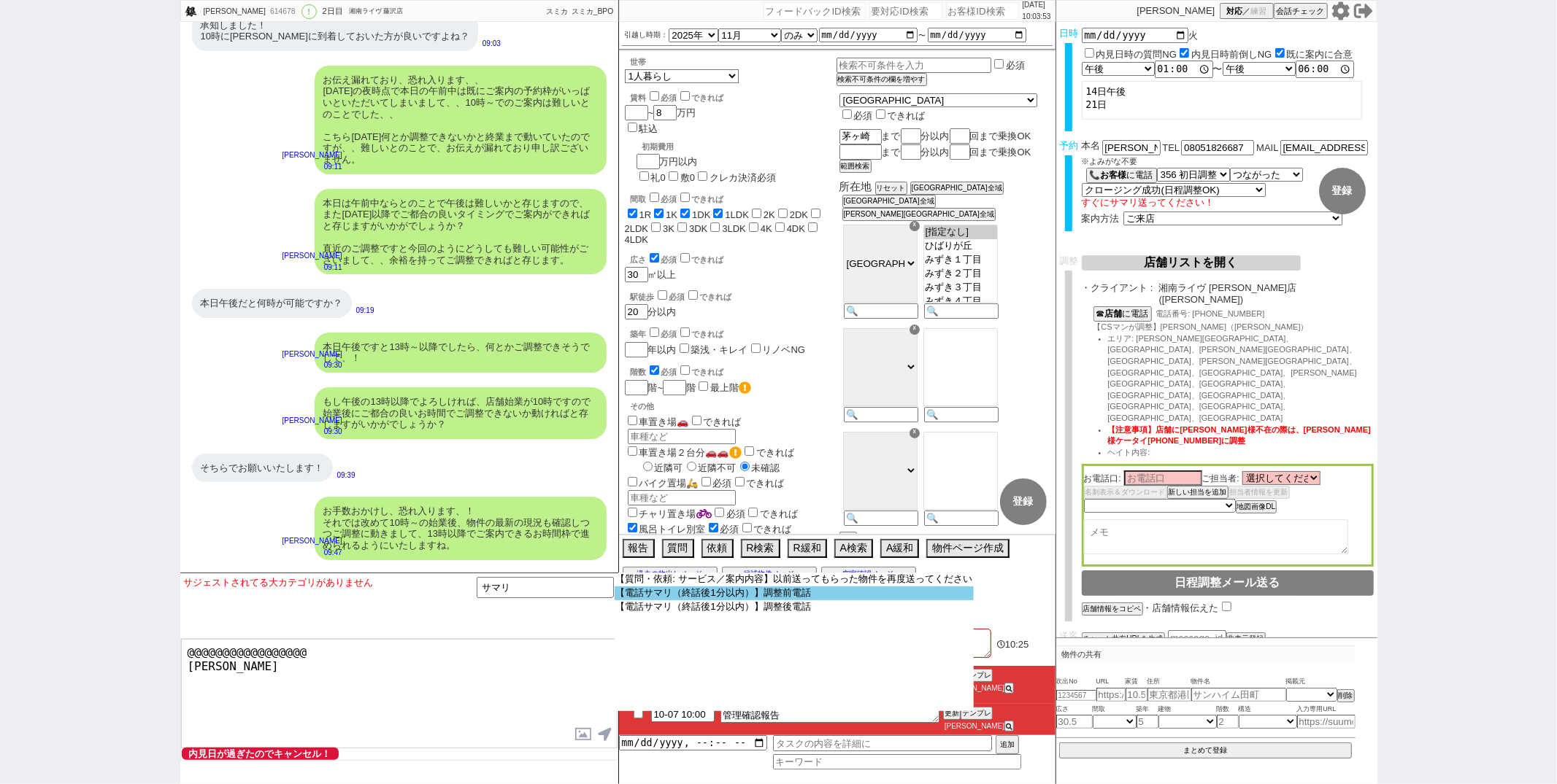
click at [726, 598] on select "【質問・依頼: サービス／案内内容】以前送ってもらった物件を再度送ってください 【電話サマリ（終話後1分以内）】調整前電話 【電話サマリ（終話後1分以内）】調…" at bounding box center [794, 642] width 359 height 139
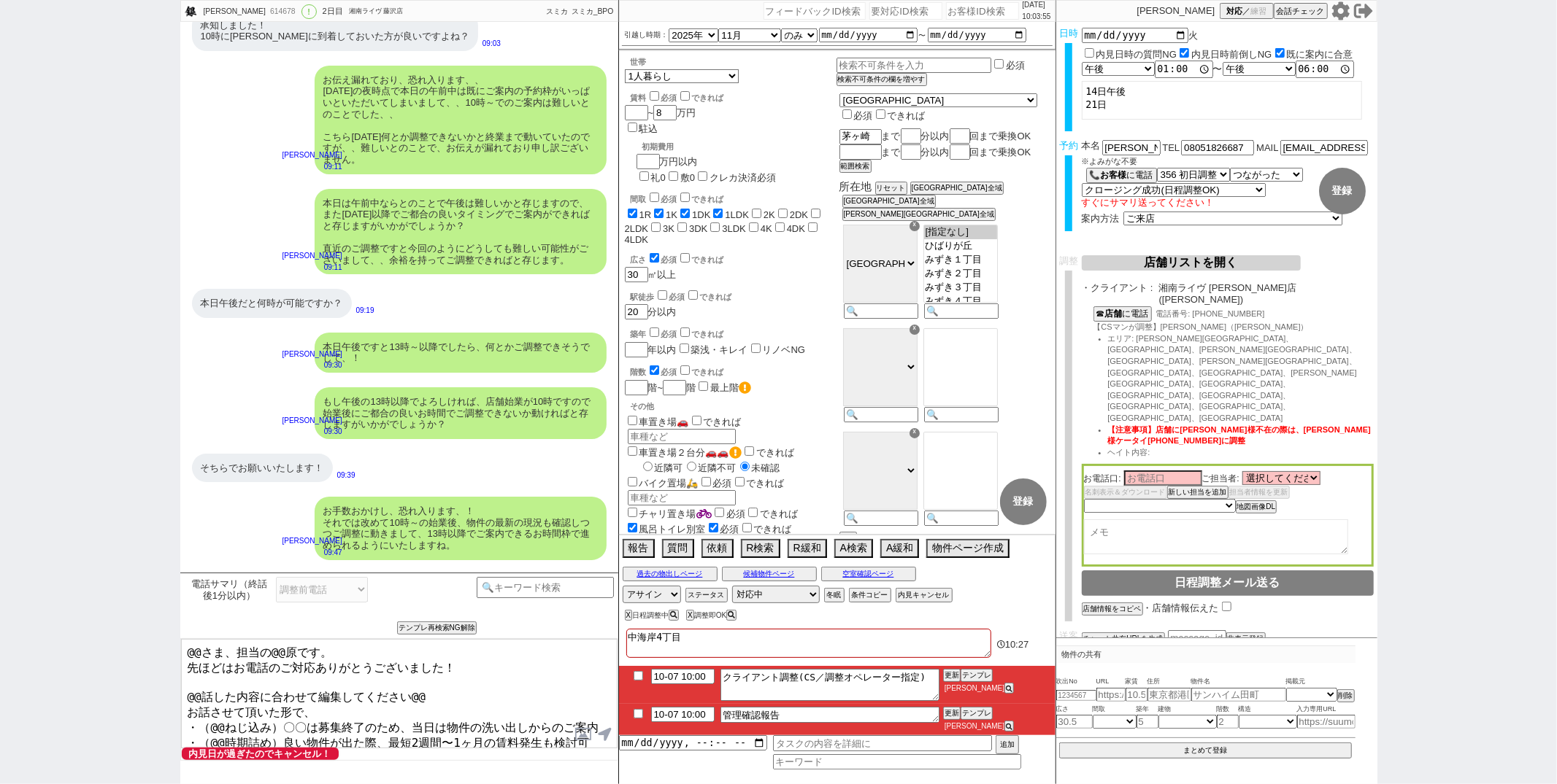
click at [198, 651] on textarea "@@さま、担当の@@原です。 先ほどはお電話のご対応ありがとうございました！ @@話した内容に合わせて編集してください@@ お話させて頂いた形で、 ・（@@ね…" at bounding box center [400, 694] width 437 height 110
click at [839, 580] on button "空室確認ページ" at bounding box center [868, 574] width 95 height 11
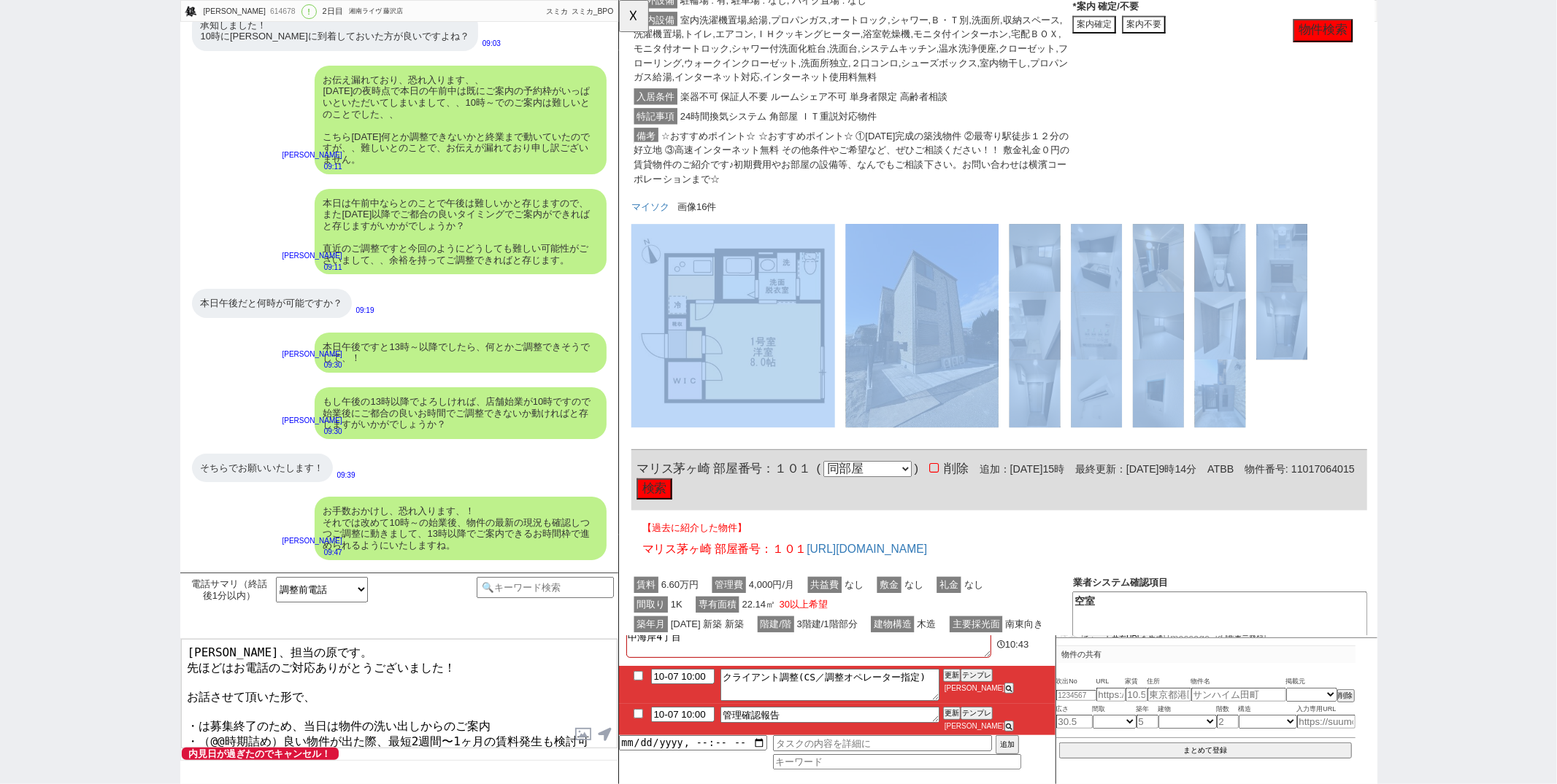
scroll to position [595, 0]
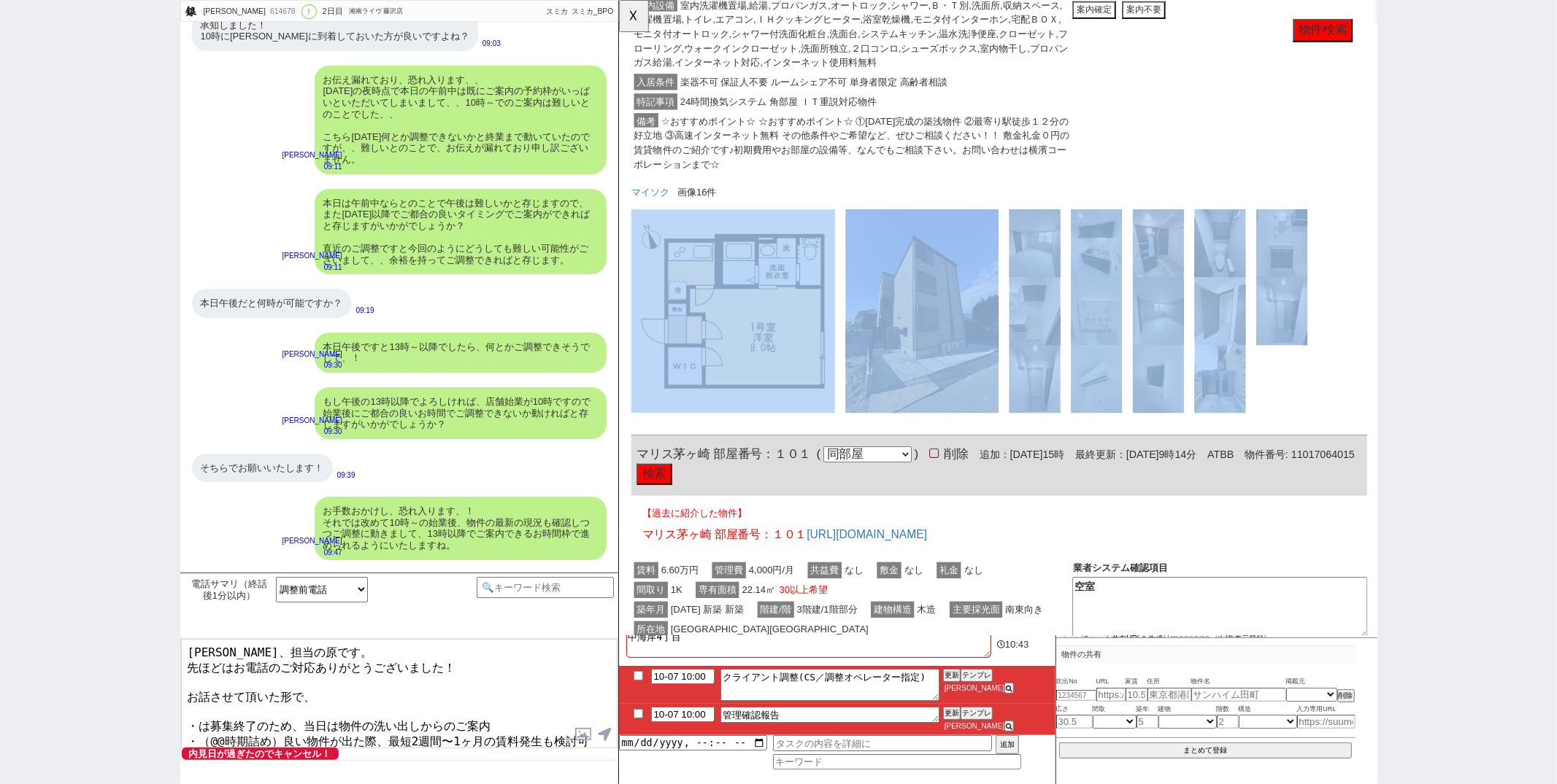
drag, startPoint x: 633, startPoint y: 281, endPoint x: 688, endPoint y: 388, distance: 120.3
click at [688, 388] on div "614678 の空室確認ページ 空室確認ページから削除 業者システム報告作成 管理会社報告作成 電話終了(報告は別の人) 確認取れず物件のタスク登録 追加 キ…" at bounding box center [1027, 446] width 818 height 2083
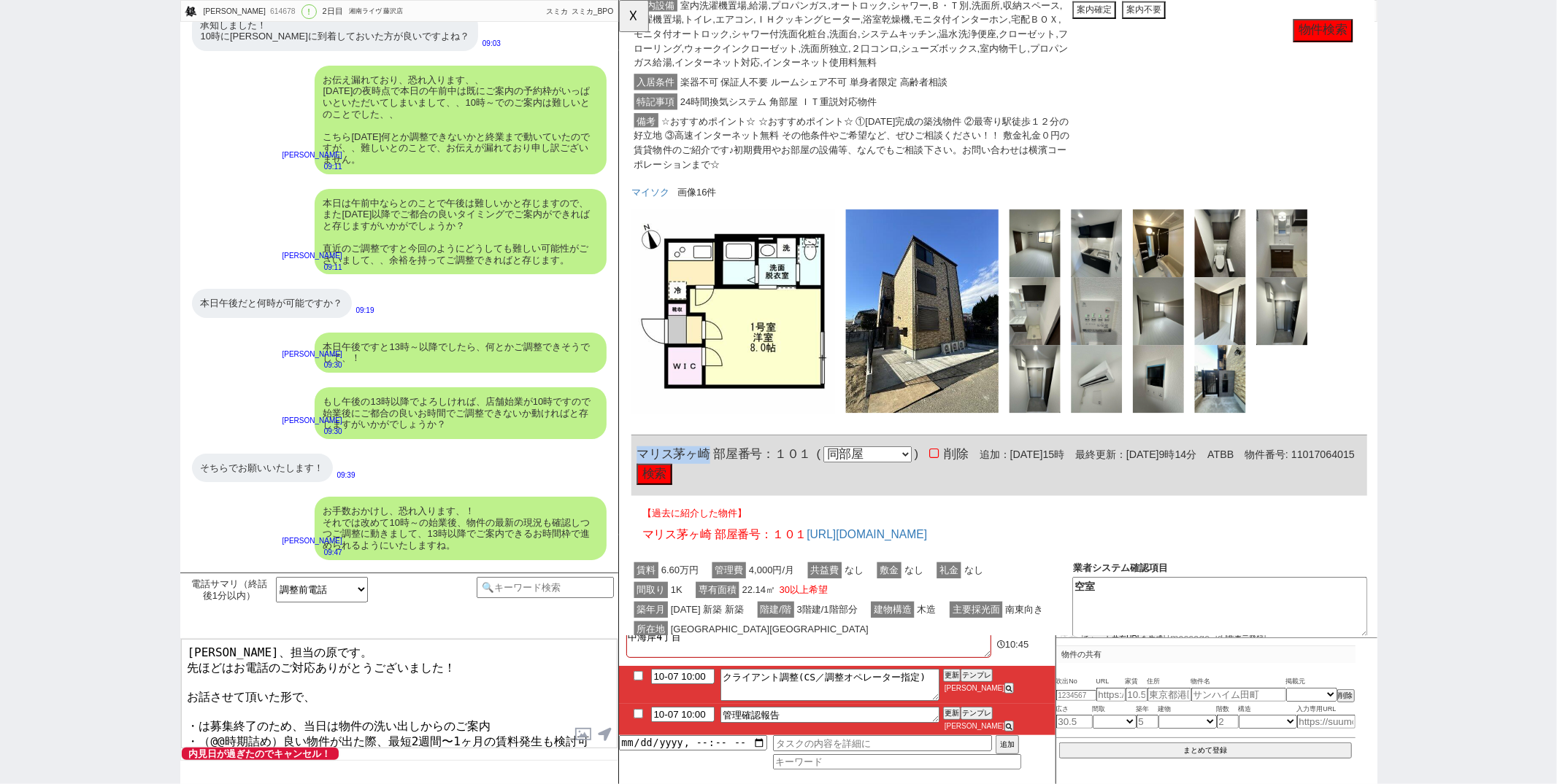
drag, startPoint x: 637, startPoint y: 489, endPoint x: 712, endPoint y: 484, distance: 75.2
click at [712, 484] on span "マリス茅ヶ崎 部屋番号：１０１" at bounding box center [731, 489] width 187 height 15
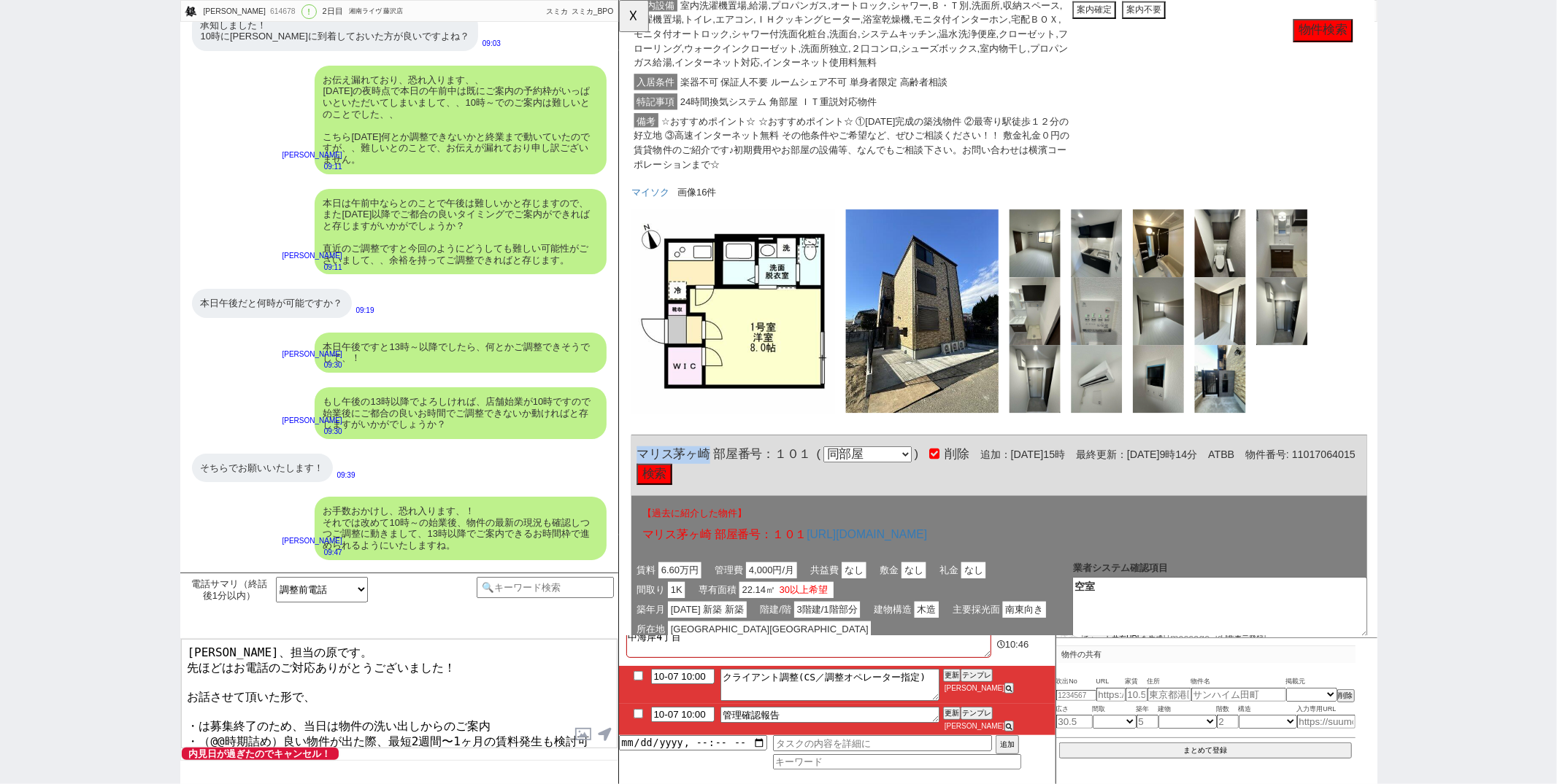
copy span "マリス茅ヶ崎"
click at [199, 711] on textarea "片野さま、担当の原です。 先ほどはお電話のご対応ありがとうございました！ お話させて頂いた形で、 ・は募集終了のため、当日は物件の洗い出しからのご案内 ・（@…" at bounding box center [400, 694] width 437 height 110
paste textarea "リス茅ヶ崎"
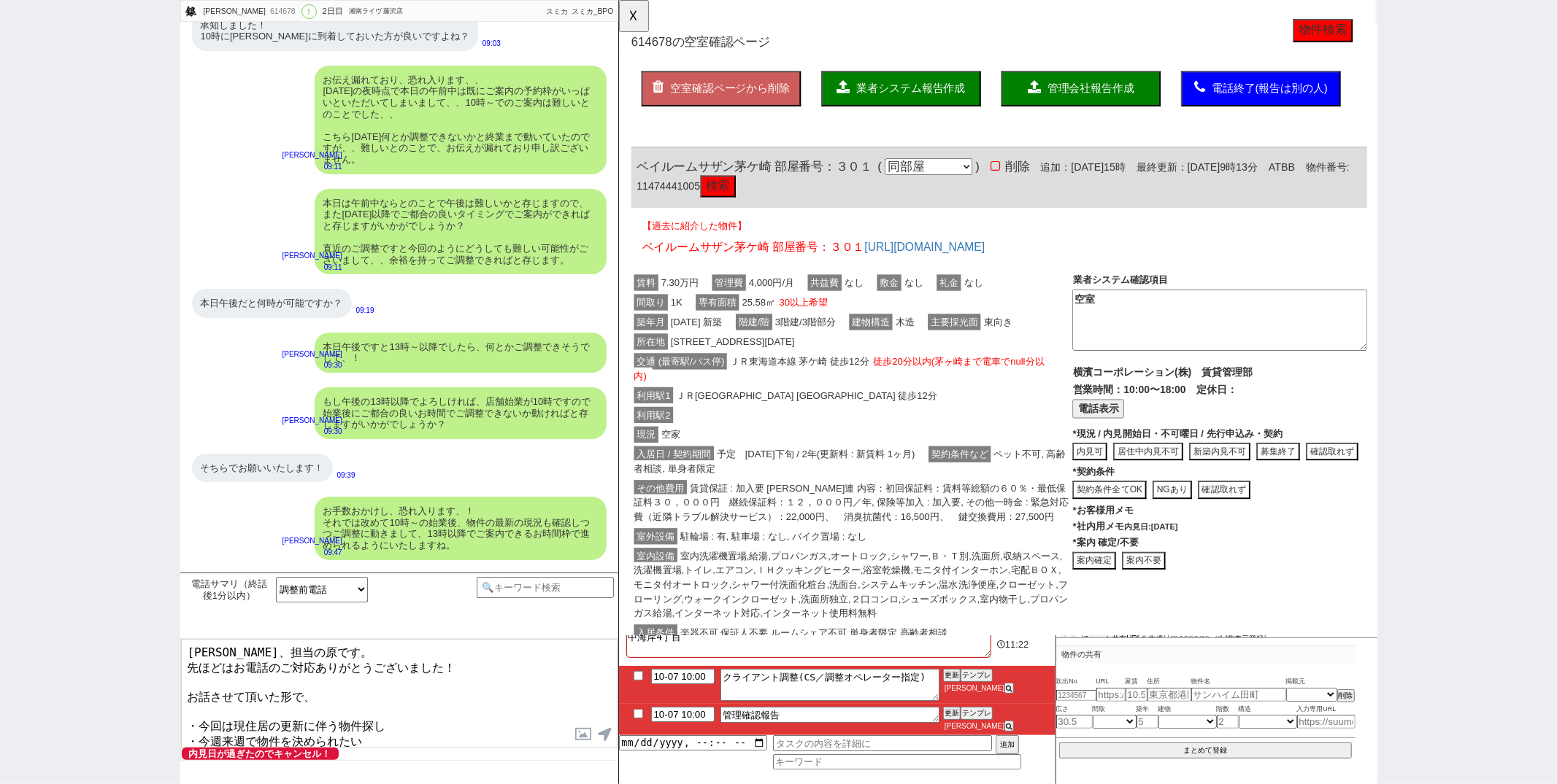
scroll to position [0, 0]
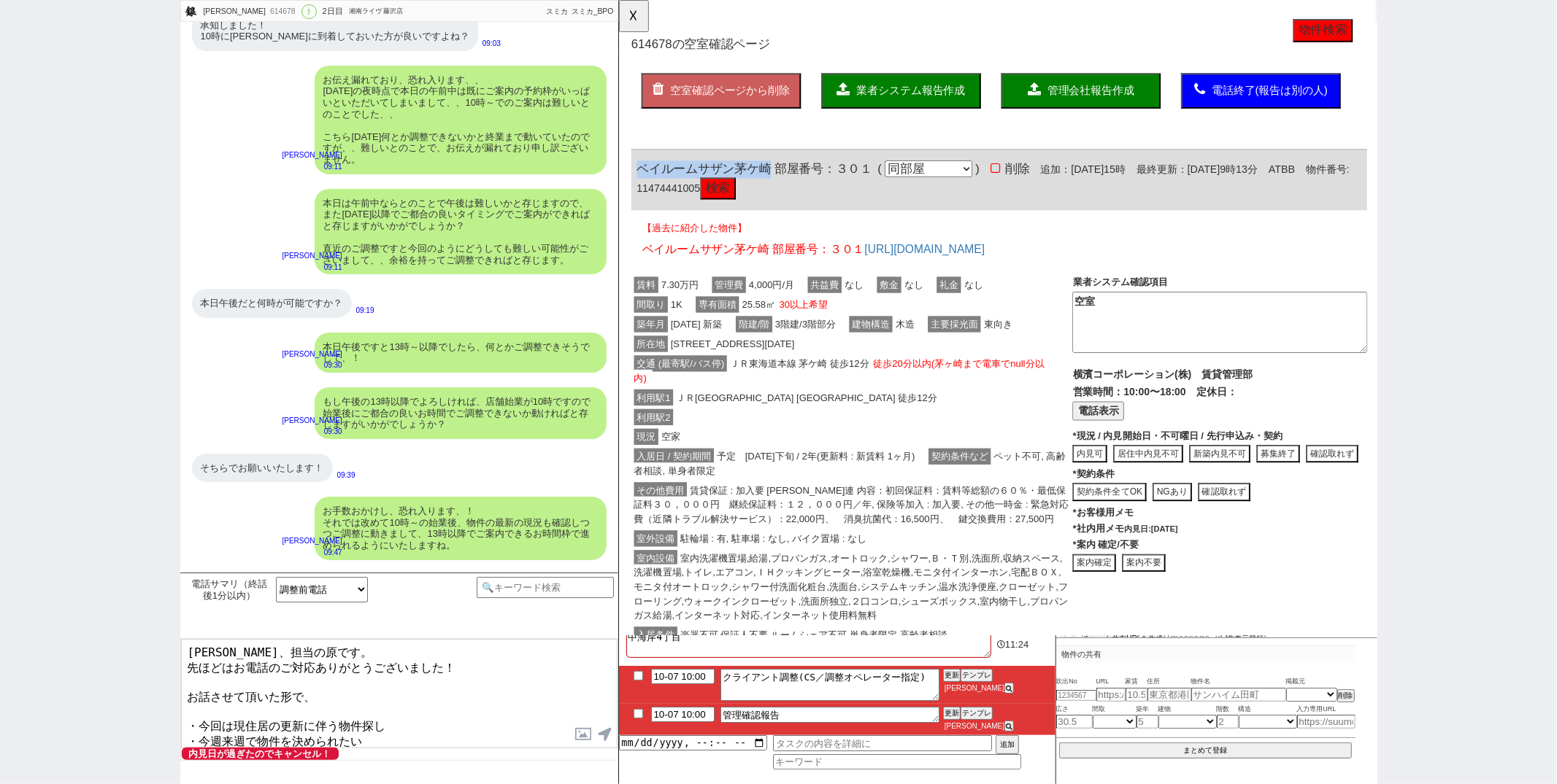
drag, startPoint x: 637, startPoint y: 173, endPoint x: 776, endPoint y: 174, distance: 139.0
click at [776, 174] on span "ベイルームサザン茅ケ崎 部屋番号：３０１" at bounding box center [764, 181] width 253 height 15
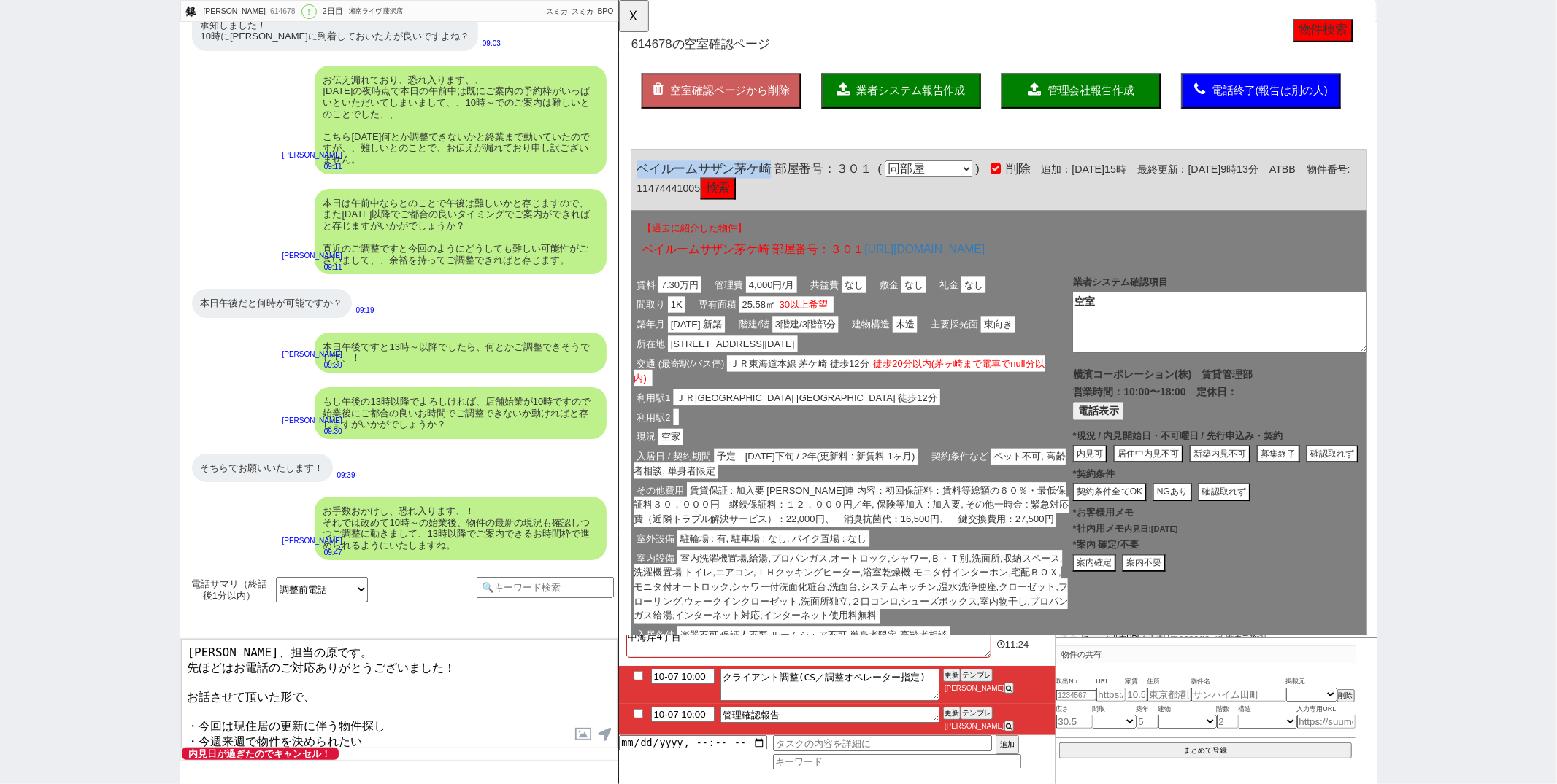
copy span "ベイルームサザン茅ケ崎"
click at [370, 733] on textarea "片野さま、担当の原です。 先ほどはお電話のご対応ありがとうございました！ お話させて頂いた形で、 ・今回は現住居の更新に伴う物件探し ・今週来週で物件を決めら…" at bounding box center [400, 694] width 437 height 110
paste textarea "ベイルームサザン茅ケ崎"
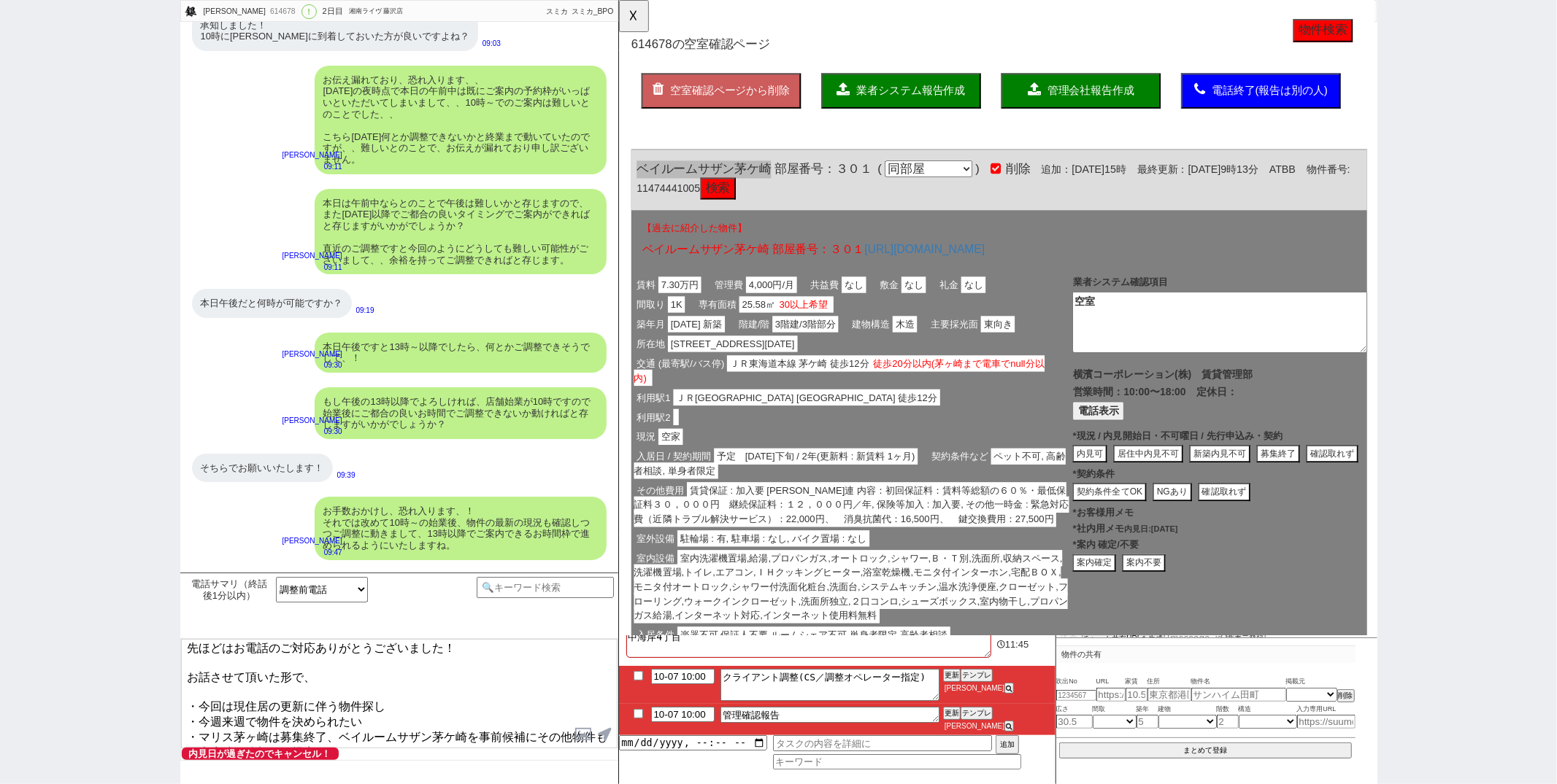
drag, startPoint x: 1301, startPoint y: 652, endPoint x: 697, endPoint y: 658, distance: 604.0
click at [257, 742] on textarea "片野さま、担当の原です。 先ほどはお電話のご対応ありがとうございました！ お話させて頂いた形で、 ・今回は現住居の更新に伴う物件探し ・今週来週で物件を決めら…" at bounding box center [400, 694] width 437 height 110
paste textarea "中海岸4丁目"
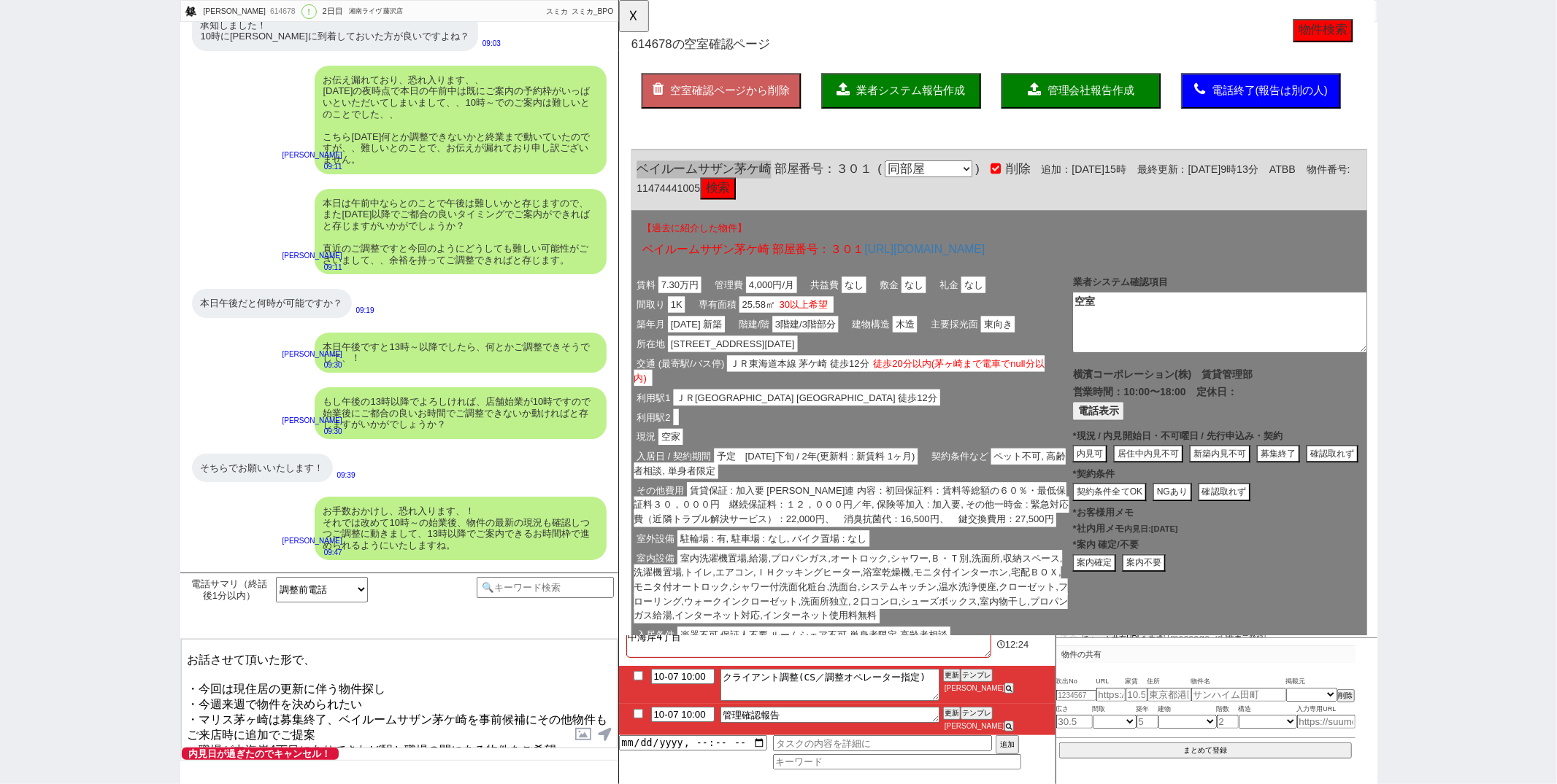
scroll to position [49, 0]
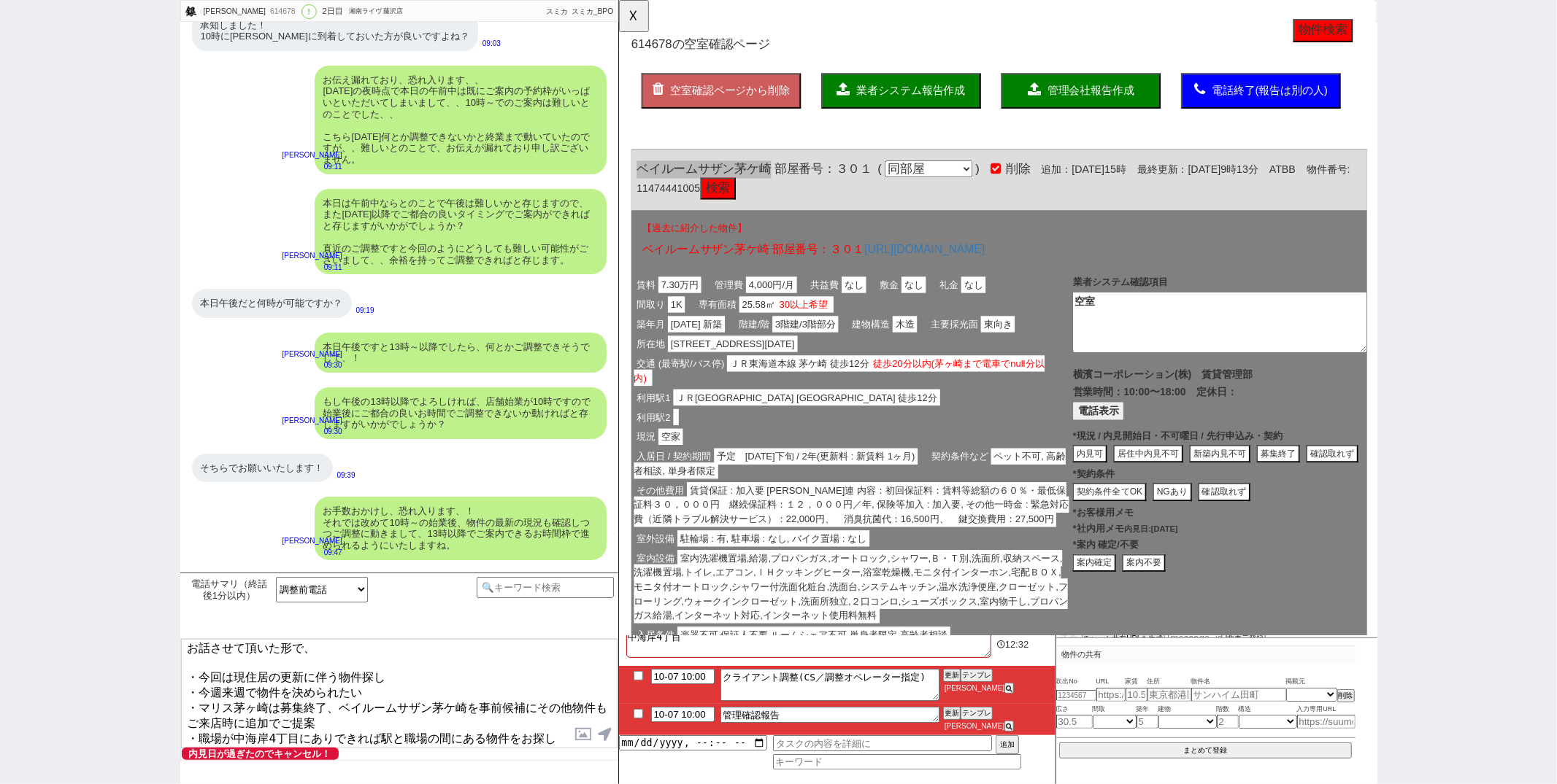
type textarea "片野さま、担当の原です。 先ほどはお電話のご対応ありがとうございました！ お話させて頂いた形で、 ・今回は現住居の更新に伴う物件探し ・今週来週で物件を決めら…"
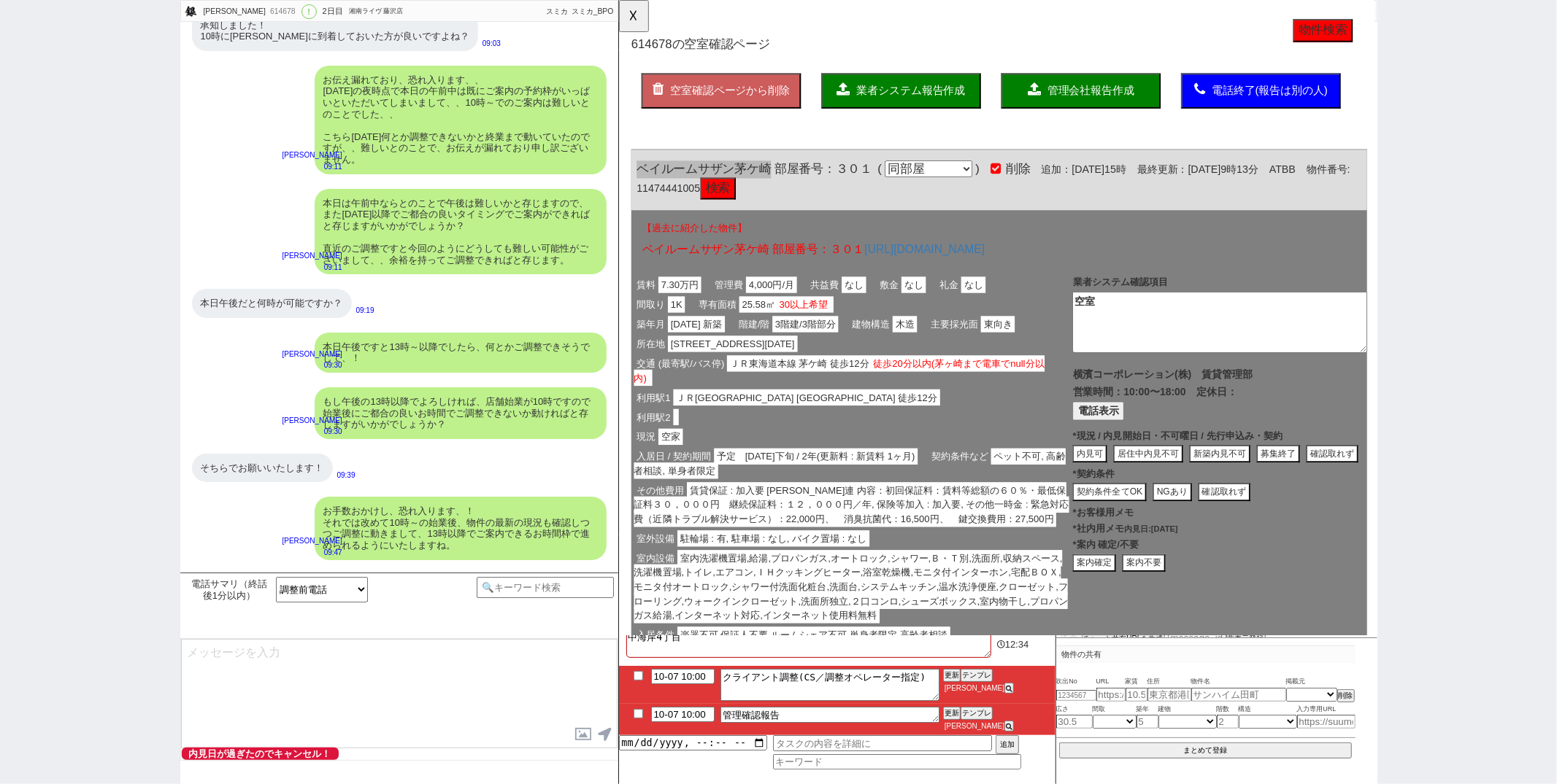
scroll to position [6001, 0]
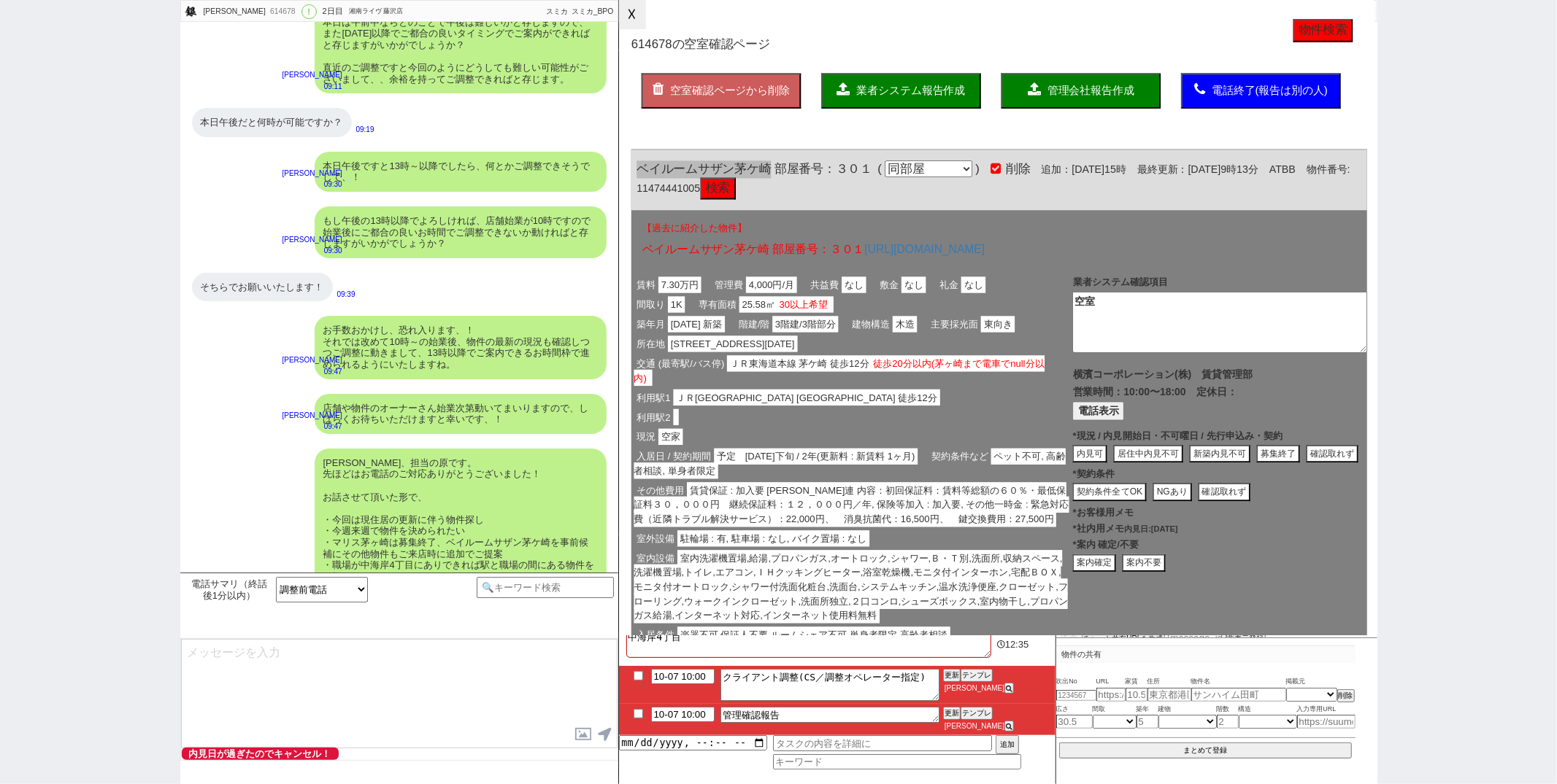
click at [630, 13] on button "☓" at bounding box center [632, 14] width 27 height 29
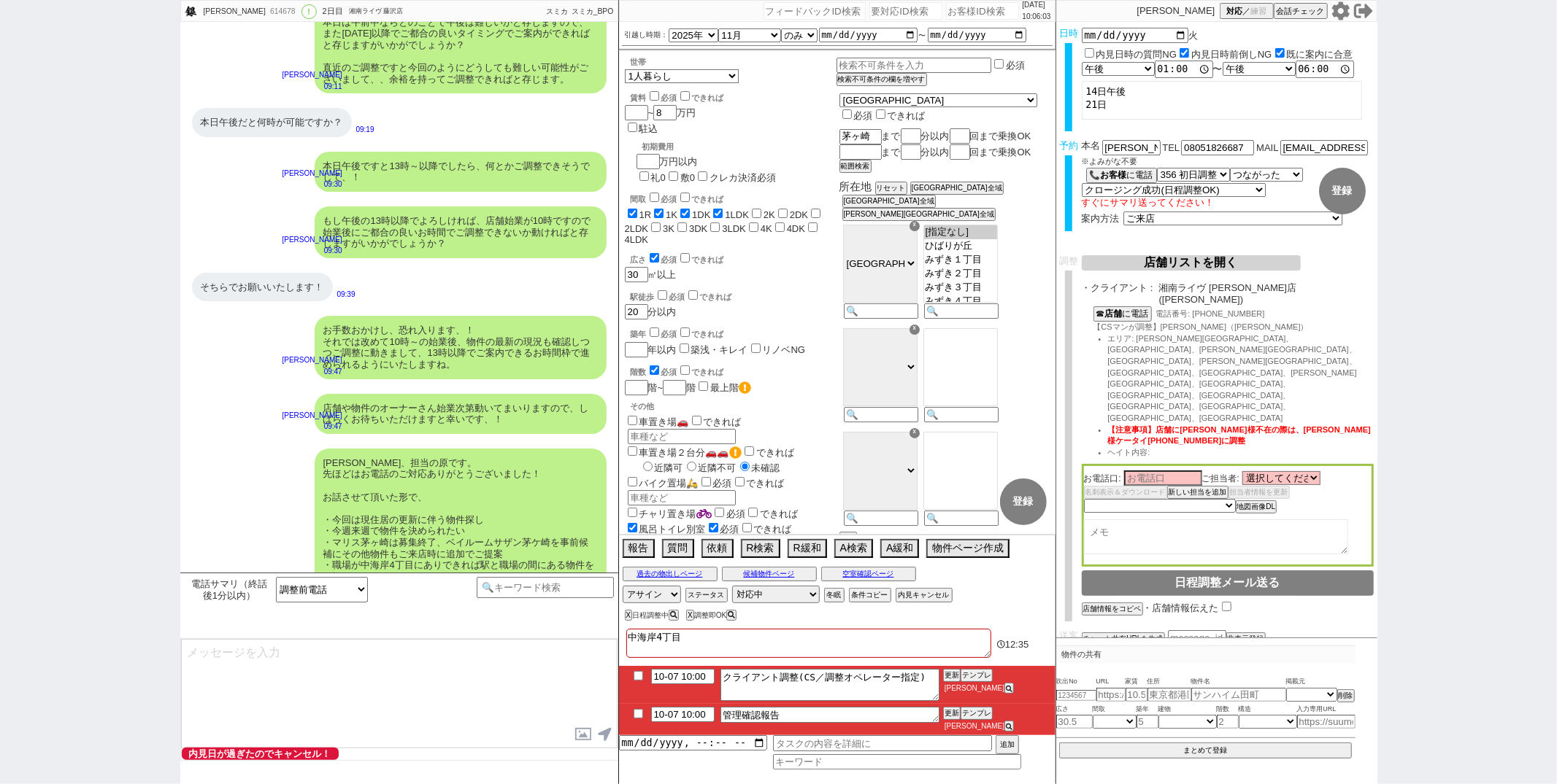
type textarea "上記ご確認いただき、ご一報いただけますでしょうか？"
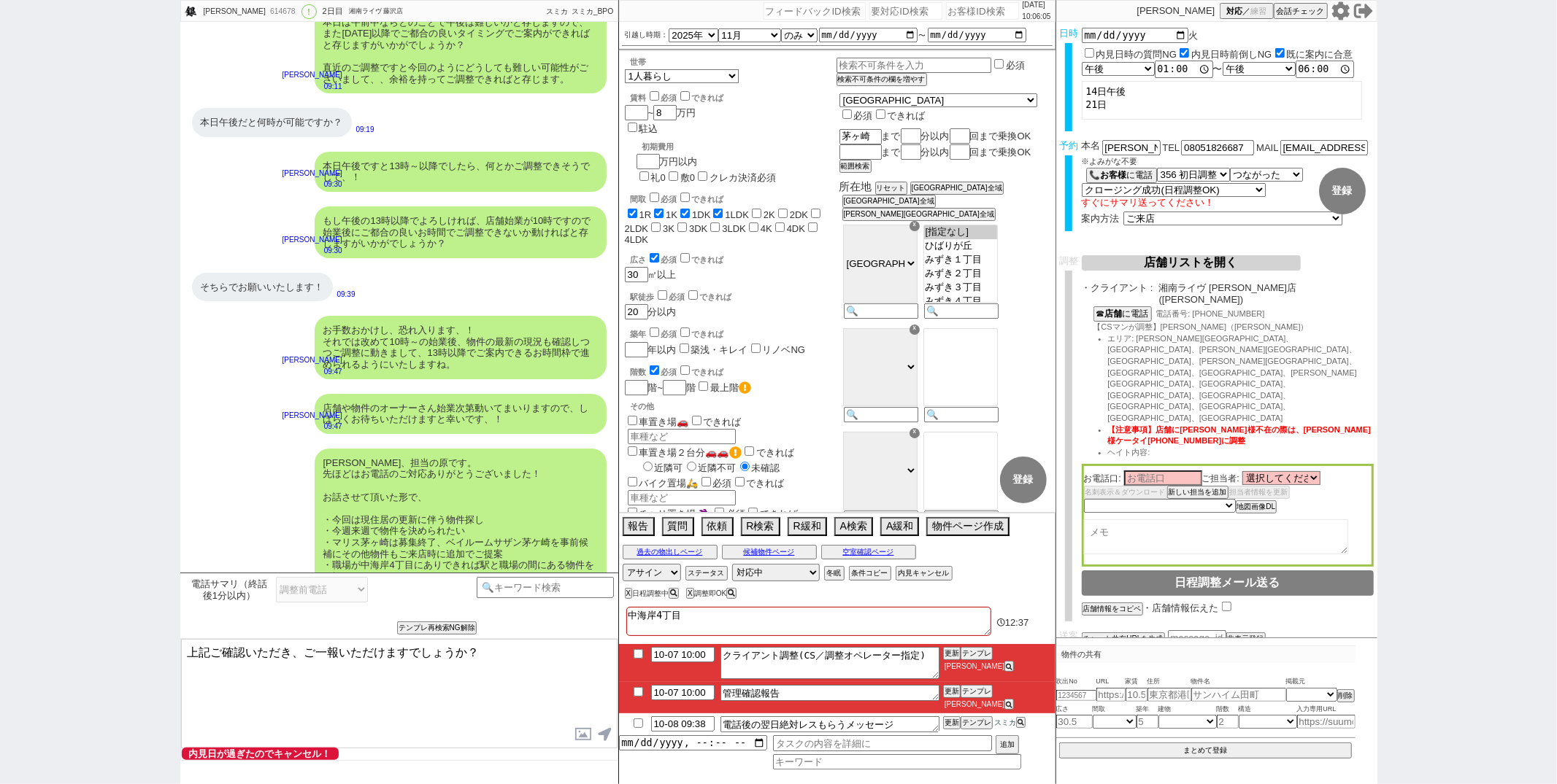
drag, startPoint x: 479, startPoint y: 651, endPoint x: 550, endPoint y: 517, distance: 151.6
click at [550, 517] on div "片野 銀次郎 614678 ! 0 2日目 湘南ライヴ 藤沢店 冬眠中 自社客 スミカ スミカ_BPO チャット全表示 2025-09-14 ようこそLINE…" at bounding box center [399, 392] width 438 height 784
type textarea "お手配が完了しましたら追ってご報告させて頂きますね！"
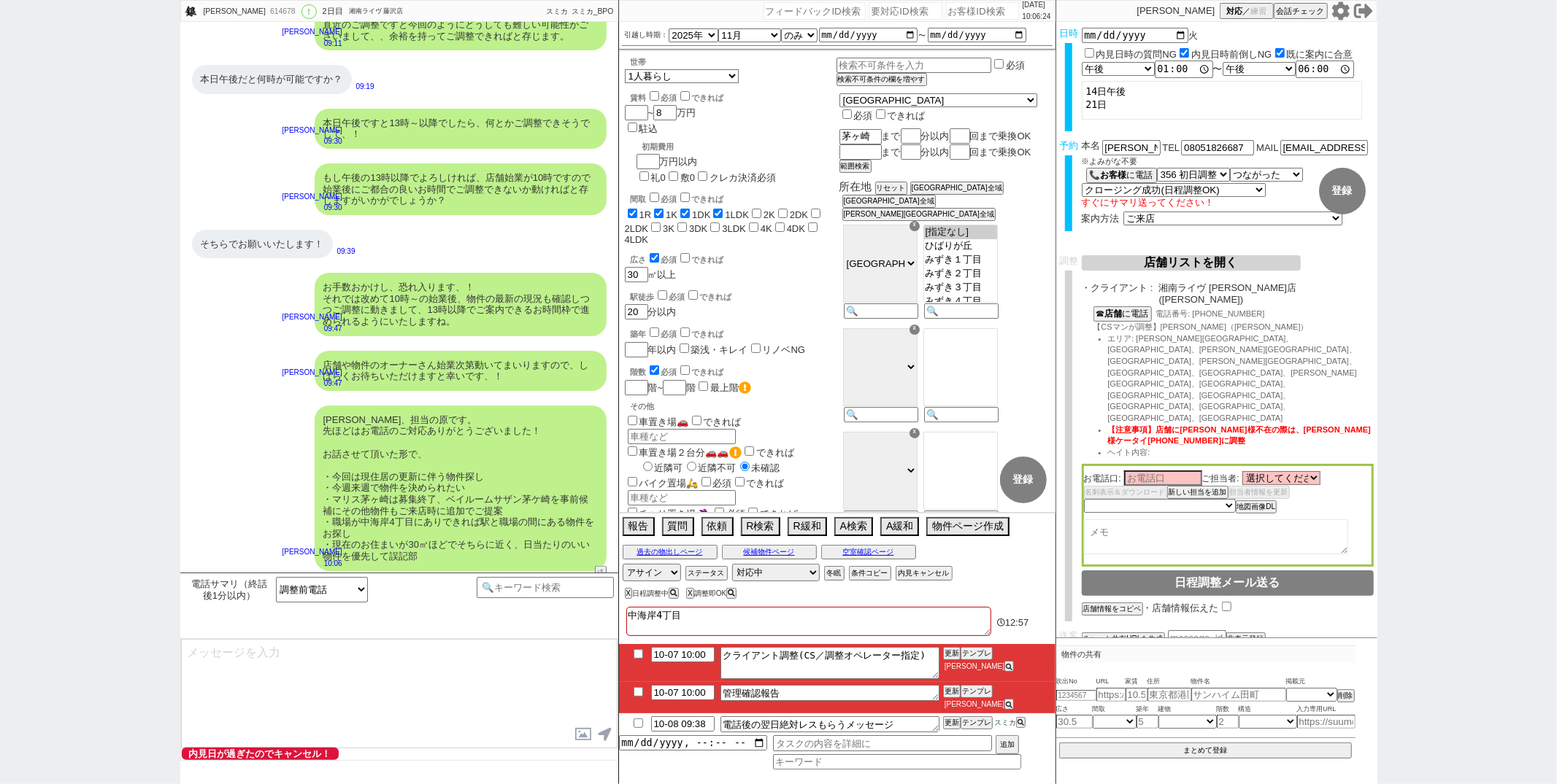
click at [638, 696] on input "checkbox" at bounding box center [638, 692] width 21 height 10
checkbox input "true"
click at [634, 730] on li "10-08 09:38 電話後の翌日絶対レスもらうメッセージ 更新 テンプレ スミカ" at bounding box center [837, 724] width 437 height 22
click at [637, 723] on input "checkbox" at bounding box center [638, 723] width 21 height 10
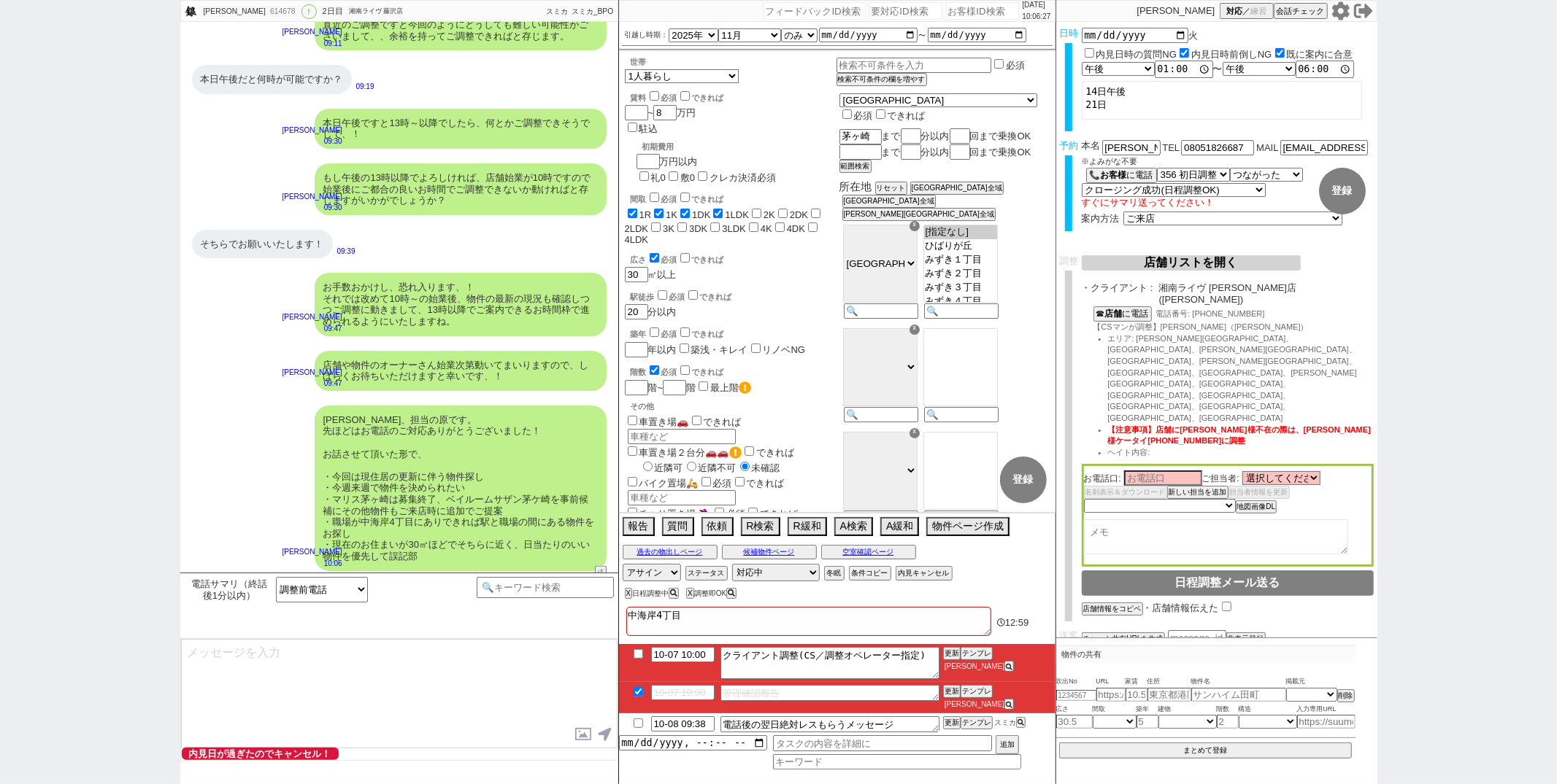
checkbox input "true"
click at [952, 696] on button "更新" at bounding box center [950, 692] width 15 height 11
click at [950, 719] on button "更新" at bounding box center [950, 723] width 15 height 11
click at [705, 659] on input "10-07 10:00" at bounding box center [683, 653] width 64 height 12
type input "10-07 10:30"
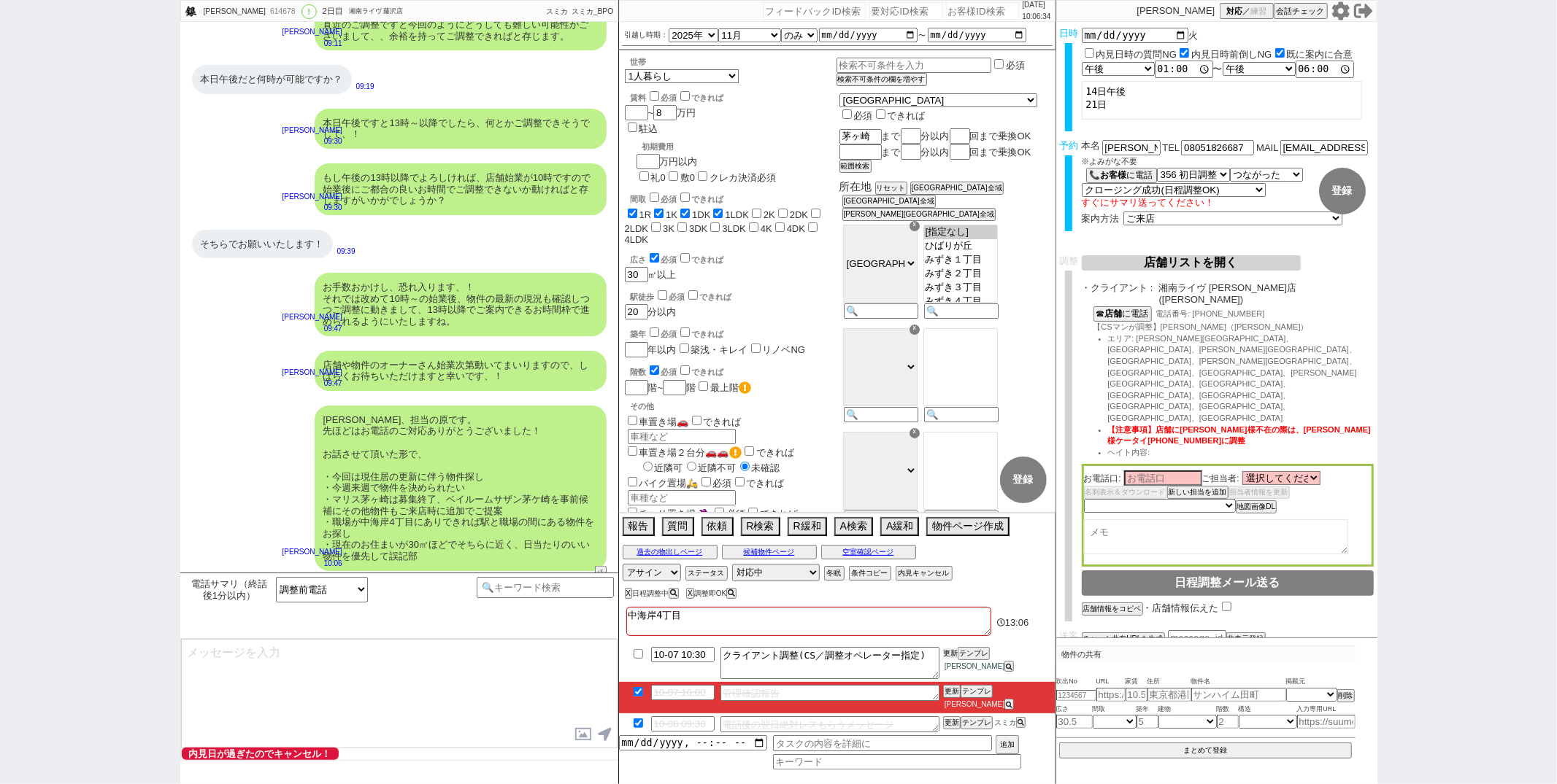
click at [951, 658] on button "更新" at bounding box center [950, 654] width 15 height 11
click at [951, 696] on button "更新" at bounding box center [950, 692] width 15 height 11
click at [949, 727] on button "更新" at bounding box center [950, 723] width 15 height 11
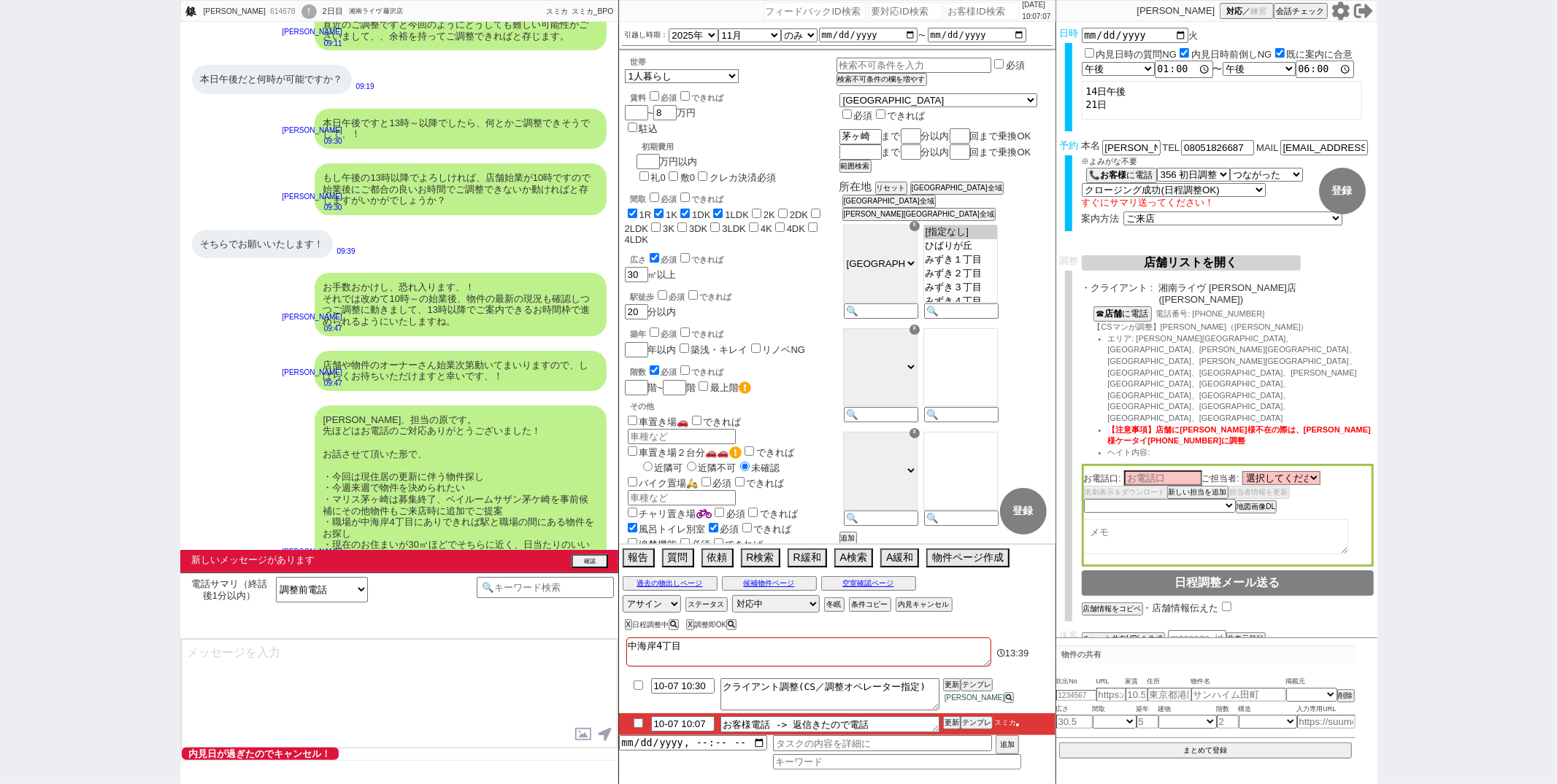
scroll to position [6121, 0]
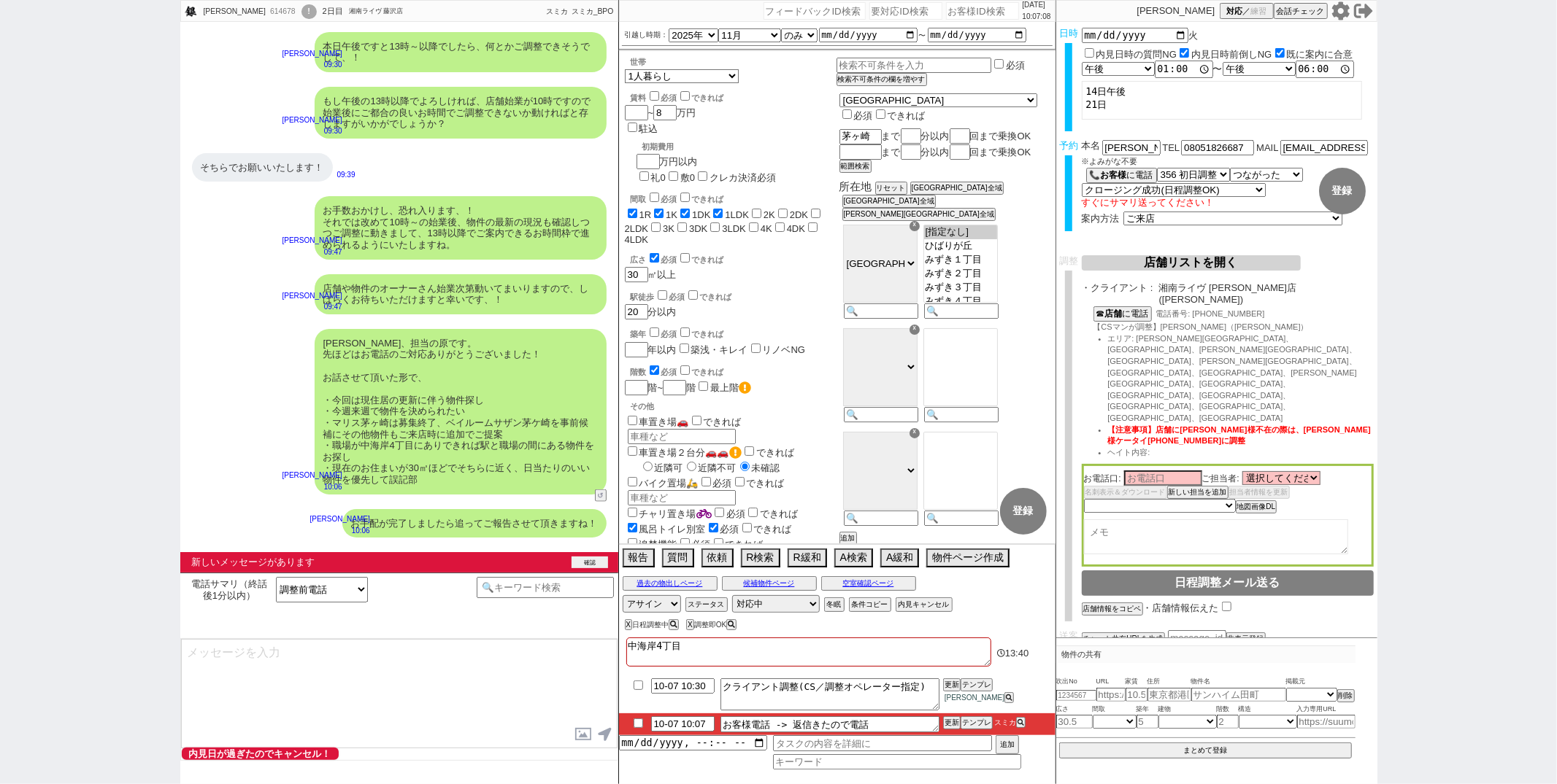
click at [595, 562] on button "確認" at bounding box center [589, 562] width 36 height 11
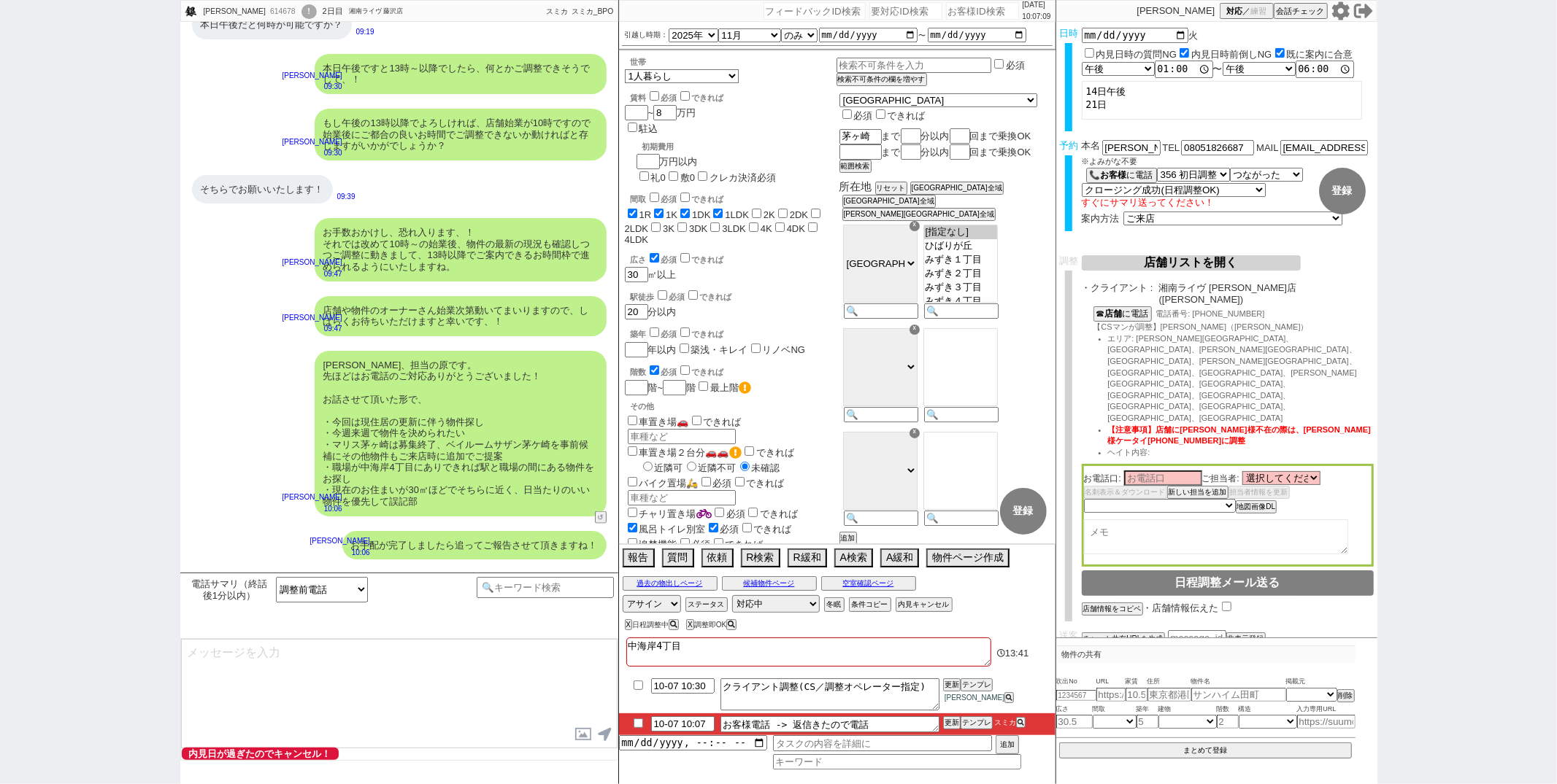
click at [637, 724] on input "checkbox" at bounding box center [638, 723] width 21 height 10
checkbox input "true"
click at [948, 723] on button "更新" at bounding box center [950, 723] width 15 height 11
click at [562, 567] on div "ありがとうございます！ よろしくお願いいたします！ 10:07" at bounding box center [399, 594] width 438 height 55
click at [266, 13] on div "614678" at bounding box center [282, 11] width 33 height 11
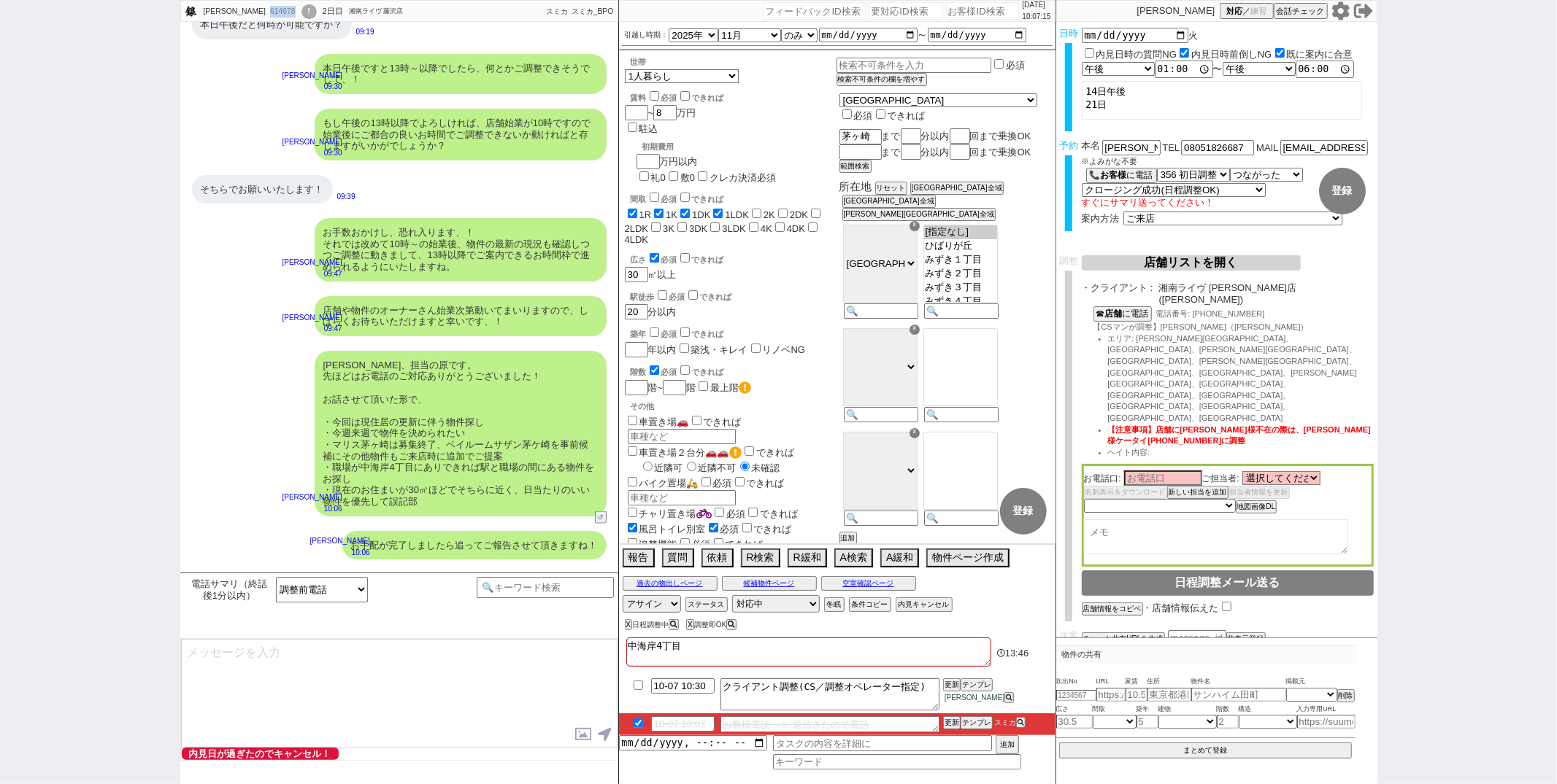
click at [266, 13] on div "614678" at bounding box center [282, 11] width 33 height 11
copy div "614678"
click at [946, 7] on input "number" at bounding box center [982, 11] width 73 height 18
paste input "614678"
type input "614678"
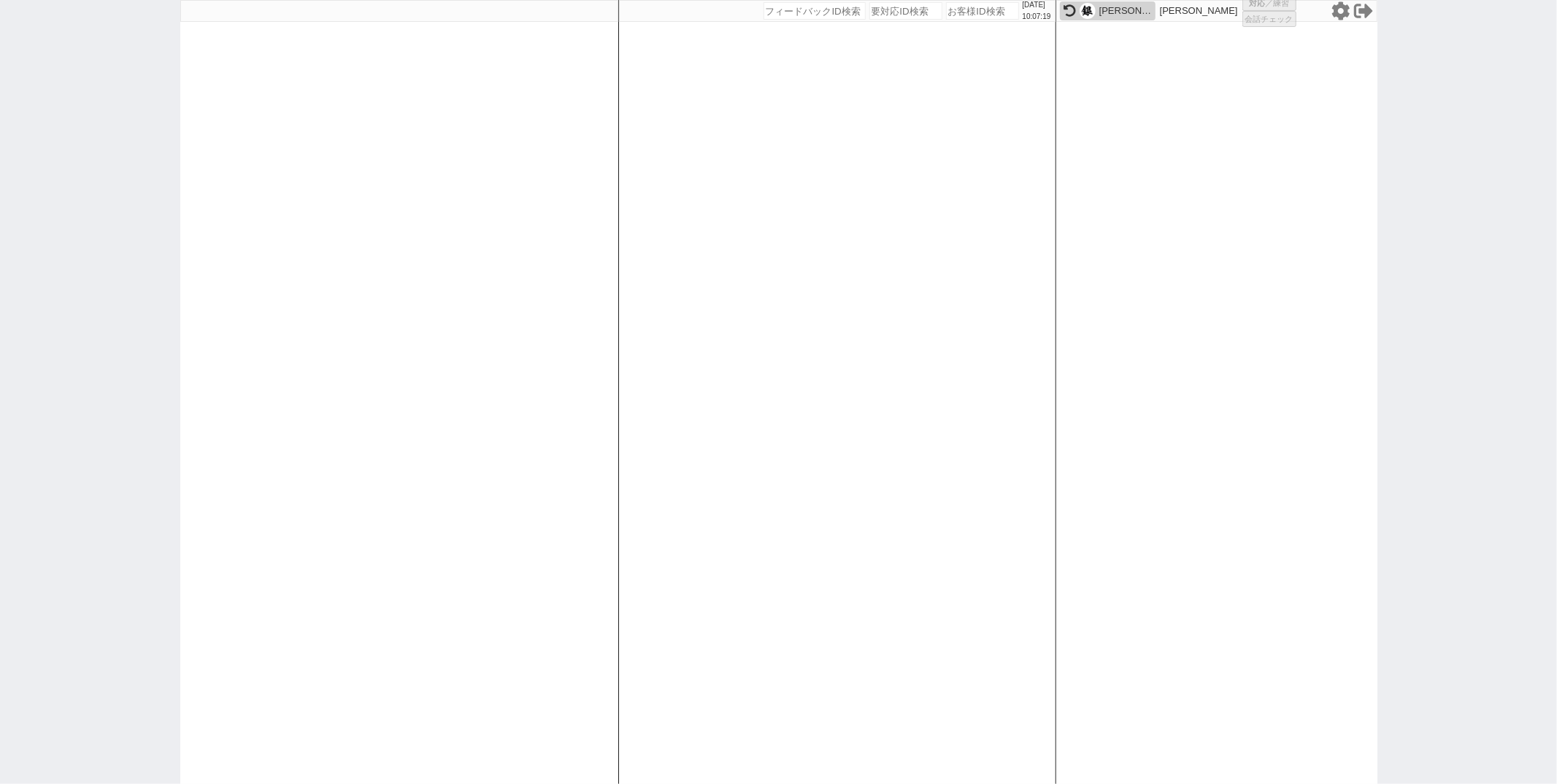
select select "3"
select select "2"
select select
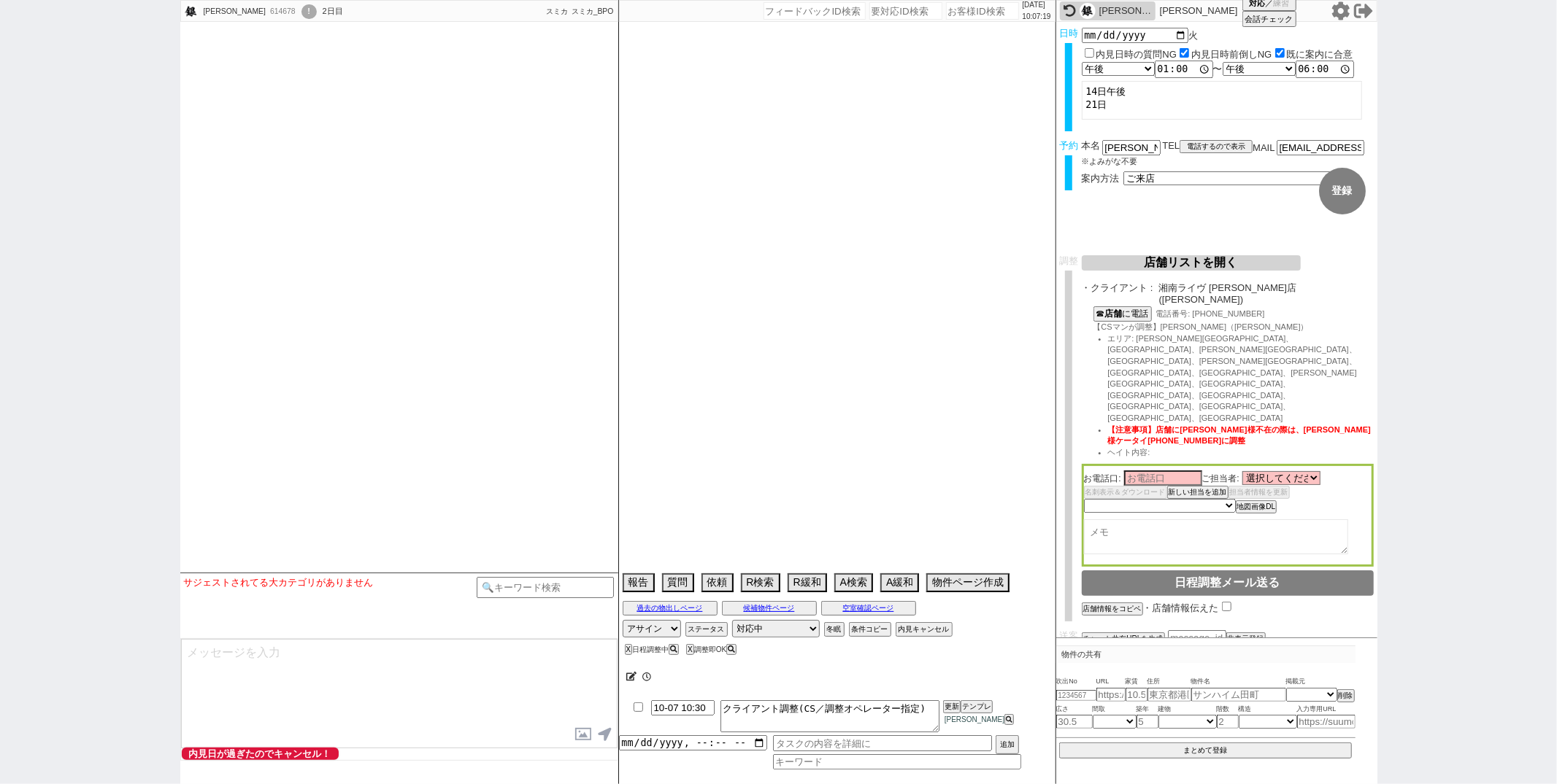
select select "2025"
select select "11"
select select "36"
select select "0"
select select "14"
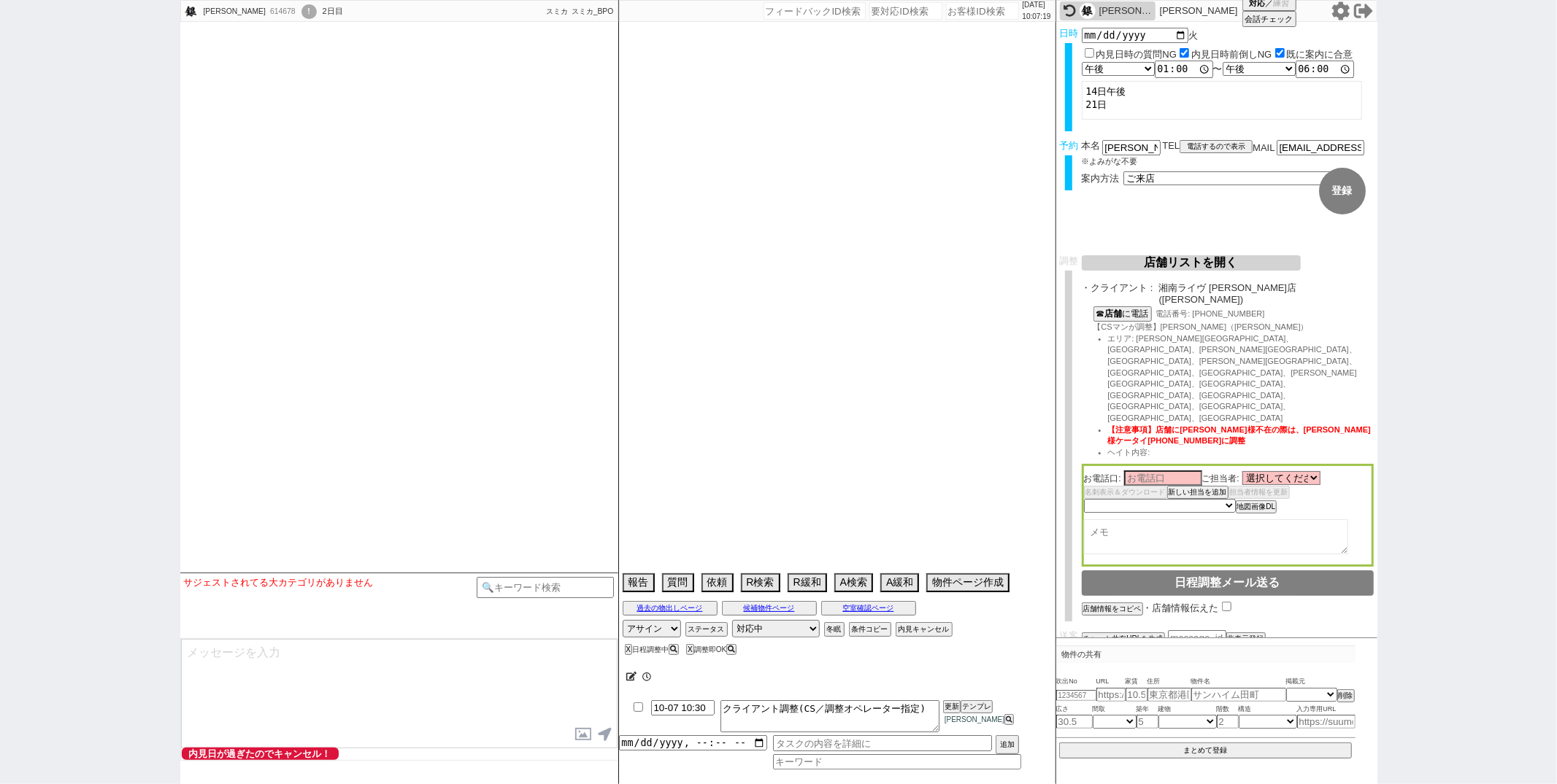
select select "96"
select select "13"
select select "455"
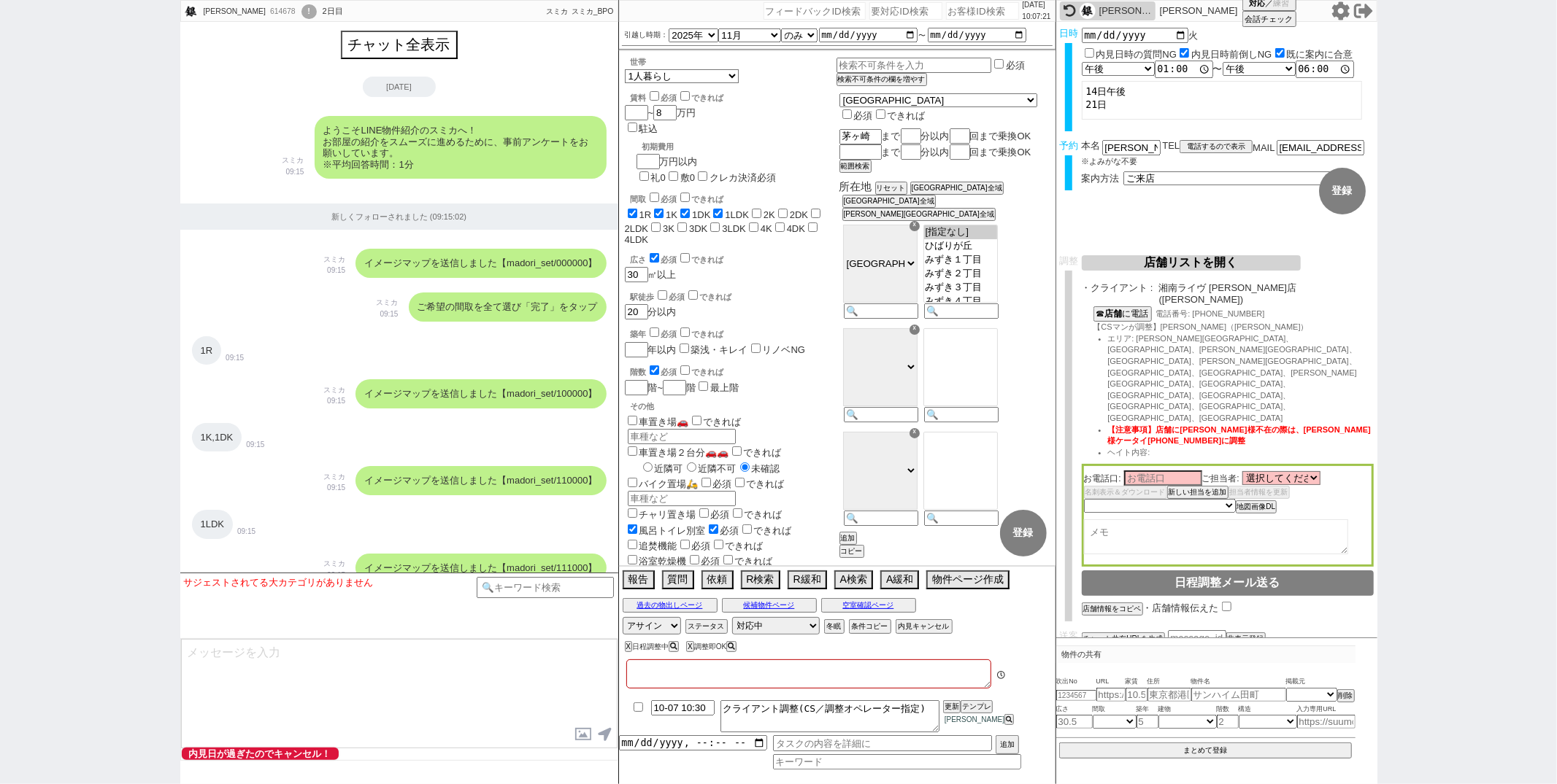
type textarea "中海岸4丁目"
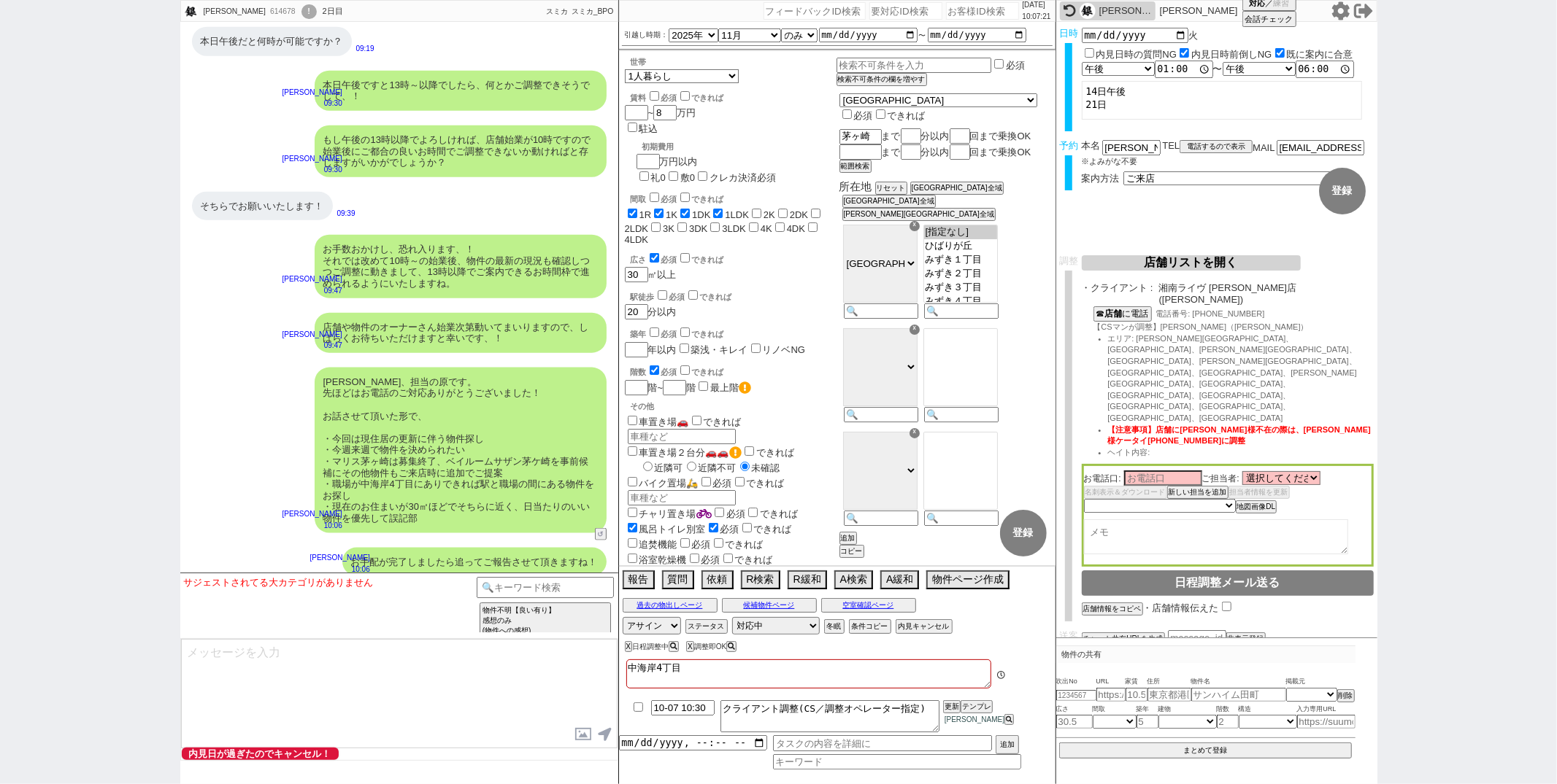
scroll to position [76, 0]
click at [229, 471] on div "片野さま、担当の原です。 先ほどはお電話のご対応ありがとうございました！ お話させて頂いた形で、 ・今回は現住居の更新に伴う物件探し ・今週来週で物件を決めら…" at bounding box center [399, 451] width 438 height 180
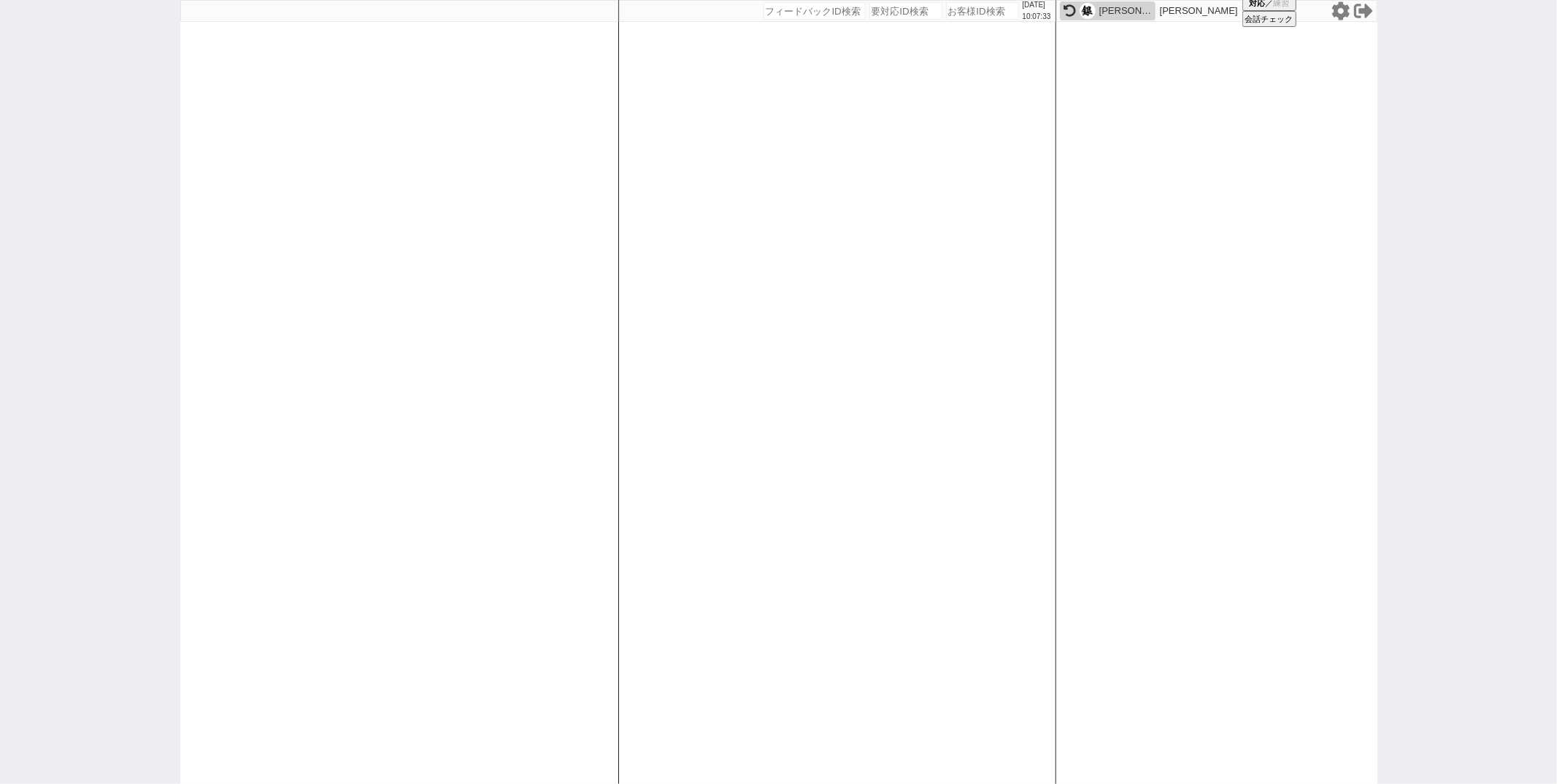
click at [641, 415] on div "2025/10/07 10:07:33 候補物件を追加してしてください 紹介した物件一覧 他社物件を追加する 空室確認ページに追加・削除 紹介した物件一覧 他…" at bounding box center [836, 392] width 438 height 784
select select "6"
select select "2"
select select "3"
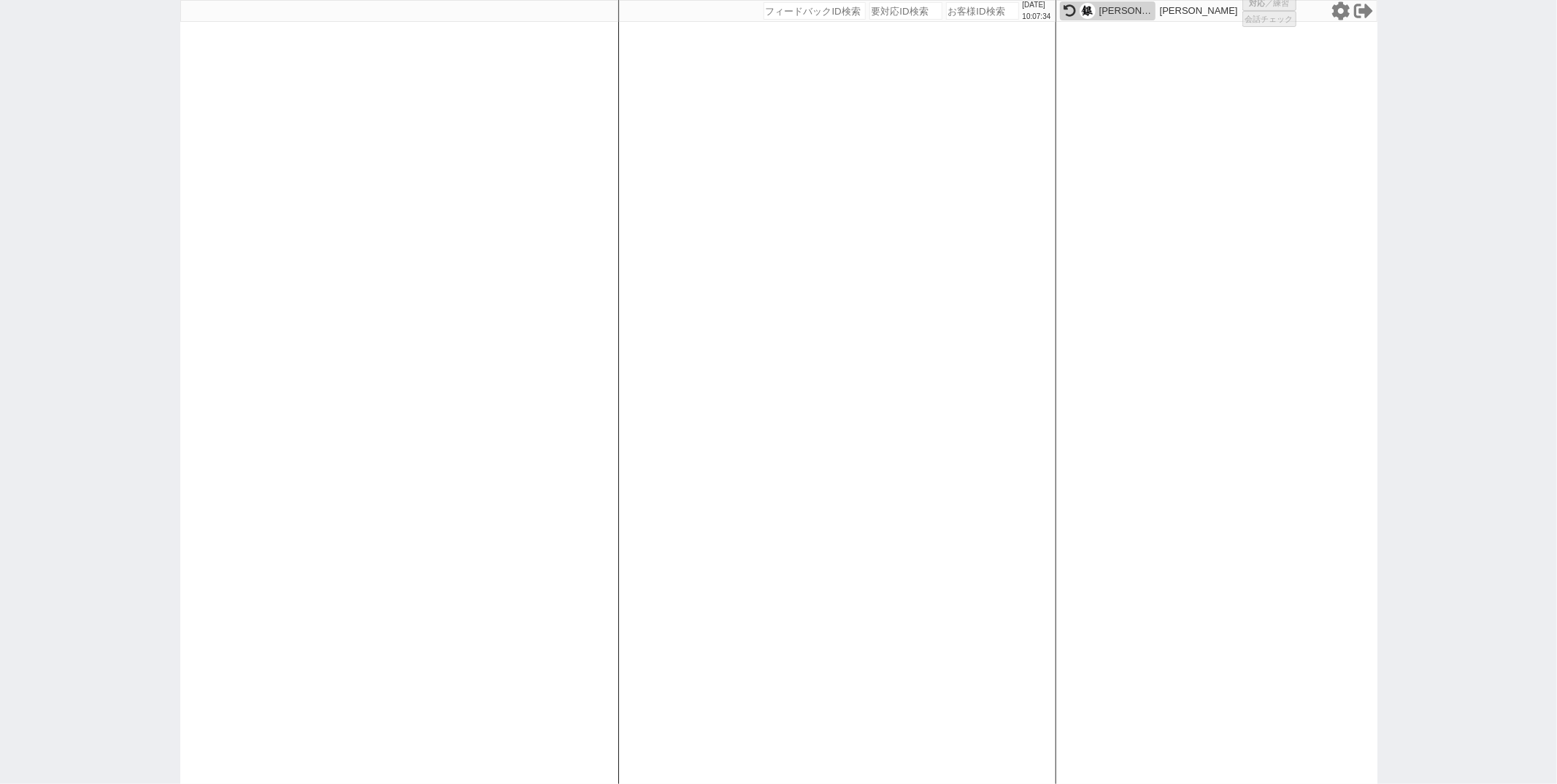
select select "10"
select select
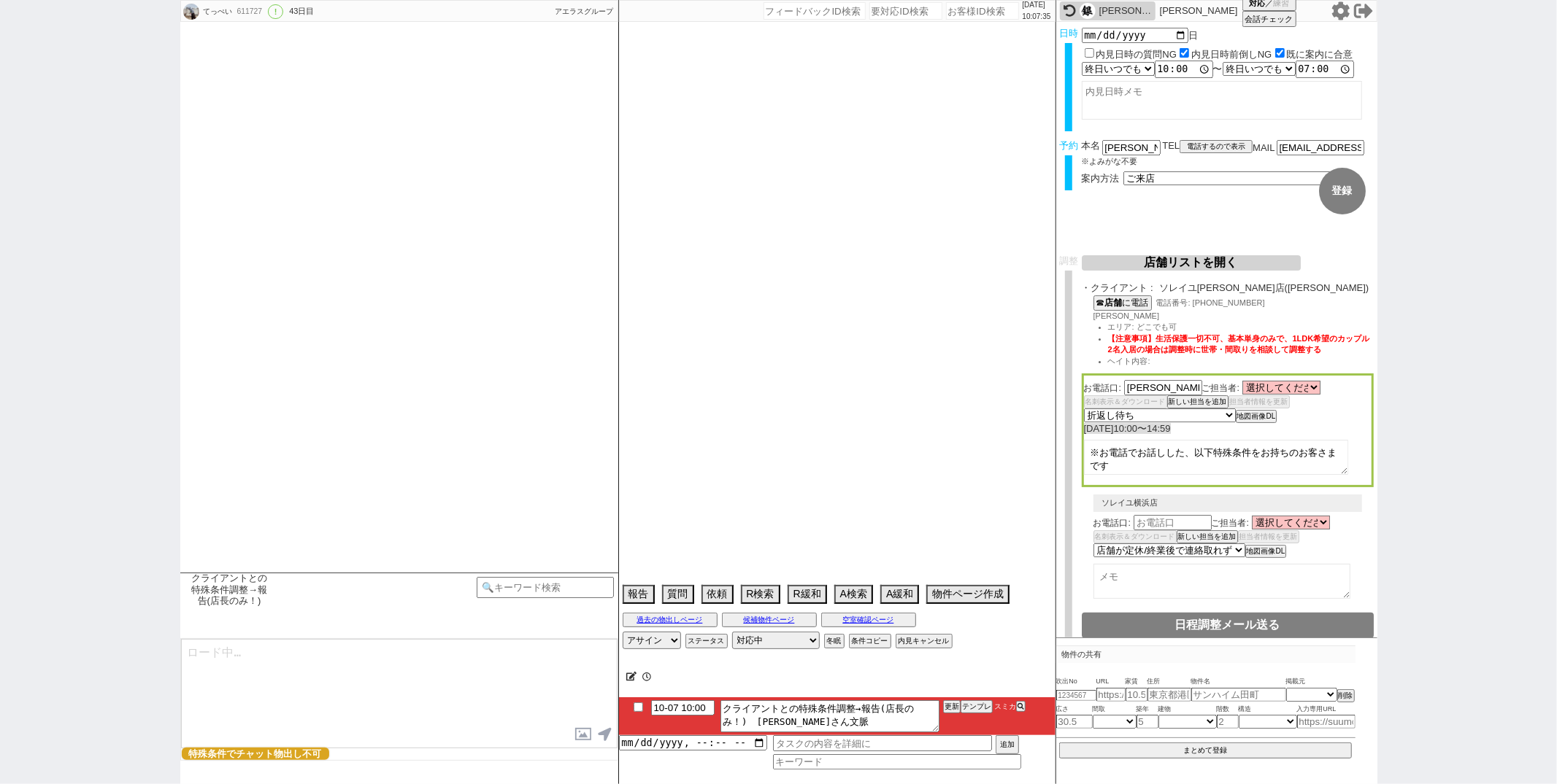
select select "15"
select select "0"
select select "14"
select select "57"
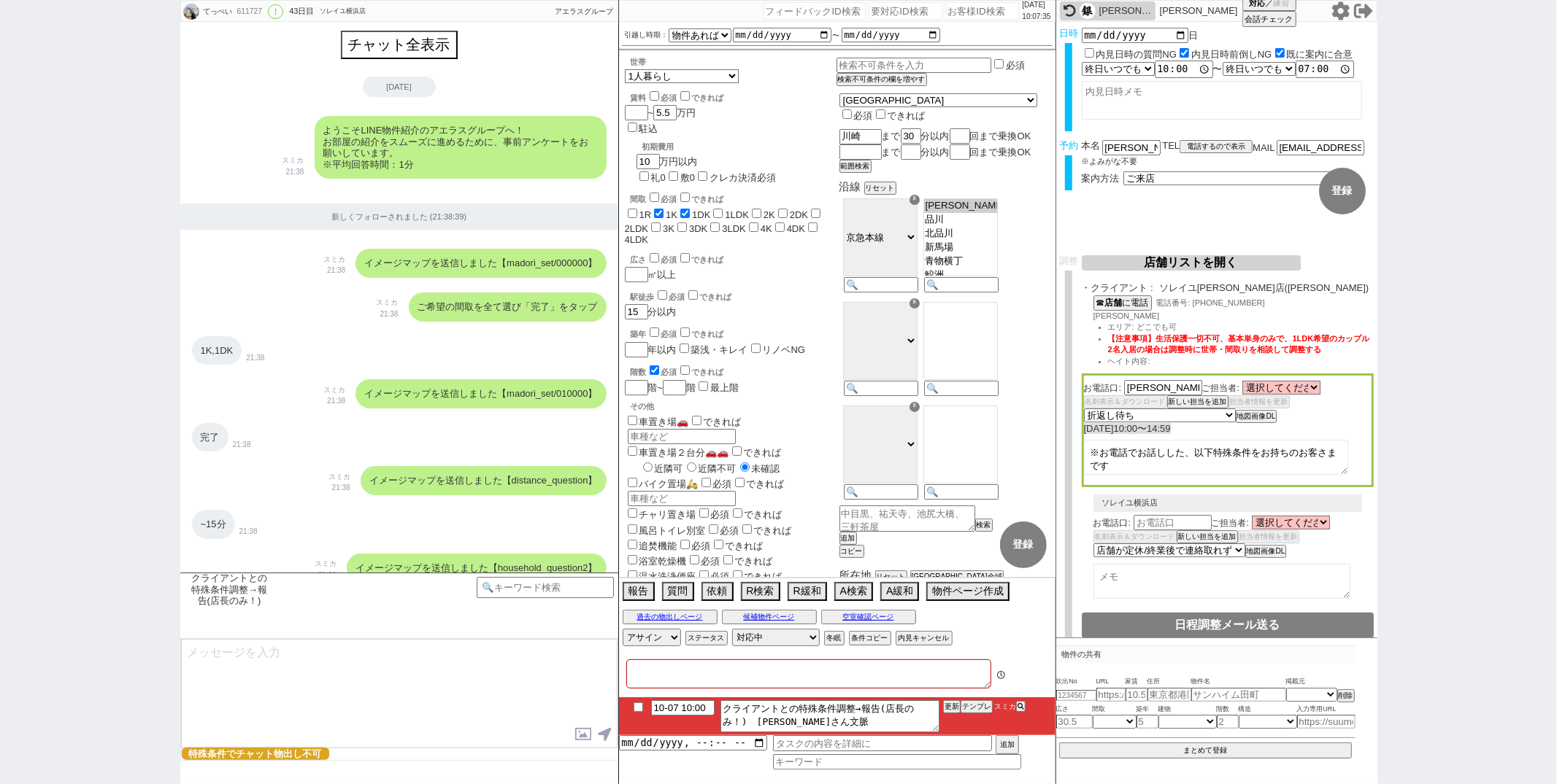
type textarea "住民票の住所聞いて、住めるところに住む感じにするがいいか？だけ合意とって来店させる"
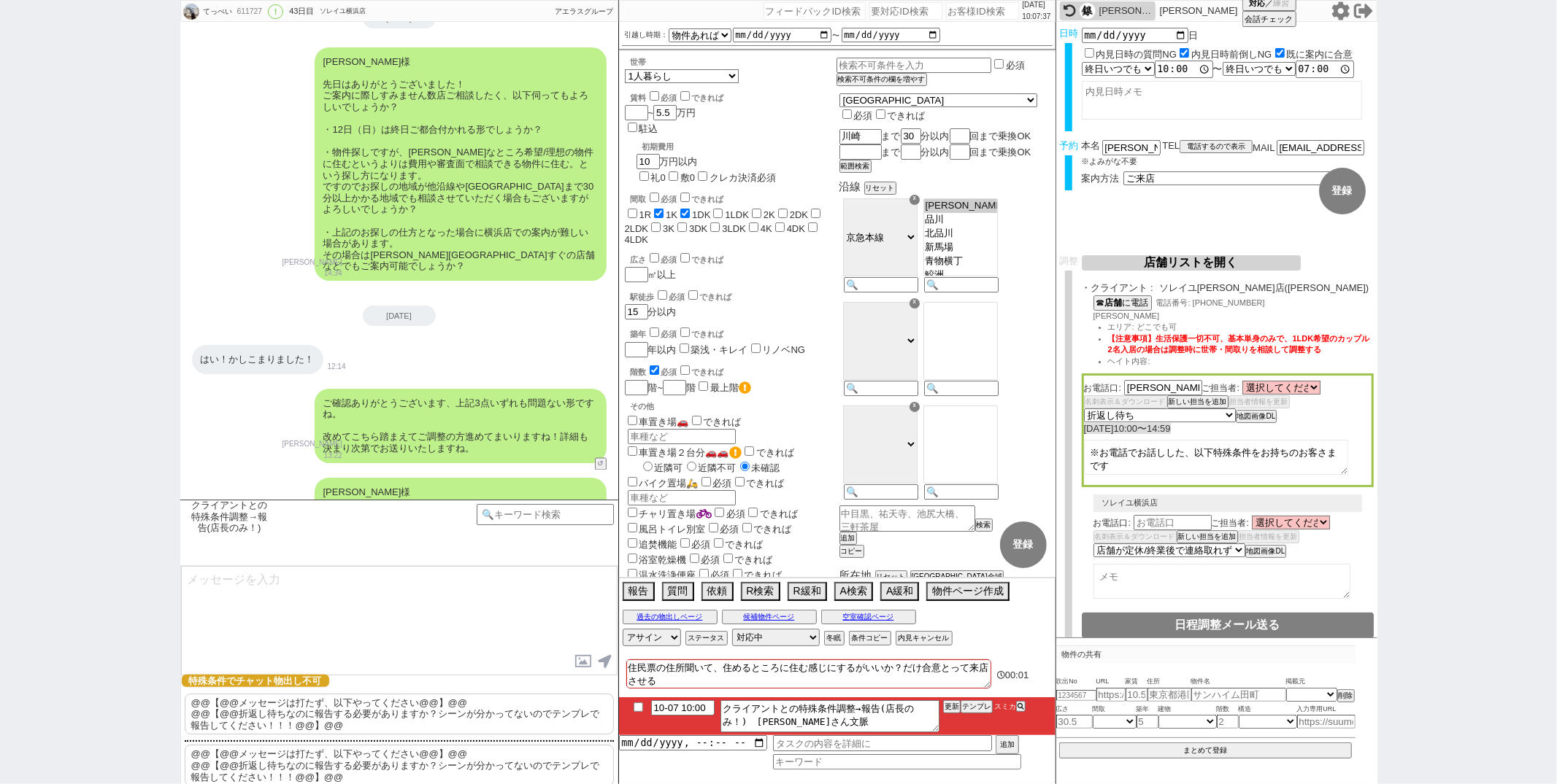
scroll to position [6651, 0]
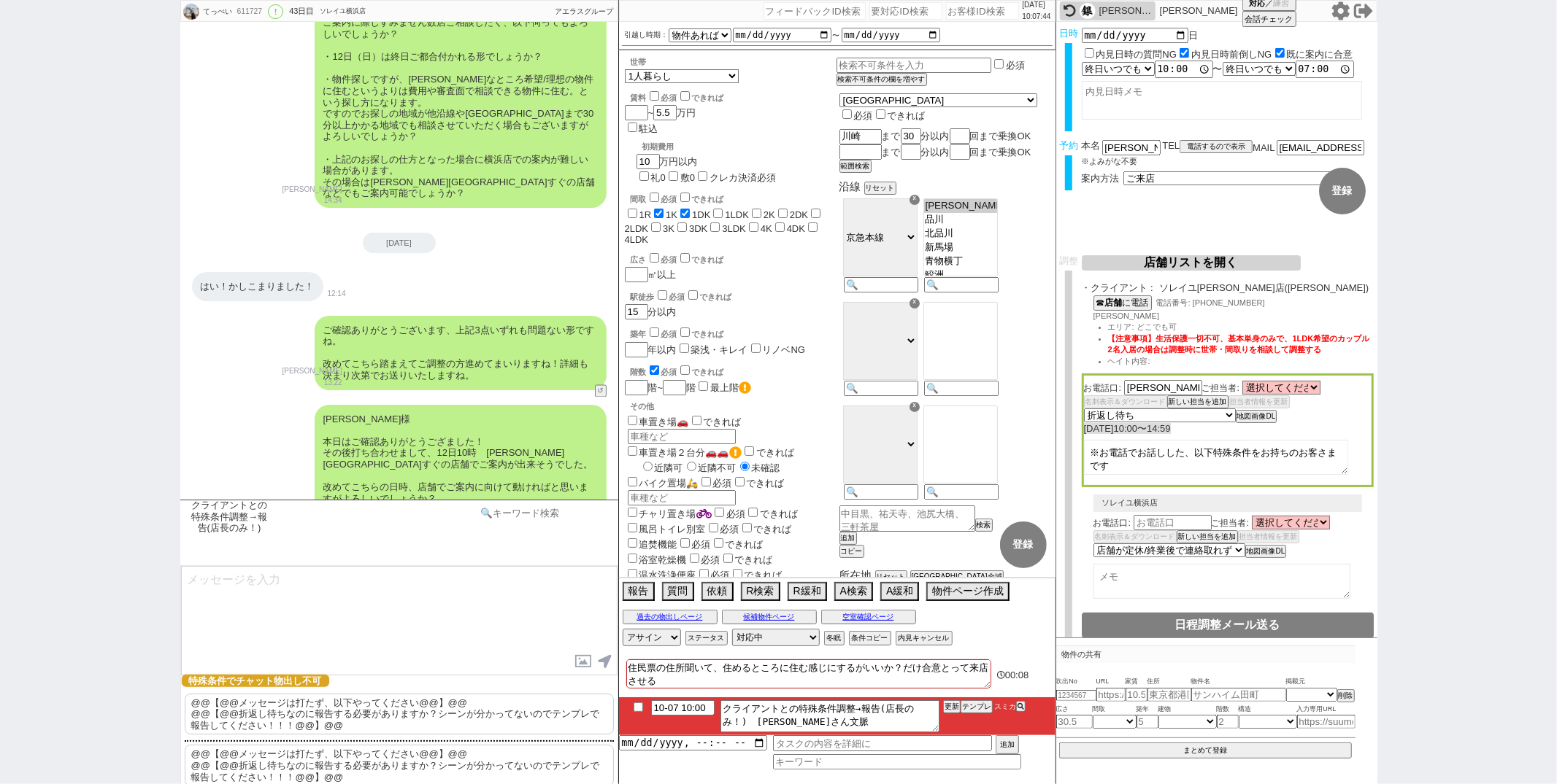
click at [506, 519] on input at bounding box center [546, 513] width 138 height 19
type input "汎用"
click at [648, 514] on option "汎用返信促し" at bounding box center [645, 507] width 60 height 14
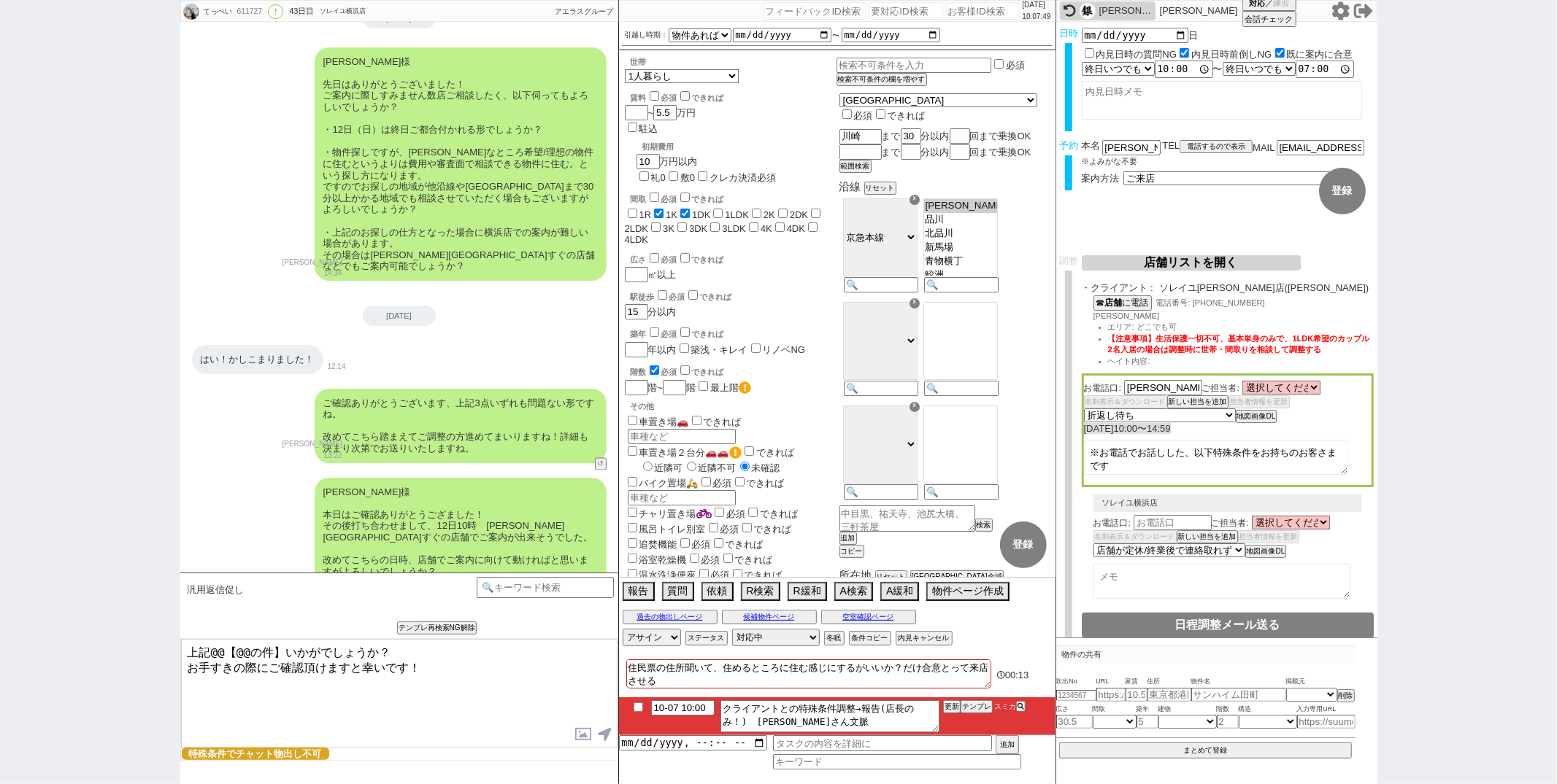
click at [283, 651] on textarea "上記@@【@@の件】いかがでしょうか？ お手すきの際にご確認頂けますと幸いです！" at bounding box center [400, 694] width 437 height 110
type textarea "お世話になります！ 昨日ご提案させて頂いた動き方についてはいかがでしたでしょうか？ お手すきの際にご確認頂けますと幸いです！"
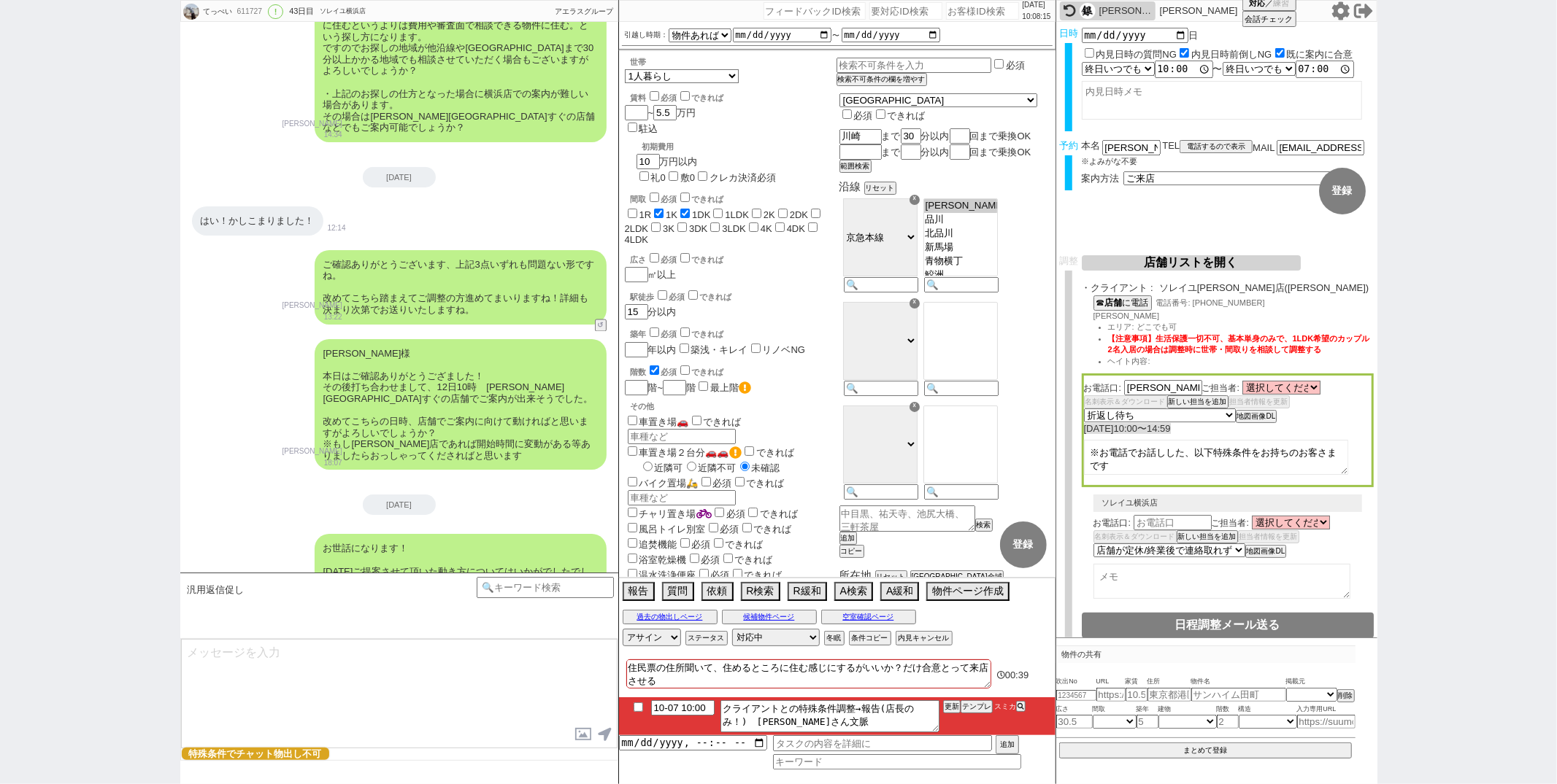
select select "372"
click at [691, 708] on input "10-07 10:00" at bounding box center [683, 707] width 64 height 12
click at [695, 708] on input "10-07 155:00" at bounding box center [683, 707] width 64 height 12
type input "10-07 15:00"
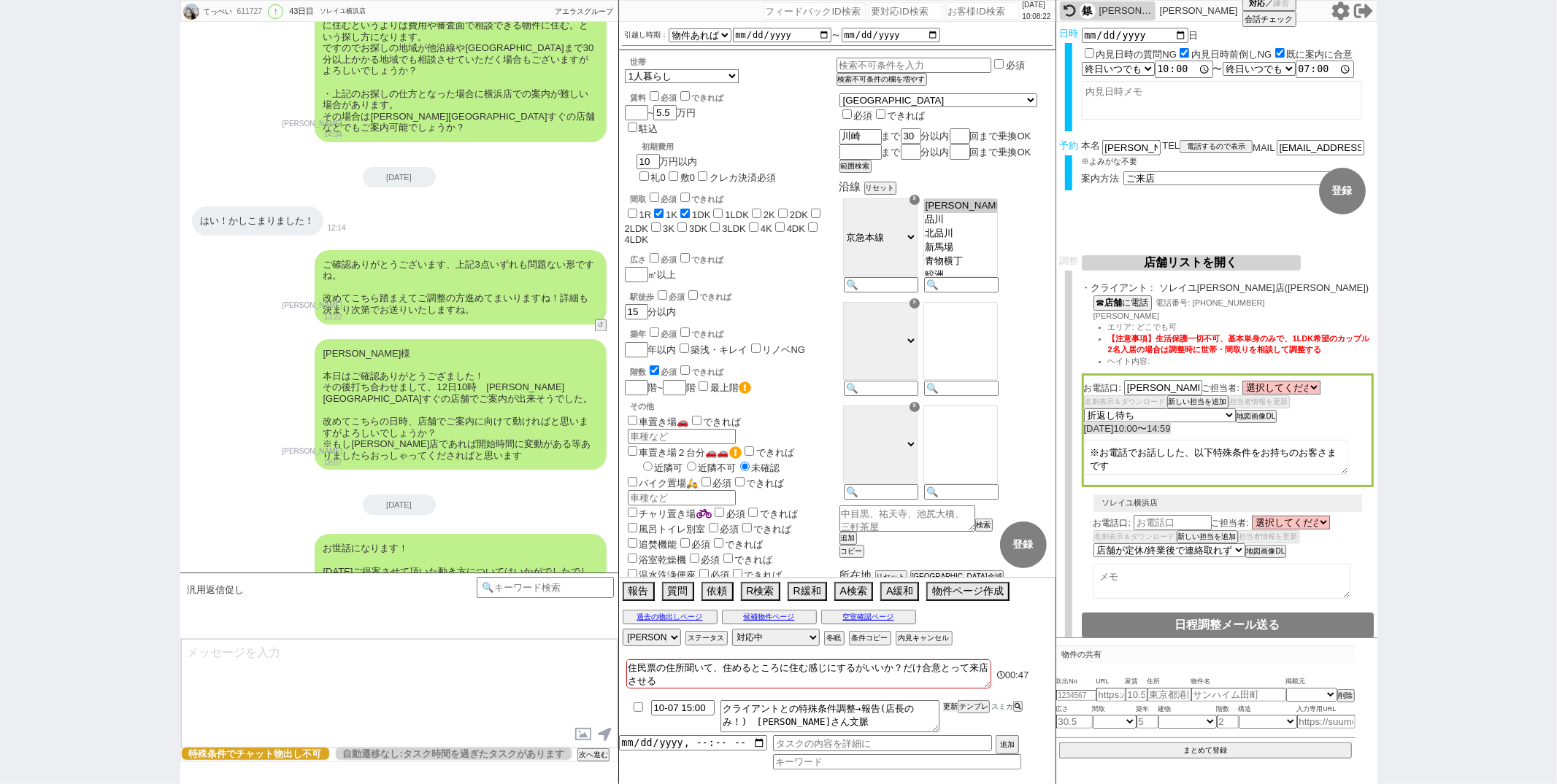
click at [952, 706] on button "更新" at bounding box center [950, 707] width 15 height 11
click at [643, 643] on select "アサイン 斎藤ひな 御手洗侑矢 松井健太朗 中村夏海 山辺真紀 平山恭子 坂本ルミ" at bounding box center [652, 638] width 58 height 18
select select
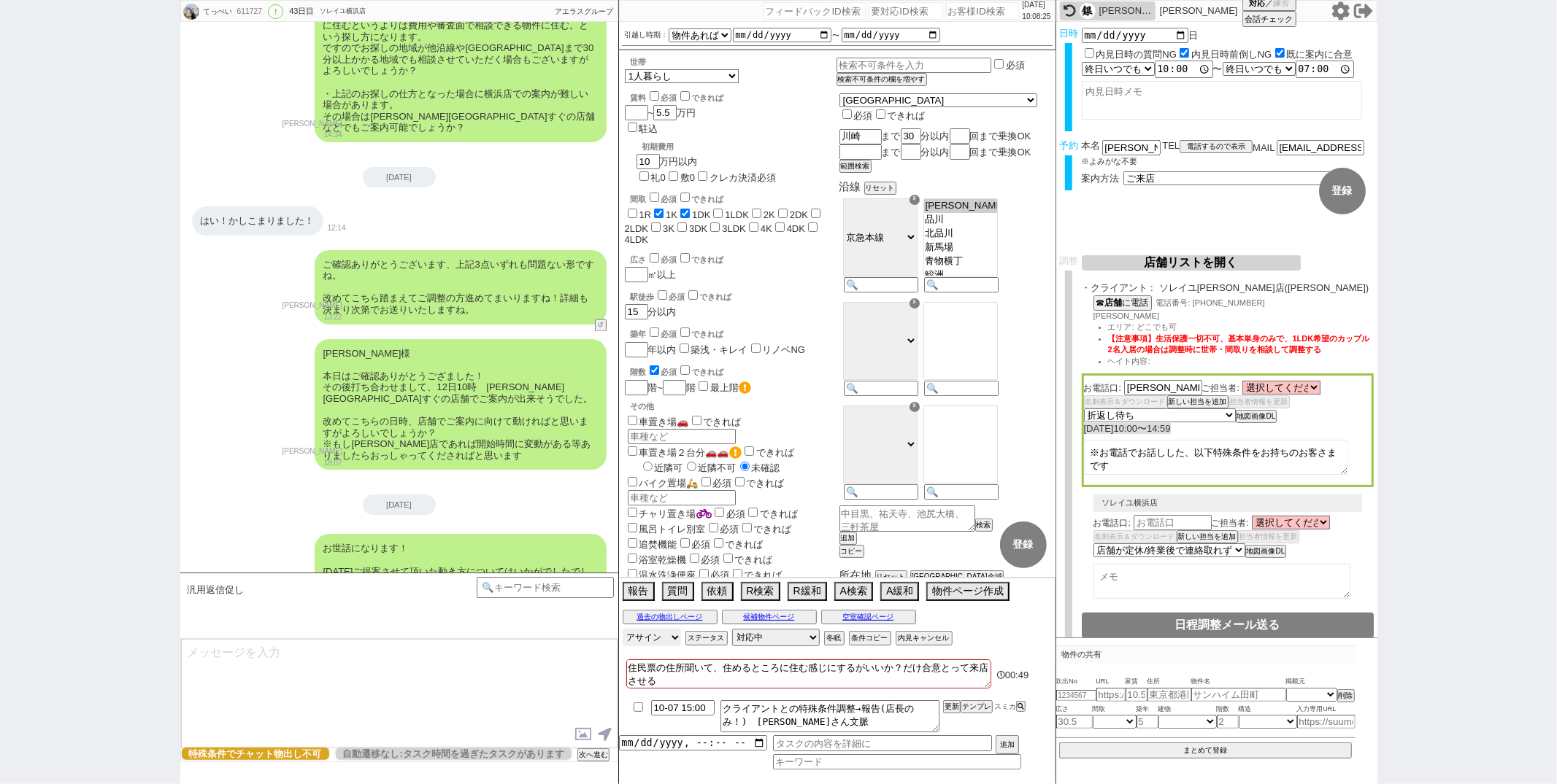
click at [622, 630] on select "アサイン 斎藤ひな 御手洗侑矢 松井健太朗 中村夏海 山辺真紀 平山恭子 坂本ルミ" at bounding box center [652, 638] width 58 height 18
click at [255, 409] on div "松倉様 本日はご確認ありがとうござました！ その後打ち合わせまして、12日10時　渋谷駅すぐの店舗でご案内が出来そうでした。 改めてこちらの日時、店舗でご案内…" at bounding box center [399, 405] width 438 height 146
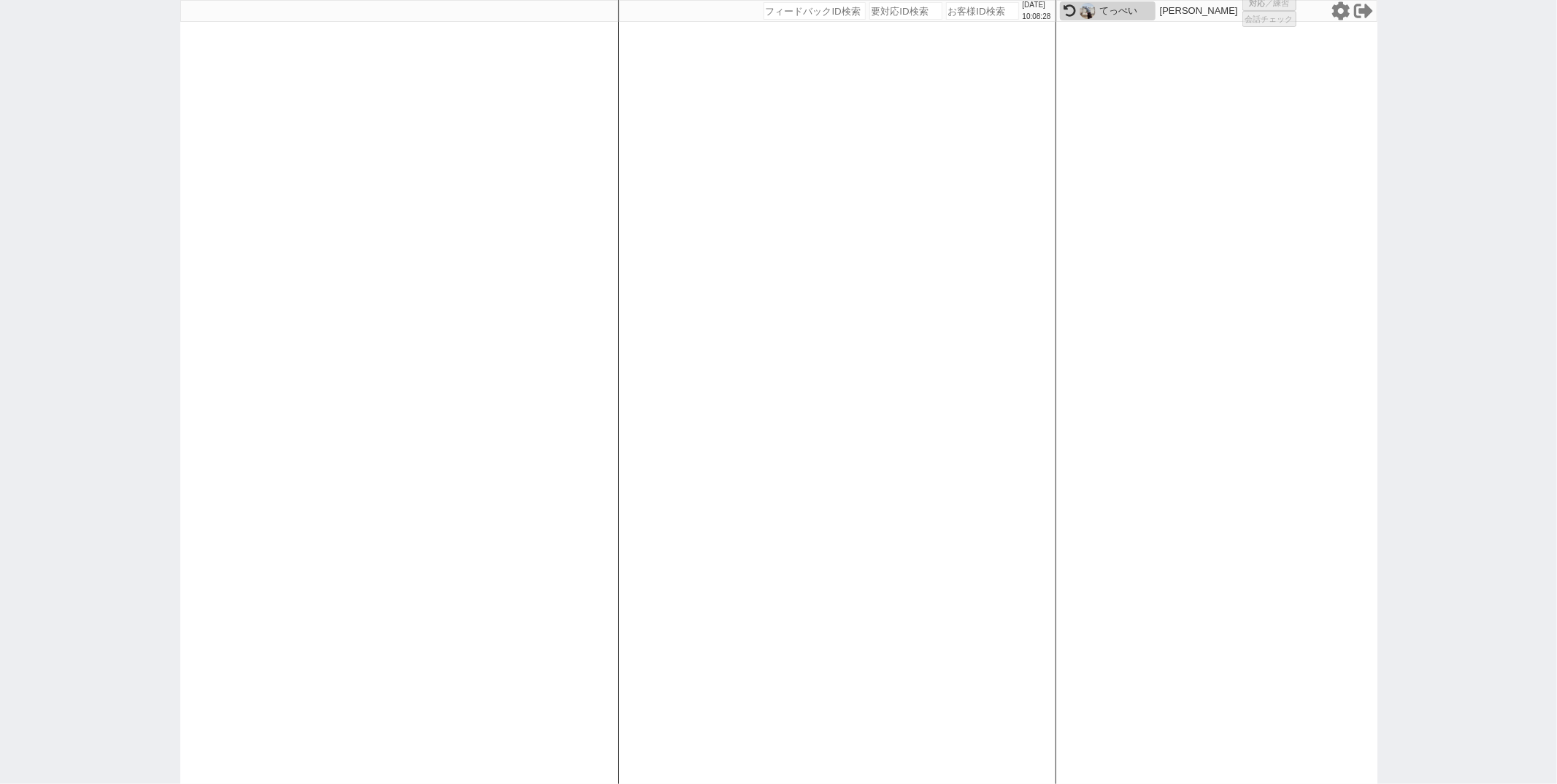
select select "1"
select select "2"
select select
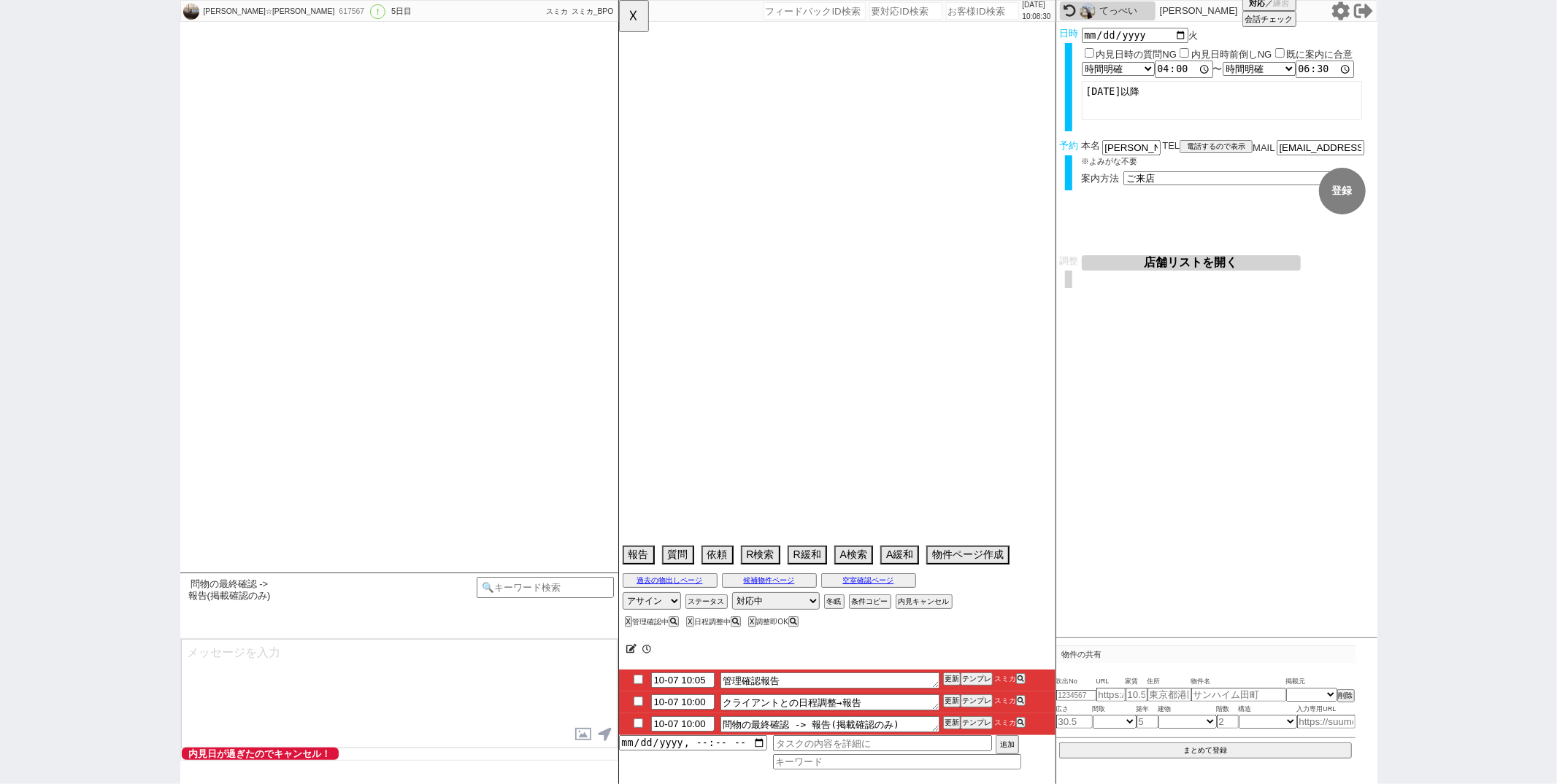
select select "2025"
select select "11"
select select "33"
select select "0"
select select "11"
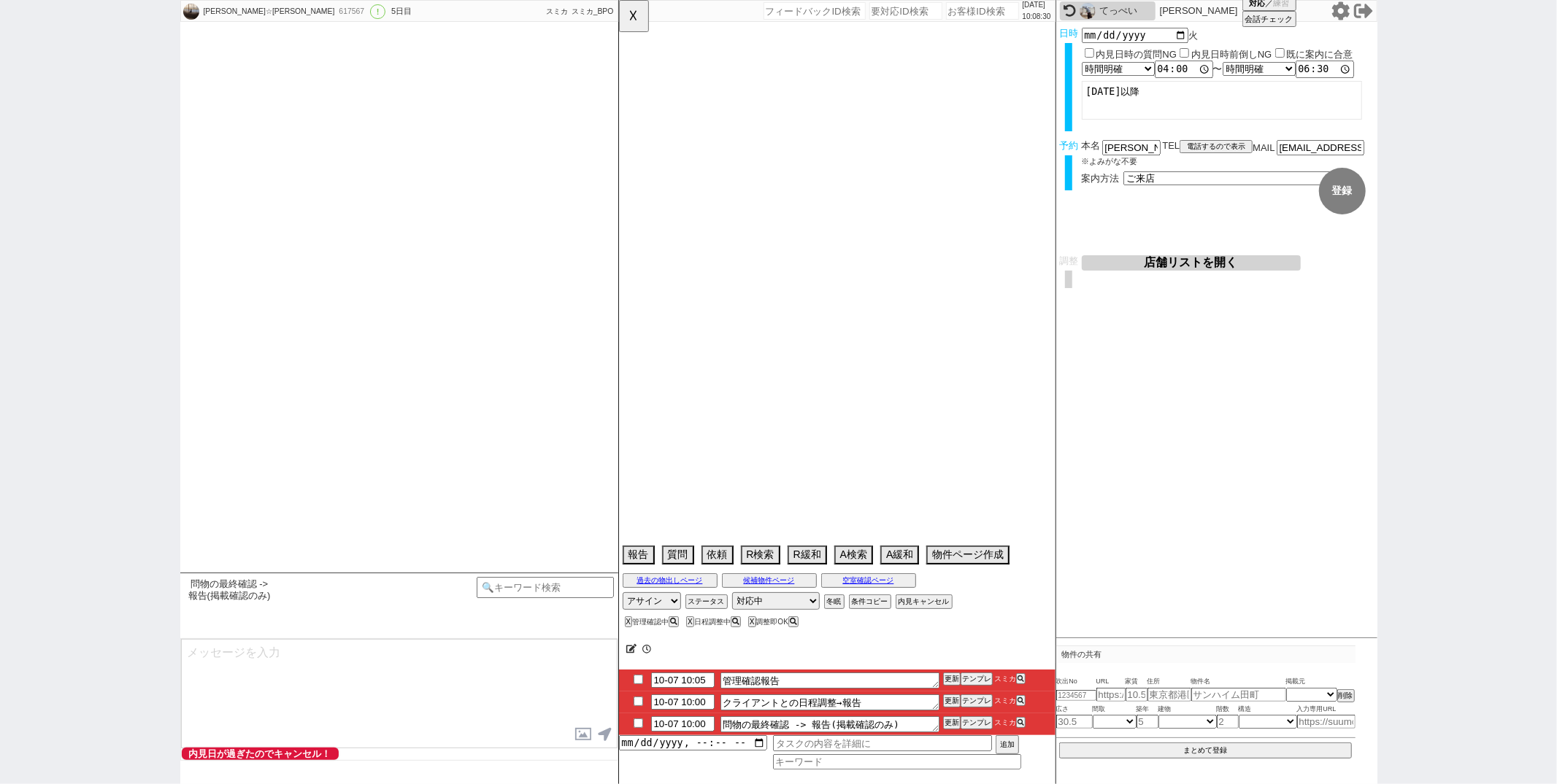
select select "1275"
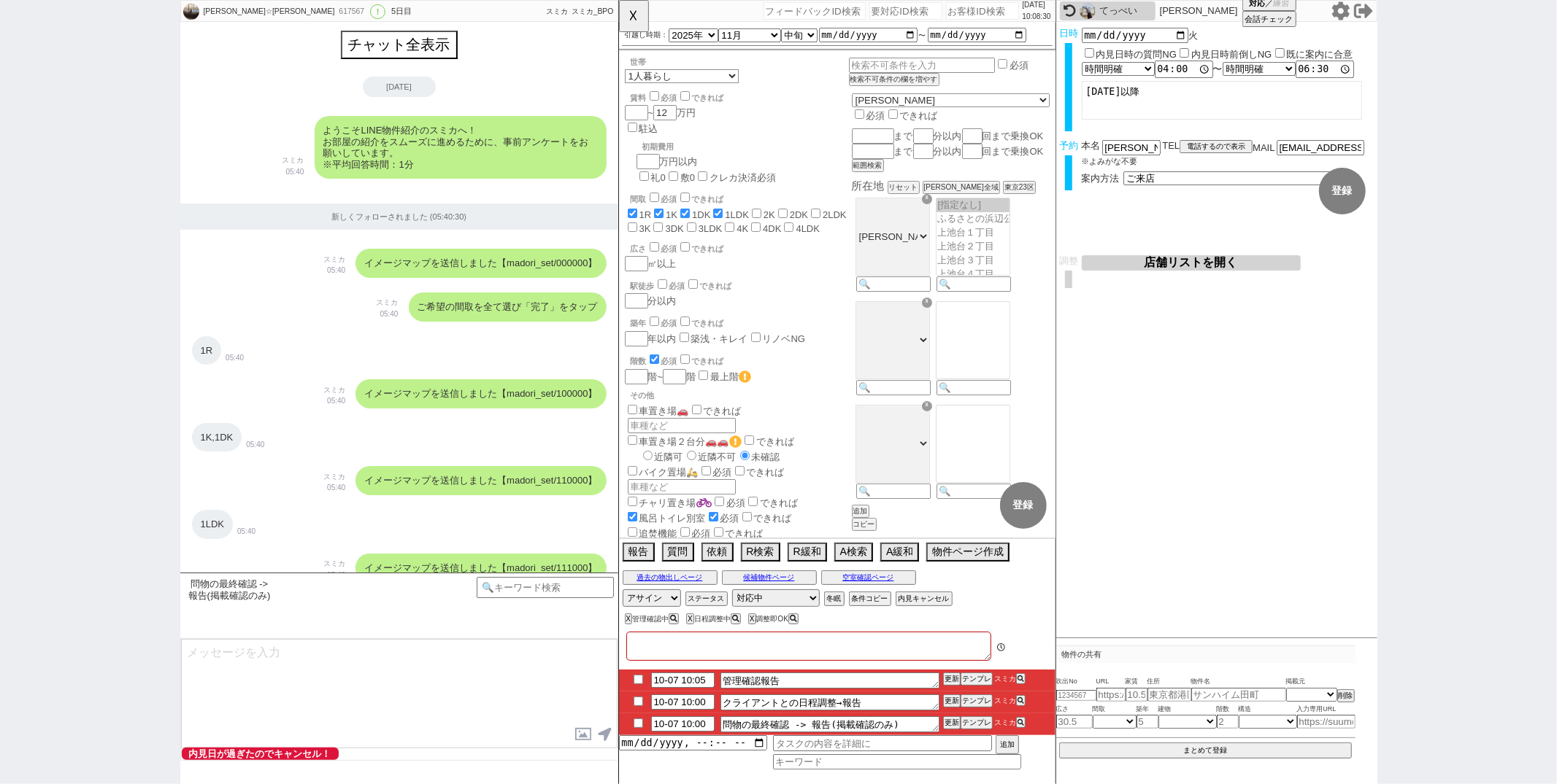
type textarea "旧ID:98009 条件から別IDと判断　45日圏内"
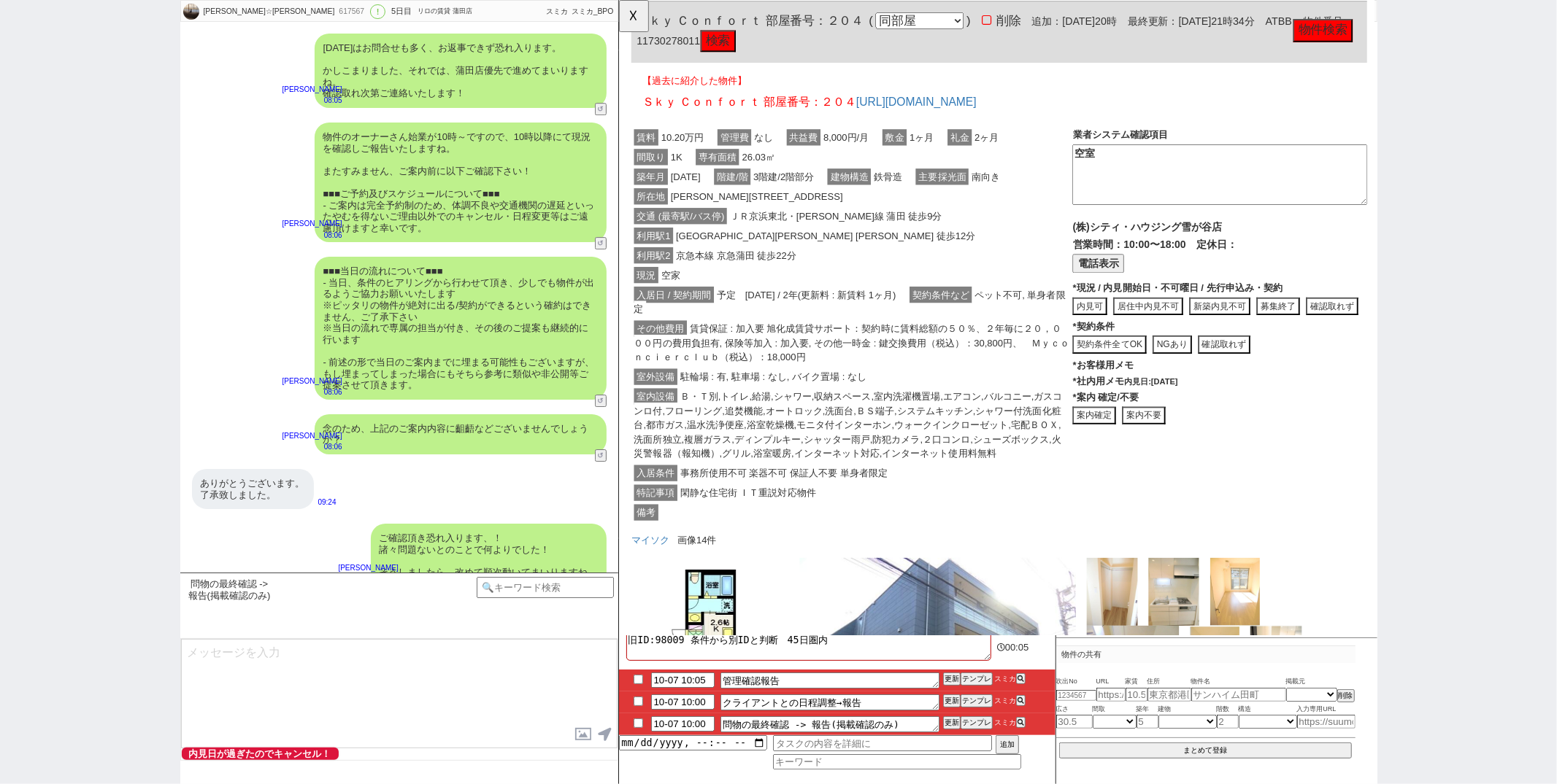
scroll to position [1663, 0]
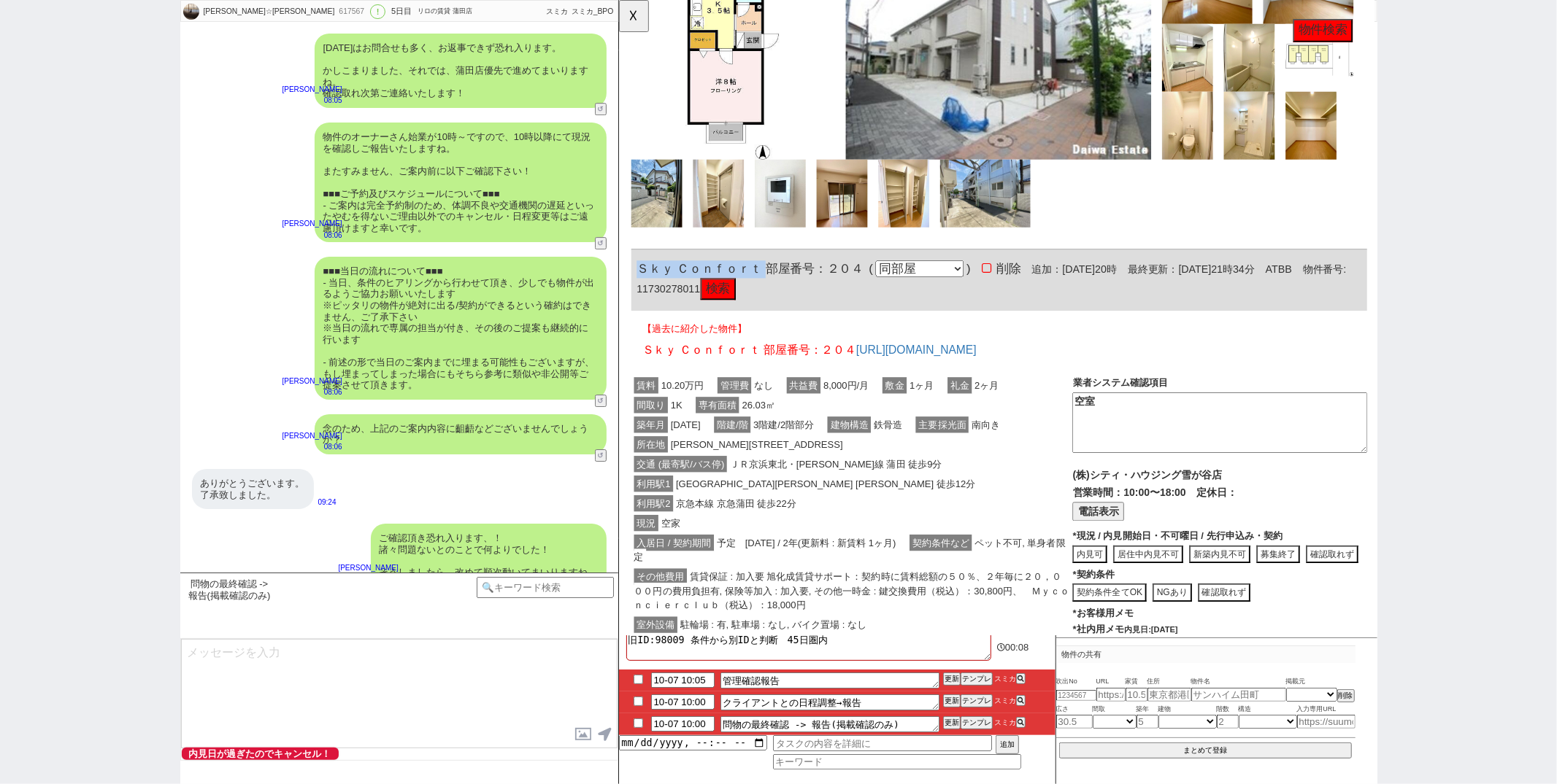
drag, startPoint x: 637, startPoint y: 286, endPoint x: 776, endPoint y: 284, distance: 139.0
click at [776, 284] on span "Ｓｋｙ Ｃｏｎｆｏｒｔ 部屋番号：２０４" at bounding box center [759, 289] width 244 height 15
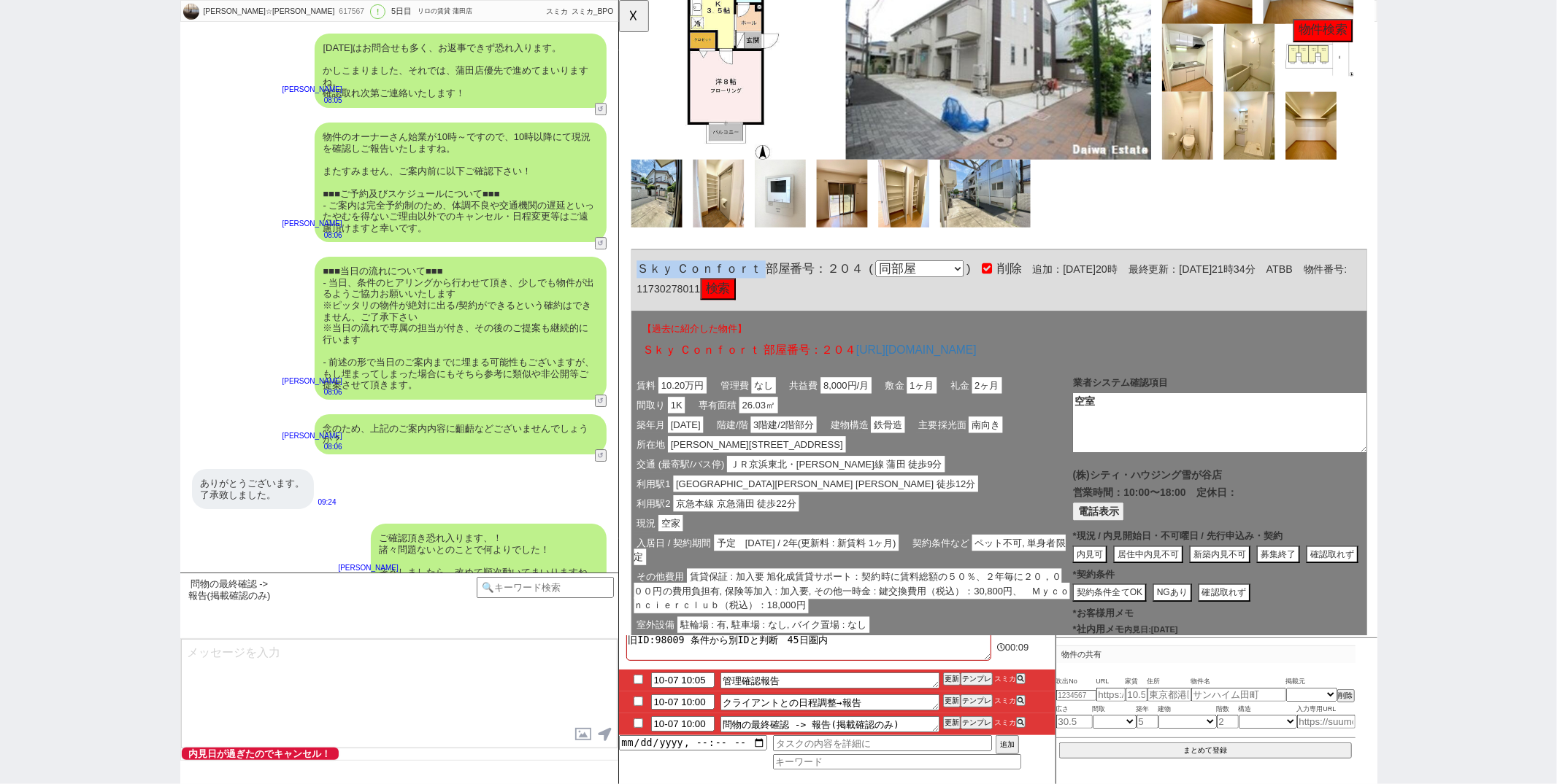
copy span "Ｓｋｙ Ｃｏｎｆｏｒｔ"
click at [1134, 542] on button "電話表示" at bounding box center [1133, 550] width 56 height 19
click at [1236, 542] on button "📞 電話" at bounding box center [1261, 550] width 50 height 19
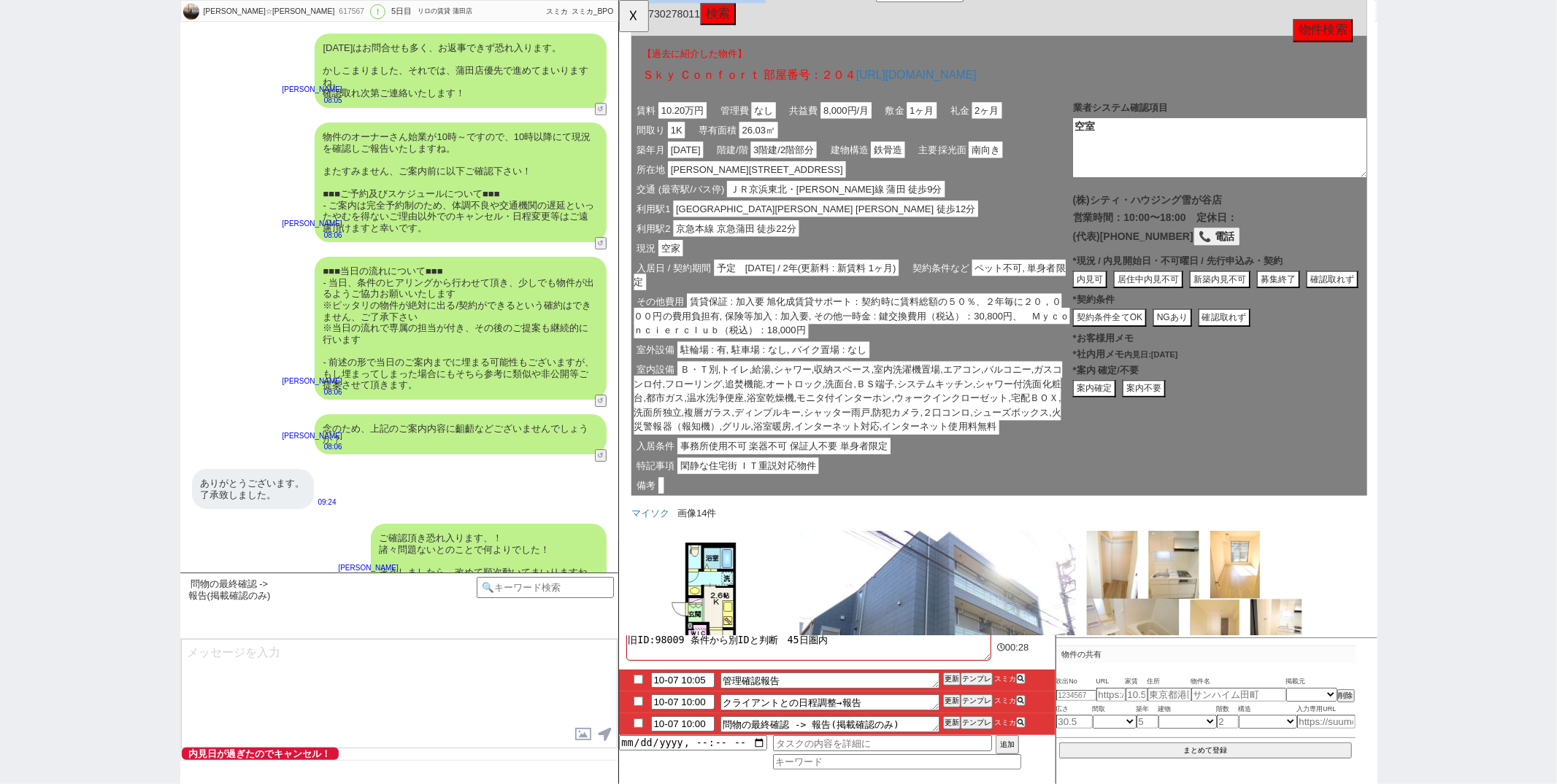
scroll to position [1892, 0]
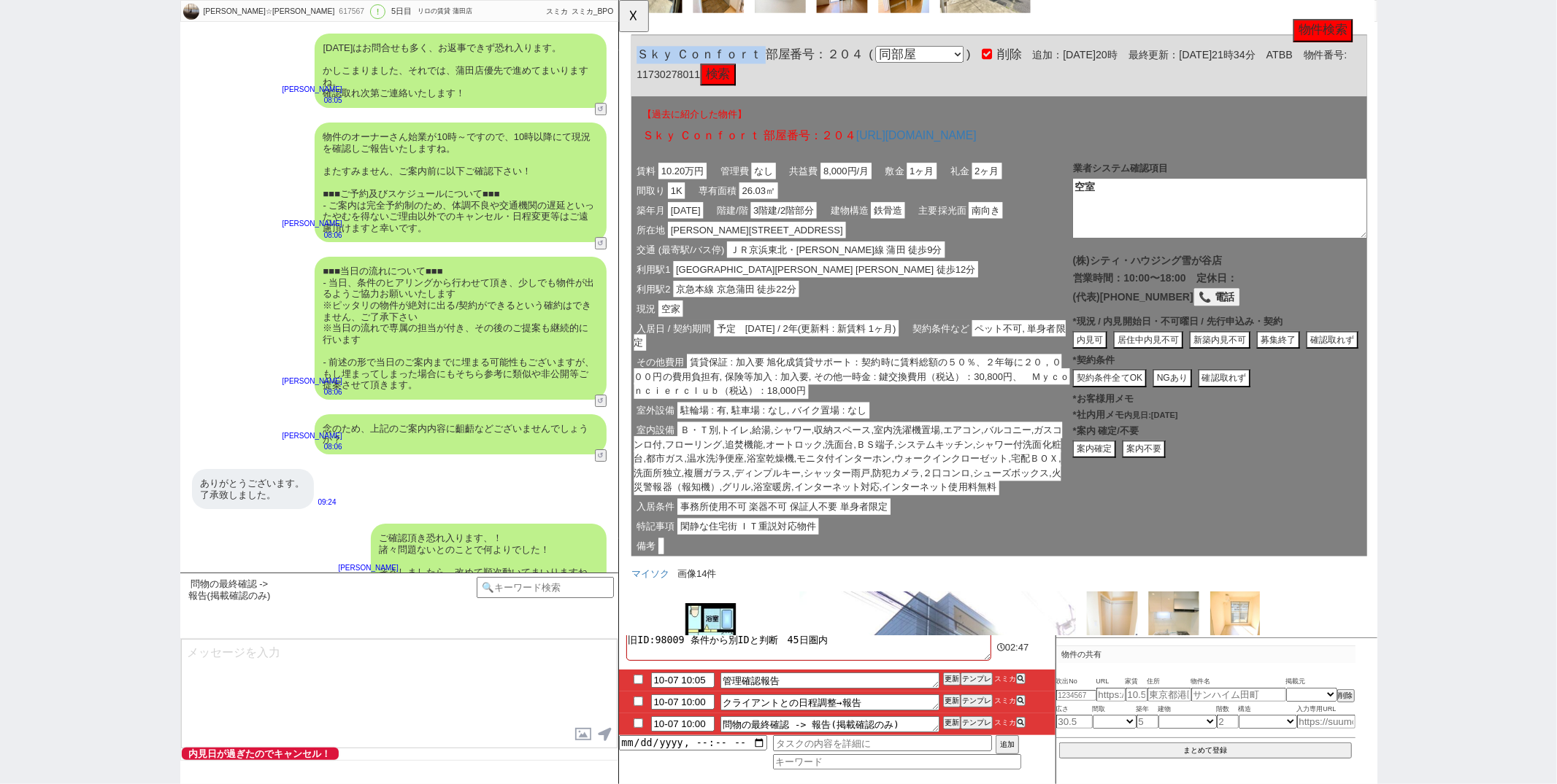
copy span "Ｓｋｙ Ｃｏｎｆｏｒｔ"
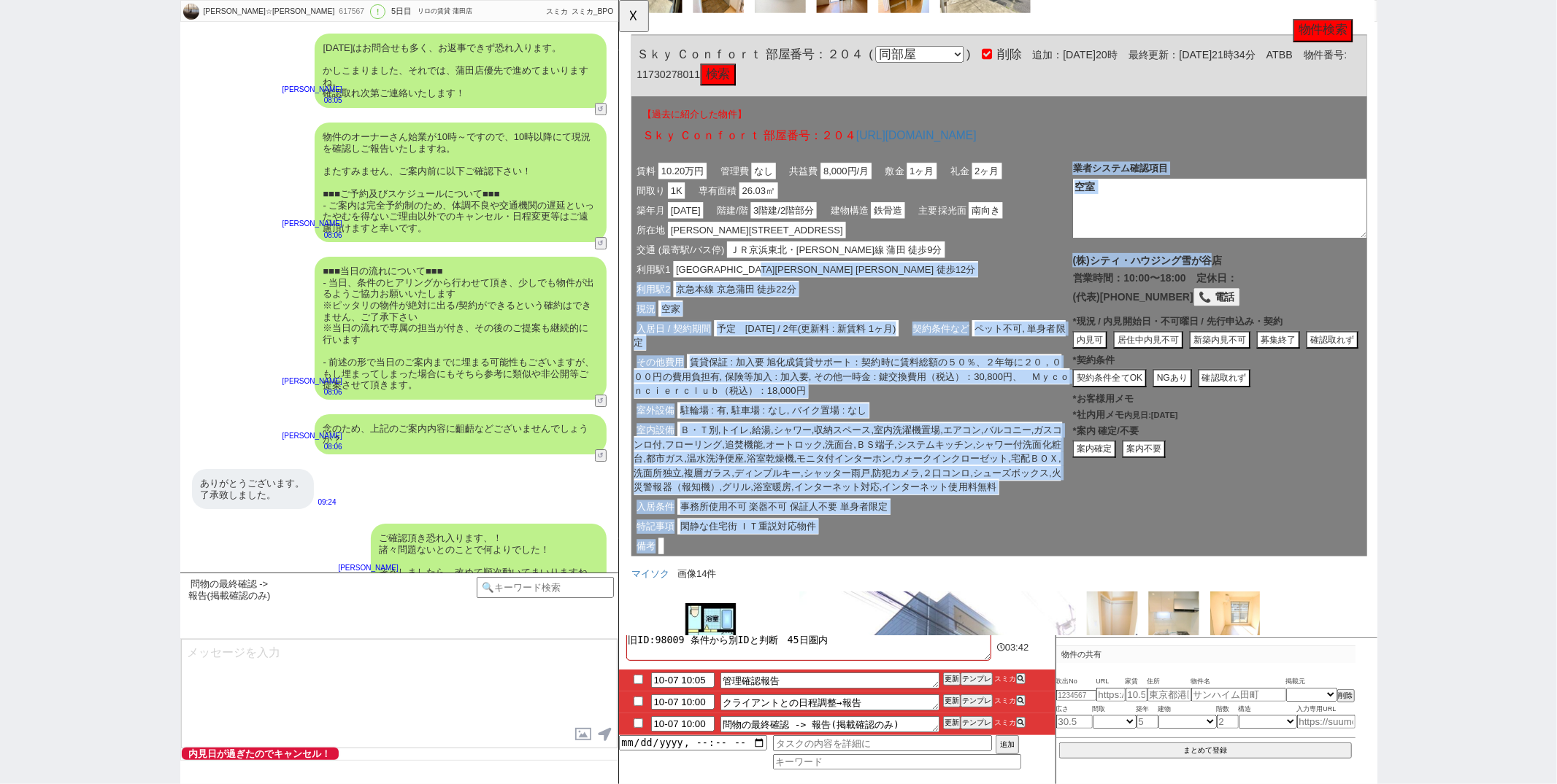
drag, startPoint x: 1105, startPoint y: 276, endPoint x: 1252, endPoint y: 270, distance: 147.1
click at [1252, 270] on div "賃料 10.20万円 管理費 なし 共益費 8,000円/月 敷金 1ヶ月 礼金 2ヶ月 間取り 1K 専有面積 26.03㎡ 築年月 2021年01月 階建…" at bounding box center [1027, 380] width 791 height 437
click at [1252, 274] on span "(株)シティ・ハウジング雪が谷店" at bounding box center [1187, 280] width 161 height 12
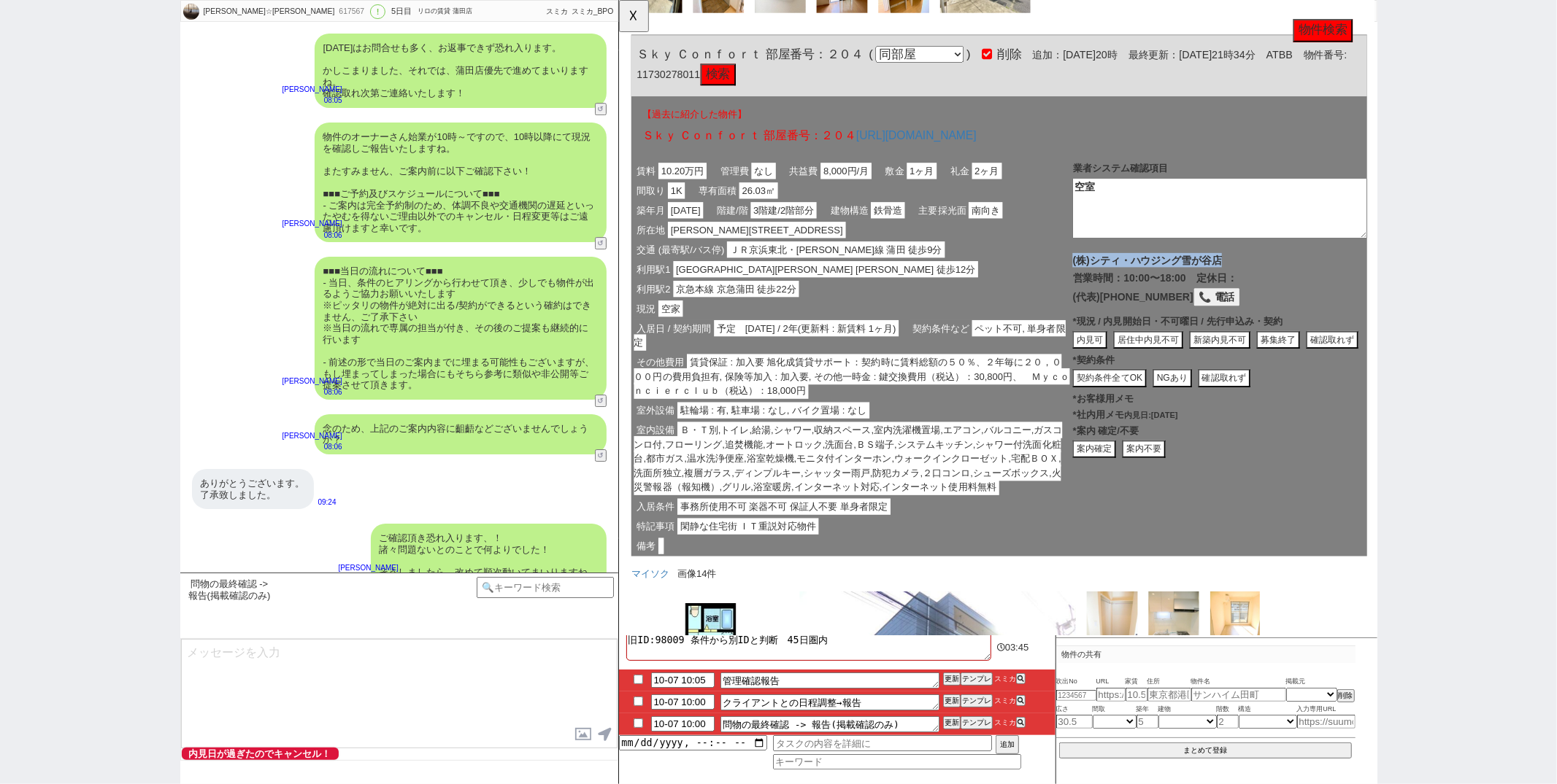
drag, startPoint x: 1263, startPoint y: 270, endPoint x: 1104, endPoint y: 274, distance: 159.1
click at [1104, 274] on div "賃料 10.20万円 管理費 なし 共益費 8,000円/月 敷金 1ヶ月 礼金 2ヶ月 間取り 1K 専有面積 26.03㎡ 築年月 2021年01月 階建…" at bounding box center [1027, 380] width 791 height 437
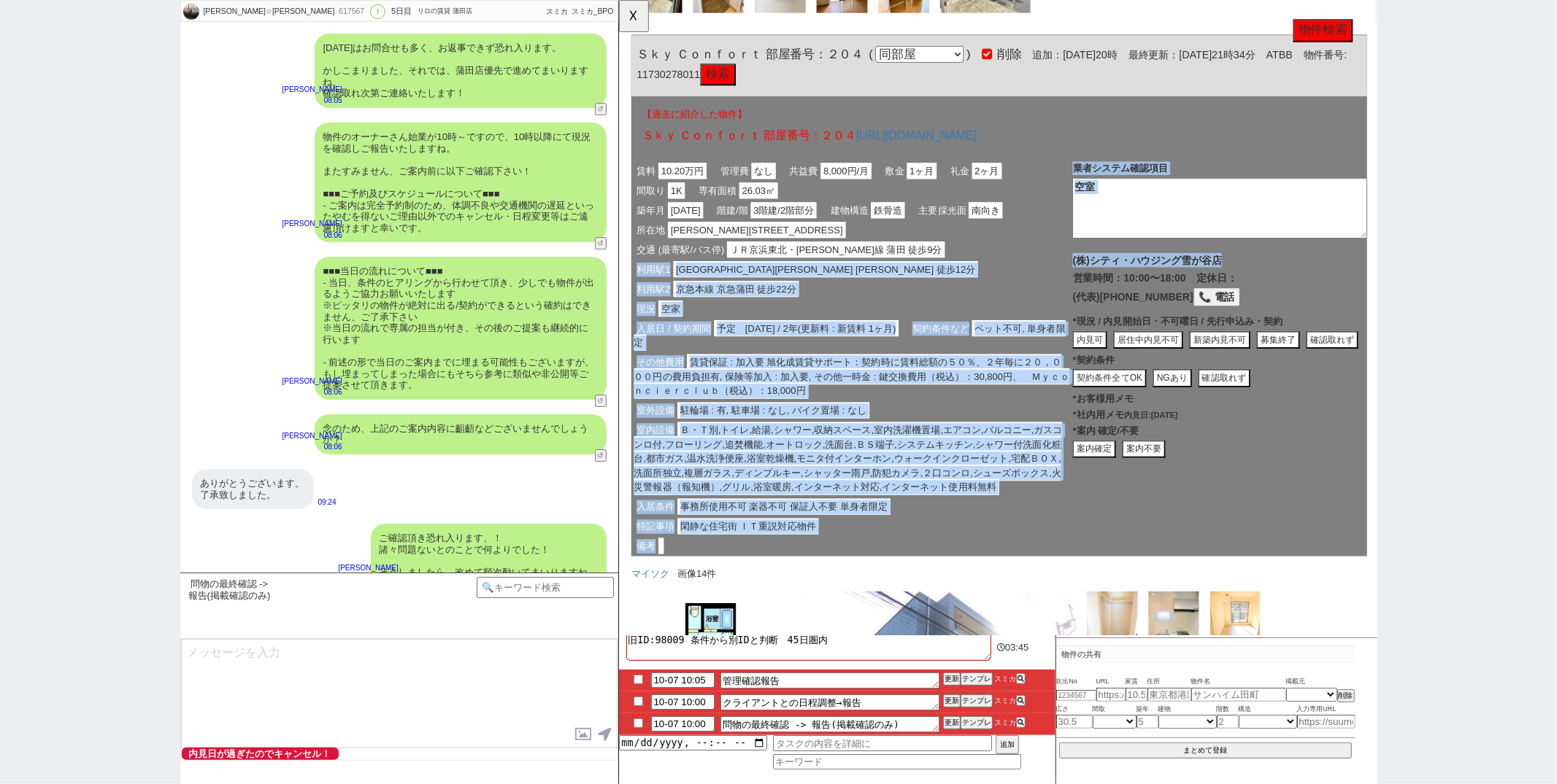
click at [1104, 279] on div "利用駅1 東急池上線 蓮沼 徒歩12分" at bounding box center [868, 290] width 475 height 21
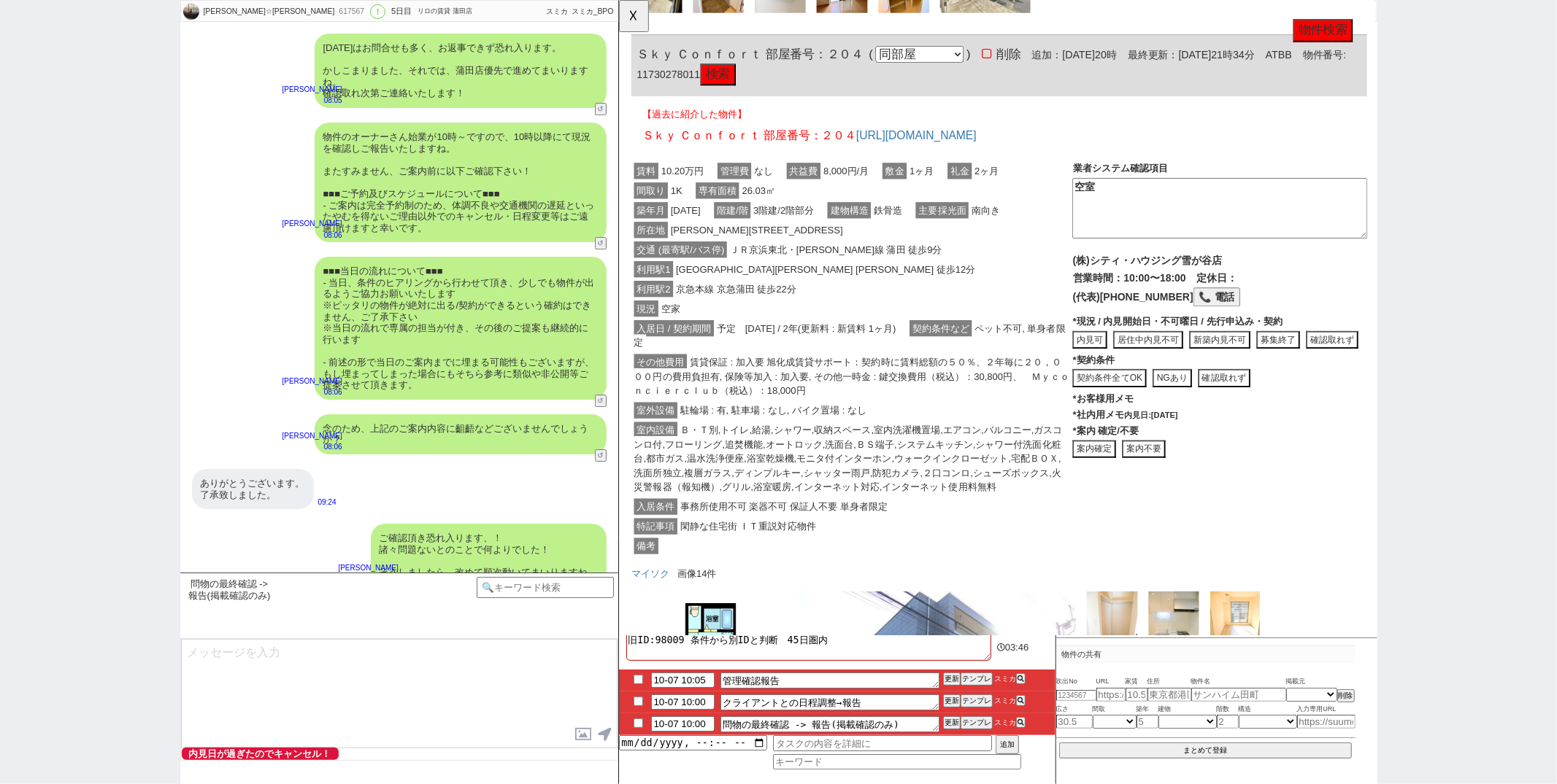
click at [1148, 274] on span "(株)シティ・ハウジング雪が谷店" at bounding box center [1187, 280] width 161 height 12
copy span "(株)シティ・ハウジング雪が谷店"
click at [1123, 356] on button "内見可" at bounding box center [1125, 366] width 37 height 19
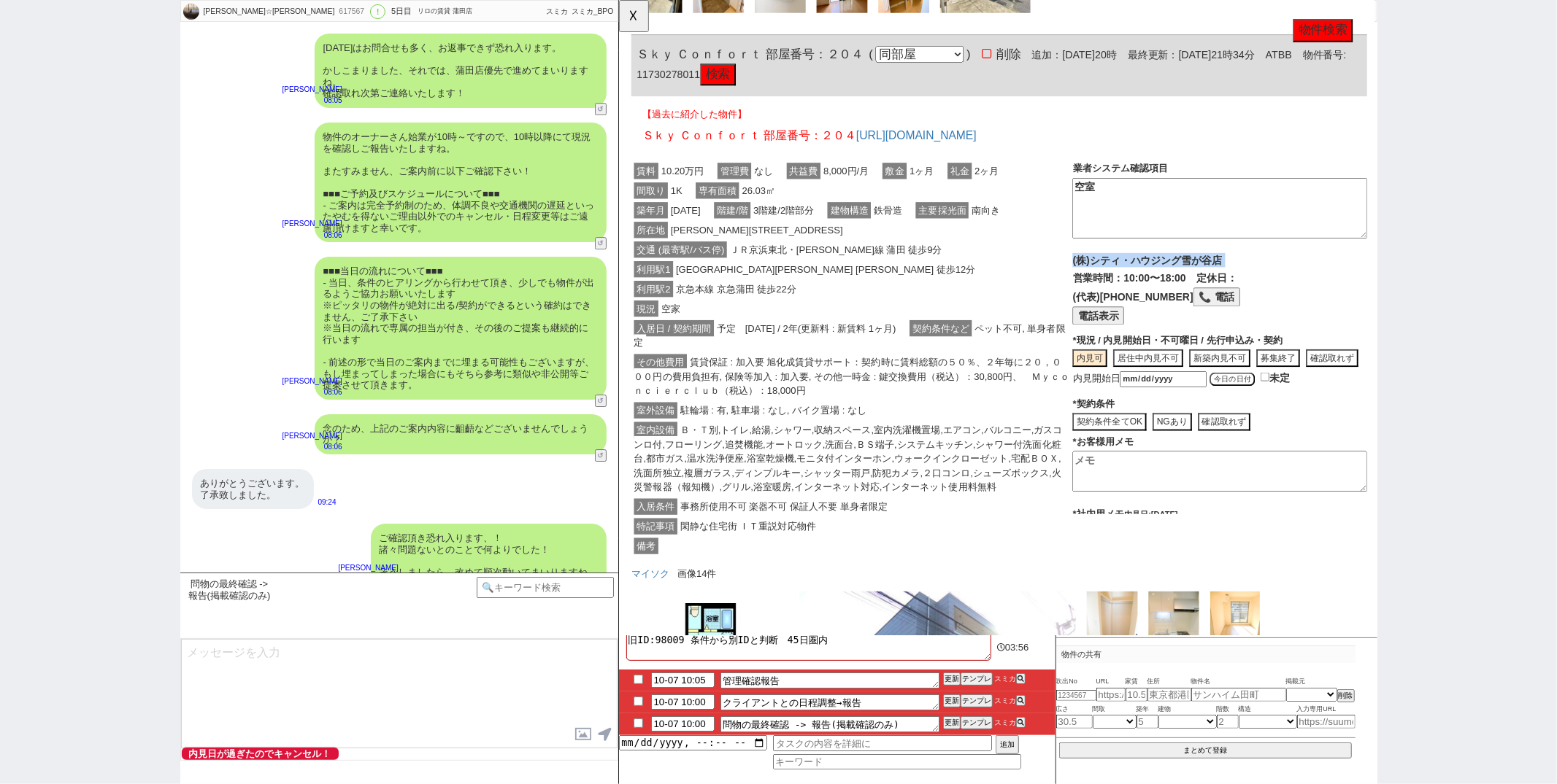
click at [1278, 400] on button "今日の日付" at bounding box center [1277, 407] width 49 height 15
type input "2025-10-07"
click at [1112, 427] on button "現地" at bounding box center [1119, 437] width 27 height 19
type textarea "内見可"
type textarea "10/7時点"
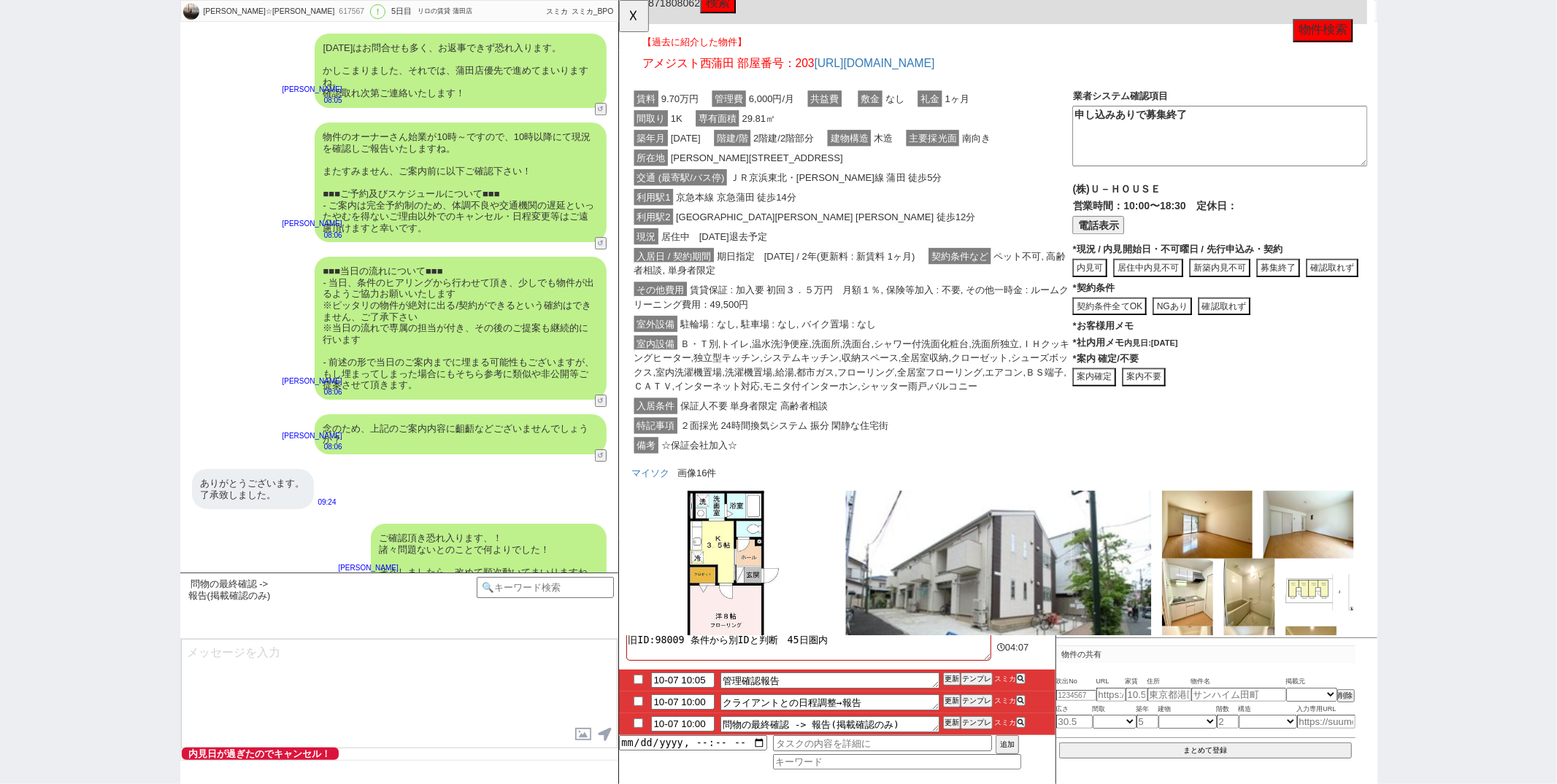
scroll to position [1084, 0]
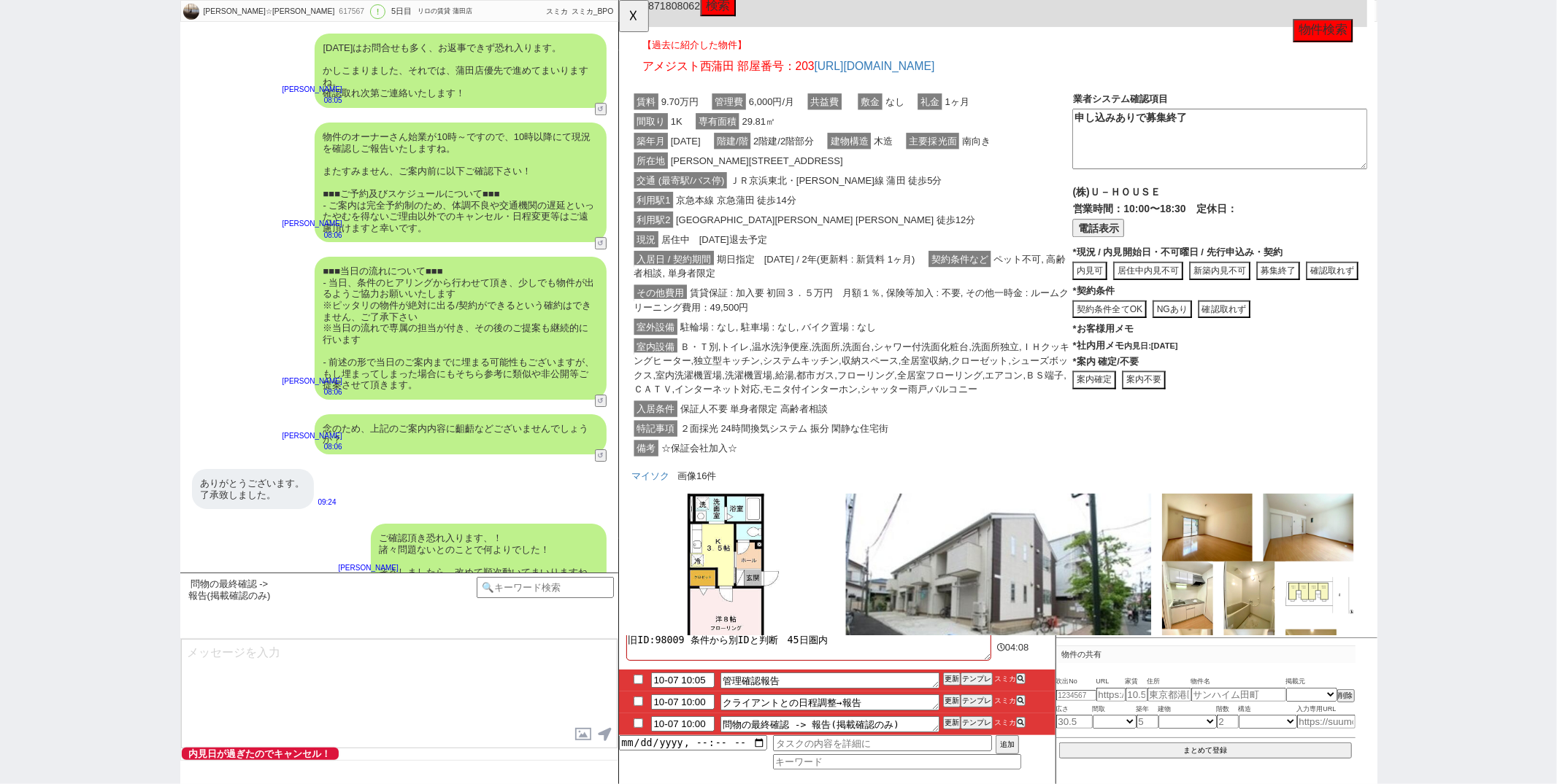
click at [1332, 286] on button "募集終了" at bounding box center [1326, 292] width 47 height 19
click at [1207, 309] on button "完全終了" at bounding box center [1197, 316] width 47 height 19
type textarea "申込みがあり募集終了"
type textarea "10/7時点"
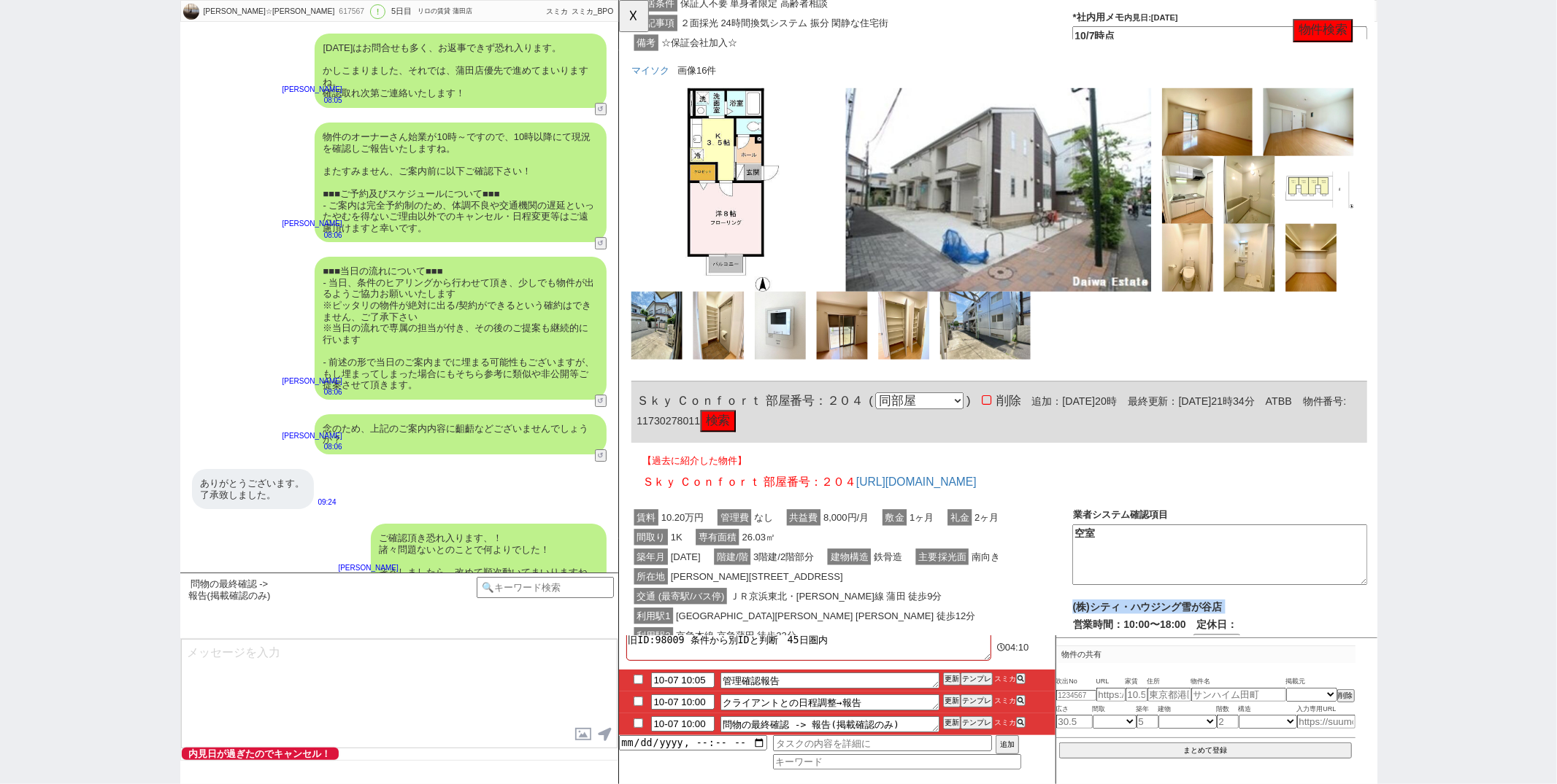
scroll to position [579, 0]
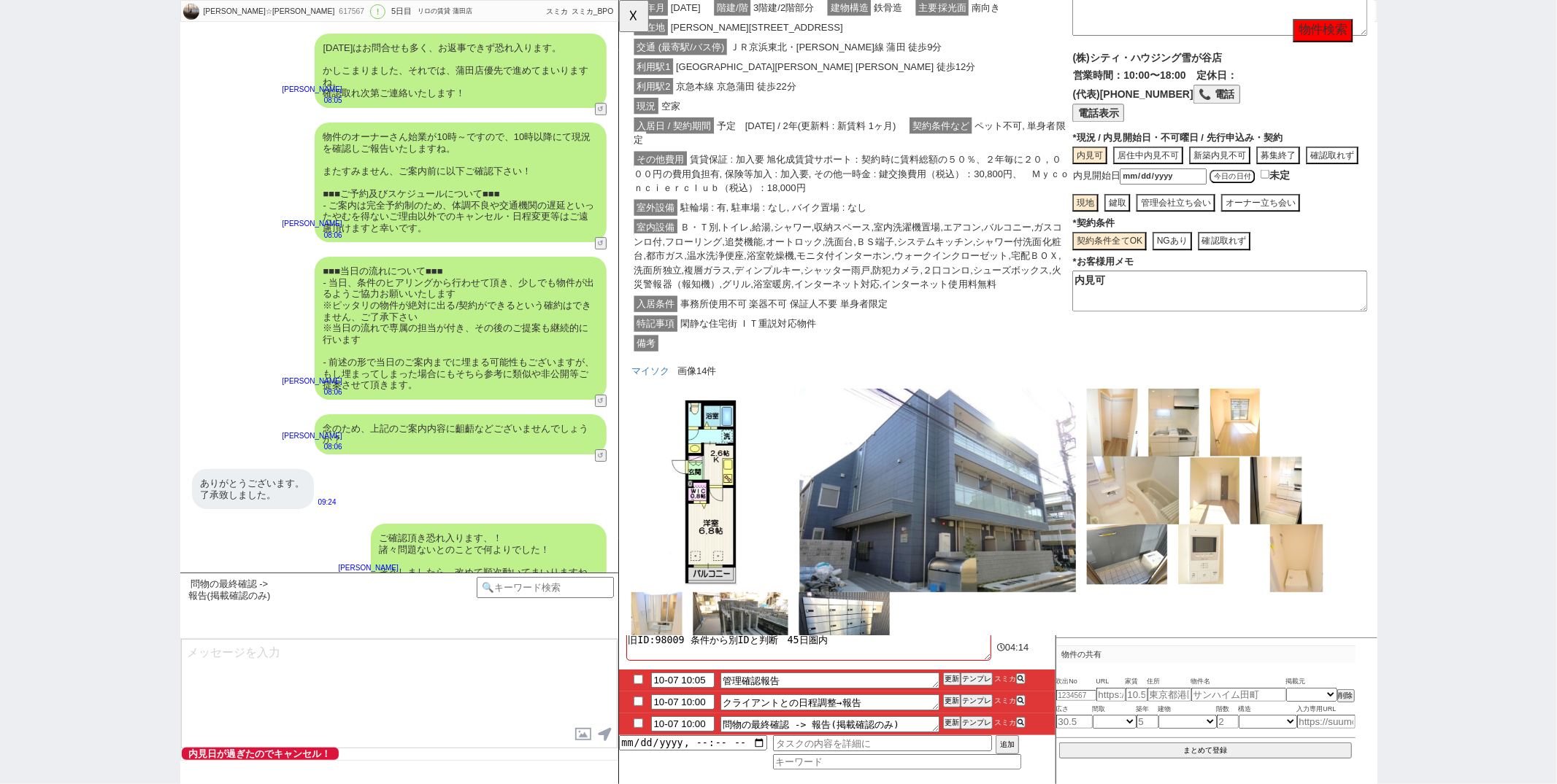
click at [925, 278] on span "Ｂ・Ｔ別,トイレ,給湯,シャワー,収納スペース,室内洗濯機置場,エアコン,バルコニー,ガスコンロ付,フローリング,追焚機能,オートロック,洗面台,ＢＳ端子,シ…" at bounding box center [864, 275] width 461 height 79
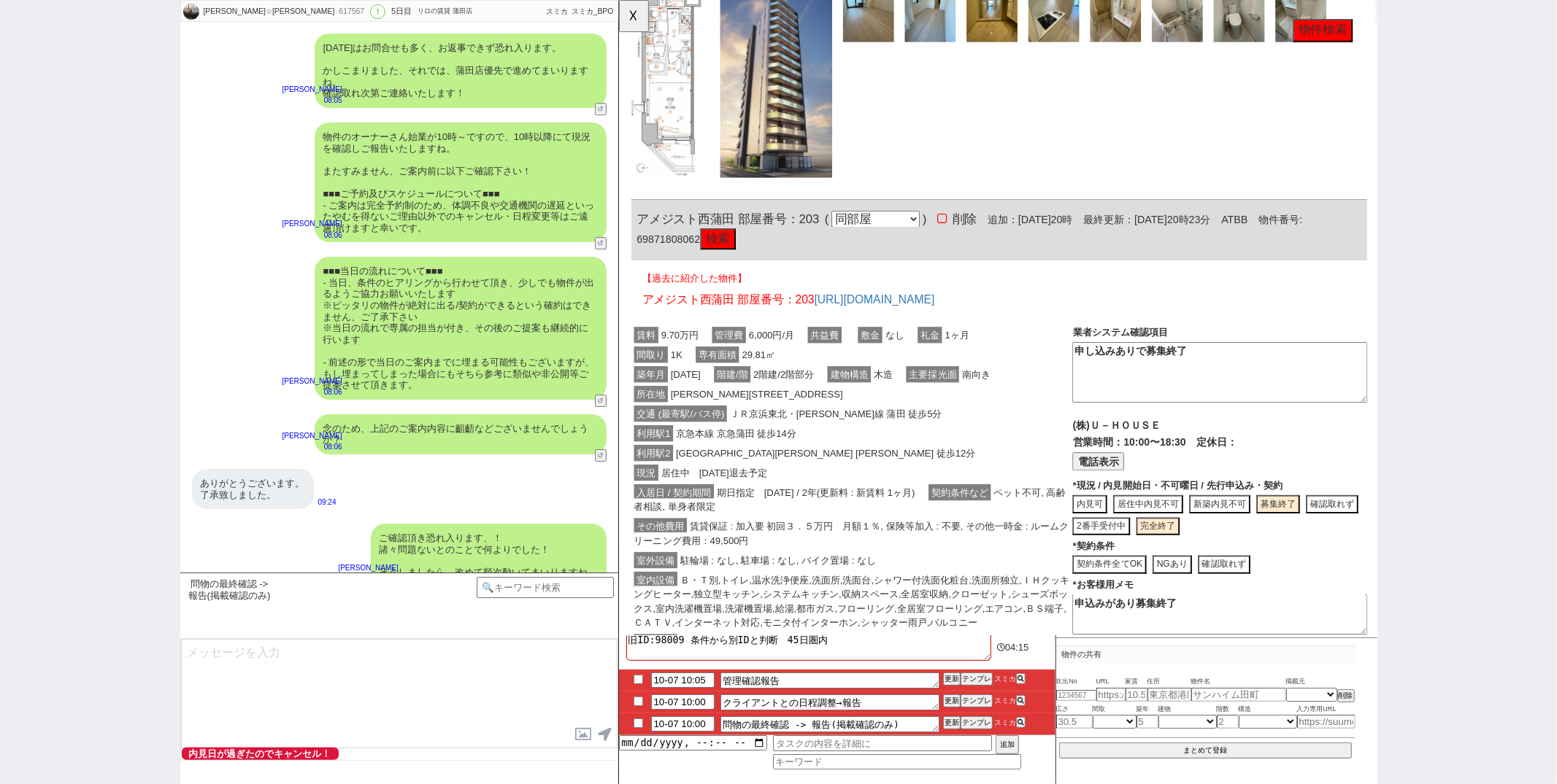
click at [886, 483] on div "利用駅2 東急池上線 蓮沼 徒歩12分" at bounding box center [868, 488] width 475 height 21
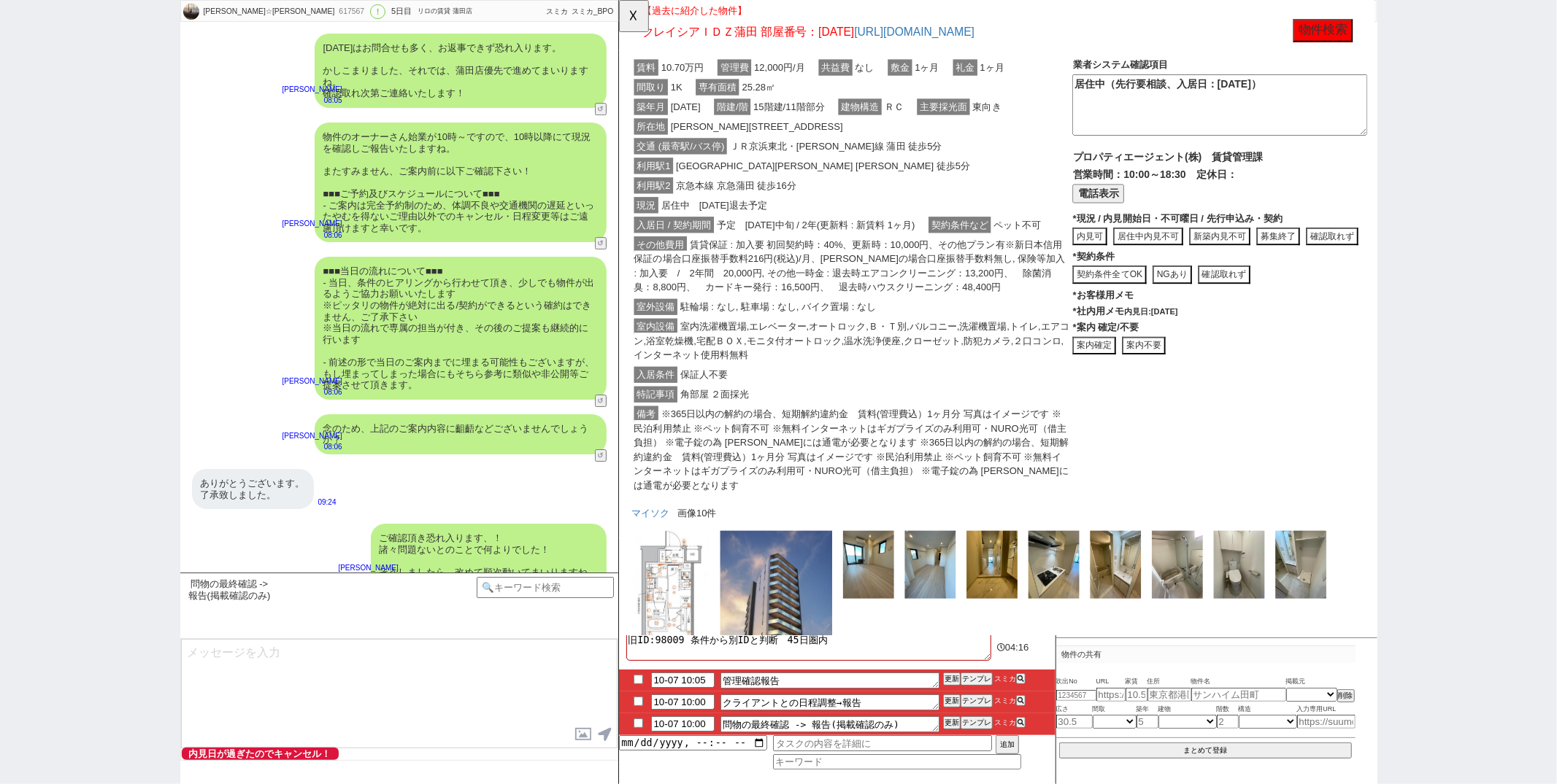
scroll to position [0, 0]
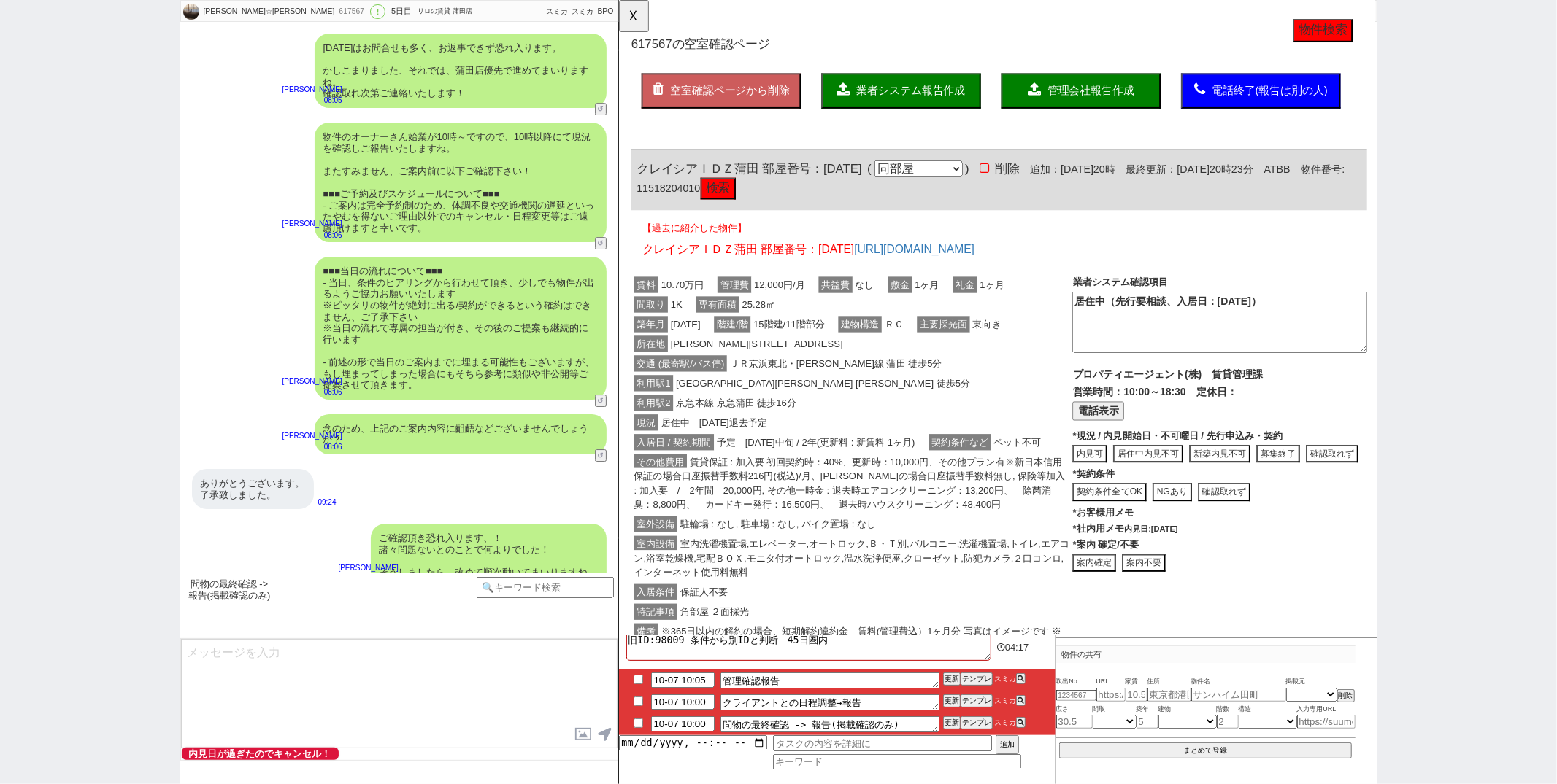
click at [1194, 479] on button "居住中内見不可" at bounding box center [1187, 489] width 75 height 19
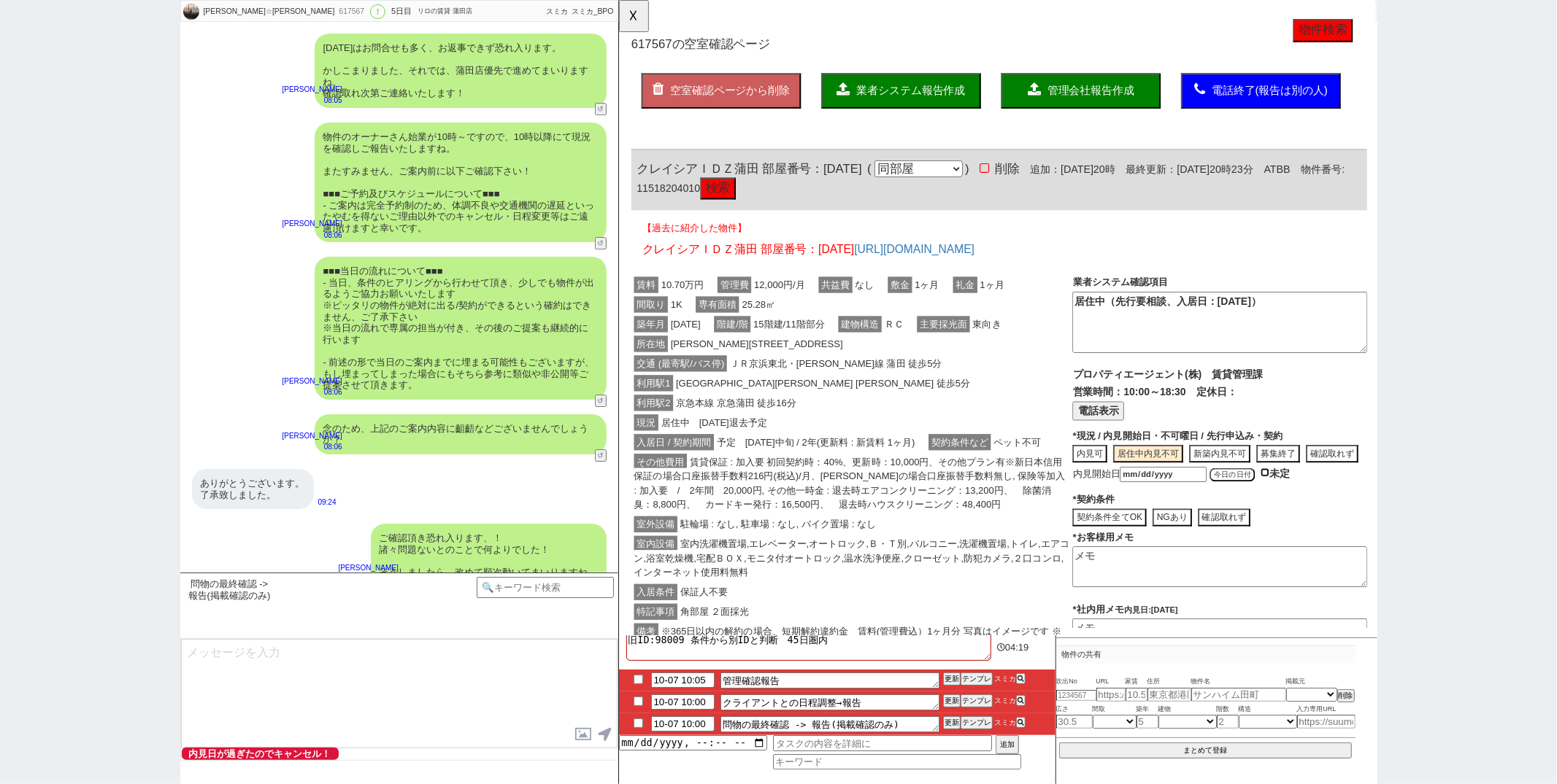
click at [1315, 504] on input "checkbox" at bounding box center [1312, 508] width 10 height 10
checkbox input "true"
click at [1167, 529] on button "先行申込・契約可" at bounding box center [1149, 539] width 85 height 19
type textarea "居住中(先行契約/申込み可、入居は@@ごろ)"
type textarea "10/7時点、内見可能日:"
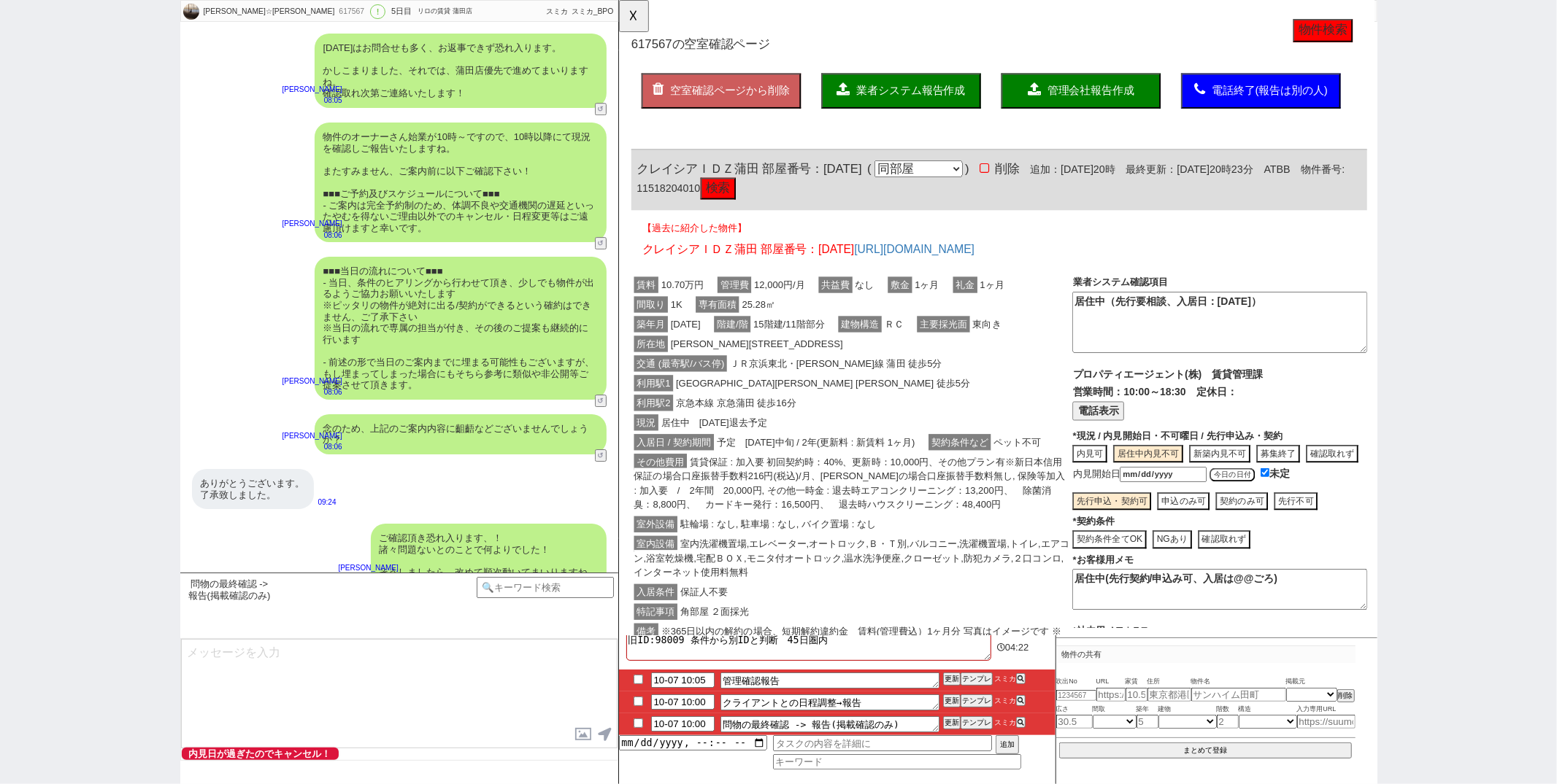
drag, startPoint x: 1358, startPoint y: 613, endPoint x: 1396, endPoint y: 563, distance: 62.8
click at [1396, 563] on div "プロパティエージェント(株)　賃貸管理課 営業時間：10:00～18:30 定休日： (代表)03-6302-3015 📞 電話 電話表示 * 未保存 現況 …" at bounding box center [1264, 572] width 317 height 354
drag, startPoint x: 1360, startPoint y: 318, endPoint x: 1362, endPoint y: 268, distance: 50.0
click at [1362, 268] on div "【過去に紹介した物件】 クレイシアＩＤＺ蒲田 部屋番号：１１０３ https://tools.sumika.live/pages/n5yogzv 賃料 10.…" at bounding box center [1027, 497] width 791 height 541
click at [1136, 620] on textarea at bounding box center [1264, 635] width 317 height 44
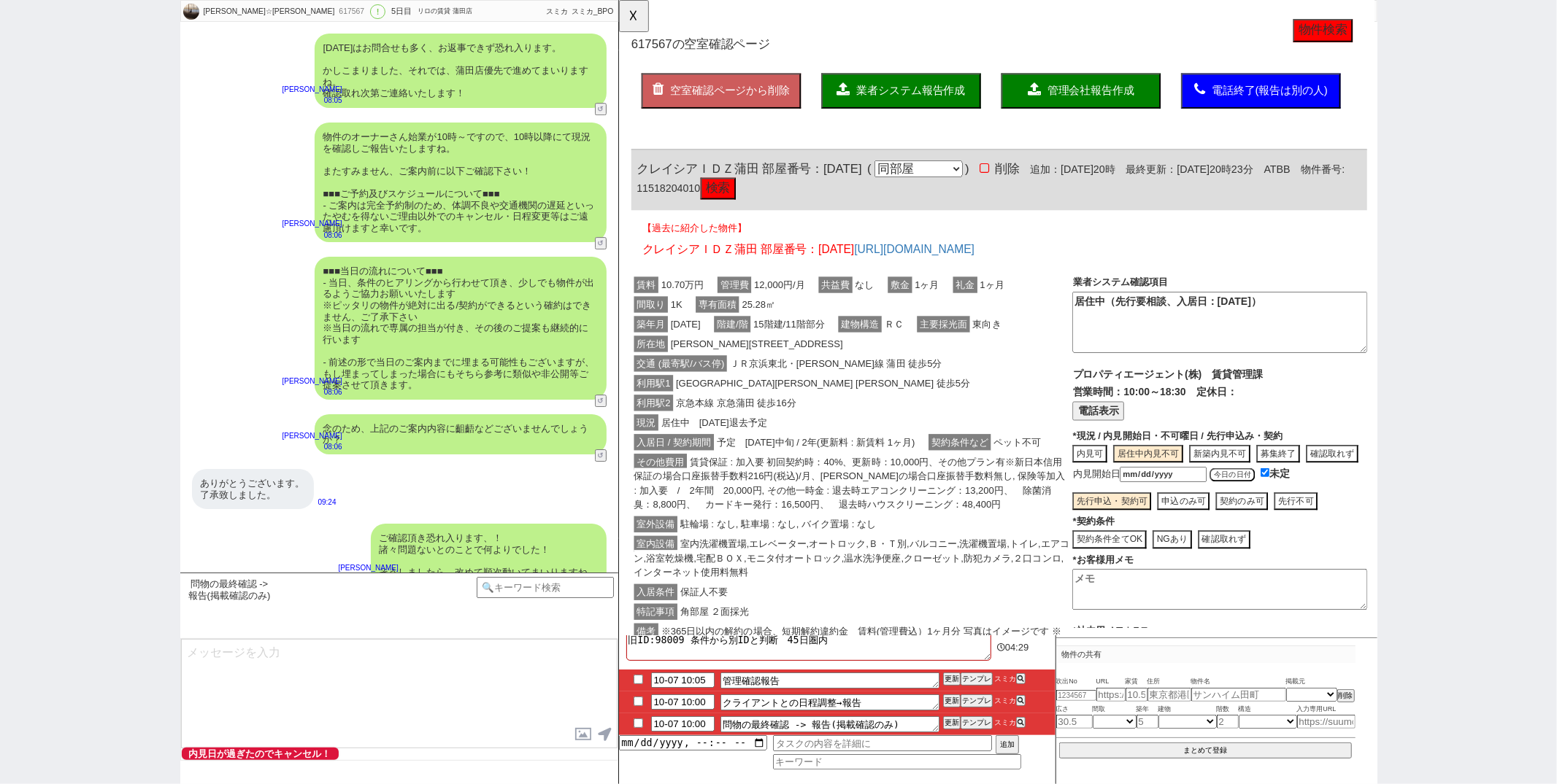
paste textarea "居住中（先行要相談、入居日：2025年11月15日）"
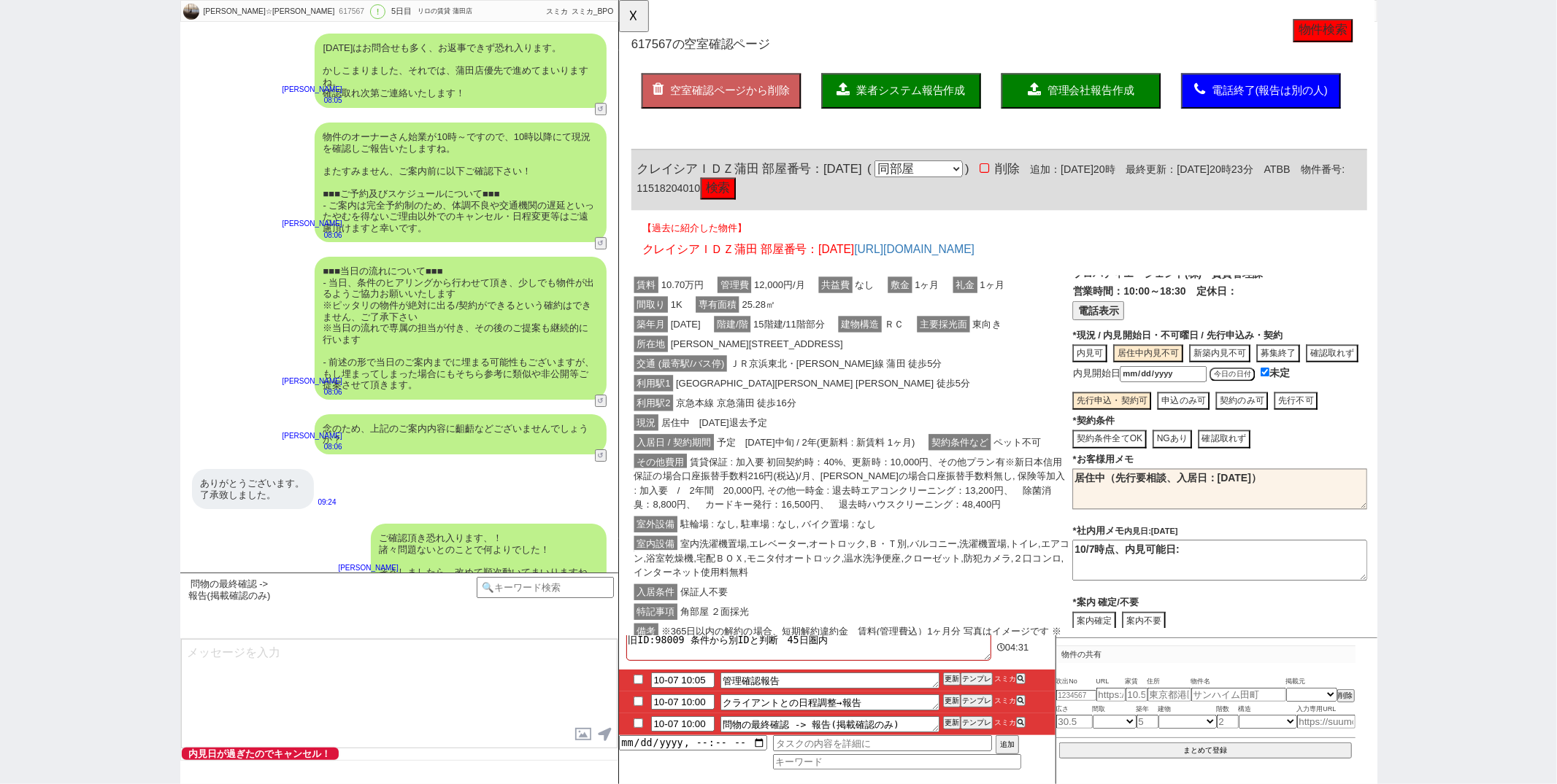
type textarea "居住中（先行要相談、入居日：2025年11月15日）"
click at [801, 467] on span "予定　2025年11月中旬 / 2年(更新料 : 新賃料 1ヶ月)" at bounding box center [830, 476] width 219 height 18
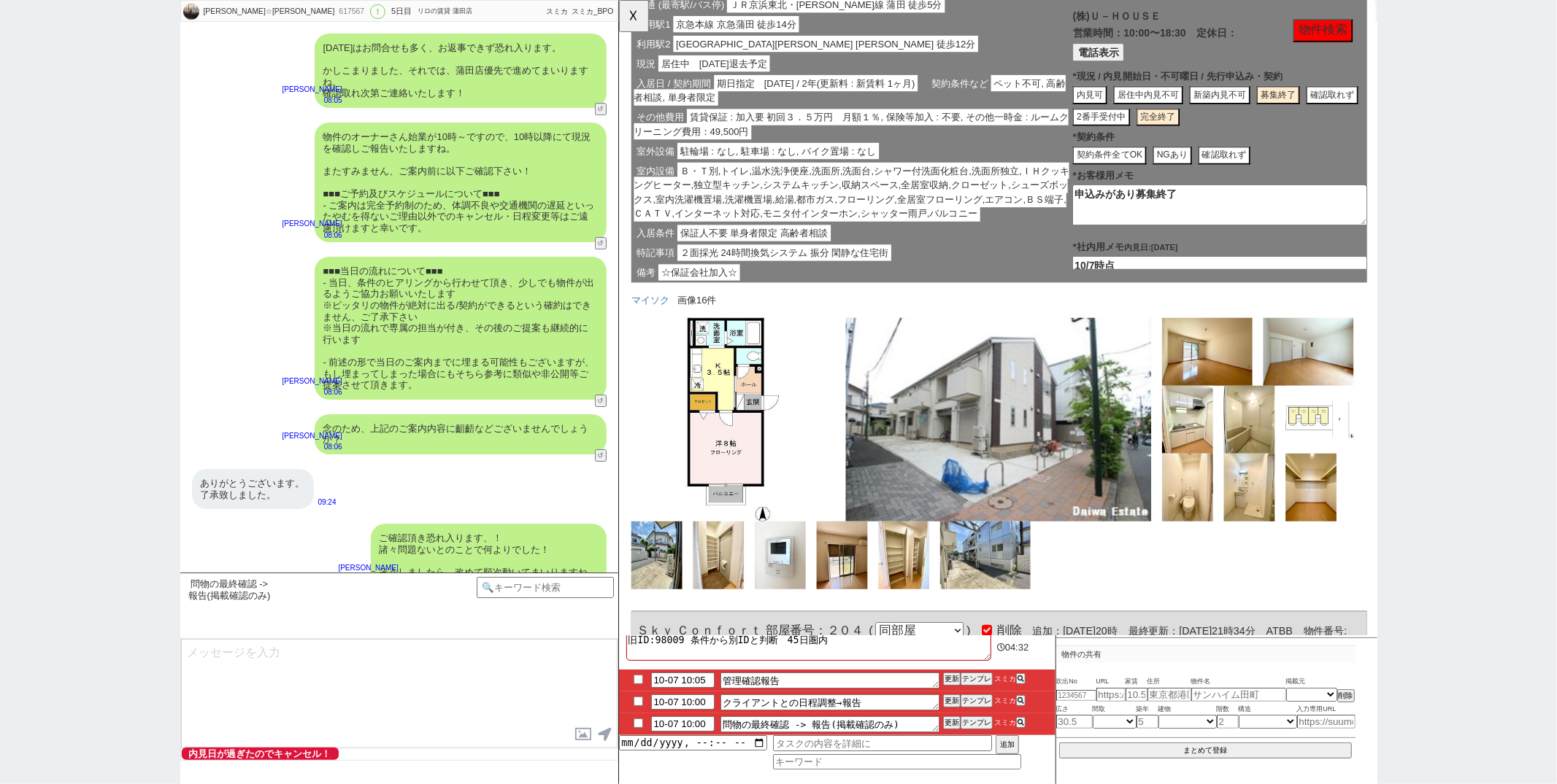
scroll to position [0, 0]
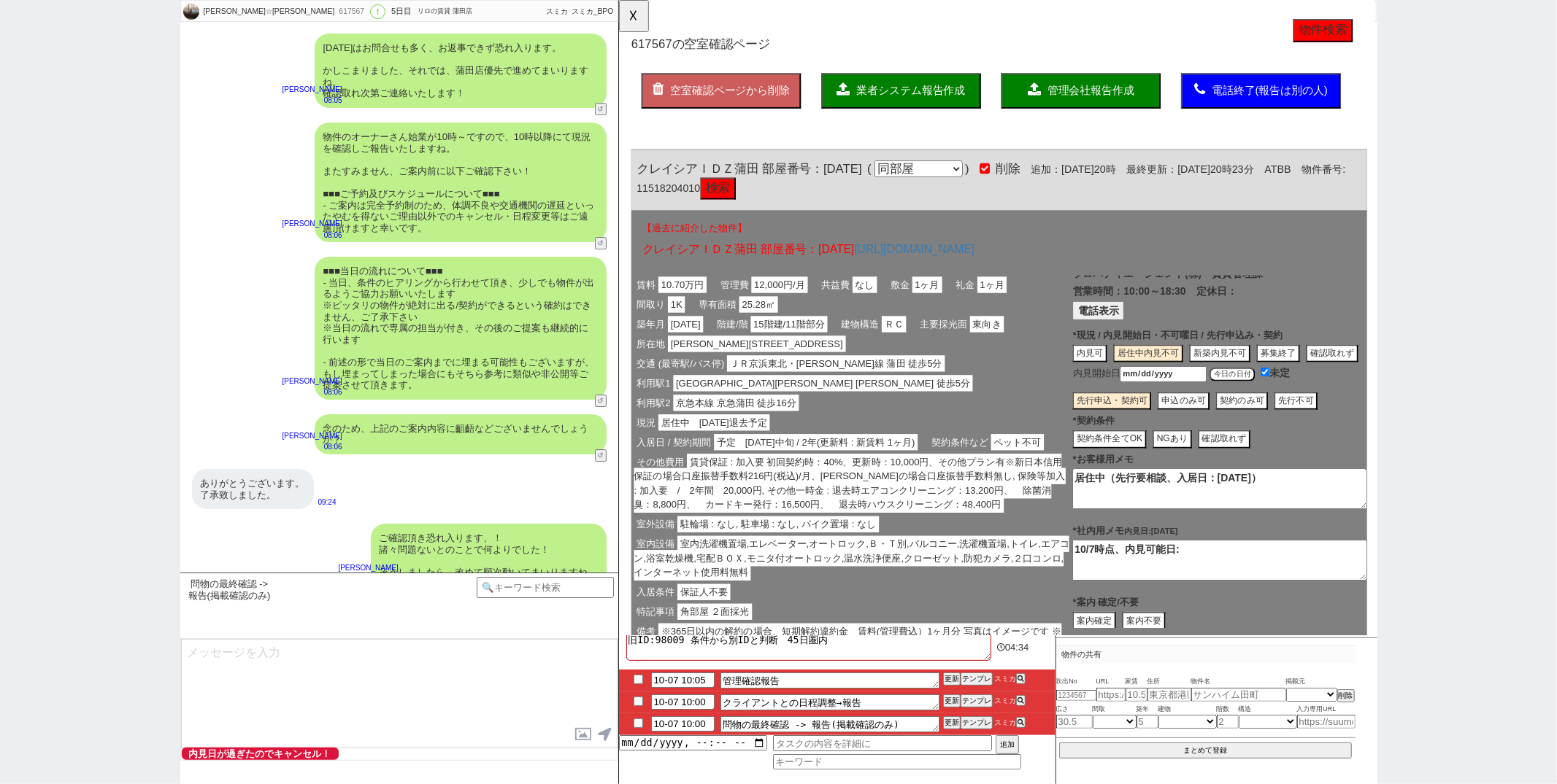
click at [1063, 83] on button "管理会社報告作成" at bounding box center [1115, 97] width 172 height 38
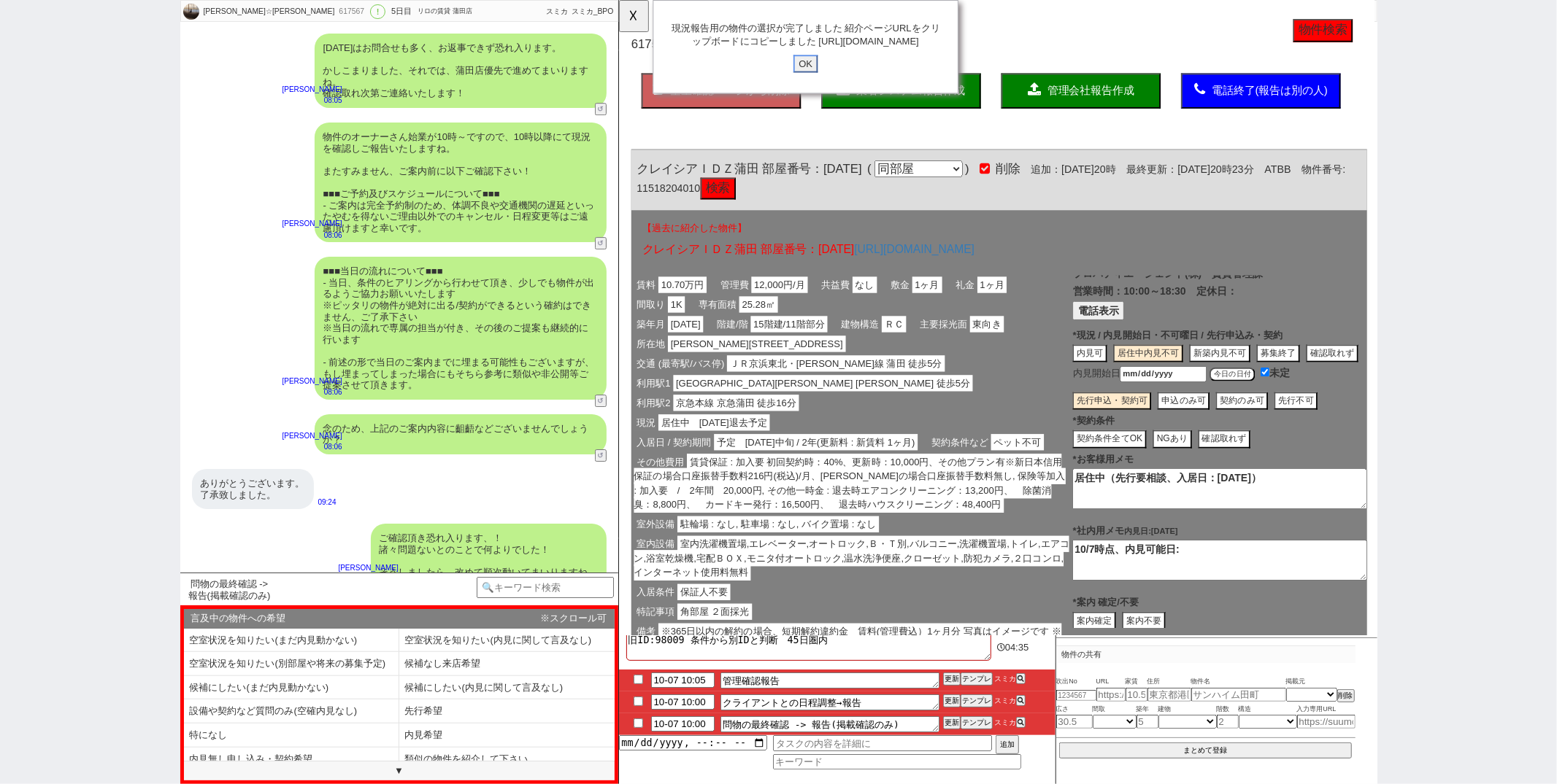
click at [819, 78] on input "OK" at bounding box center [819, 68] width 27 height 19
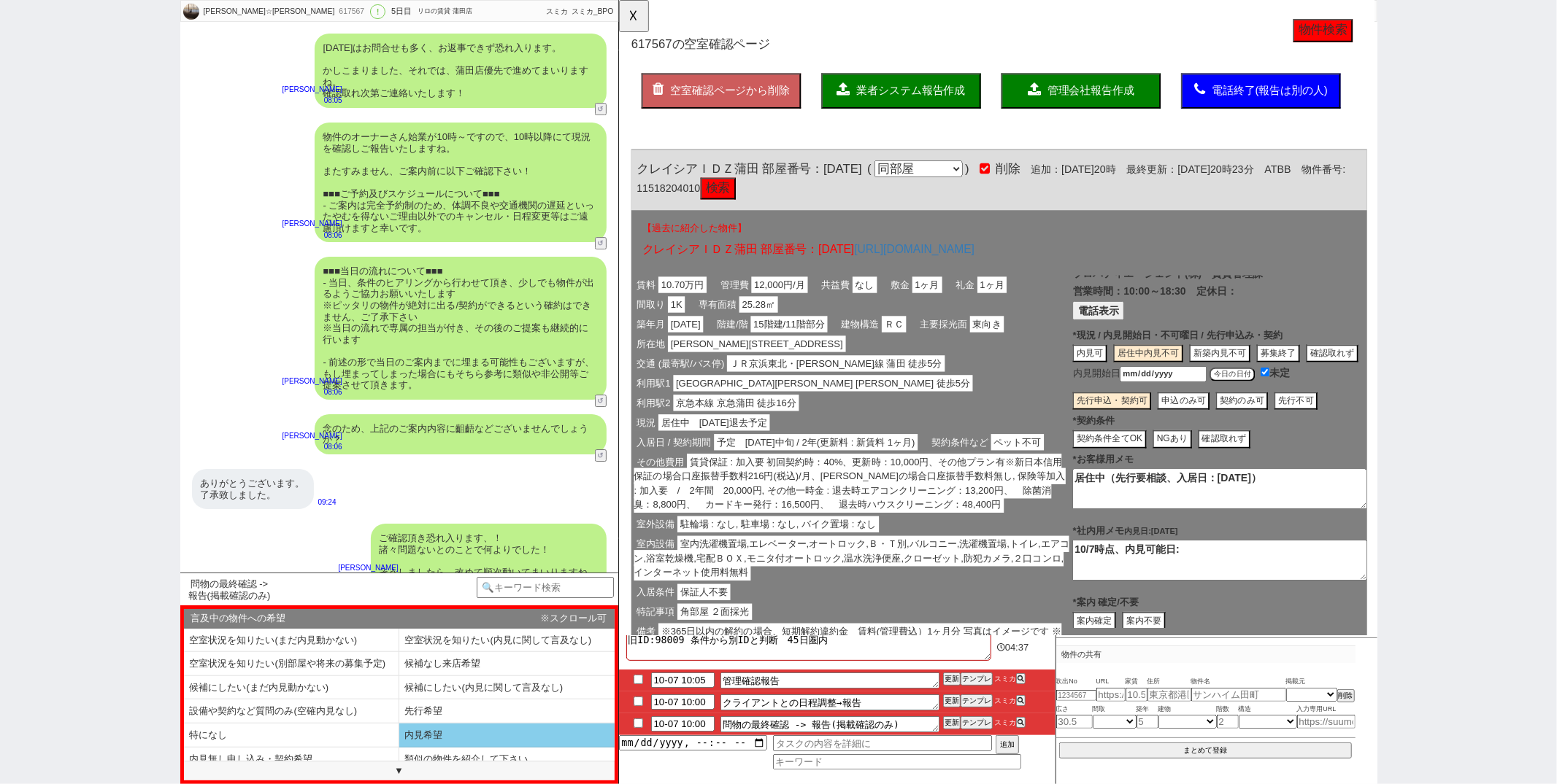
click at [492, 735] on li "内見希望" at bounding box center [508, 735] width 216 height 24
select select "内見希望"
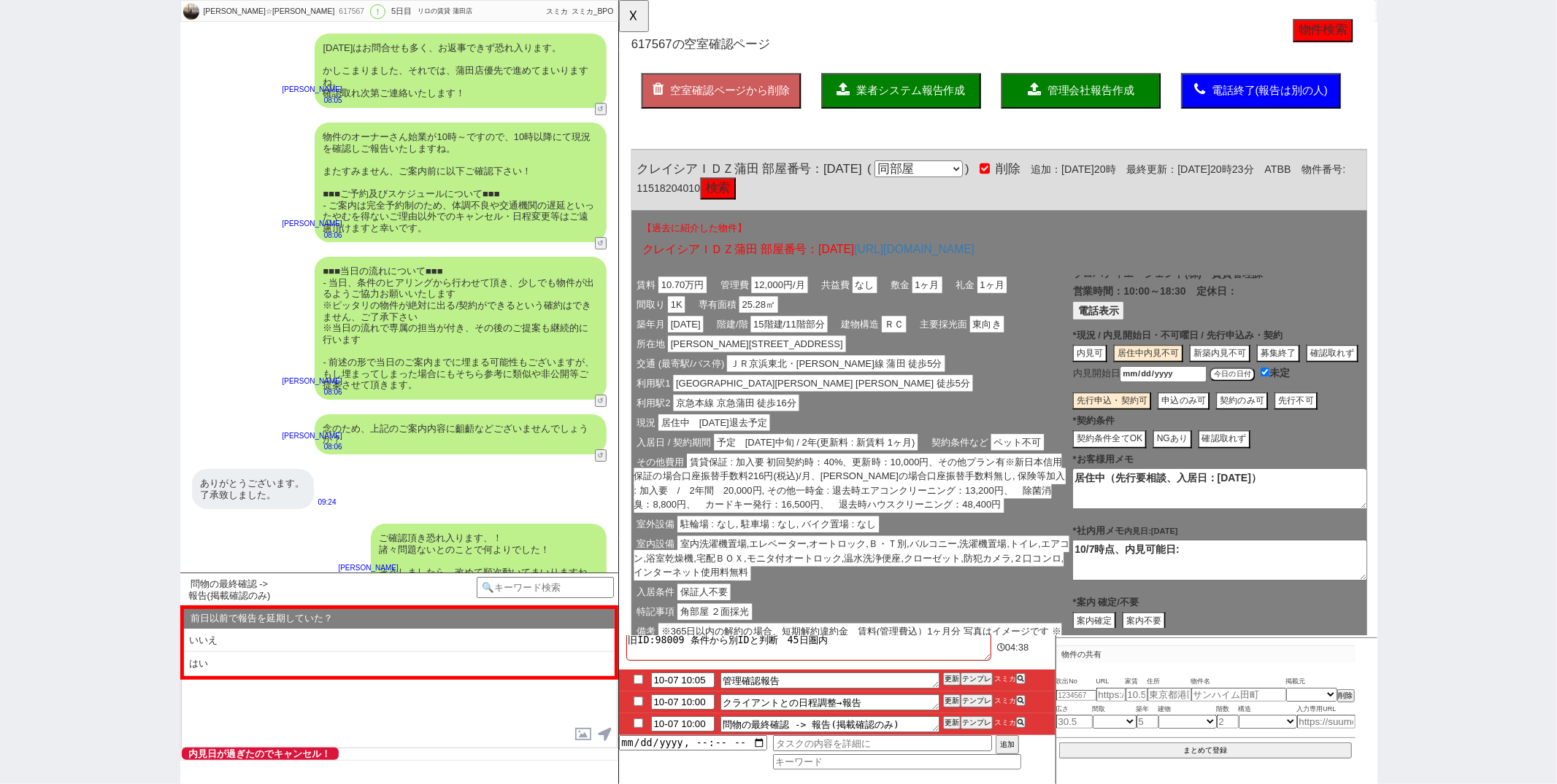
click at [354, 647] on li "いいえ" at bounding box center [399, 641] width 431 height 24
select select "内見希望"
select select "いいえ"
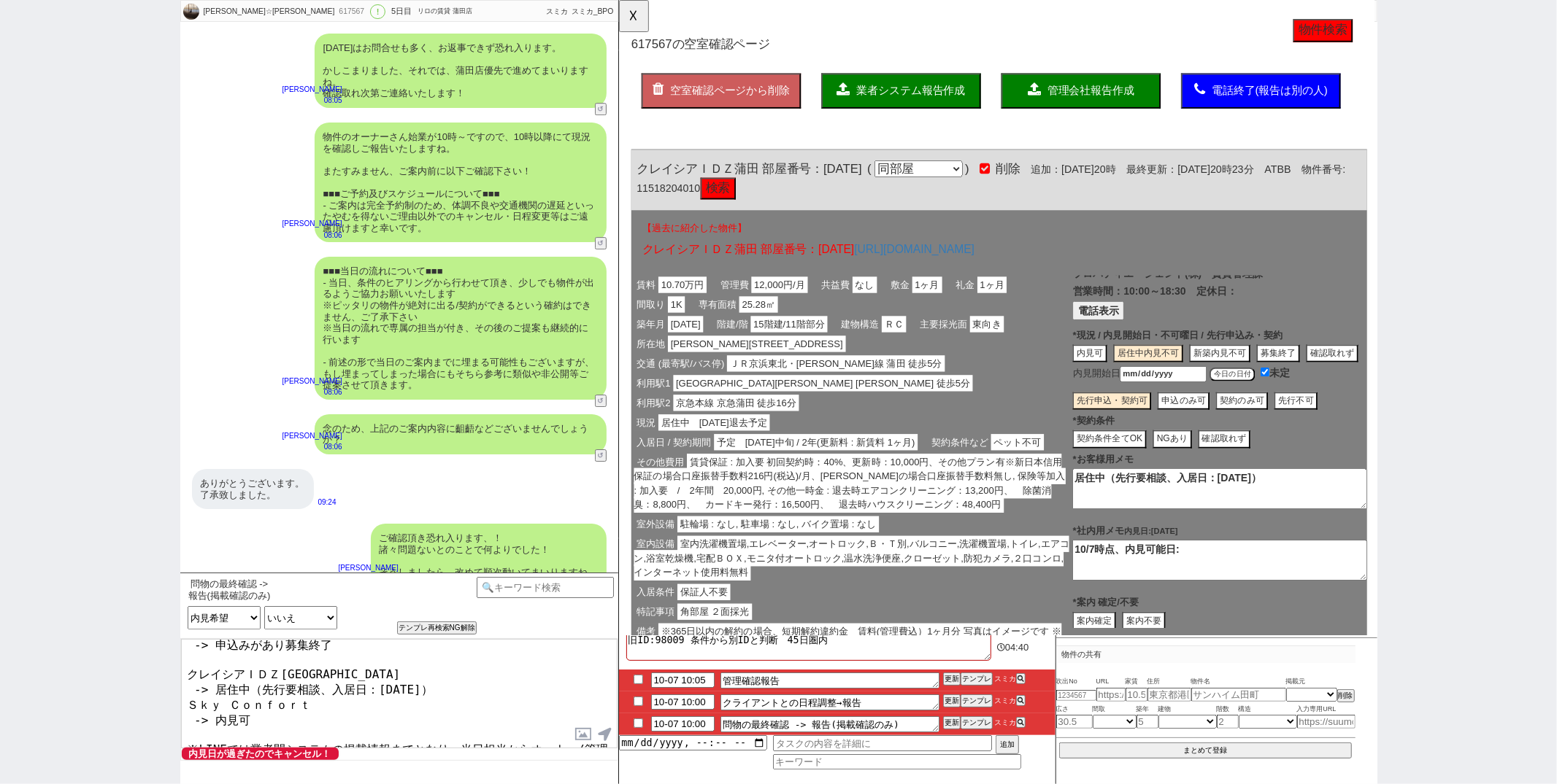
scroll to position [81, 0]
click at [282, 689] on textarea "大変お待たせしました、 確認が取れお問い合わせの件は以下となっておりまして、 https://tools.sumika.live/pages/zppkt25 …" at bounding box center [400, 694] width 437 height 110
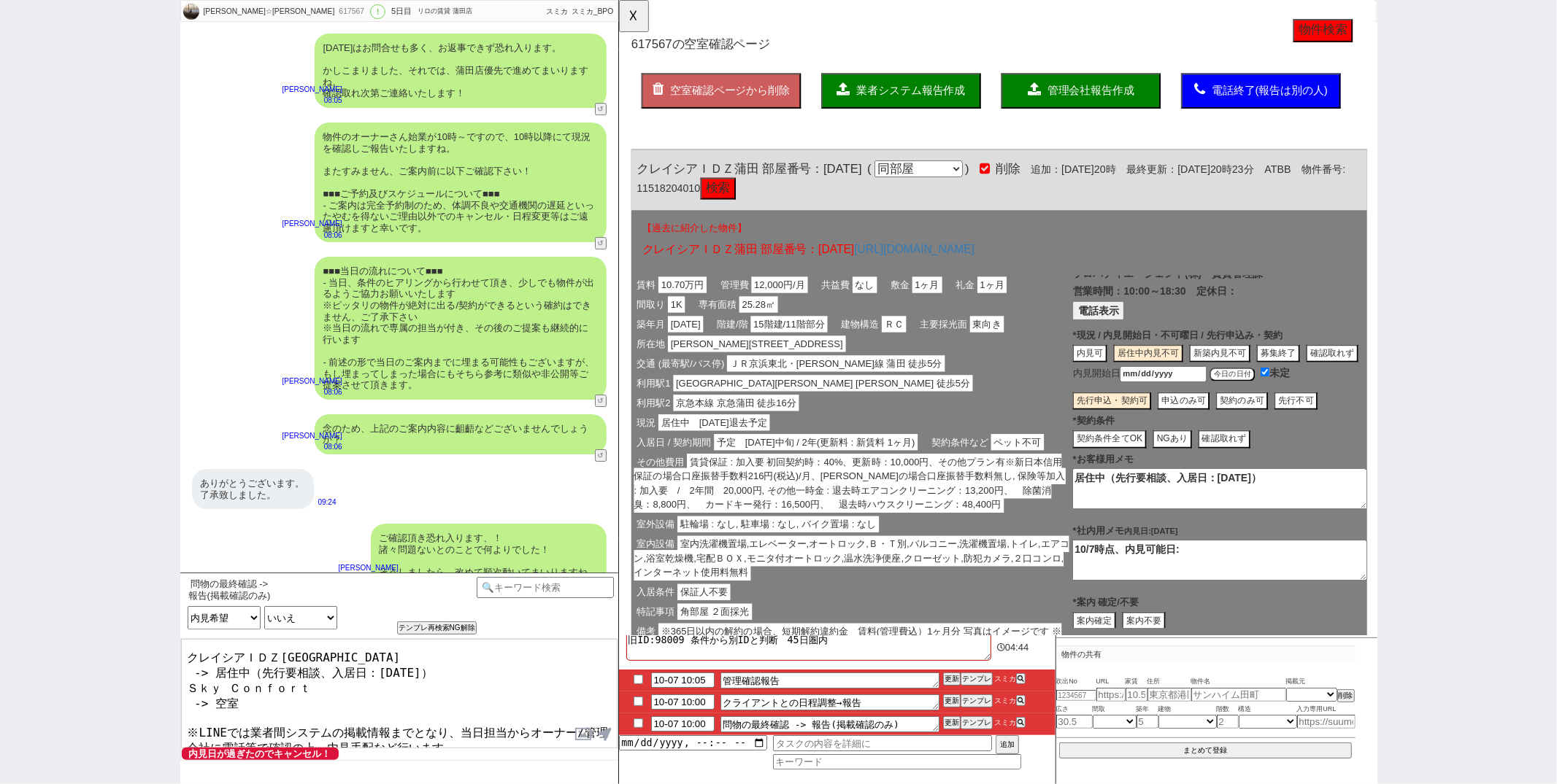
click at [306, 719] on textarea "大変お待たせしました、 確認が取れお問い合わせの件は以下となっておりまして、 https://tools.sumika.live/pages/zppkt25 …" at bounding box center [400, 694] width 437 height 110
type textarea "大変お待たせしました、 確認が取れお問い合わせの件は以下となっておりまして、 https://tools.sumika.live/pages/zppkt25 …"
checkbox input "true"
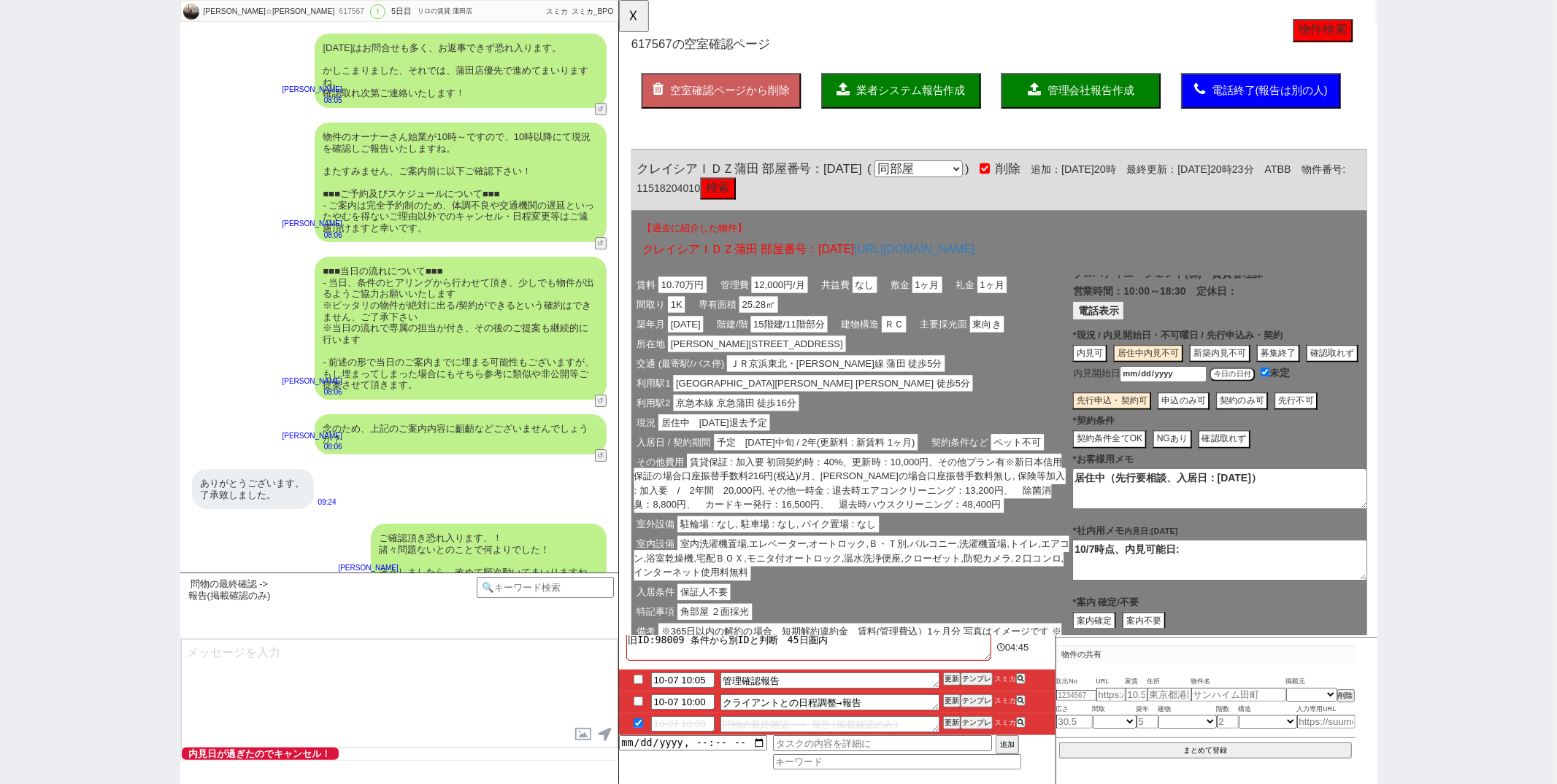
scroll to position [4142, 0]
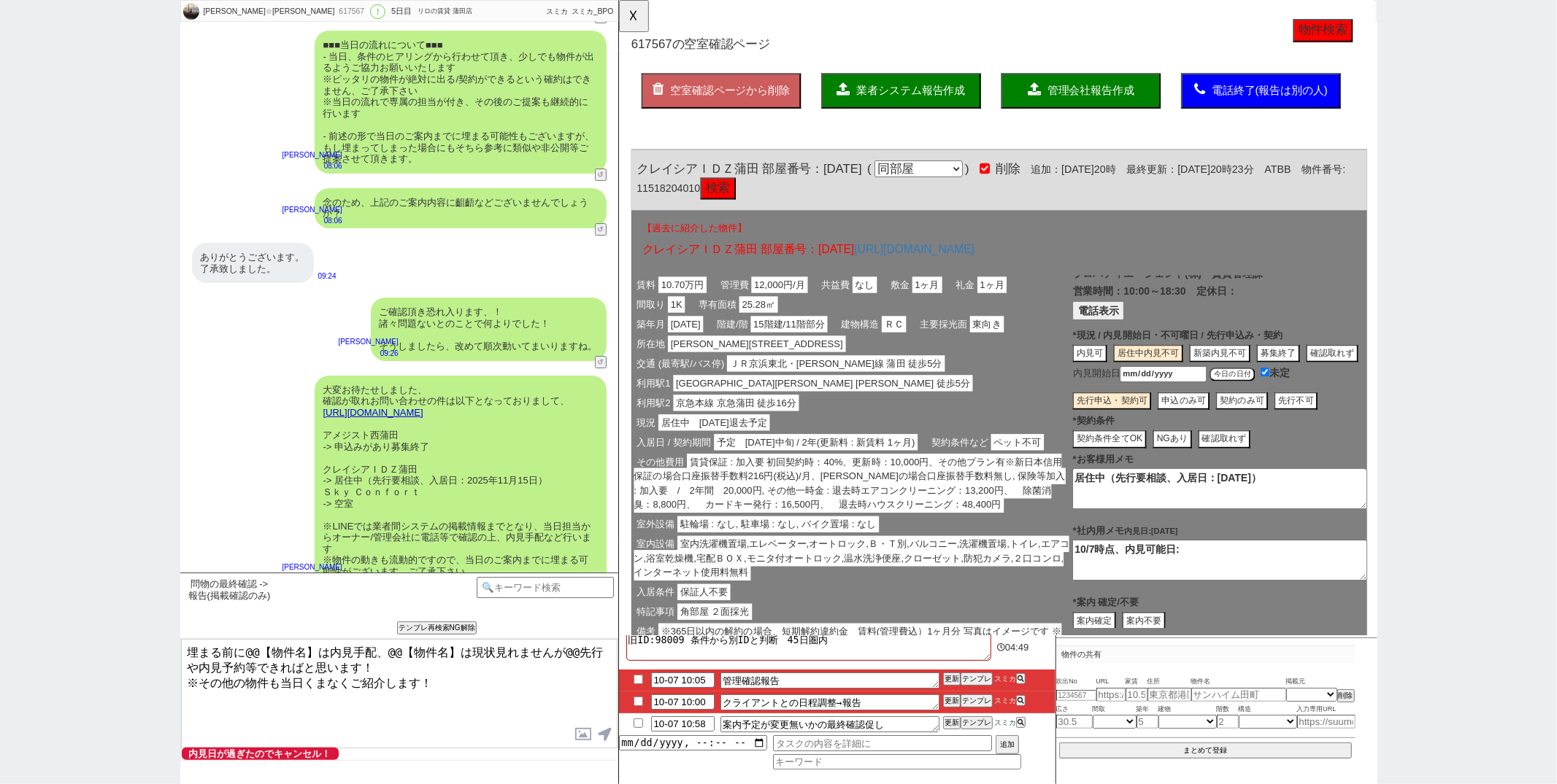
click at [313, 651] on textarea "埋まる前に@@【物件名】は内見手配、@@【物件名】は現状見れませんが@@先行や内見予約等できればと思います！ ※その他の物件も当日くまなくご紹介します！" at bounding box center [400, 694] width 437 height 110
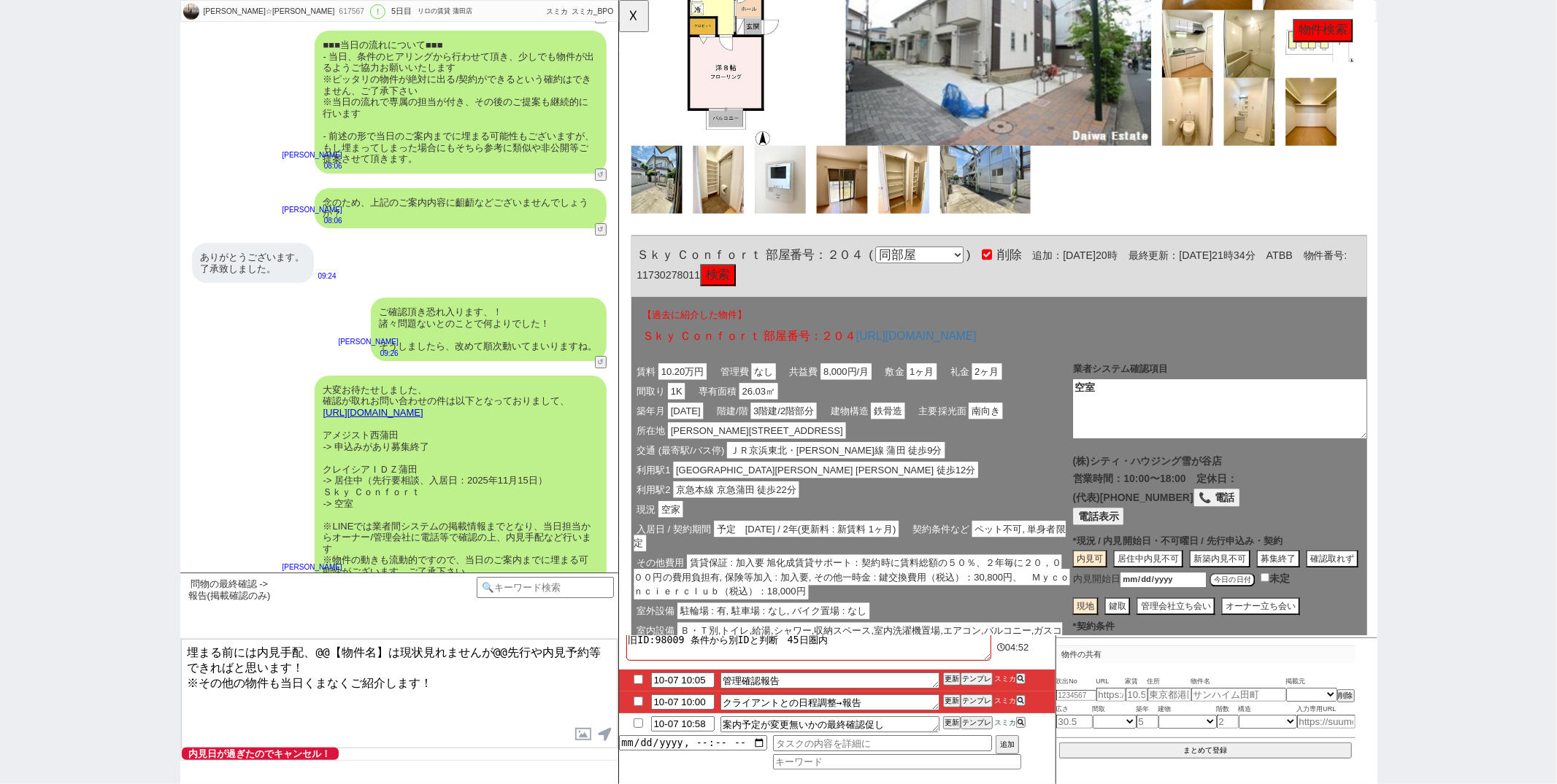
scroll to position [1592, 0]
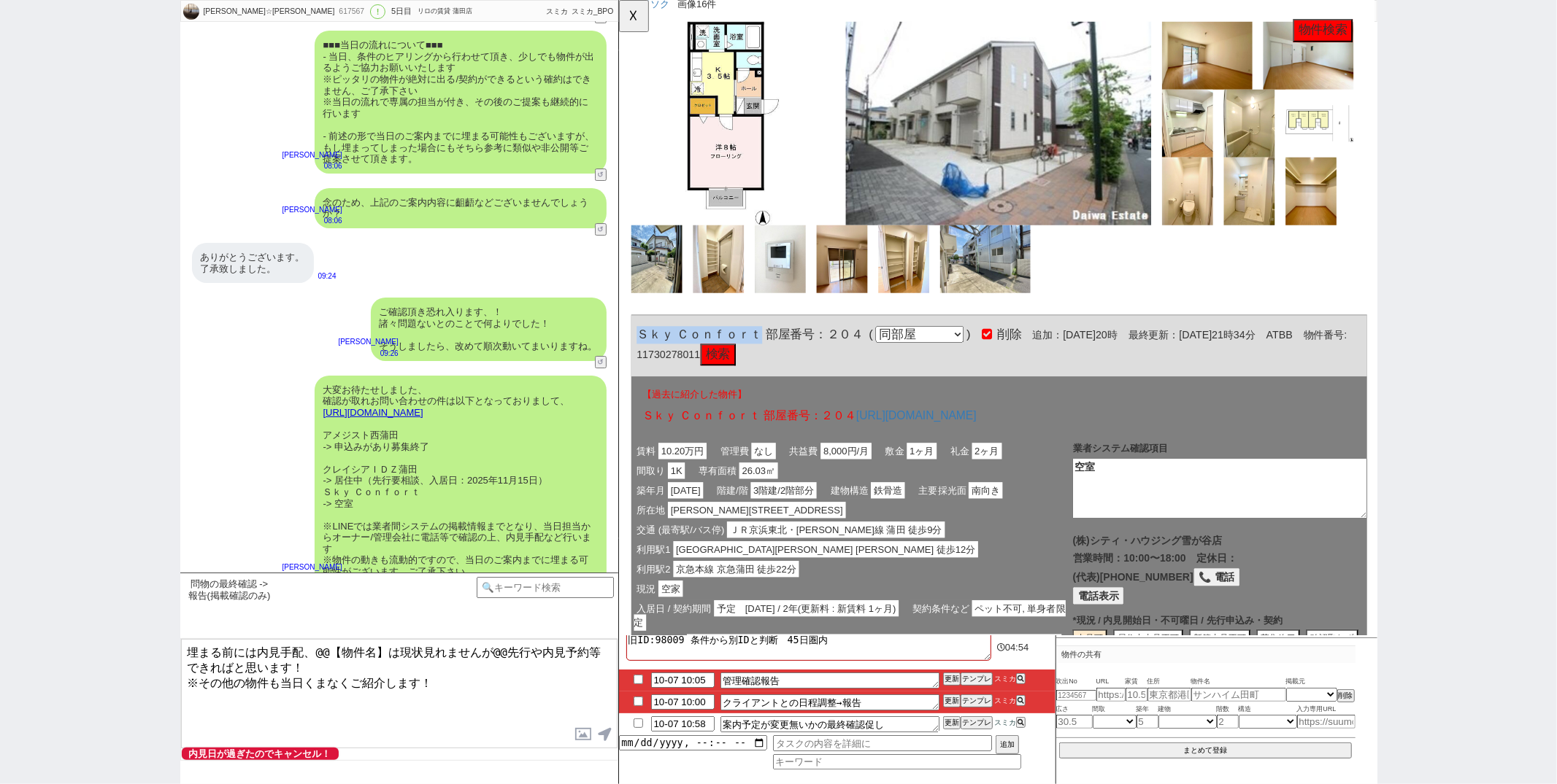
drag, startPoint x: 641, startPoint y: 355, endPoint x: 771, endPoint y: 358, distance: 130.0
click at [771, 358] on span "Ｓｋｙ Ｃｏｎｆｏｒｔ 部屋番号：２０４" at bounding box center [759, 360] width 244 height 15
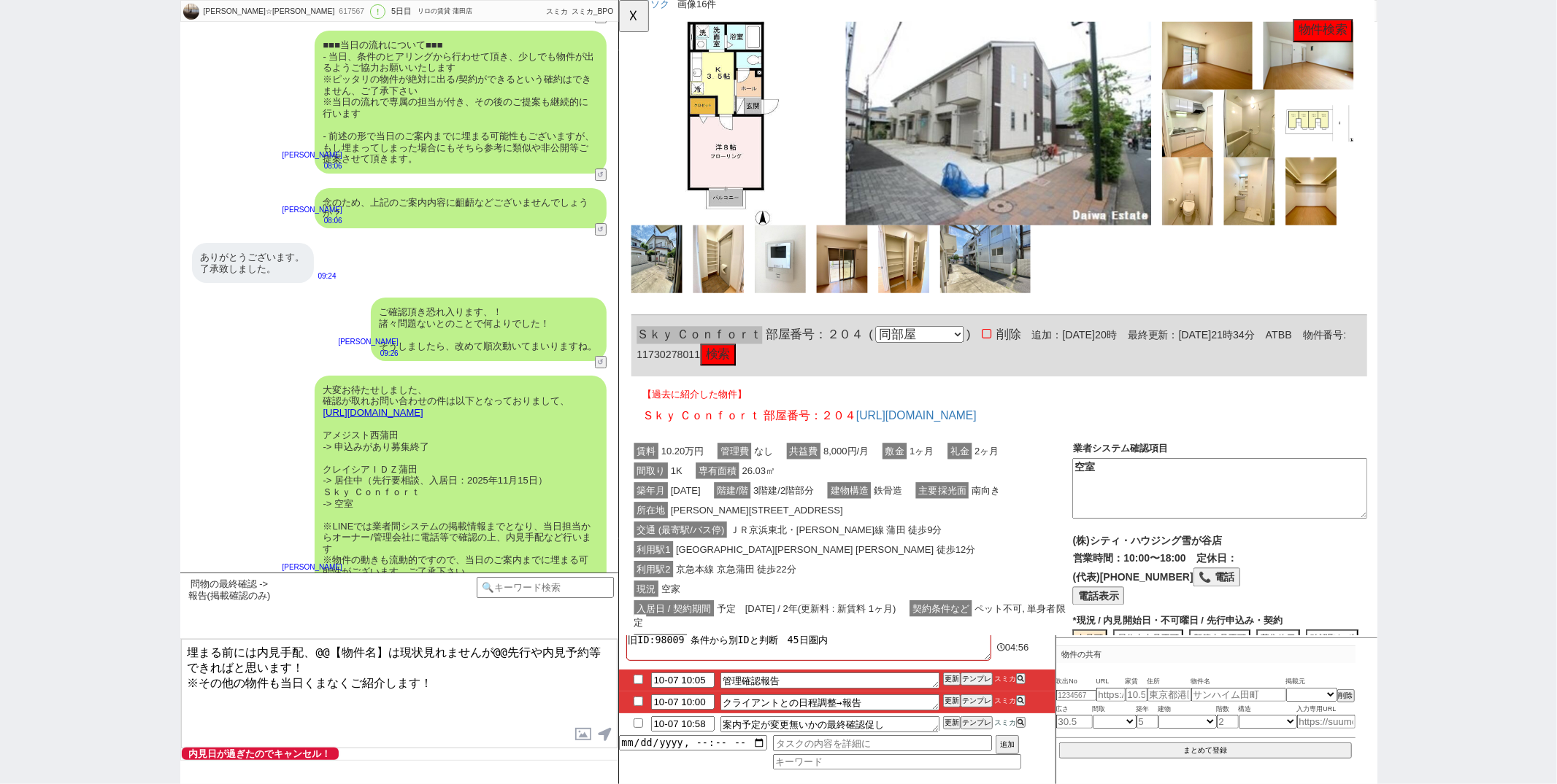
click at [248, 652] on textarea "埋まる前には内見手配、@@【物件名】は現状見れませんが@@先行や内見予約等できればと思います！ ※その他の物件も当日くまなくご紹介します！" at bounding box center [400, 694] width 437 height 110
paste textarea "Ｓｋｙ Ｃｏｎｆｏｒｔ"
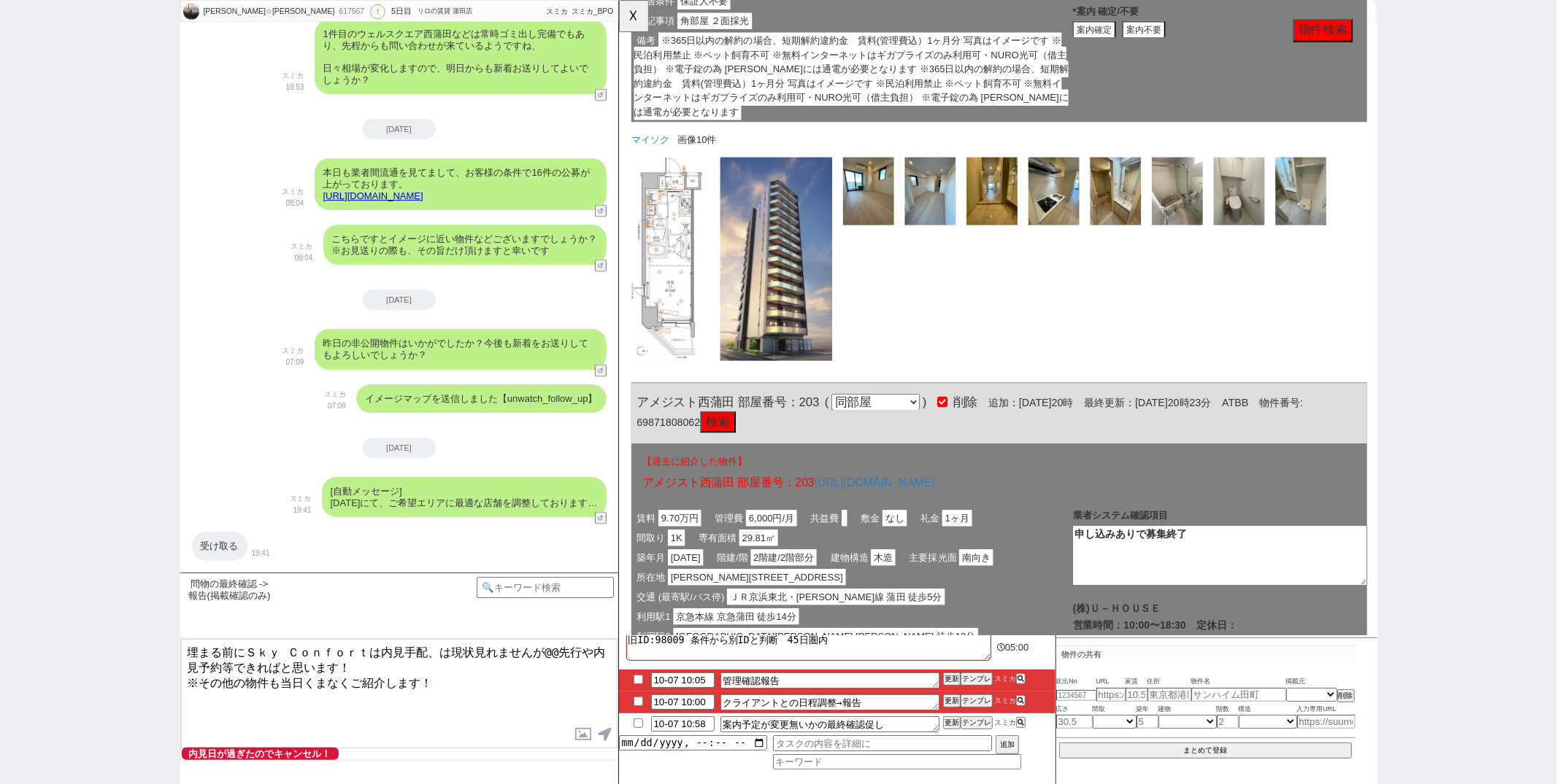
scroll to position [0, 0]
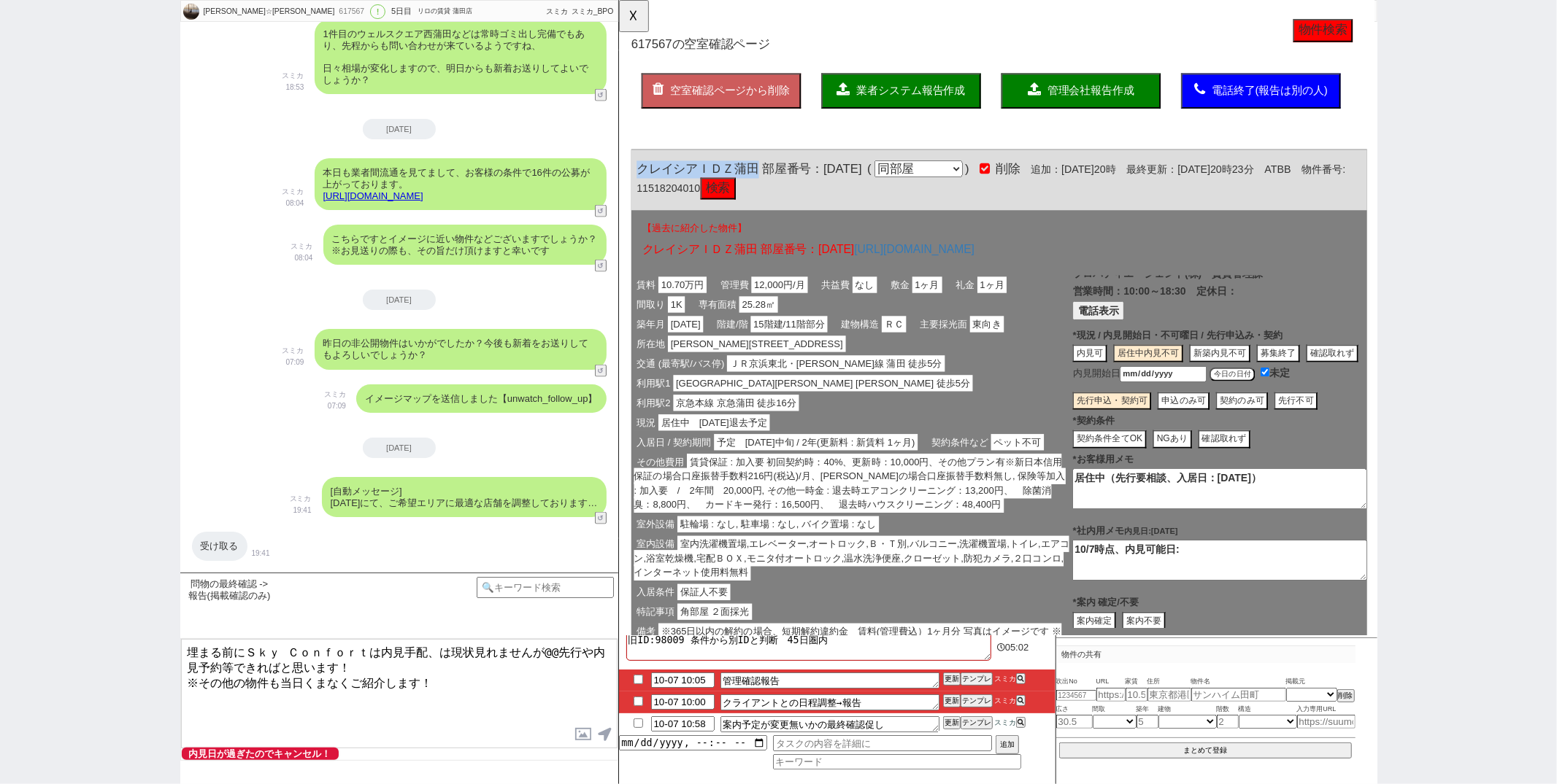
drag, startPoint x: 638, startPoint y: 175, endPoint x: 767, endPoint y: 177, distance: 129.0
click at [767, 177] on span "クレイシアＩＤＺ蒲田 部屋番号：１１０３" at bounding box center [759, 181] width 242 height 15
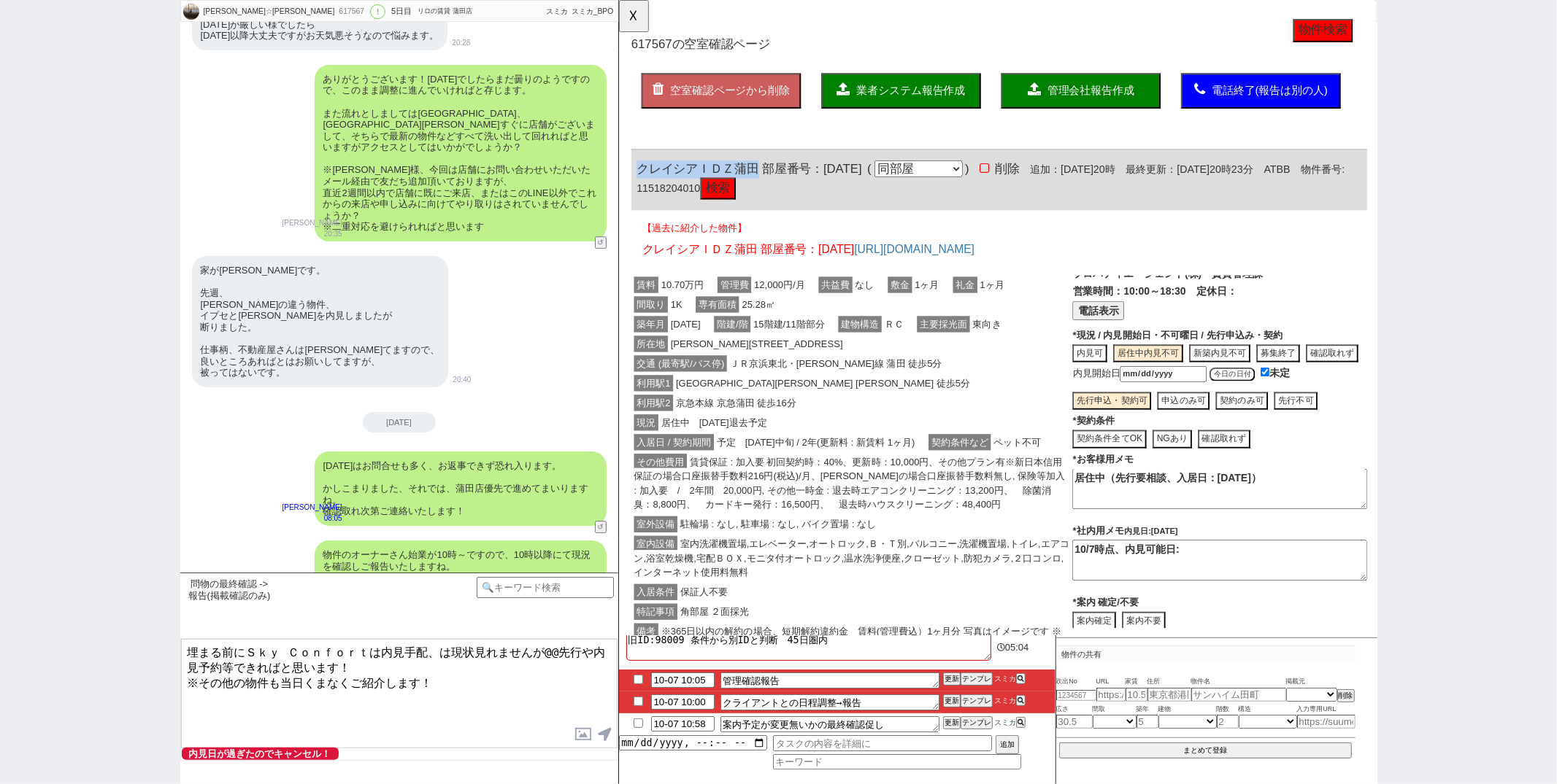
scroll to position [4142, 0]
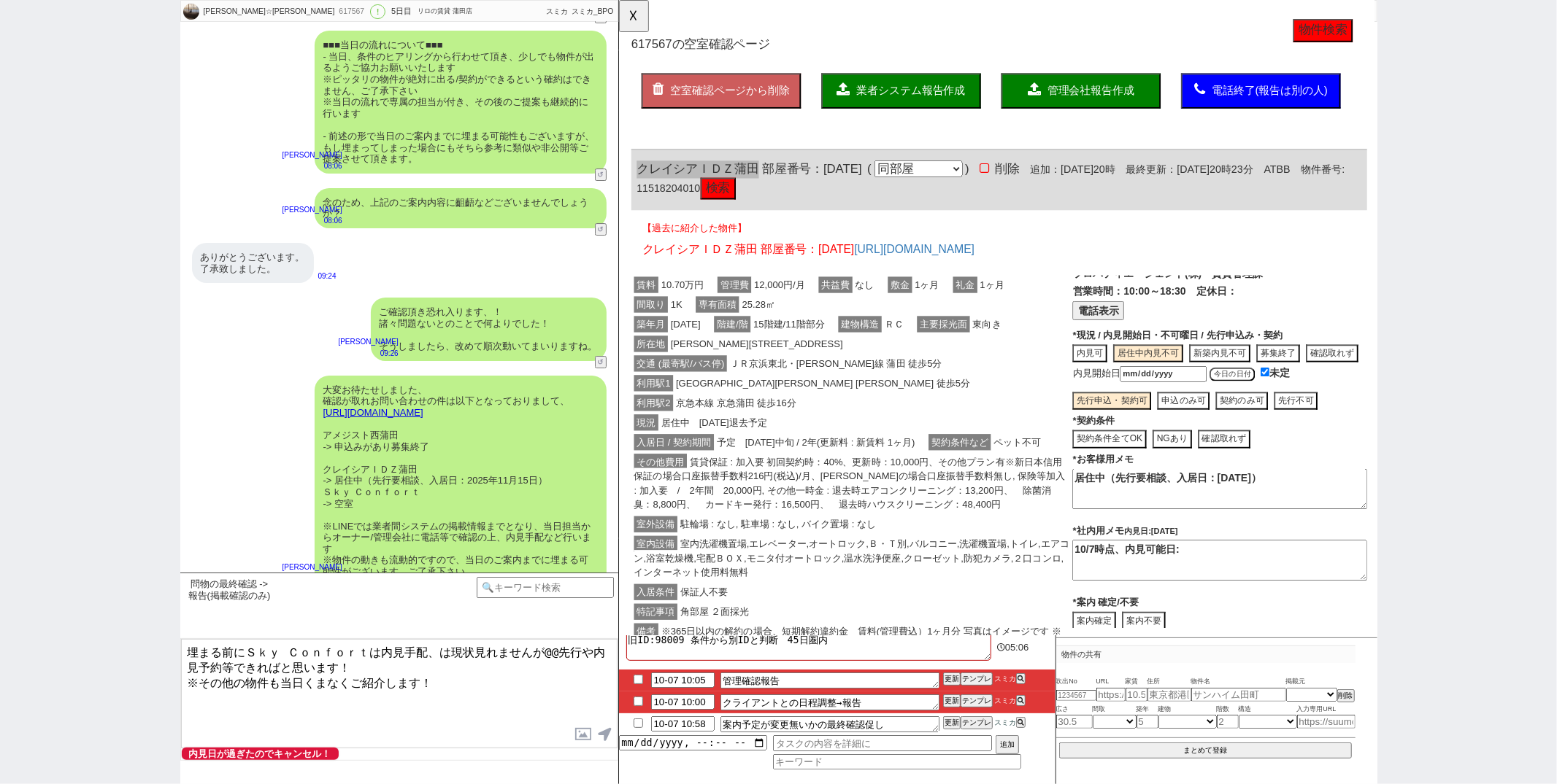
click at [439, 652] on textarea "埋まる前にＳｋｙ Ｃｏｎｆｏｒｔは内見手配、は現状見れませんが@@先行や内見予約等できればと思います！ ※その他の物件も当日くまなくご紹介します！" at bounding box center [400, 694] width 437 height 110
paste textarea "レイシアＩＤＺ蒲田"
type textarea "埋まる前にＳｋｙ Ｃｏｎｆｏｒｔは内見手配、クレイシアＩＤＺ蒲田は現状見れませんが先行や内見予約等できればと思います！ ※その他の物件も当日くまなくご紹介しま…"
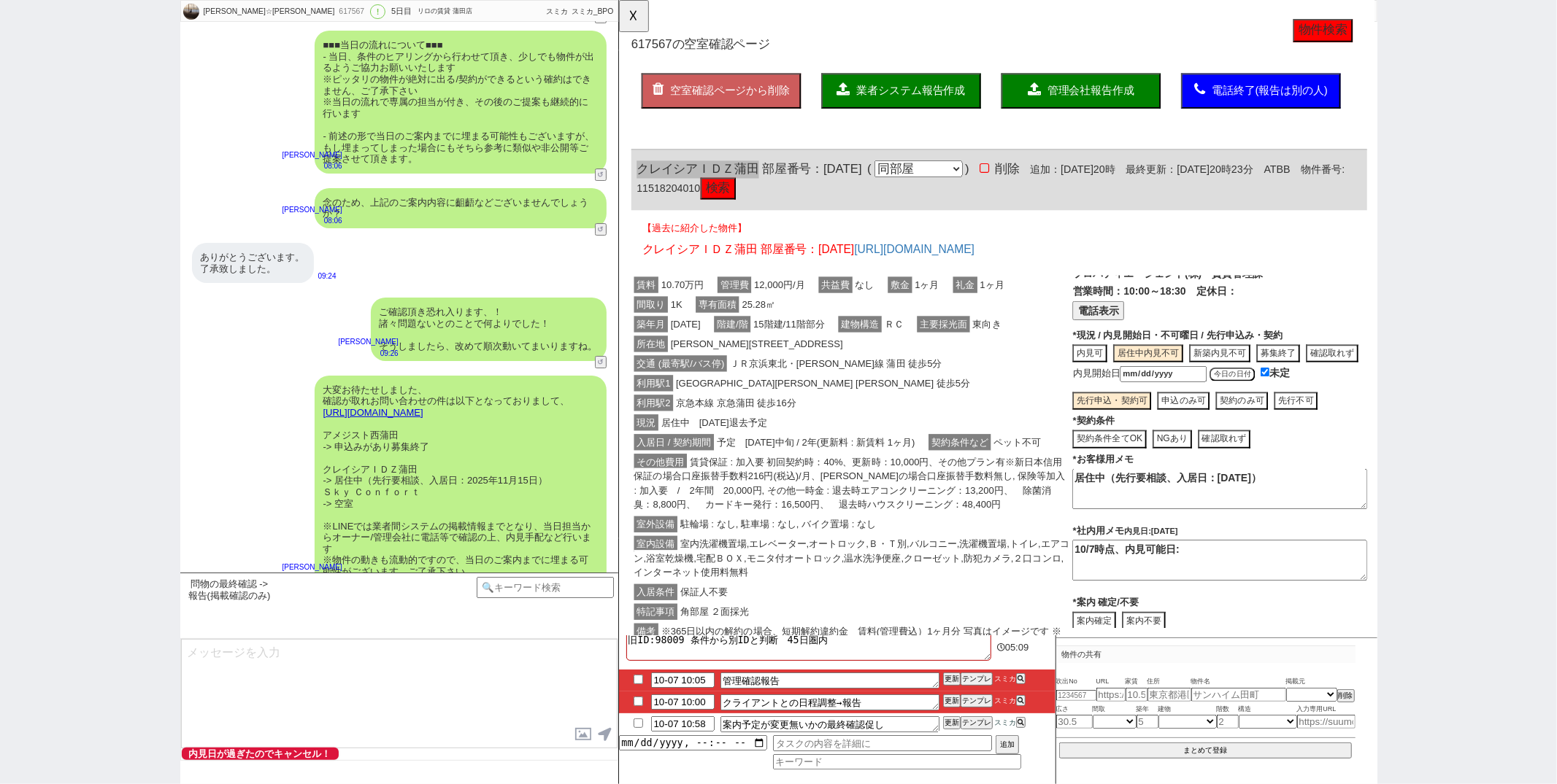
scroll to position [4220, 0]
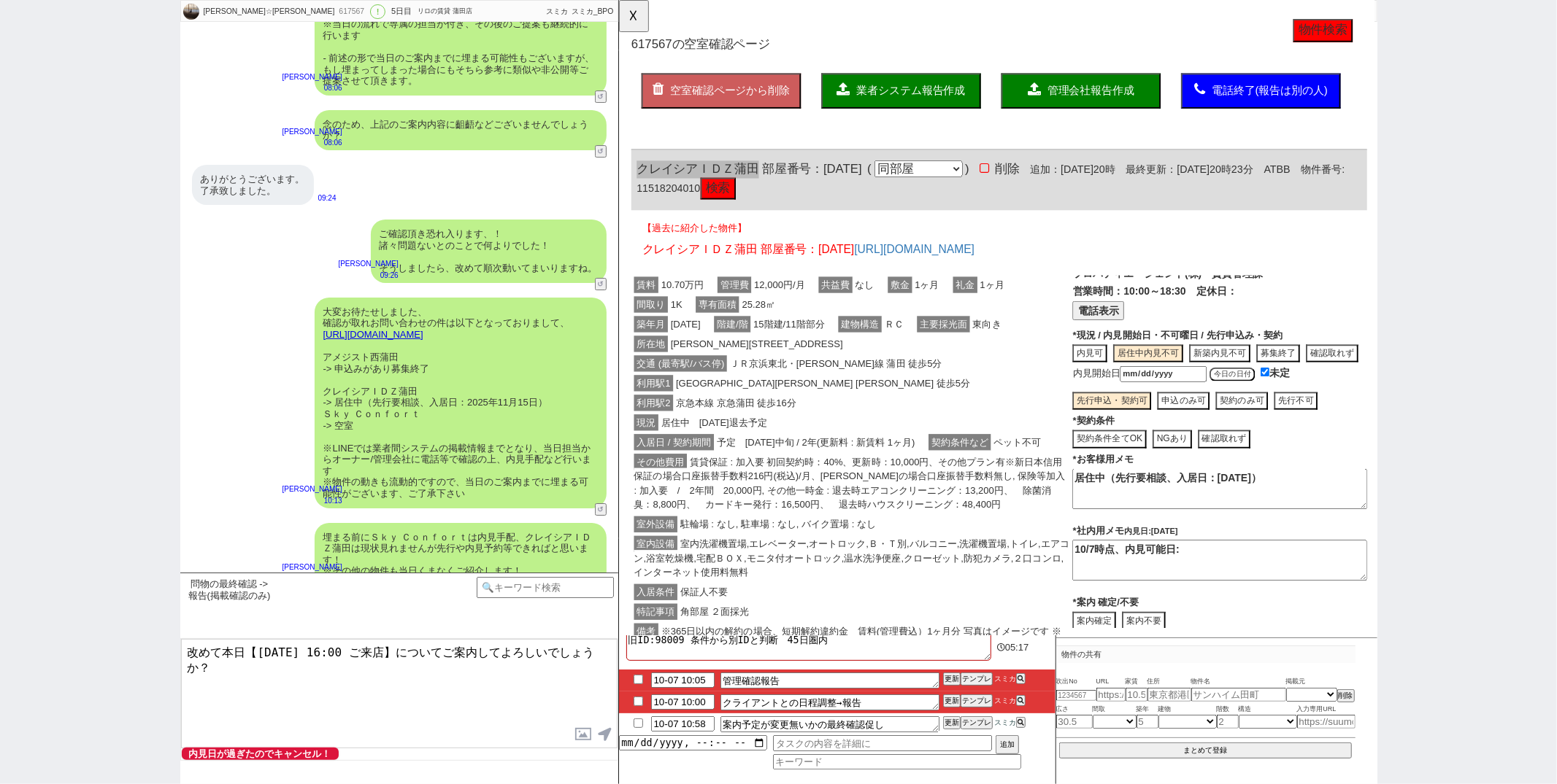
type textarea "改めて本日【10月7日(火) 16:00 ご来店】についてご案内してよろしいでしょうか？"
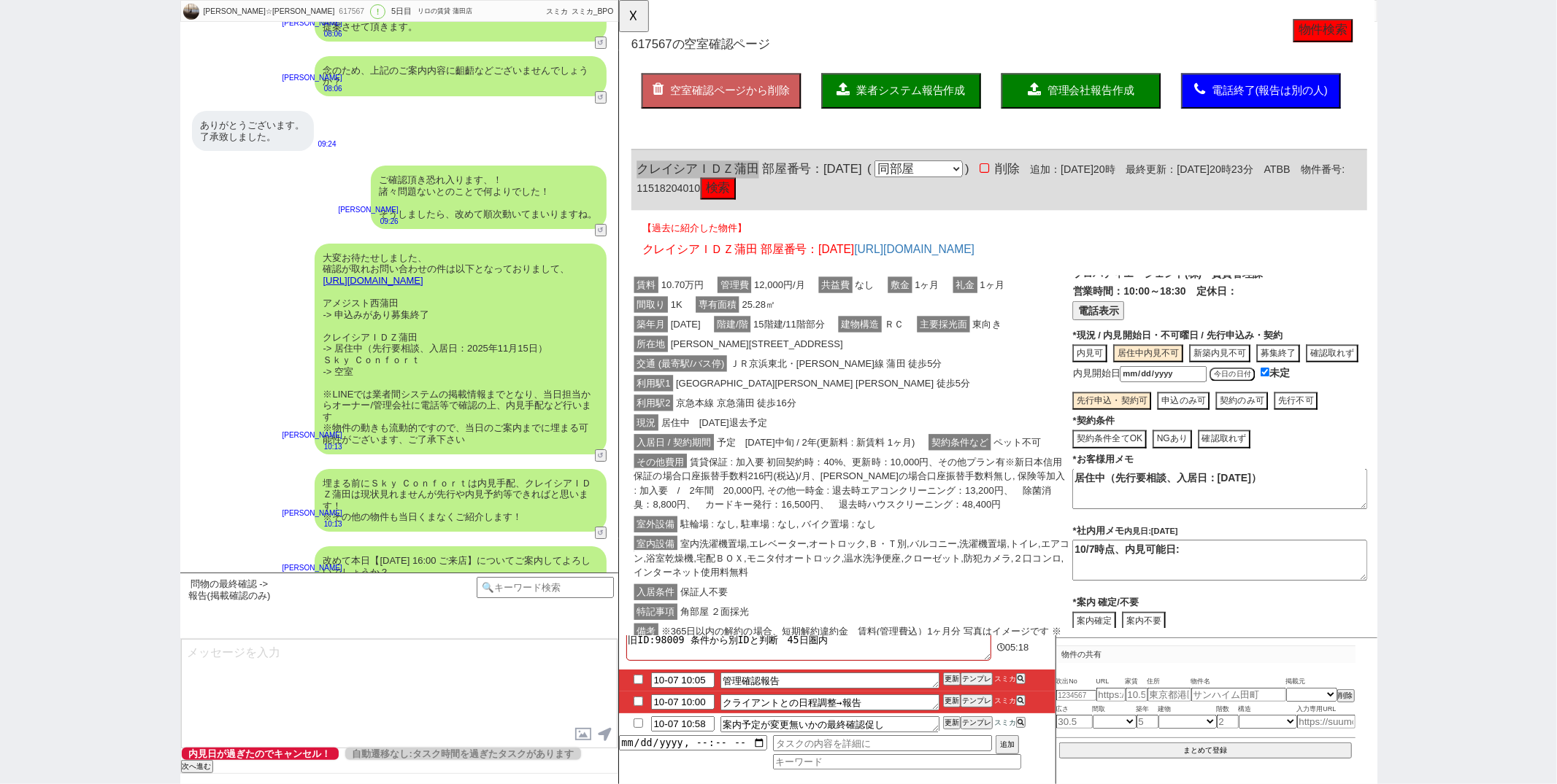
click at [637, 680] on input "checkbox" at bounding box center [638, 680] width 21 height 10
checkbox input "true"
click at [691, 704] on input "10-07 10:00" at bounding box center [683, 701] width 64 height 12
drag, startPoint x: 691, startPoint y: 704, endPoint x: 703, endPoint y: 703, distance: 12.0
click at [691, 704] on input "10-07 15:00" at bounding box center [683, 701] width 64 height 12
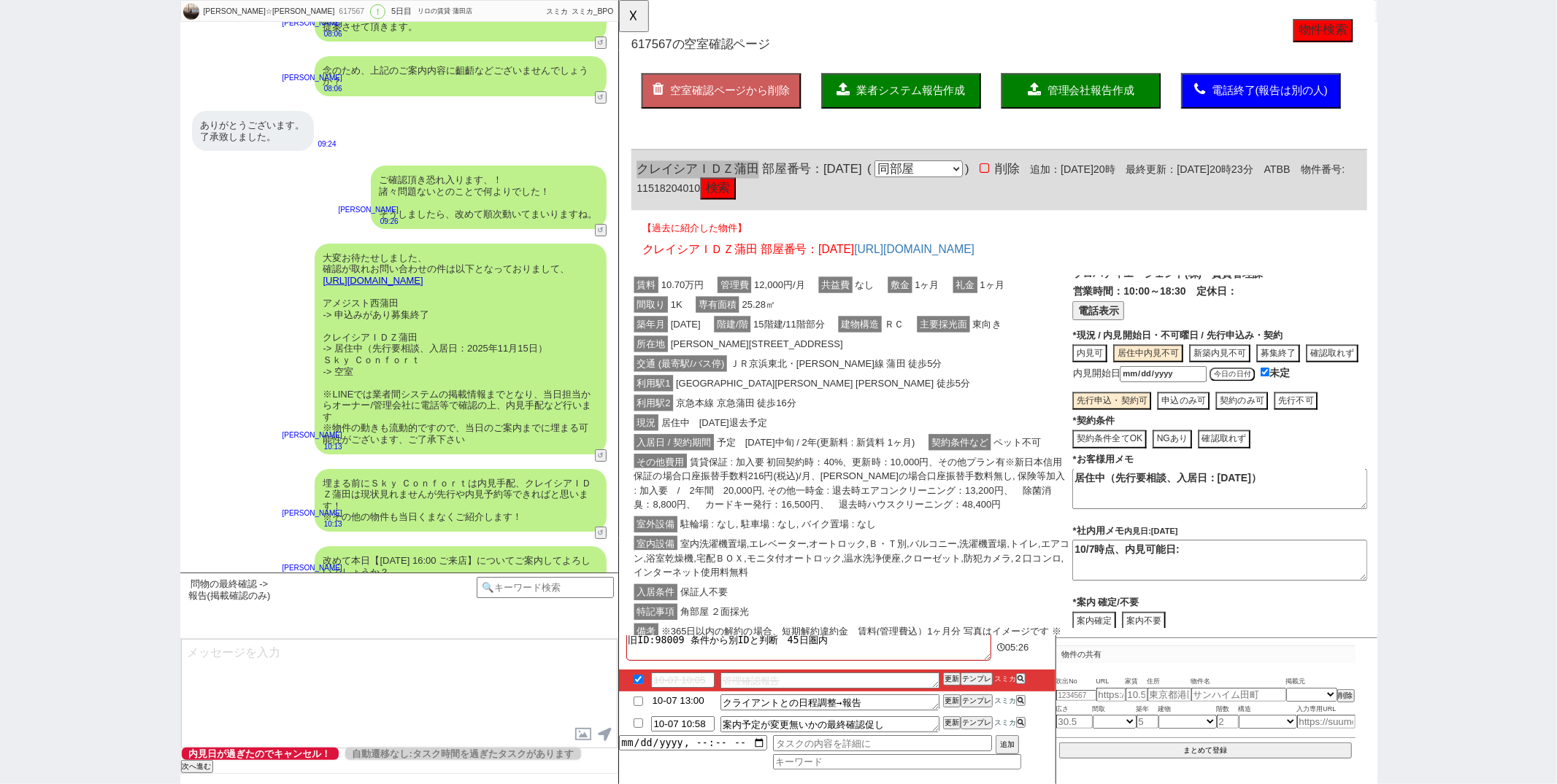
type input "10-07 13:00"
click at [952, 675] on button "更新" at bounding box center [950, 680] width 15 height 11
click at [952, 704] on button "更新" at bounding box center [950, 702] width 15 height 11
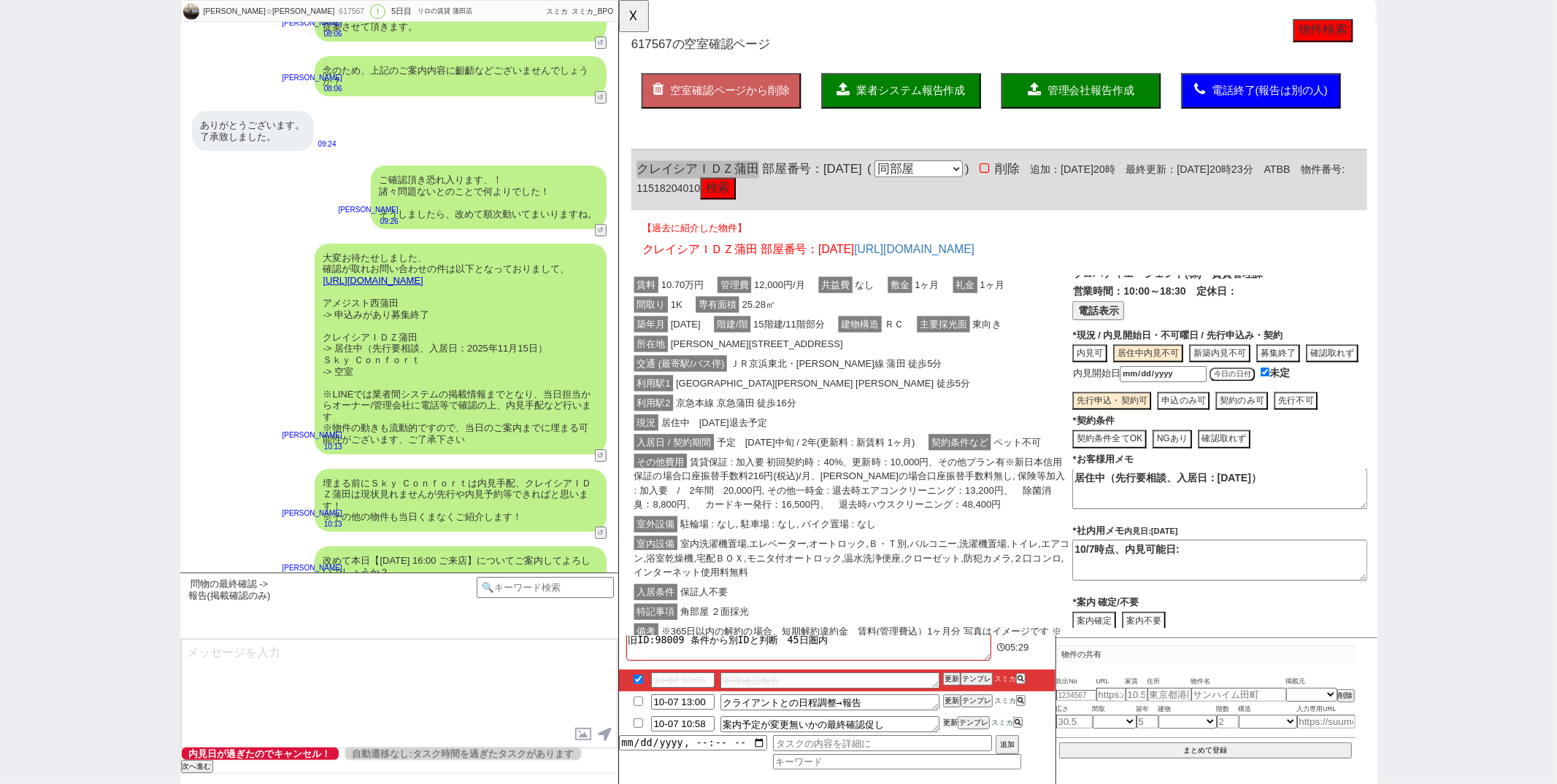
click at [952, 721] on button "更新" at bounding box center [950, 723] width 15 height 11
click at [624, 15] on button "☓" at bounding box center [632, 14] width 27 height 29
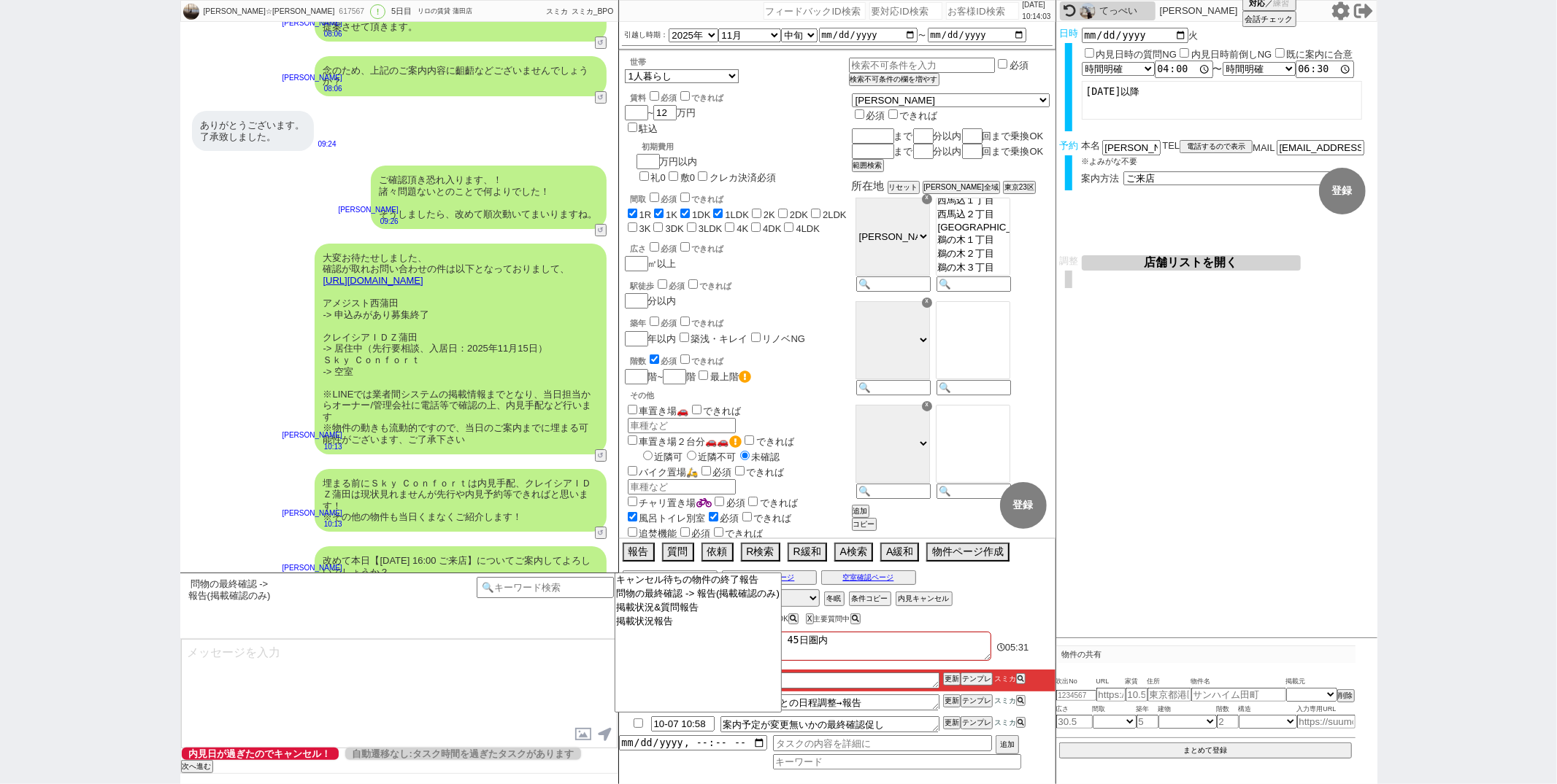
click at [240, 205] on div "ご確認頂き恐れ入ります、！ 諸々問題ないとのことで何よりでした！ そうしましたら、改めて順次動いてまいりますね。 松井健太朗 09:26 35384-A1" at bounding box center [399, 197] width 438 height 78
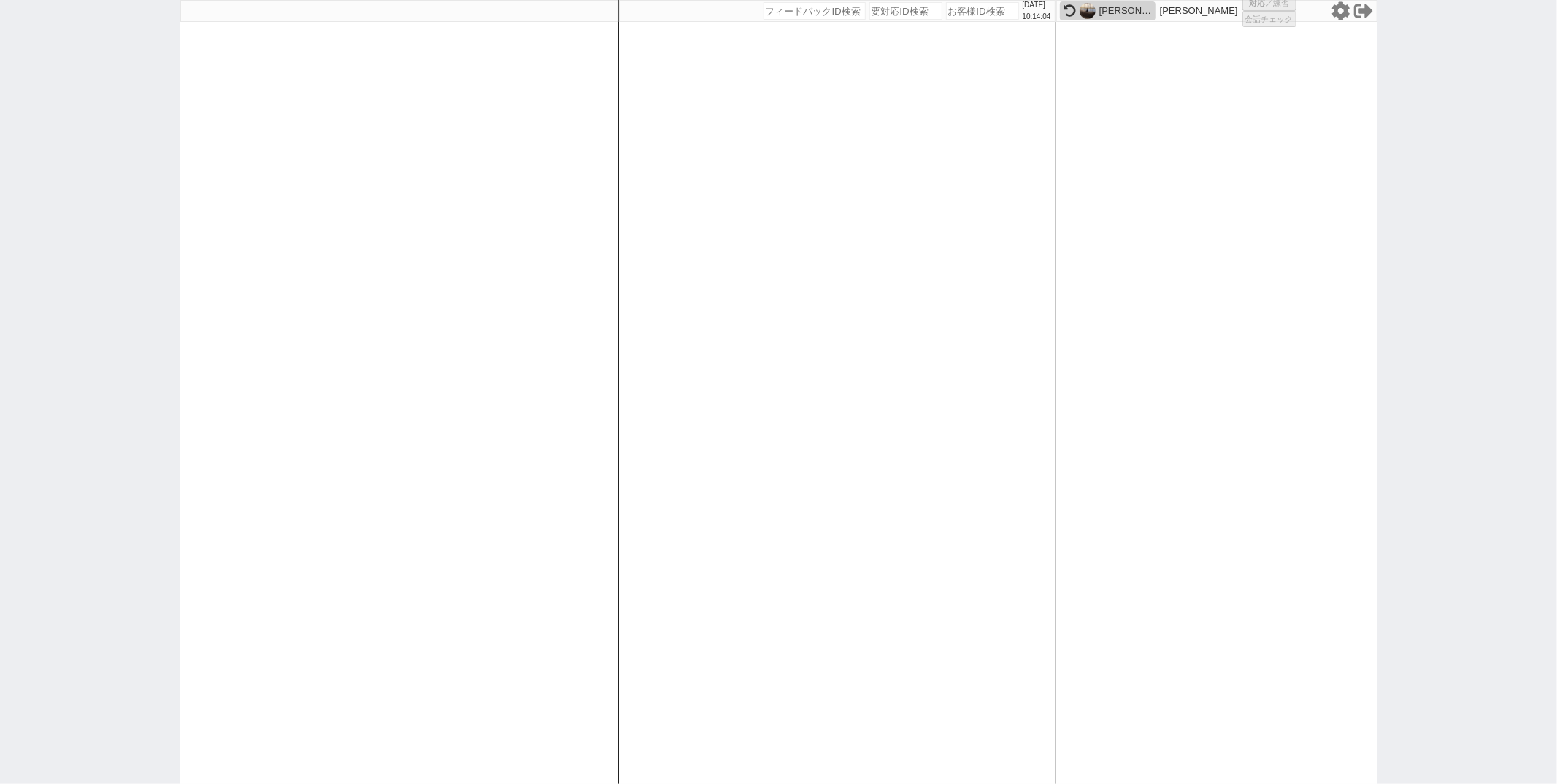
select select "1"
select select "2"
select select "10"
select select "9"
select select
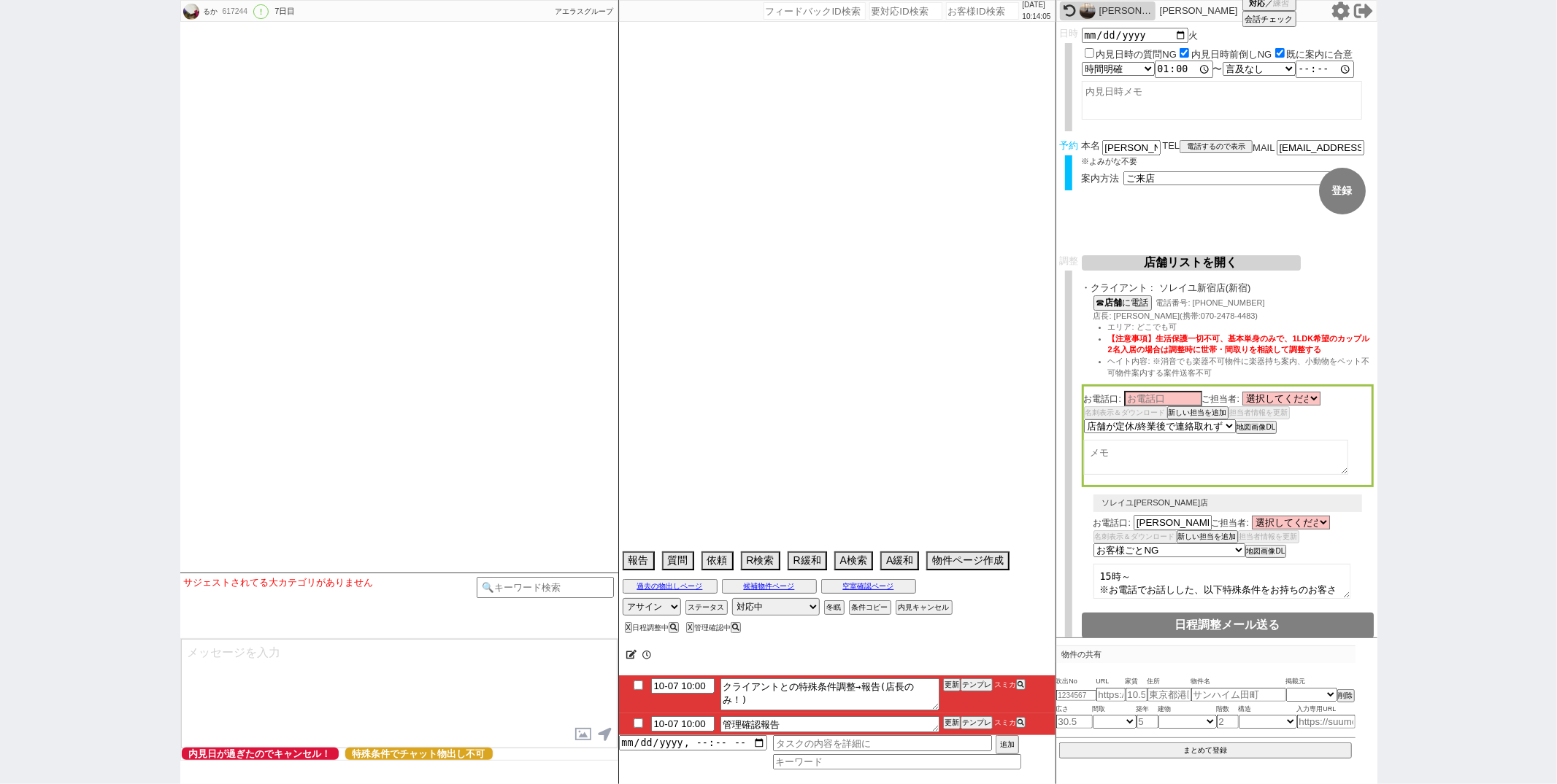
scroll to position [5106, 0]
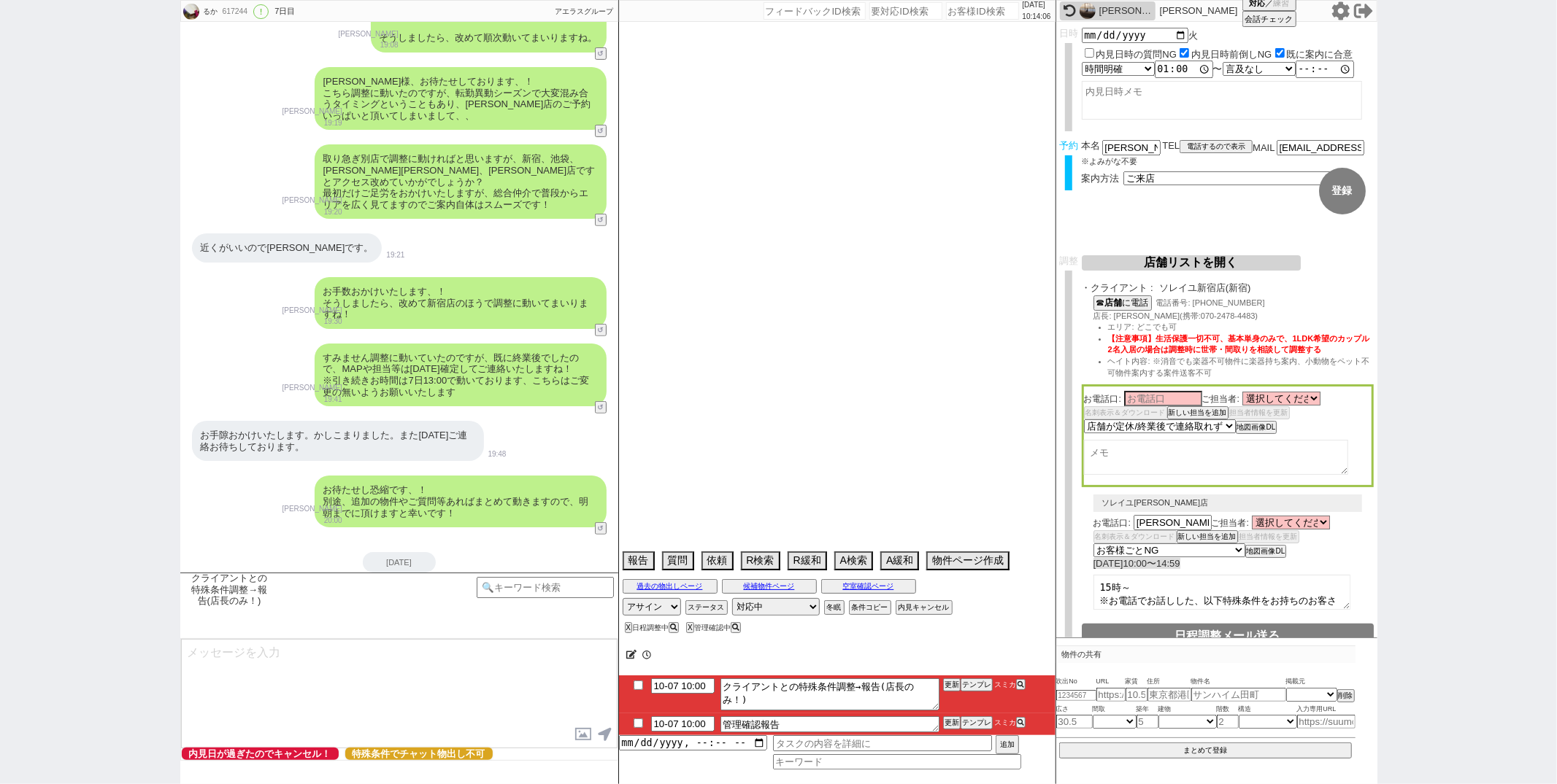
type textarea "分割希望　一旦クレカチェックしてます"
select select "15"
select select "0"
select select "44"
select select "75"
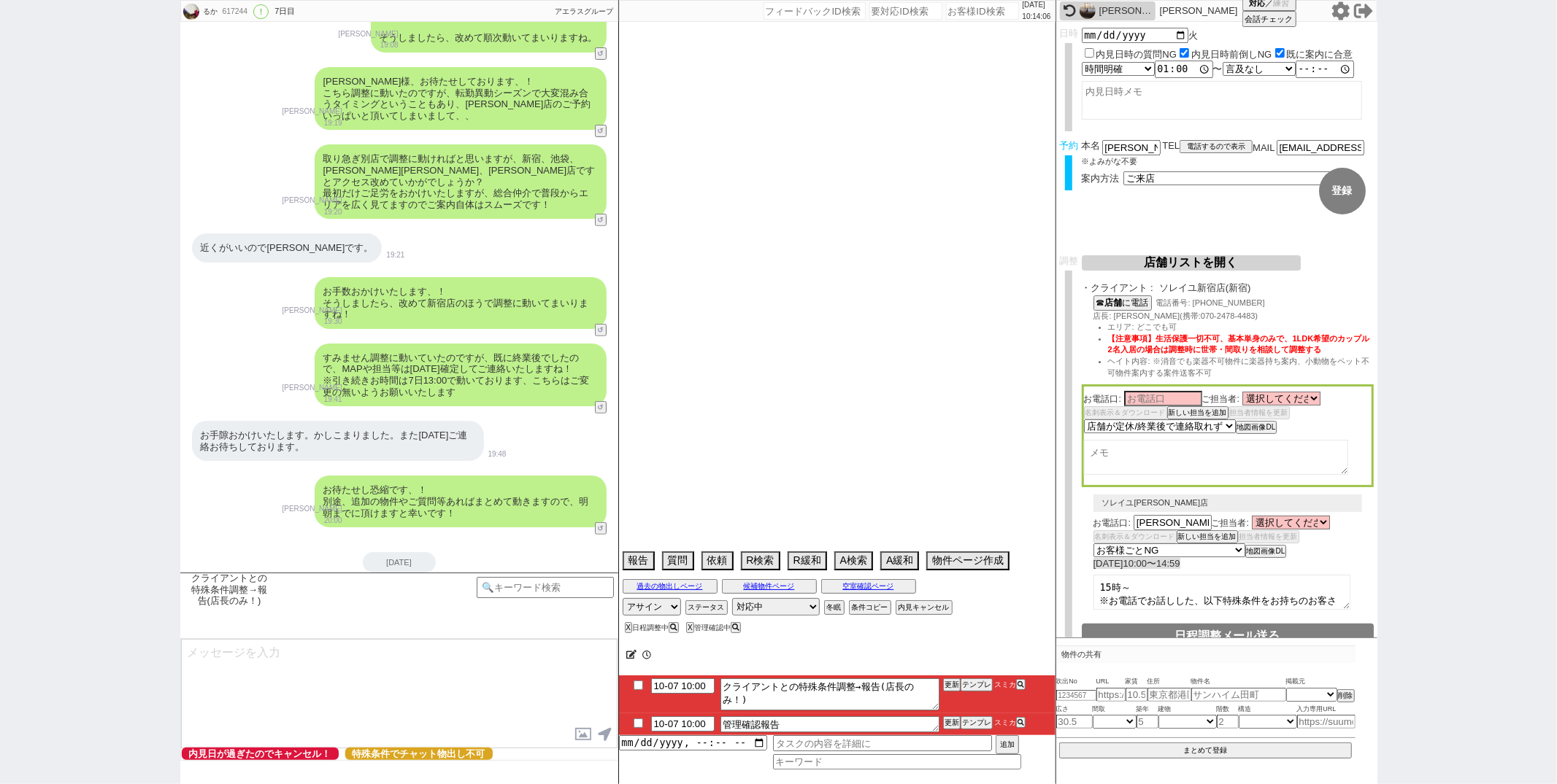
select select "14"
select select "19"
select select "48"
select select "15"
select select "60"
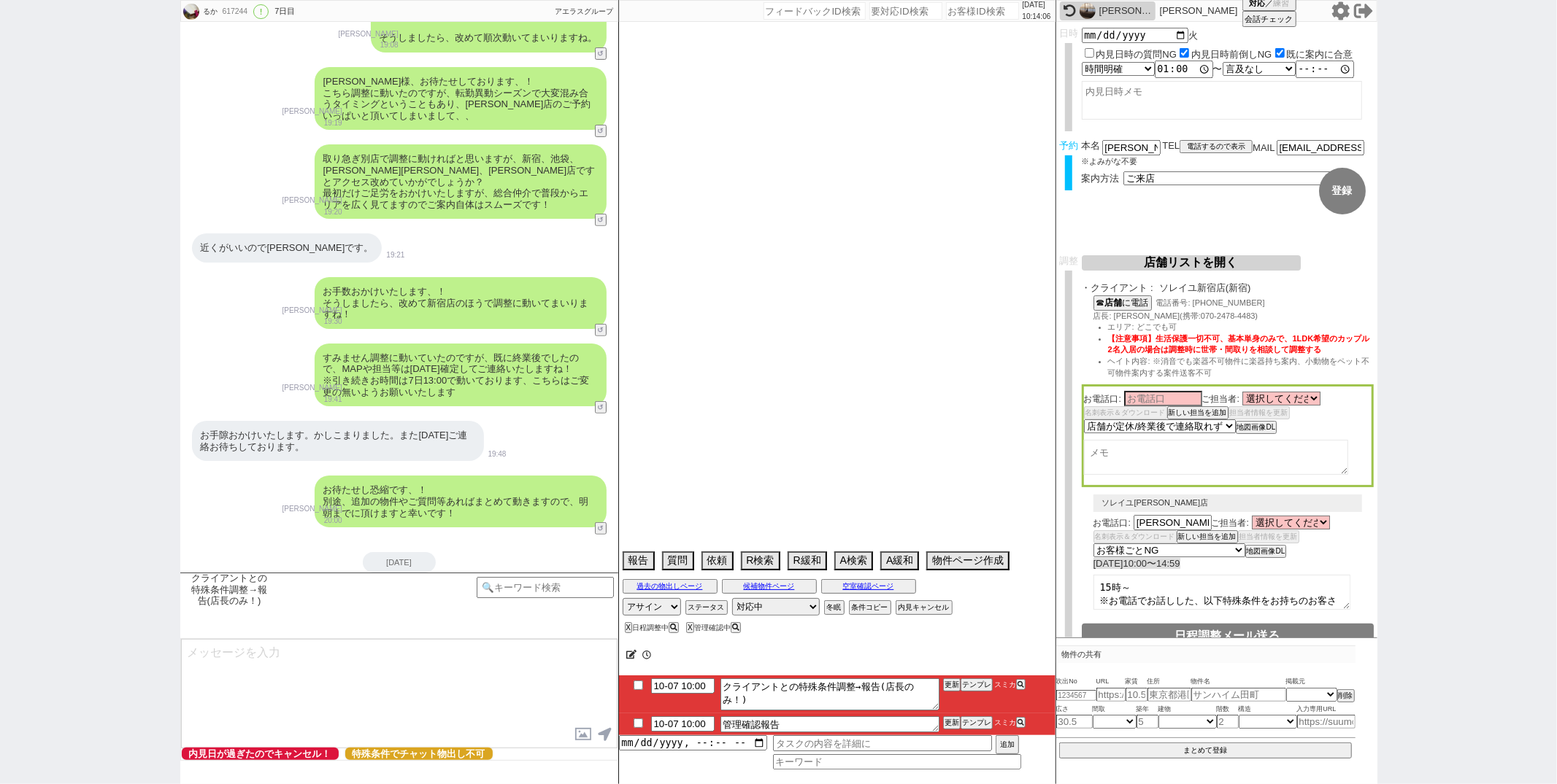
select select "822"
select select "78"
select select "23"
select select "727"
select select "53"
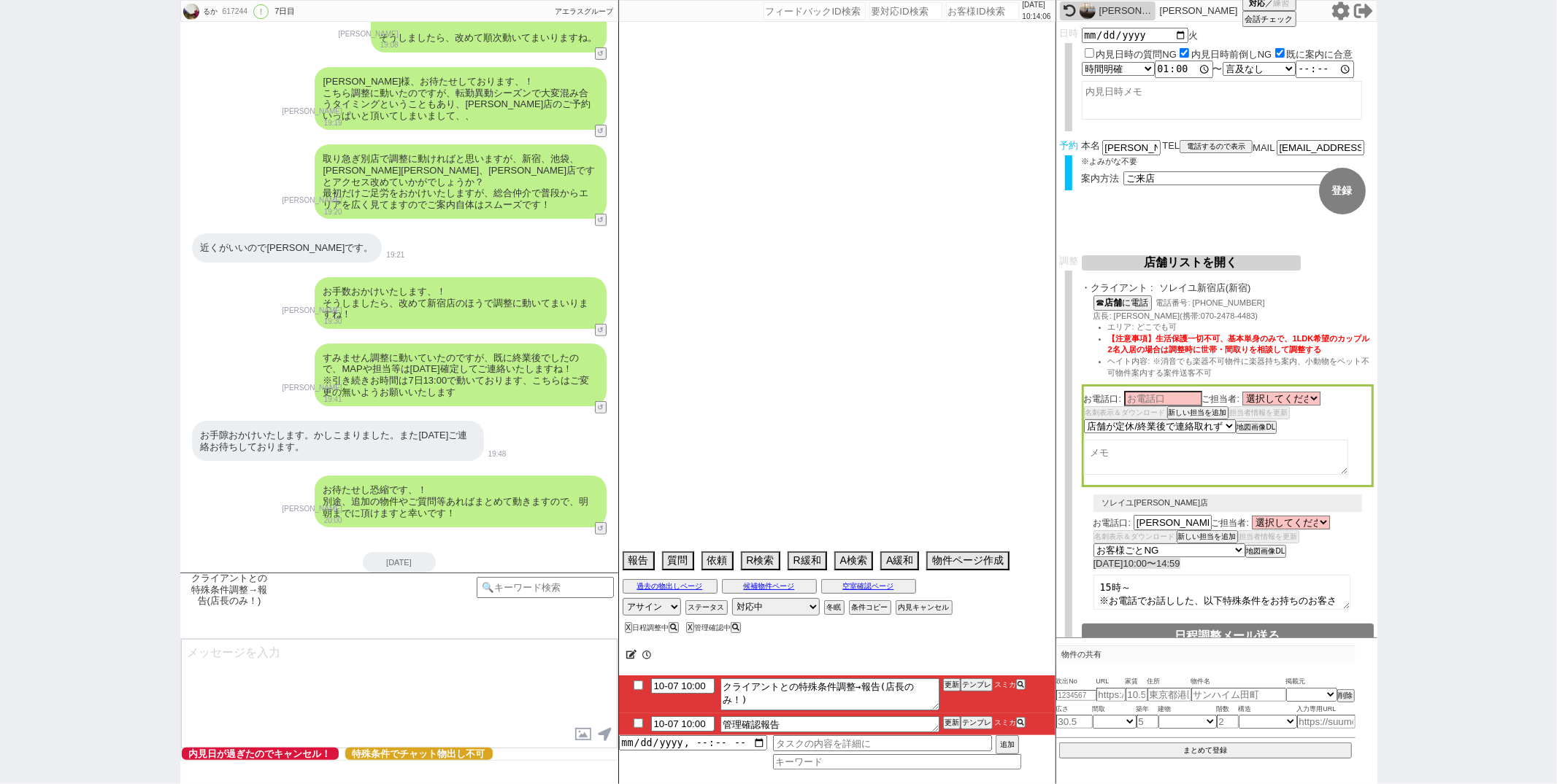
select select "47"
select select "59"
select select "1461"
select select "65"
select select "1580"
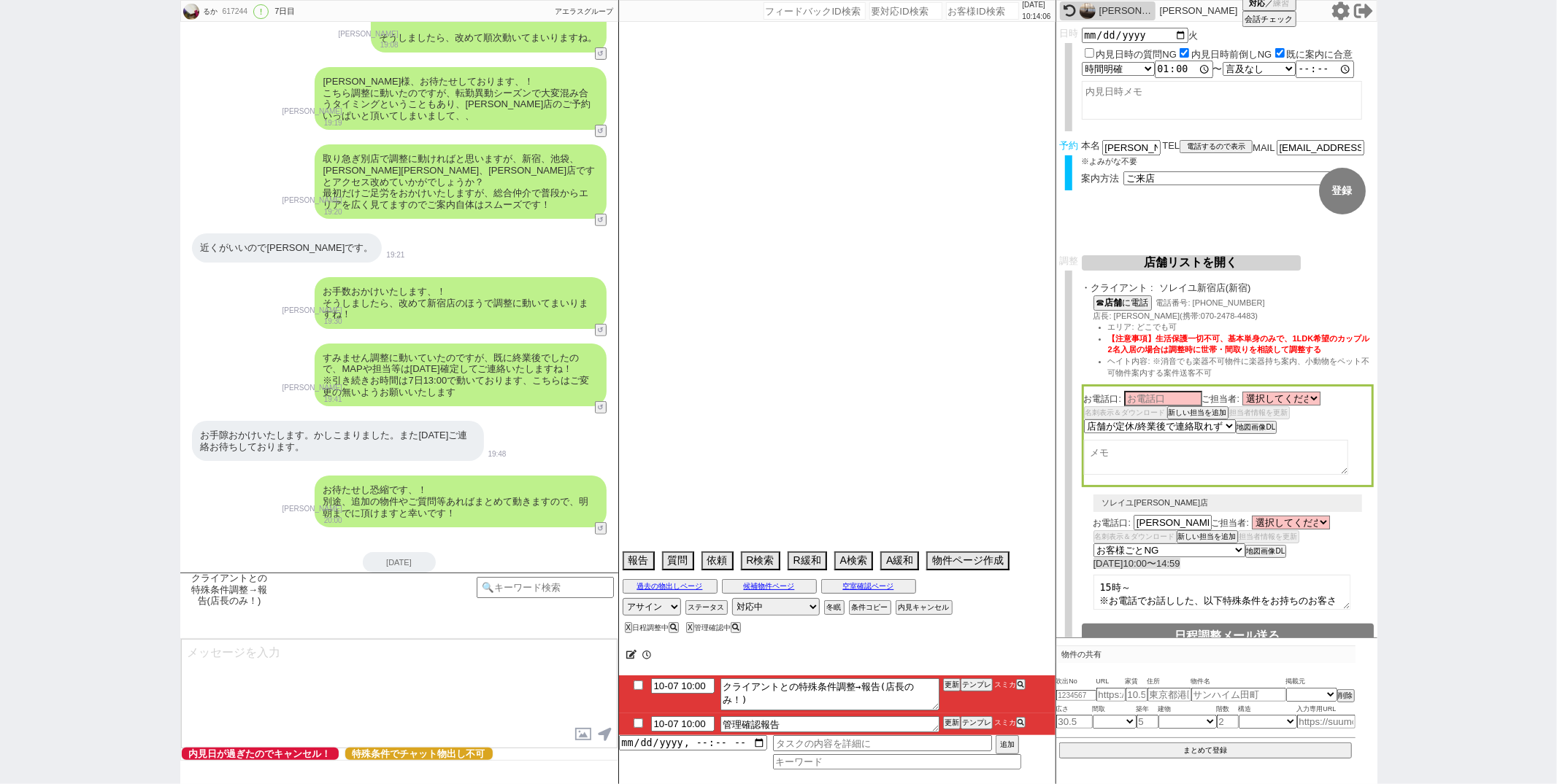
select select "64"
select select "1559"
select select "70"
select select "1683"
select select "25"
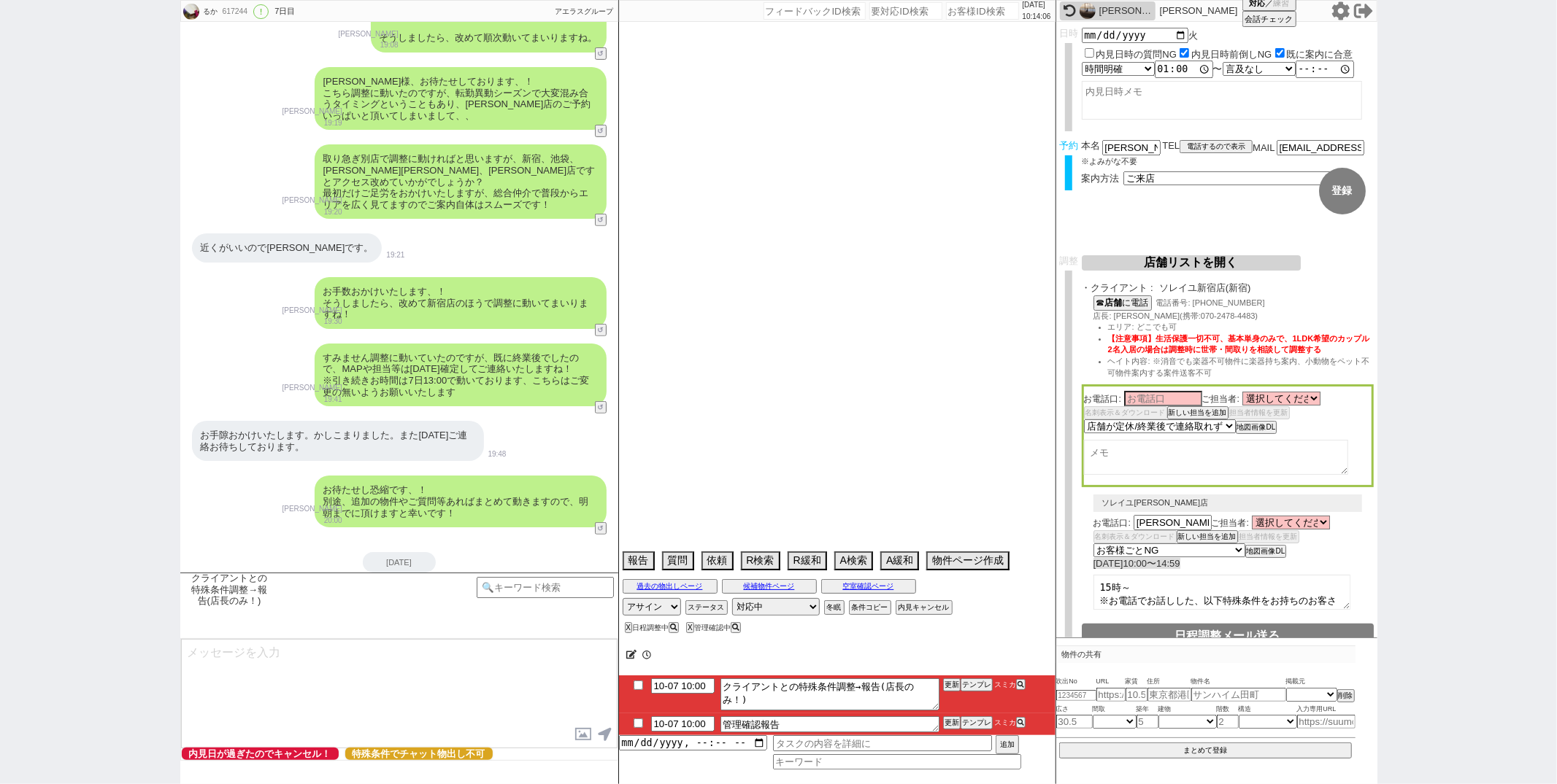
select select "3116"
select select "50"
select select "71"
select select "62"
select select "1513"
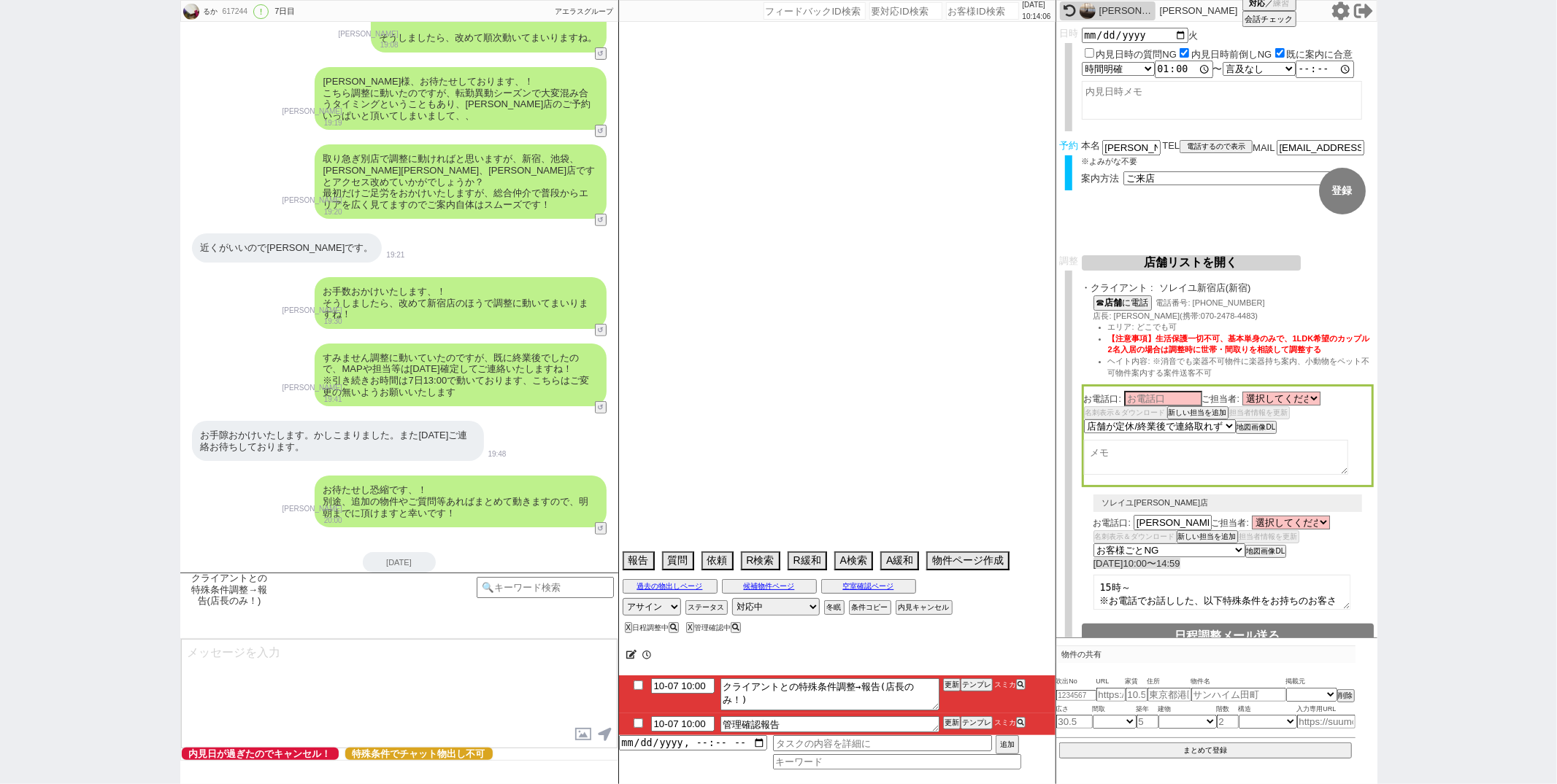
select select "67"
select select "68"
select select "1640"
select select "46"
select select "16"
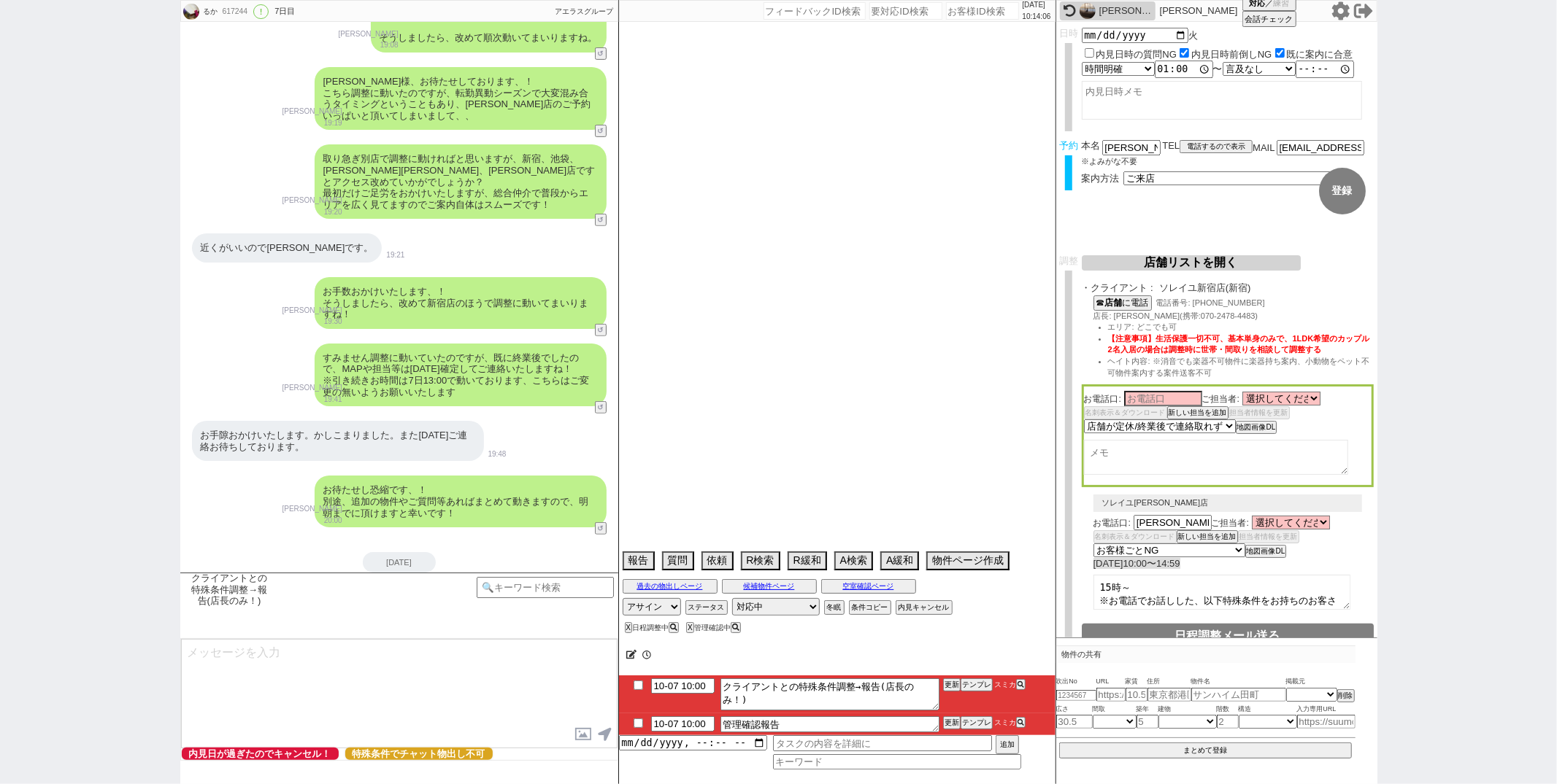
select select "63"
select select "52"
select select "66"
select select "17"
select select "566"
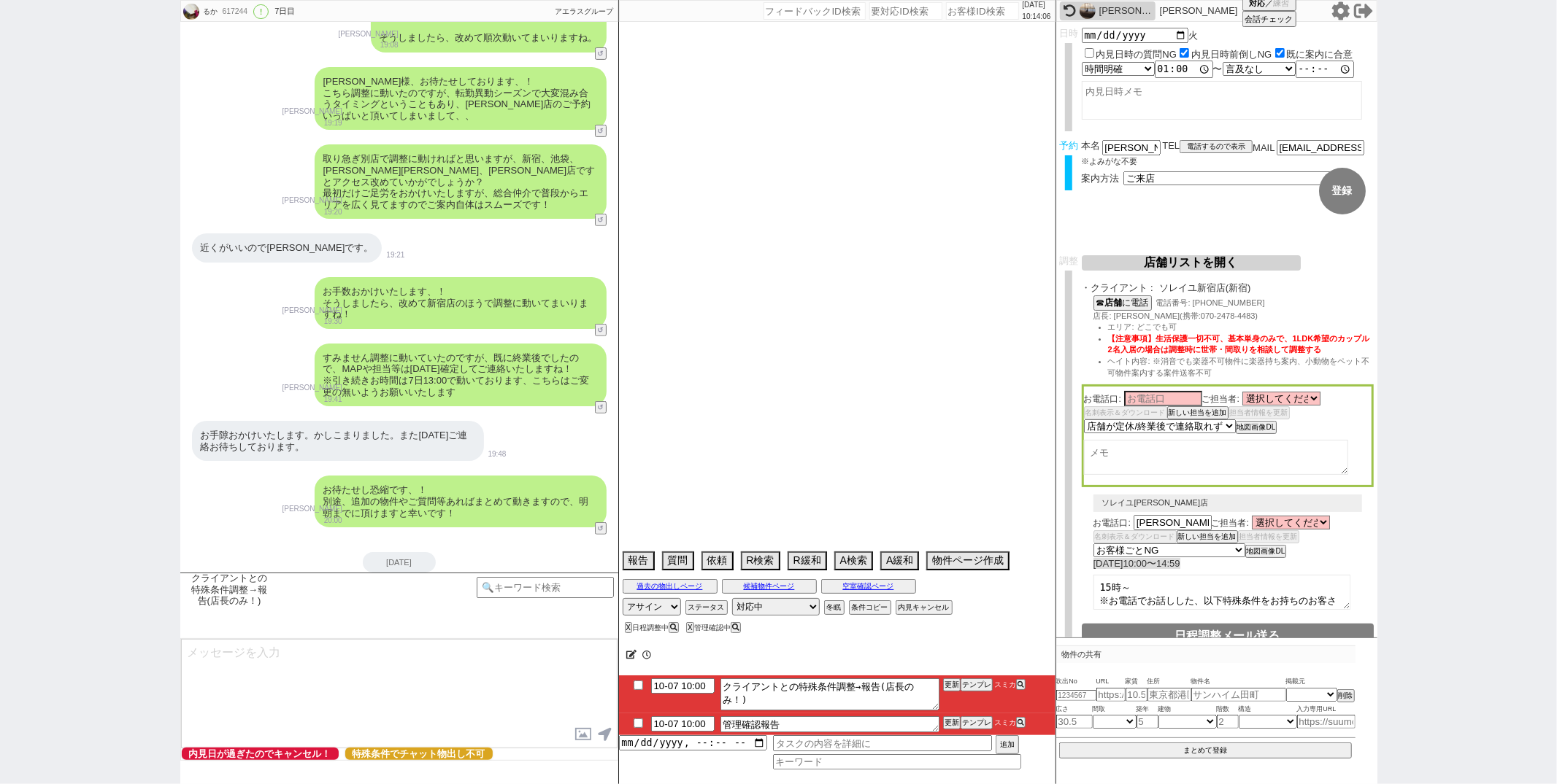
select select "55"
select select "20"
select select "56"
select select "9"
select select "333"
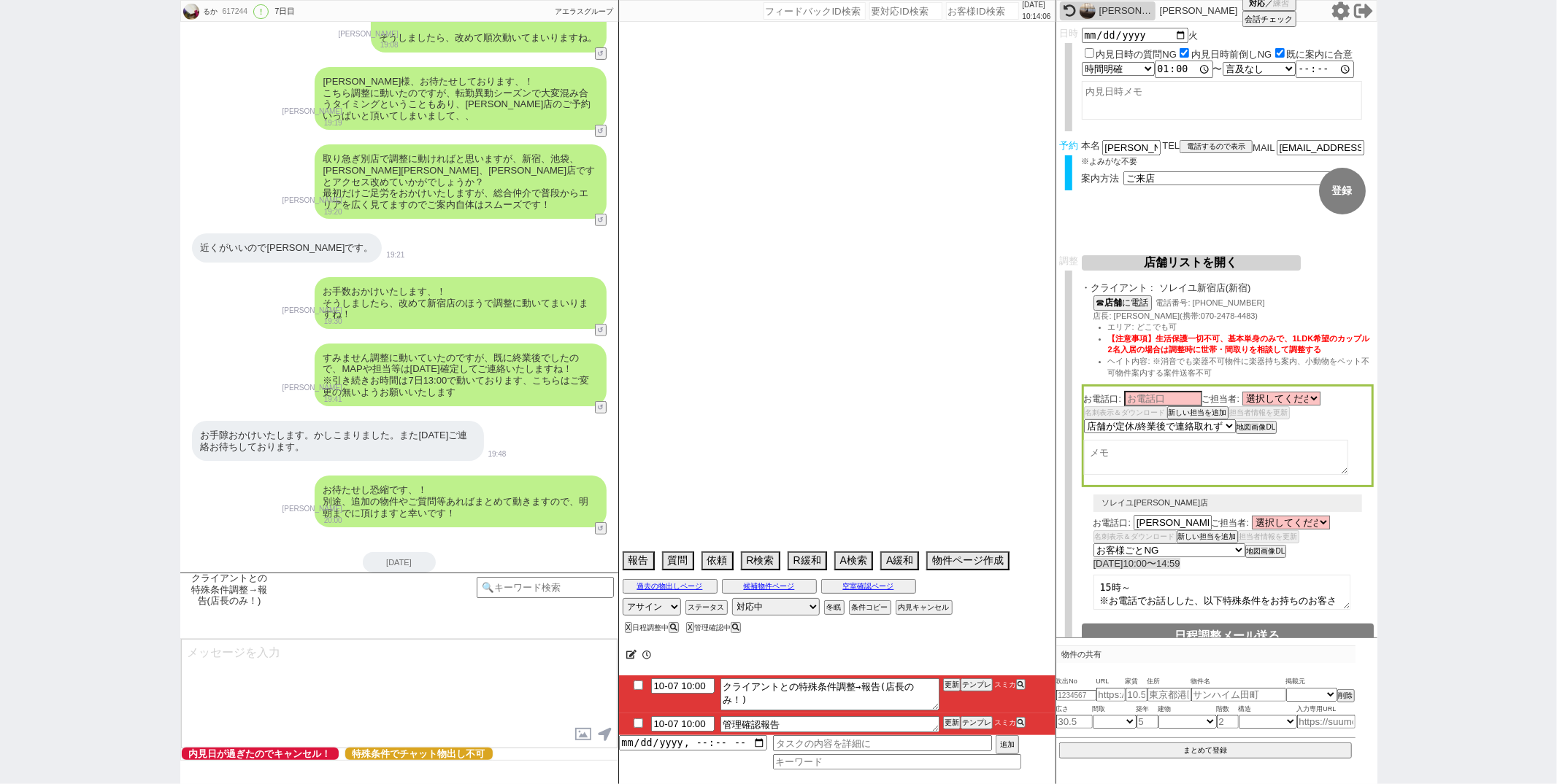
select select "38"
select select "49"
select select "69"
select select "1657"
select select "45"
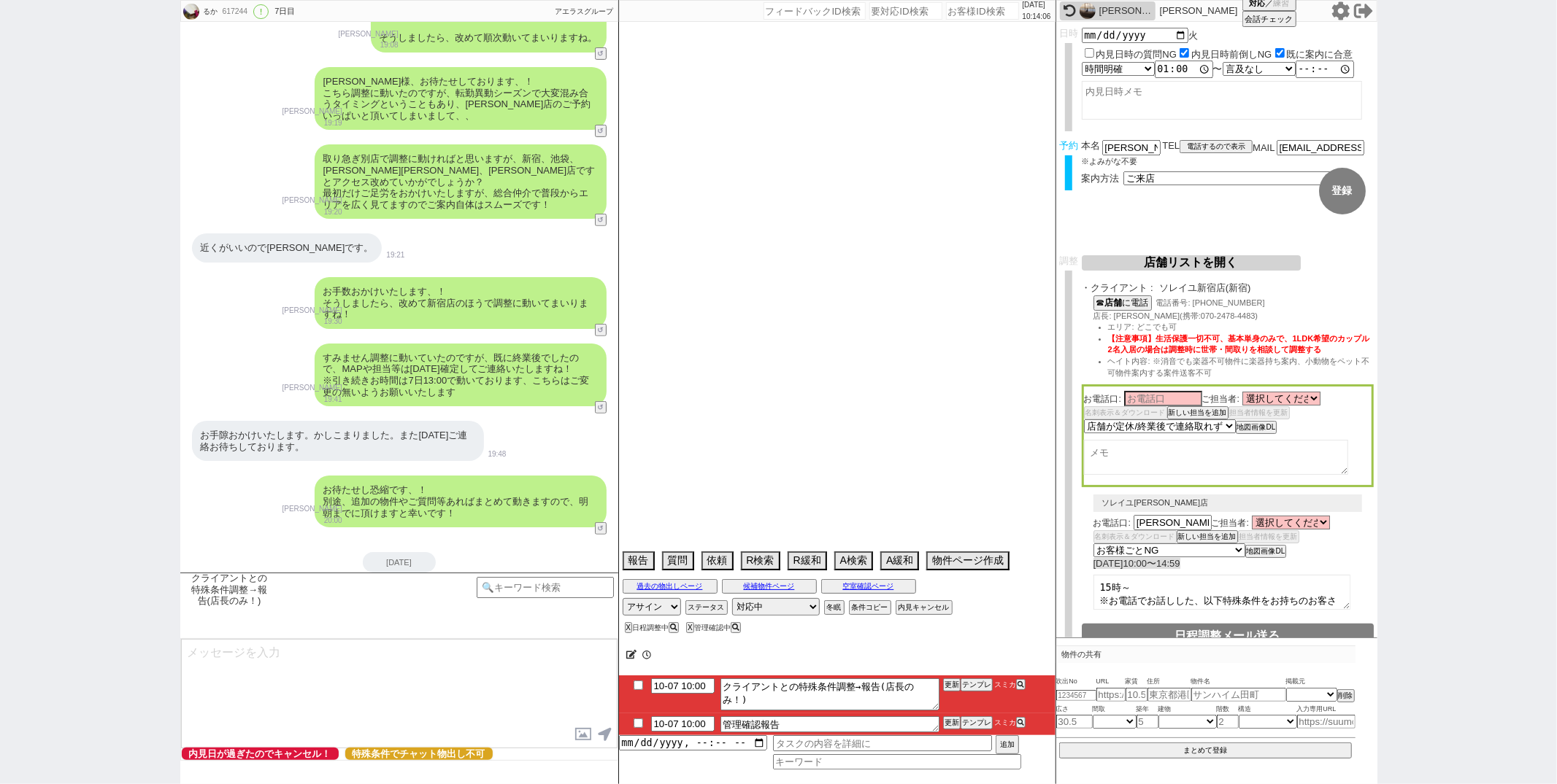
select select "35"
select select "36"
select select "41"
select select "42"
select select "1137"
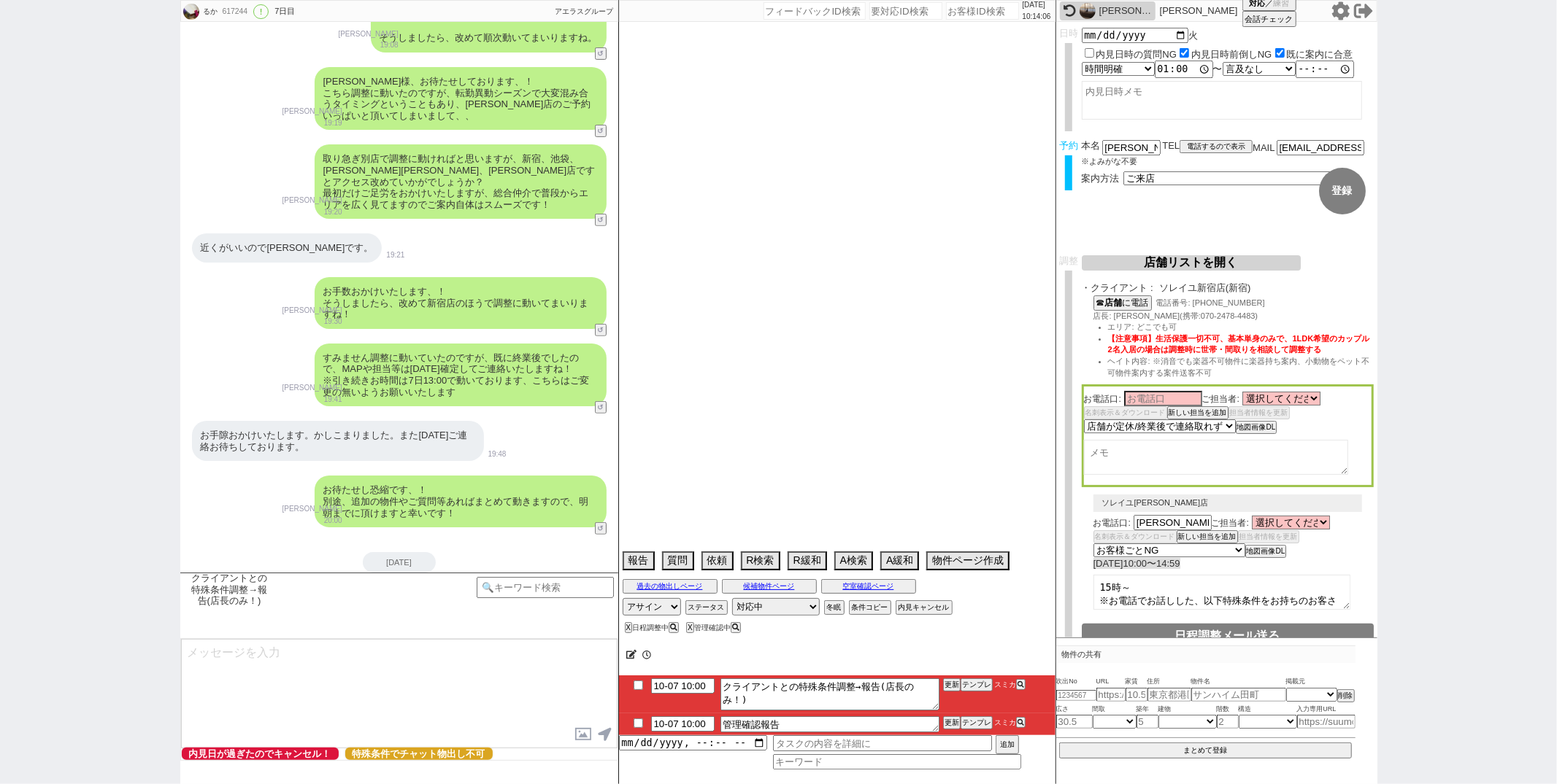
select select "72"
select select "1745"
select select "61"
select select "21"
select select "11"
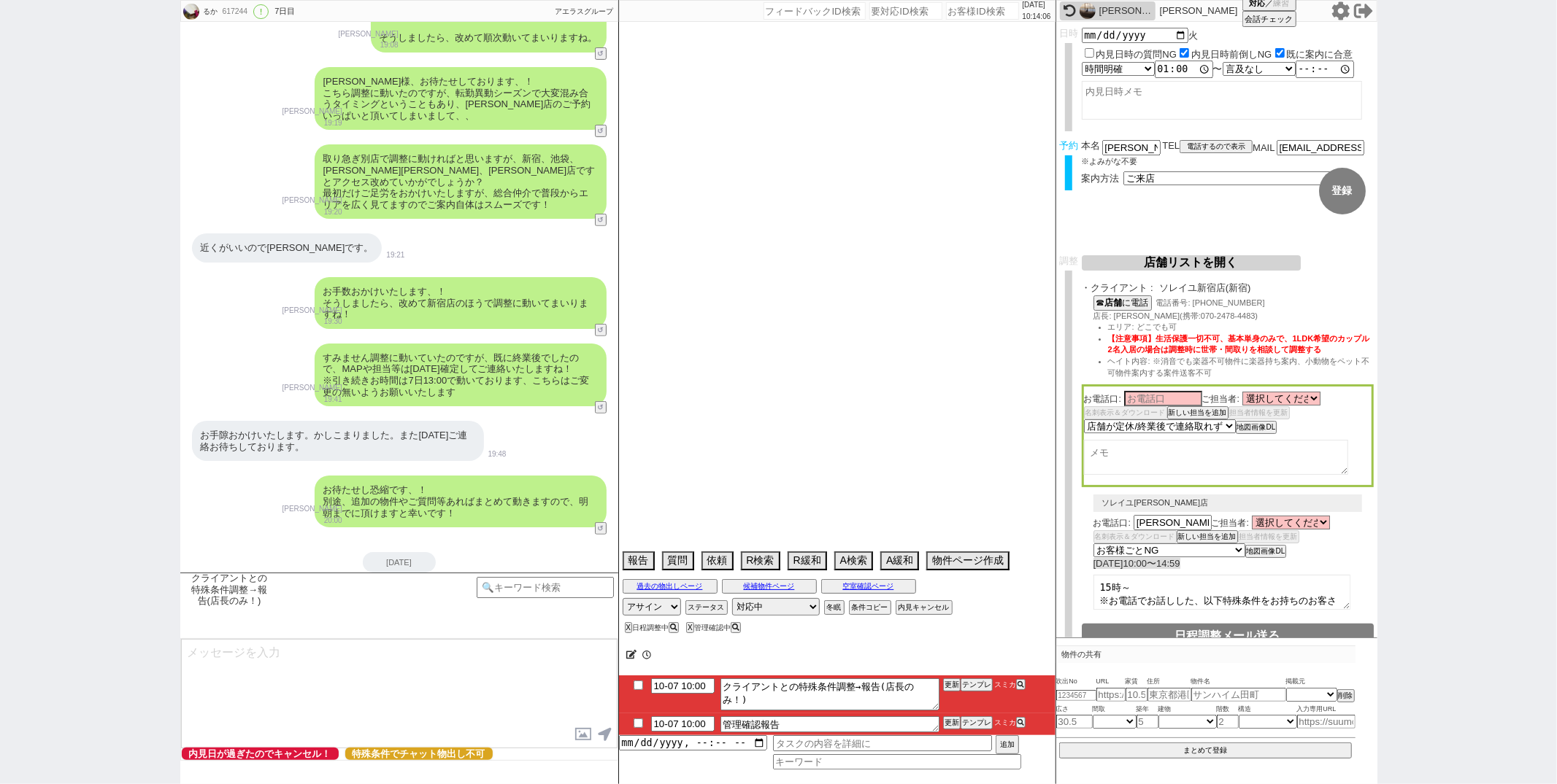
select select "54"
select select "40"
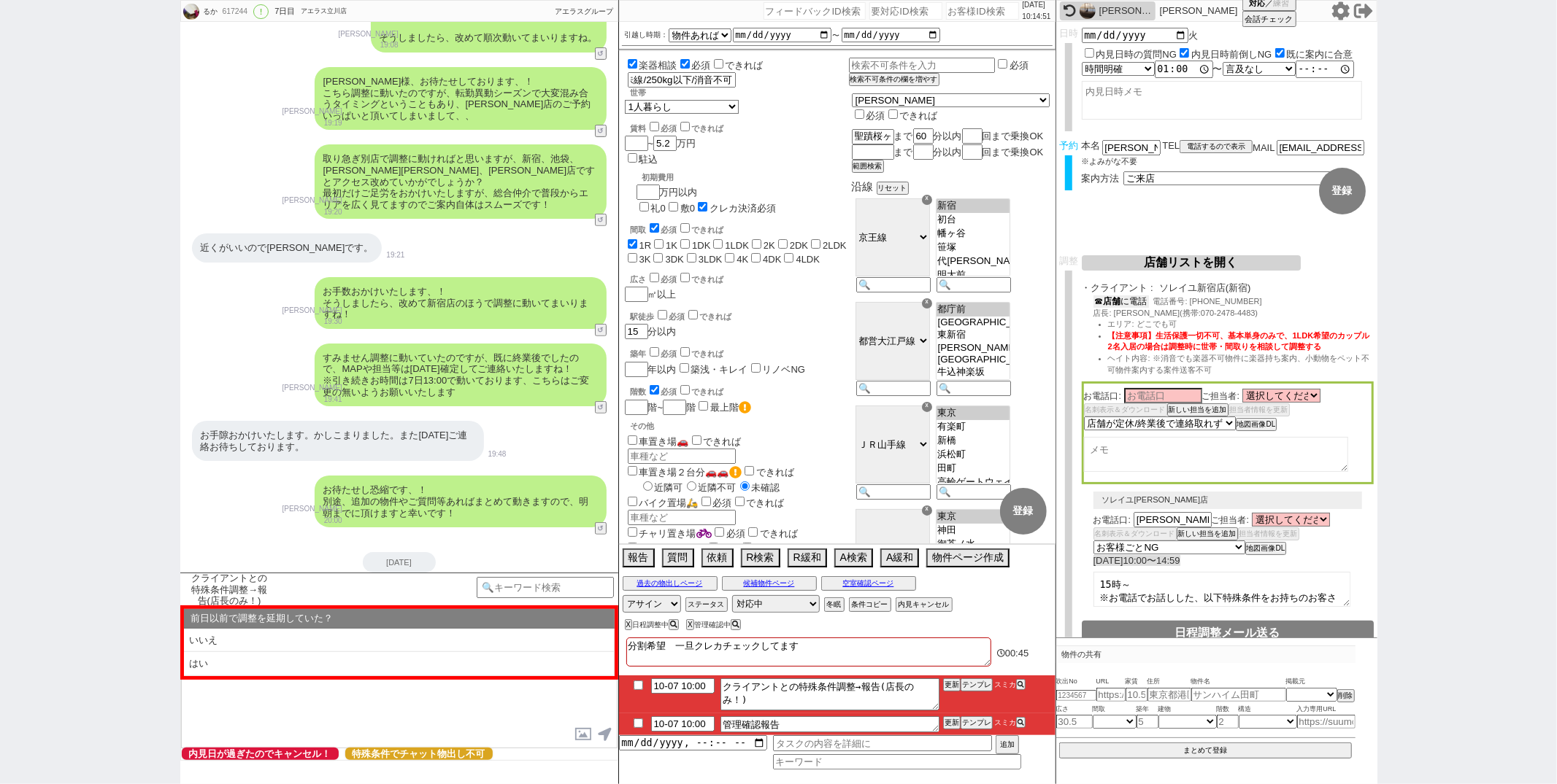
click at [1132, 302] on button "☎ 店舗 に電話" at bounding box center [1121, 301] width 56 height 12
drag, startPoint x: 1131, startPoint y: 316, endPoint x: 1114, endPoint y: 316, distance: 17.0
click at [1114, 316] on span "店長: 中村 恵司(携帯:070-2478-4483)" at bounding box center [1176, 316] width 165 height 9
click at [1133, 394] on input at bounding box center [1163, 398] width 78 height 12
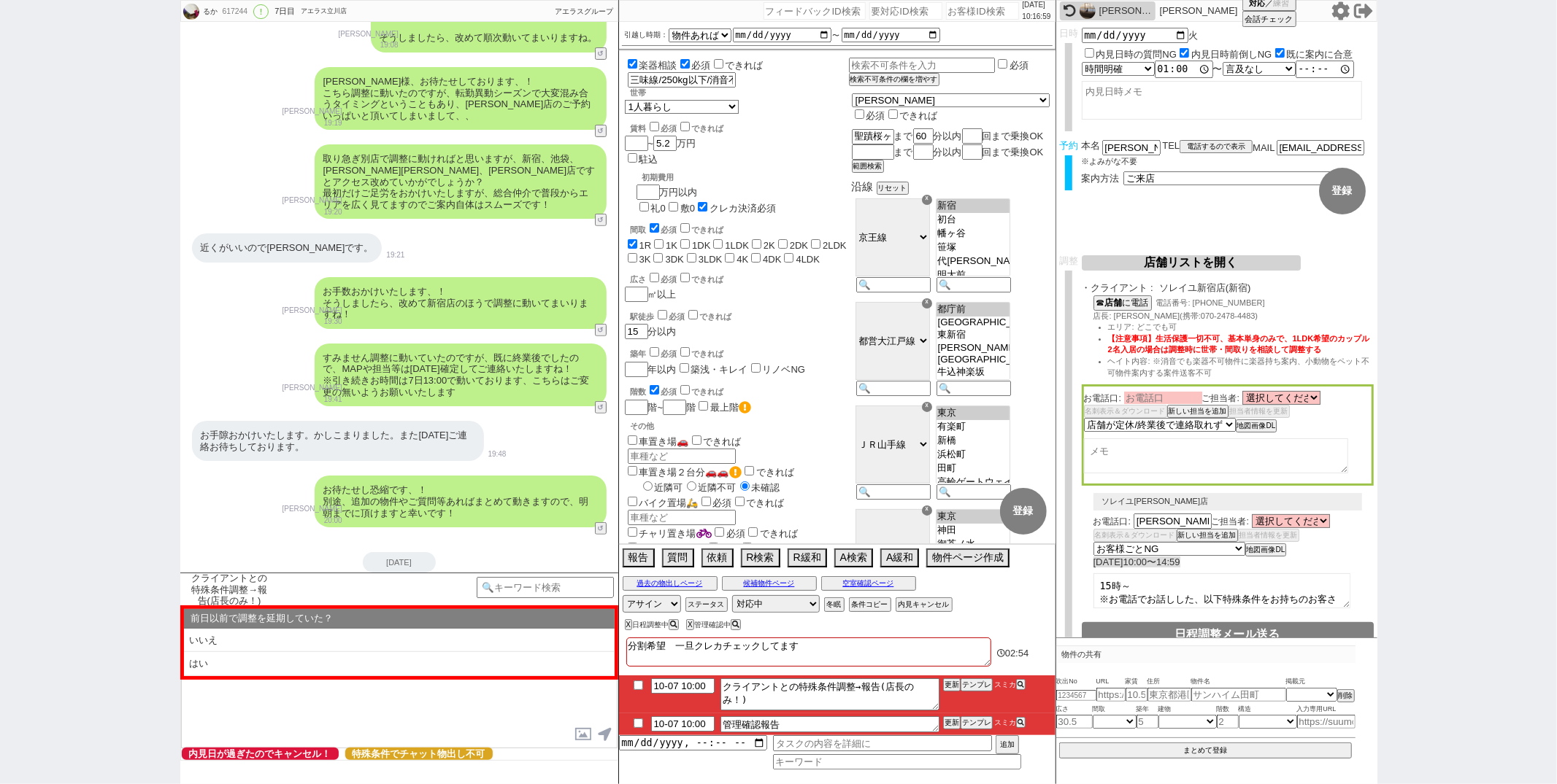
paste input "中村"
type input "中村"
click at [1291, 399] on select "選択してください 中井 功 沼田 京也 岩楯 広大 石倉 慶一 三塚 レナ 柳田 陽菜乃 由谷 雄平 中村 恵司" at bounding box center [1281, 399] width 78 height 12
select select "2634"
click at [1242, 395] on select "選択してください 中井 功 沼田 京也 岩楯 広大 石倉 慶一 三塚 レナ 柳田 陽菜乃 由谷 雄平 中村 恵司" at bounding box center [1281, 399] width 78 height 12
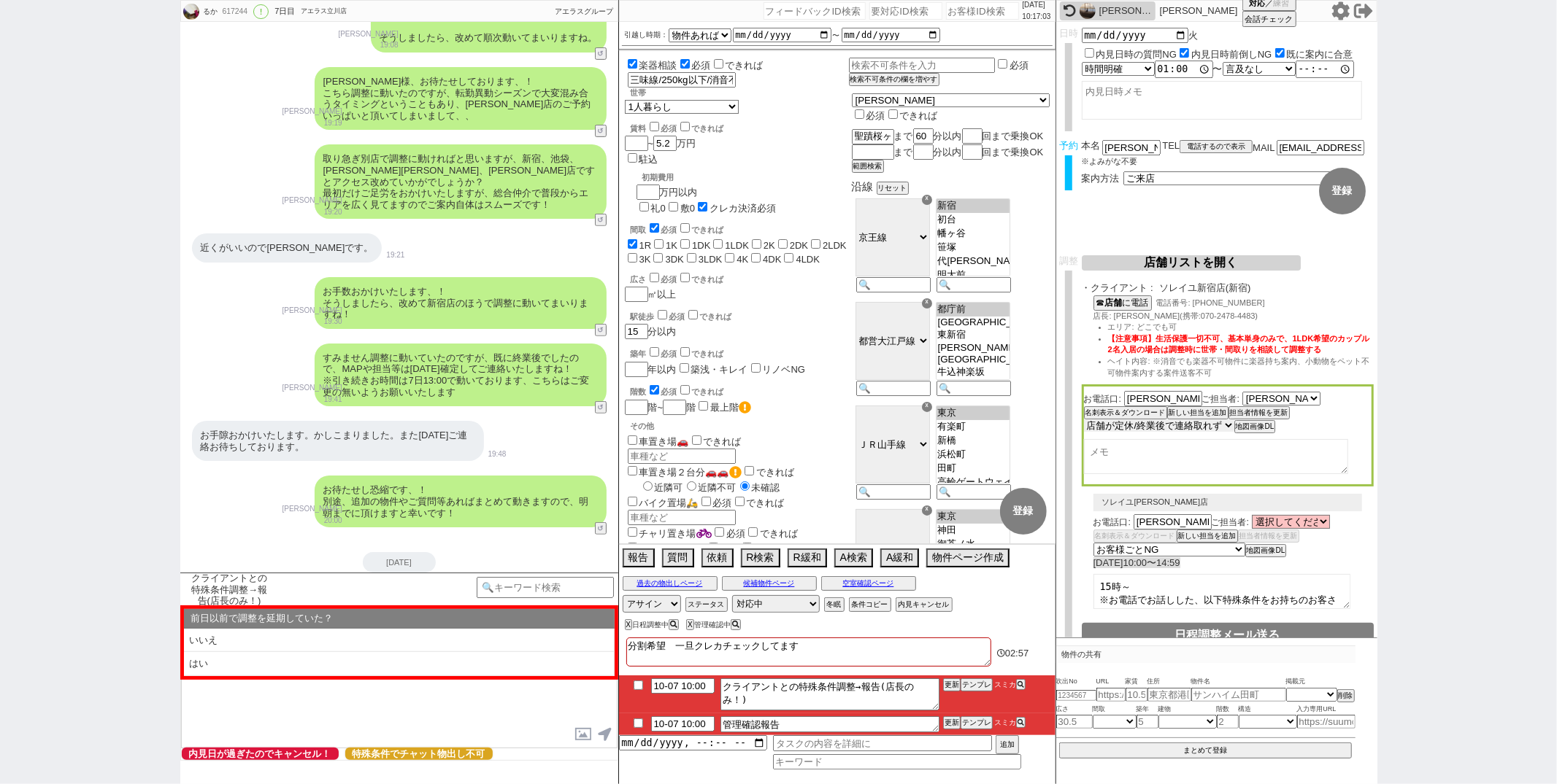
click at [1226, 428] on select "未定 希望で最短でOK 最短以外でOK 日程がNG(直近で別日提案可) 日程がNG(直近はNG) お客様ごとNG 折返し待ち 店舗が定休/終業後で連絡取れず" at bounding box center [1159, 426] width 150 height 12
select select "5"
click at [1084, 420] on select "未定 希望で最短でOK 最短以外でOK 日程がNG(直近で別日提案可) 日程がNG(直近はNG) お客様ごとNG 折返し待ち 店舗が定休/終業後で連絡取れず" at bounding box center [1159, 426] width 150 height 12
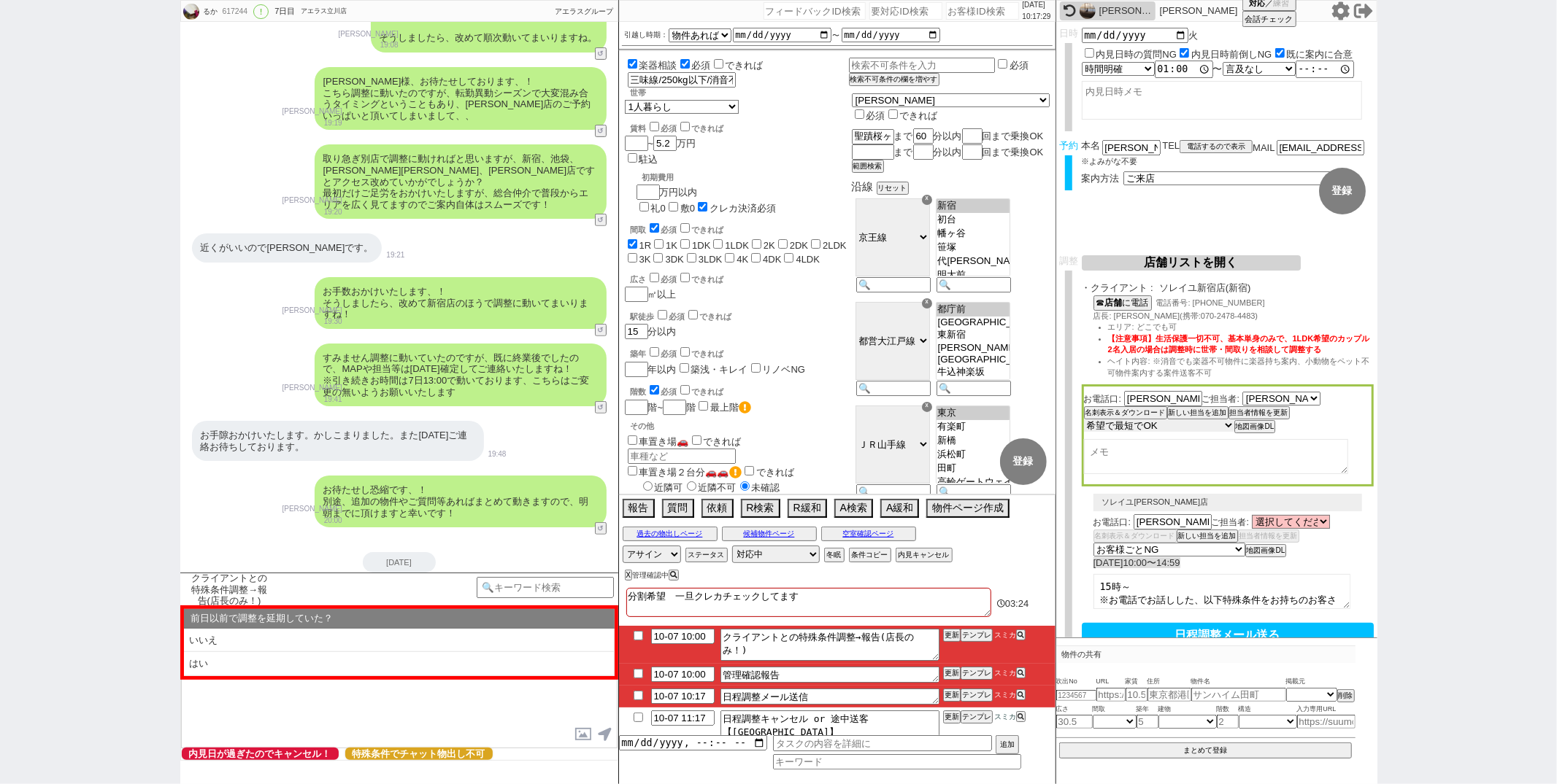
scroll to position [173, 0]
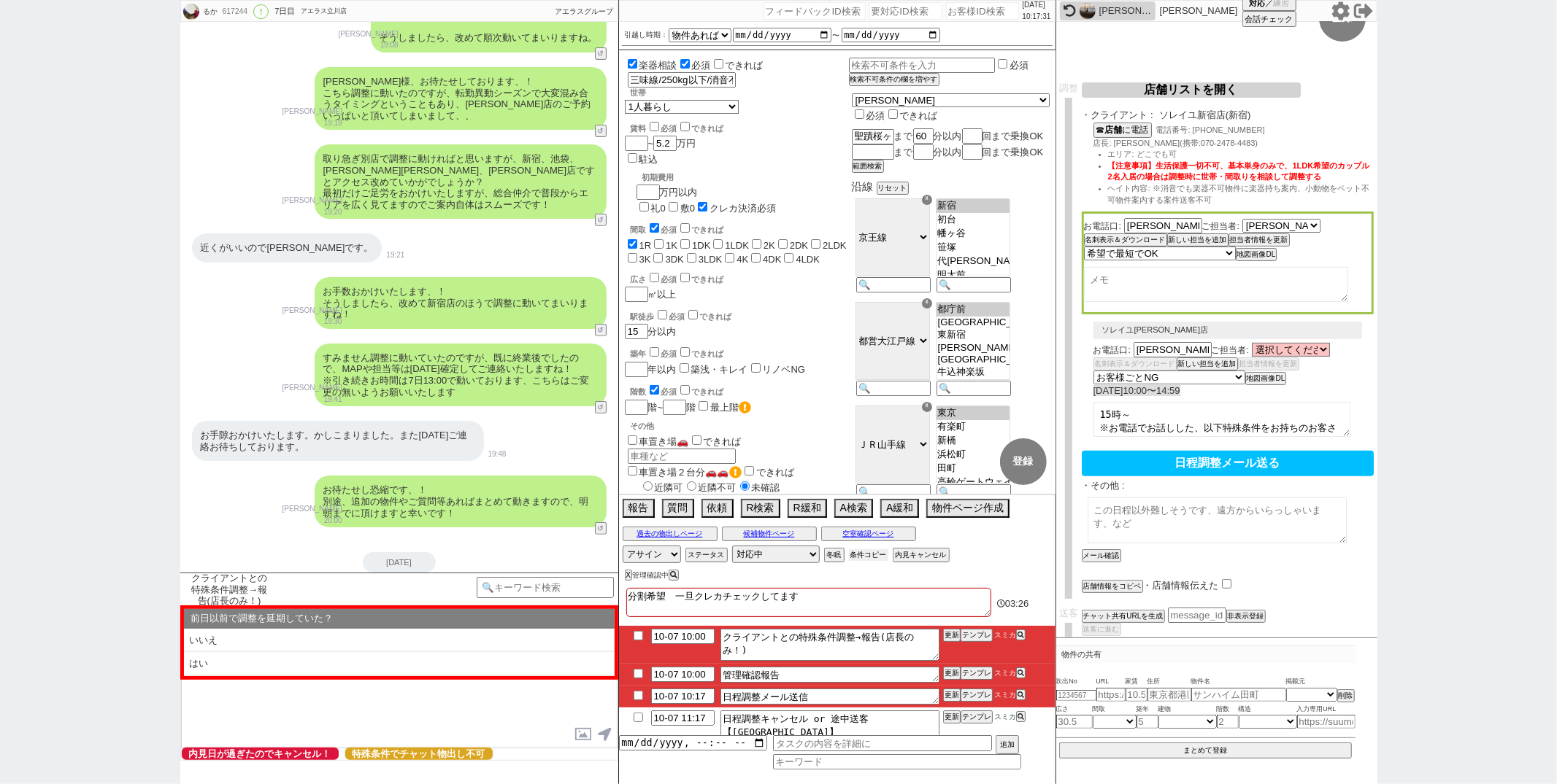
click at [867, 559] on button "条件コピー" at bounding box center [868, 555] width 40 height 11
click at [1106, 499] on textarea at bounding box center [1217, 521] width 259 height 46
paste textarea "・エリア：聖蹟桜ヶ丘駅まで60分 ・賃料：5.2万円 ・引越し時期：物件があれば ・間取り：1R ・世帯：1人暮らし ・駅徒歩：15分 ・その他：楽器相談"
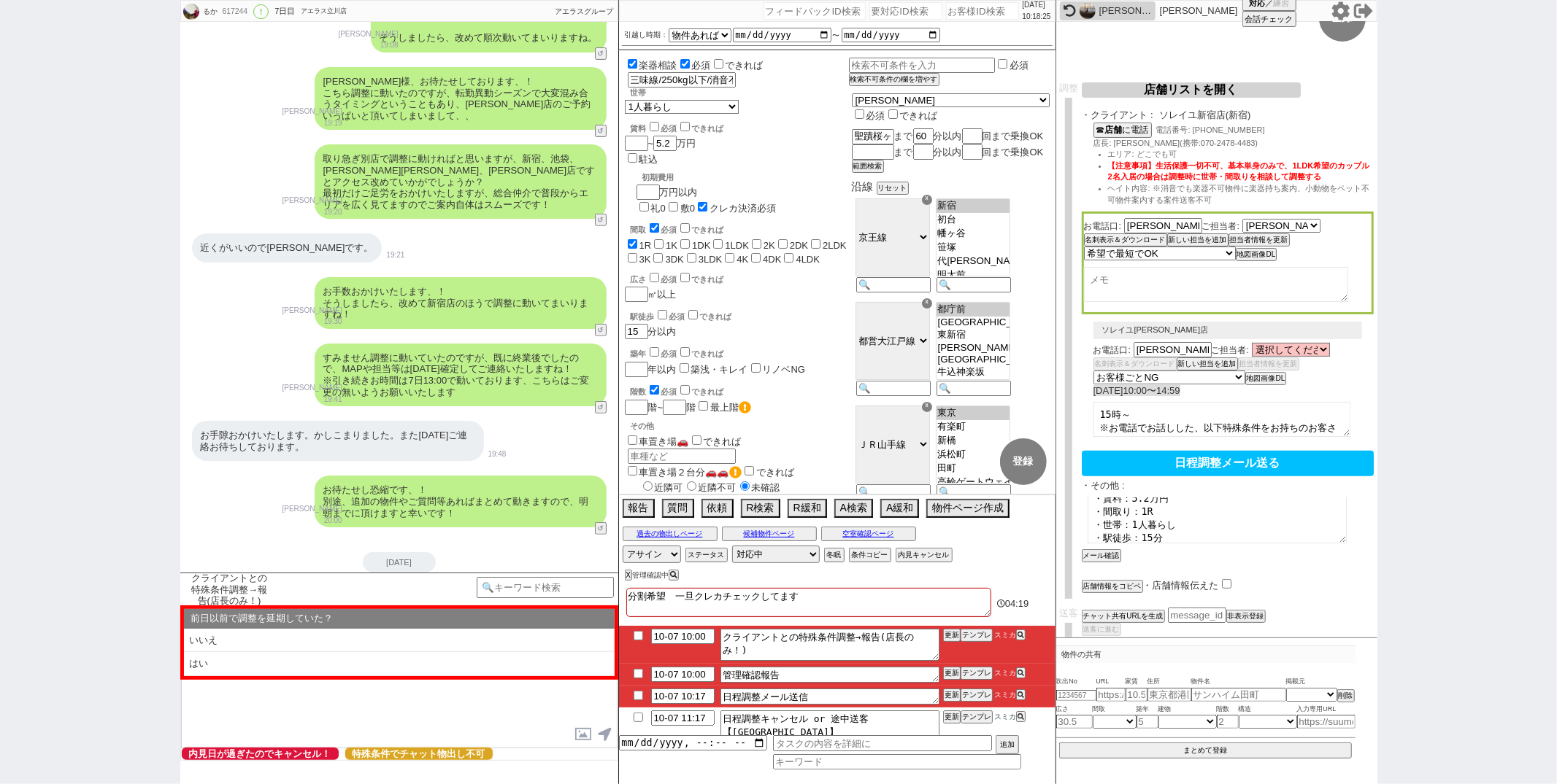
type textarea "三味線をお持ちでいらっしゃるため、楽器相談可能な物件をお探しとなります ・エリア：聖蹟桜ヶ丘駅まで60分 ・賃料：5.2万円 ・間取り：1R ・世帯：1人暮ら…"
click at [1095, 551] on button "メール確認" at bounding box center [1099, 556] width 36 height 11
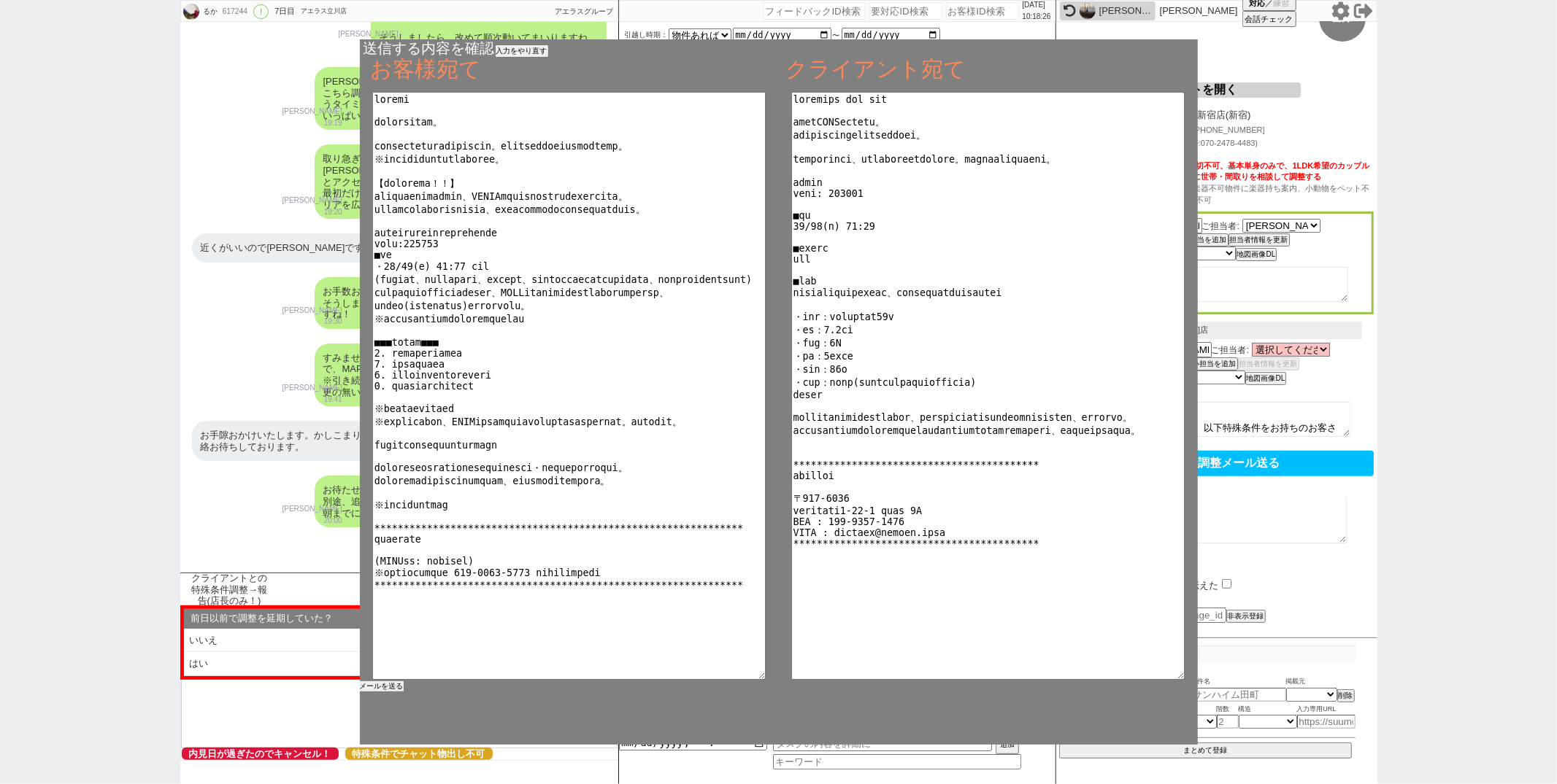
click at [392, 688] on button "メールを送る" at bounding box center [382, 687] width 44 height 11
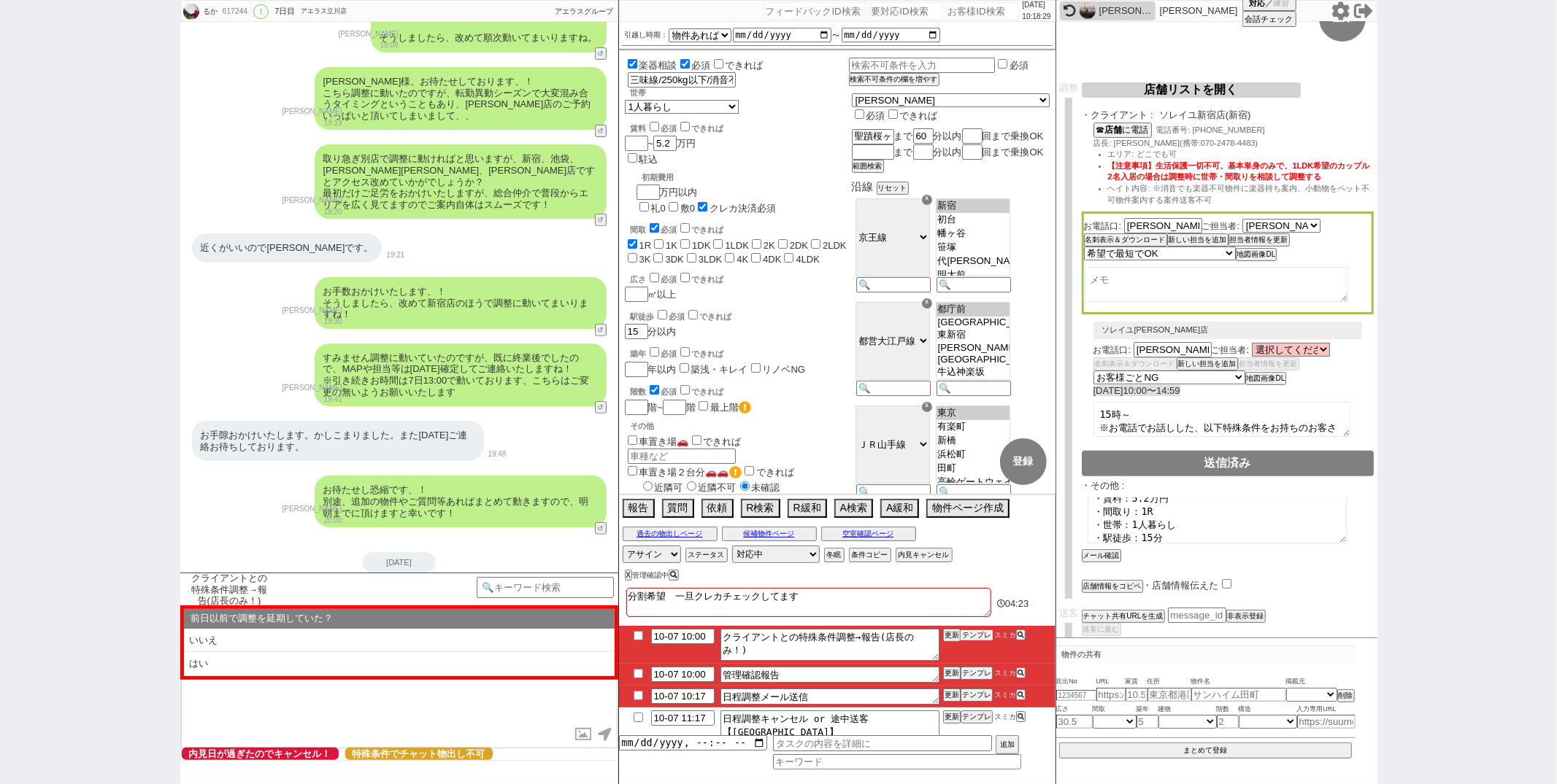
click at [979, 634] on button "テンプレ" at bounding box center [976, 636] width 32 height 11
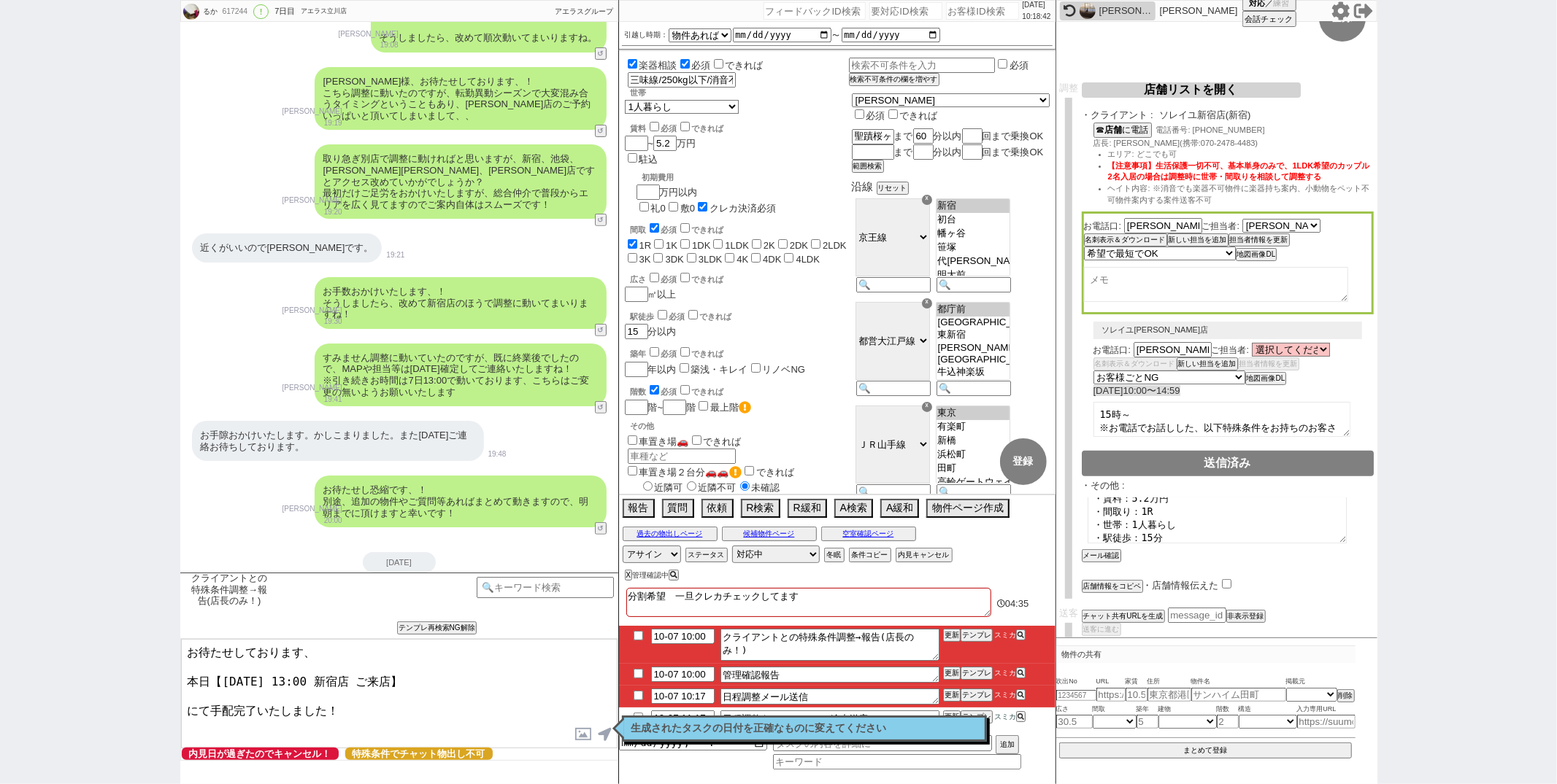
type textarea "お待たせしております、 本日【10月7日(火) 13:00 新宿店 ご来店】 にて手配完了いたしました！"
checkbox input "true"
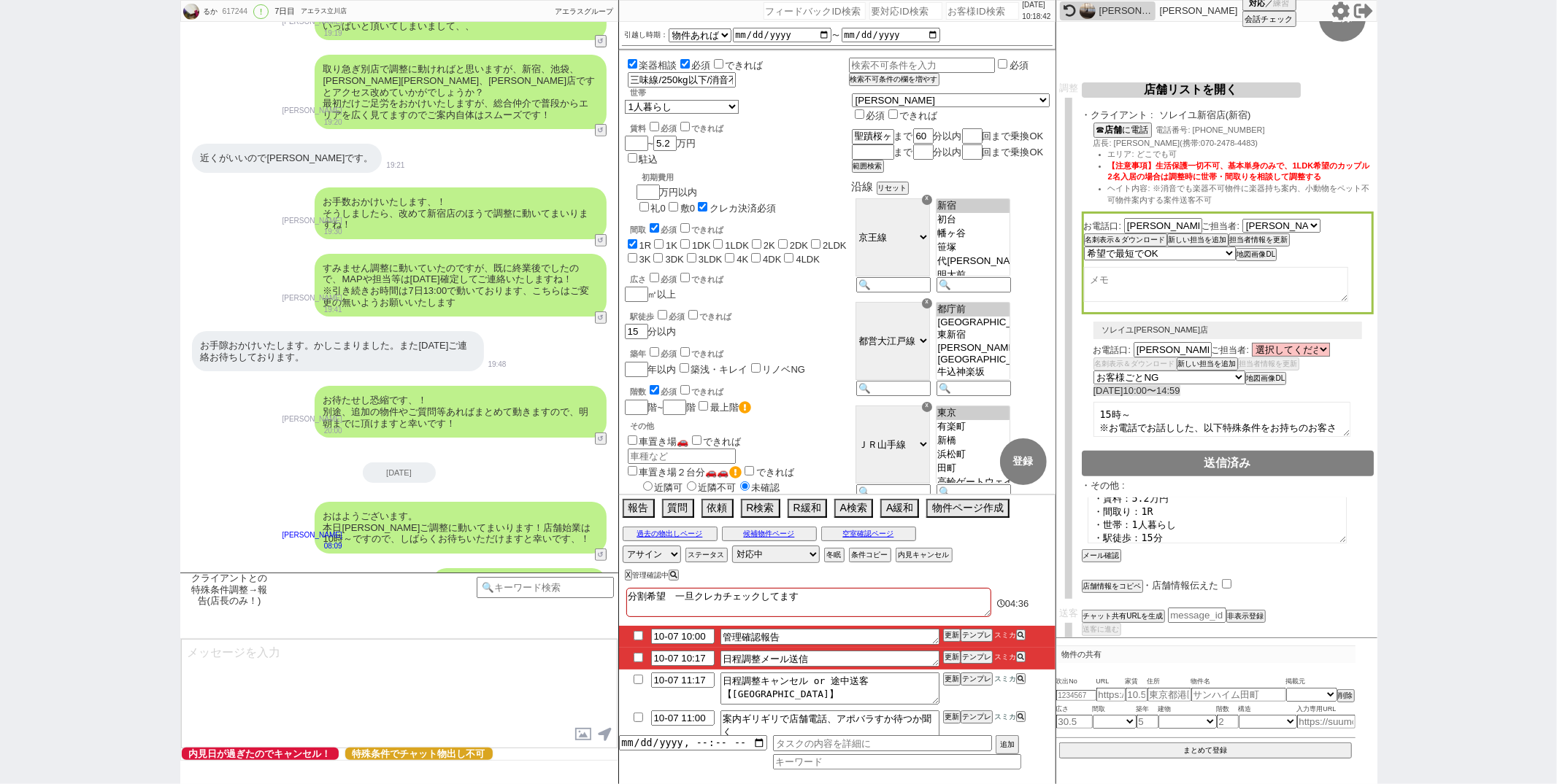
select select "372"
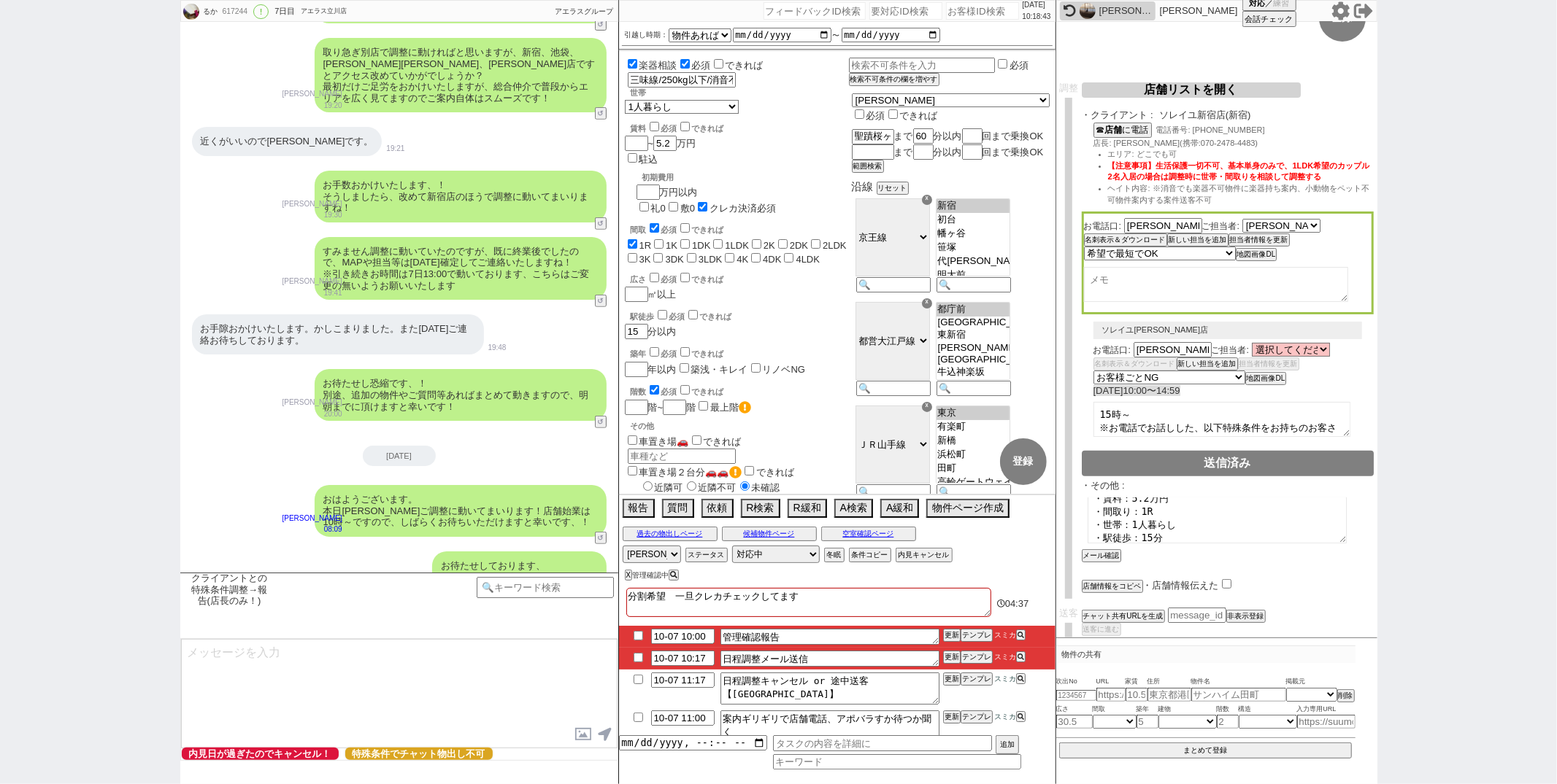
scroll to position [5388, 0]
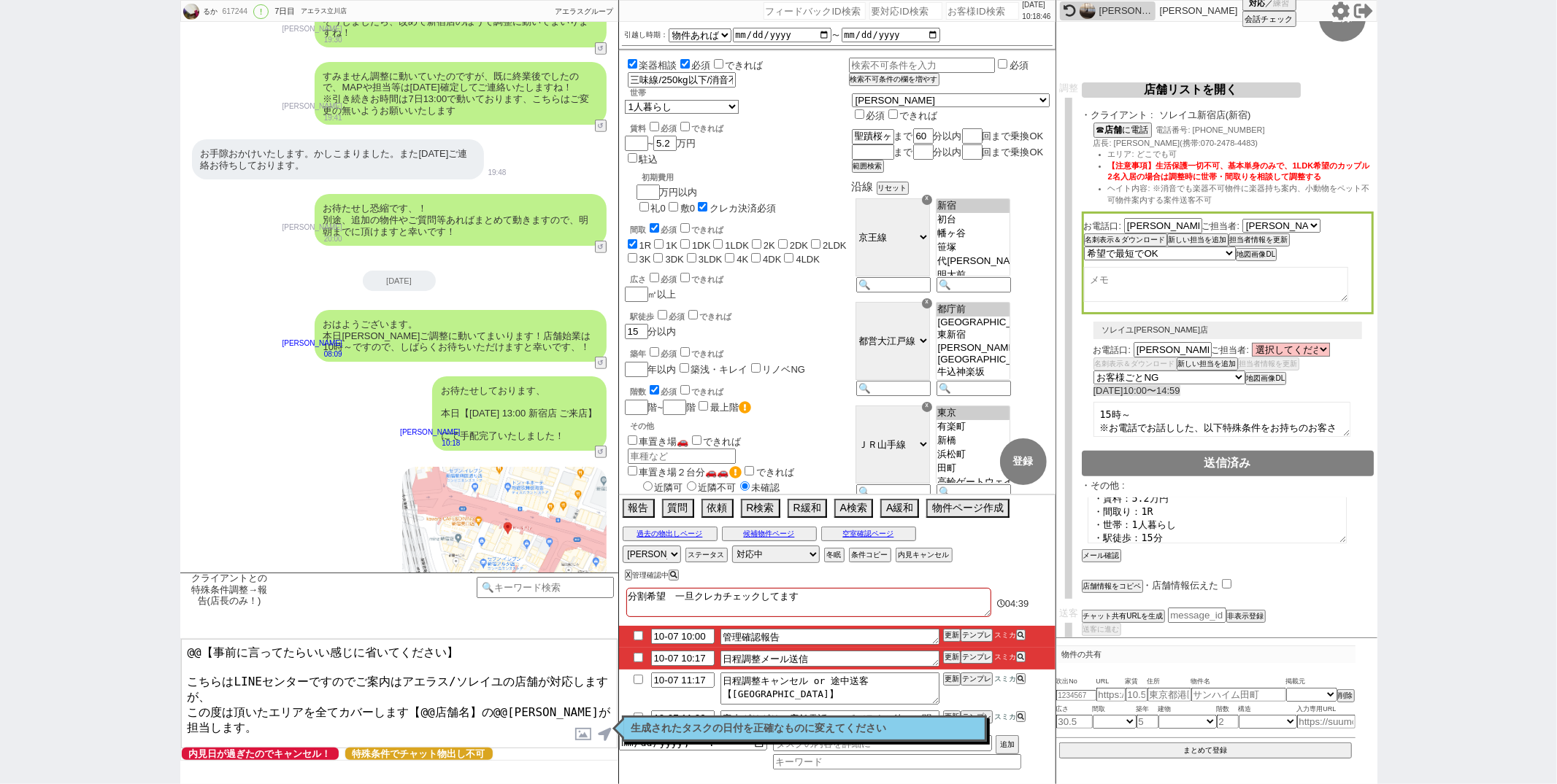
drag, startPoint x: 187, startPoint y: 696, endPoint x: 256, endPoint y: 458, distance: 247.8
click at [250, 464] on div "るか 617244 ! 0 7日目 アエラス立川店 冬眠中 自社客 アエラスグループ スミカ_BPO チャット全表示 2025-10-01 ようこそLINE物…" at bounding box center [399, 392] width 438 height 784
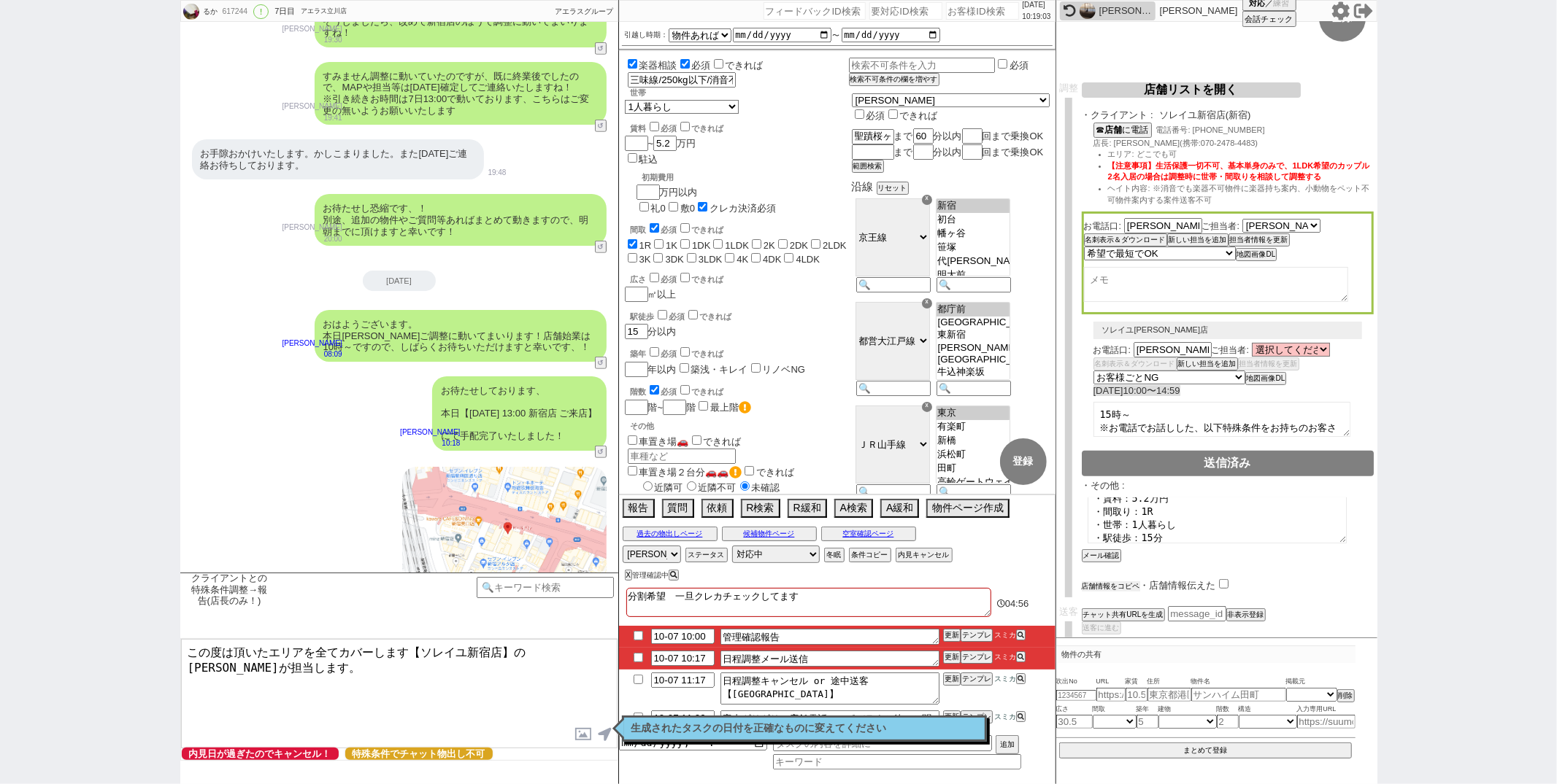
click at [1125, 582] on button "店舗情報をコピペ" at bounding box center [1111, 587] width 58 height 11
type textarea "この度は頂いたエリアを全てカバーします【ソレイユ新宿店】の中村が担当します。 ソレイユ新宿店 ・住所 : 東京都新宿区新宿３丁目２２−１１ R・Sビル 7階 …"
click at [1227, 579] on input "checkbox" at bounding box center [1226, 583] width 10 height 10
checkbox input "true"
click at [1157, 236] on button "名刺表示＆ダウンロード" at bounding box center [1124, 240] width 80 height 11
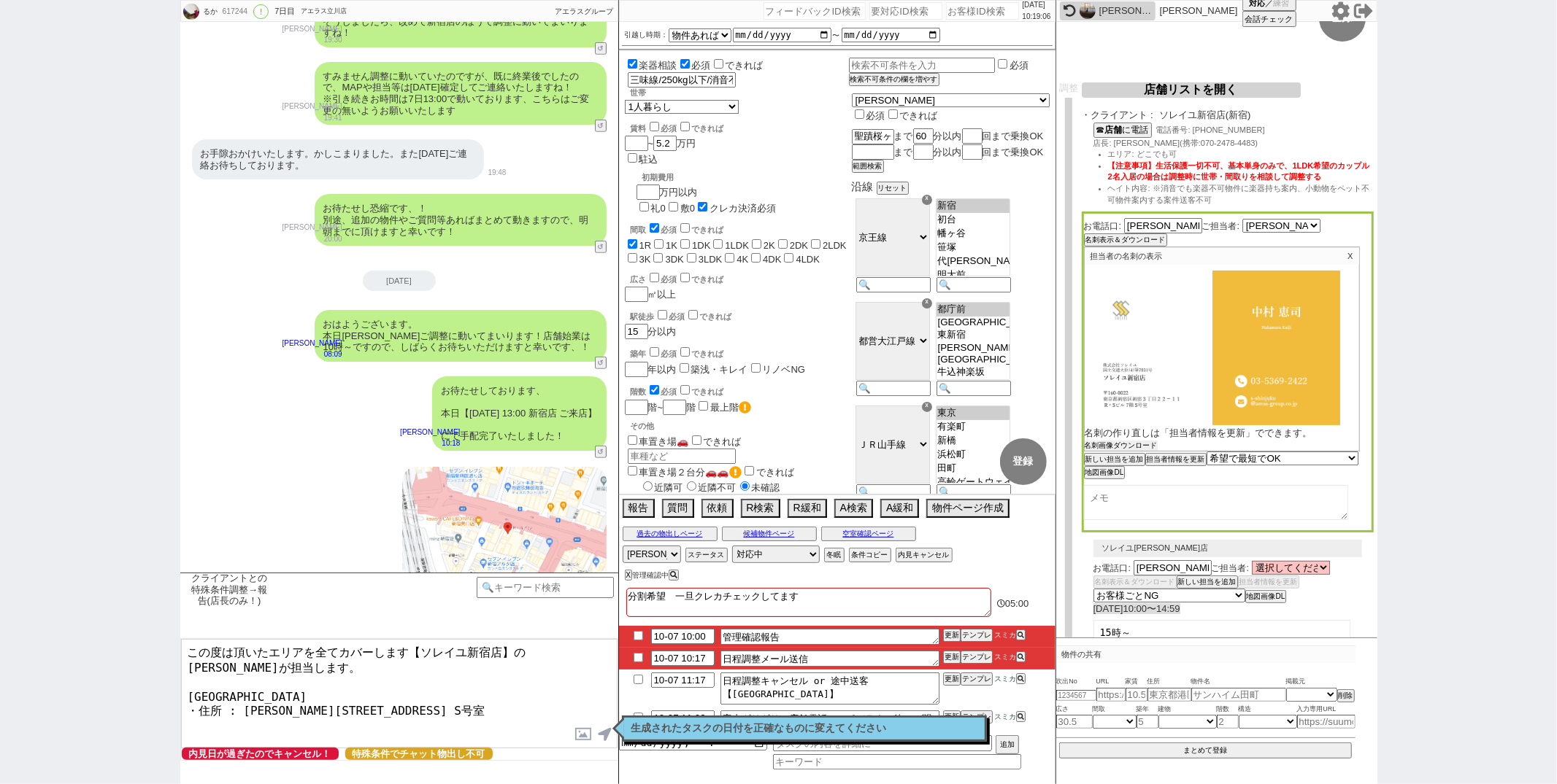
click at [1115, 443] on button "名刺画像ダウンロード" at bounding box center [1121, 446] width 73 height 11
click at [477, 704] on textarea "この度は頂いたエリアを全てカバーします【ソレイユ新宿店】の中村が担当します。 ソレイユ新宿店 ・住所 : 東京都新宿区新宿３丁目２２−１１ R・Sビル 7階 …" at bounding box center [400, 694] width 437 height 110
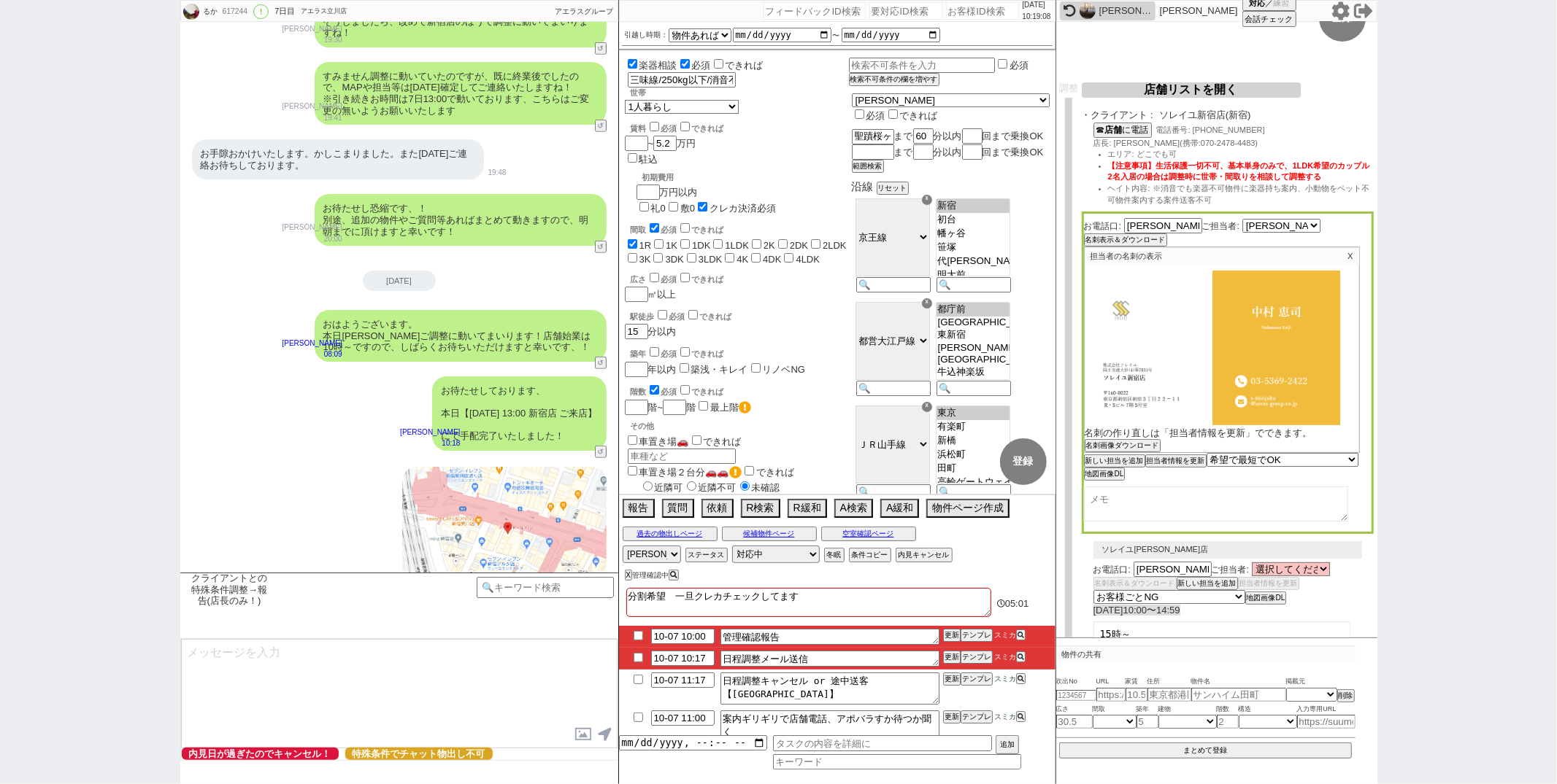
scroll to position [5489, 0]
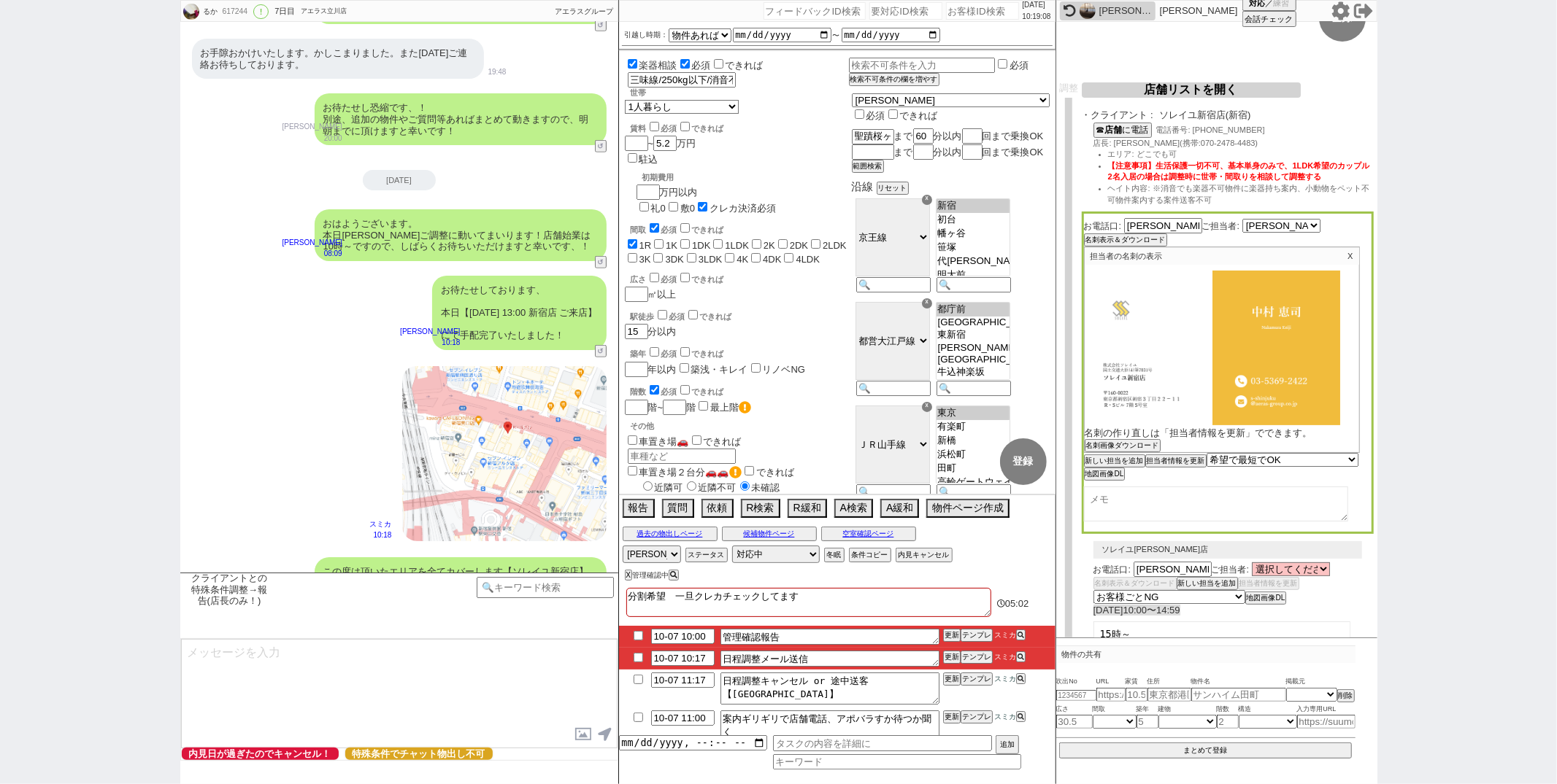
type textarea "最後に手配内容の方メールの方にお送りしておきますね。 それでは、お気をつけて行ってらっしゃいませ！ ※お時間迫っており引き継ぎは致しますが、ご案内に関しまして…"
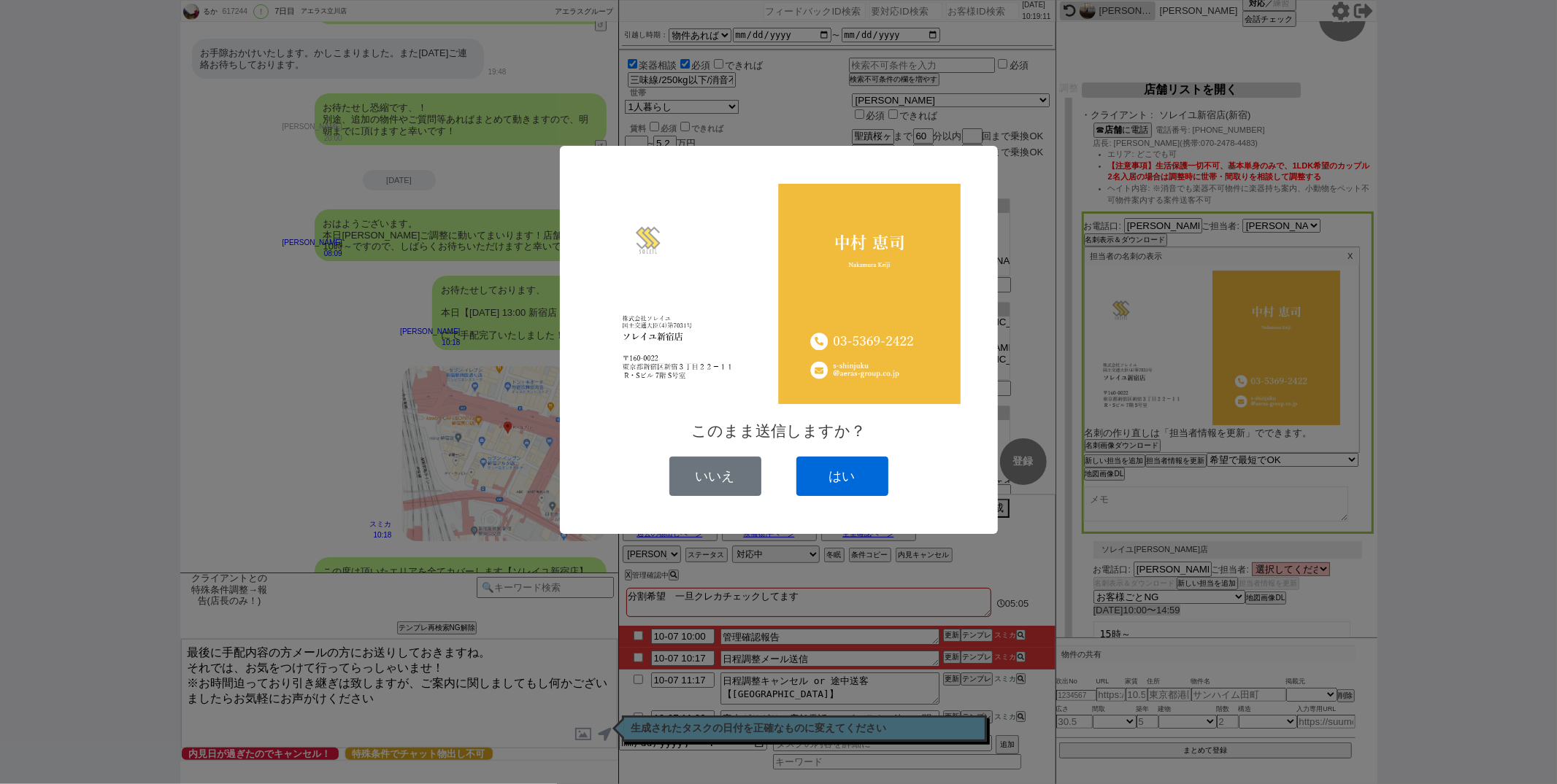
click at [825, 467] on button "はい" at bounding box center [843, 476] width 92 height 40
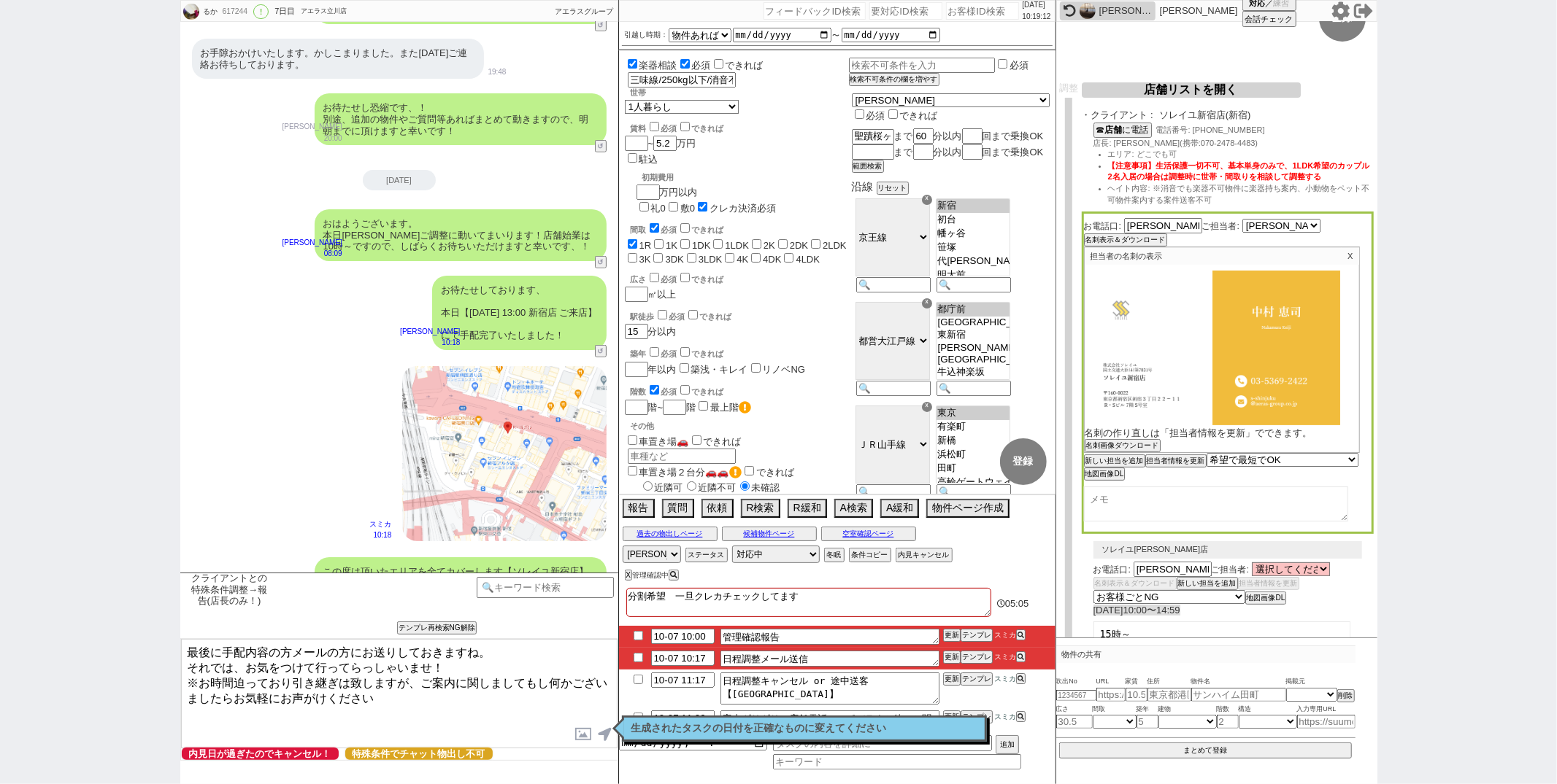
scroll to position [5629, 0]
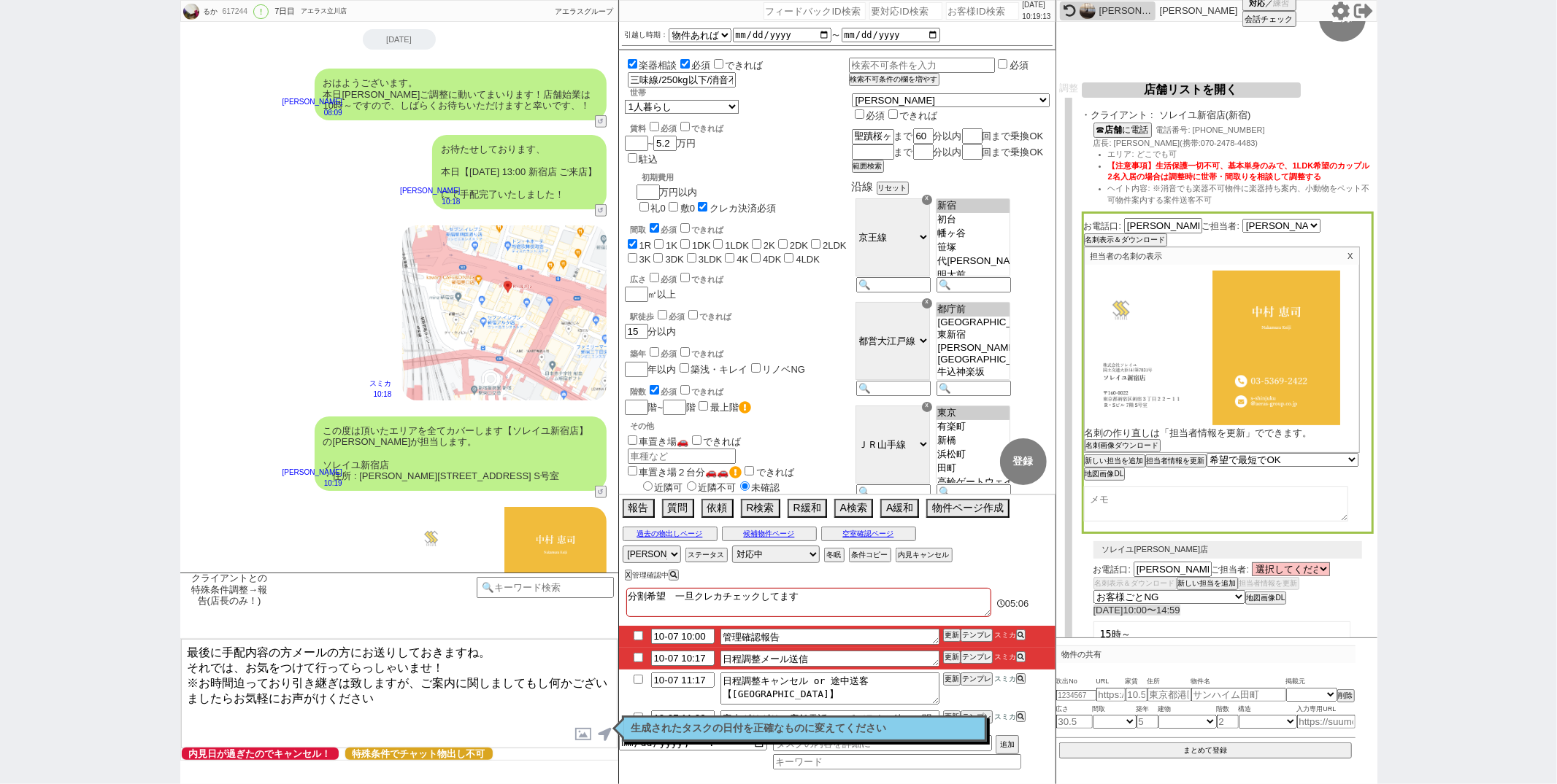
click at [399, 696] on textarea "最後に手配内容の方メールの方にお送りしておきますね。 それでは、お気をつけて行ってらっしゃいませ！ ※お時間迫っており引き継ぎは致しますが、ご案内に関しまして…" at bounding box center [400, 694] width 437 height 110
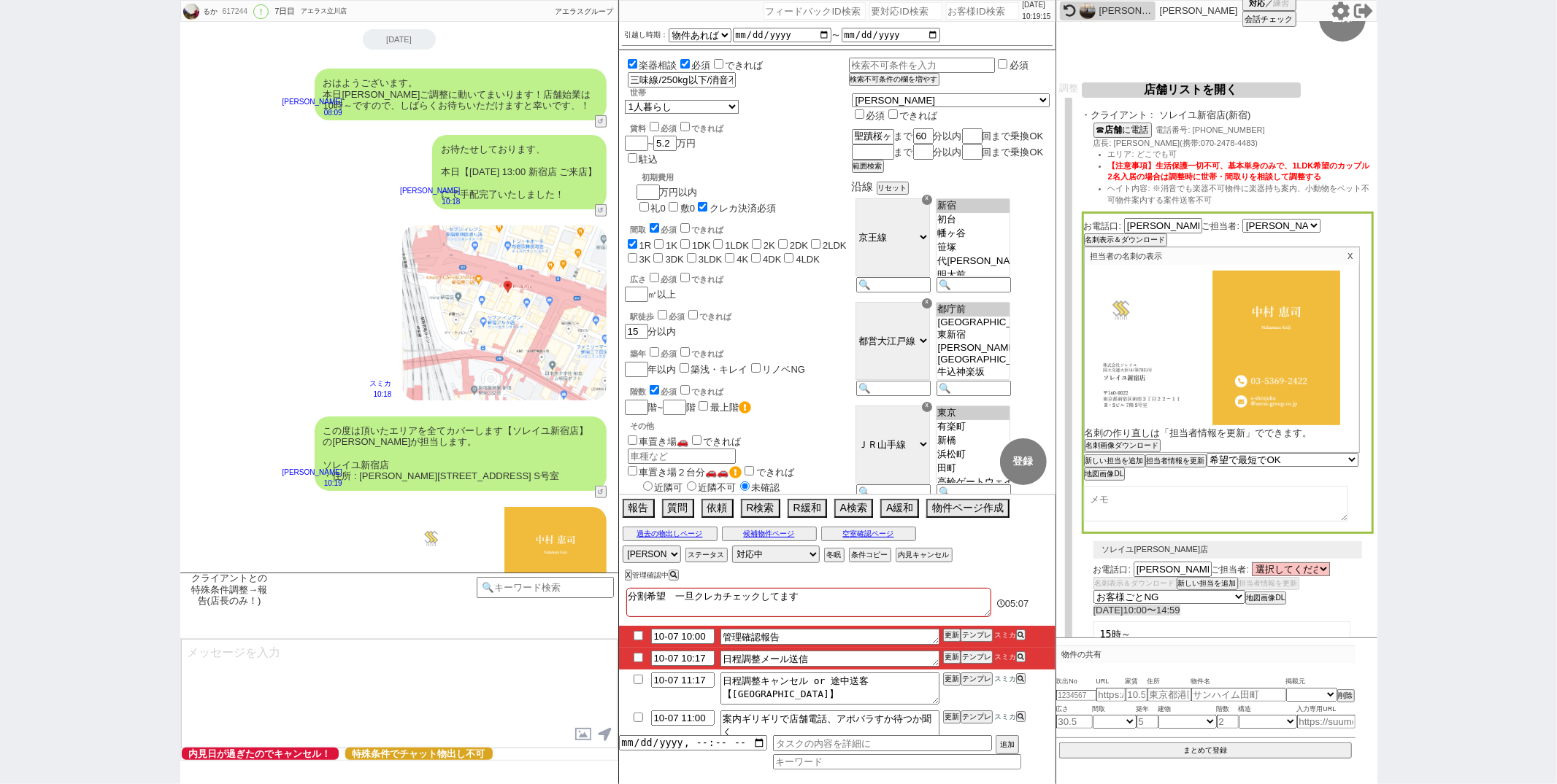
type textarea "※案内時の店舗状況次第では担当が変更になります、ご了承ください ※もし担当が変更になった場合でも、本LINEの内容は全て引き継がれておりスムーズにご案内が可能…"
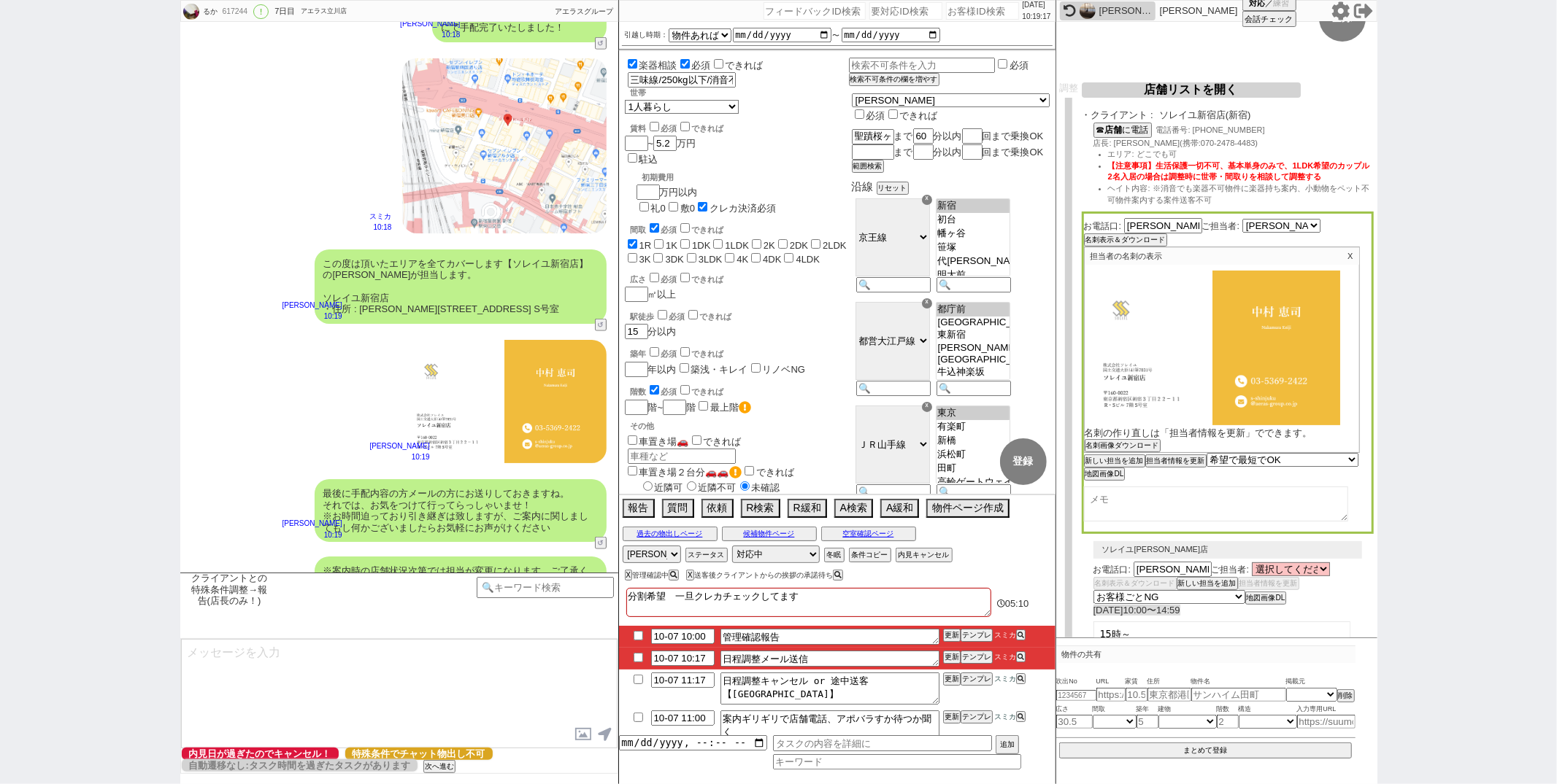
scroll to position [392, 0]
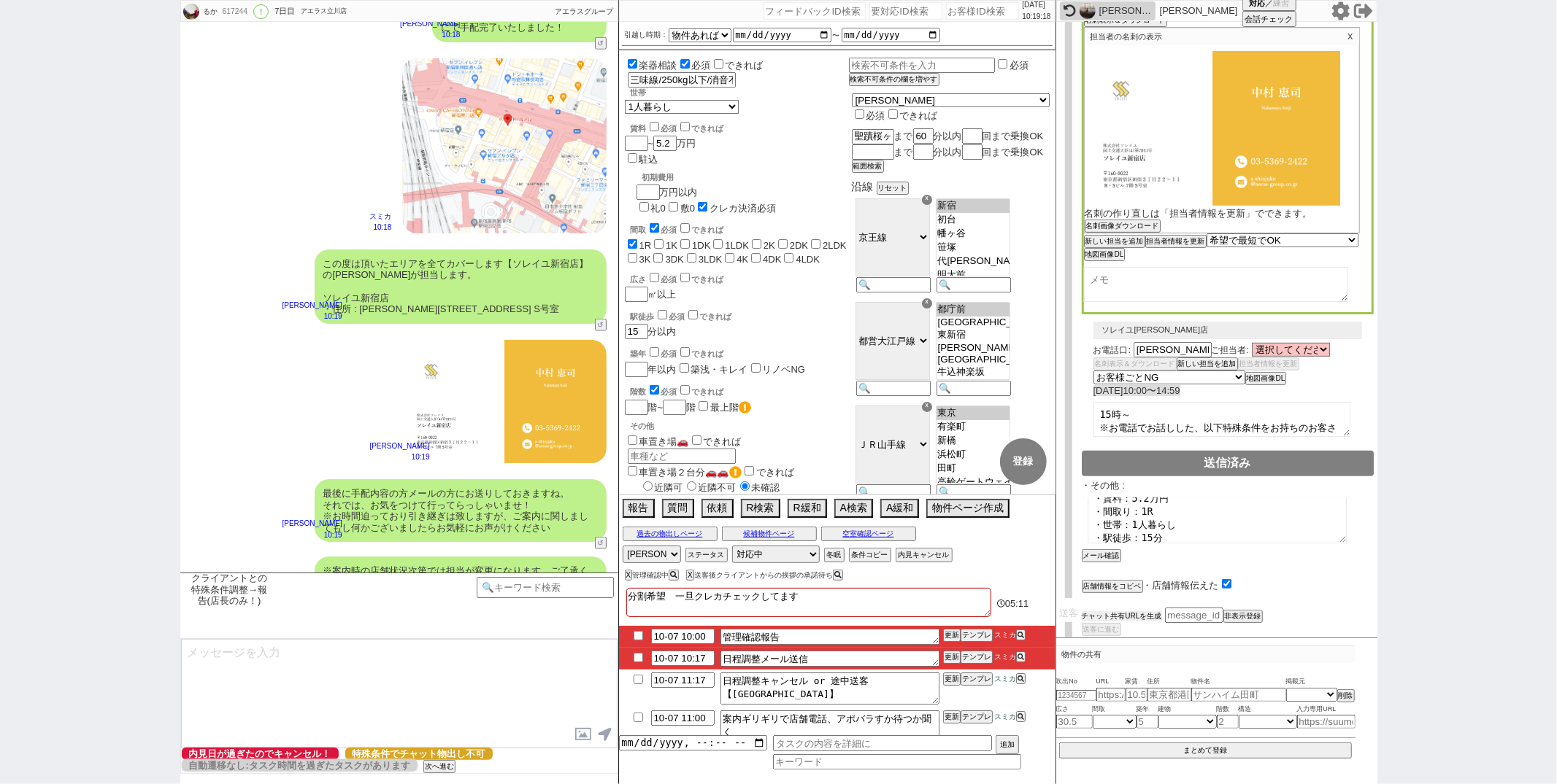
click at [1126, 612] on button "チャット共有URLを生成" at bounding box center [1121, 617] width 80 height 11
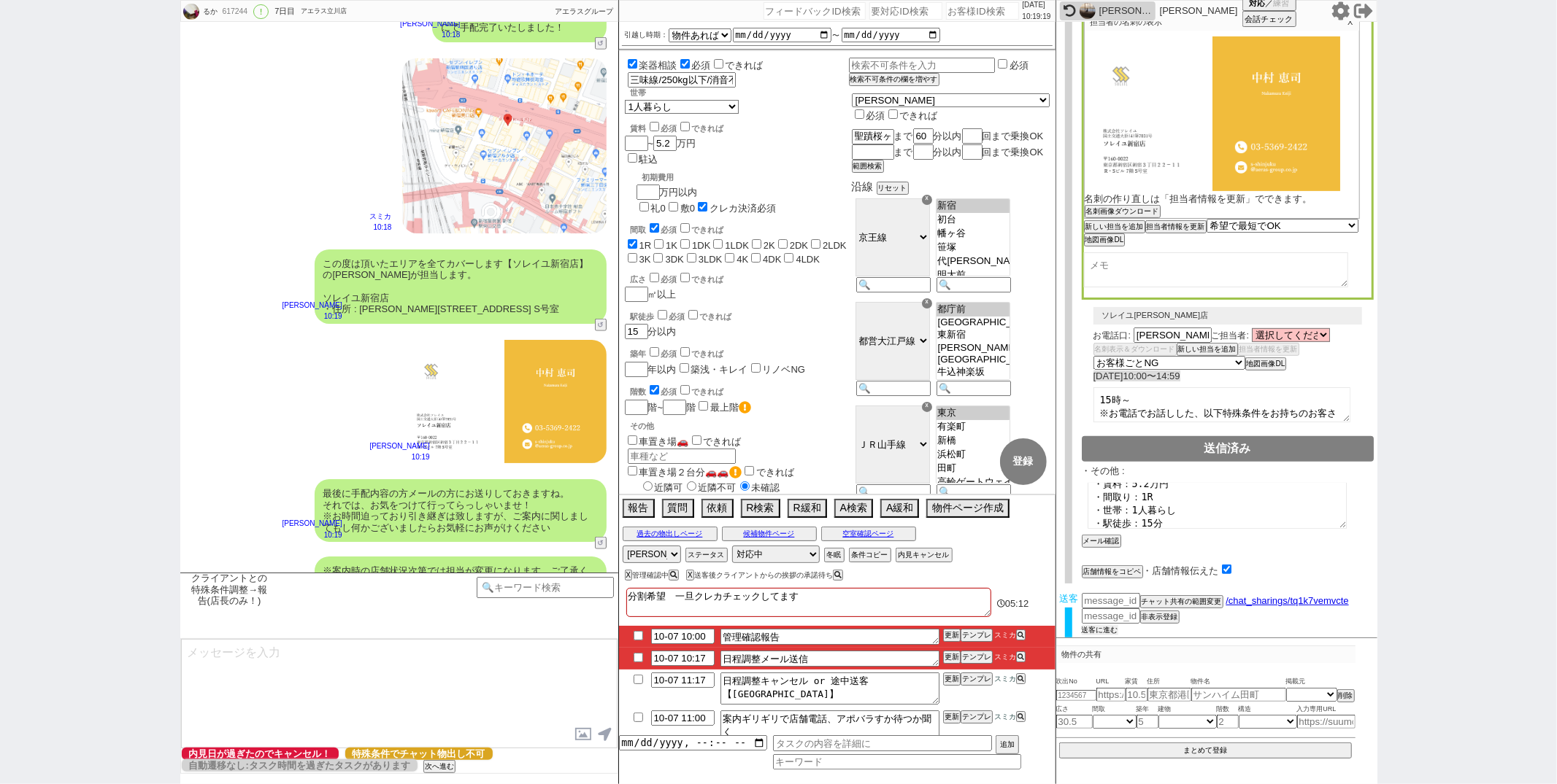
click at [1091, 626] on button "送客に進む" at bounding box center [1099, 631] width 36 height 11
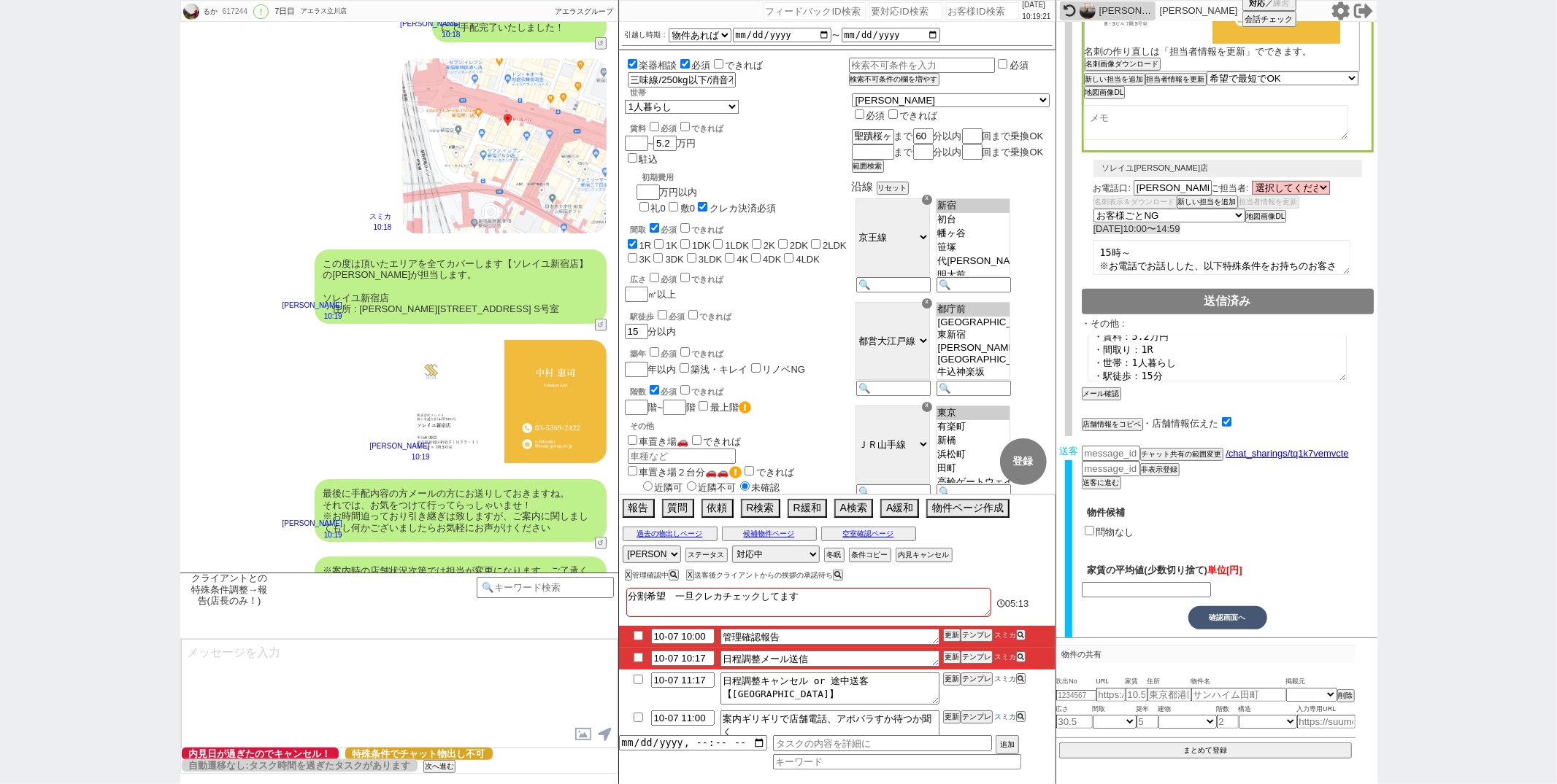
click at [1088, 526] on input "問物なし" at bounding box center [1089, 530] width 10 height 10
checkbox input "true"
type input "52000"
click at [1230, 610] on button "確認画面へ" at bounding box center [1227, 618] width 79 height 23
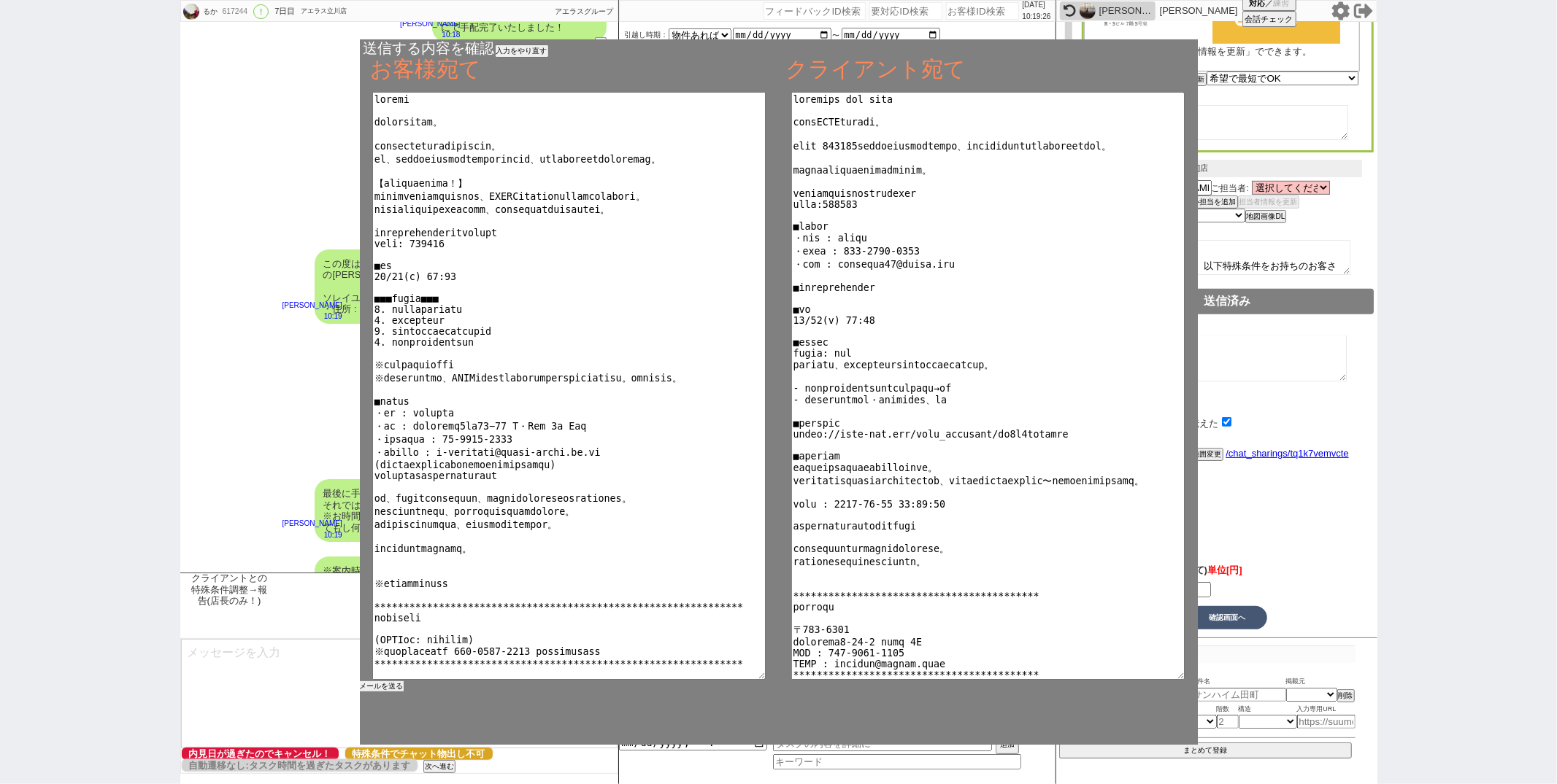
click at [384, 685] on button "メールを送る" at bounding box center [382, 687] width 44 height 11
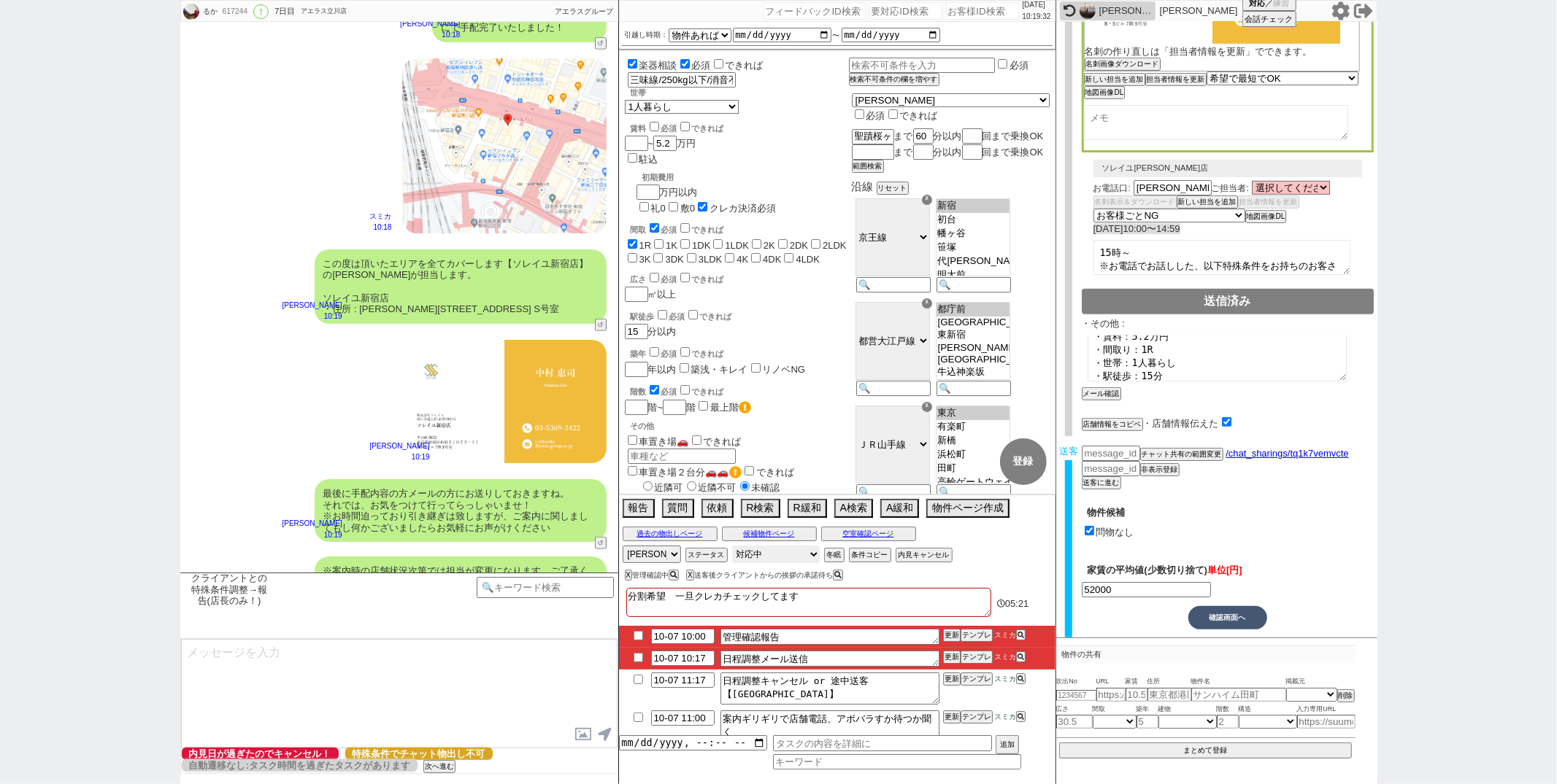
click at [767, 557] on select "対応中 引き継ぎ完了 ブロック 長期間返信なし 紹介不可 別の所で決まった 客の都合で引越しが無くなった 接客開始後に冬眠" at bounding box center [775, 555] width 88 height 18
select select "100"
click at [732, 546] on select "対応中 引き継ぎ完了 ブロック 長期間返信なし 紹介不可 別の所で決まった 客の都合で引越しが無くなった 接客開始後に冬眠" at bounding box center [775, 555] width 88 height 18
select select
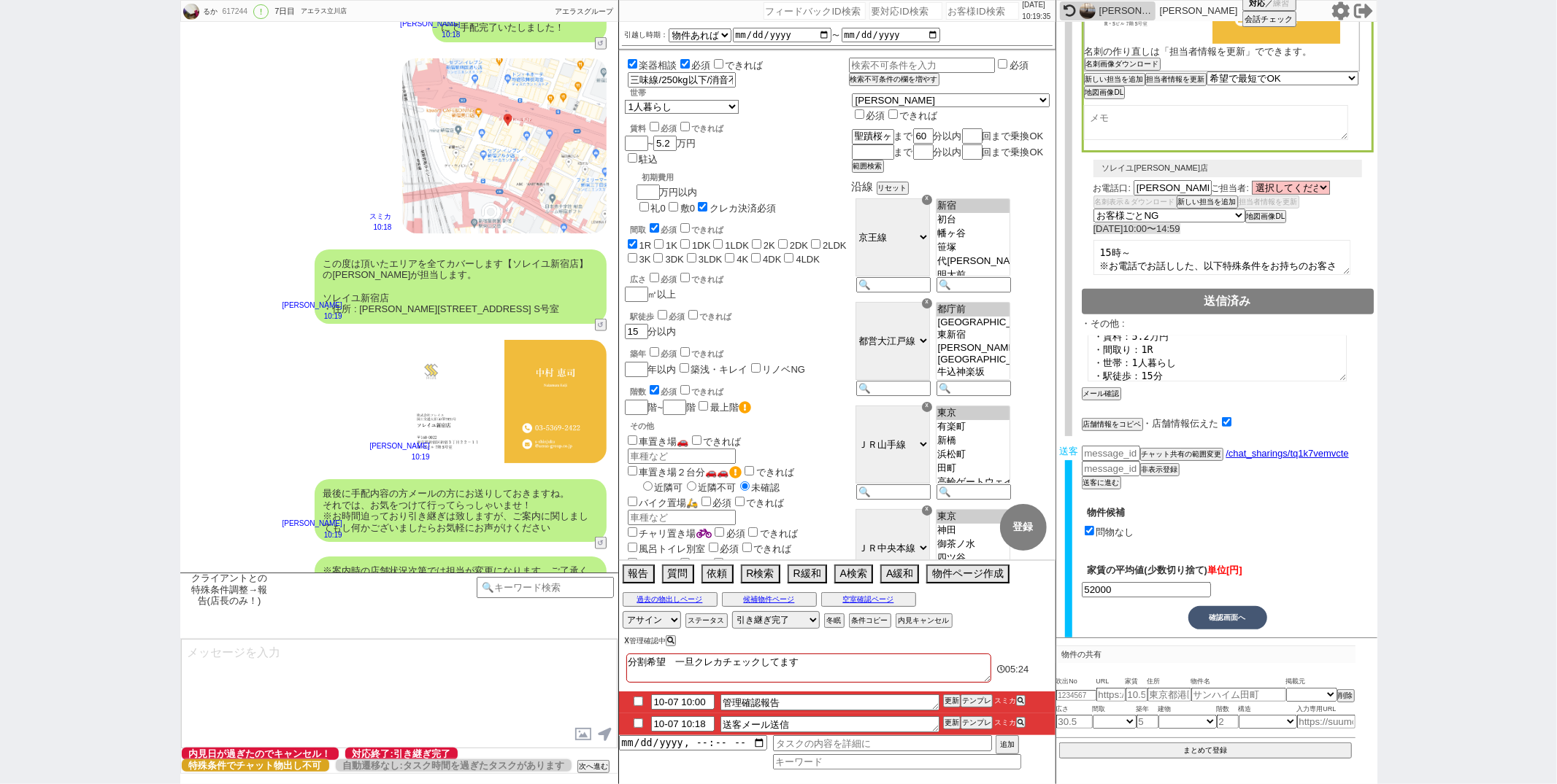
click at [626, 642] on button "X" at bounding box center [628, 641] width 5 height 8
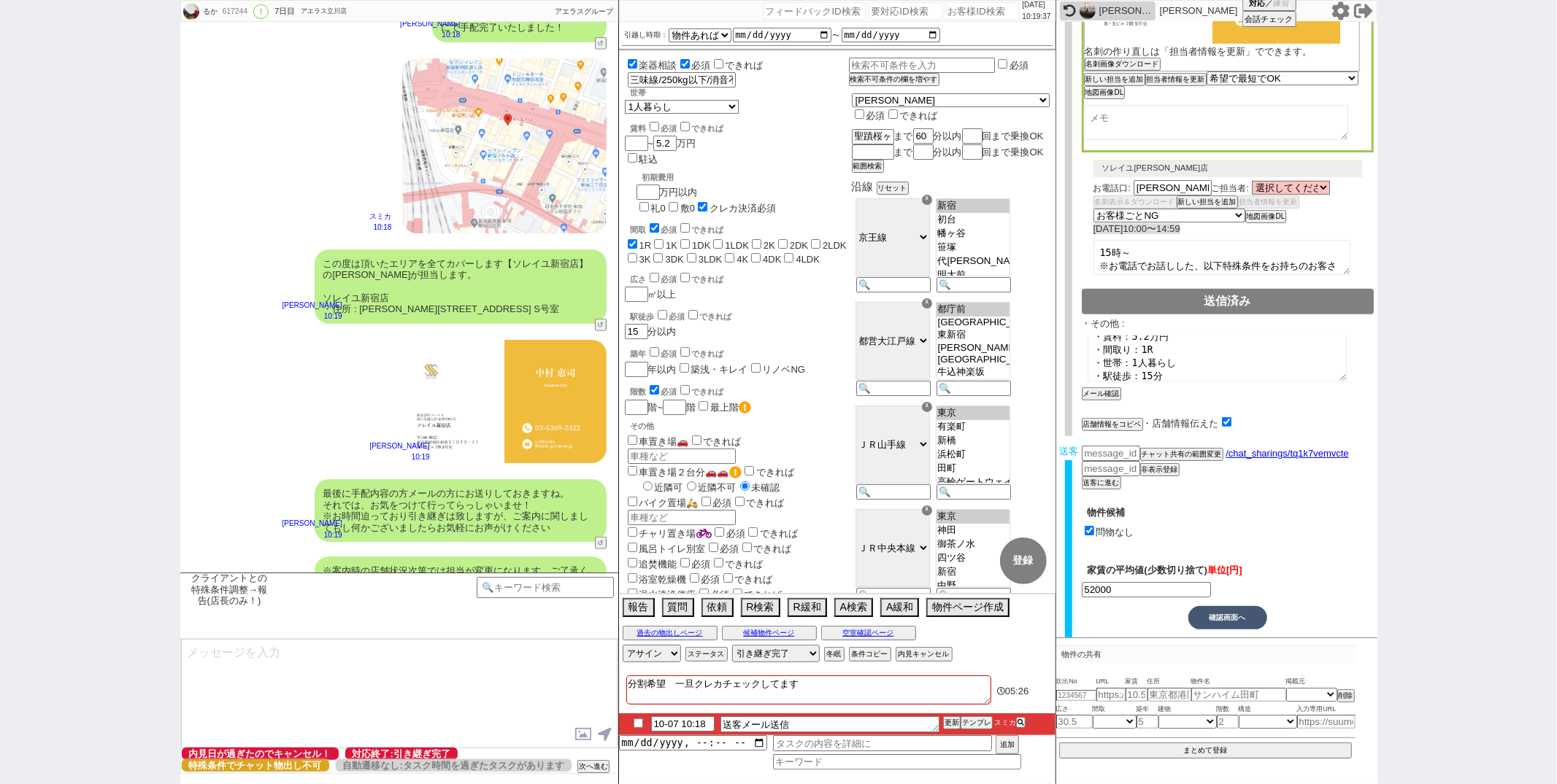
click at [637, 727] on input "checkbox" at bounding box center [638, 723] width 21 height 10
checkbox input "true"
click at [945, 726] on button "更新" at bounding box center [950, 723] width 15 height 11
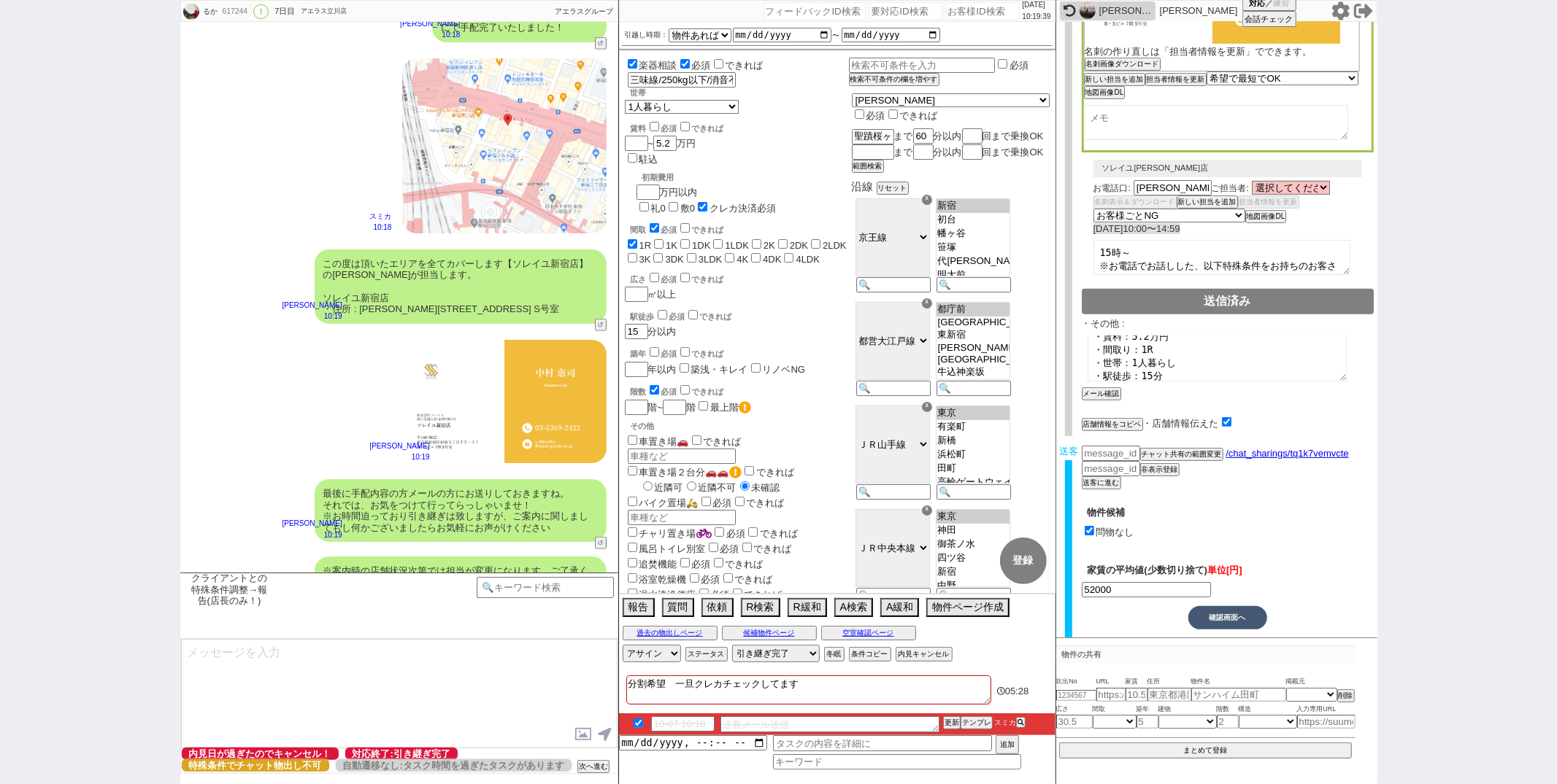
click at [219, 331] on div "御手洗侑矢 10:19" at bounding box center [399, 401] width 438 height 141
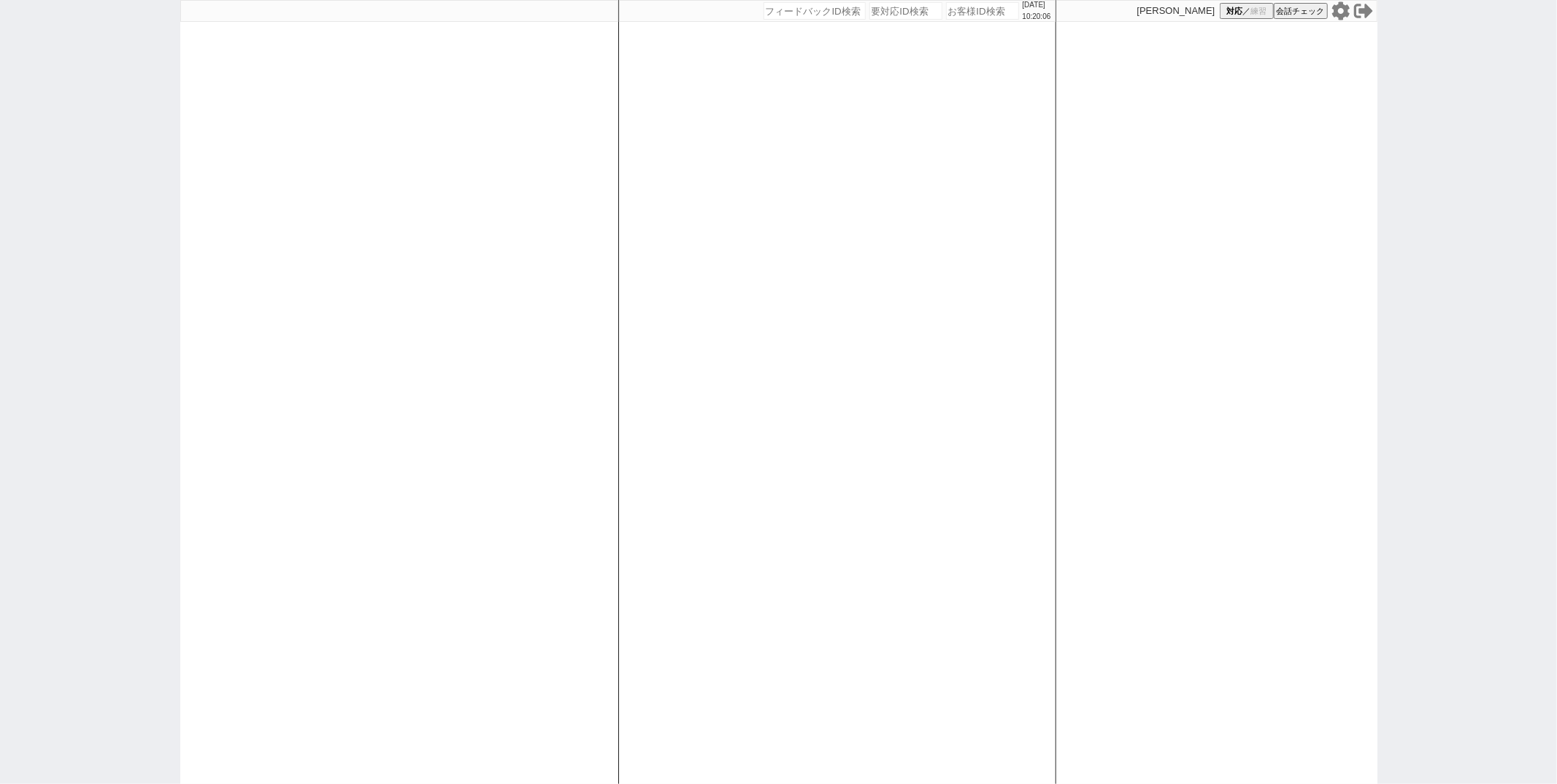
paste input "614678"
type input "614678"
select select "3"
select select "2"
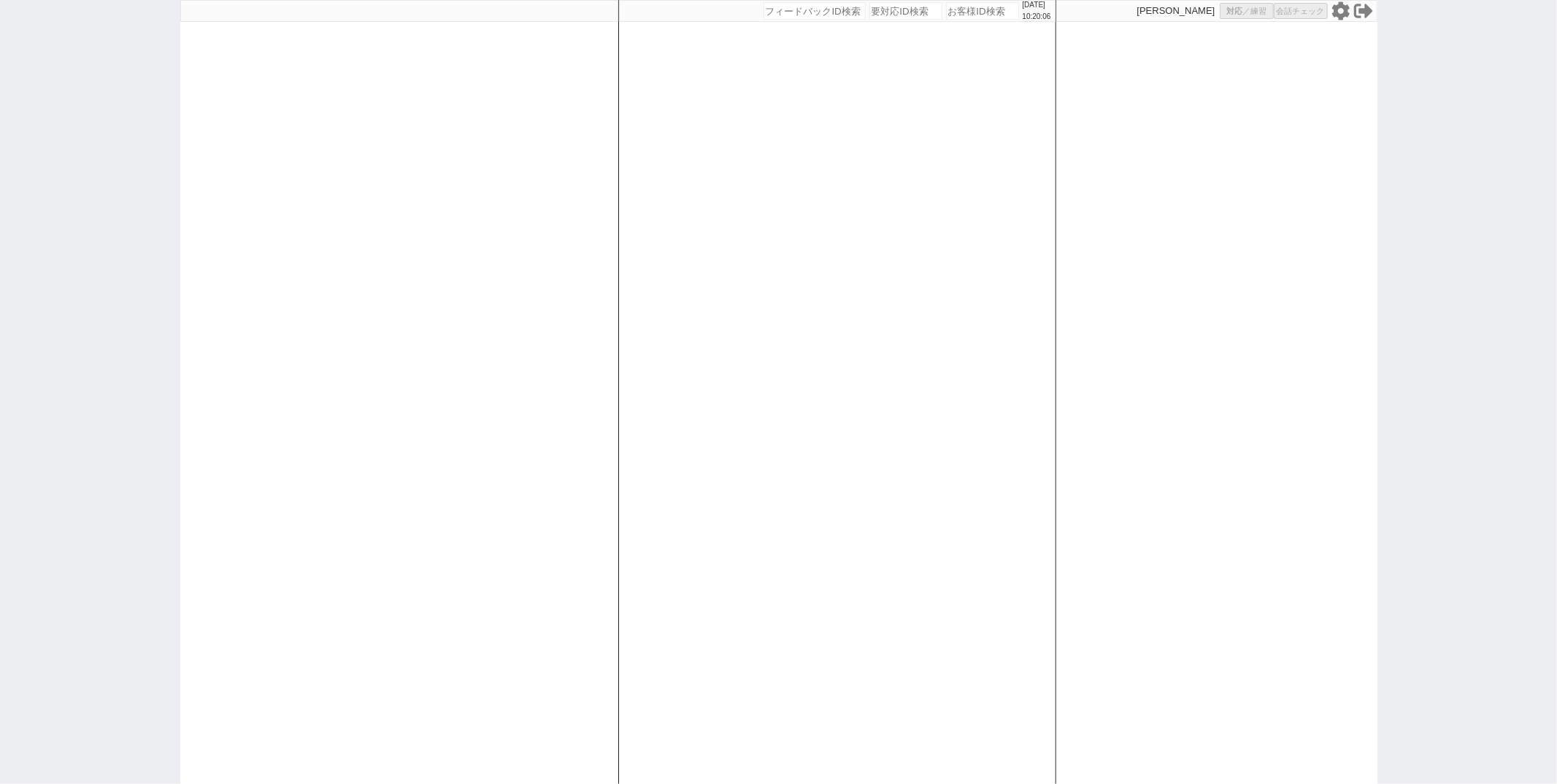
select select
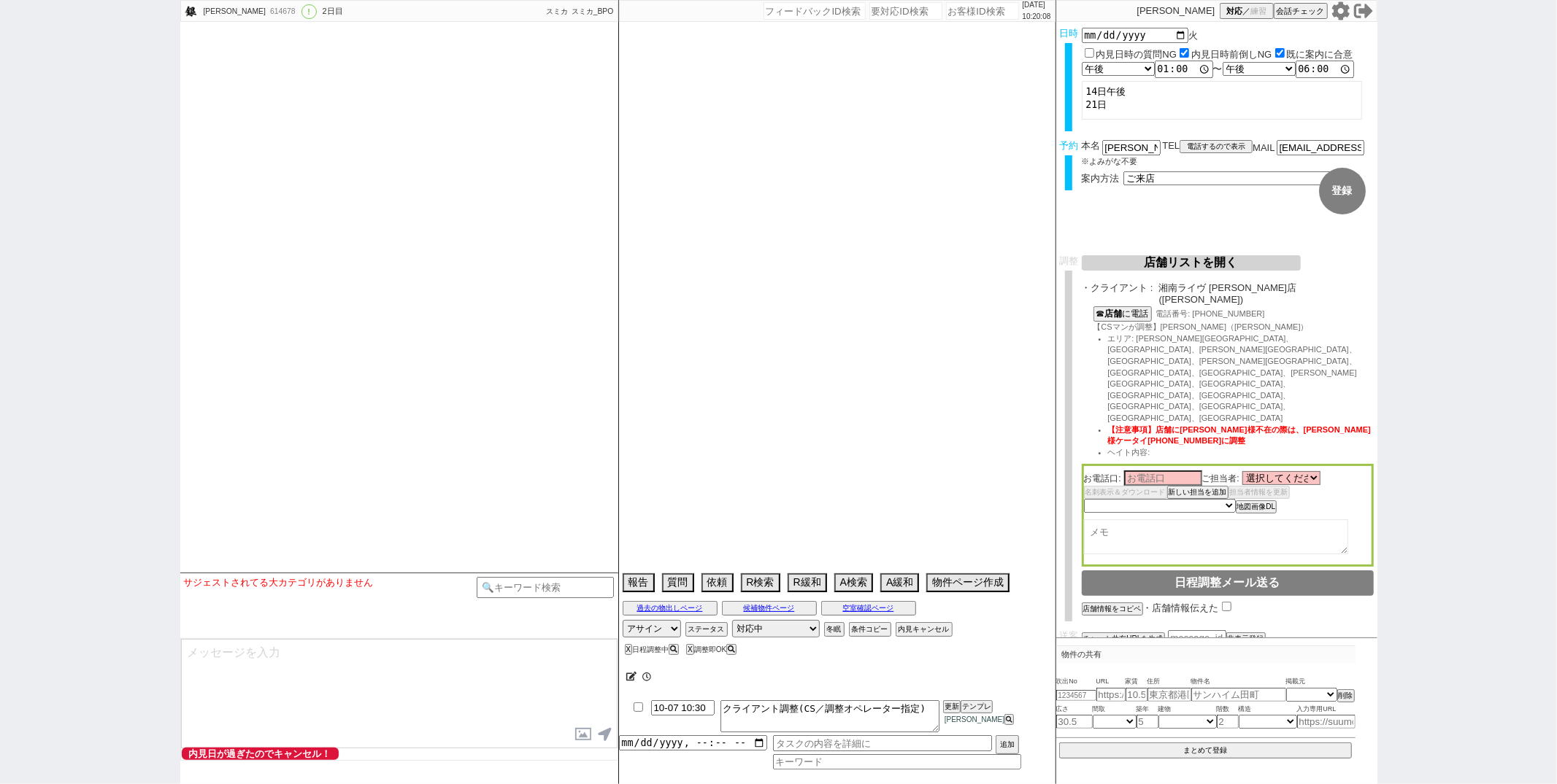
select select "2025"
select select "11"
select select "36"
select select "0"
select select "14"
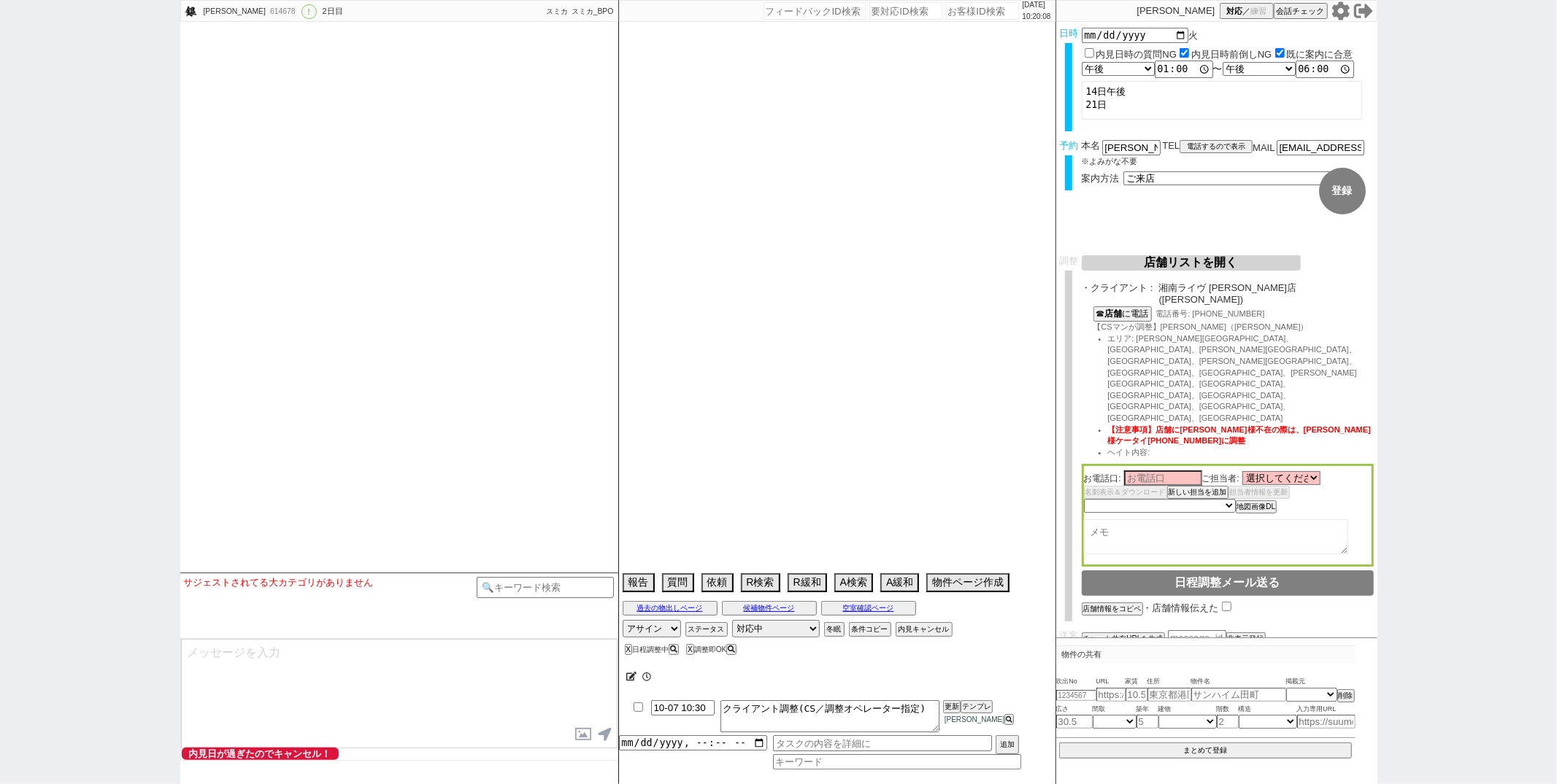
select select "96"
select select "13"
select select "455"
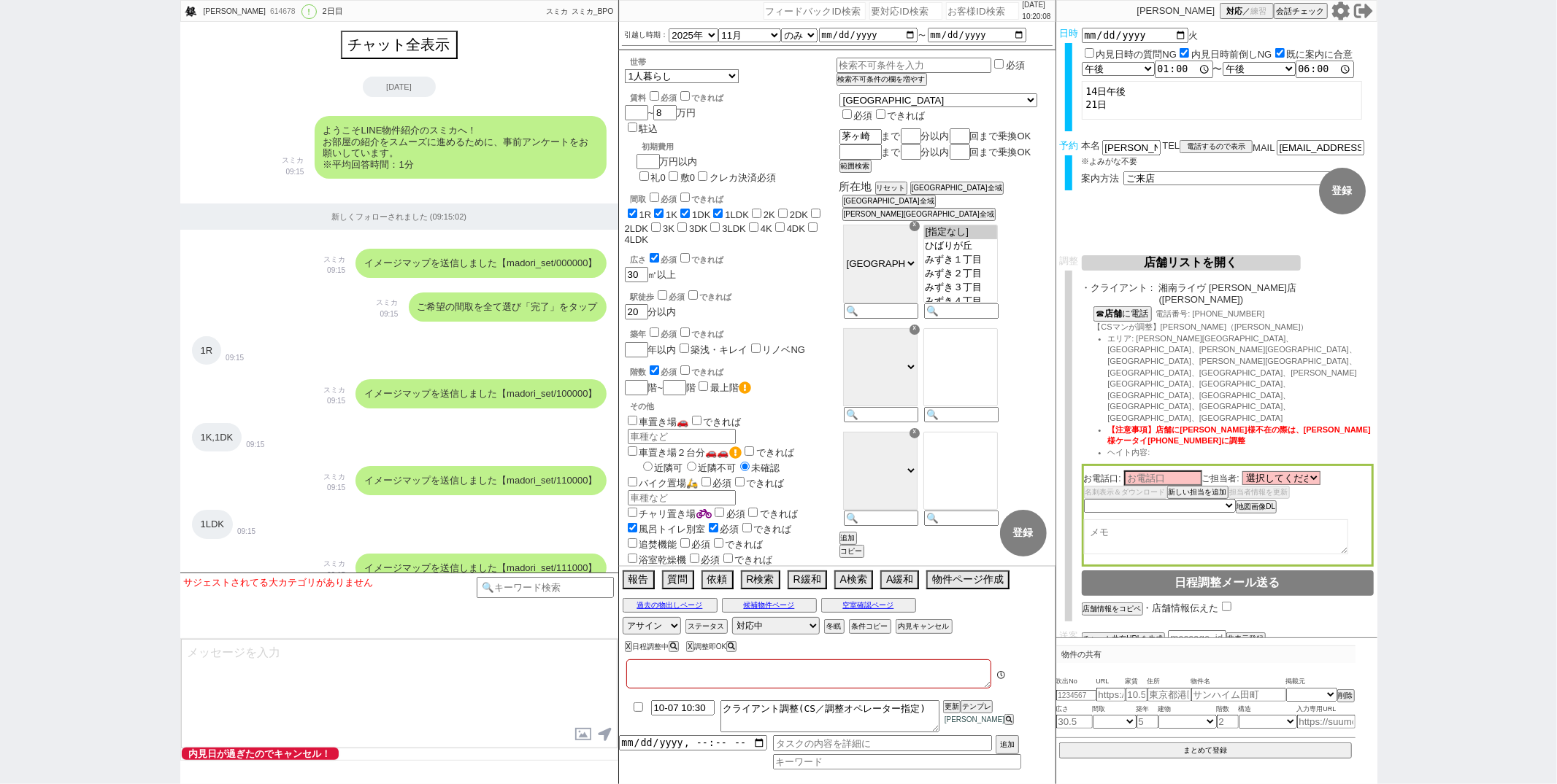
type textarea "中海岸4丁目"
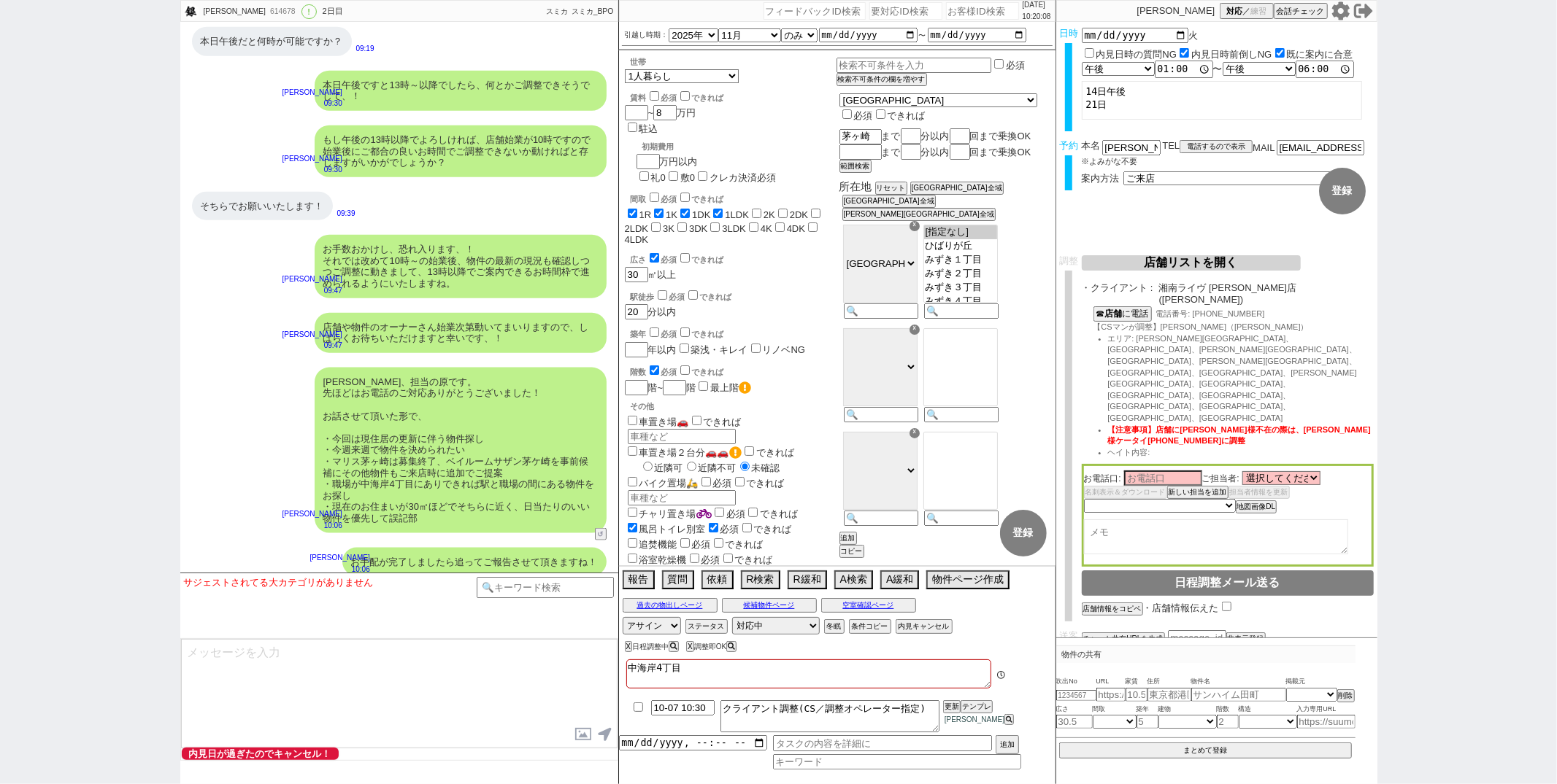
scroll to position [76, 0]
click at [355, 648] on textarea at bounding box center [400, 694] width 437 height 110
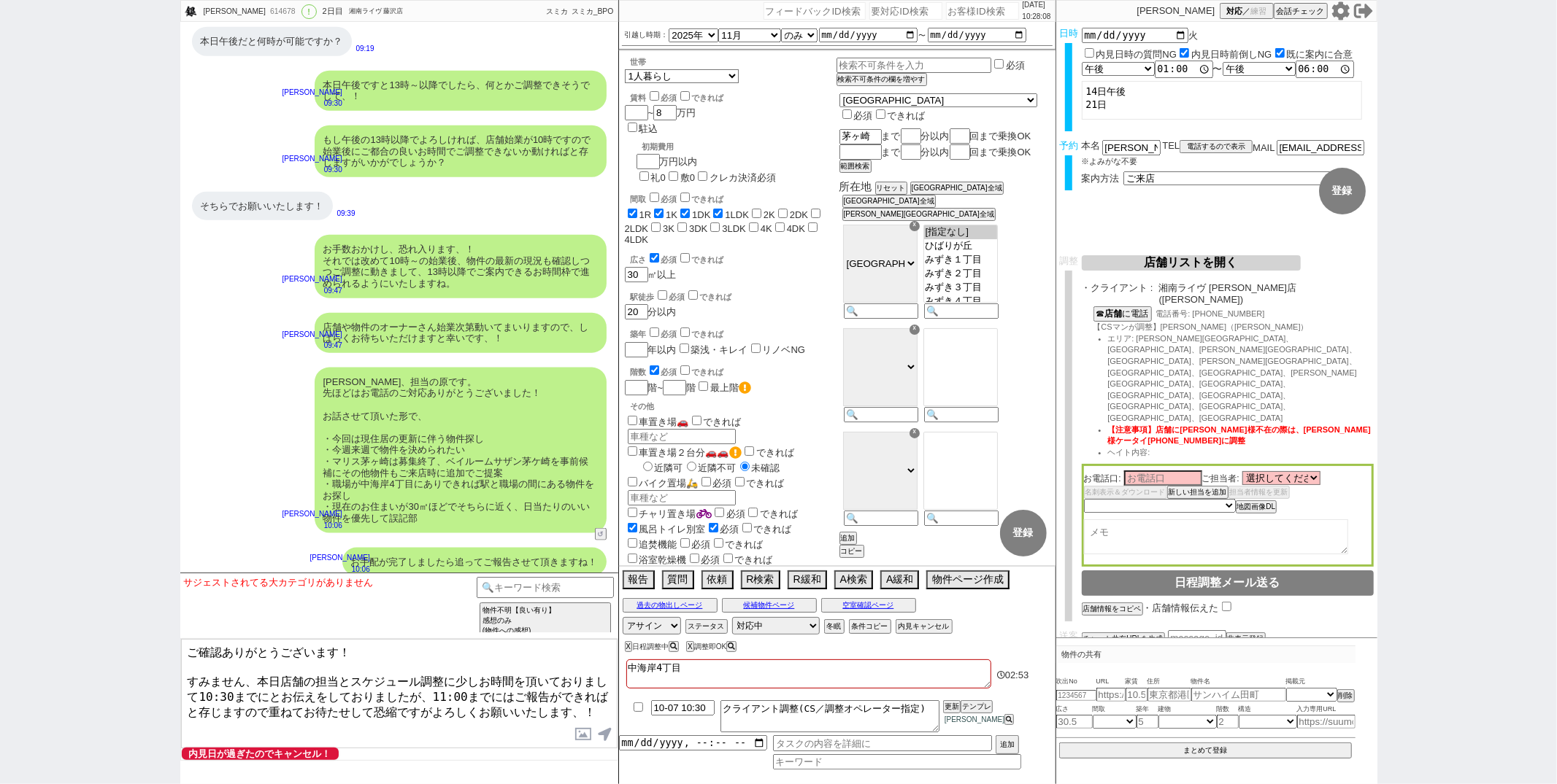
type textarea "ご確認ありがとうございます！ すみません、本日店舗の担当とスケジュール調整に少しお時間を頂いておりまして10:30までにとお伝えをしておりましたが、11:00…"
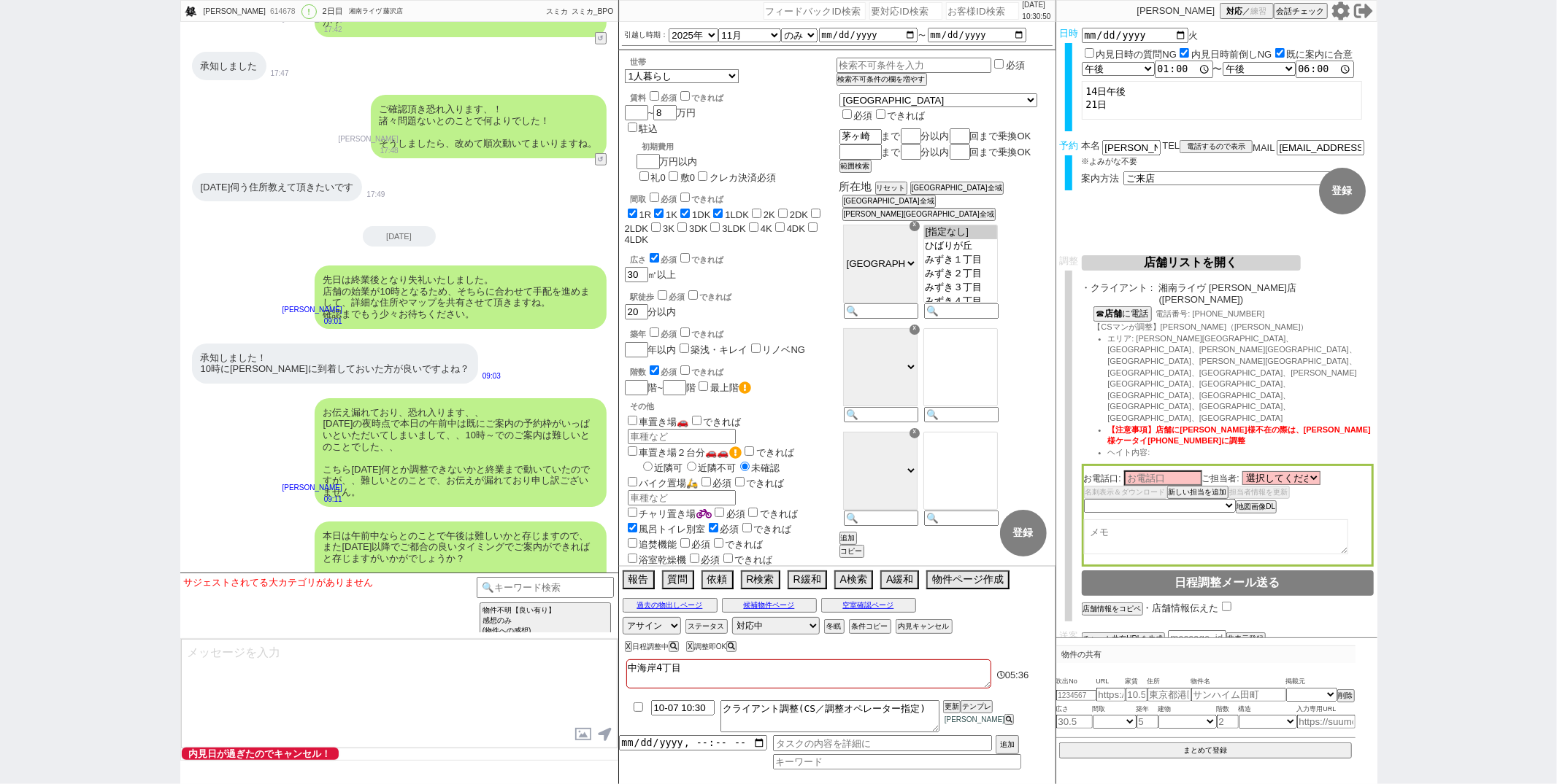
scroll to position [6183, 0]
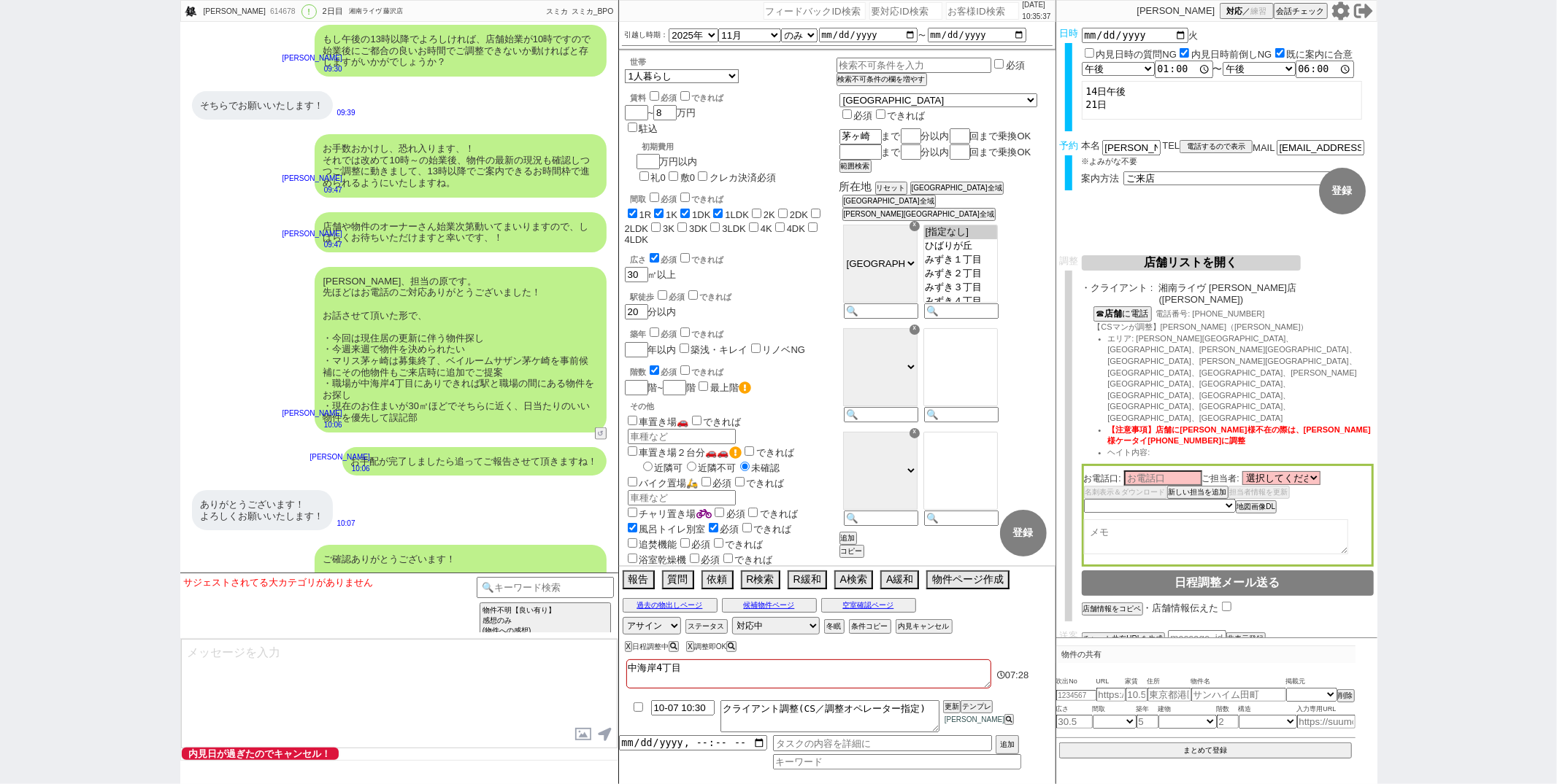
click at [809, 288] on div "駅徒歩 必須 できれば 20 分以内" at bounding box center [730, 303] width 211 height 31
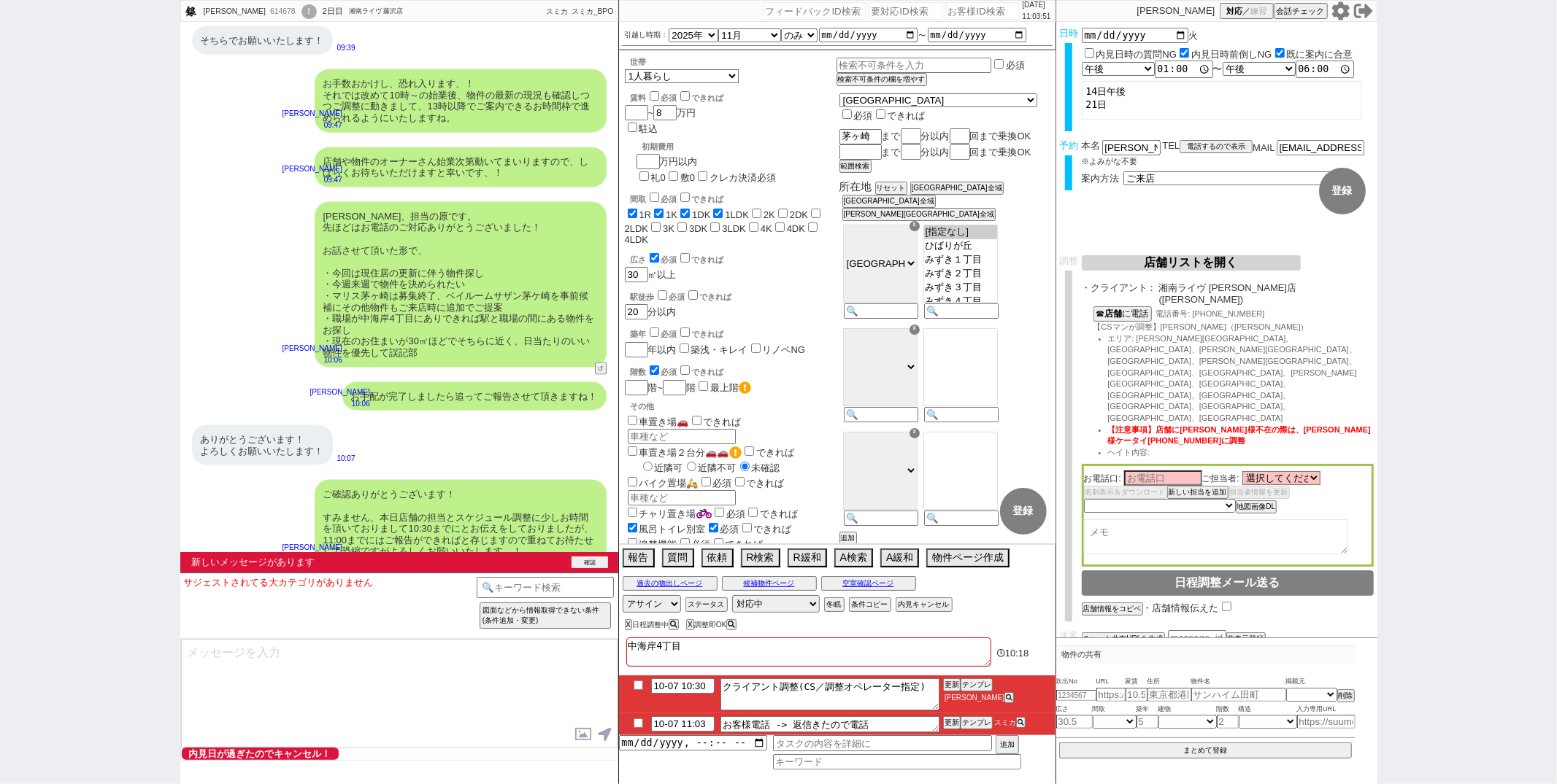
click at [585, 564] on button "確認" at bounding box center [589, 562] width 36 height 11
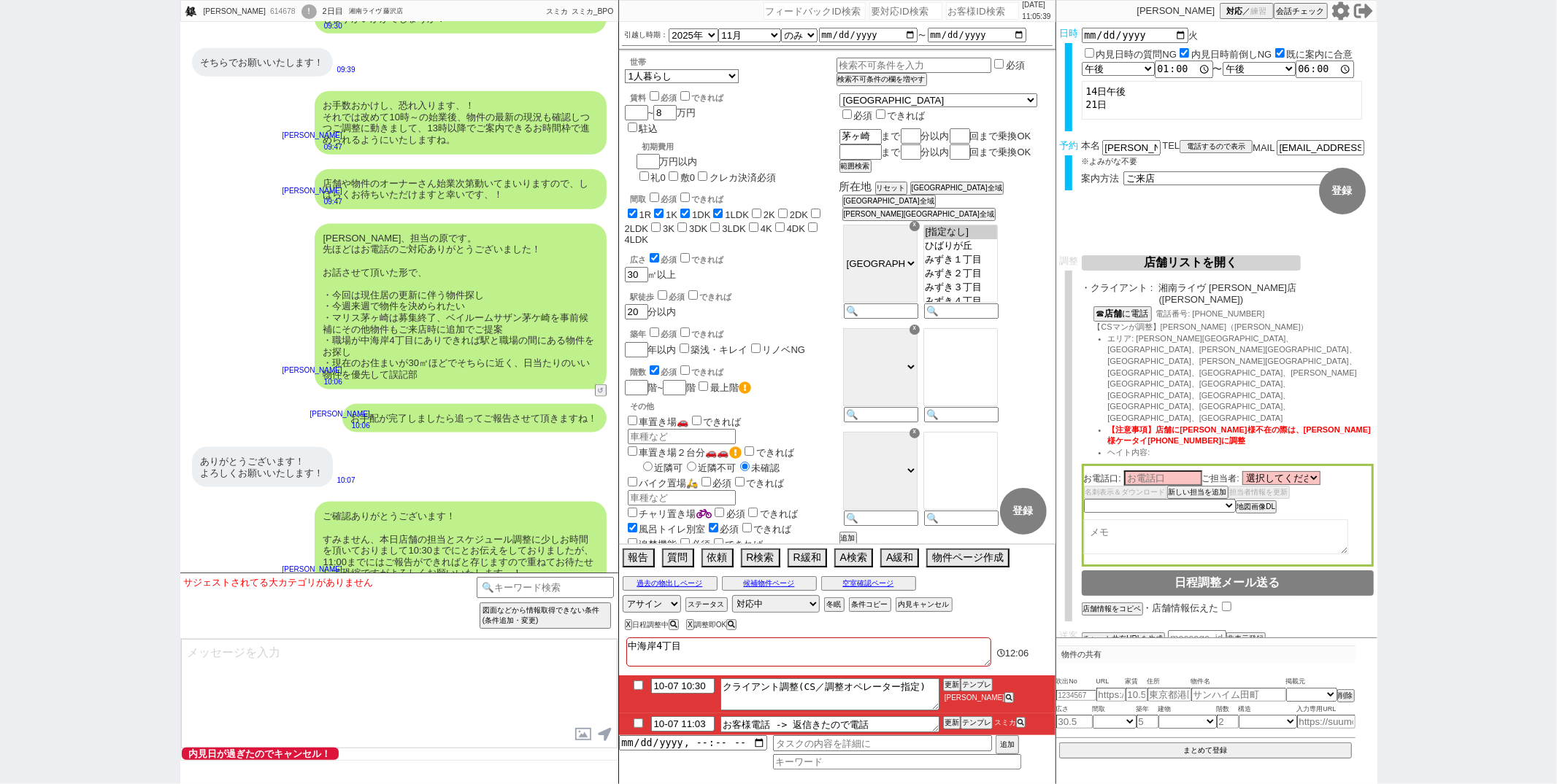
click at [1230, 257] on button "店舗リストを開く" at bounding box center [1191, 263] width 219 height 15
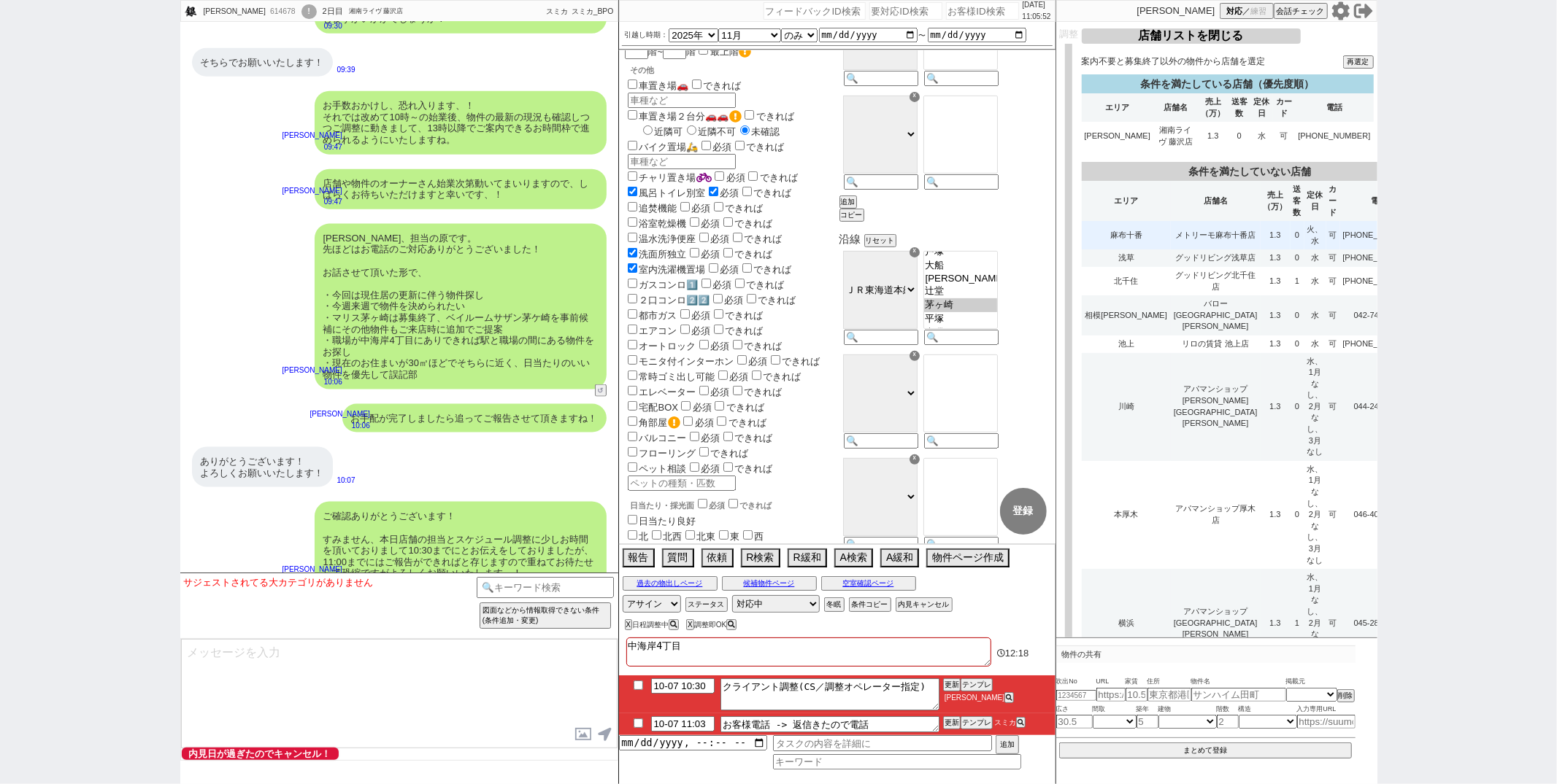
scroll to position [1989, 0]
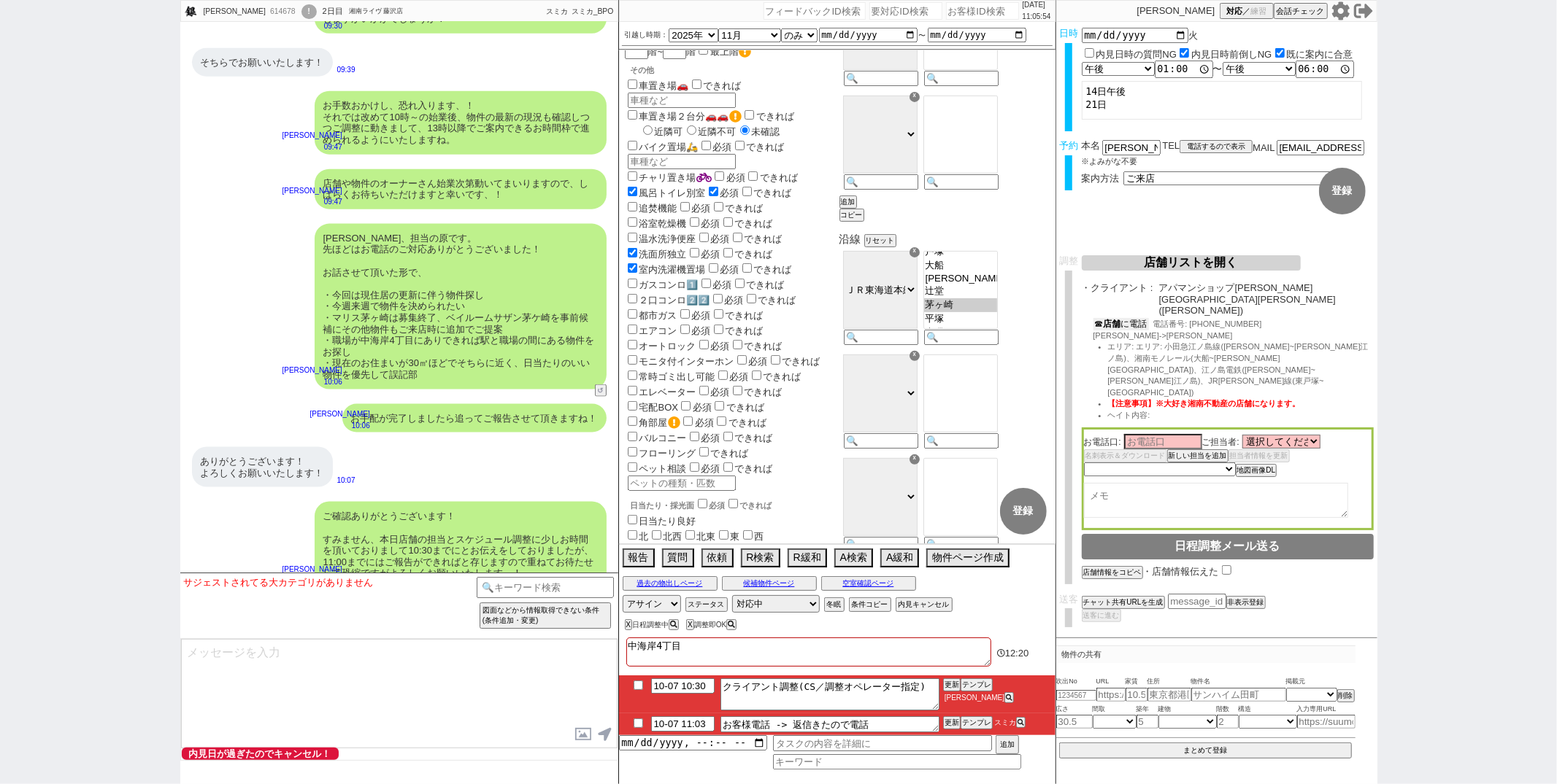
click at [1117, 319] on b "店舗" at bounding box center [1112, 324] width 18 height 11
click at [1224, 263] on button "店舗リストを開く" at bounding box center [1191, 263] width 219 height 15
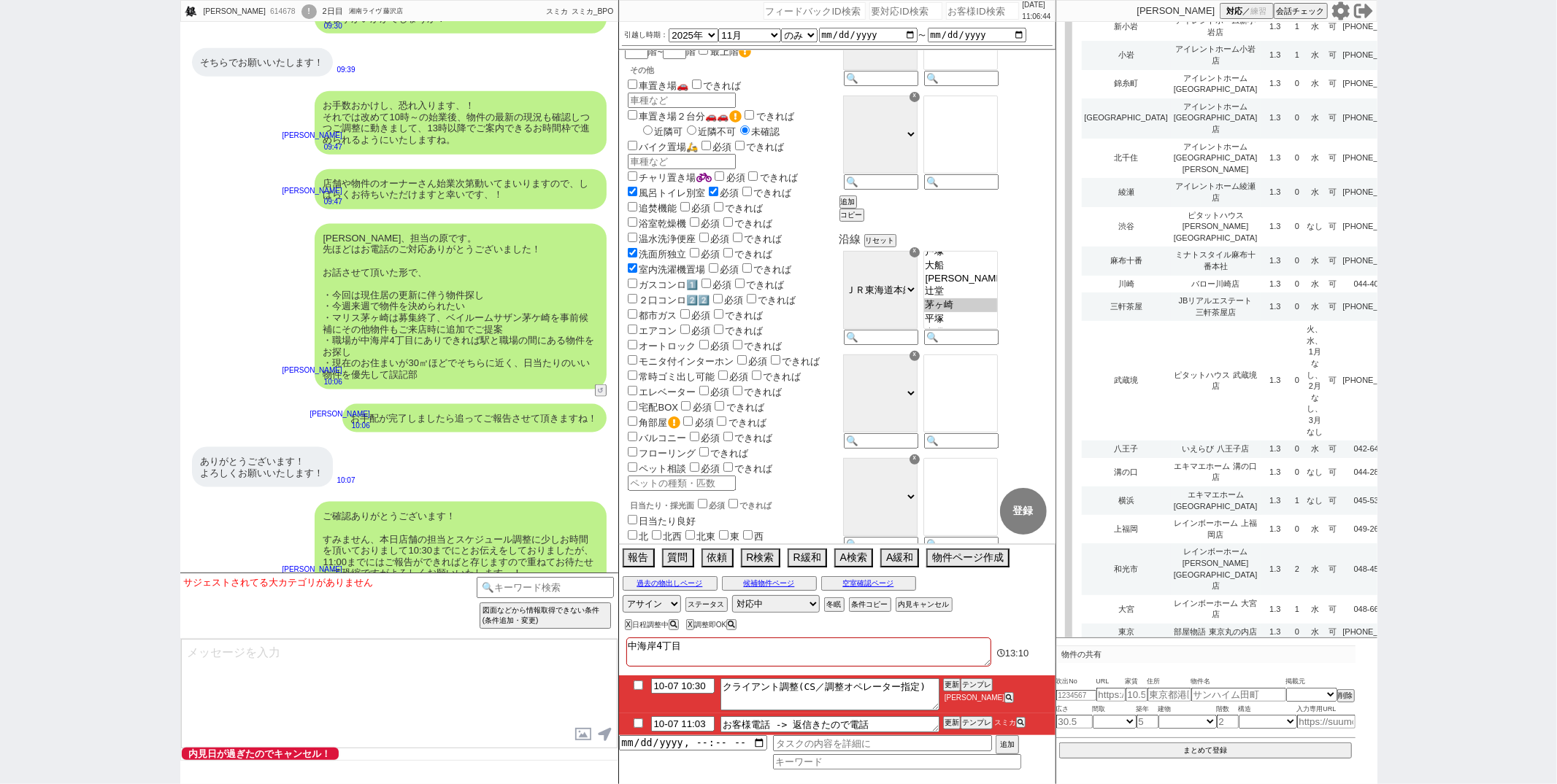
scroll to position [3939, 0]
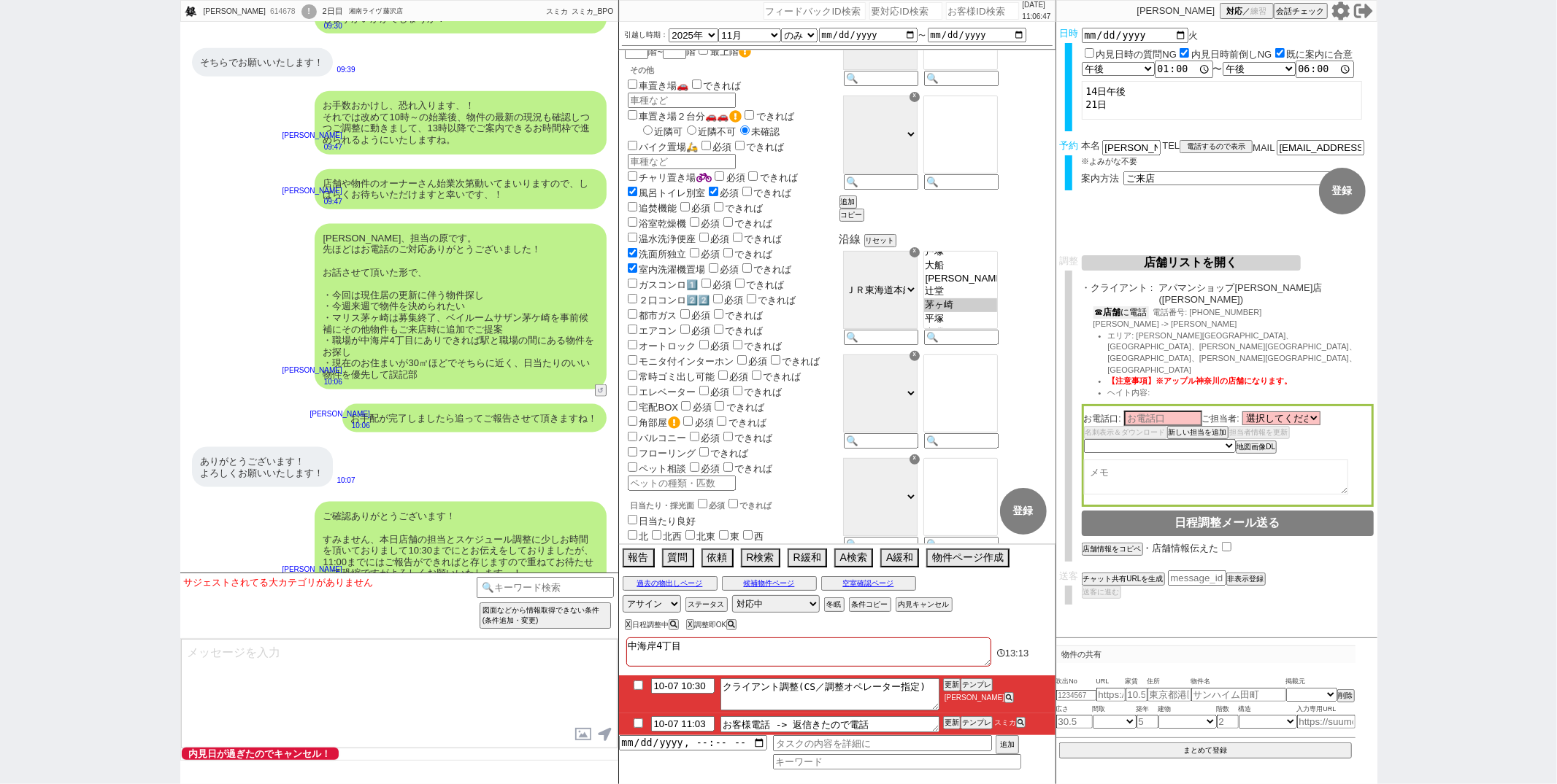
click at [1128, 307] on button "☎ 店舗 に電話" at bounding box center [1121, 313] width 56 height 12
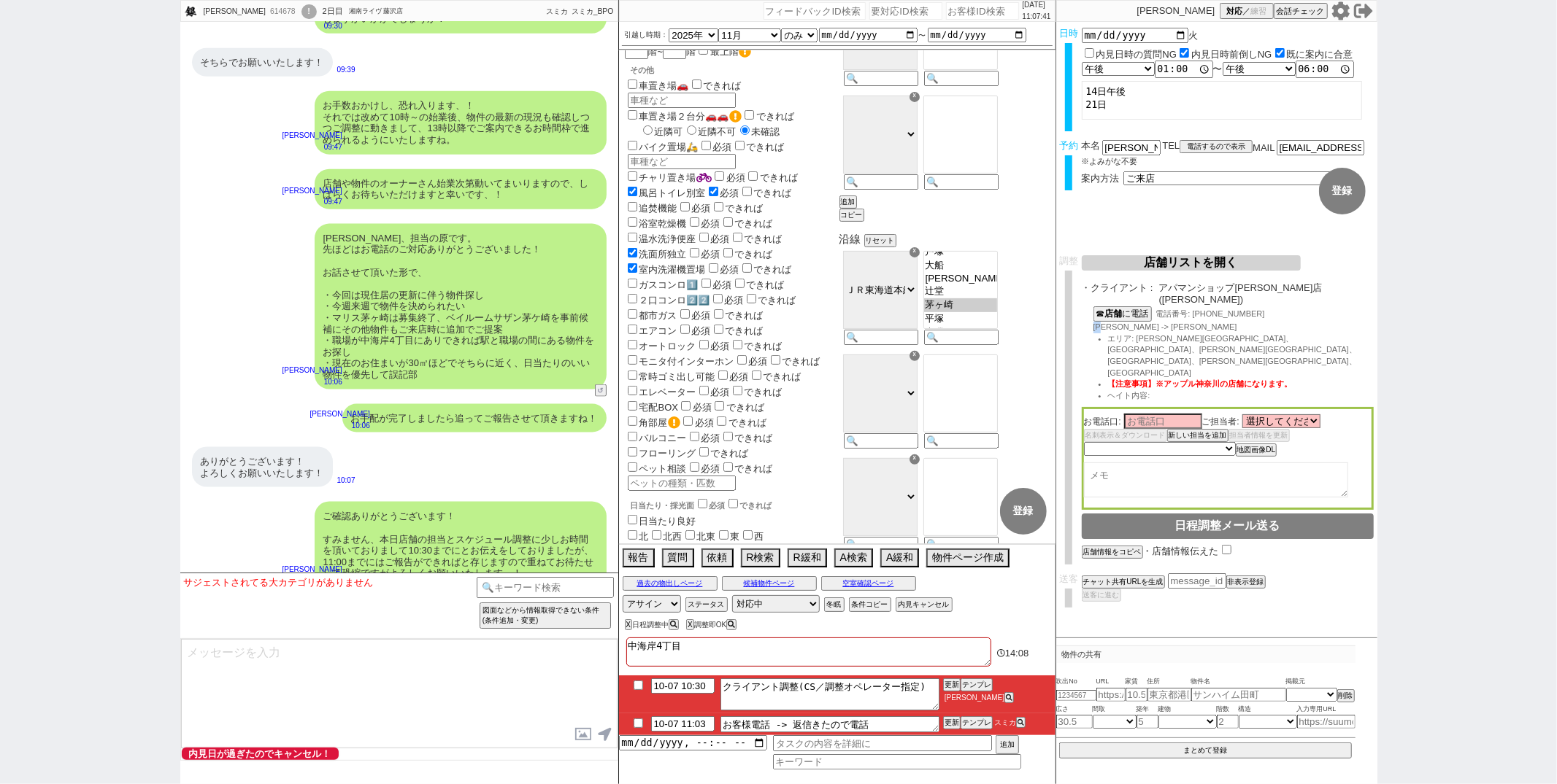
drag, startPoint x: 1110, startPoint y: 316, endPoint x: 1095, endPoint y: 316, distance: 15.0
click at [1095, 323] on span "[PERSON_NAME] -> [PERSON_NAME]" at bounding box center [1165, 327] width 144 height 9
copy span "岩間"
click at [1229, 316] on div "☎ 店舗 に電話 電話番号: [PHONE_NUMBER] [PERSON_NAME] -> [PERSON_NAME] エリア: [PERSON_NAME]…" at bounding box center [1227, 357] width 292 height 101
click at [1305, 415] on select "選択してください [PERSON_NAME] [PERSON_NAME] [PERSON_NAME] [PERSON_NAME] [PERSON_NAME]" at bounding box center [1281, 422] width 78 height 12
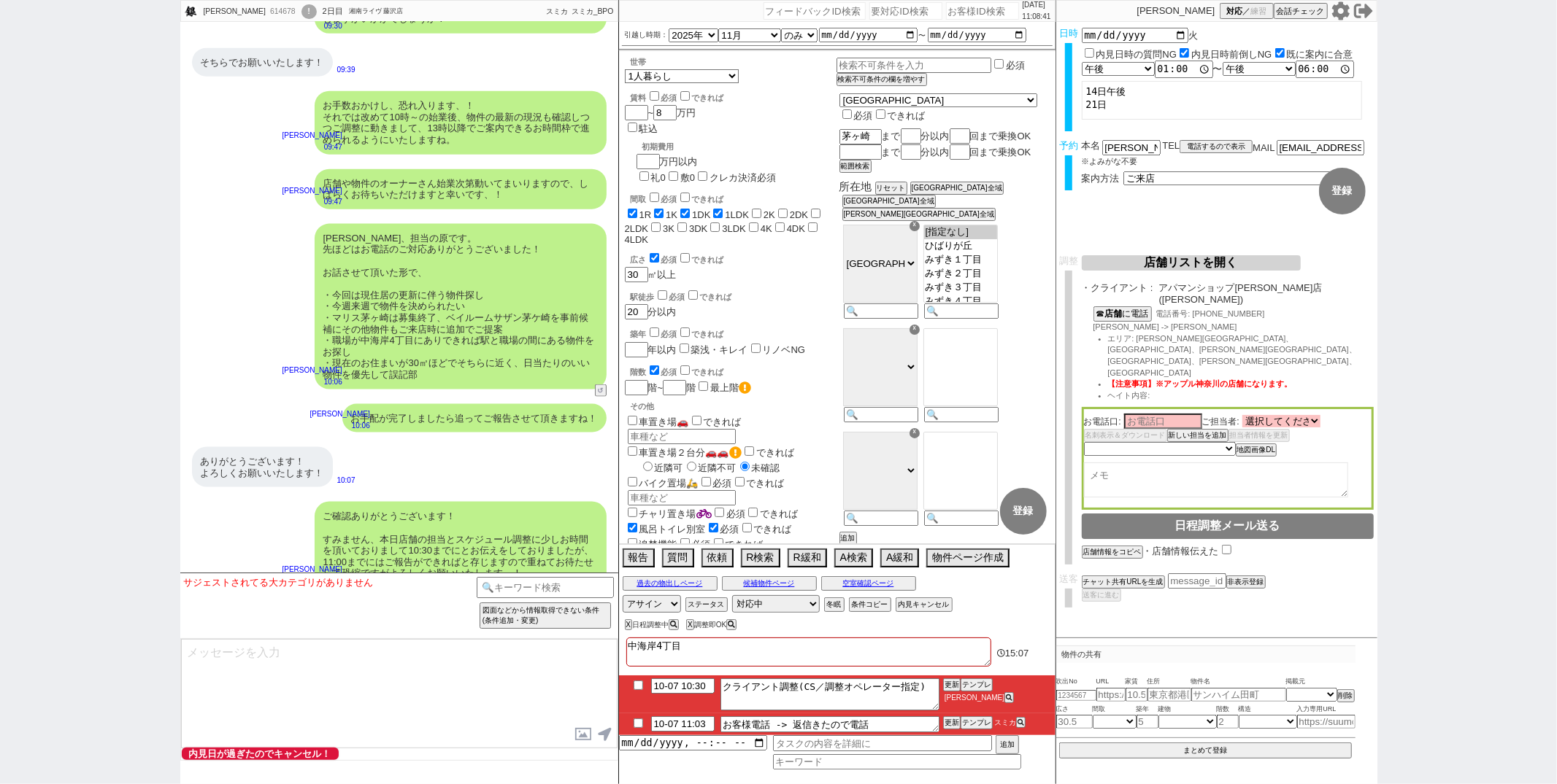
click at [1312, 415] on select "選択してください [PERSON_NAME] [PERSON_NAME] [PERSON_NAME] [PERSON_NAME] [PERSON_NAME]" at bounding box center [1281, 422] width 78 height 12
click at [1140, 415] on input at bounding box center [1163, 421] width 78 height 12
type input "香川"
click at [1311, 378] on li "【注意事項】※アップル神奈川の店舗になります。" at bounding box center [1240, 384] width 266 height 11
click at [1301, 407] on div "お電話口: 香川 ご担当者: 選択してください 渕上 豪 岩間 大祐 吉原 健二 前田 沙希 福井 美月 名刺表示＆ダウンロード 新しい担当を追加 担当者情報…" at bounding box center [1227, 459] width 292 height 103
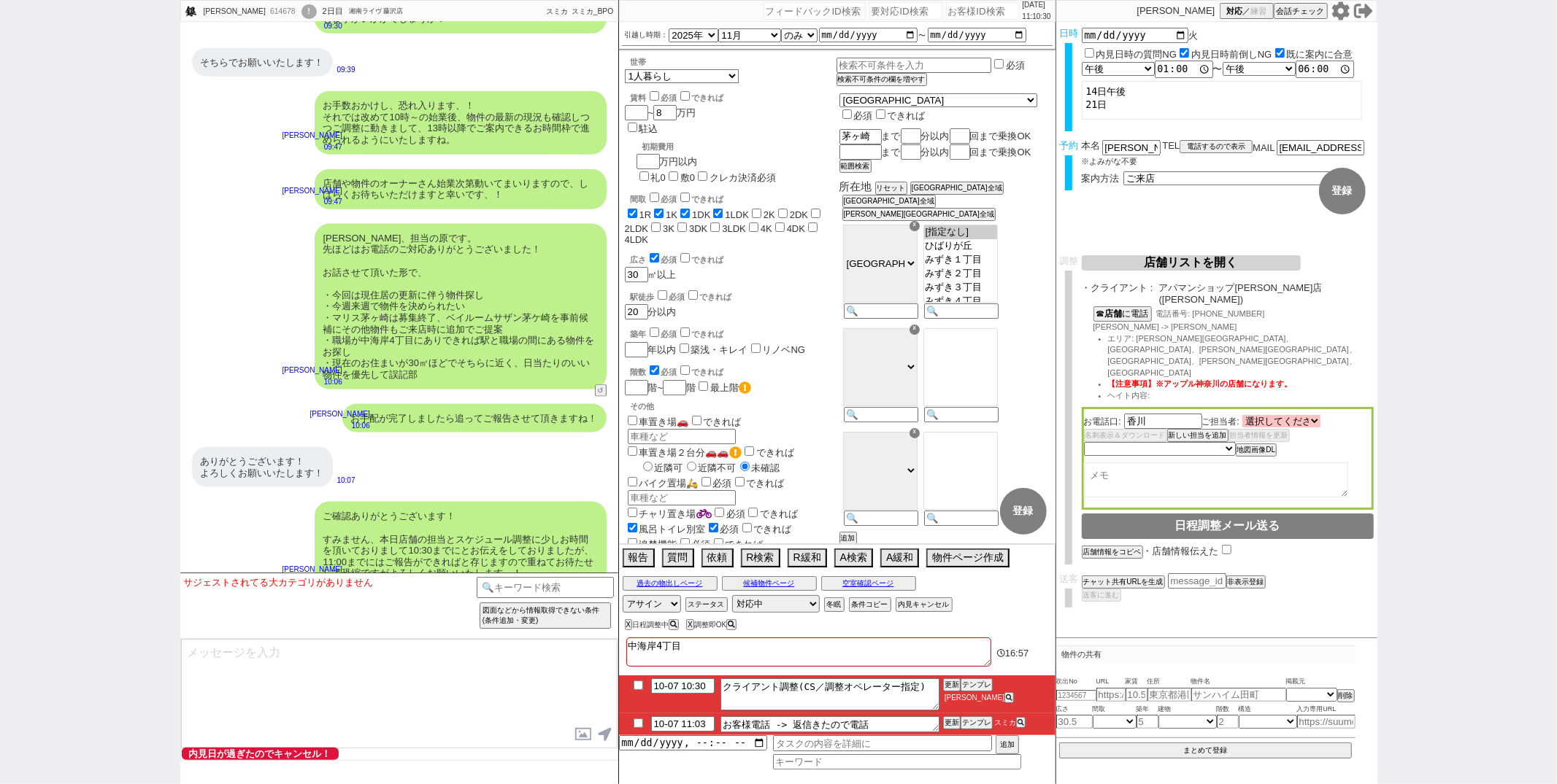
click at [1305, 415] on select "選択してください 渕上 豪 岩間 大祐 吉原 健二 前田 沙希 福井 美月" at bounding box center [1281, 422] width 78 height 12
click at [1111, 462] on textarea at bounding box center [1216, 480] width 264 height 35
type textarea "香川 蓮"
click at [1190, 430] on button "新しい担当を追加" at bounding box center [1196, 436] width 58 height 11
select select
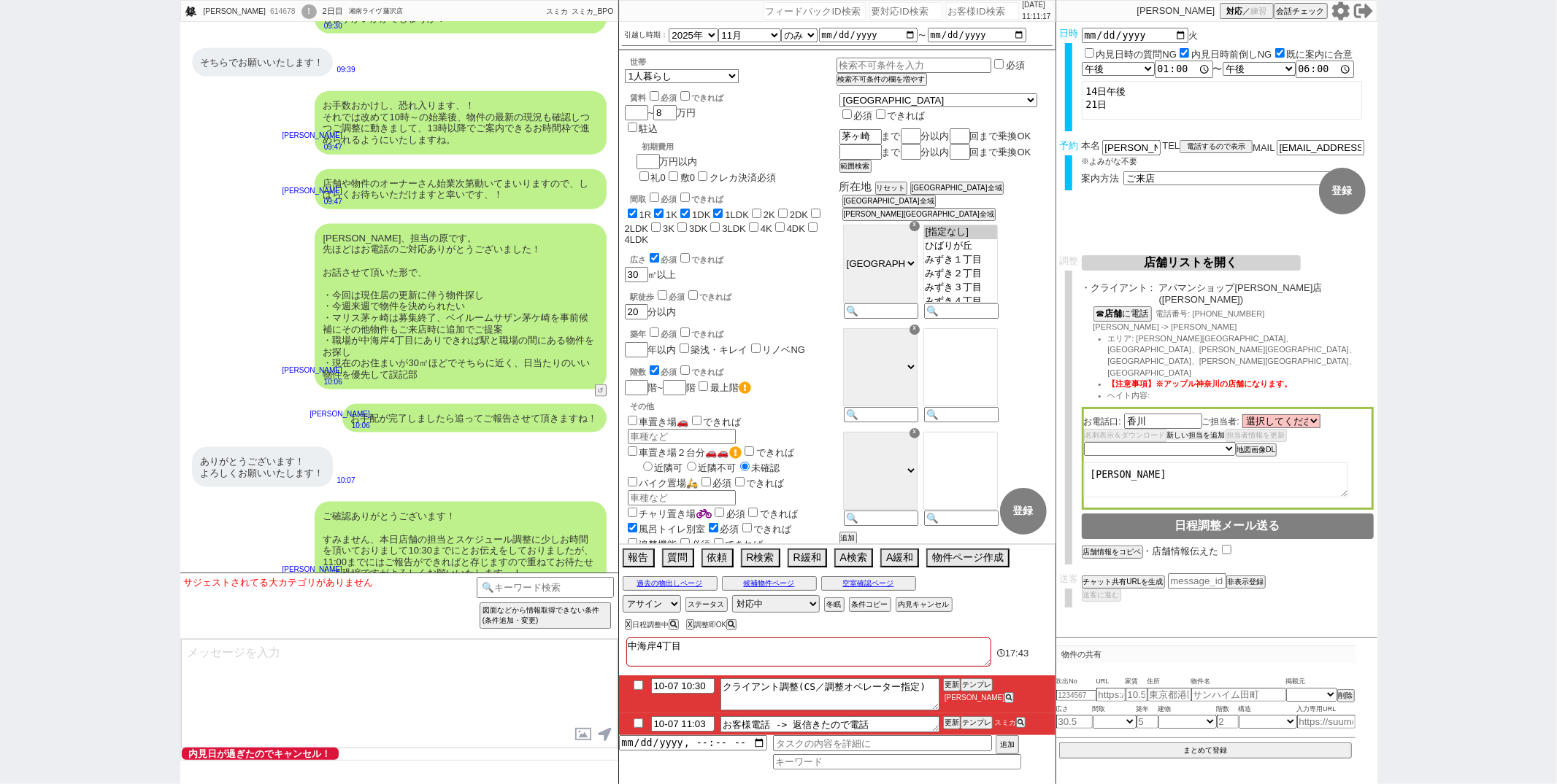
click at [1195, 430] on button "新しい担当を追加" at bounding box center [1196, 436] width 58 height 11
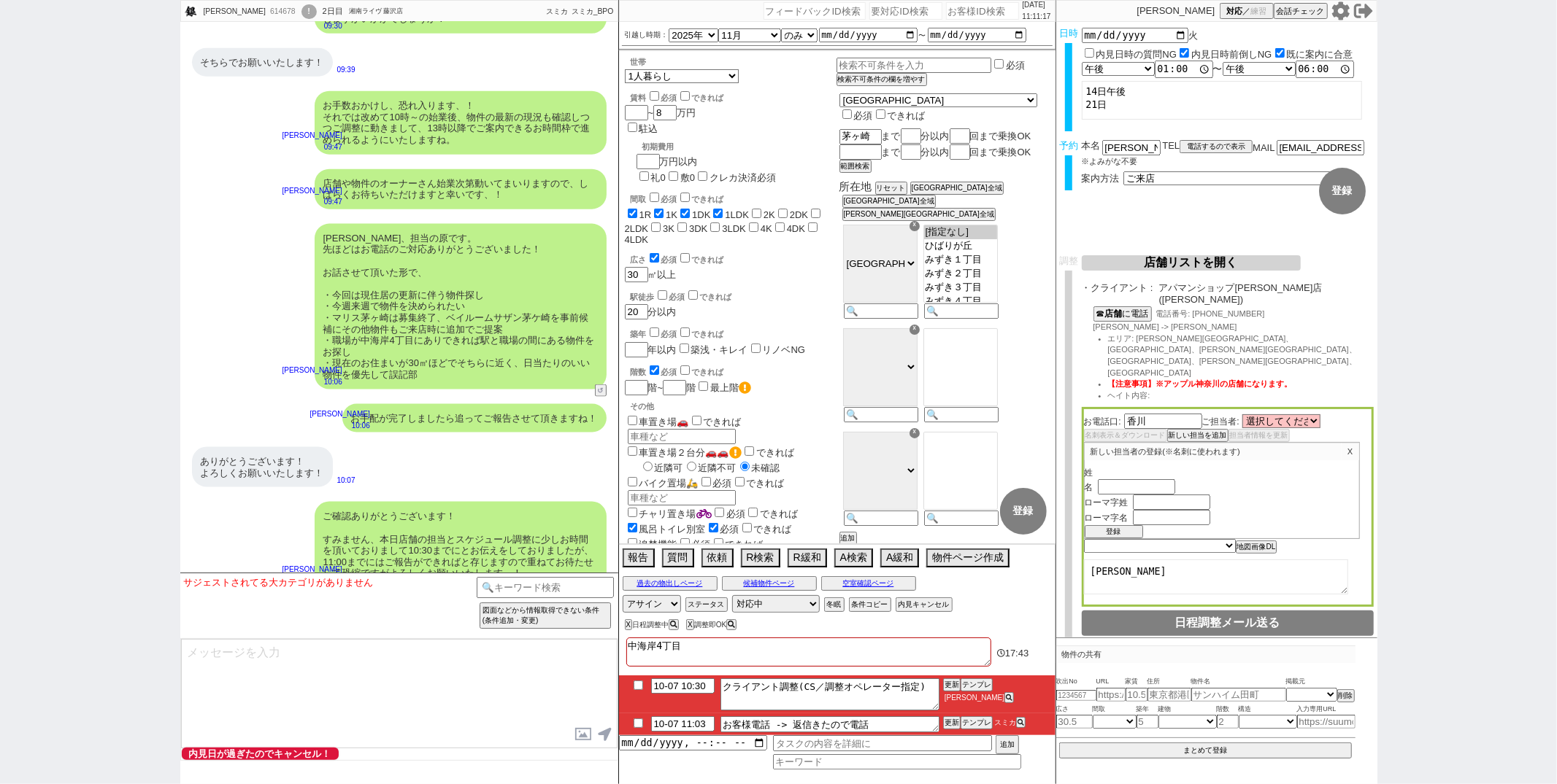
click at [1149, 467] on input "text" at bounding box center [1137, 473] width 78 height 12
type input "K"
type input "香川"
click at [1136, 482] on input "text" at bounding box center [1137, 488] width 78 height 12
type input "蓮"
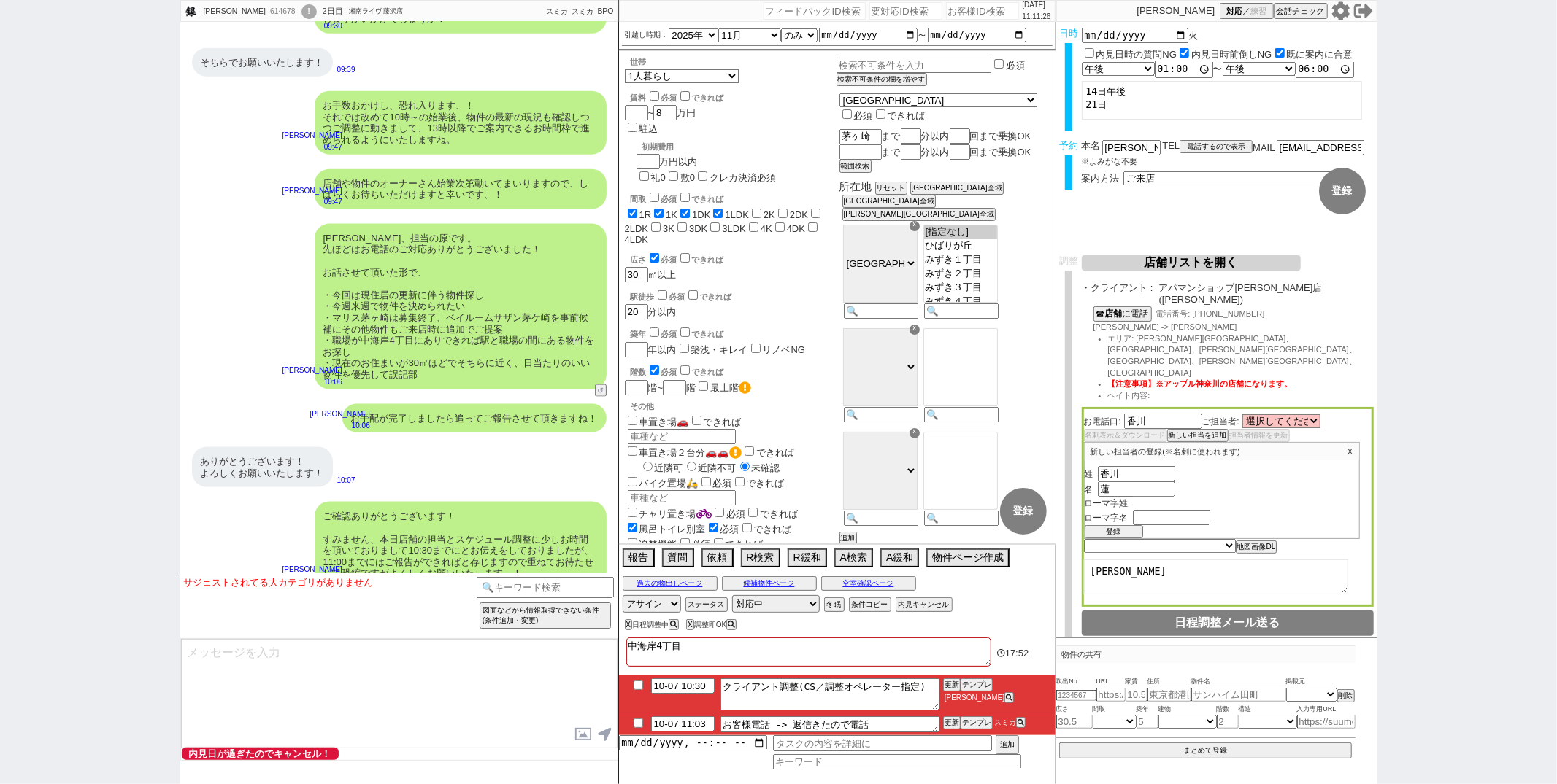
click at [1142, 497] on input "text" at bounding box center [1172, 503] width 78 height 12
type input "Kagawa"
click at [1149, 513] on input "text" at bounding box center [1172, 519] width 78 height 12
type input "Ren"
click at [1321, 482] on div "名 蓮" at bounding box center [1222, 489] width 274 height 15
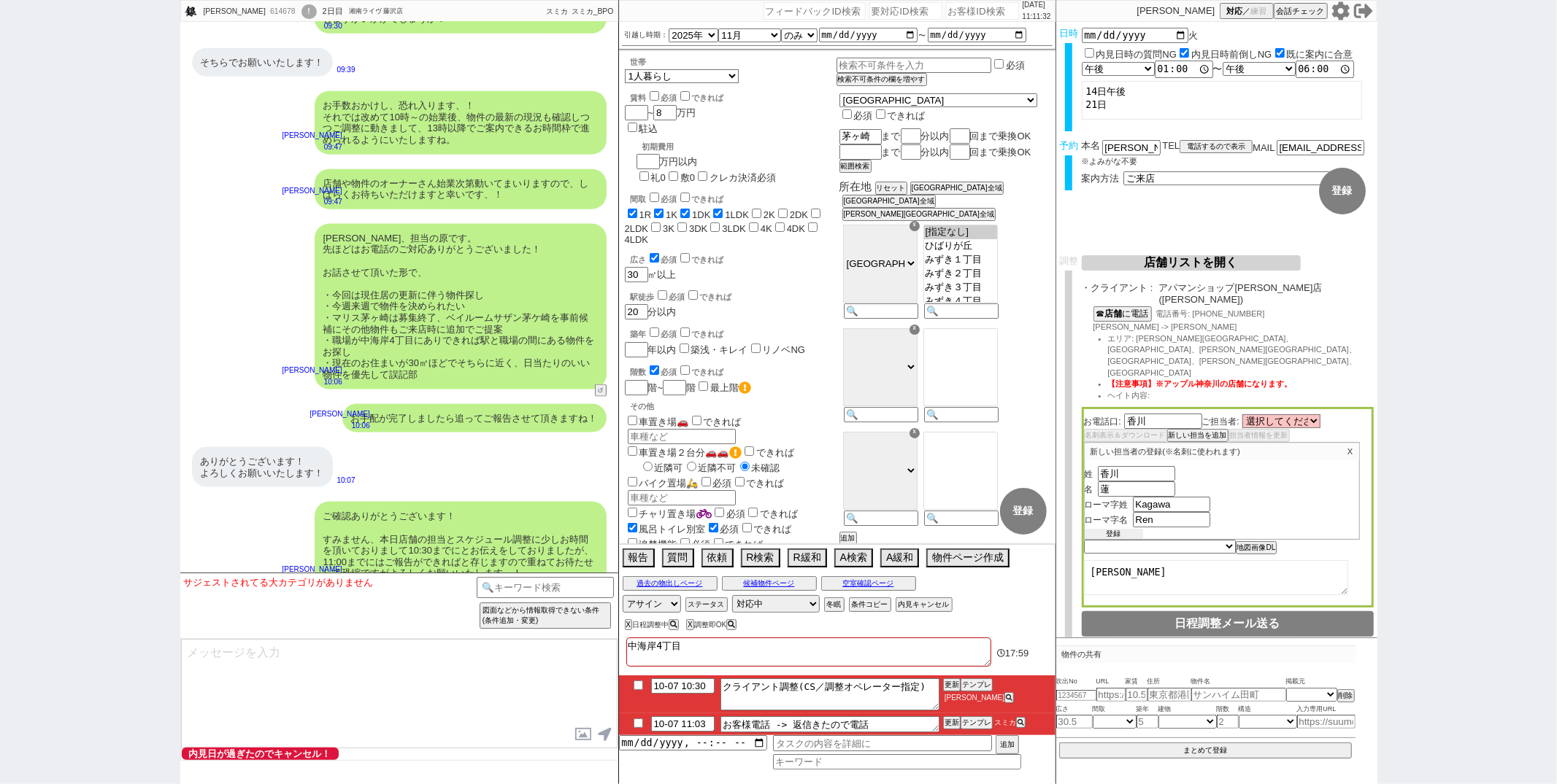
click at [1111, 529] on button "登録" at bounding box center [1114, 535] width 58 height 11
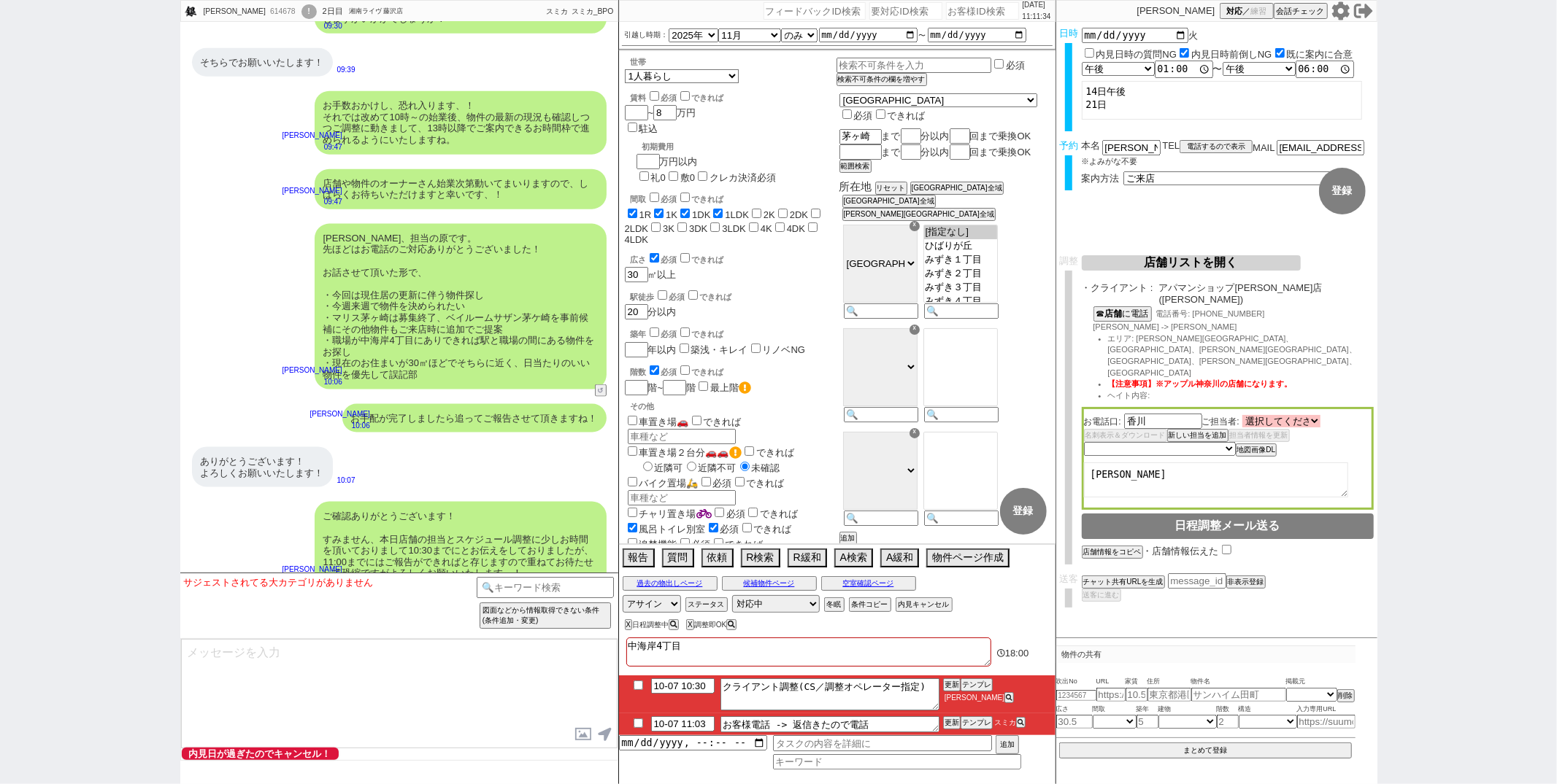
click at [1294, 415] on select "選択してください 渕上 豪 岩間 大祐 吉原 健二 前田 沙希 福井 美月 香川 蓮" at bounding box center [1281, 422] width 78 height 12
select select "2849"
click at [1242, 415] on select "選択してください 渕上 豪 岩間 大祐 吉原 健二 前田 沙希 福井 美月 香川 蓮" at bounding box center [1281, 422] width 78 height 12
click at [1212, 442] on select "未定 希望で最短でOK 最短以外でOK 日程がNG(直近で別日提案可) 日程がNG(直近はNG) お客様ごとNG 折返し待ち 店舗が定休/終業後で連絡取れず" at bounding box center [1159, 448] width 150 height 12
select select "5"
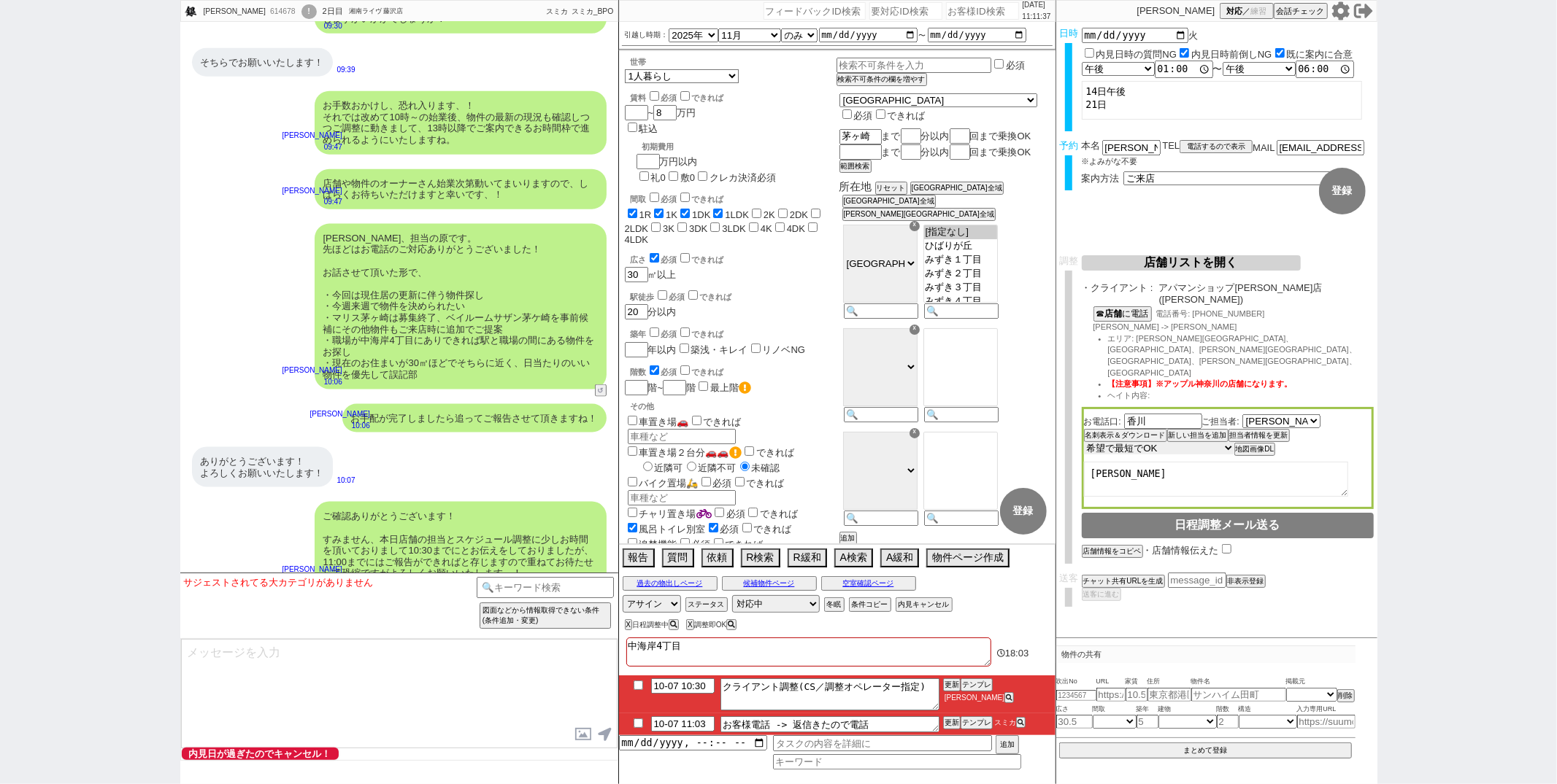
click at [1084, 442] on select "未定 希望で最短でOK 最短以外でOK 日程がNG(直近で別日提案可) 日程がNG(直近はNG) お客様ごとNG 折返し待ち 店舗が定休/終業後で連絡取れず" at bounding box center [1159, 448] width 150 height 12
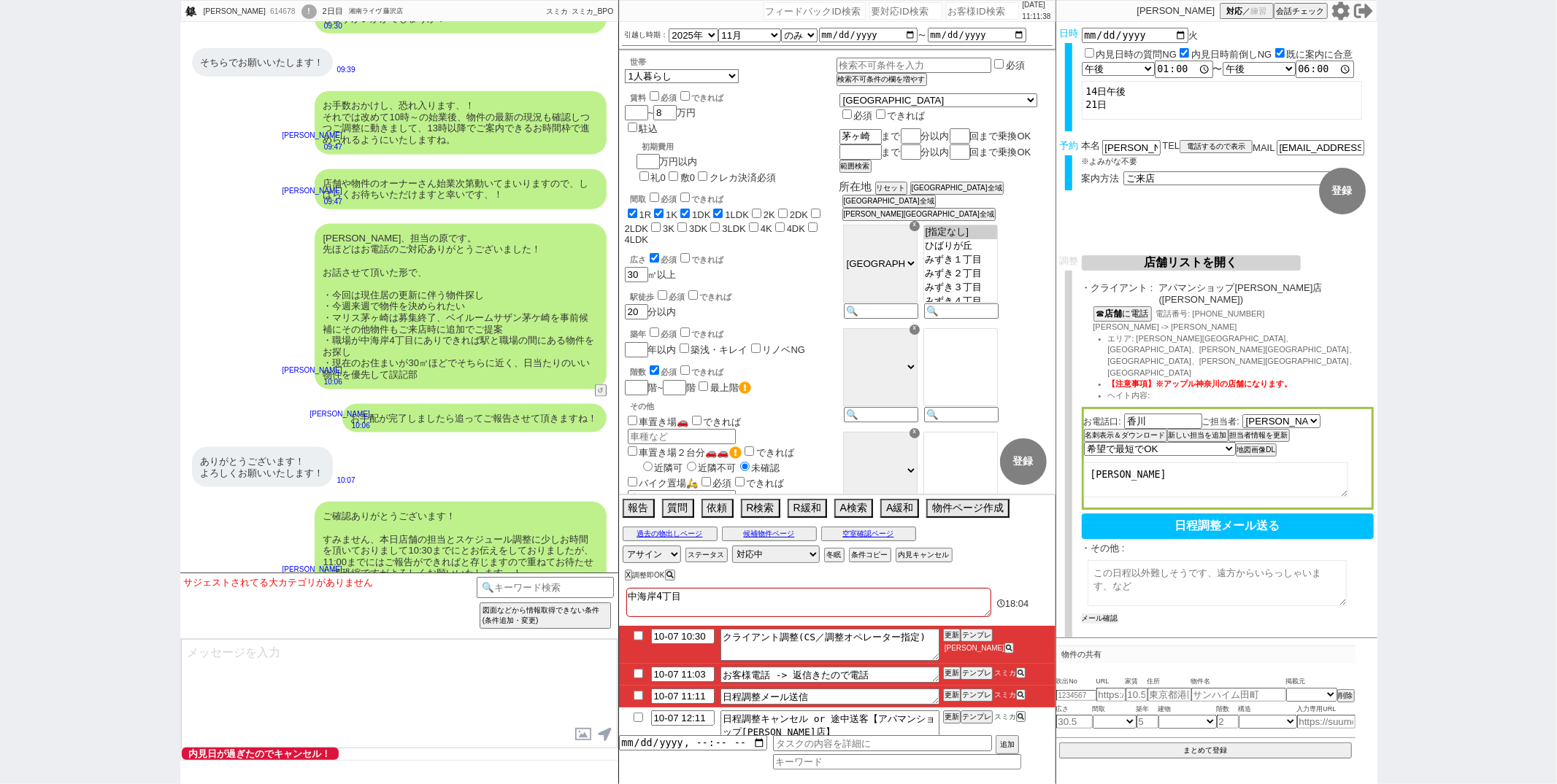
click at [1091, 613] on button "メール確認" at bounding box center [1099, 619] width 36 height 11
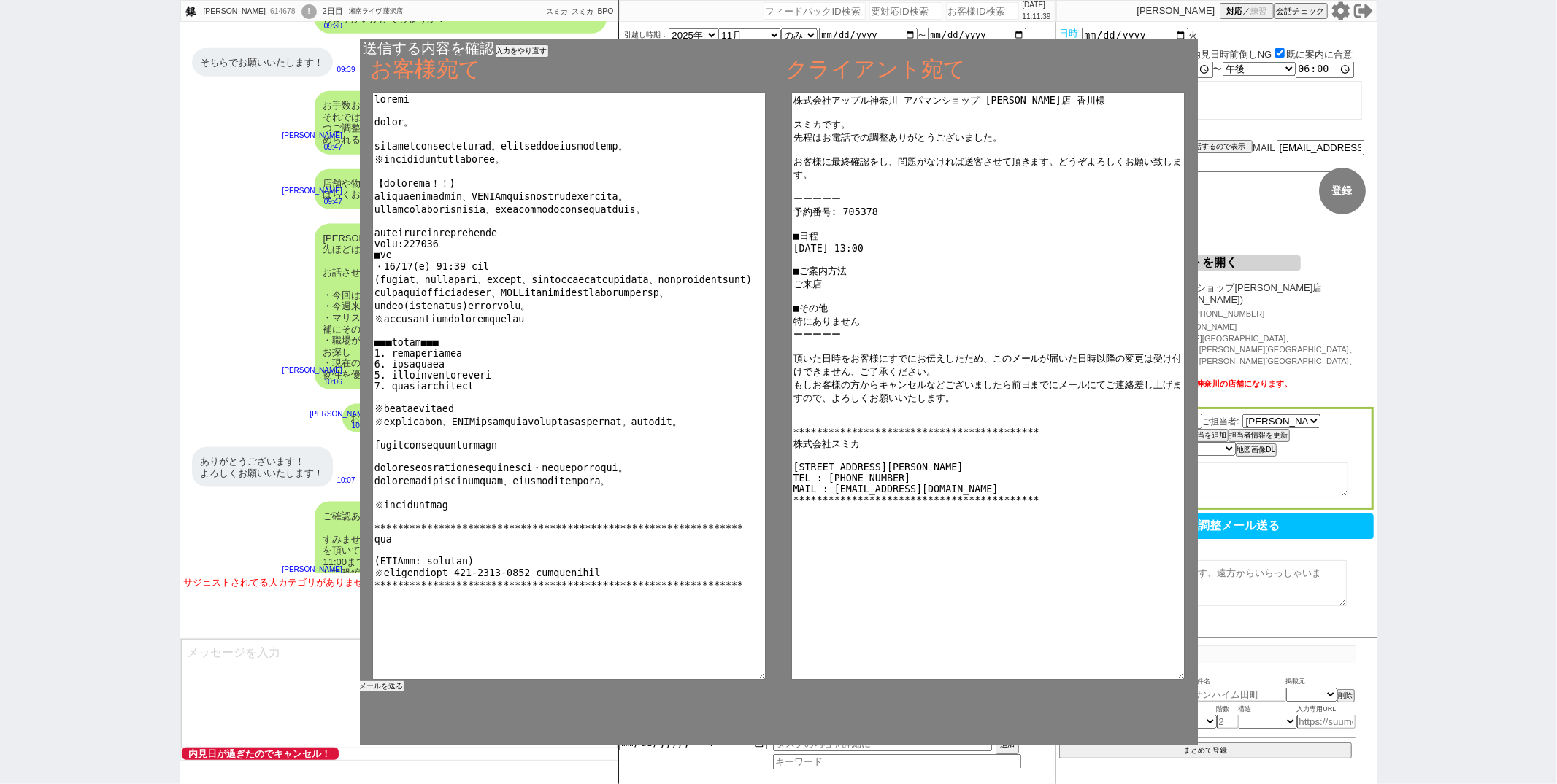
click at [396, 690] on button "メールを送る" at bounding box center [382, 687] width 44 height 11
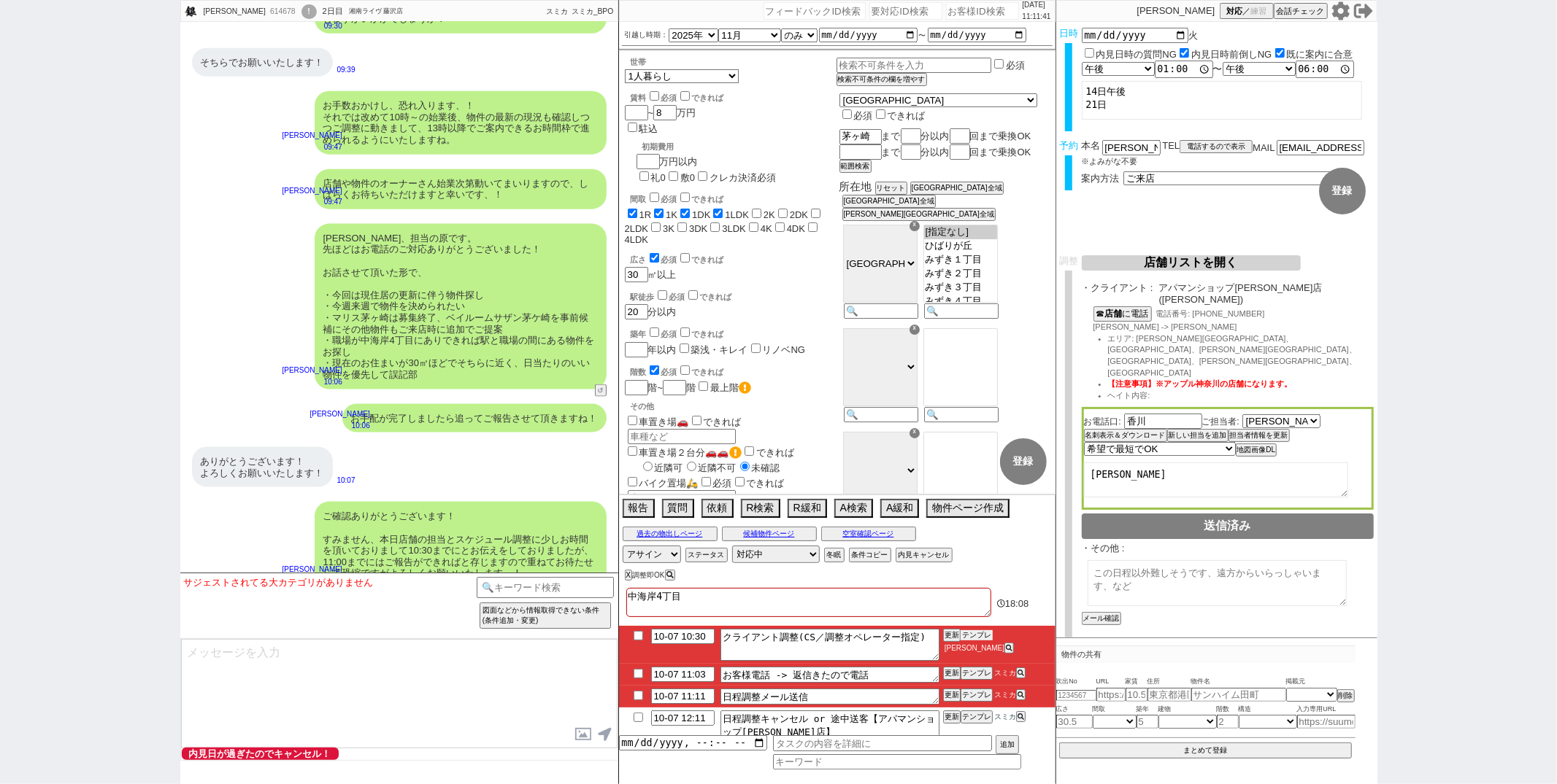
click at [974, 634] on button "テンプレ" at bounding box center [976, 636] width 32 height 11
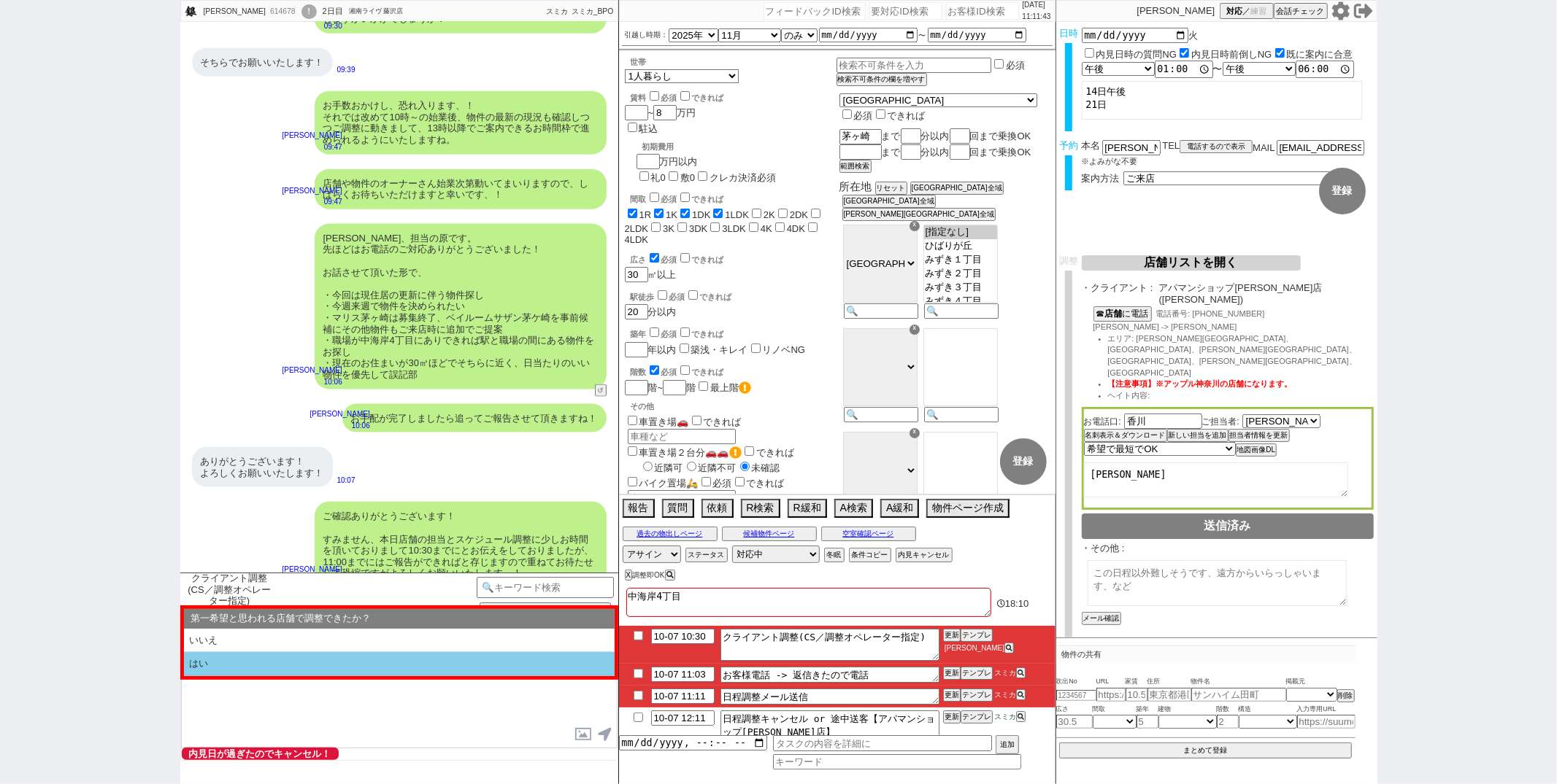
click at [286, 658] on li "はい" at bounding box center [399, 664] width 431 height 24
click at [286, 658] on li "近い" at bounding box center [399, 664] width 431 height 24
select select "はい"
select select "近い"
click at [303, 662] on li "本日すでに報告済み" at bounding box center [399, 664] width 431 height 24
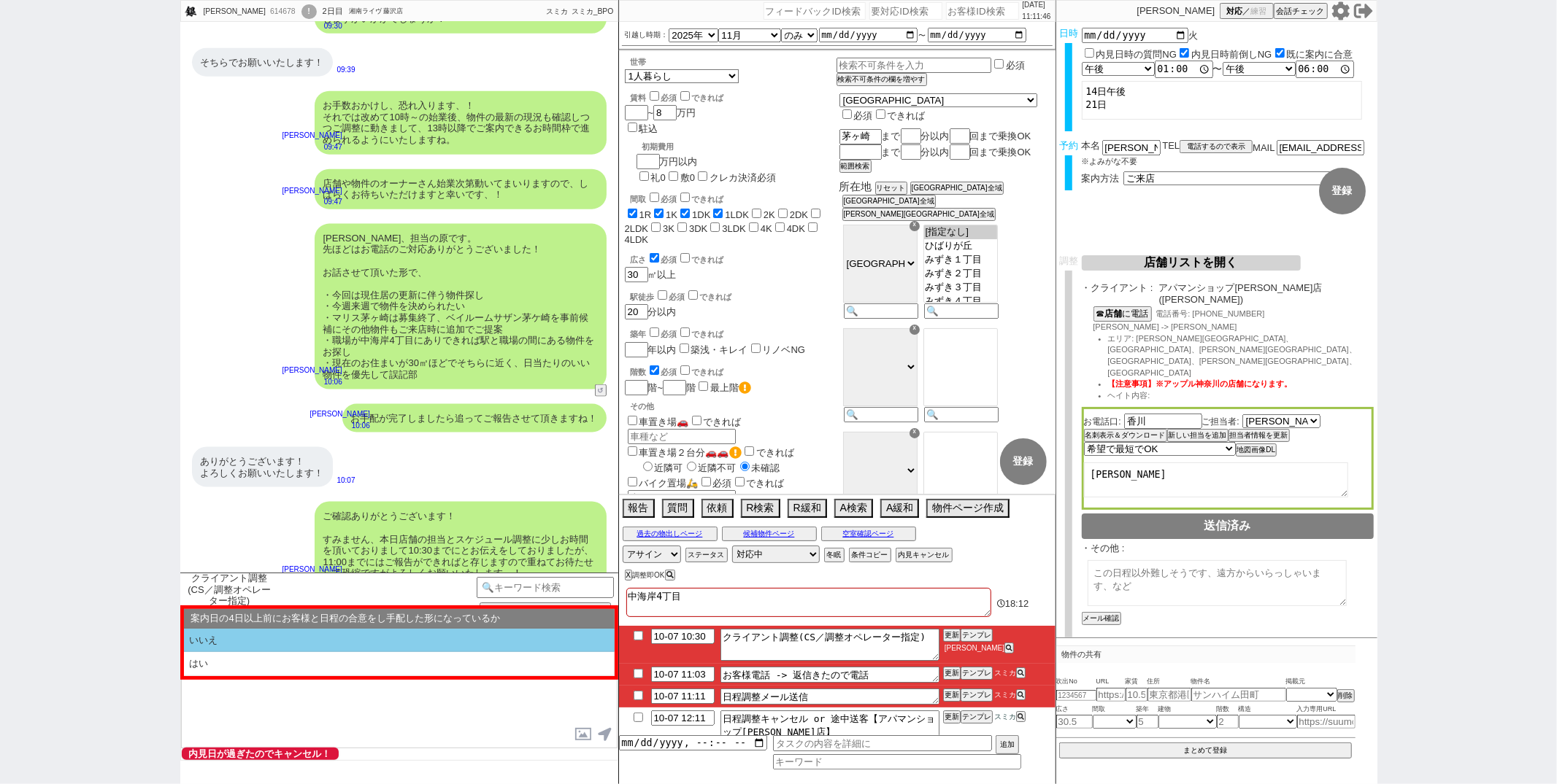
click at [312, 651] on li "いいえ" at bounding box center [399, 641] width 431 height 24
select select "はい"
select select "近い"
select select "本日すでに報告済み"
select select "いいえ"
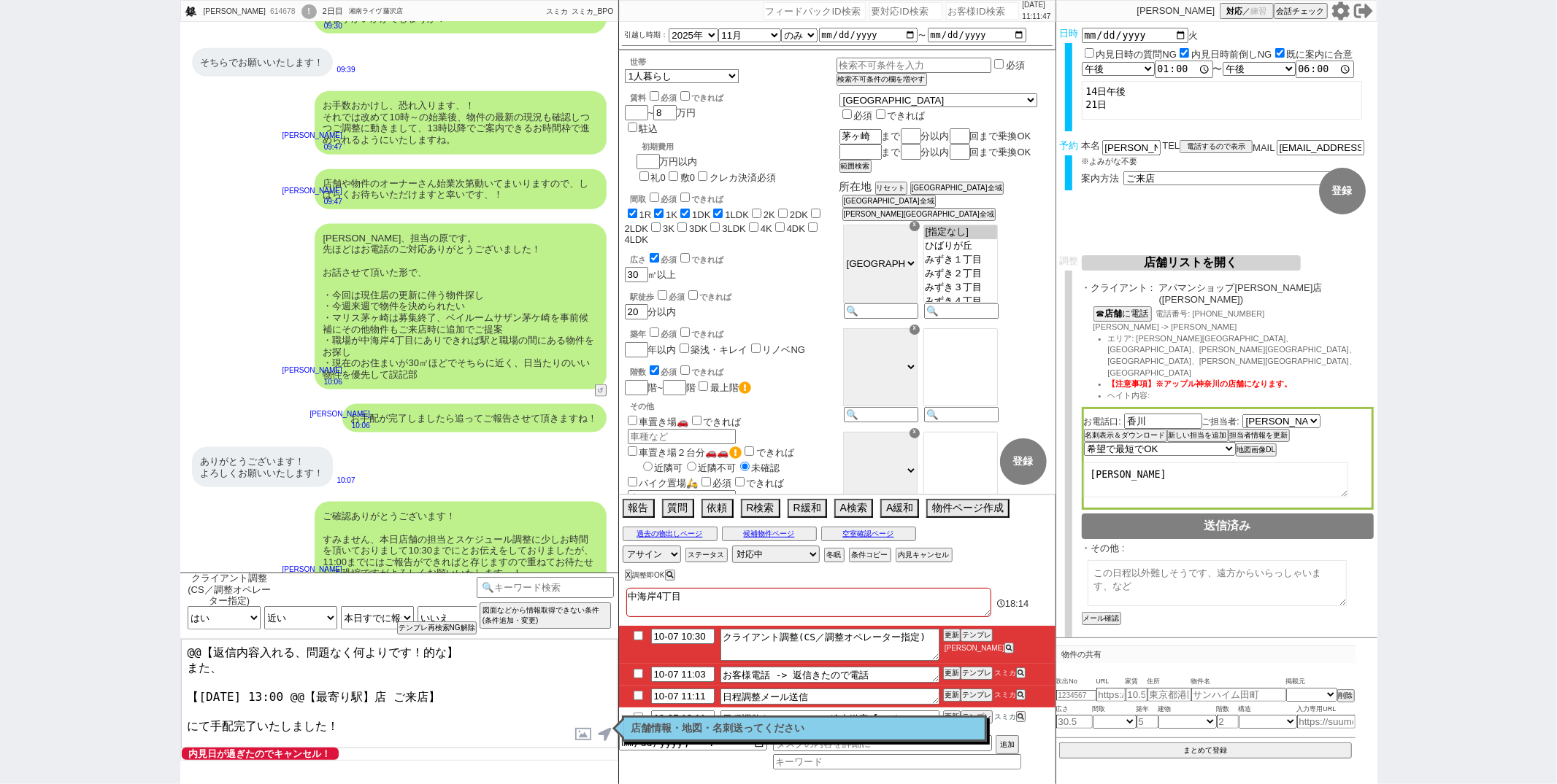
drag, startPoint x: 210, startPoint y: 663, endPoint x: 483, endPoint y: 4, distance: 713.3
click at [483, 4] on div "片野 銀次郎 614678 ! 0 2日目 湘南ライヴ 藤沢店 冬眠中 自社客 スミカ スミカ_BPO チャット全表示 2025-09-14 ようこそLINE…" at bounding box center [399, 392] width 438 height 784
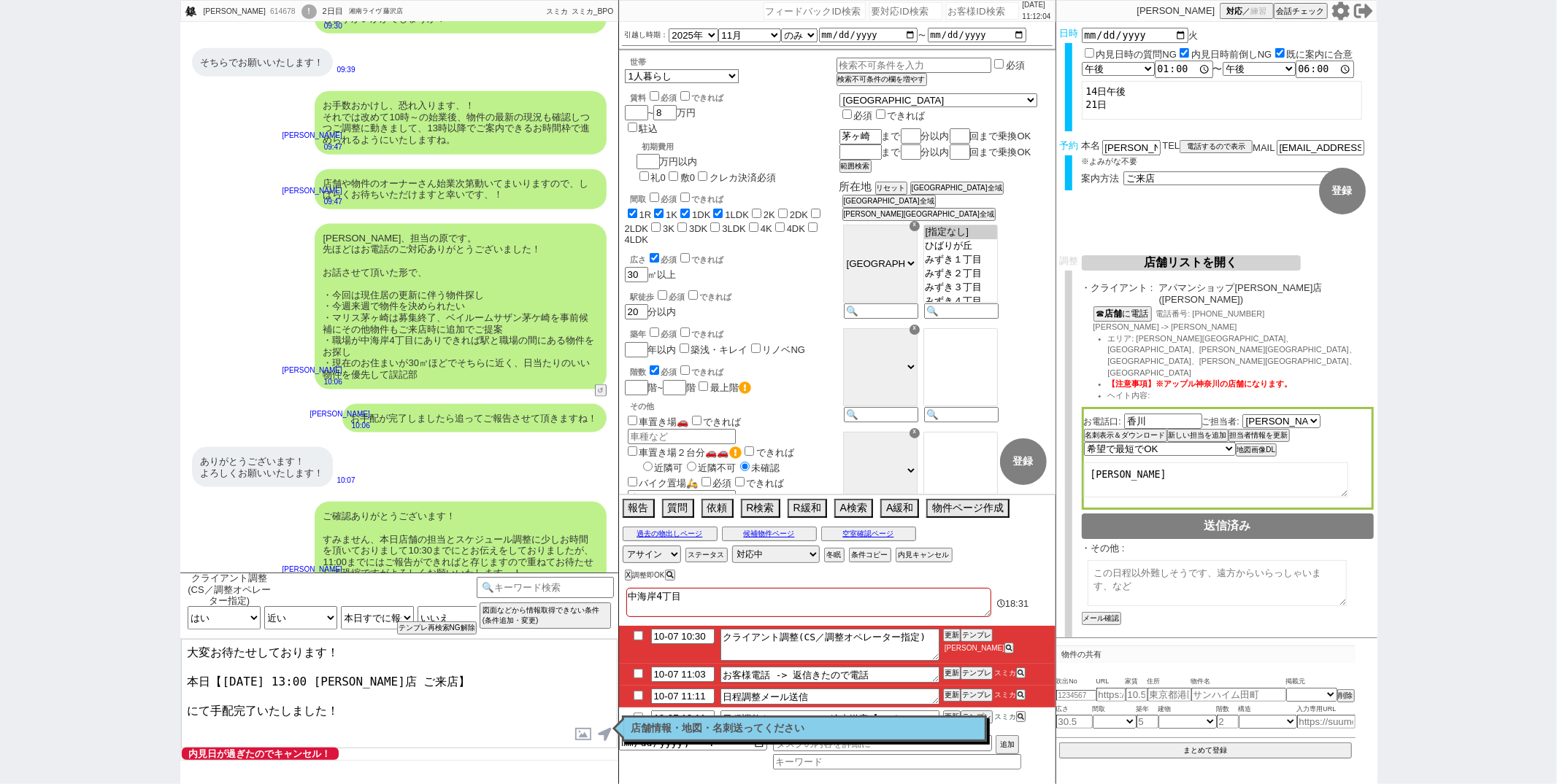
type textarea "大変お待たせしております！ 本日【10月7日(火) 13:00 藤沢店 ご来店】 にて手配完了いたしました！"
checkbox input "true"
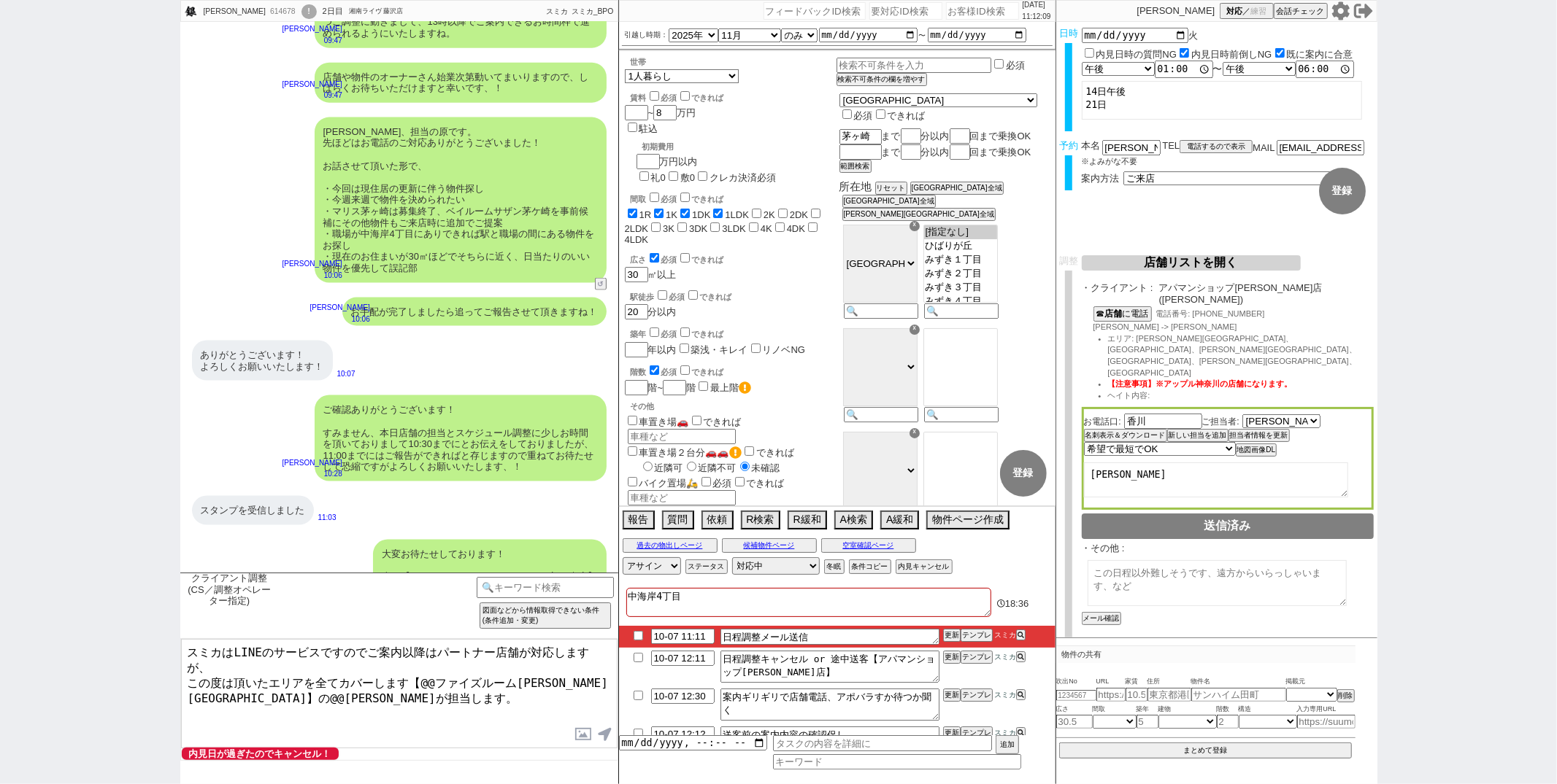
scroll to position [6519, 0]
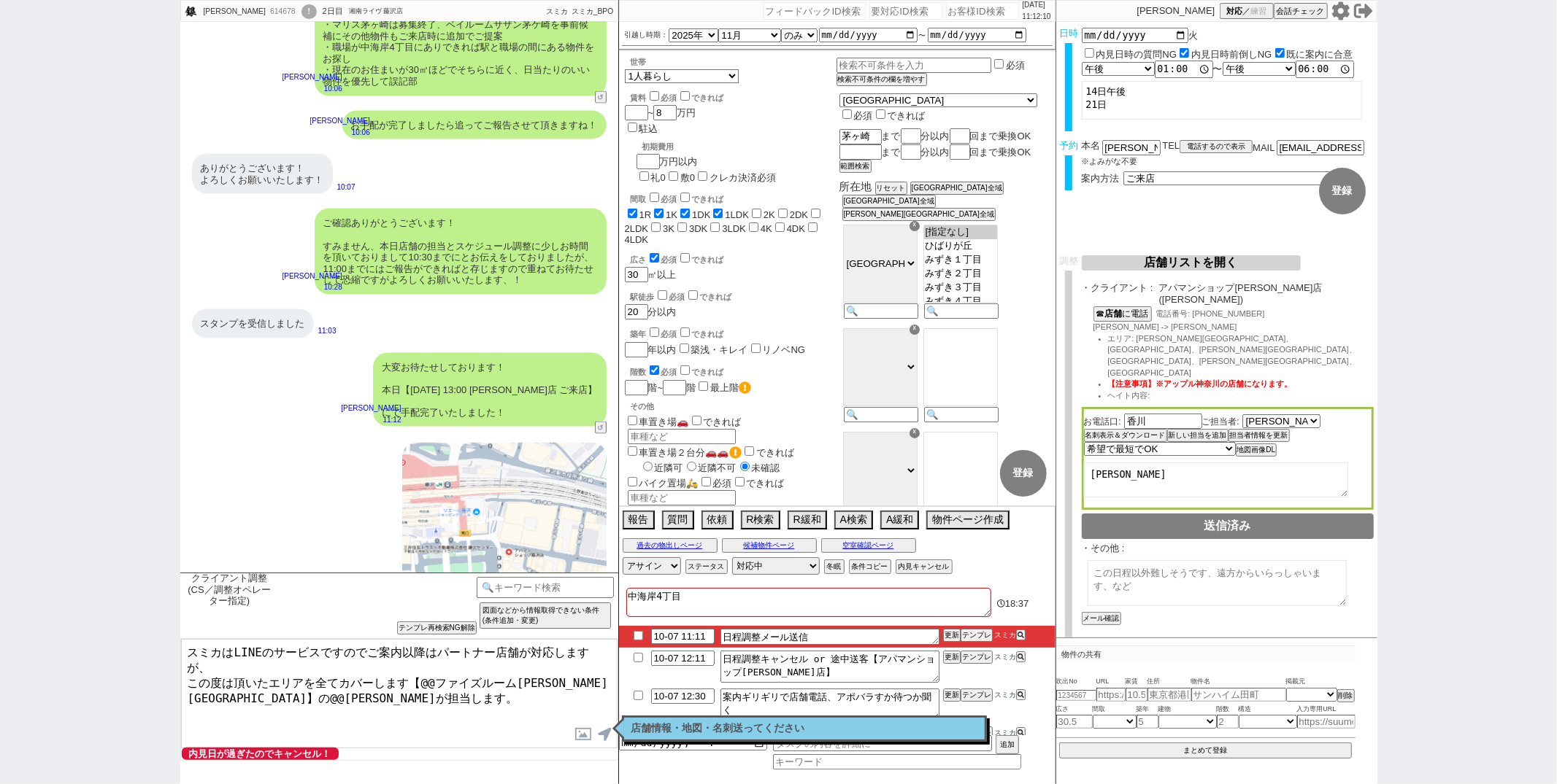
drag, startPoint x: 190, startPoint y: 666, endPoint x: 195, endPoint y: 270, distance: 396.0
click at [195, 270] on div "片野 銀次郎 614678 ! 0 2日目 湘南ライヴ 藤沢店 冬眠中 自社客 スミカ スミカ_BPO チャット全表示 2025-09-14 ようこそLINE…" at bounding box center [399, 392] width 438 height 784
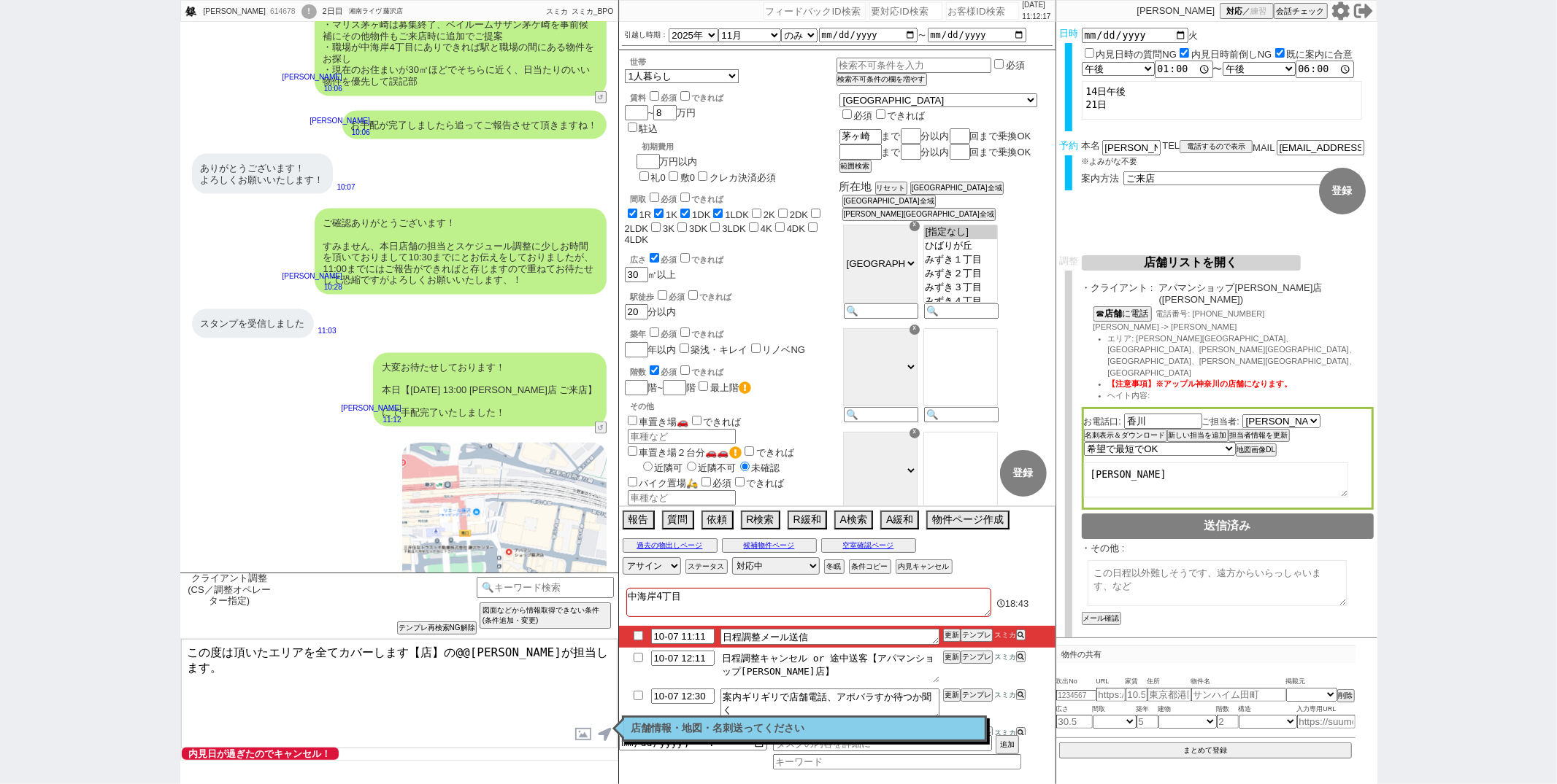
drag, startPoint x: 873, startPoint y: 659, endPoint x: 759, endPoint y: 668, distance: 114.4
click at [759, 668] on textarea "日程調整キャンセル or 途中送客【アパマンショップ藤沢店】" at bounding box center [830, 666] width 219 height 32
click at [424, 654] on textarea "この度は頂いたエリアを全てカバーします【店】の@@大竹が担当します。" at bounding box center [400, 694] width 437 height 110
paste textarea "アパマンショップ藤沢"
click at [1136, 644] on button "店舗情報をコピペ" at bounding box center [1111, 650] width 58 height 11
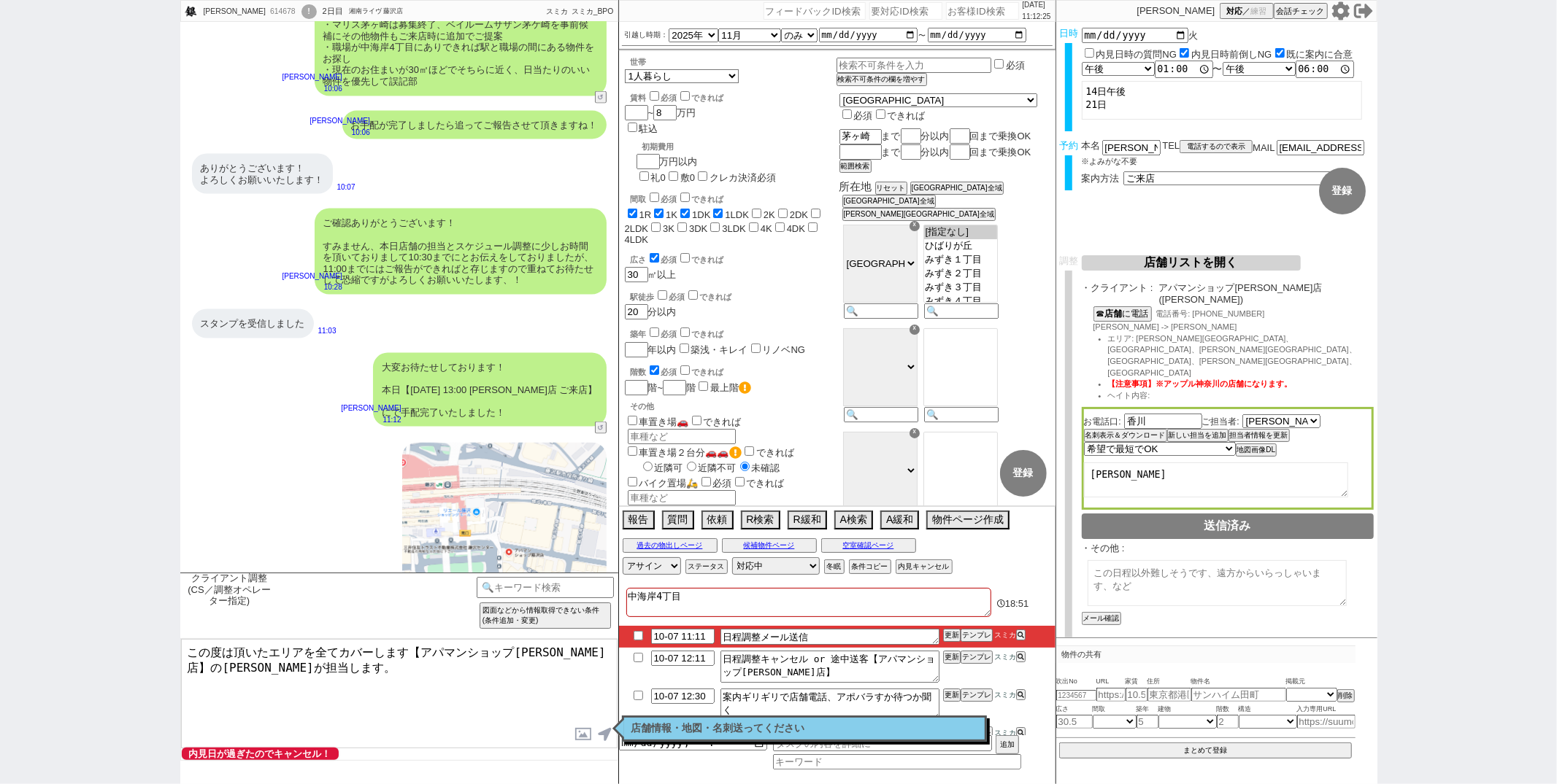
type textarea "この度は頂いたエリアを全てカバーします【アパマンショップ藤沢店】の香川が担当します。 アパマンショップ藤沢店 ・住所 : 神奈川県藤沢市南藤沢3-1 KDビル…"
click at [1222, 642] on input "checkbox" at bounding box center [1226, 646] width 10 height 10
checkbox input "true"
click at [1133, 430] on button "名刺表示＆ダウンロード" at bounding box center [1124, 436] width 80 height 11
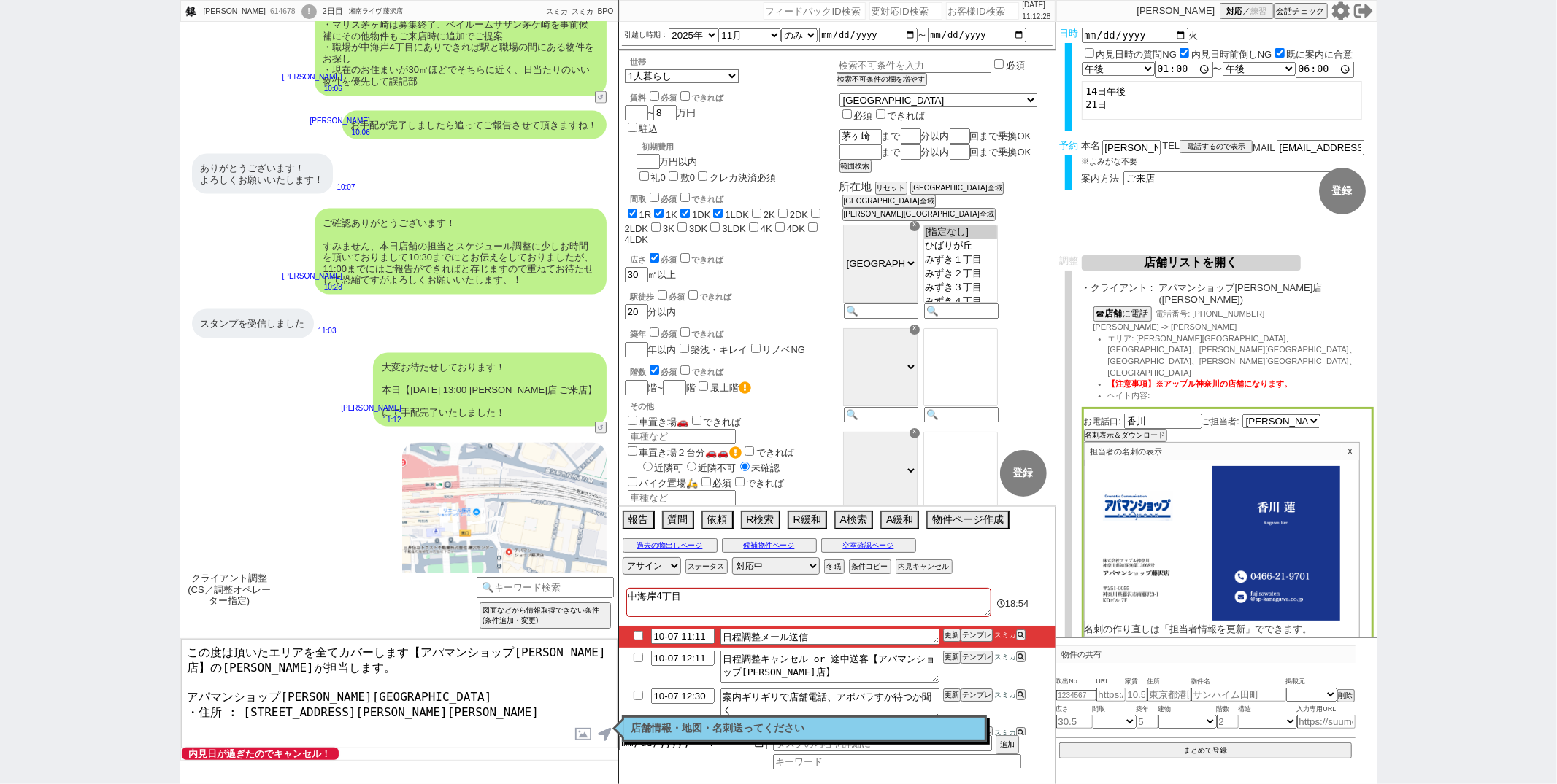
click at [1111, 636] on button "名刺画像ダウンロード" at bounding box center [1121, 642] width 73 height 11
click at [443, 701] on textarea "この度は頂いたエリアを全てカバーします【アパマンショップ藤沢店】の香川が担当します。 アパマンショップ藤沢店 ・住所 : 神奈川県藤沢市南藤沢3-1 KDビル…" at bounding box center [400, 694] width 437 height 110
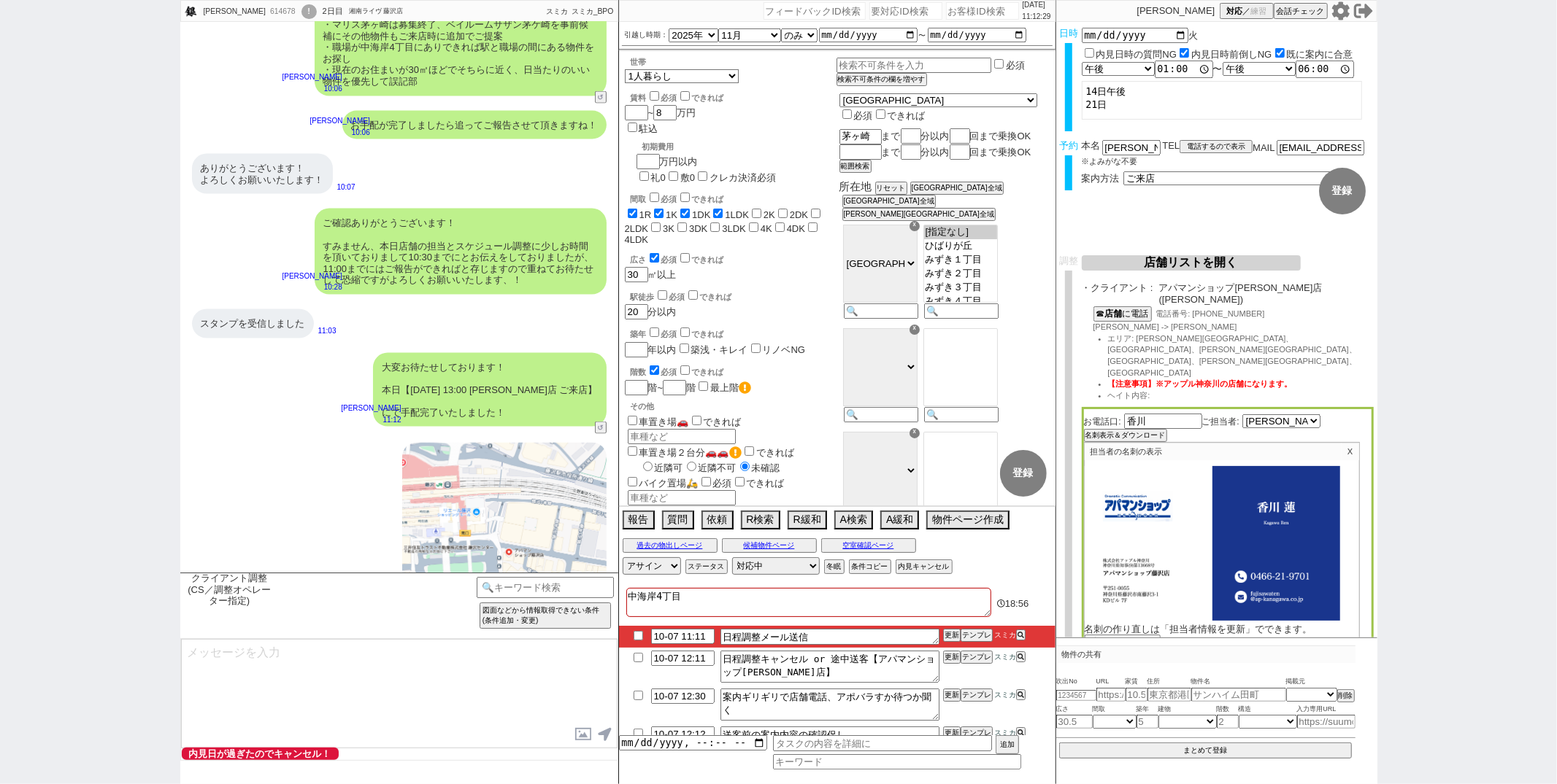
scroll to position [6608, 0]
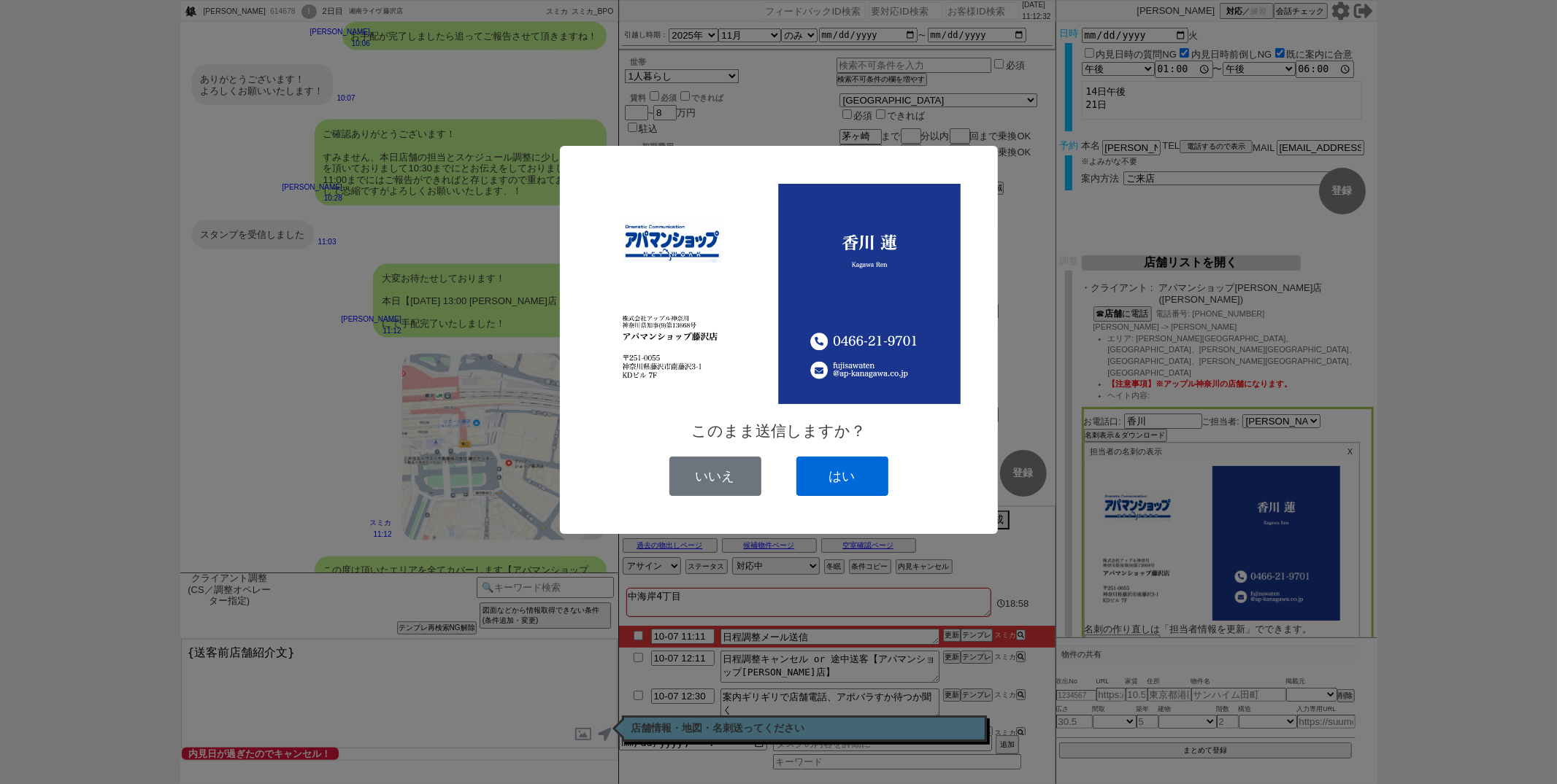
click at [835, 482] on button "はい" at bounding box center [843, 476] width 92 height 40
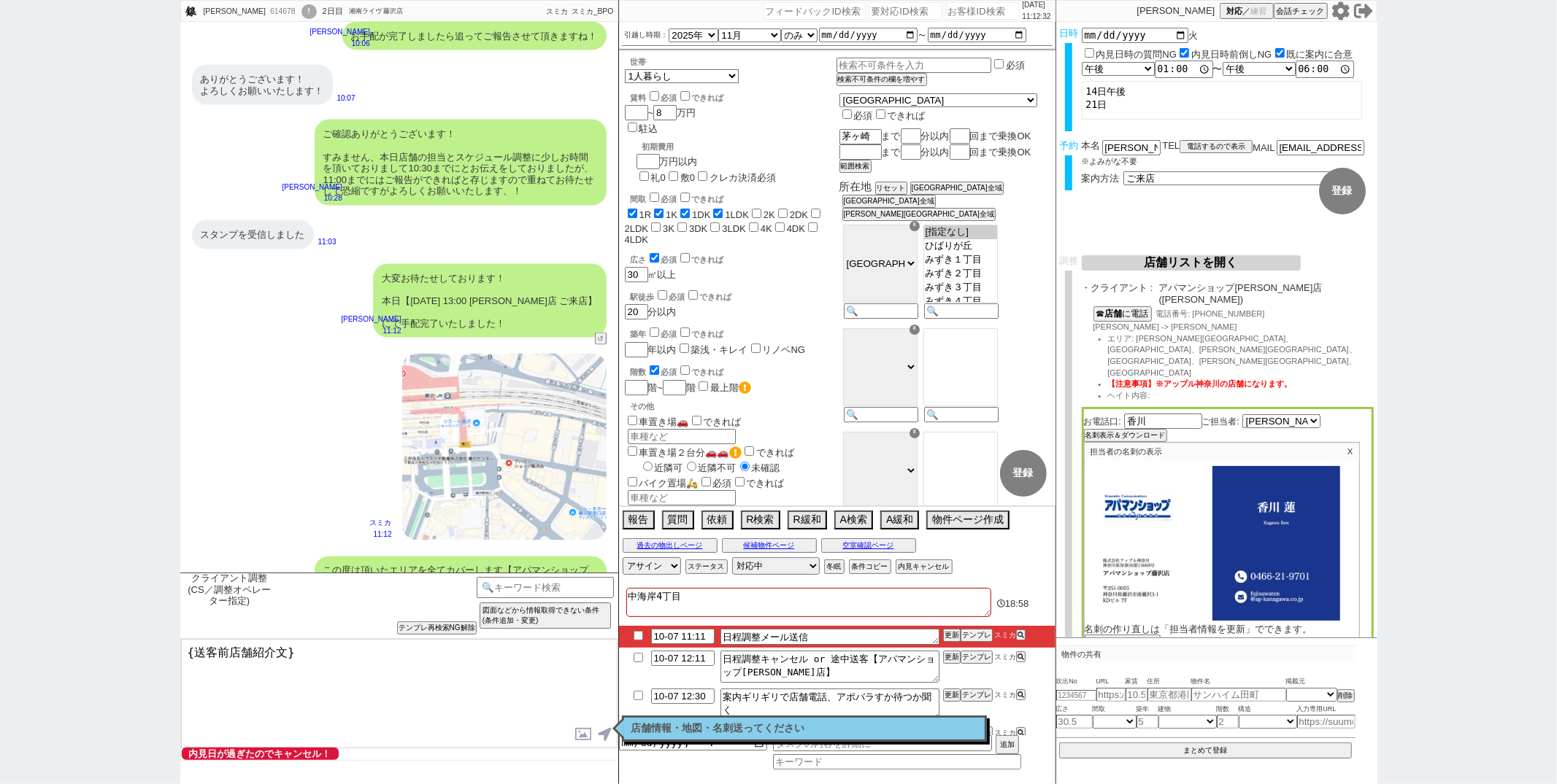
scroll to position [6749, 0]
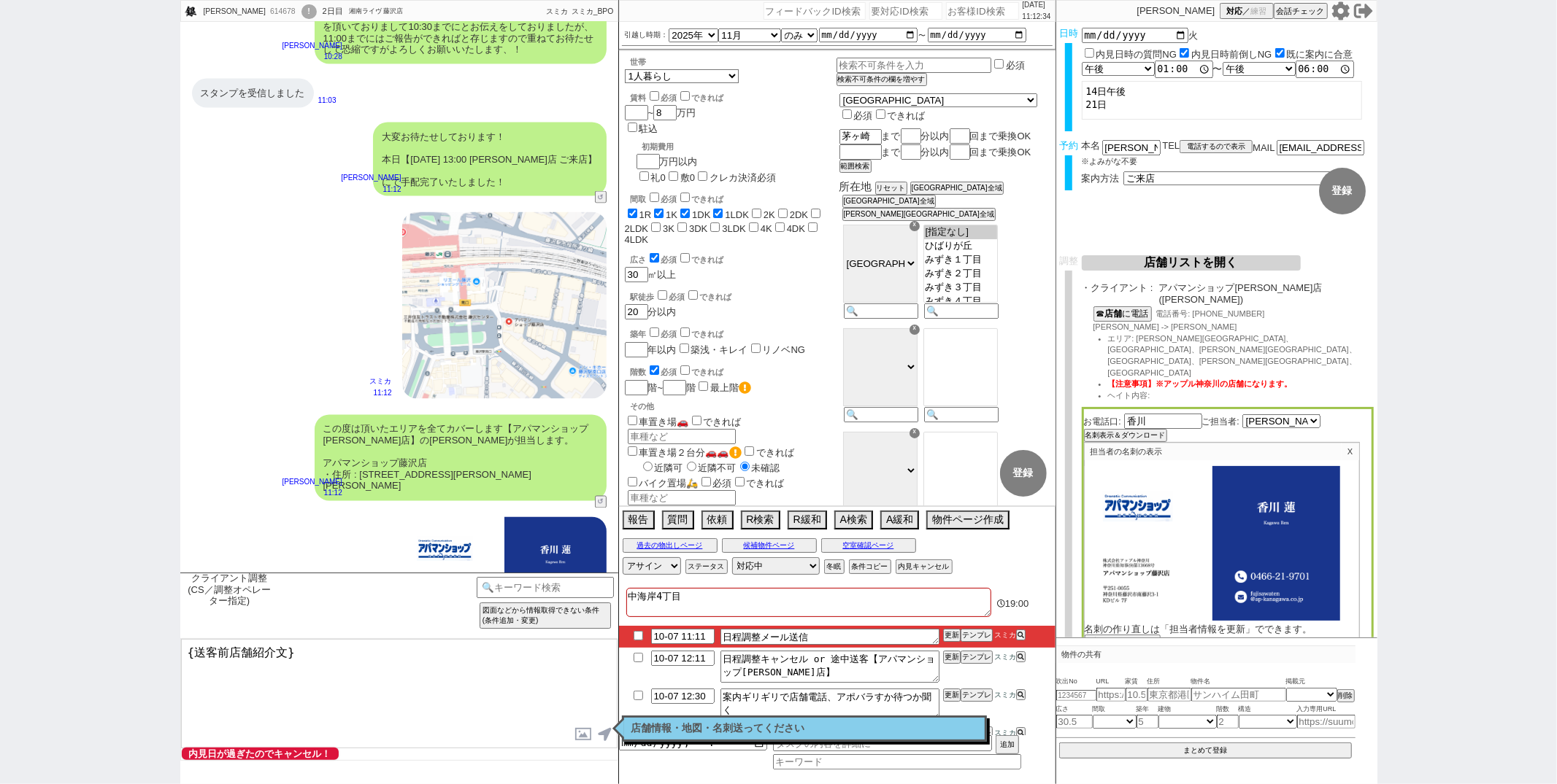
drag, startPoint x: 285, startPoint y: 652, endPoint x: 341, endPoint y: 422, distance: 236.7
click at [341, 422] on div "片野 銀次郎 614678 ! 0 2日目 湘南ライヴ 藤沢店 冬眠中 自社客 スミカ スミカ_BPO チャット全表示 2025-09-14 ようこそLINE…" at bounding box center [399, 392] width 438 height 784
type textarea "本日は担当含めて片野様のご来店の方を心よりお待ちしております！"
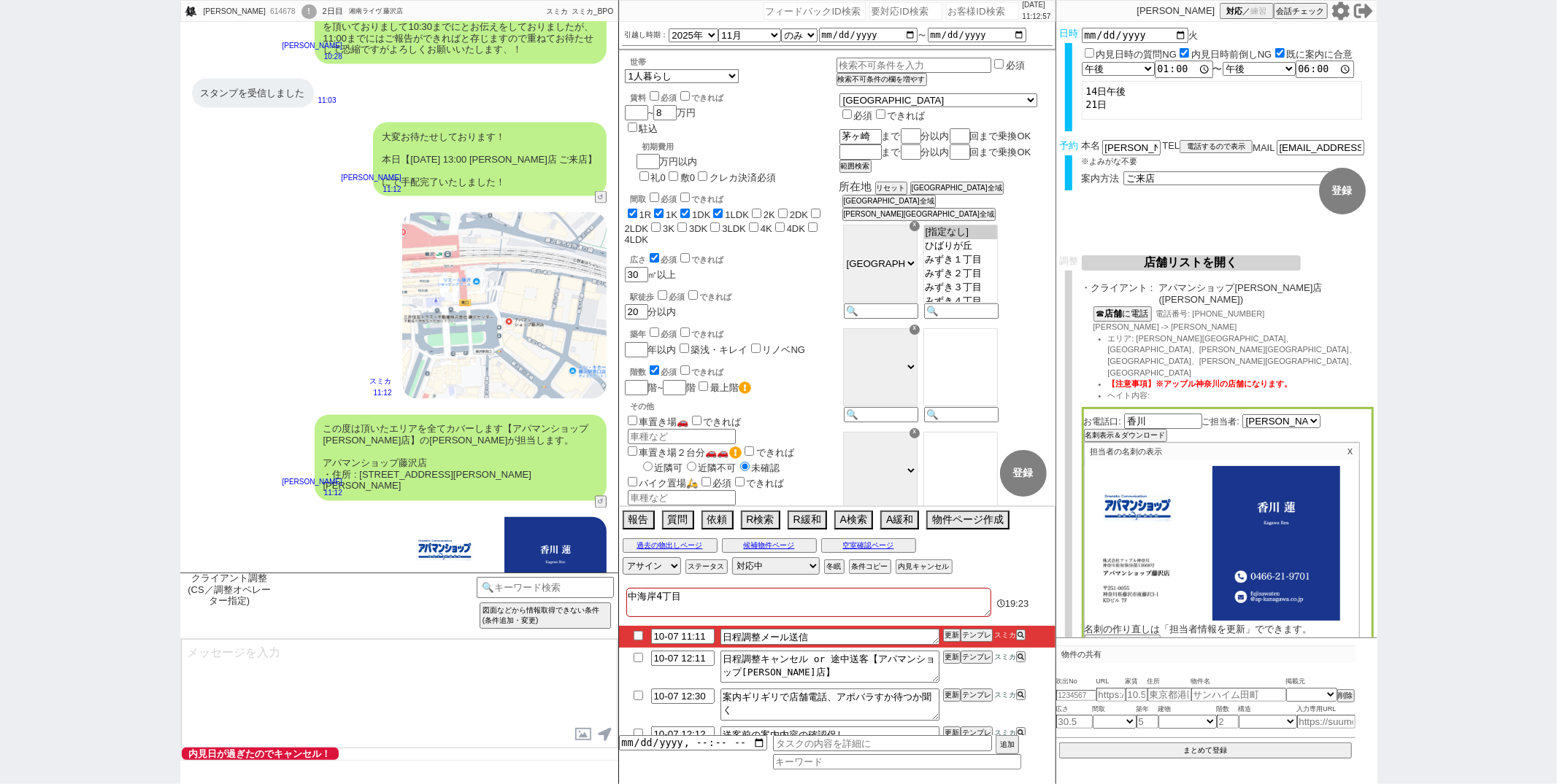
scroll to position [6803, 0]
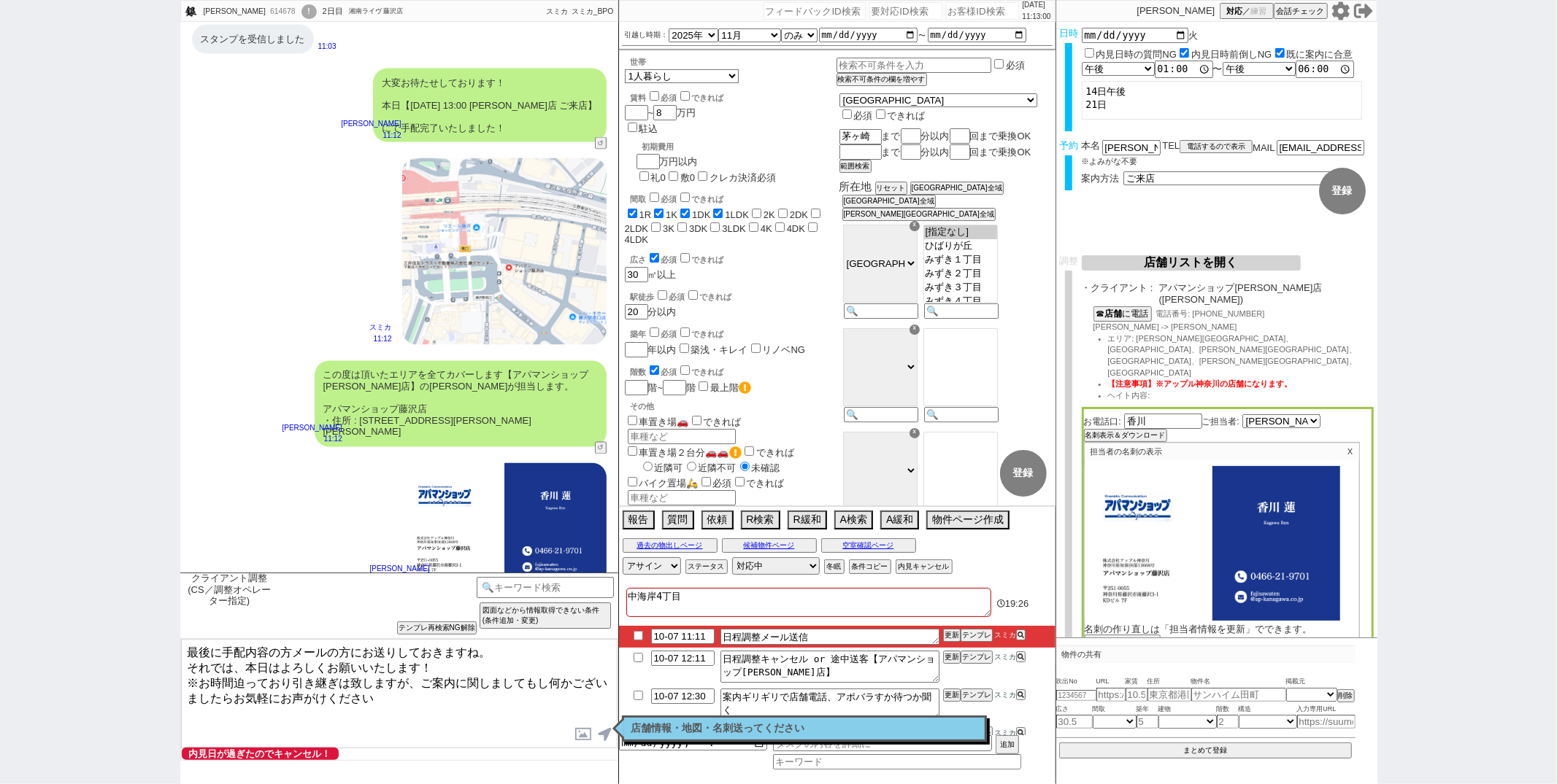
click at [304, 667] on textarea "最後に手配内容の方メールの方にお送りしておきますね。 それでは、本日はよろしくお願いいたします！ ※お時間迫っており引き継ぎは致しますが、ご案内に関しましても…" at bounding box center [400, 694] width 437 height 110
type textarea "最後に手配内容の方メールの方にお送りしておきますね。 ※お時間迫っており引き継ぎは致しますが、ご案内に関しましてもし何かございましたらお気軽にお声がけください"
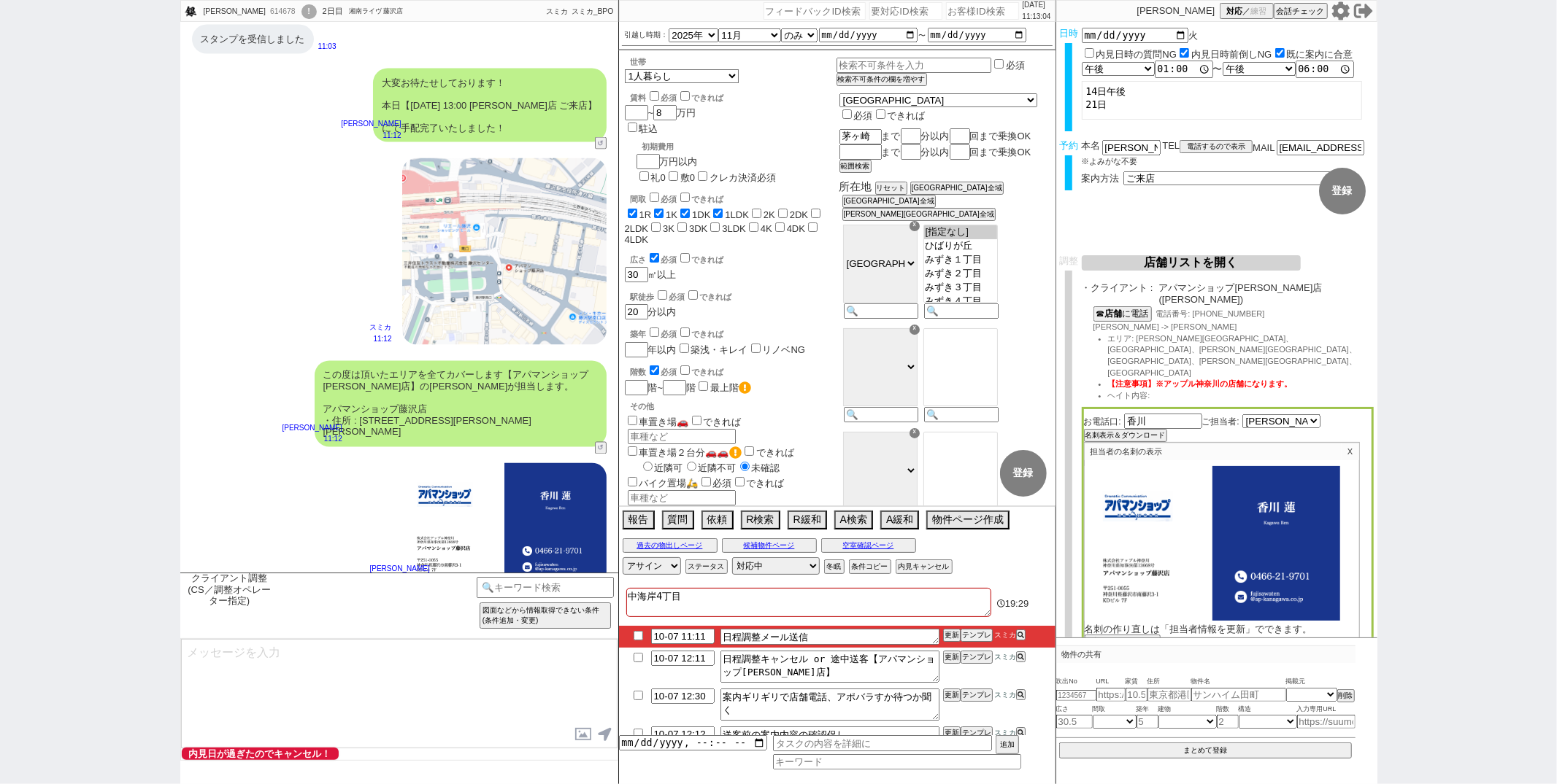
scroll to position [6870, 0]
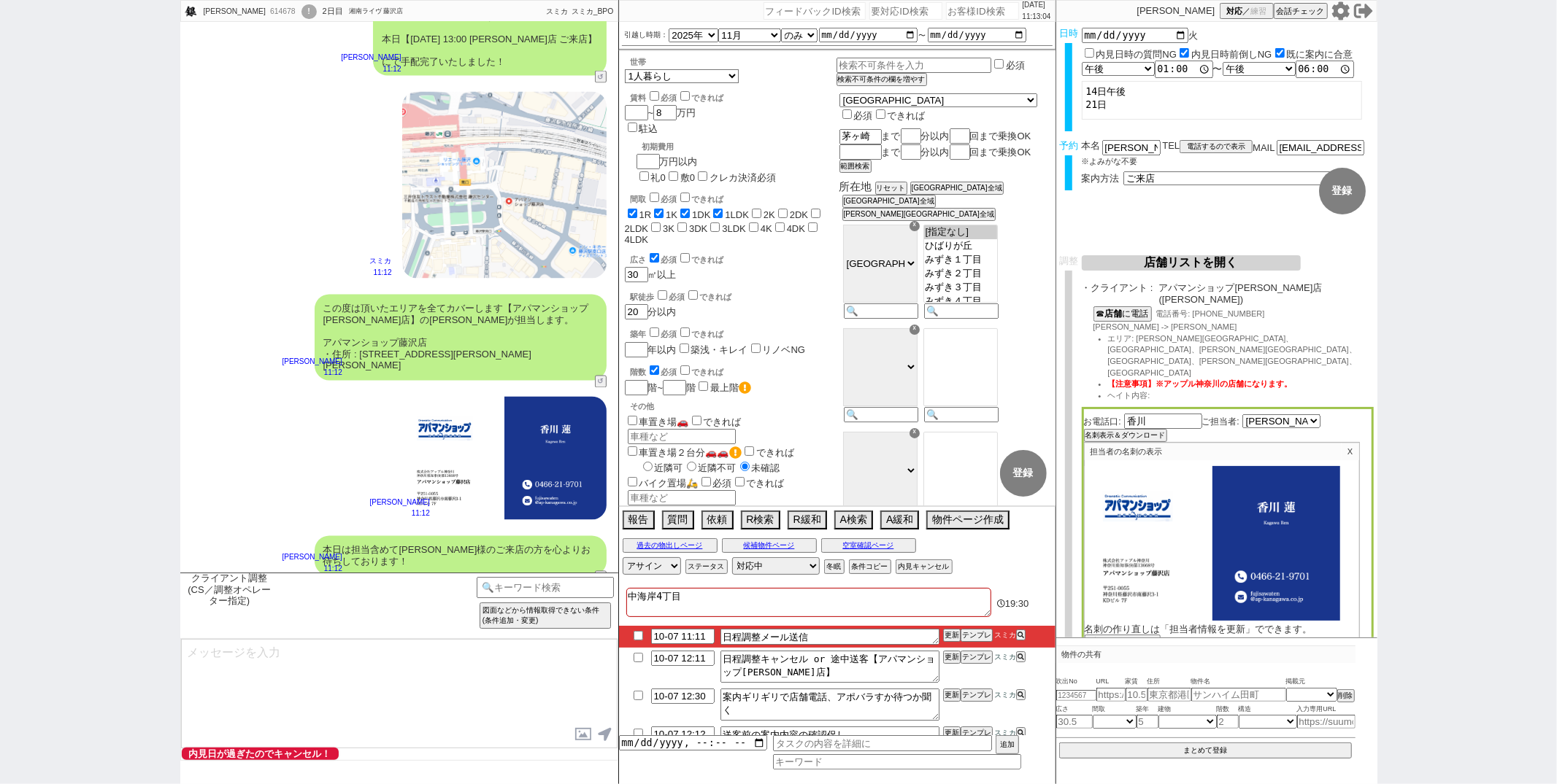
type textarea "■■■ご案内の流れ■■■ 1. 担当から詳細なヒアリング 2. 最新物件の洗い出し 3. 事前の物件含め、最新状況を直接確認 4. 募集中のものをまとめて内見…"
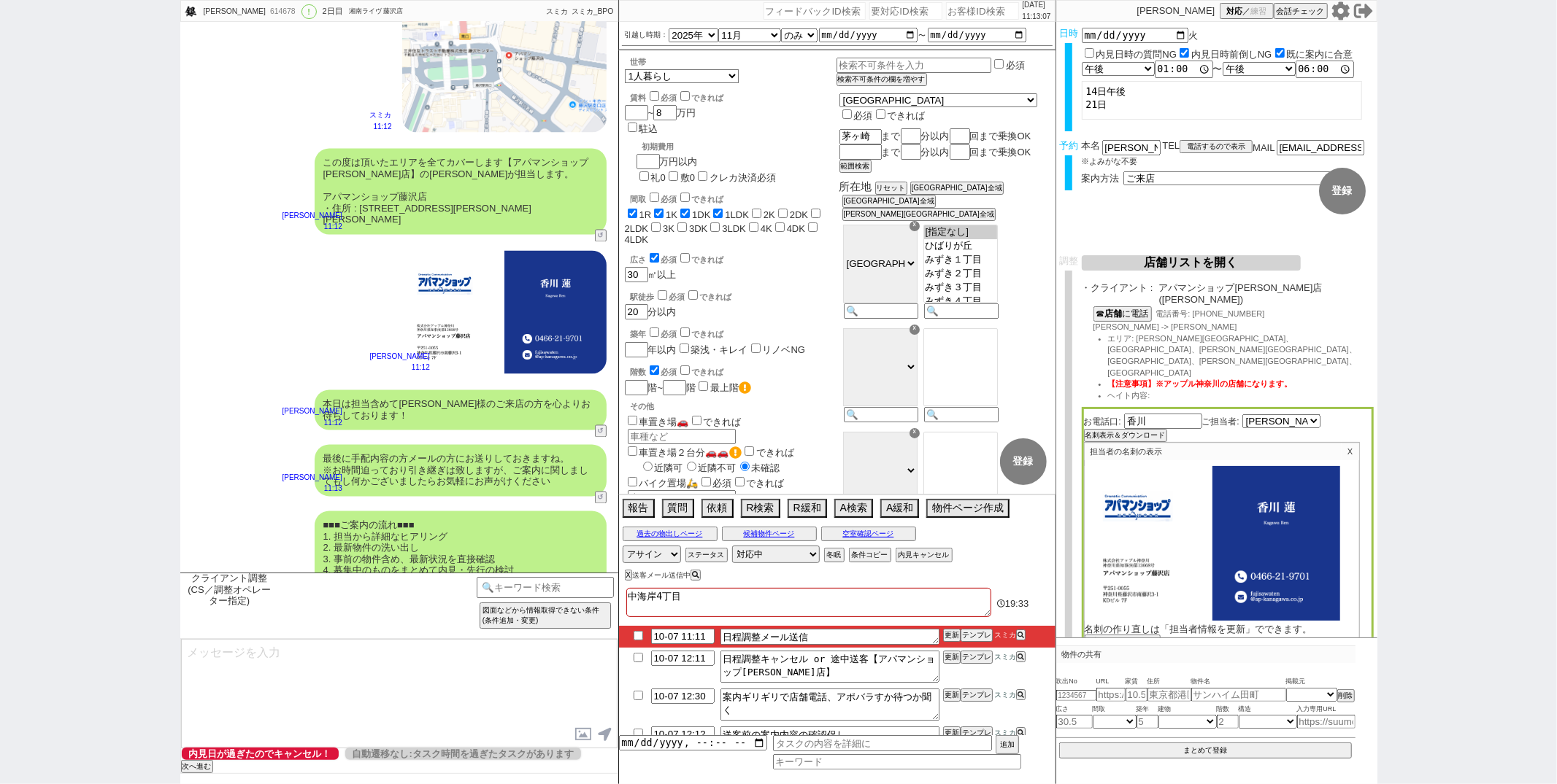
scroll to position [241, 0]
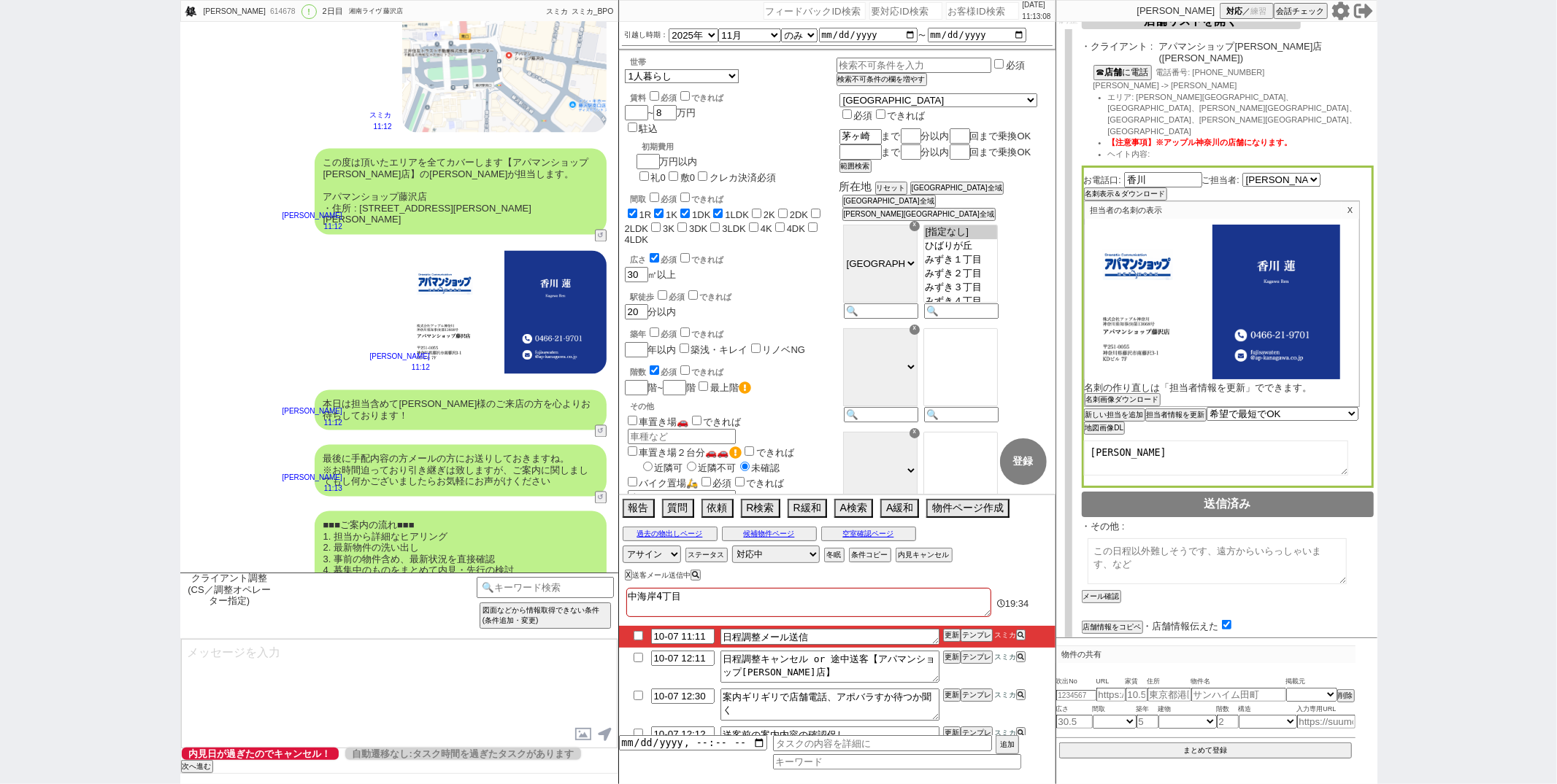
click at [1136, 652] on button "チャット共有URLを生成" at bounding box center [1121, 658] width 80 height 11
click at [1095, 681] on button "送客に進む" at bounding box center [1099, 686] width 36 height 11
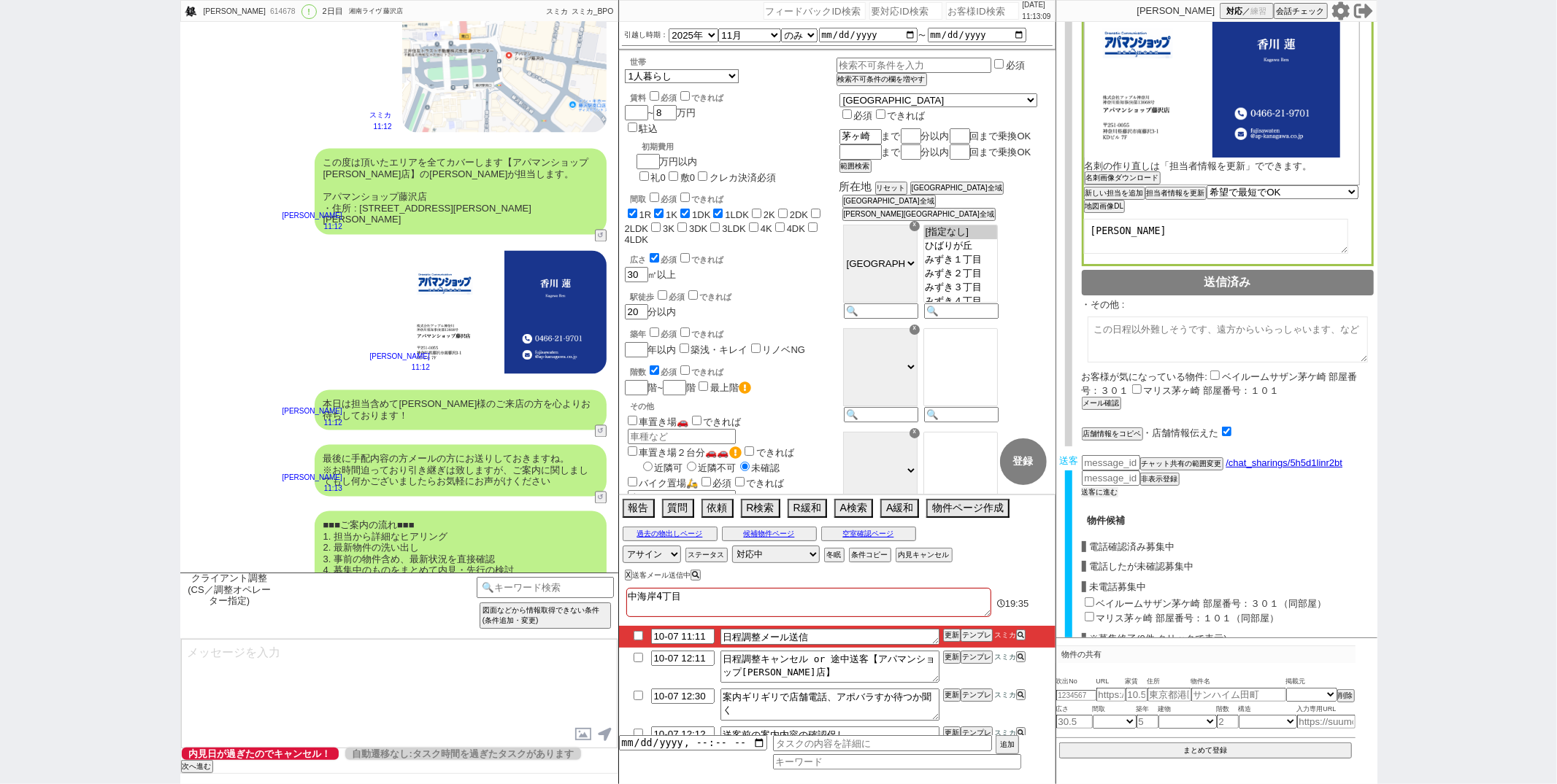
scroll to position [569, 0]
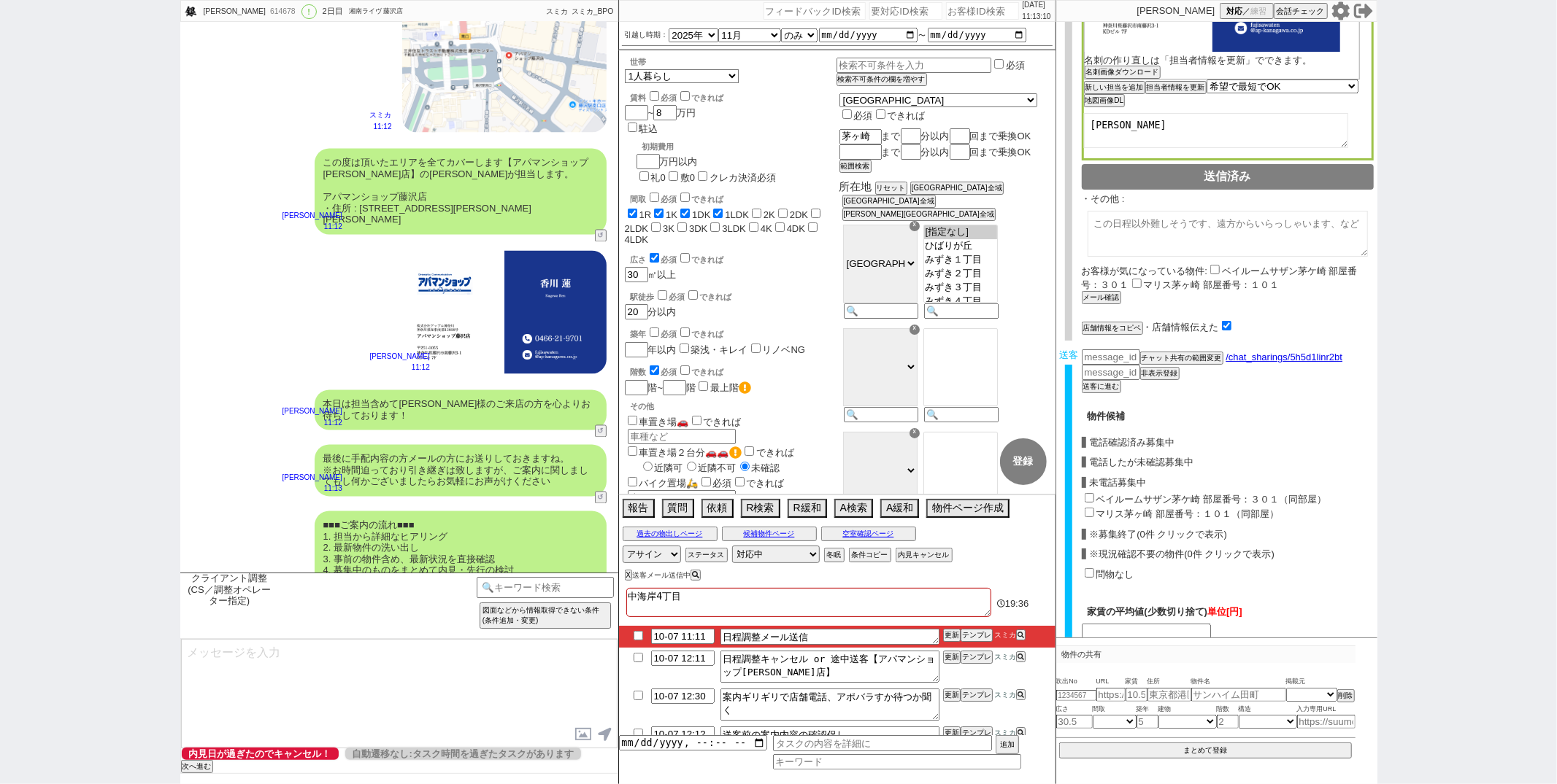
click at [1089, 493] on input "ベイルームサザン茅ケ崎 部屋番号：３０１（同部屋）" at bounding box center [1089, 498] width 10 height 10
checkbox input "true"
type input "73000"
checkbox input "false"
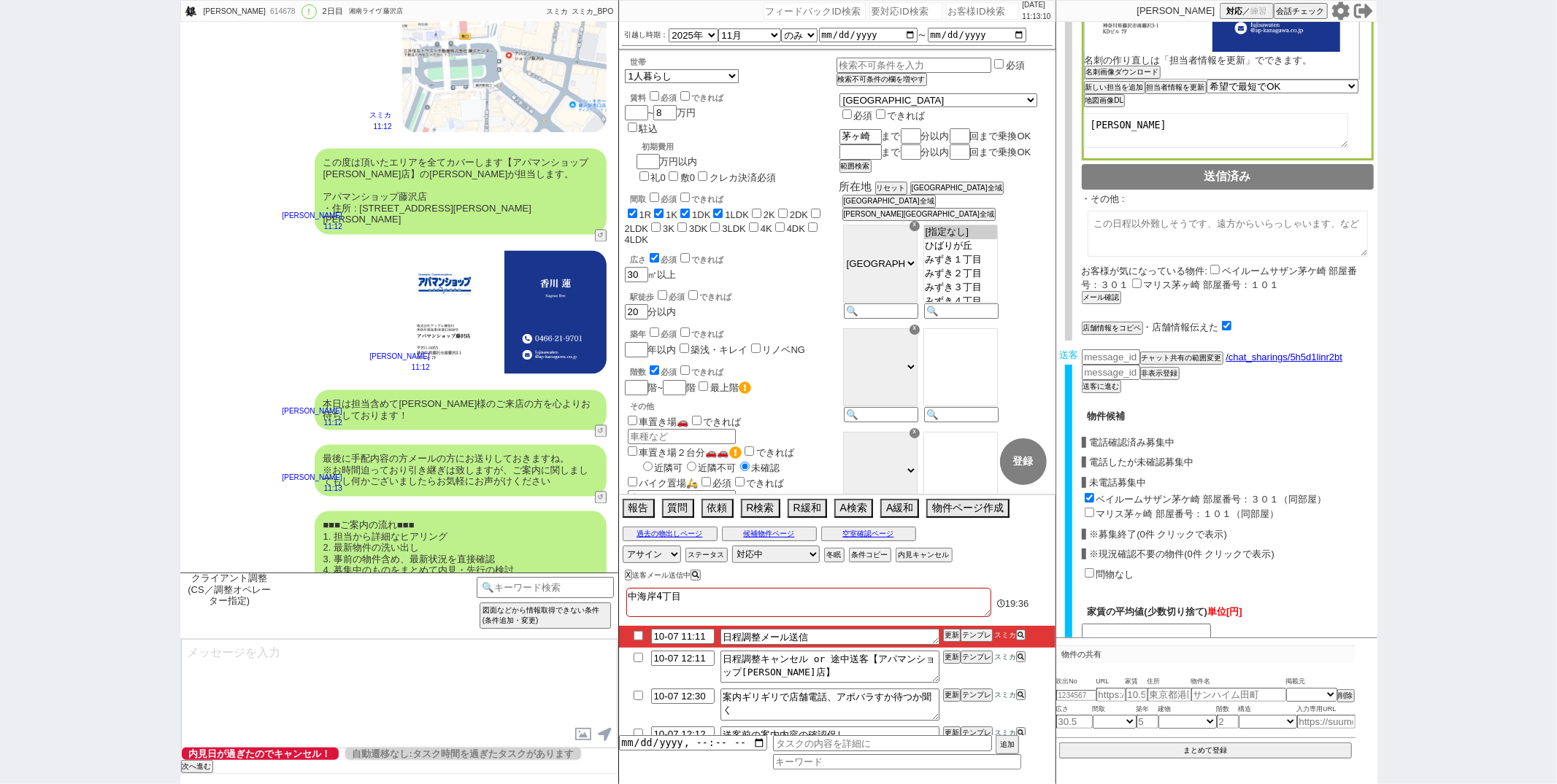
checkbox input "true"
checkbox input "false"
checkbox input "true"
click at [1090, 508] on input "マリス茅ヶ崎 部屋番号：１０１（同部屋）" at bounding box center [1089, 513] width 10 height 10
checkbox input "true"
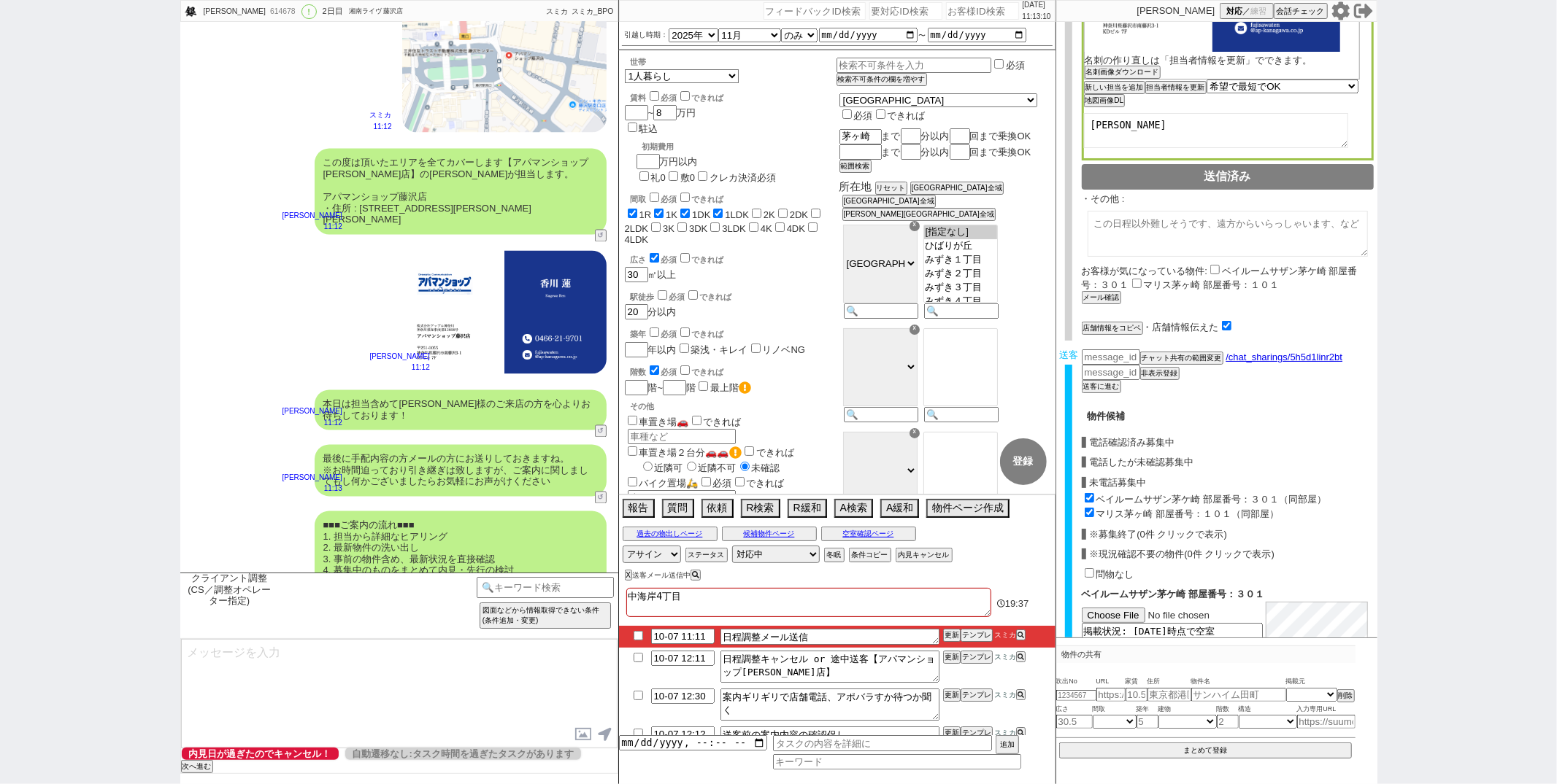
type input "69500"
checkbox input "false"
checkbox input "true"
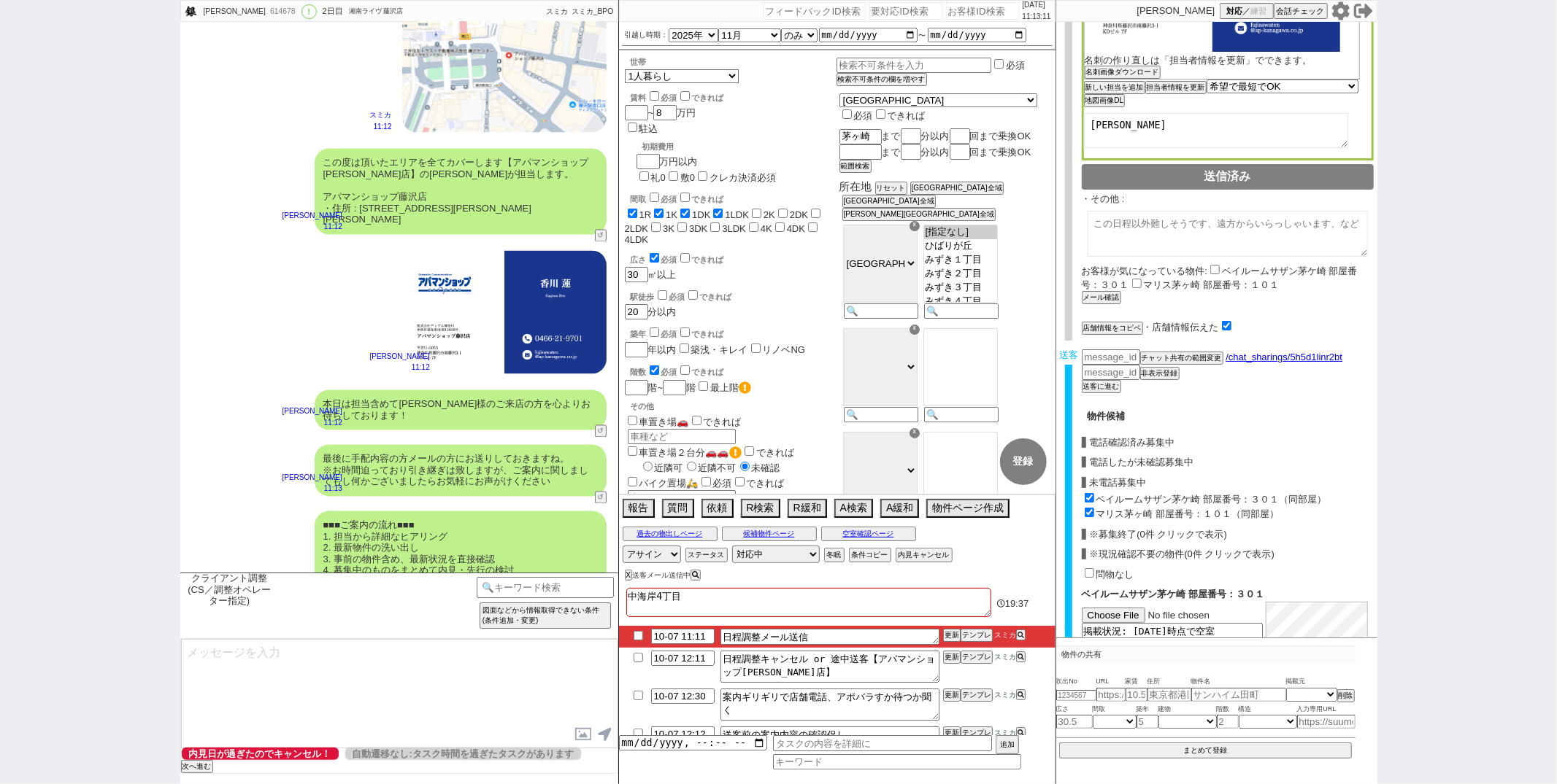
checkbox input "true"
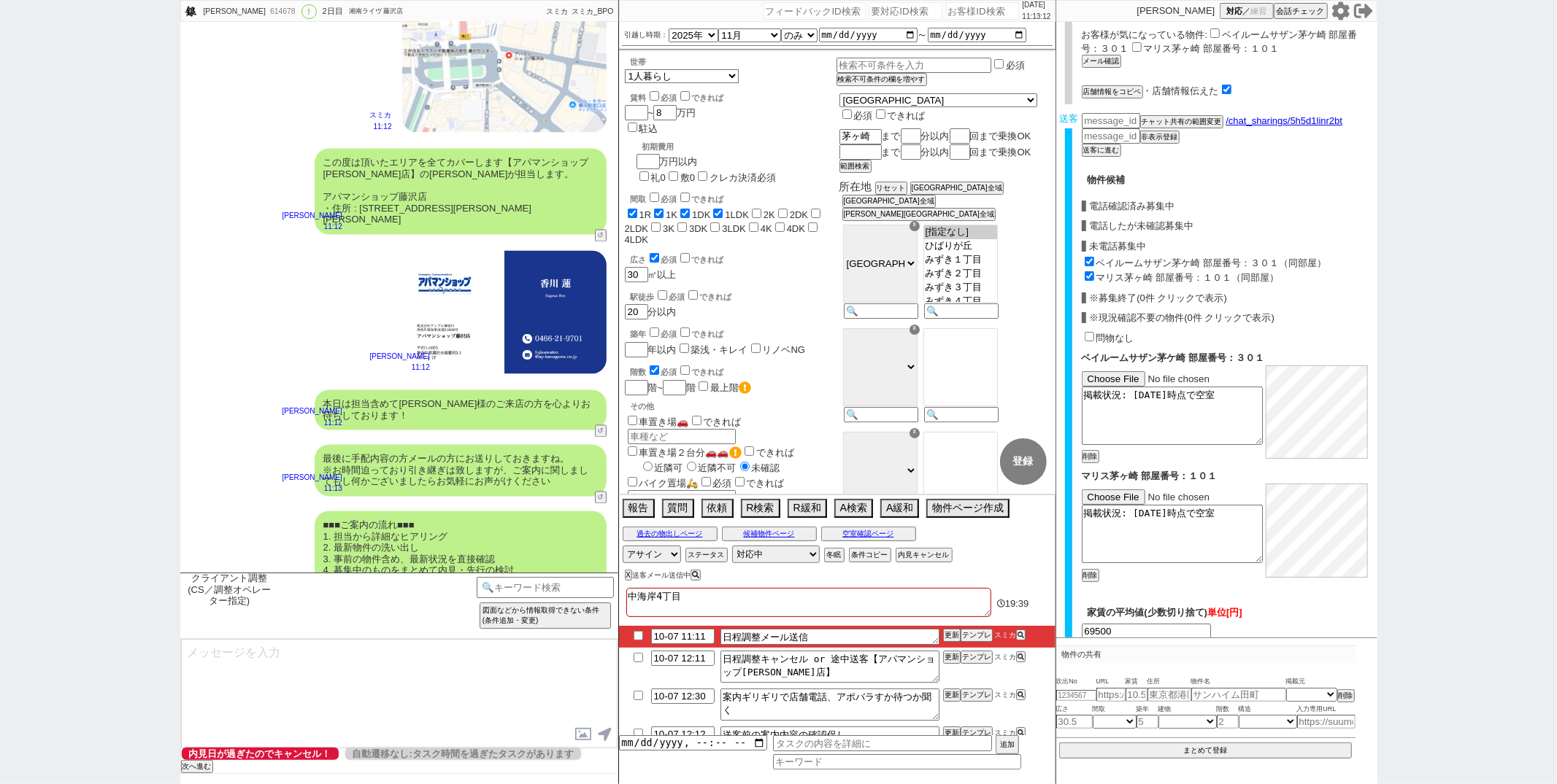
click at [1210, 648] on button "確認画面へ" at bounding box center [1227, 659] width 79 height 23
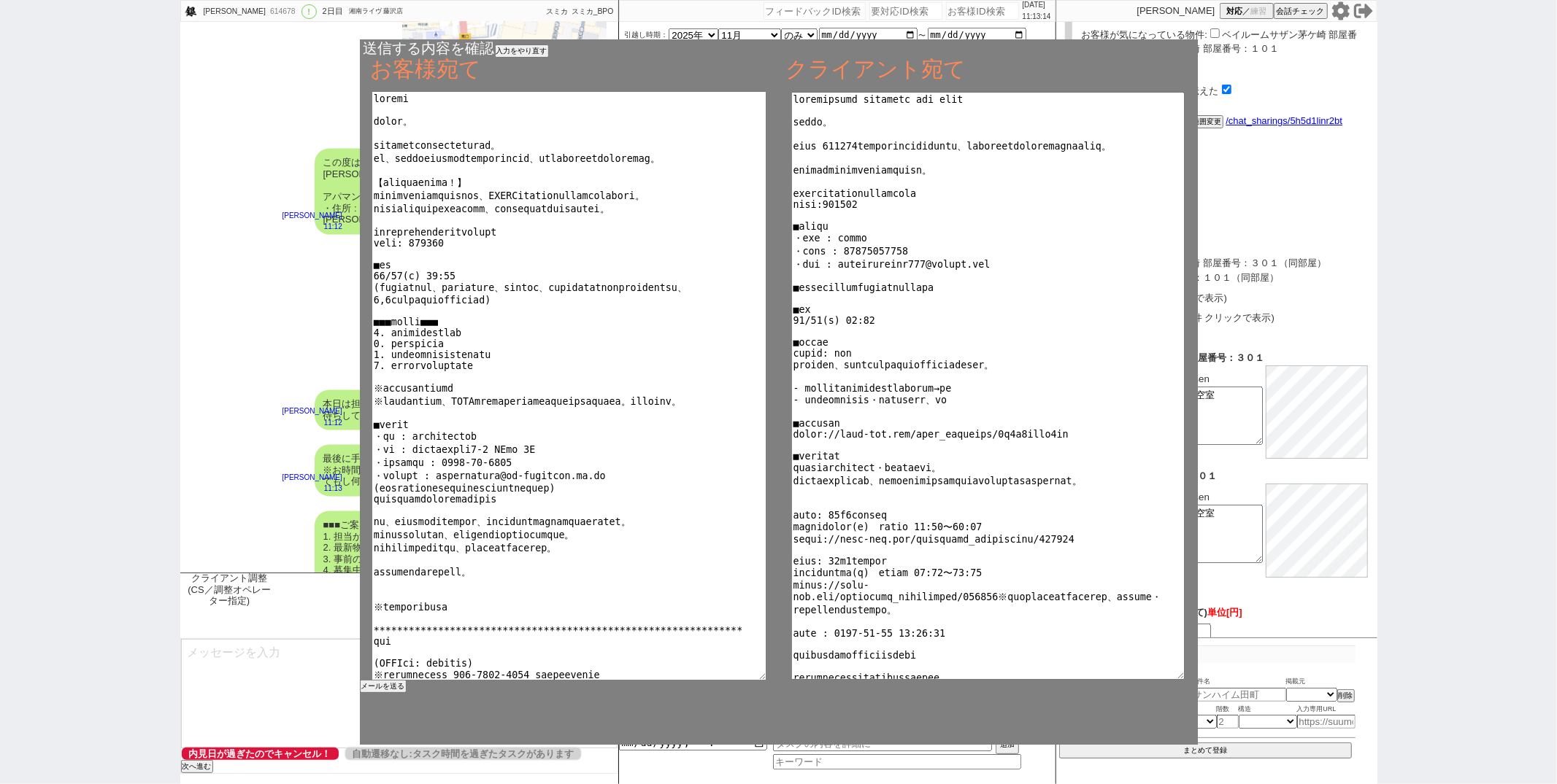
click at [373, 679] on textarea at bounding box center [569, 385] width 394 height 588
click at [373, 686] on button "メールを送る" at bounding box center [382, 687] width 44 height 11
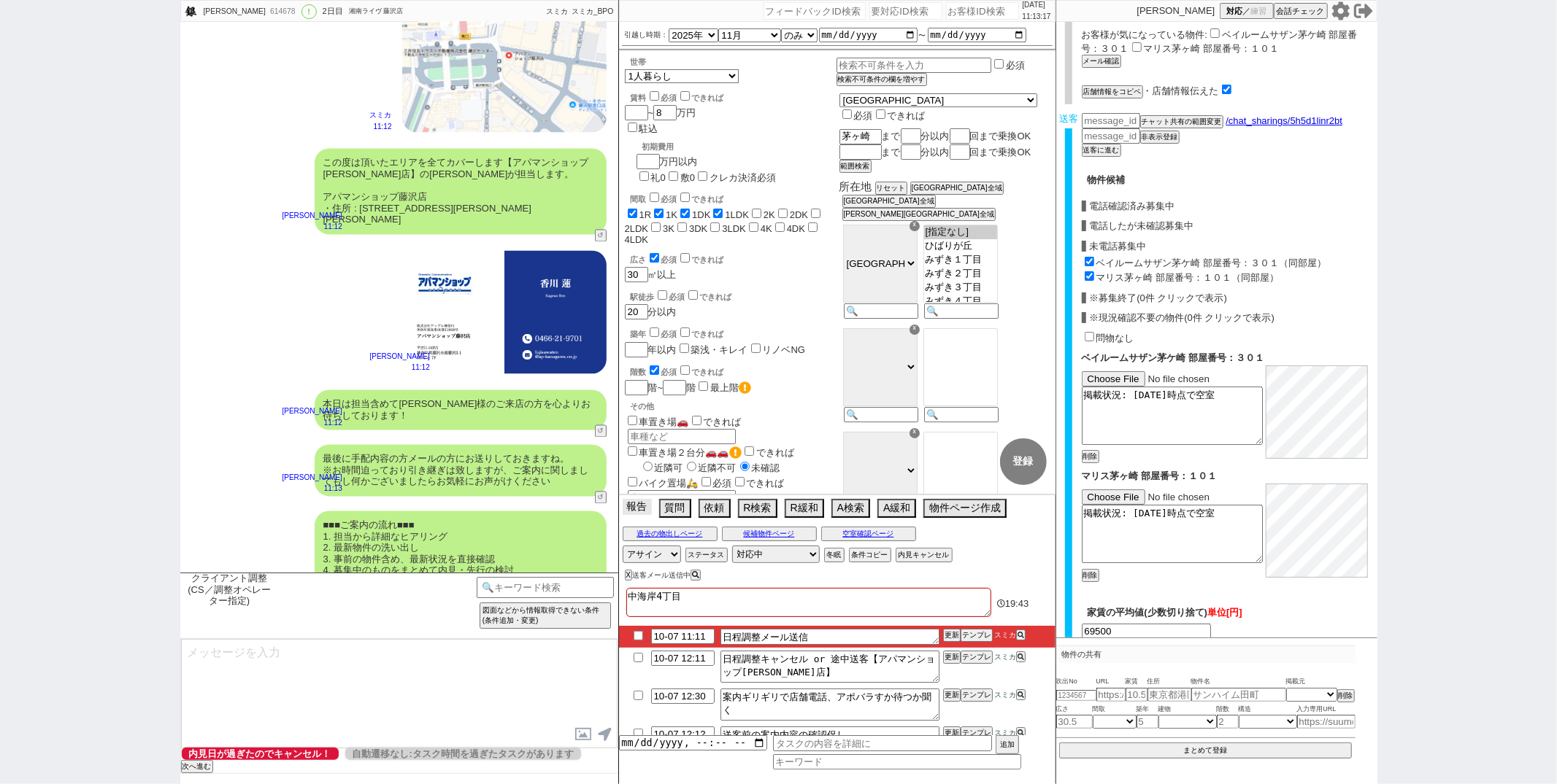
click at [639, 510] on button "報告" at bounding box center [637, 507] width 29 height 16
click at [0, 0] on div "接客報告 開発報告 テンプレ報告 FBの種類を選んでください ミス以外 条件入力 カテゴリ選択 状況入力 会話成り立たない・吹き出しミス 誤字脱字、言い回し、…" at bounding box center [0, 0] width 0 height 0
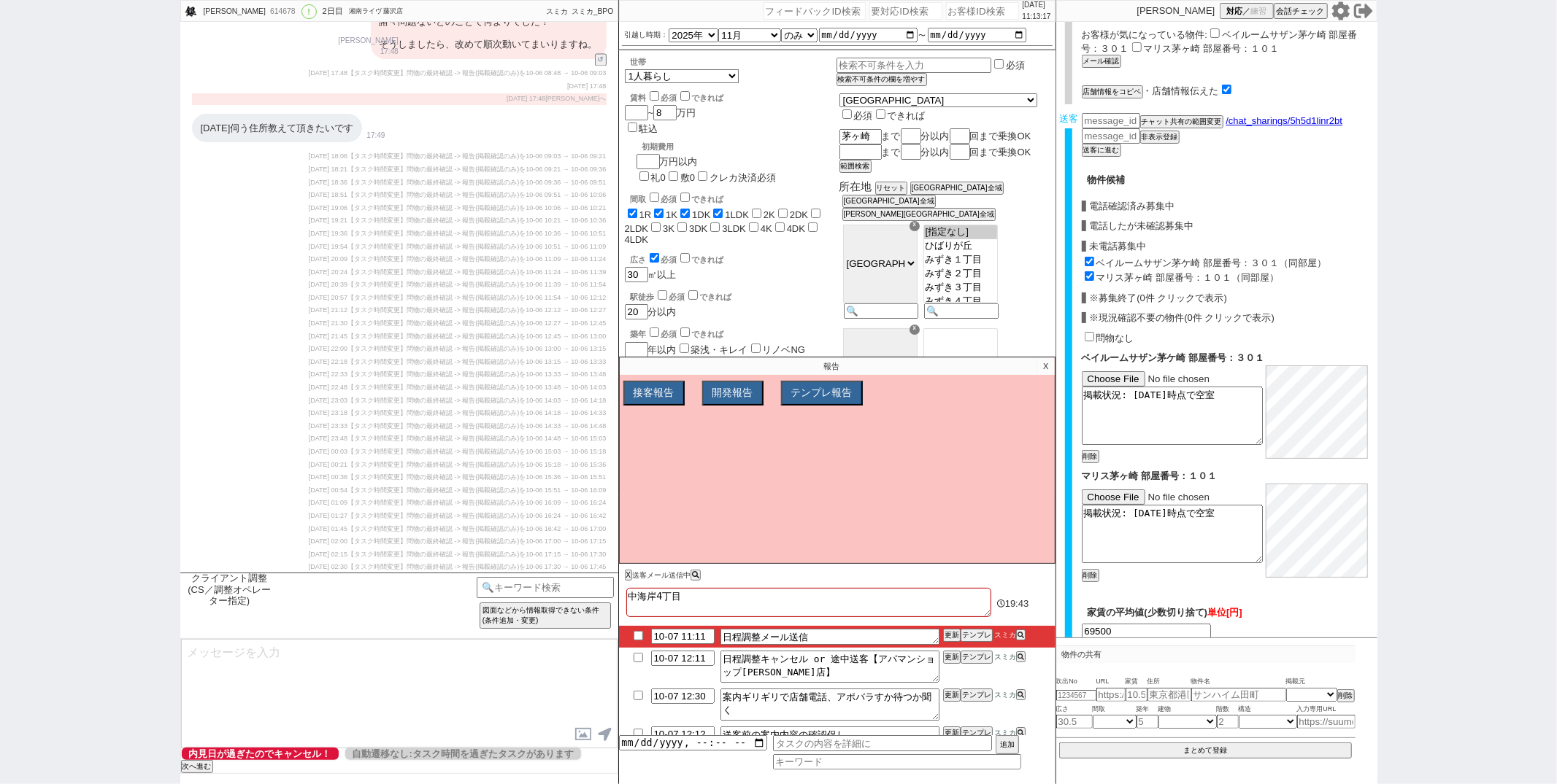
scroll to position [9815, 0]
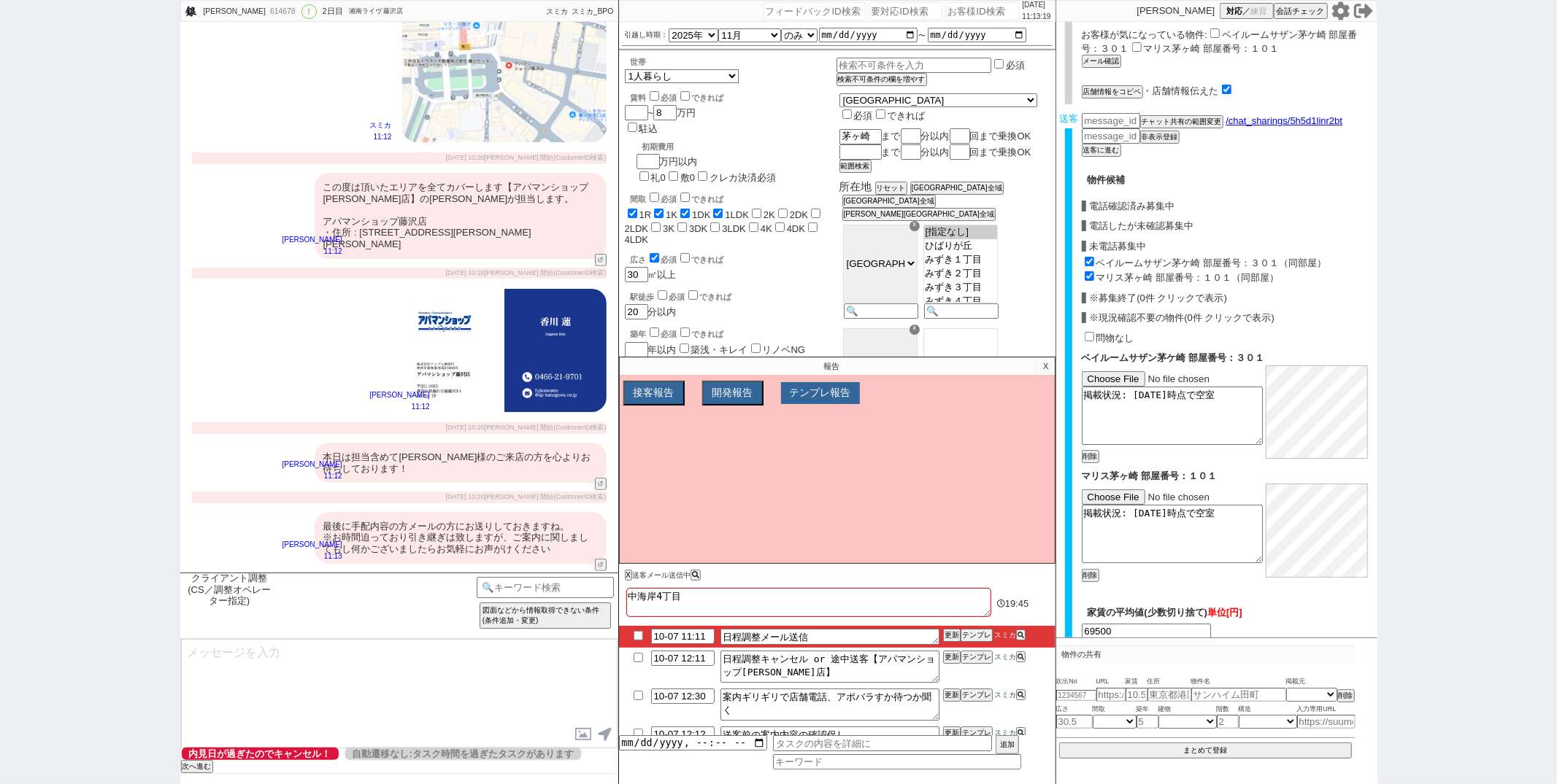
click at [813, 404] on button "テンプレ報告" at bounding box center [820, 393] width 79 height 22
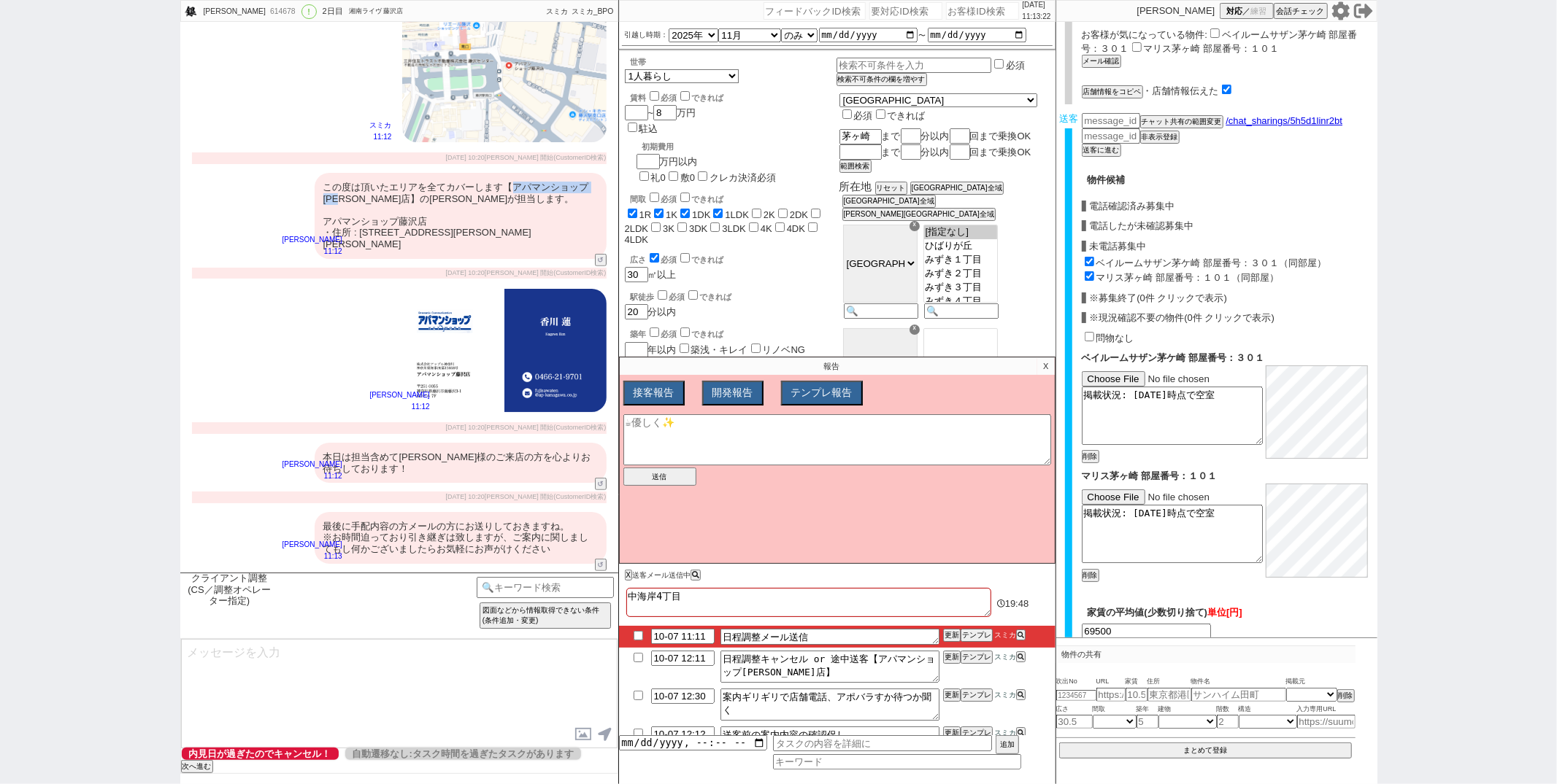
drag, startPoint x: 513, startPoint y: 111, endPoint x: 339, endPoint y: 119, distance: 174.2
click at [339, 173] on div "この度は頂いたエリアを全てカバーします【アパマンショップ藤沢店】の香川が担当します。 アパマンショップ藤沢店 ・住所 : 神奈川県藤沢市南藤沢3-1 KDビル…" at bounding box center [461, 216] width 292 height 86
copy div "アパマンショップ藤沢店"
click at [755, 453] on textarea at bounding box center [837, 440] width 428 height 51
paste textarea "アパマンショップ藤沢店"
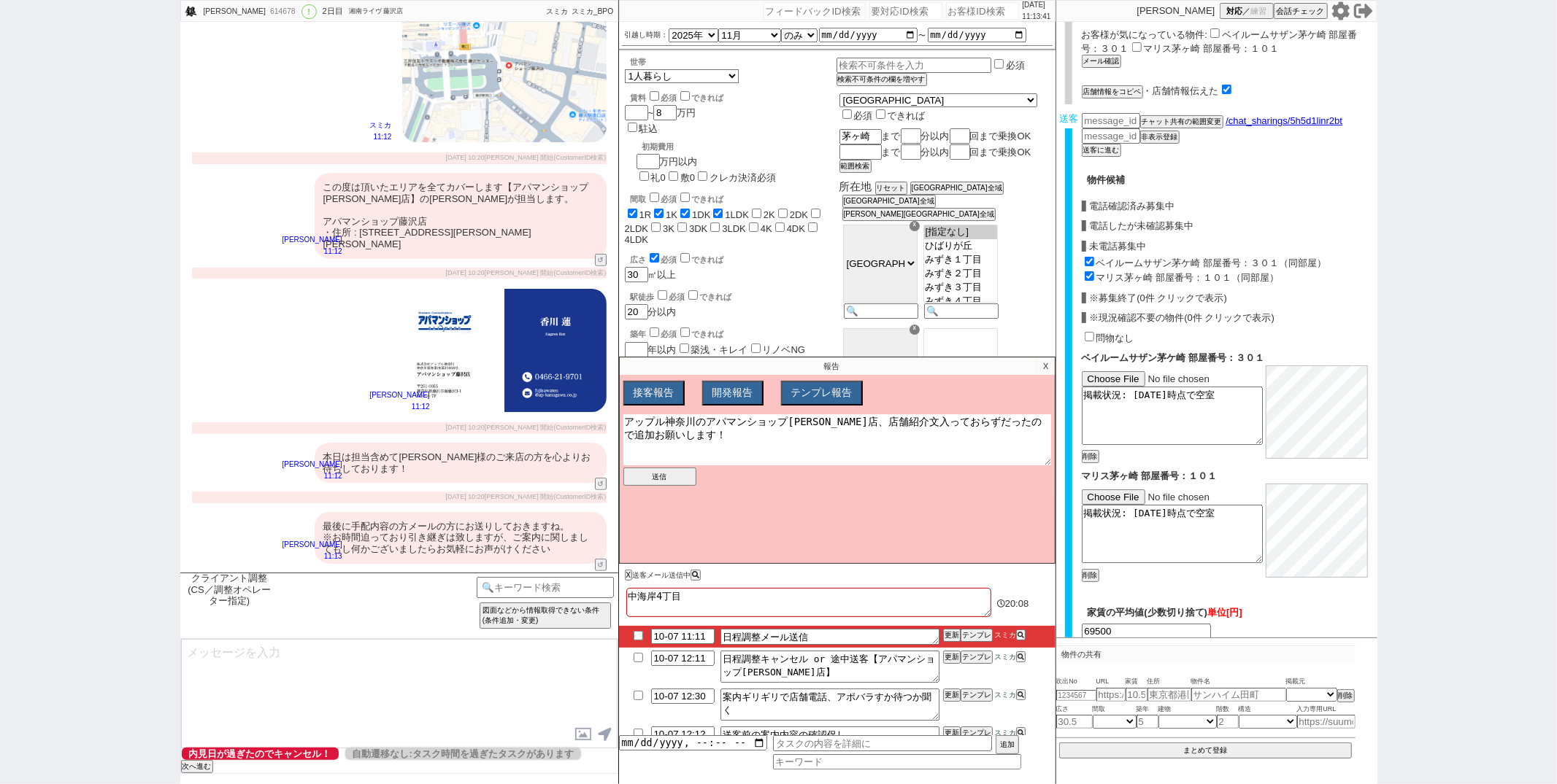
type textarea "アップル神奈川のアパマンショップ藤沢店、店舗紹介文入っておらずだったので追加お願いします！"
click at [804, 395] on button "テンプレ報告" at bounding box center [820, 393] width 79 height 22
click at [650, 477] on button "送信" at bounding box center [660, 476] width 73 height 19
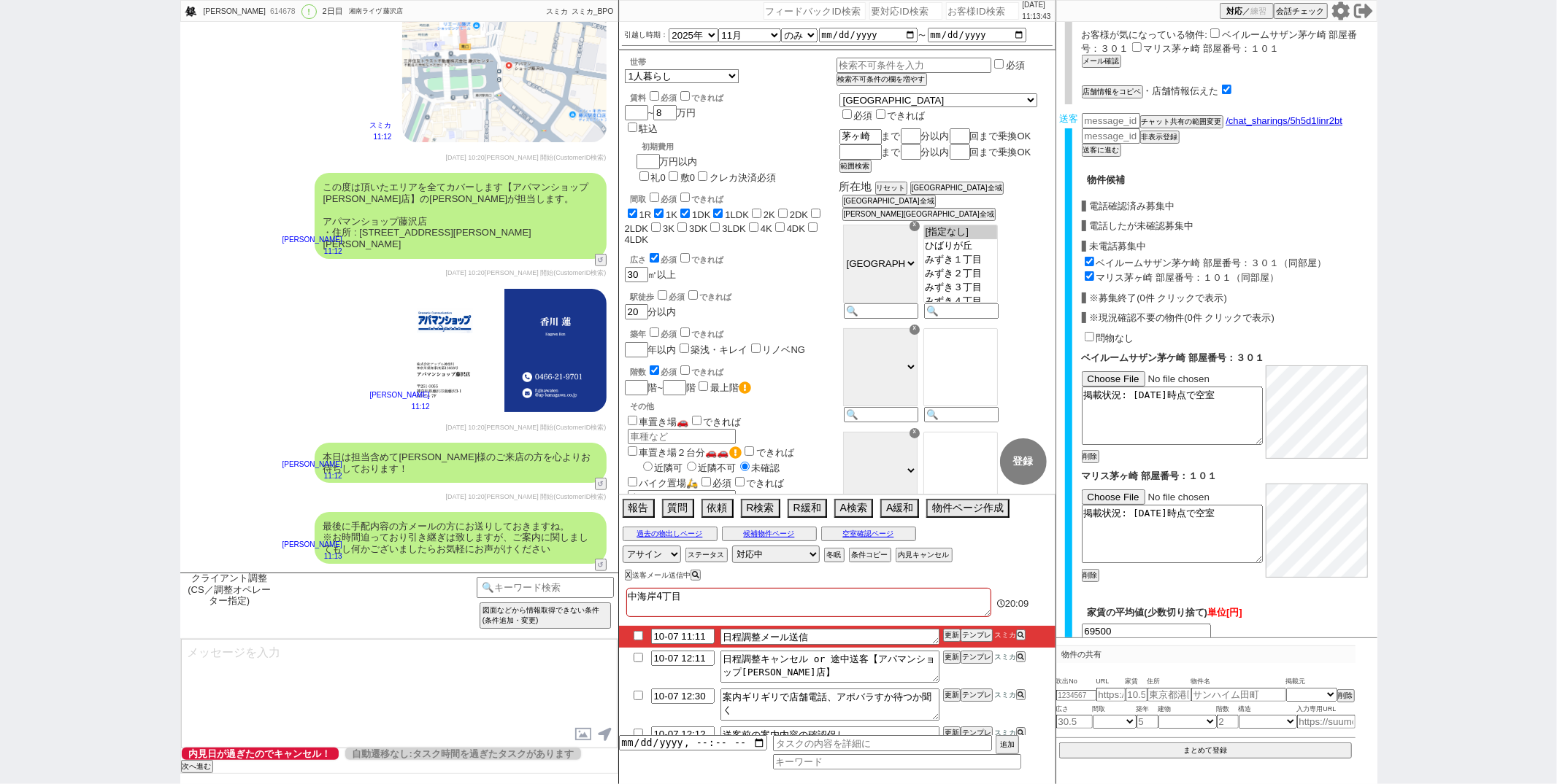
scroll to position [9899, 0]
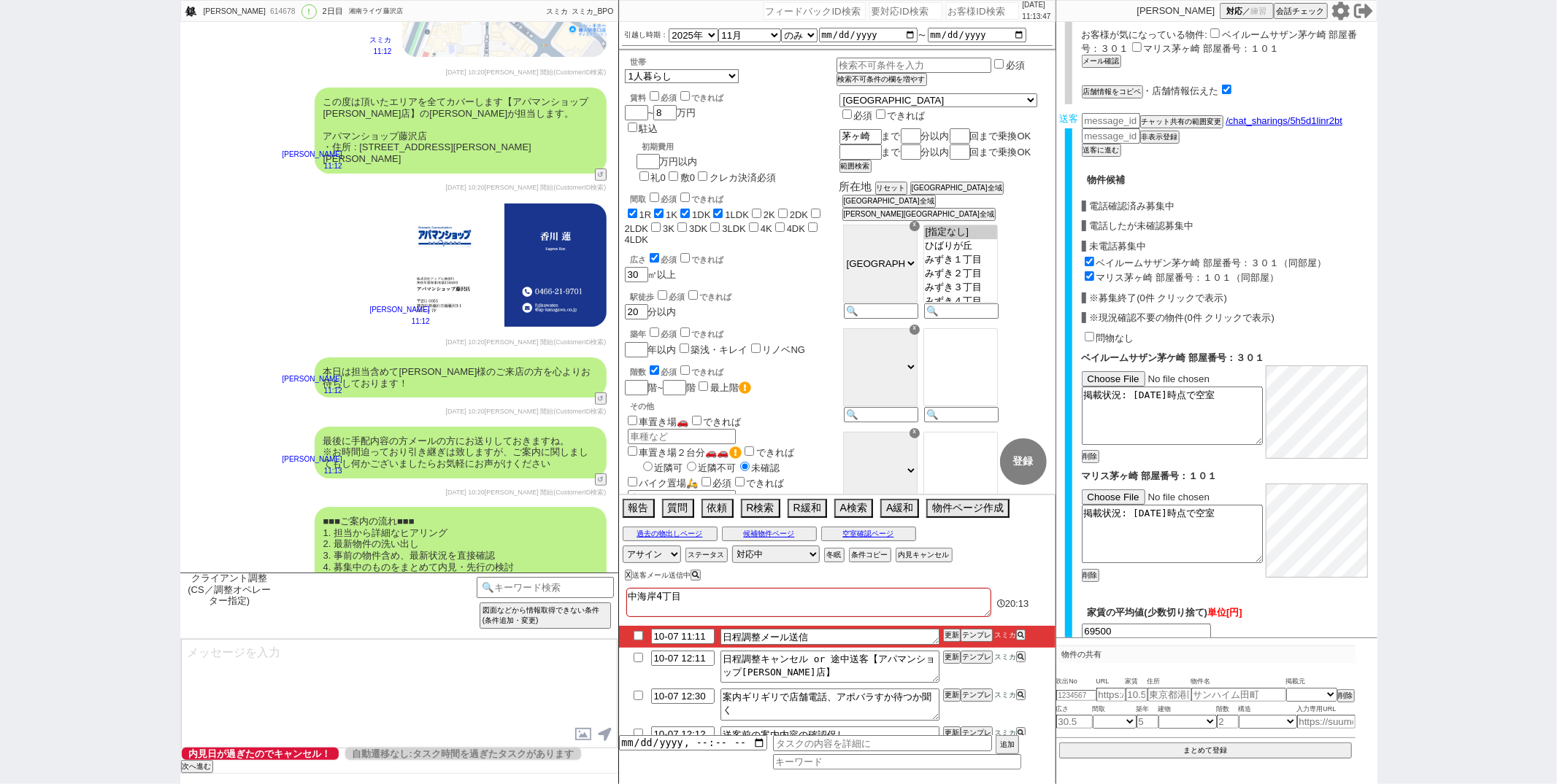
click at [1200, 648] on button "確認画面へ" at bounding box center [1227, 659] width 79 height 23
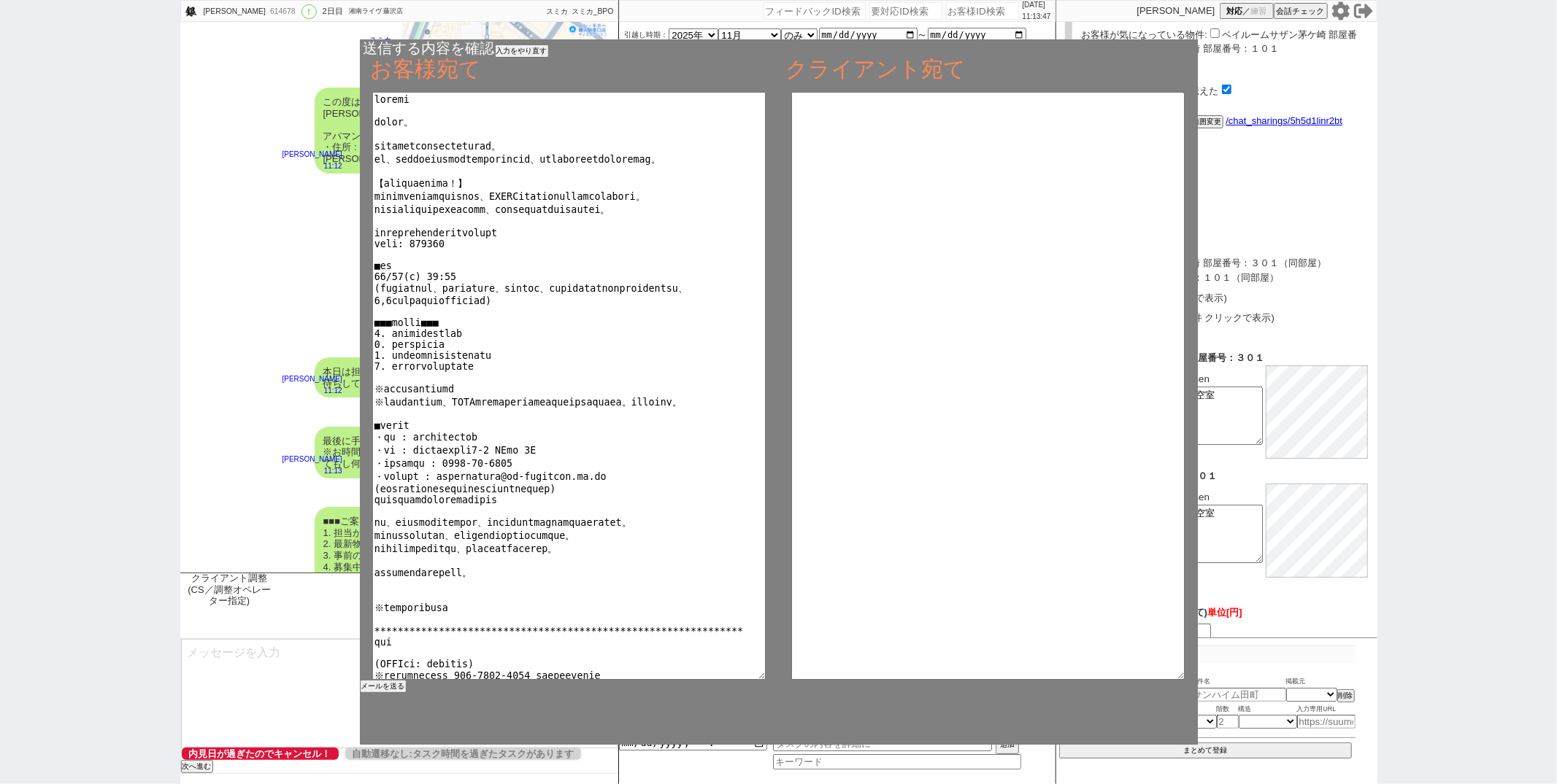
type textarea "**********"
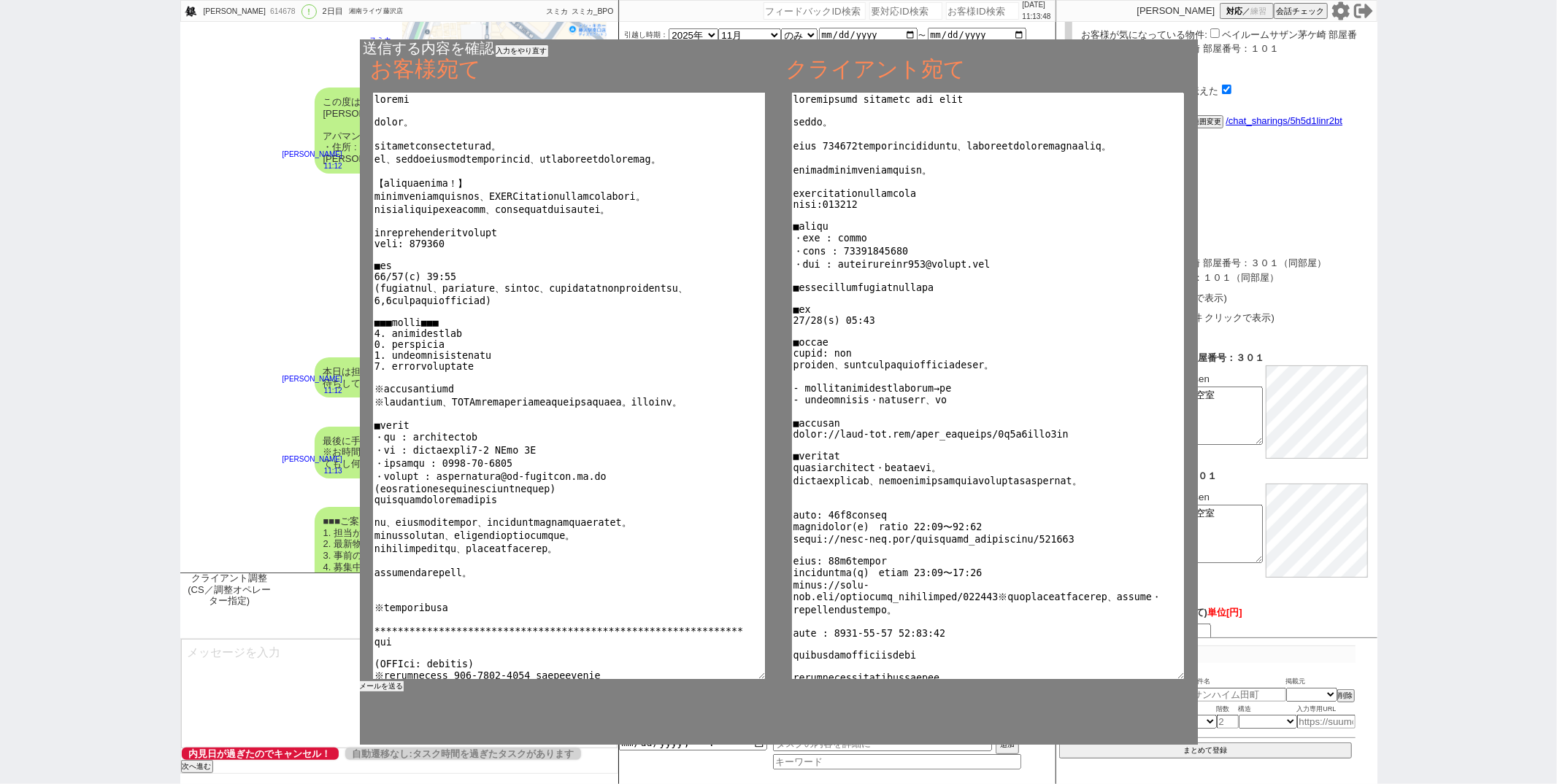
click at [381, 686] on button "メールを送る" at bounding box center [382, 687] width 44 height 11
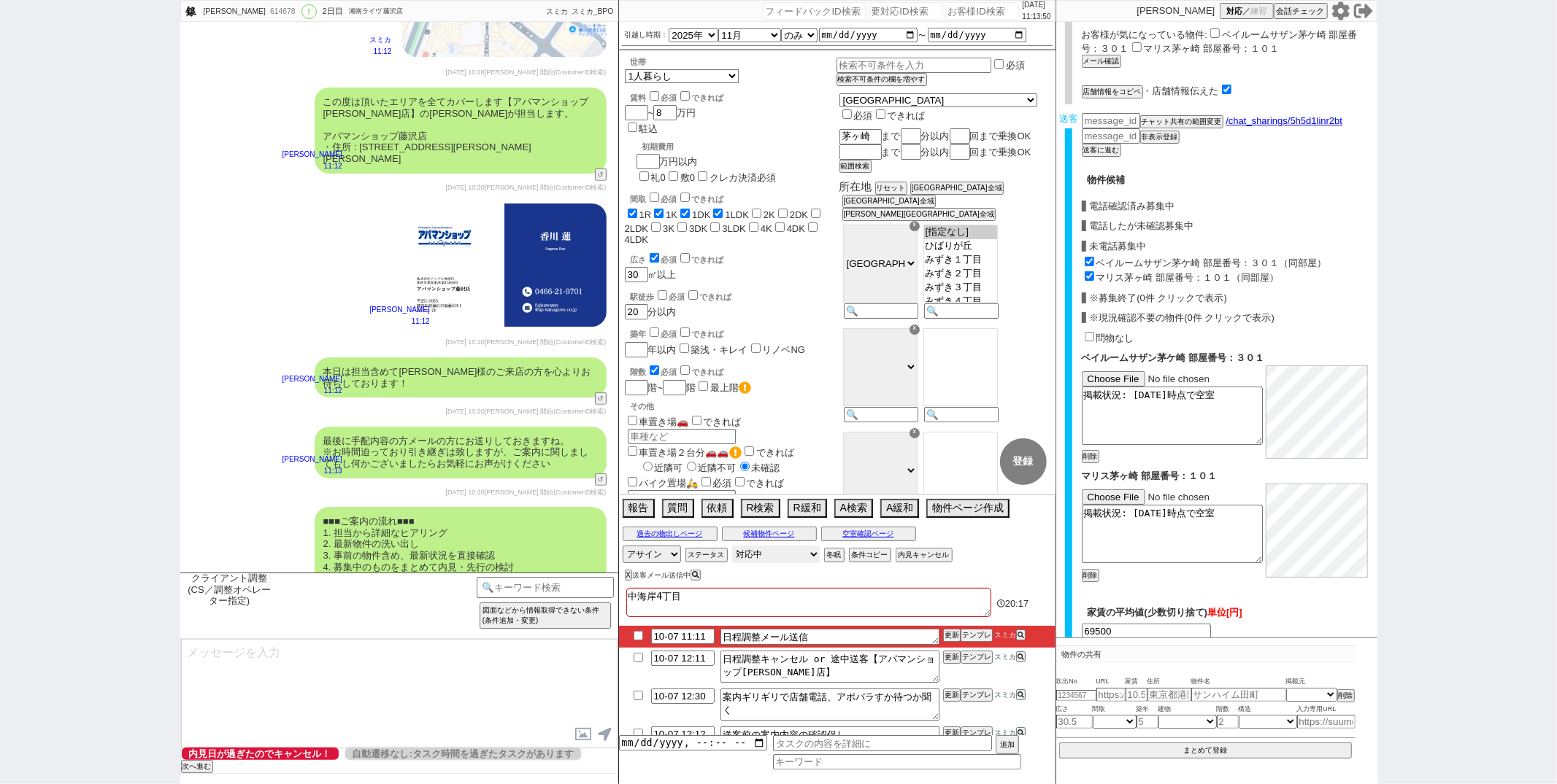
click at [751, 558] on select "対応中 引き継ぎ完了 ブロック 長期間返信なし 紹介不可 別の所で決まった 客の都合で引越しが無くなった 接客開始後に冬眠" at bounding box center [775, 555] width 88 height 18
select select "100"
click at [732, 546] on select "対応中 引き継ぎ完了 ブロック 長期間返信なし 紹介不可 別の所で決まった 客の都合で引越しが無くなった 接客開始後に冬眠" at bounding box center [775, 555] width 88 height 18
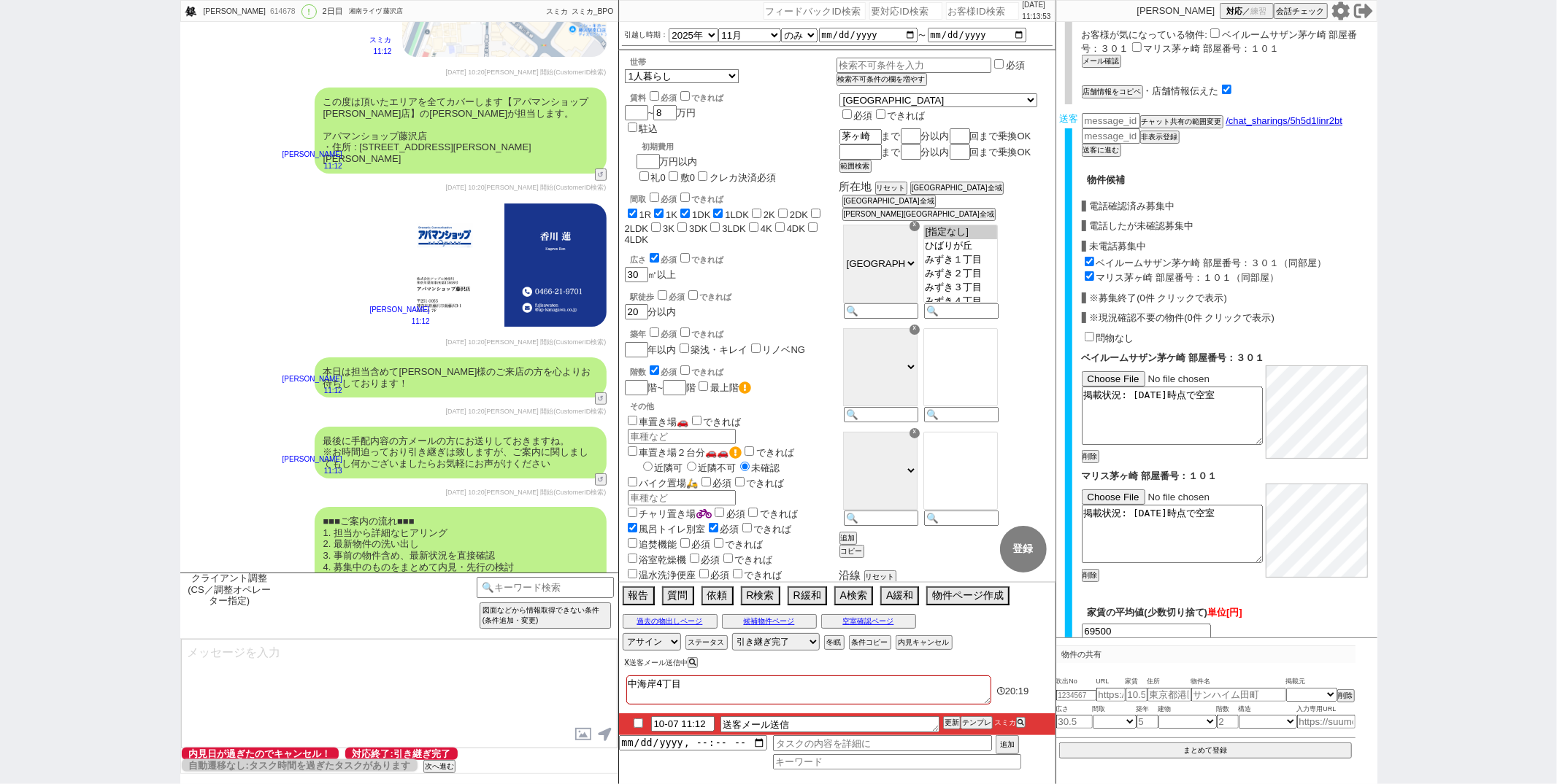
click at [625, 667] on button "X" at bounding box center [628, 662] width 5 height 8
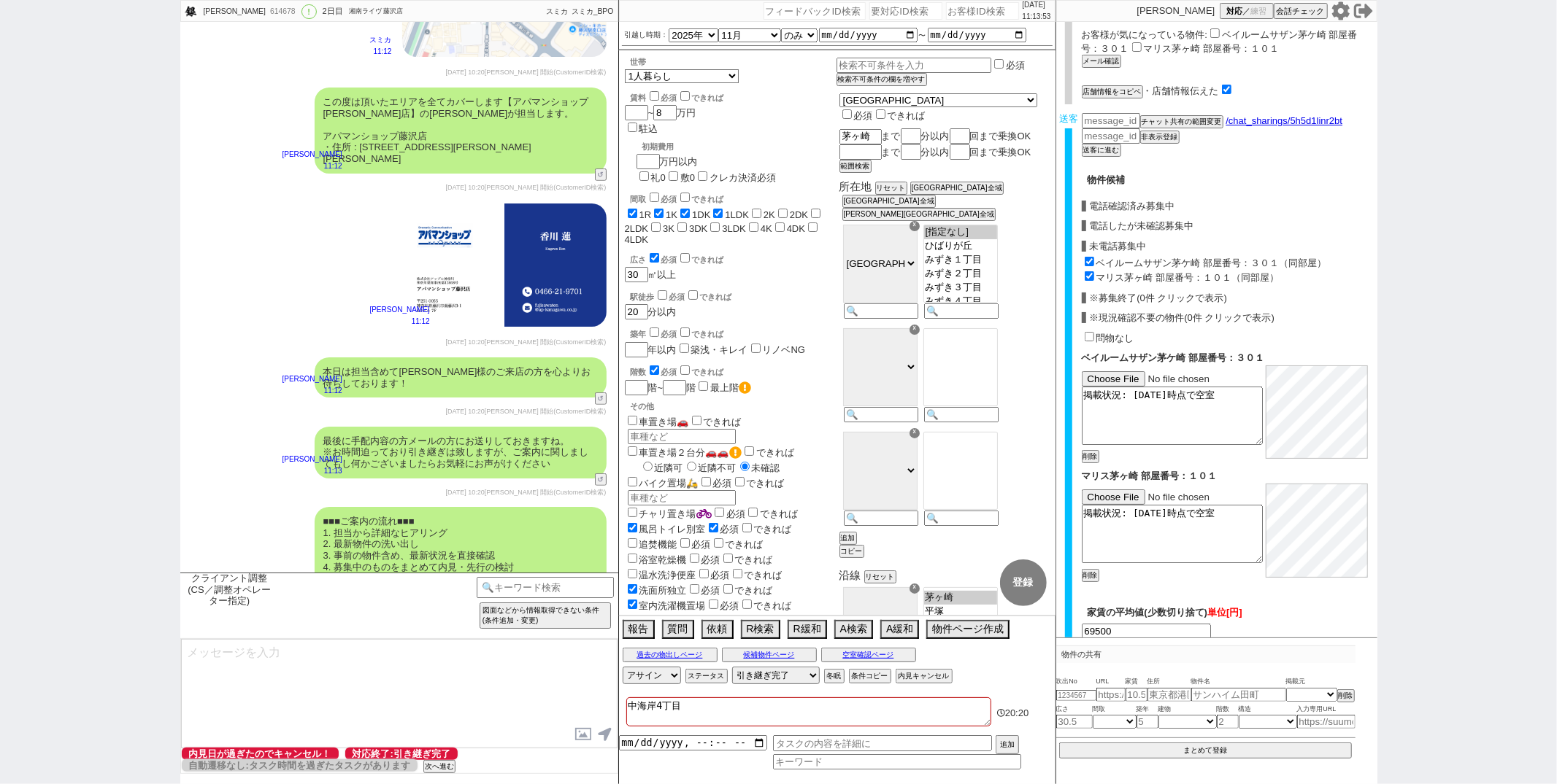
click at [255, 525] on div "■■■ご案内の流れ■■■ 1. 担当から詳細なヒアリング 2. 最新物件の洗い出し 3. 事前の物件含め、最新状況を直接確認 4. 募集中のものをまとめて内見…" at bounding box center [399, 573] width 438 height 146
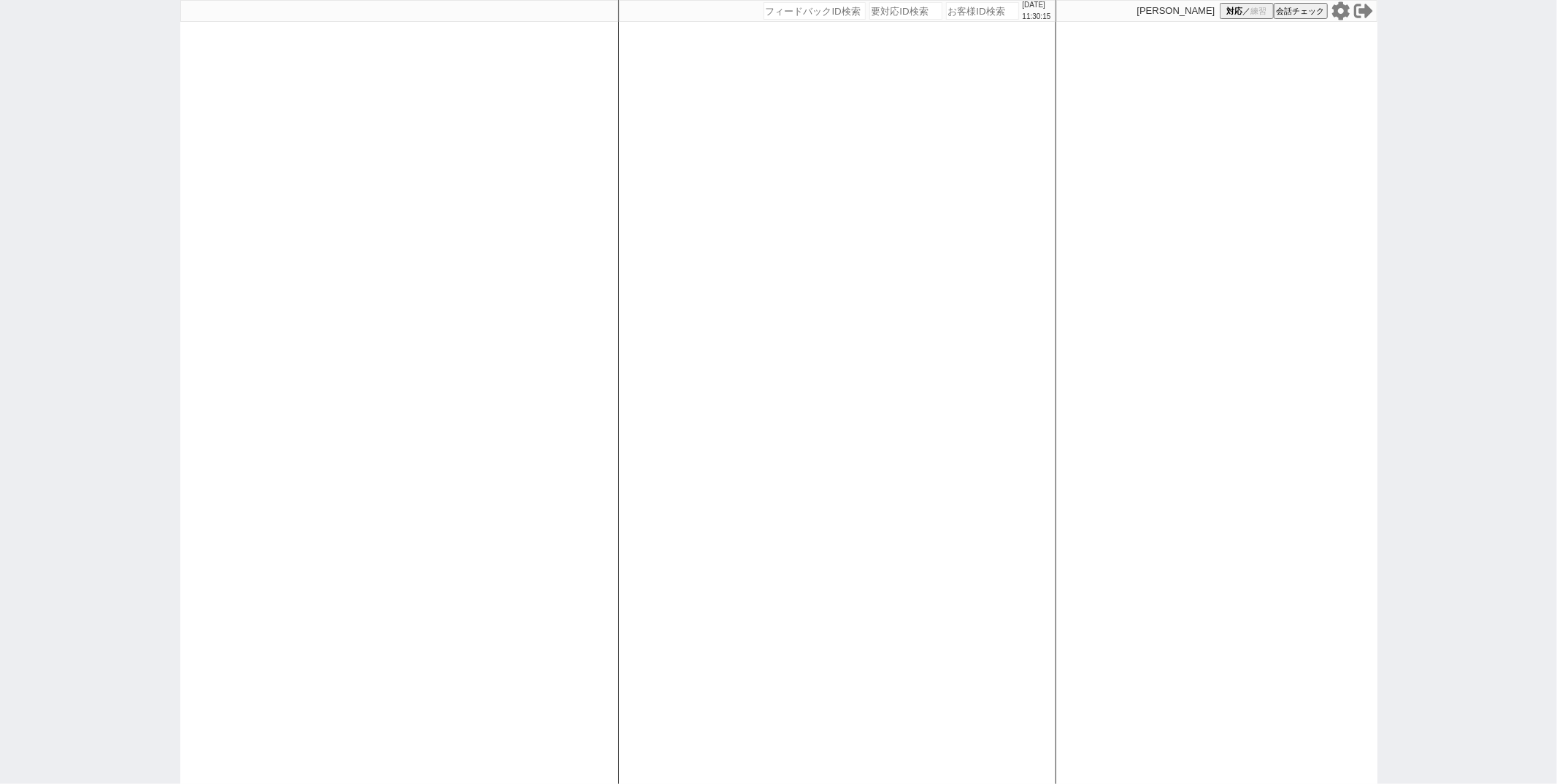
click at [787, 638] on div "[DATE] 11:30:15 候補物件を追加してしてください 紹介した物件一覧 他社物件を追加する 空室確認ページに追加・削除 紹介した物件一覧 他社物件を…" at bounding box center [836, 392] width 438 height 784
paste input "616914"
type input "616914"
select select "2"
select select "1"
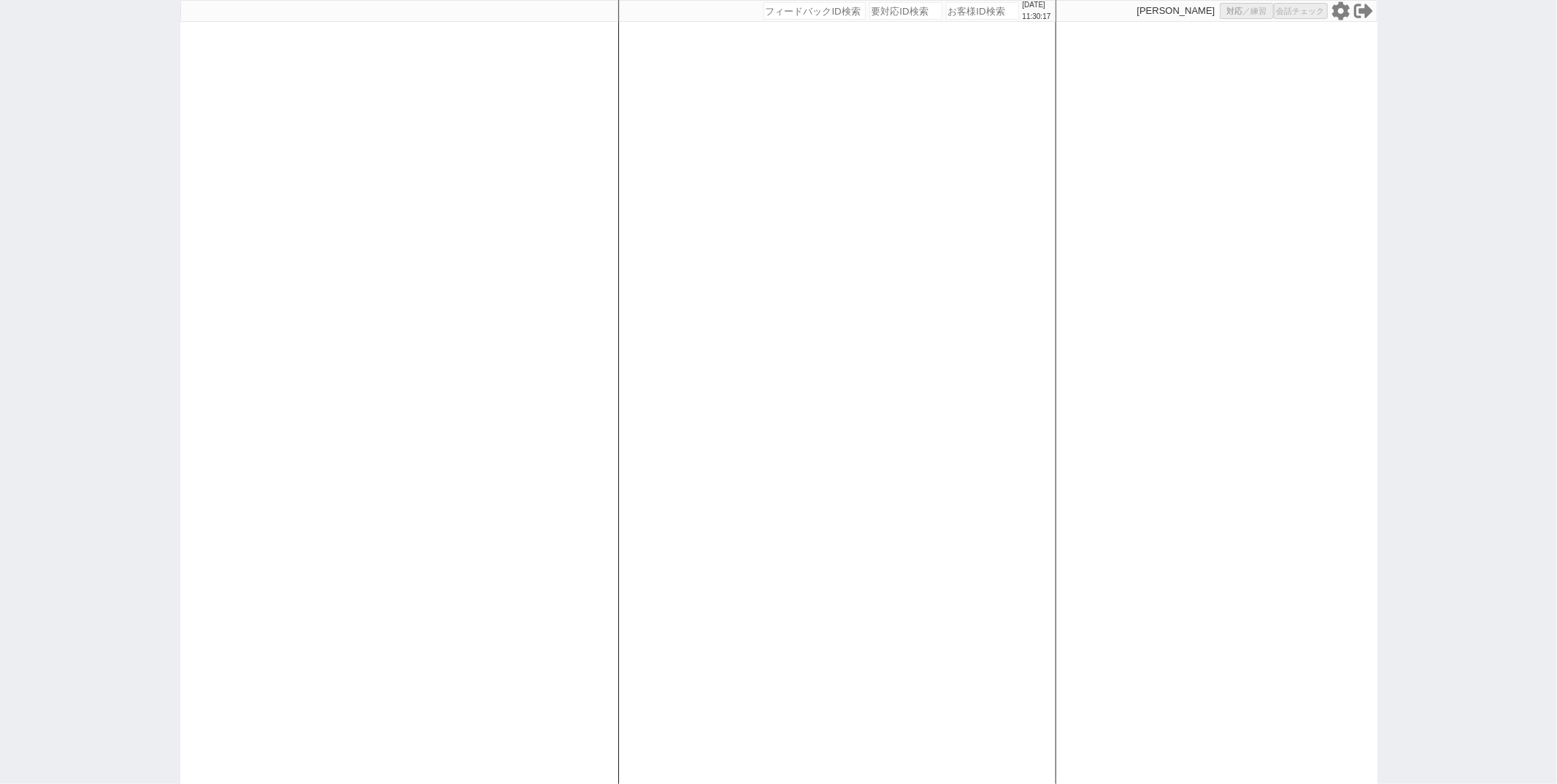
select select "4"
select select "9"
select select "8"
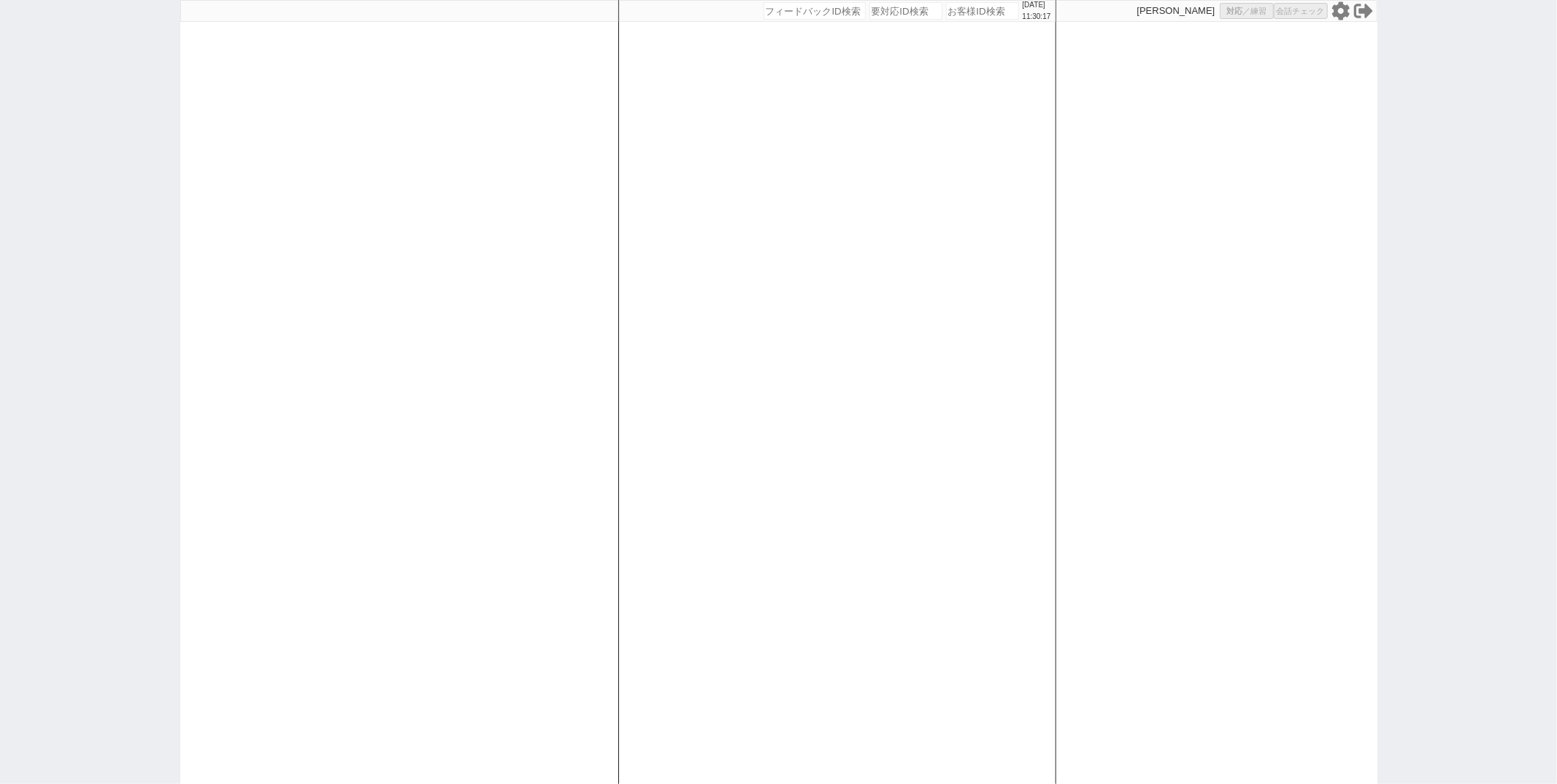
select select
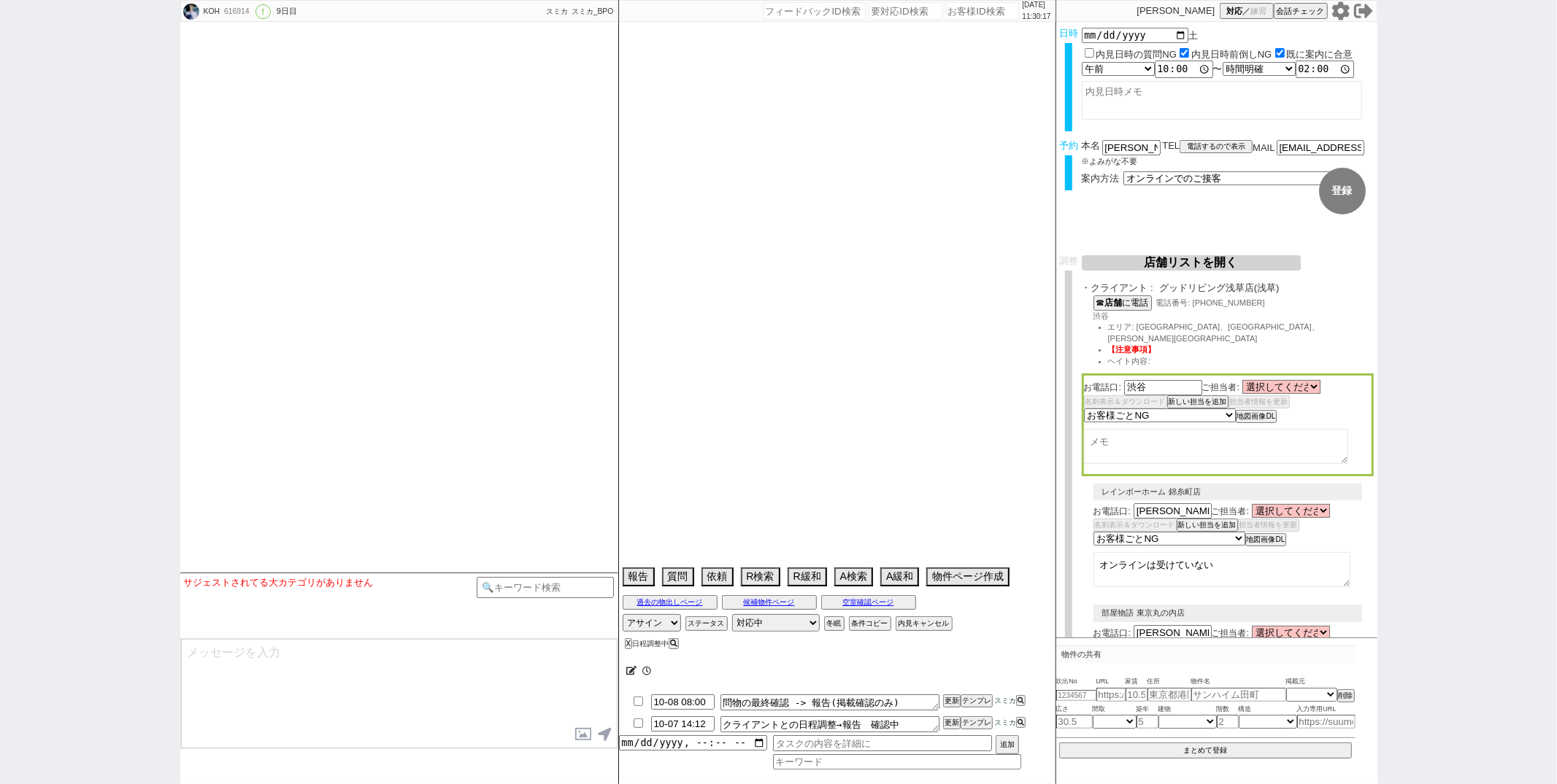
type textarea "茨城在住 他社なし"
select select "15"
select select "0"
select select "69"
select select "1655"
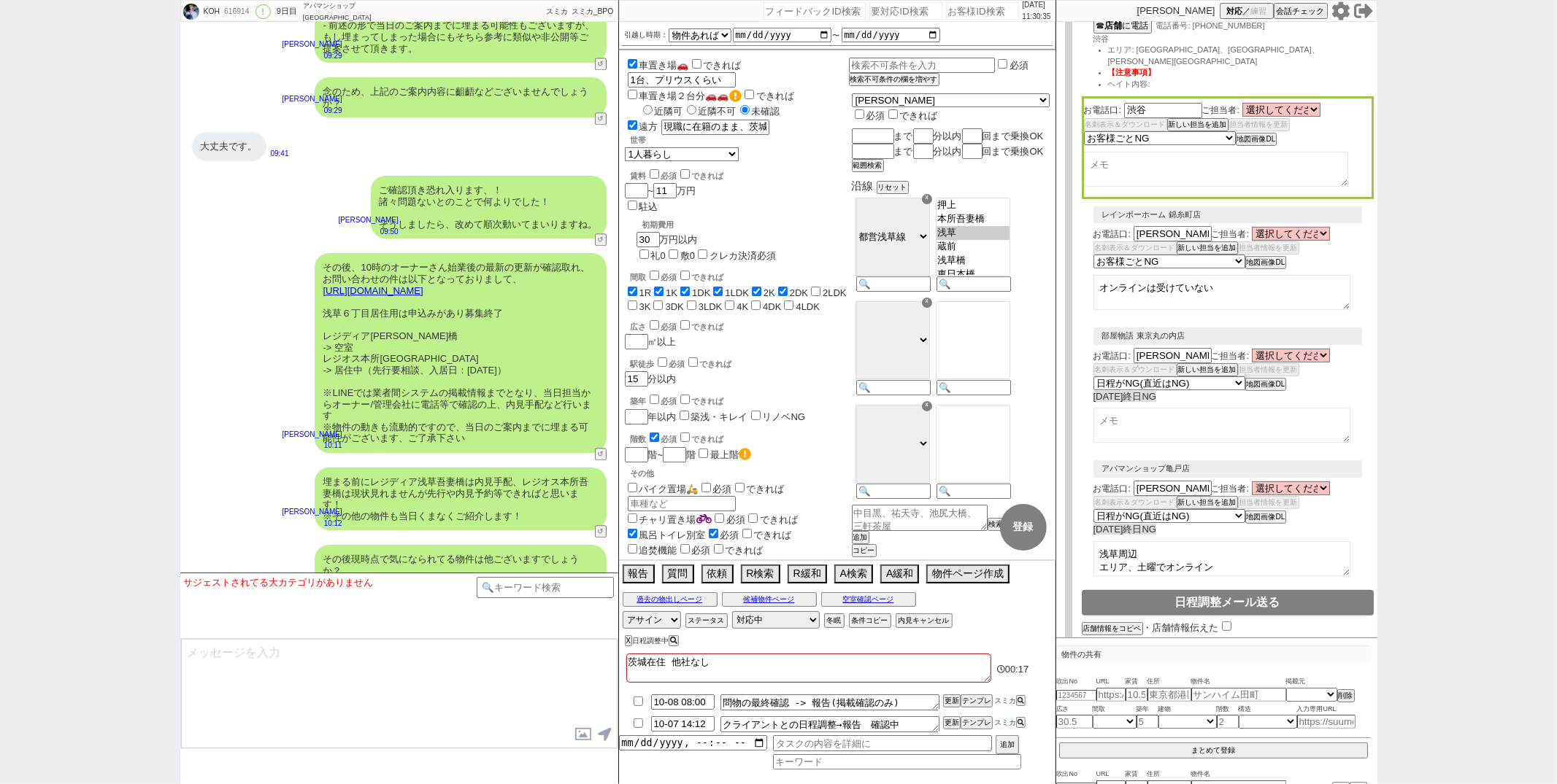
scroll to position [69, 0]
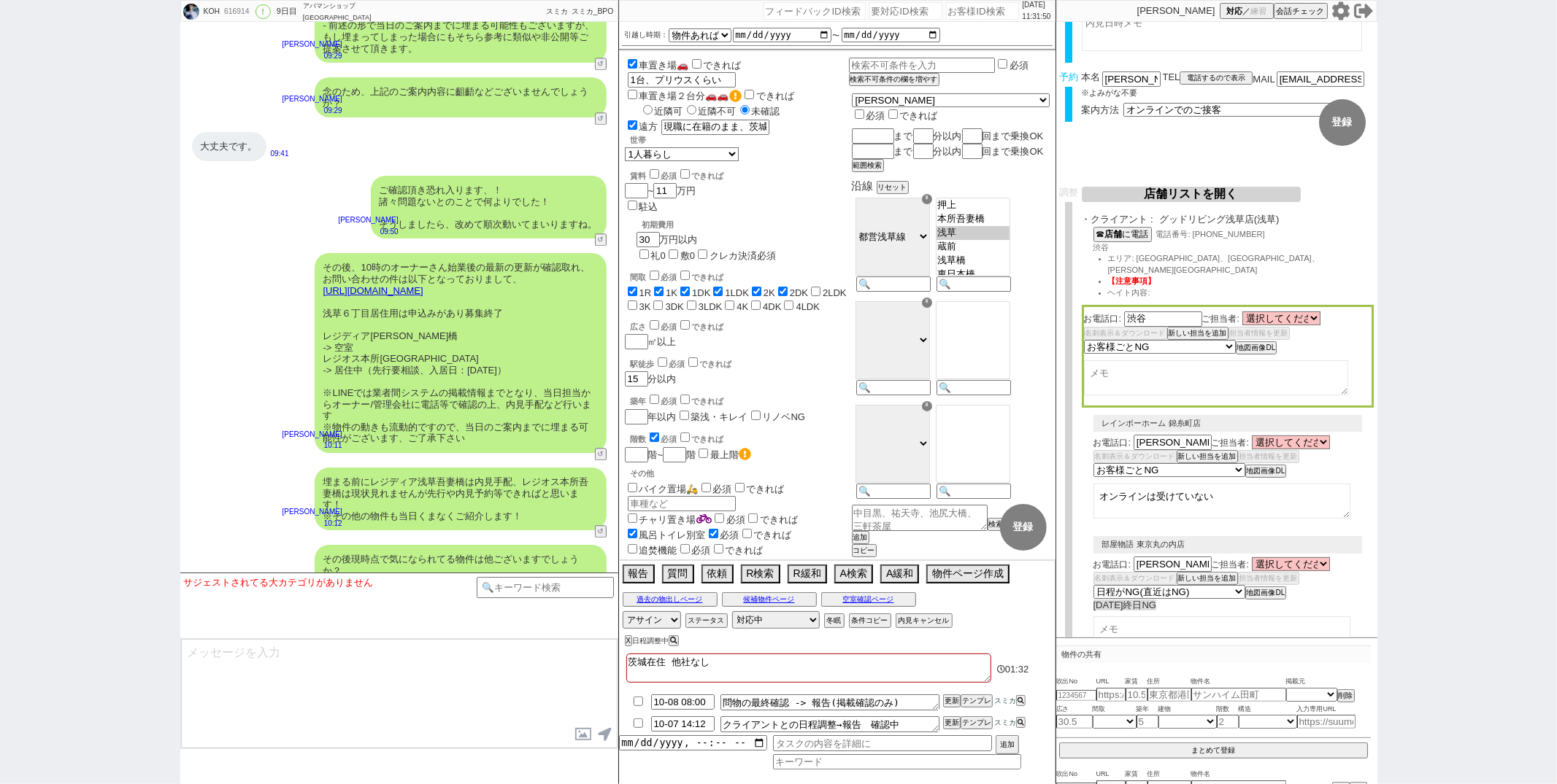
click at [1210, 193] on button "店舗リストを開く" at bounding box center [1191, 194] width 219 height 15
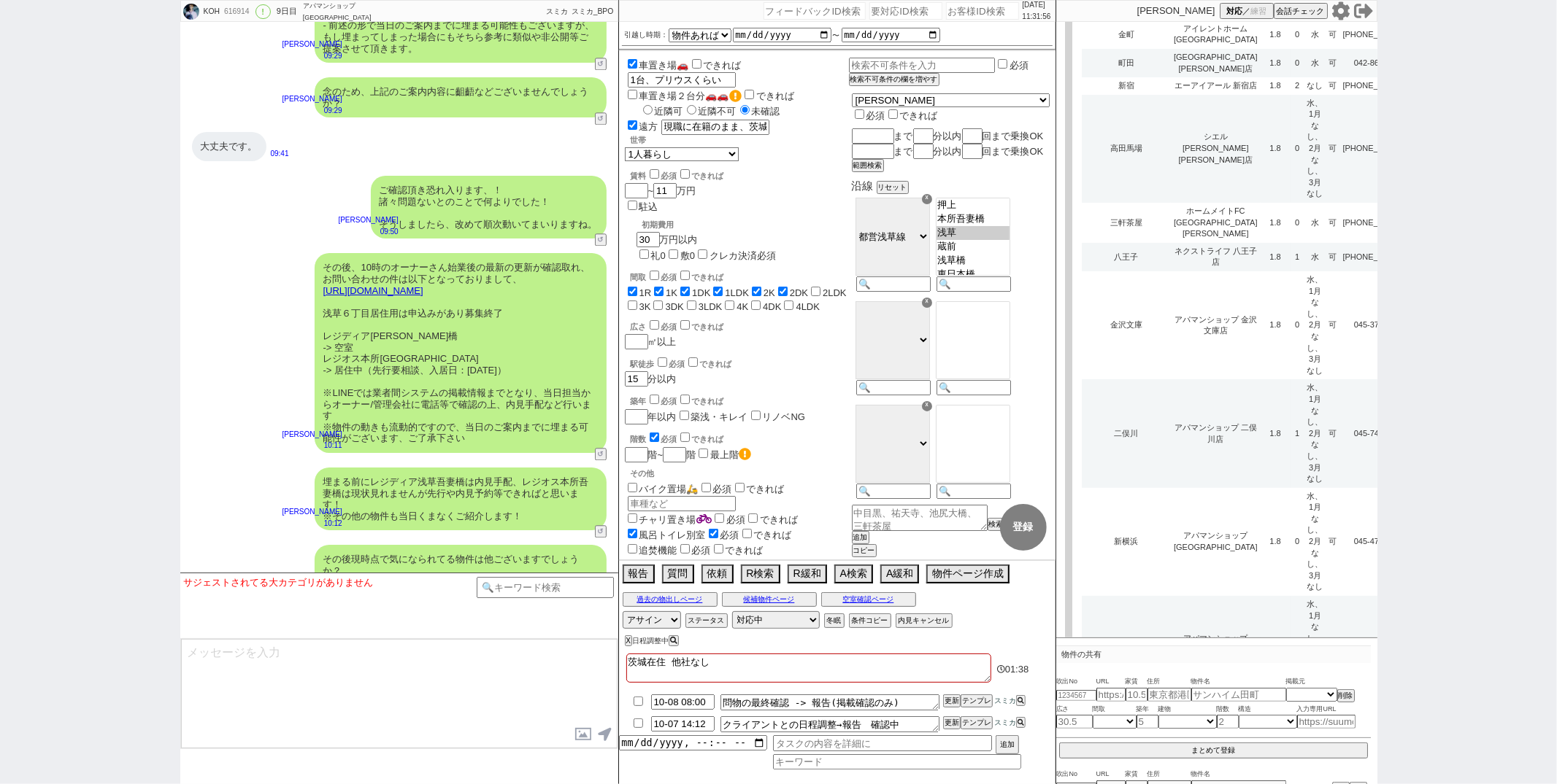
scroll to position [4453, 0]
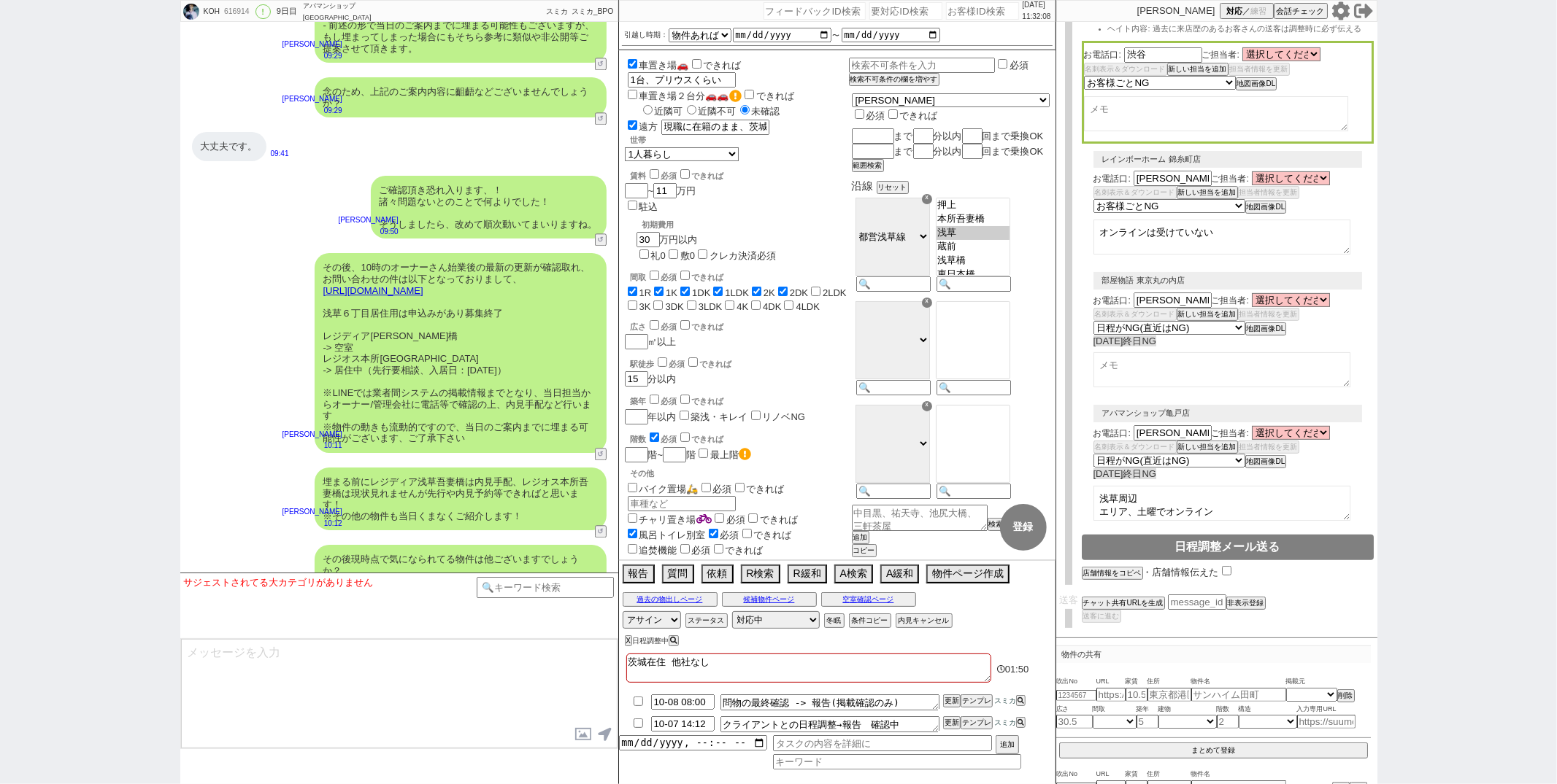
scroll to position [316, 0]
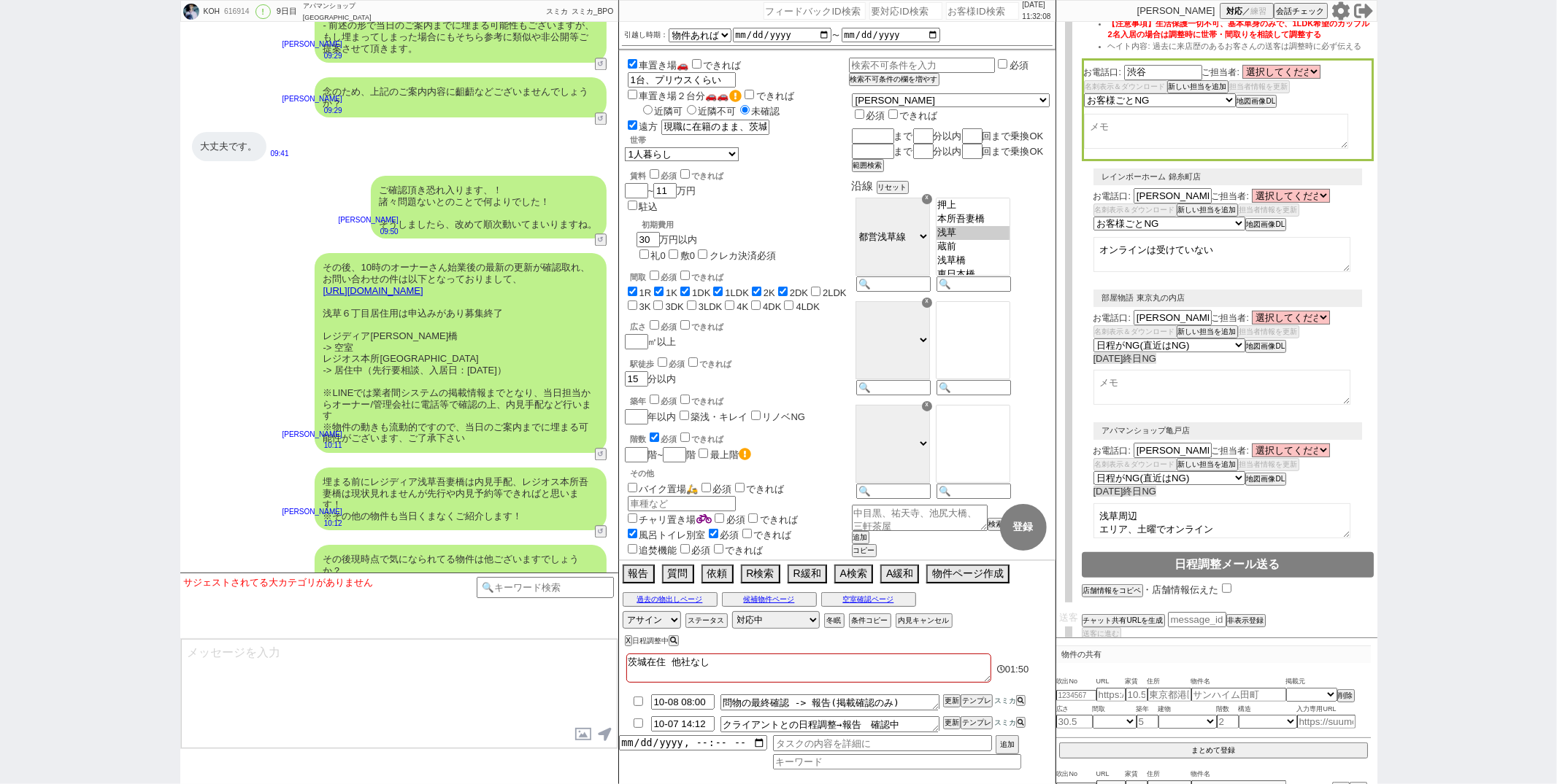
select select
select select "8"
select select "9"
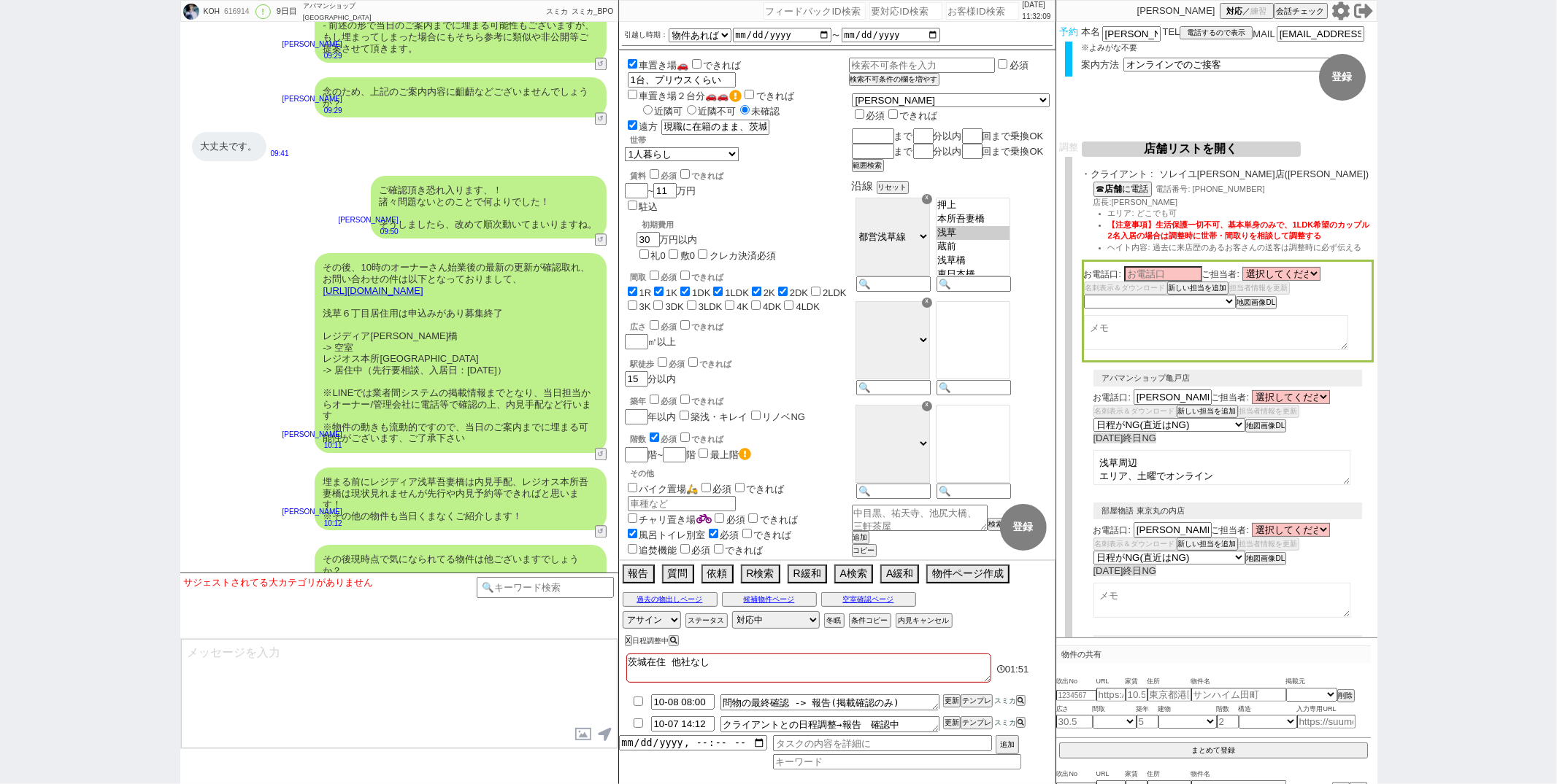
scroll to position [0, 0]
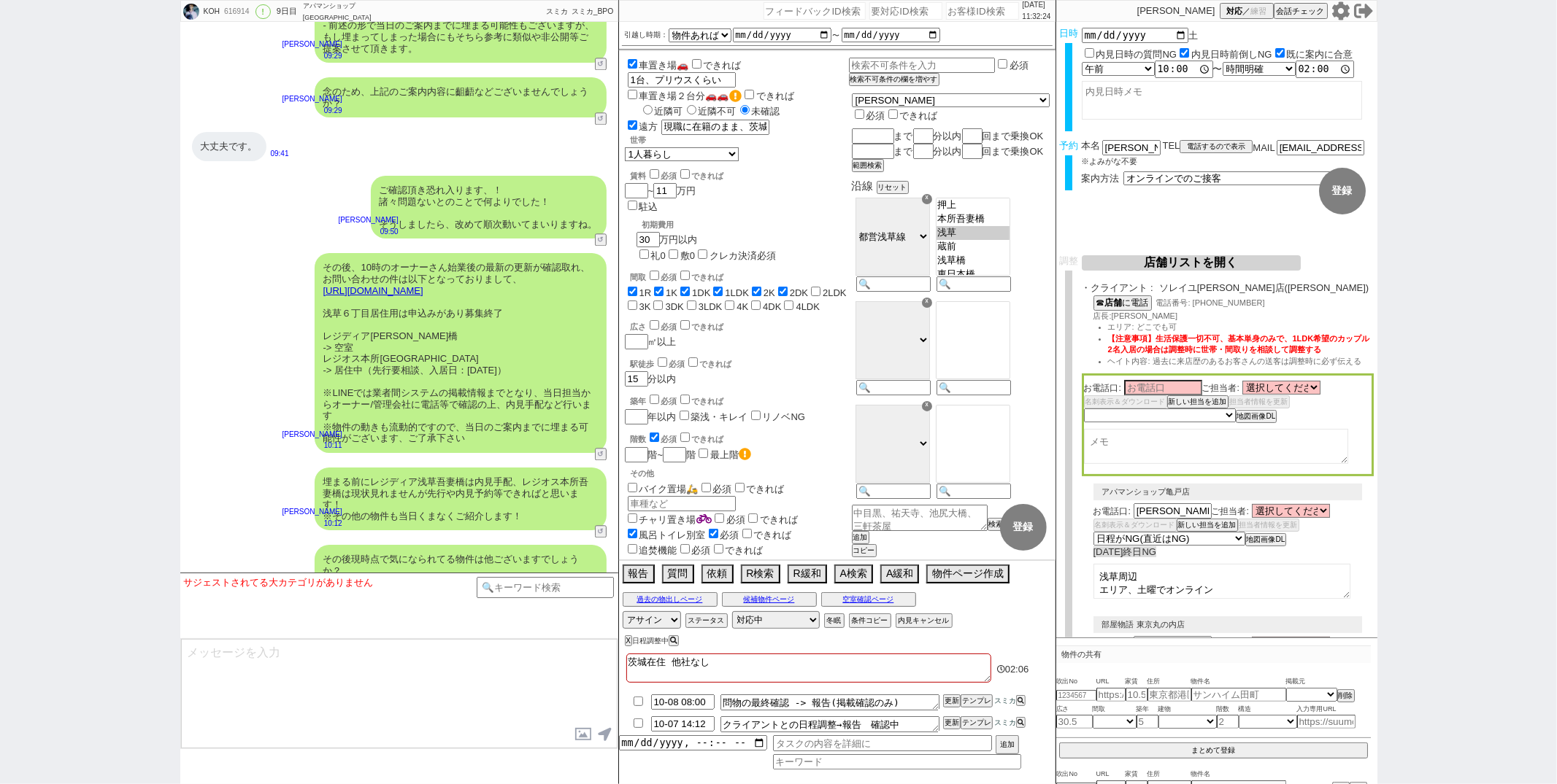
click at [834, 392] on div "築年 必須 できれば" at bounding box center [739, 400] width 218 height 15
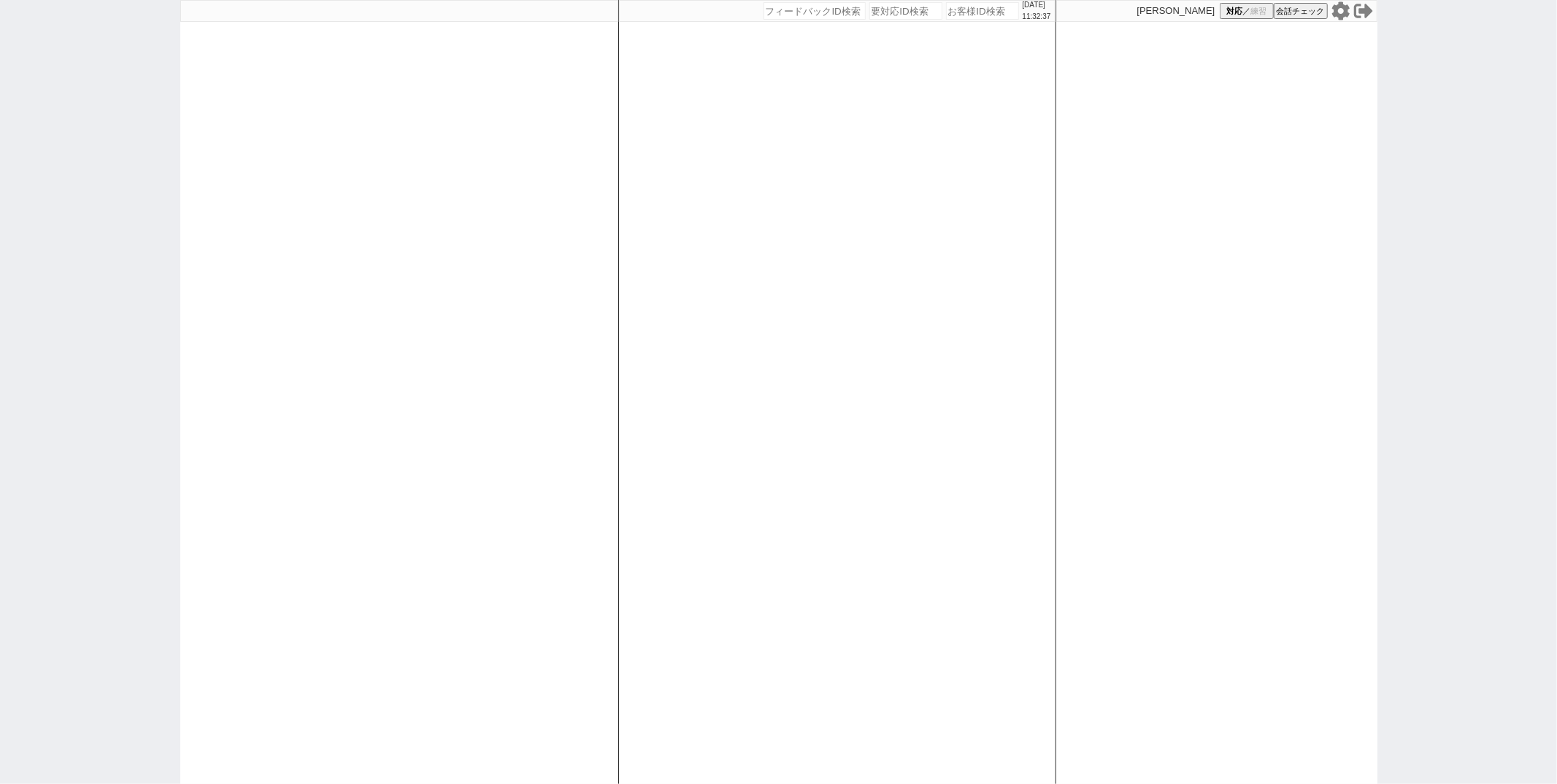
click at [564, 179] on div at bounding box center [399, 392] width 438 height 784
select select "1"
select select "2"
select select
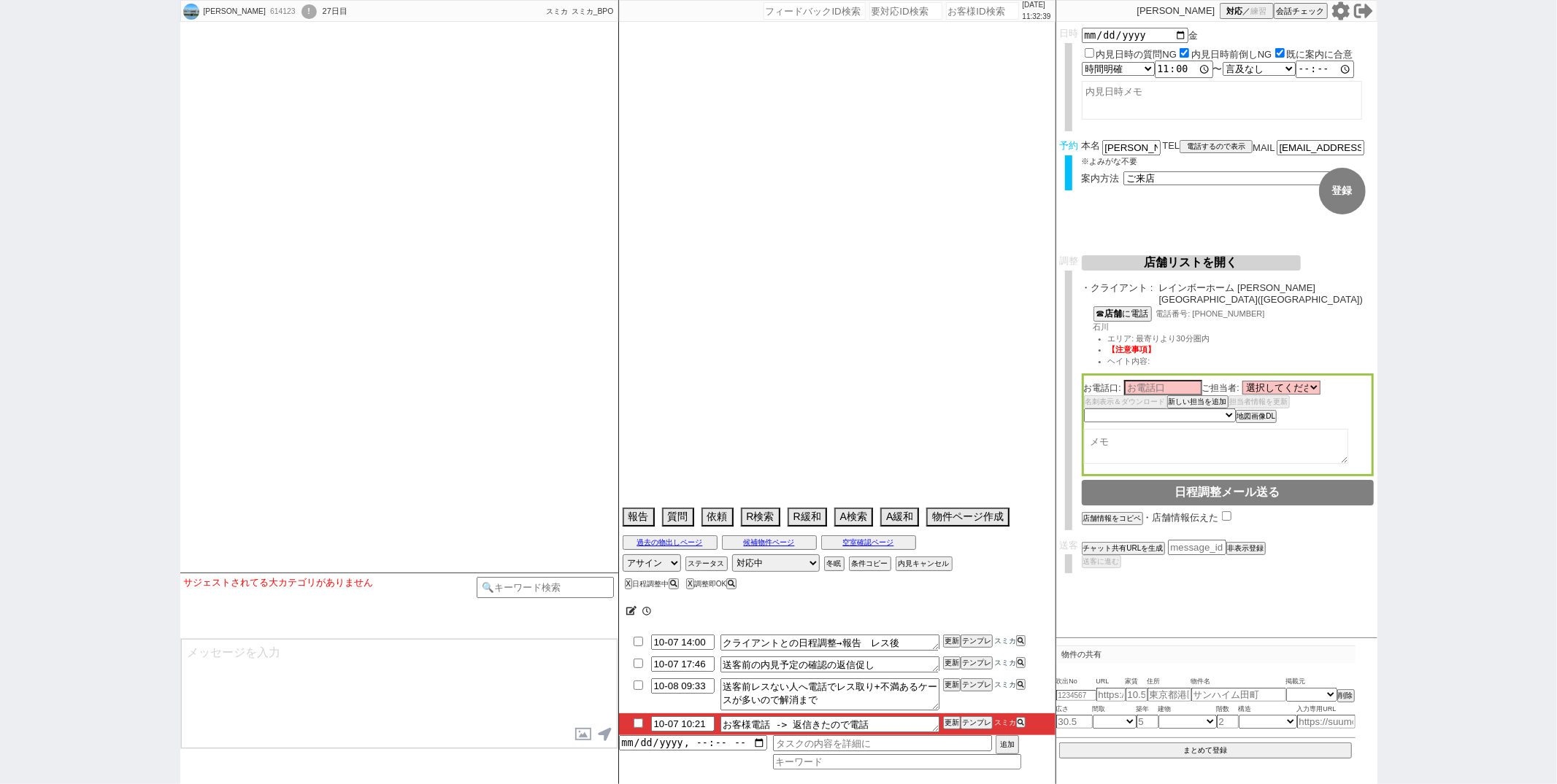
select select
select select "13"
select select "0"
select select "12"
select select "115"
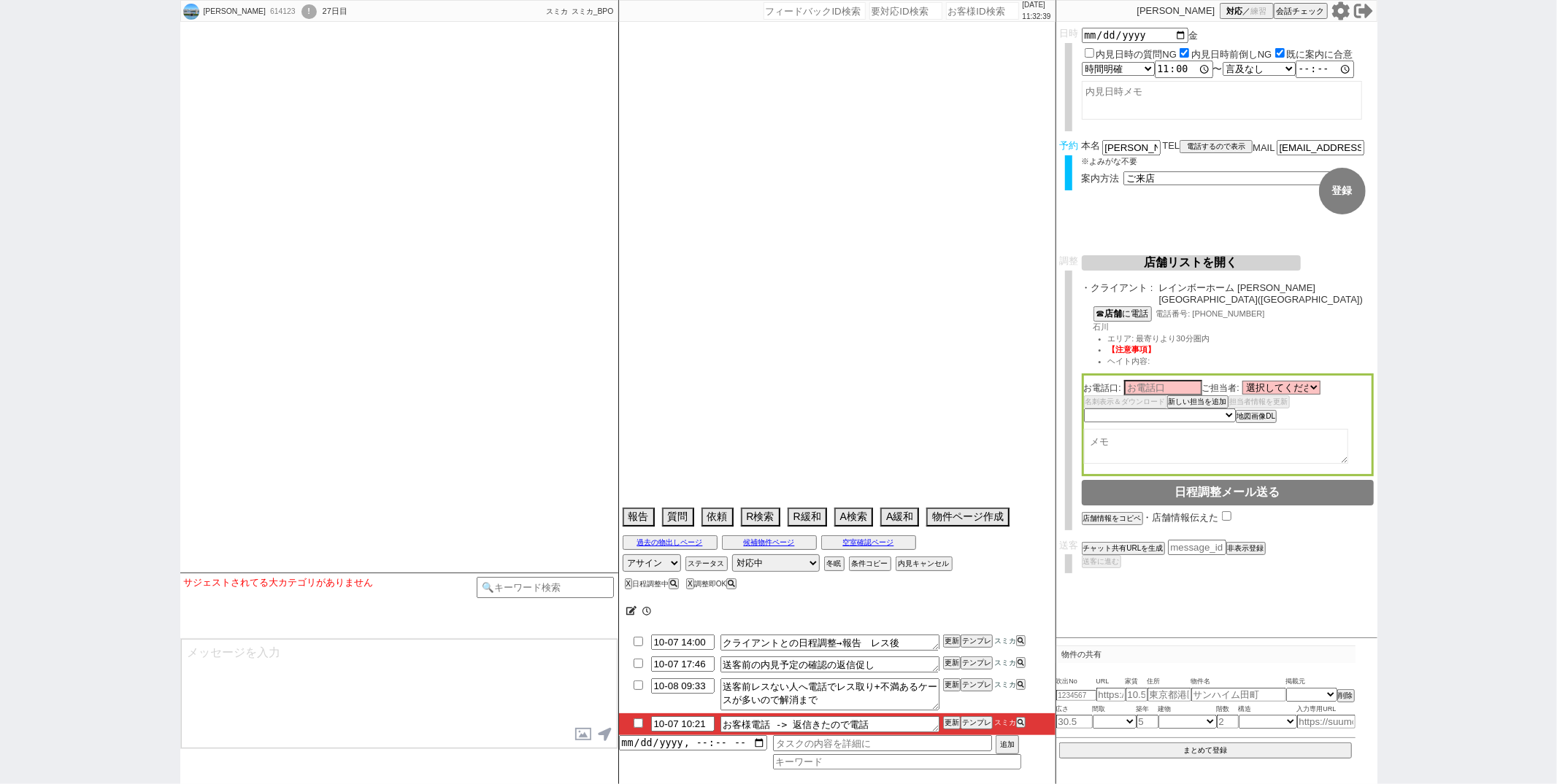
select select "2894"
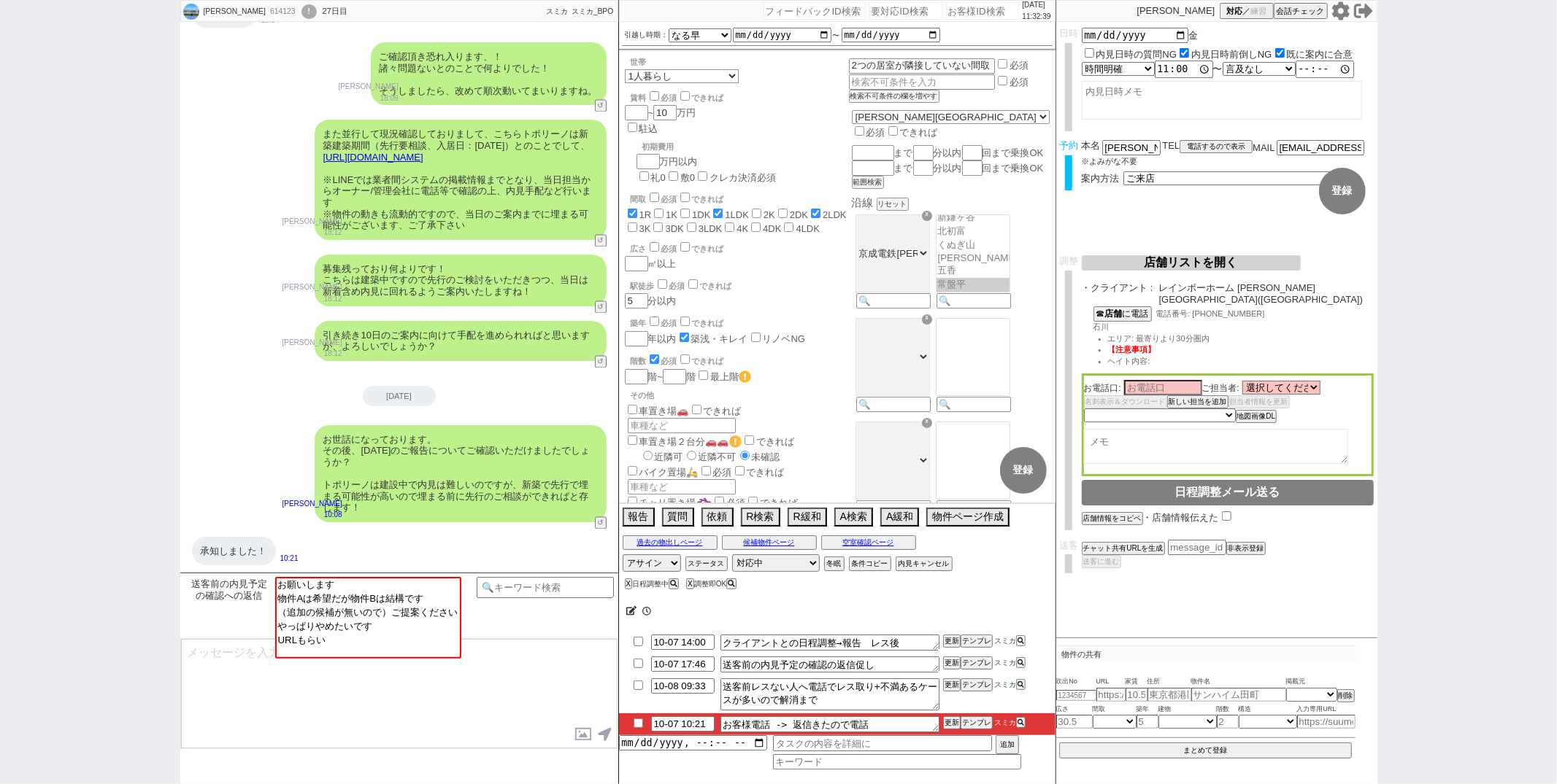
scroll to position [214, 0]
click at [636, 690] on input "checkbox" at bounding box center [638, 685] width 21 height 10
checkbox input "true"
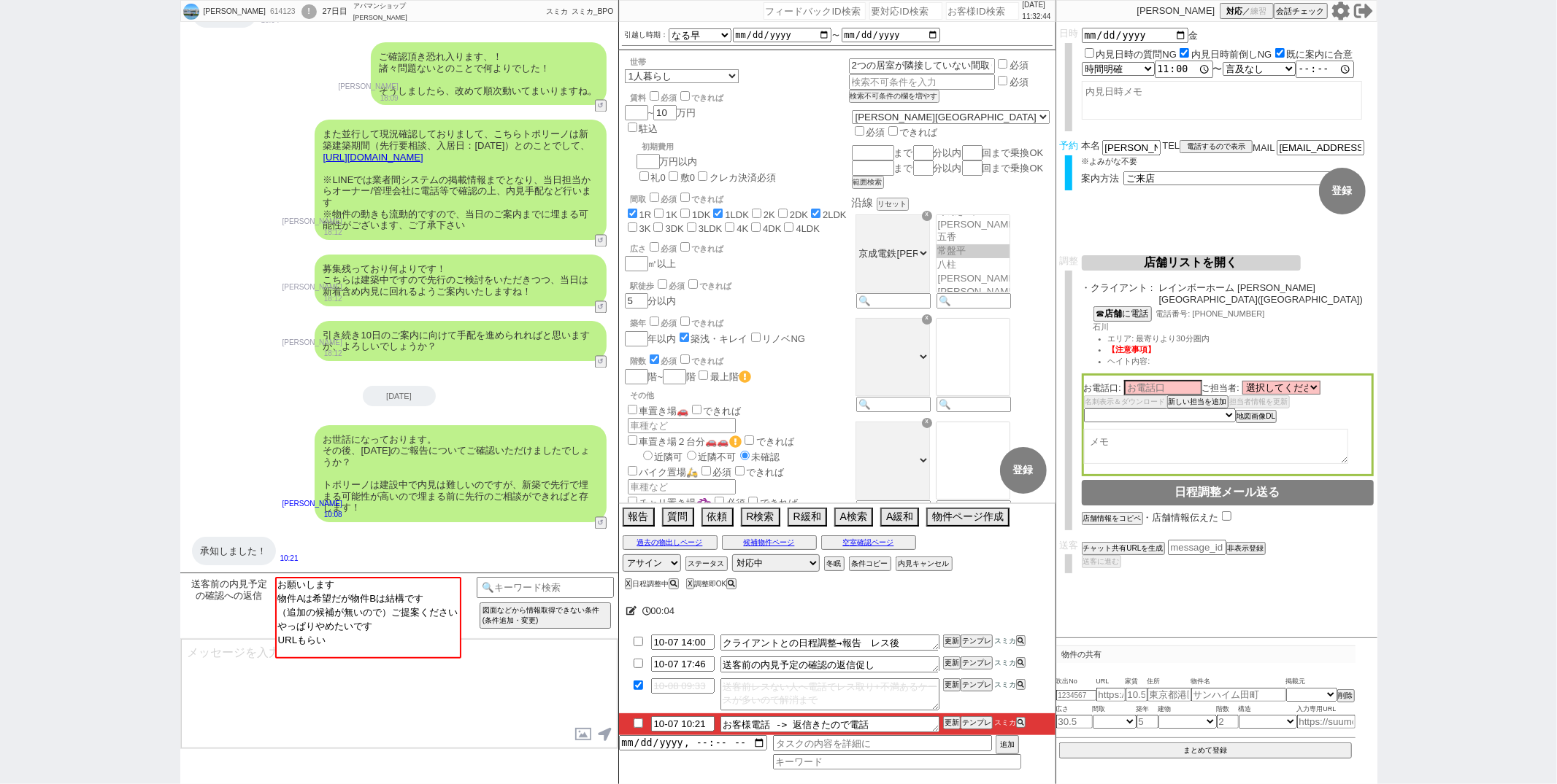
click at [637, 721] on input "checkbox" at bounding box center [638, 723] width 21 height 10
checkbox input "true"
click at [952, 689] on button "更新" at bounding box center [950, 685] width 15 height 11
click at [950, 721] on button "更新" at bounding box center [950, 723] width 15 height 11
select select "お願いします"
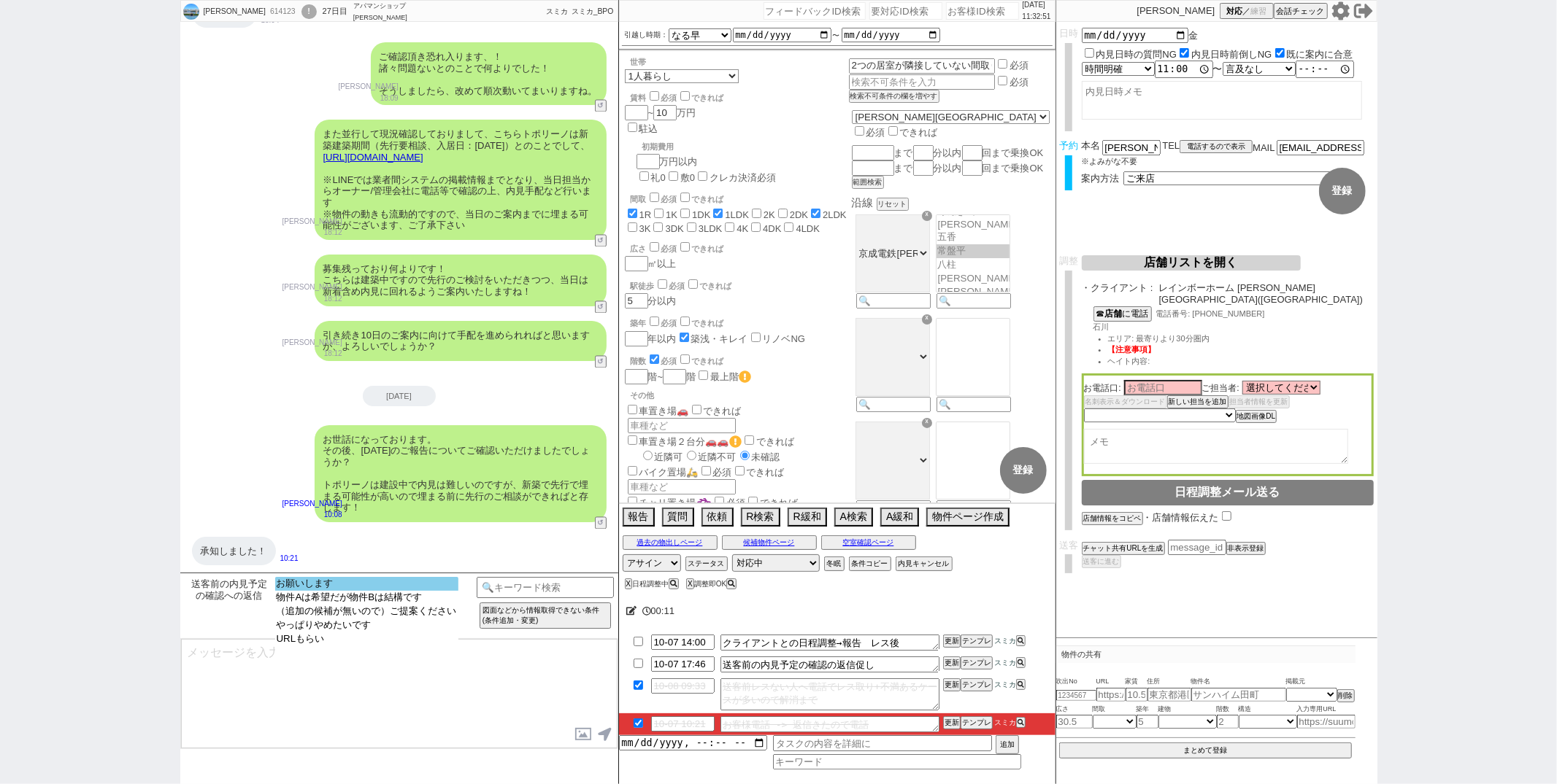
click at [392, 582] on option "お願いします" at bounding box center [366, 584] width 183 height 14
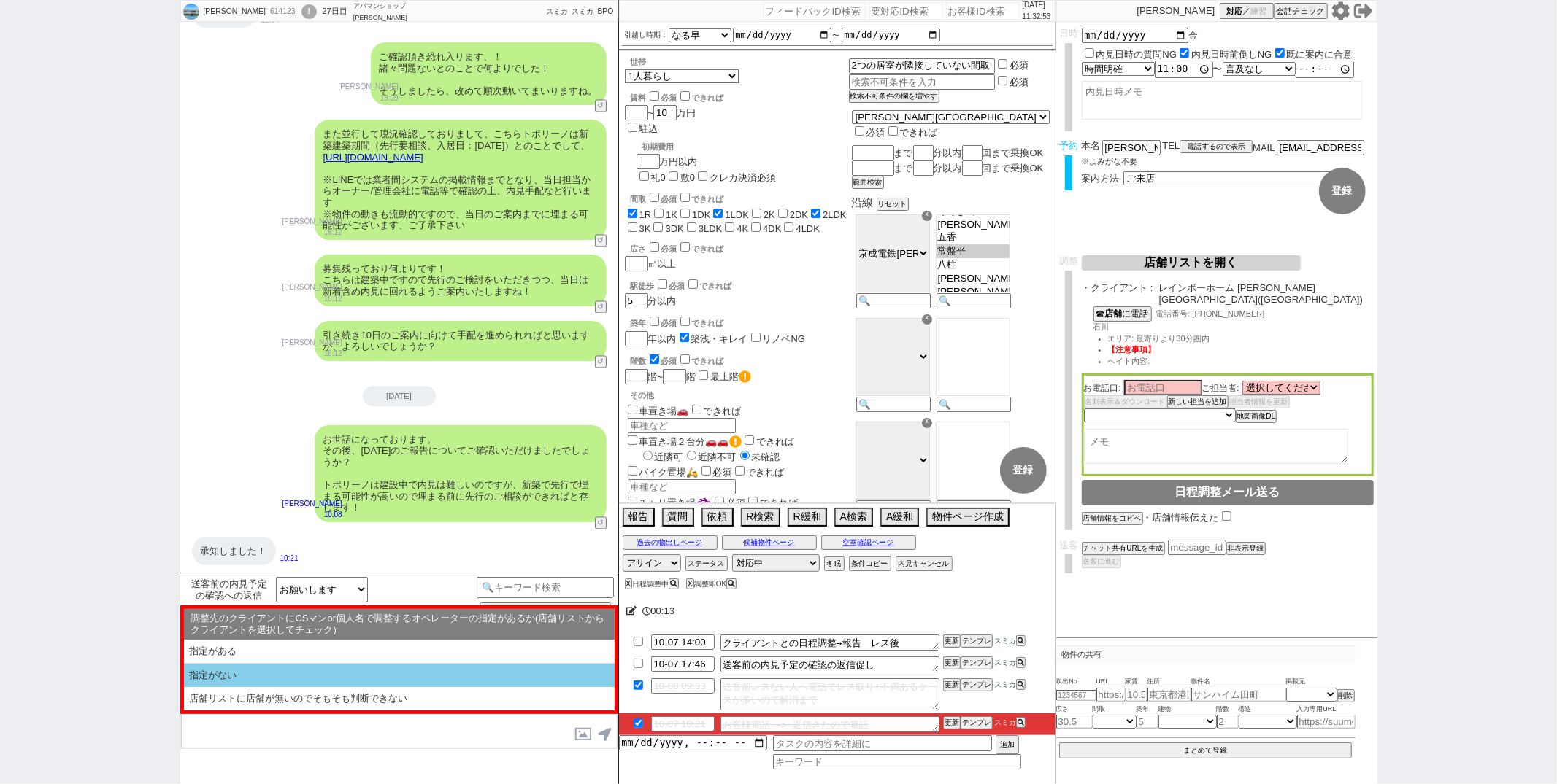
click at [335, 669] on li "指定がない" at bounding box center [399, 675] width 431 height 24
select select "指定がない"
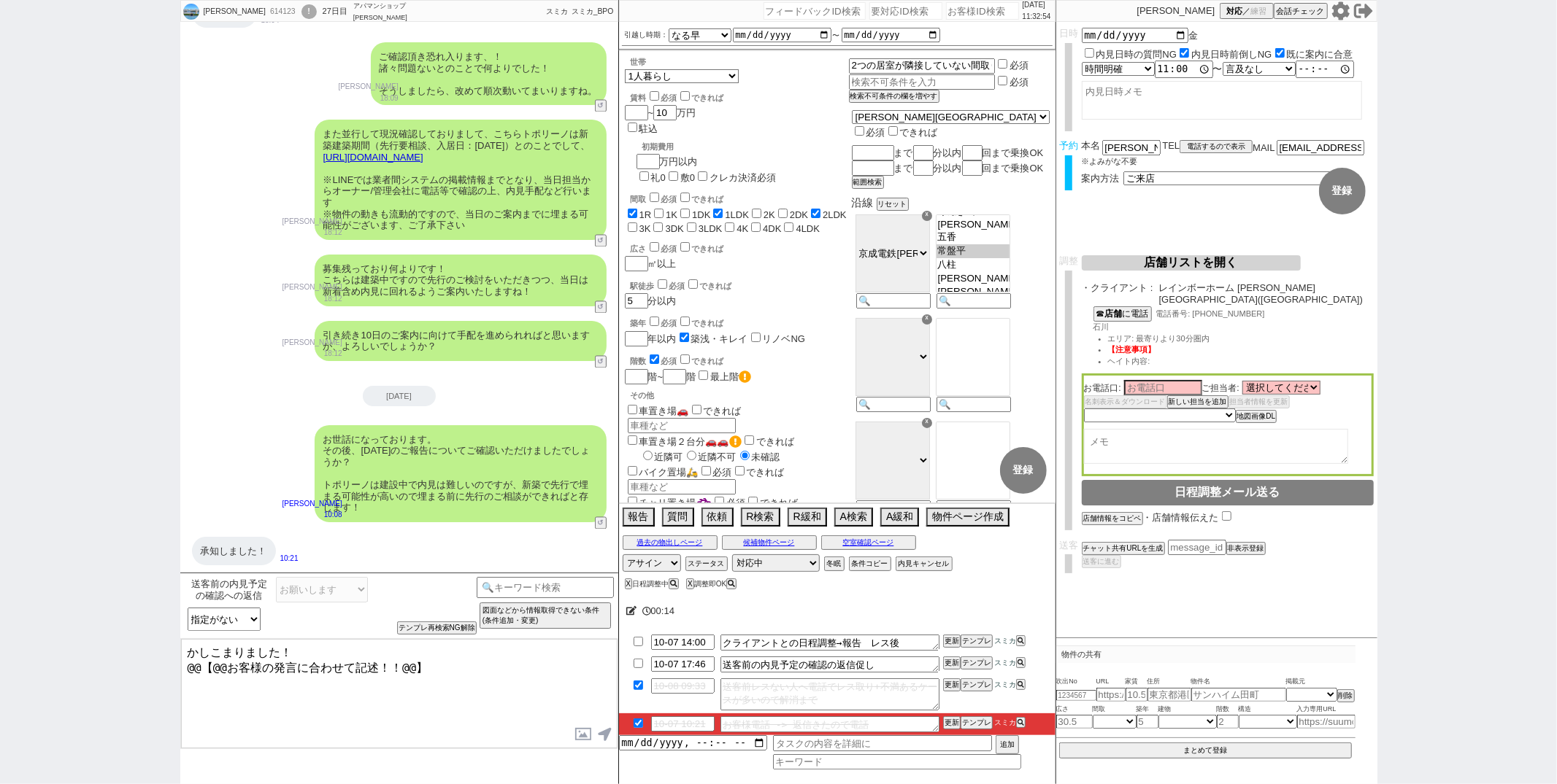
click at [341, 667] on textarea "かしこまりました！ @@【@@お客様の発言に合わせて記述！！@@】" at bounding box center [400, 694] width 437 height 110
type textarea "ご確認ありがとうございます！ そうしましたらお手配の方を順次進めてまいりますね！"
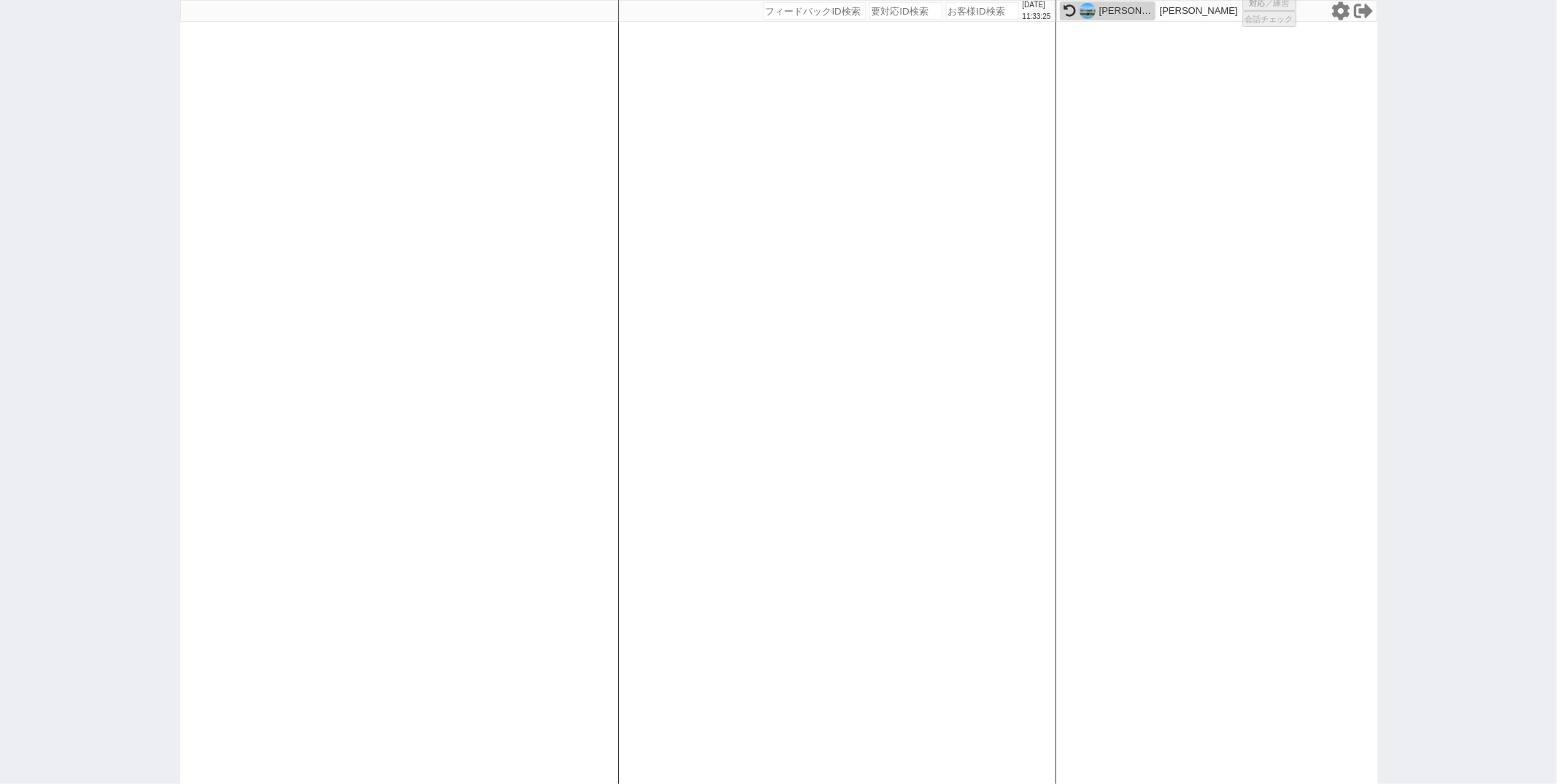
select select "1"
select select "2"
select select
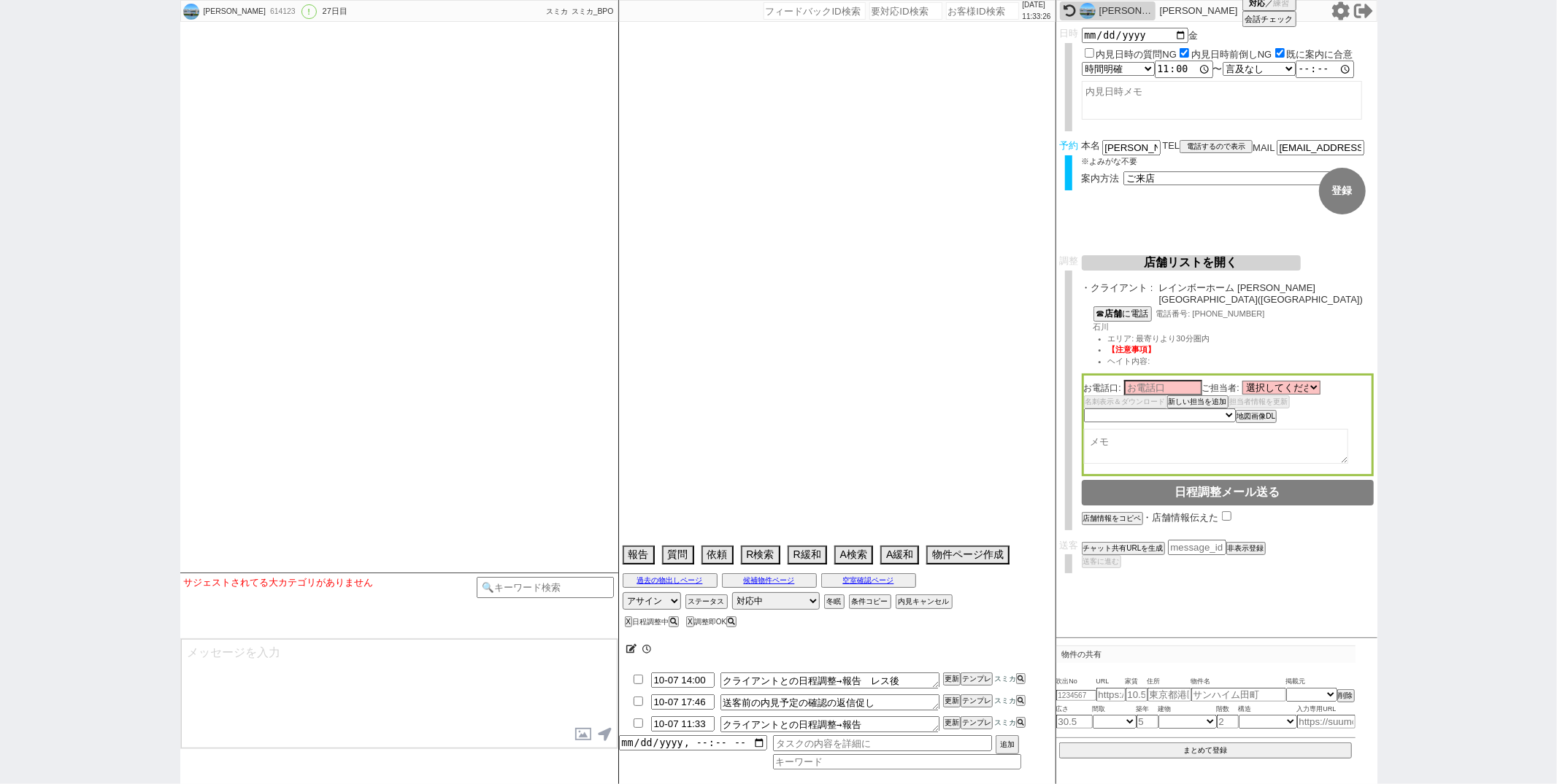
select select "13"
select select "0"
select select "12"
select select "115"
select select "2894"
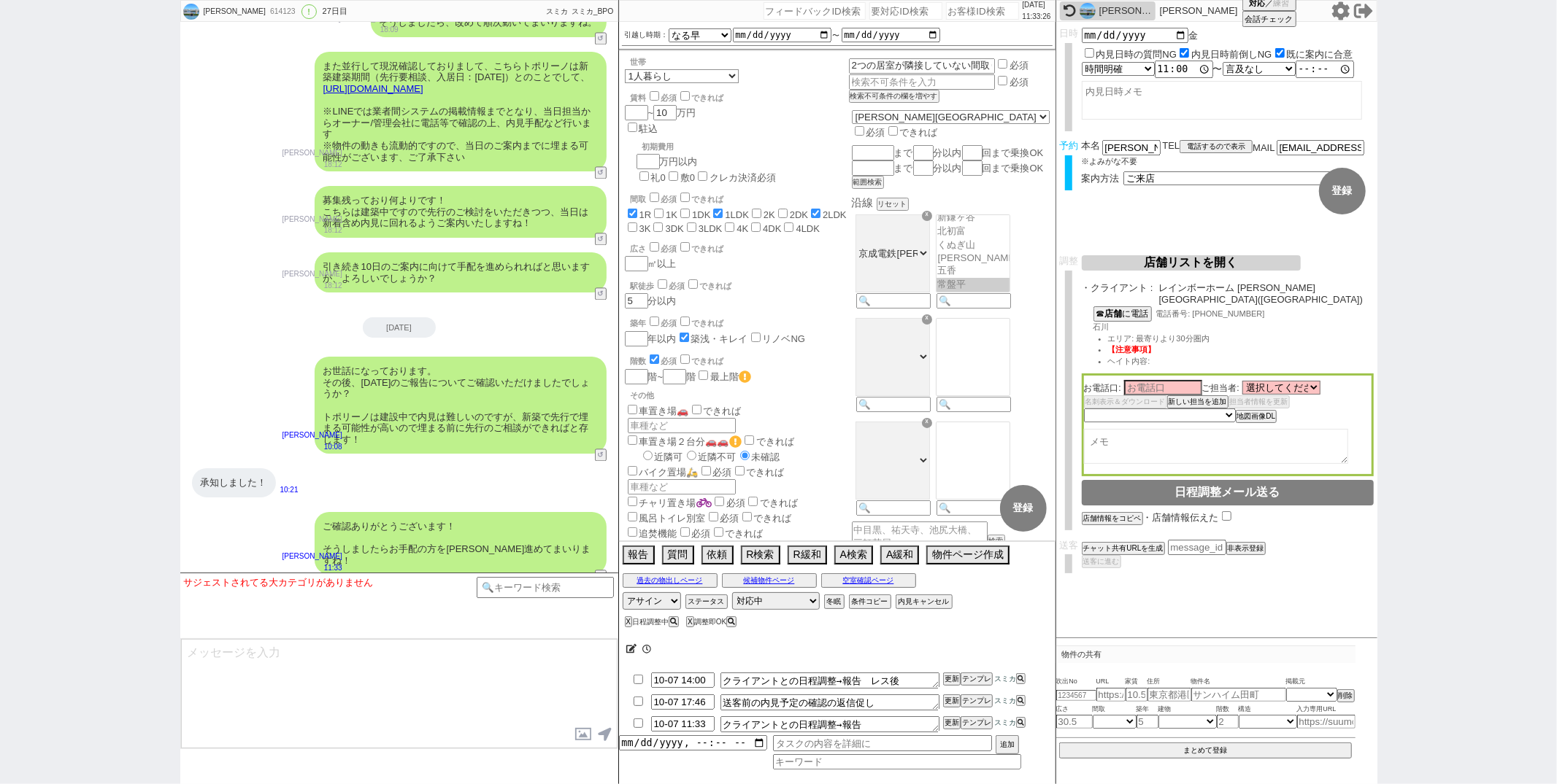
scroll to position [214, 0]
click at [638, 722] on input "checkbox" at bounding box center [638, 723] width 21 height 10
checkbox input "true"
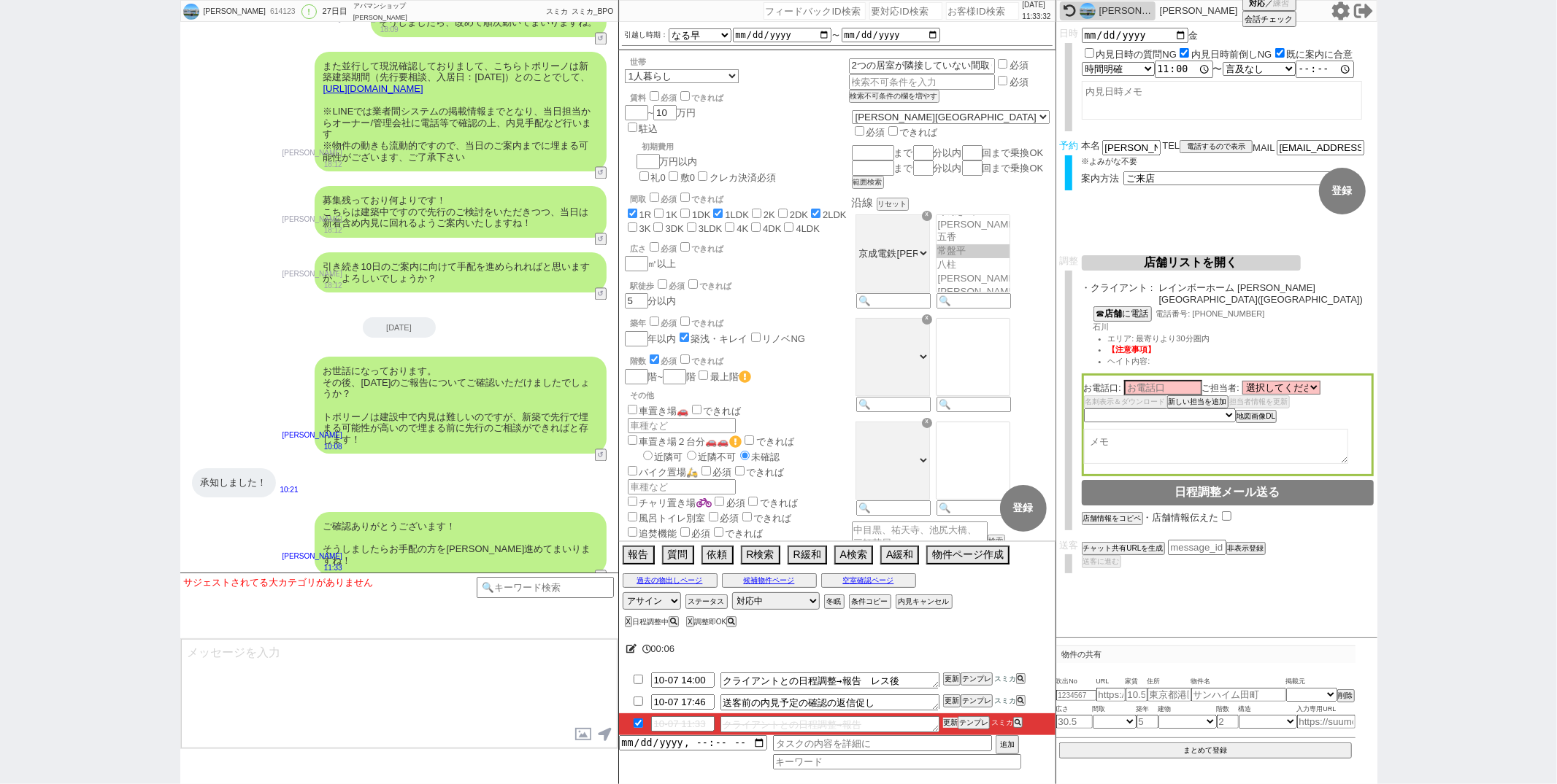
click at [944, 722] on button "更新" at bounding box center [950, 723] width 15 height 11
click at [698, 677] on input "10-07 14:00" at bounding box center [683, 679] width 64 height 12
click at [687, 678] on input "10-07 14:00" at bounding box center [683, 679] width 64 height 12
type input "10-07 11:45"
click at [943, 679] on button "更新" at bounding box center [950, 680] width 15 height 11
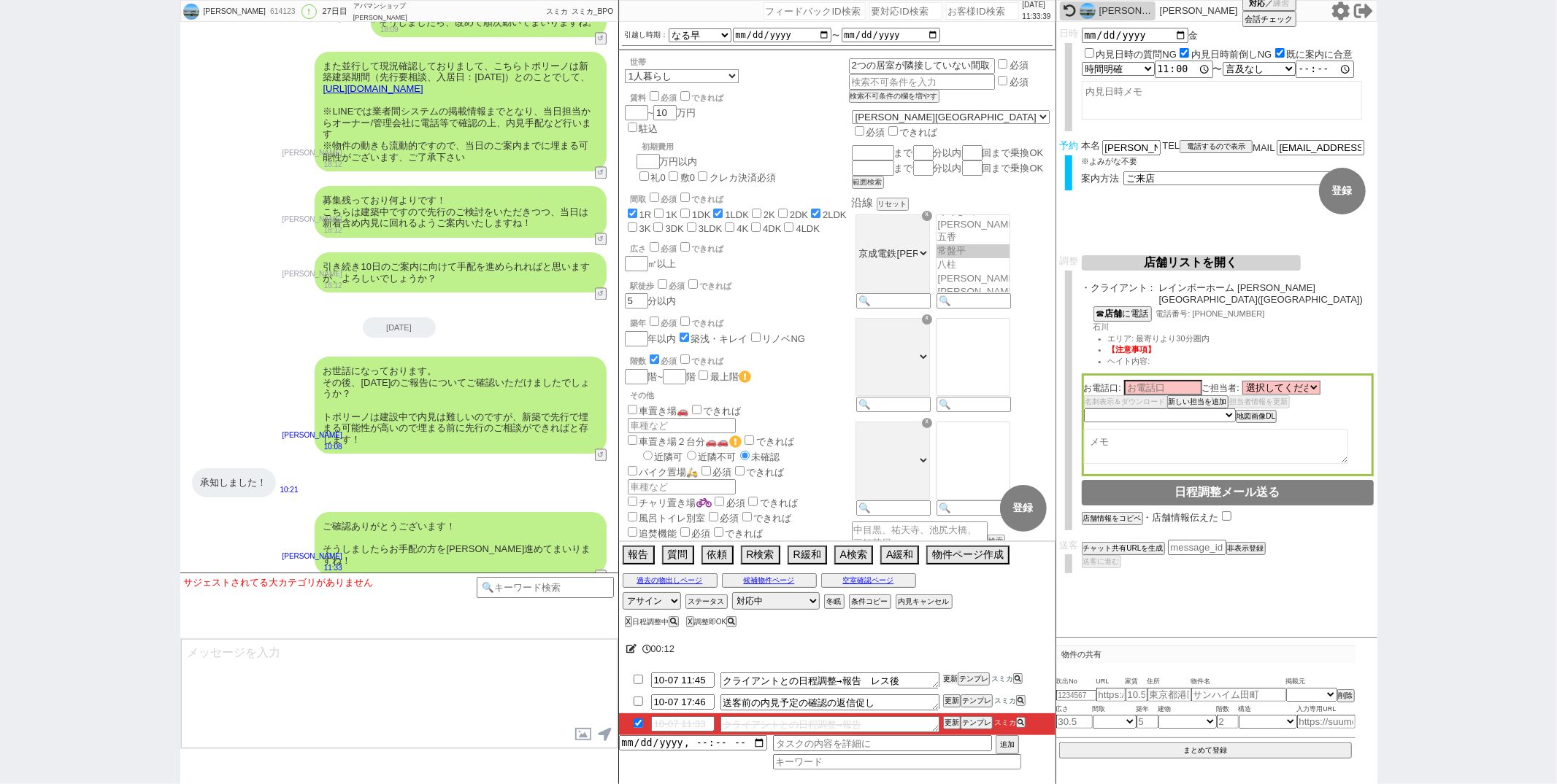
click at [943, 679] on button "更新" at bounding box center [950, 680] width 15 height 11
click at [1202, 408] on select "未定 希望で最短でOK 最短以外でOK 日程がNG(直近で別日提案可) 日程がNG(直近はNG) お客様ごとNG 折返し待ち 店舗が定休/終業後で連絡取れず" at bounding box center [1159, 415] width 150 height 12
select select "0"
click at [1084, 408] on select "未定 希望で最短でOK 最短以外でOK 日程がNG(直近で別日提案可) 日程がNG(直近はNG) お客様ごとNG 折返し待ち 店舗が定休/終業後で連絡取れず" at bounding box center [1159, 415] width 150 height 12
click at [1160, 429] on textarea at bounding box center [1216, 446] width 264 height 35
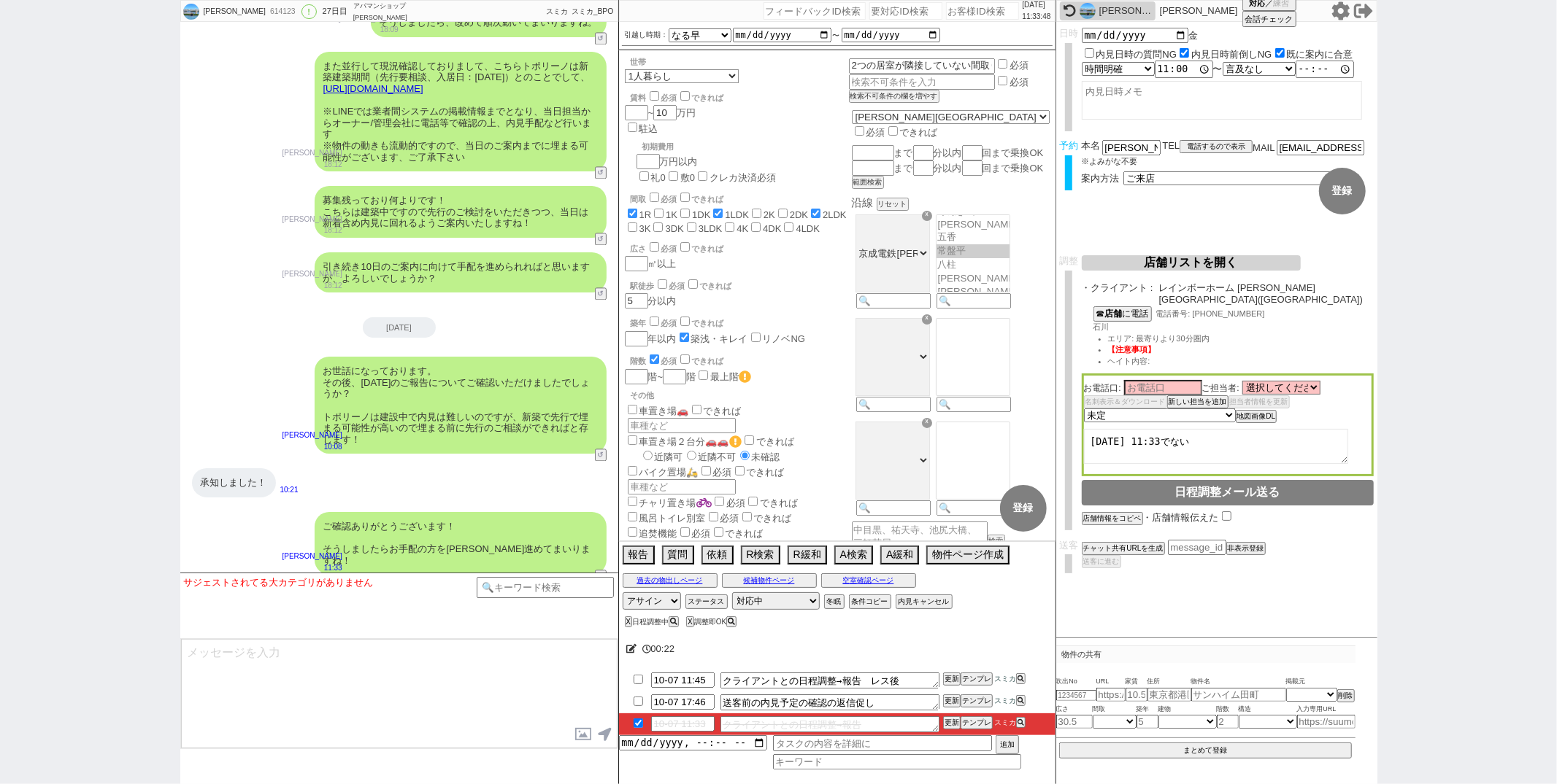
type textarea "10/7 11:33でない"
